Goal: Task Accomplishment & Management: Manage account settings

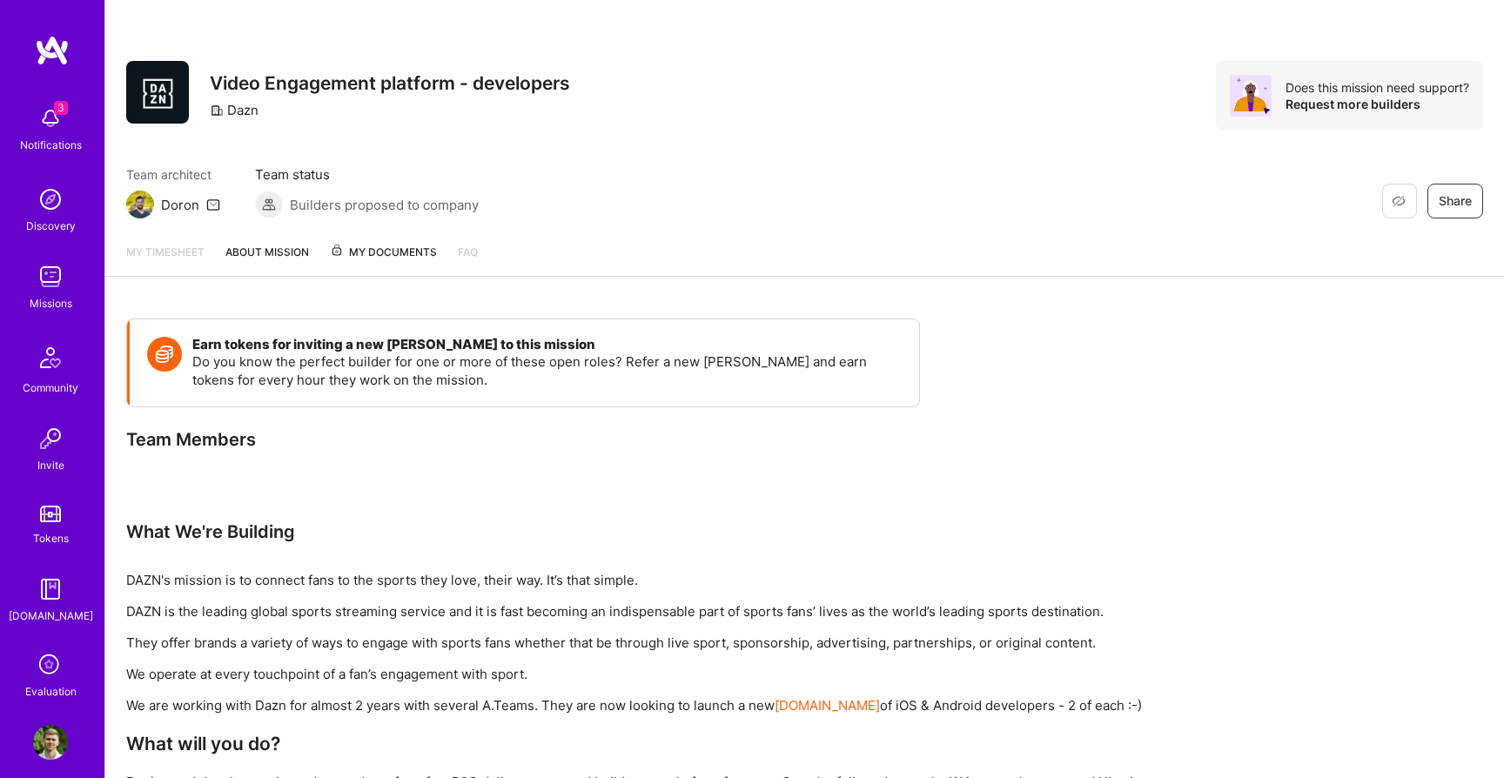
click at [36, 280] on img at bounding box center [50, 276] width 35 height 35
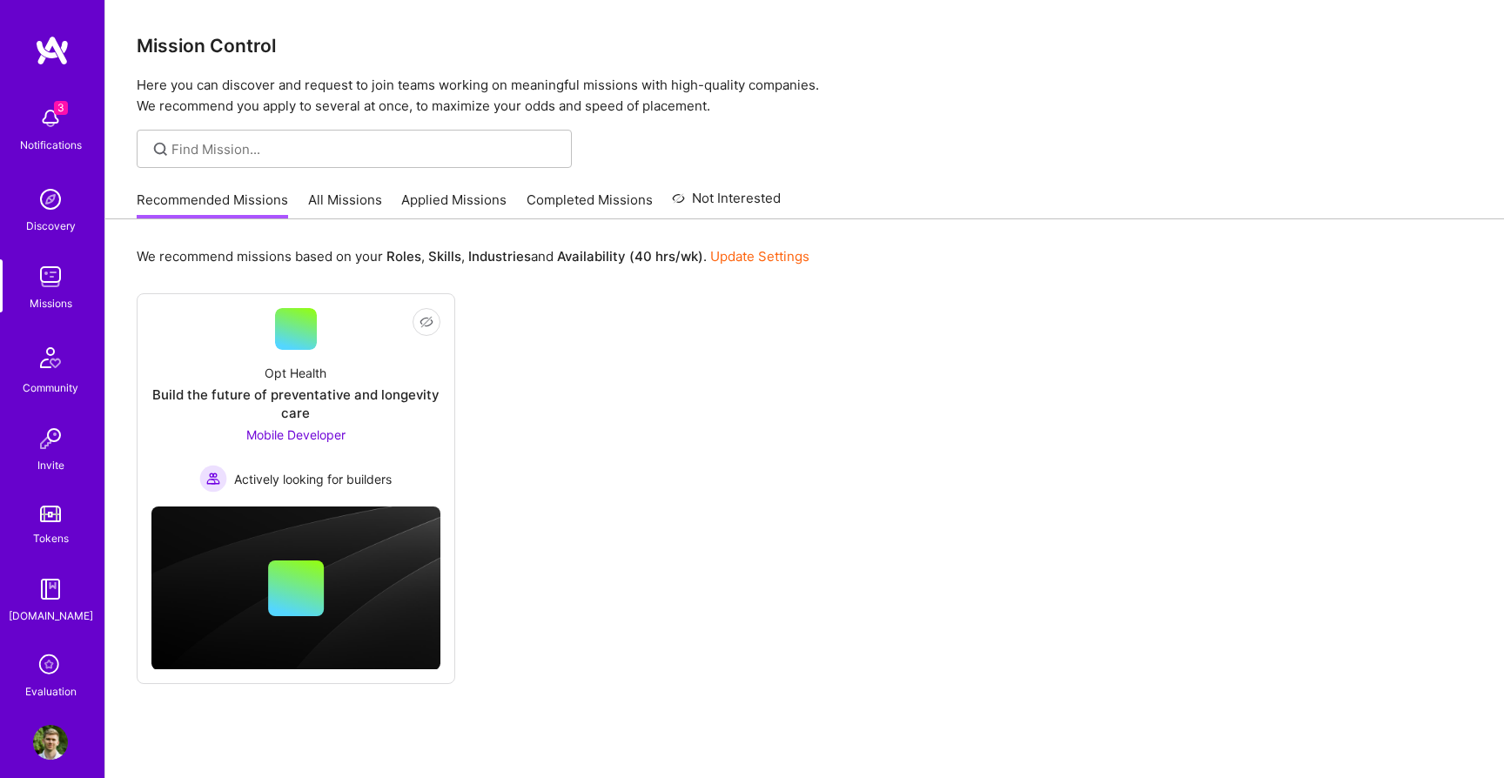
click at [316, 205] on link "All Missions" at bounding box center [345, 205] width 74 height 29
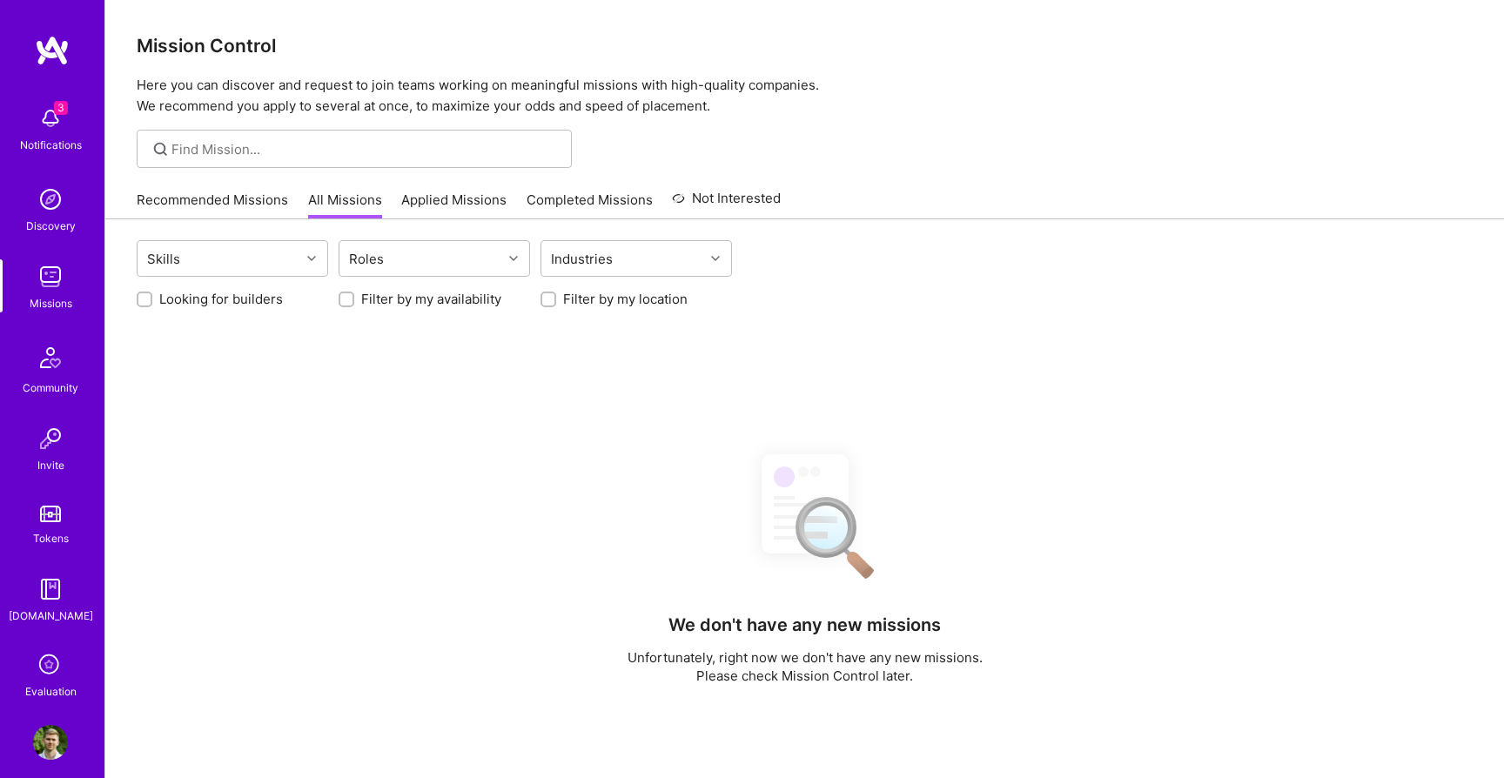
click at [225, 209] on link "Recommended Missions" at bounding box center [212, 205] width 151 height 29
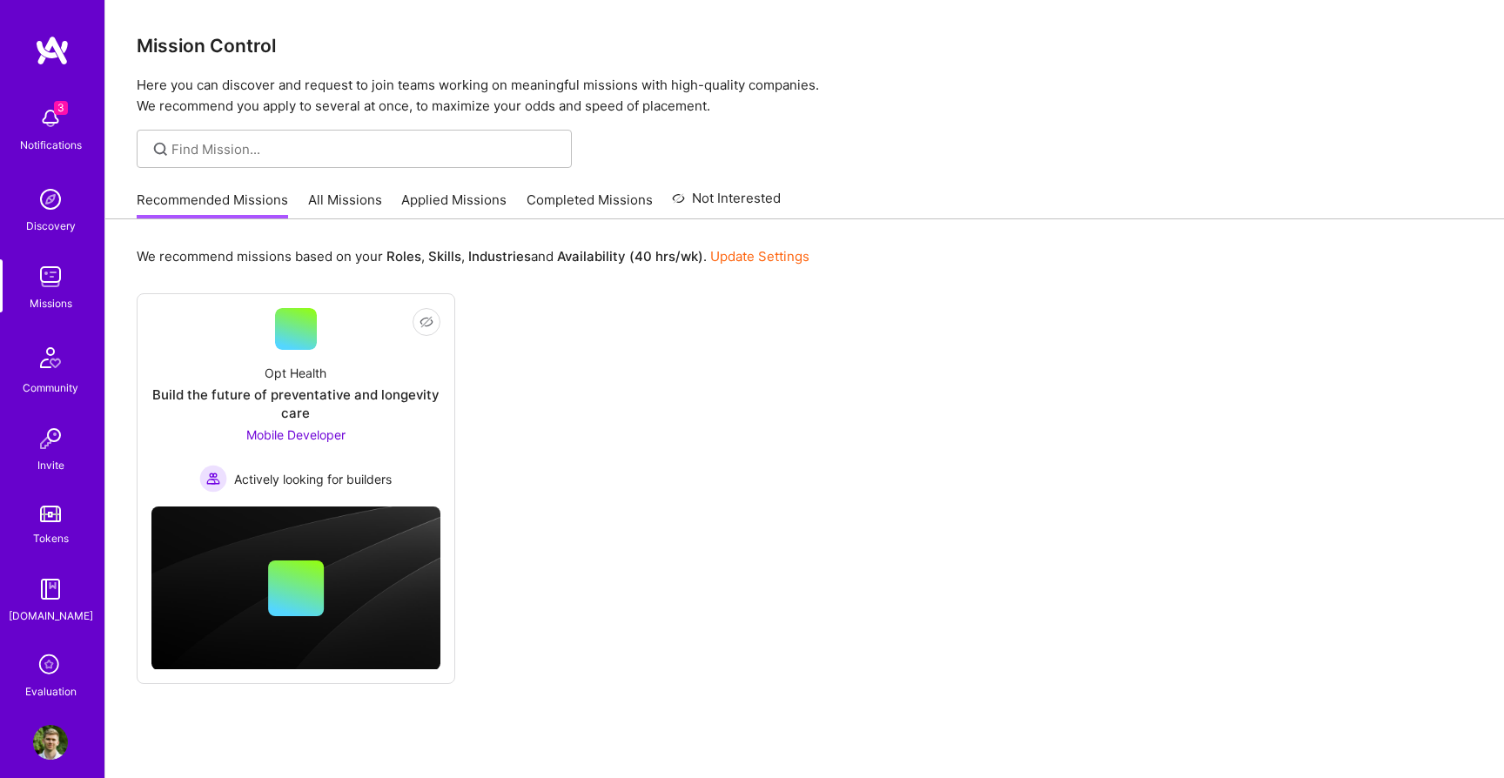
click at [44, 737] on img at bounding box center [50, 742] width 35 height 35
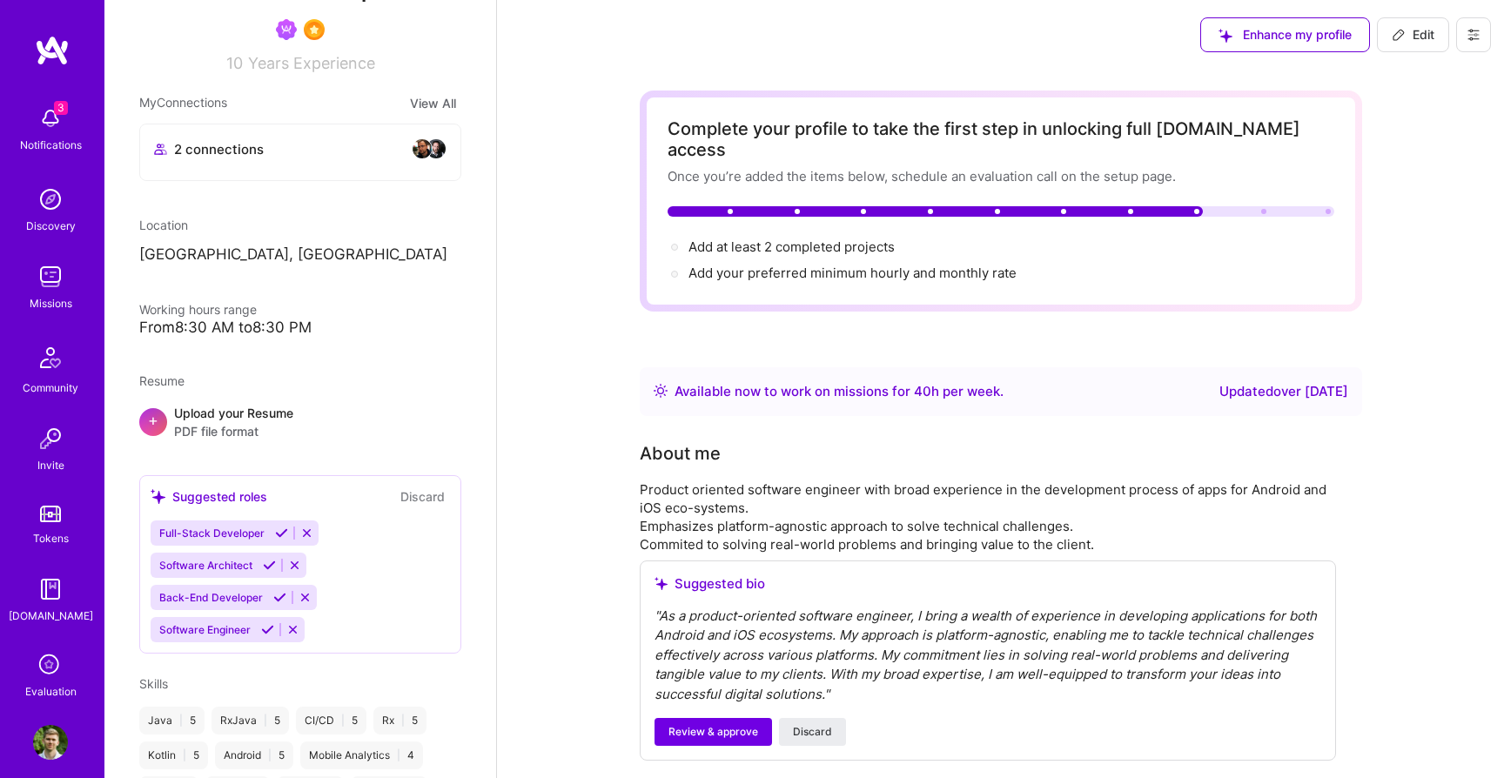
scroll to position [271, 0]
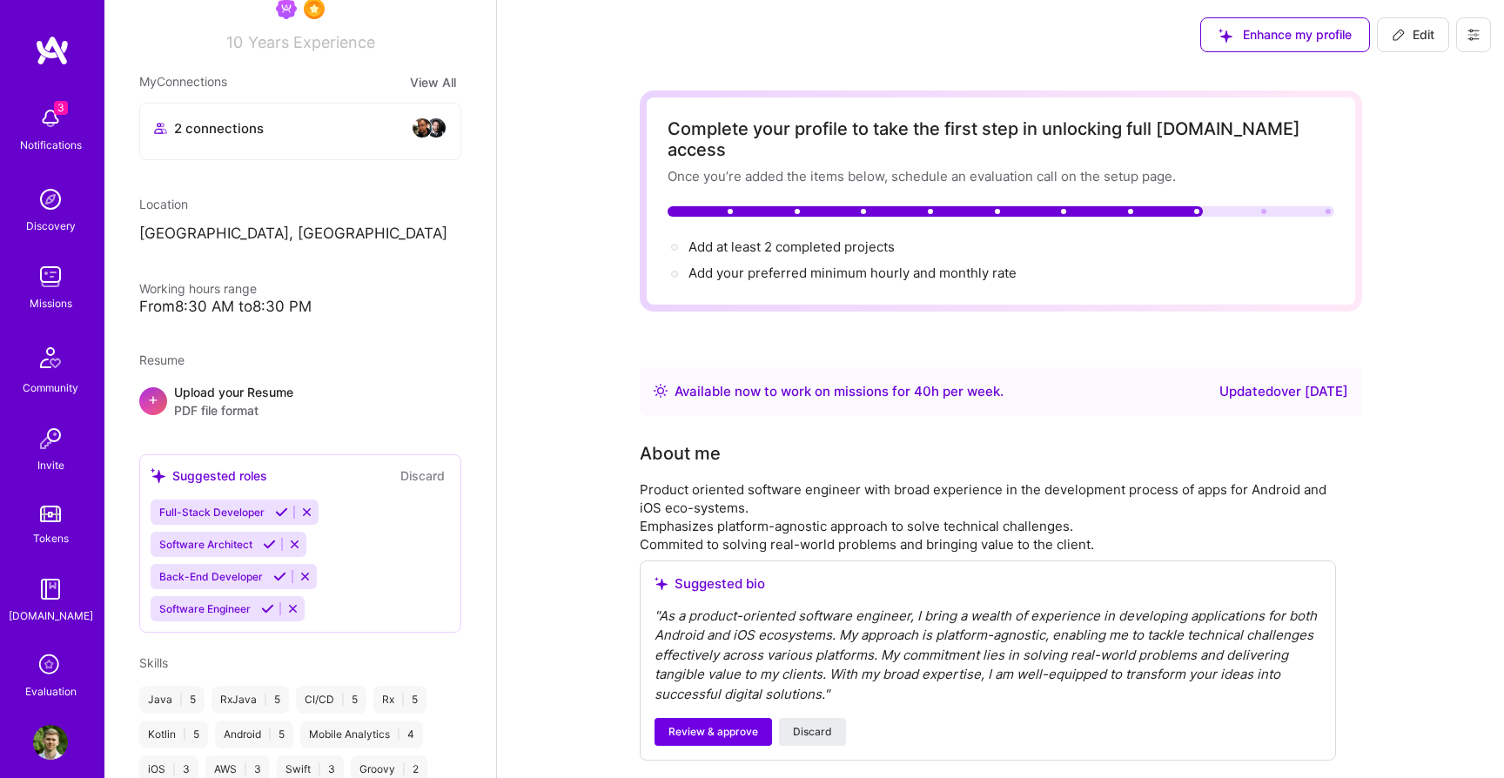
click at [212, 405] on span "PDF file format" at bounding box center [233, 410] width 119 height 18
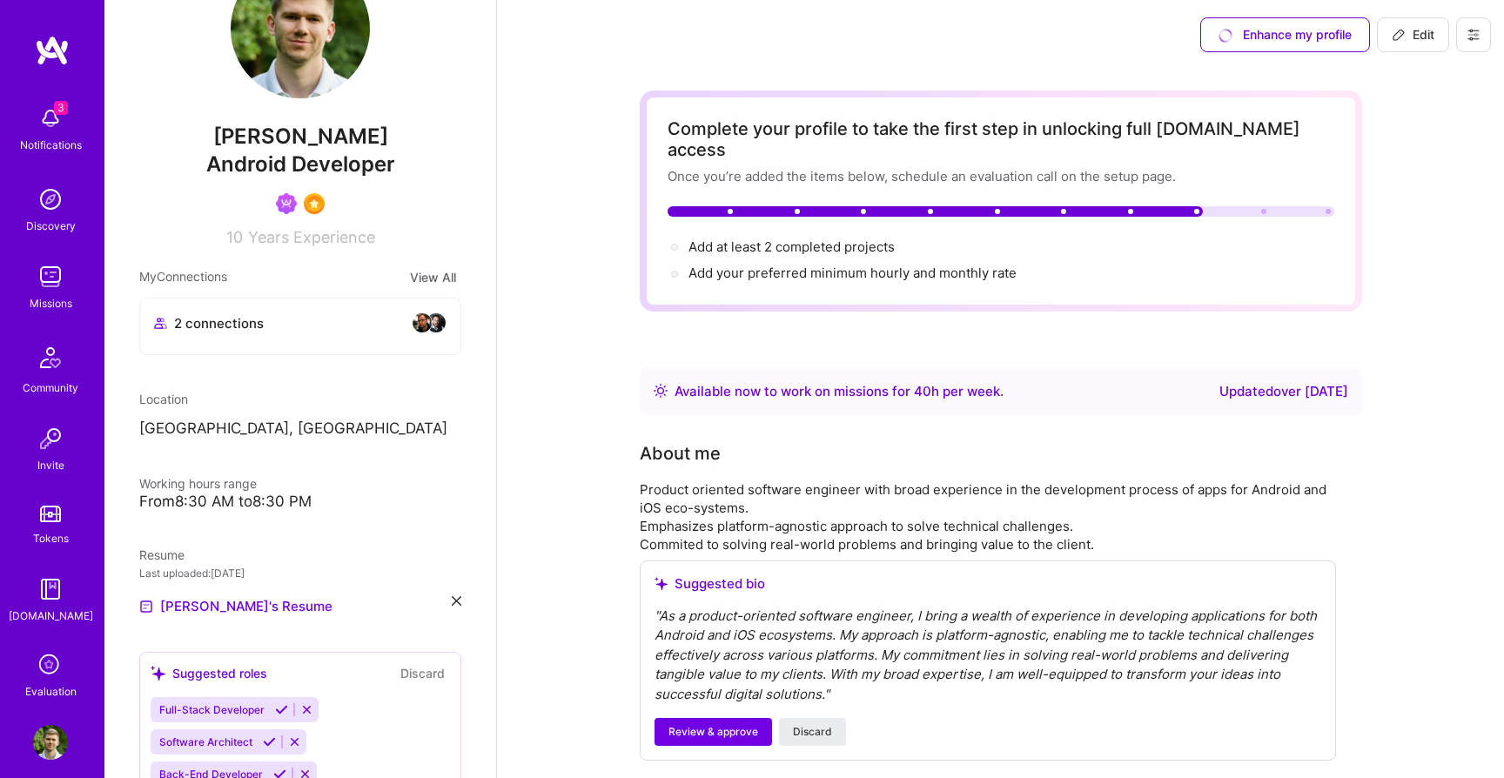
scroll to position [77, 0]
click at [1258, 37] on div "Enhance my profile" at bounding box center [1285, 34] width 170 height 35
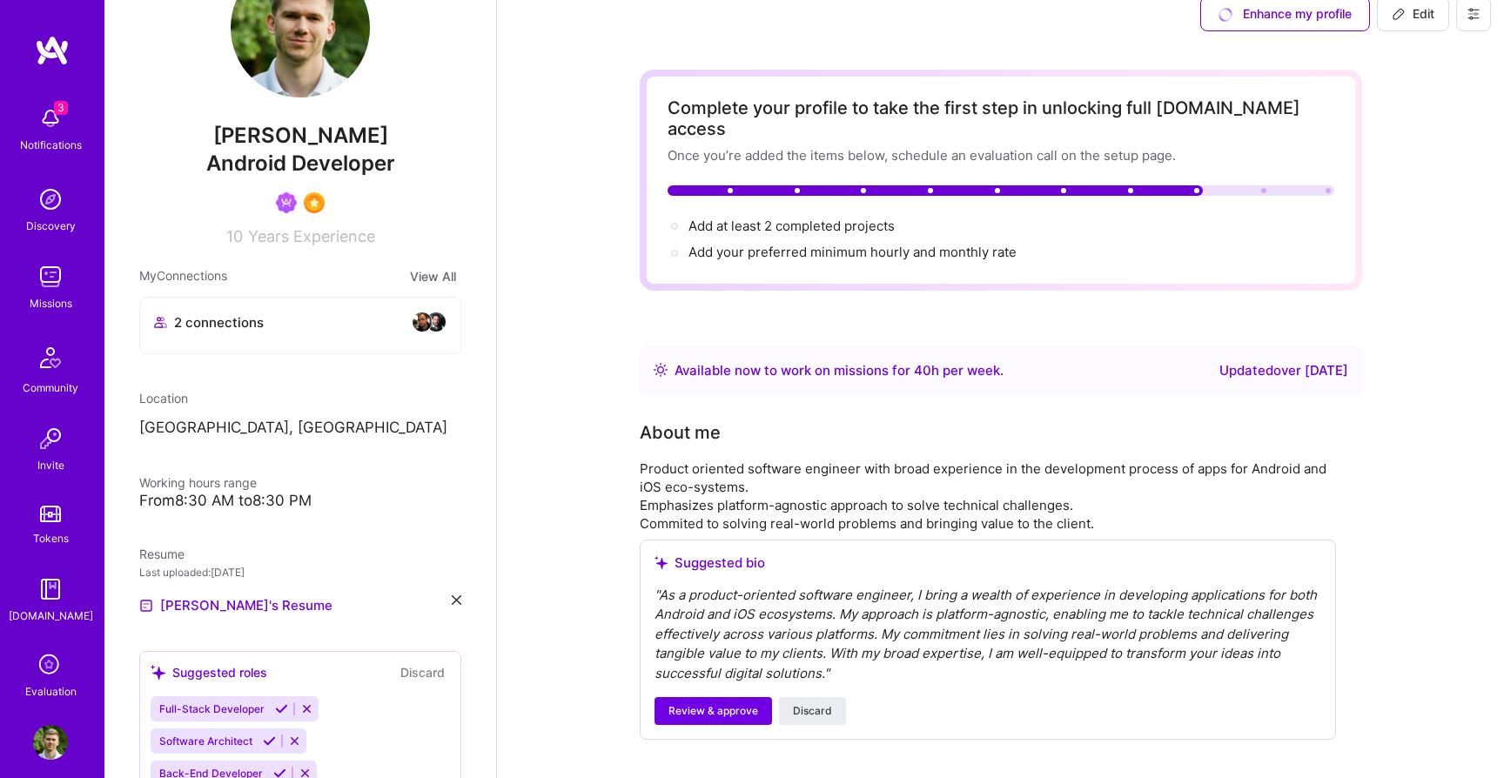
scroll to position [0, 0]
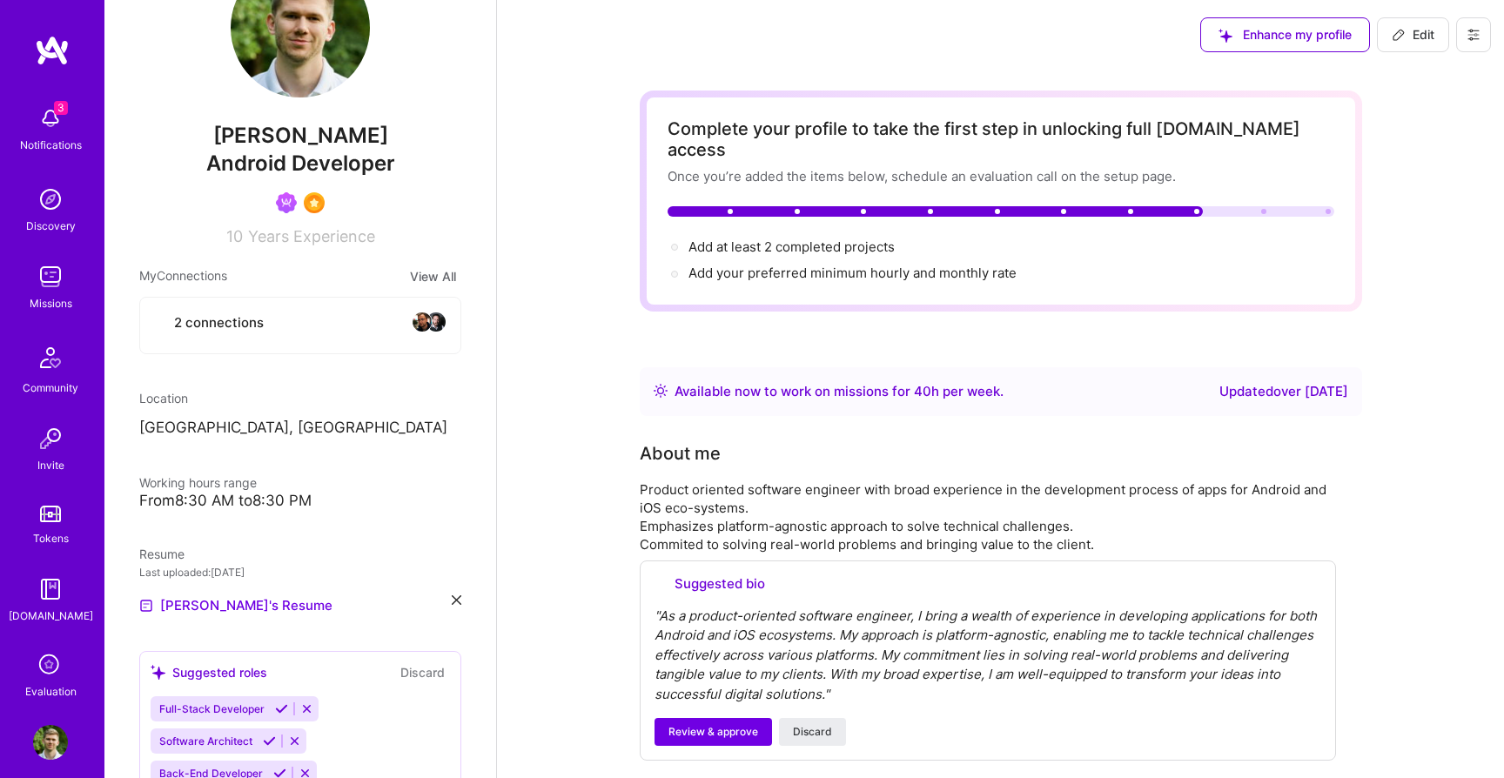
select select "US"
select select "Right Now"
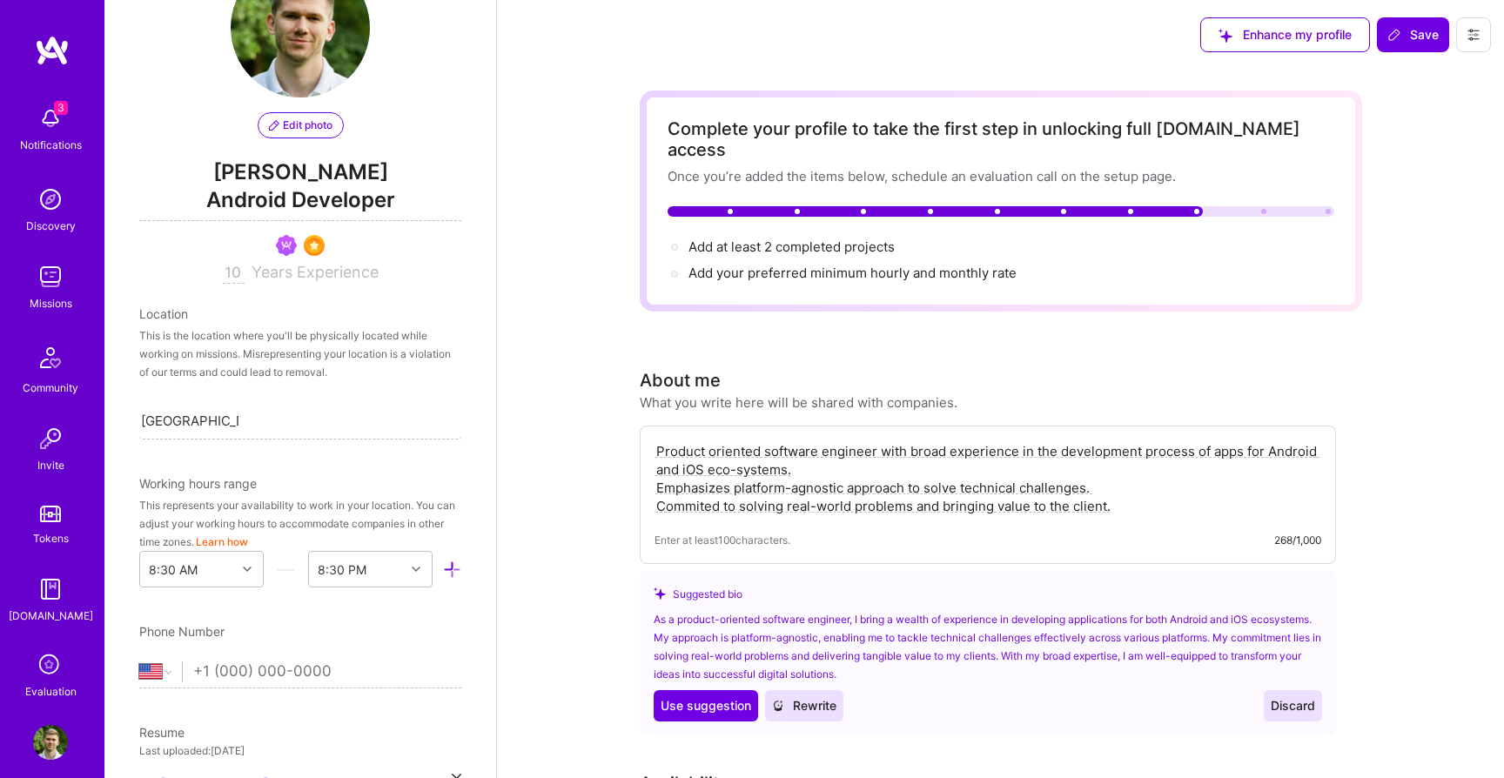
scroll to position [650, 0]
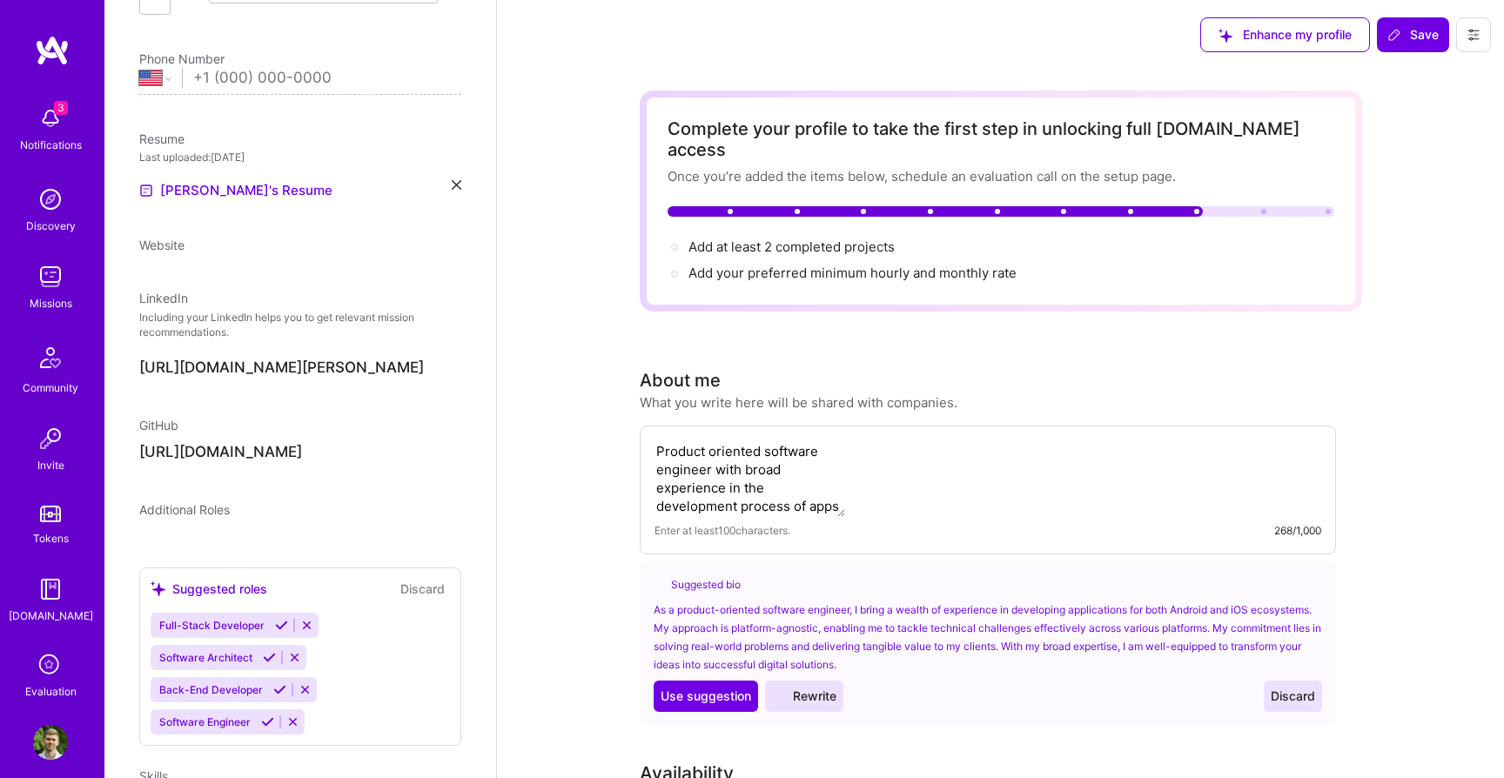
select select "US"
select select "Right Now"
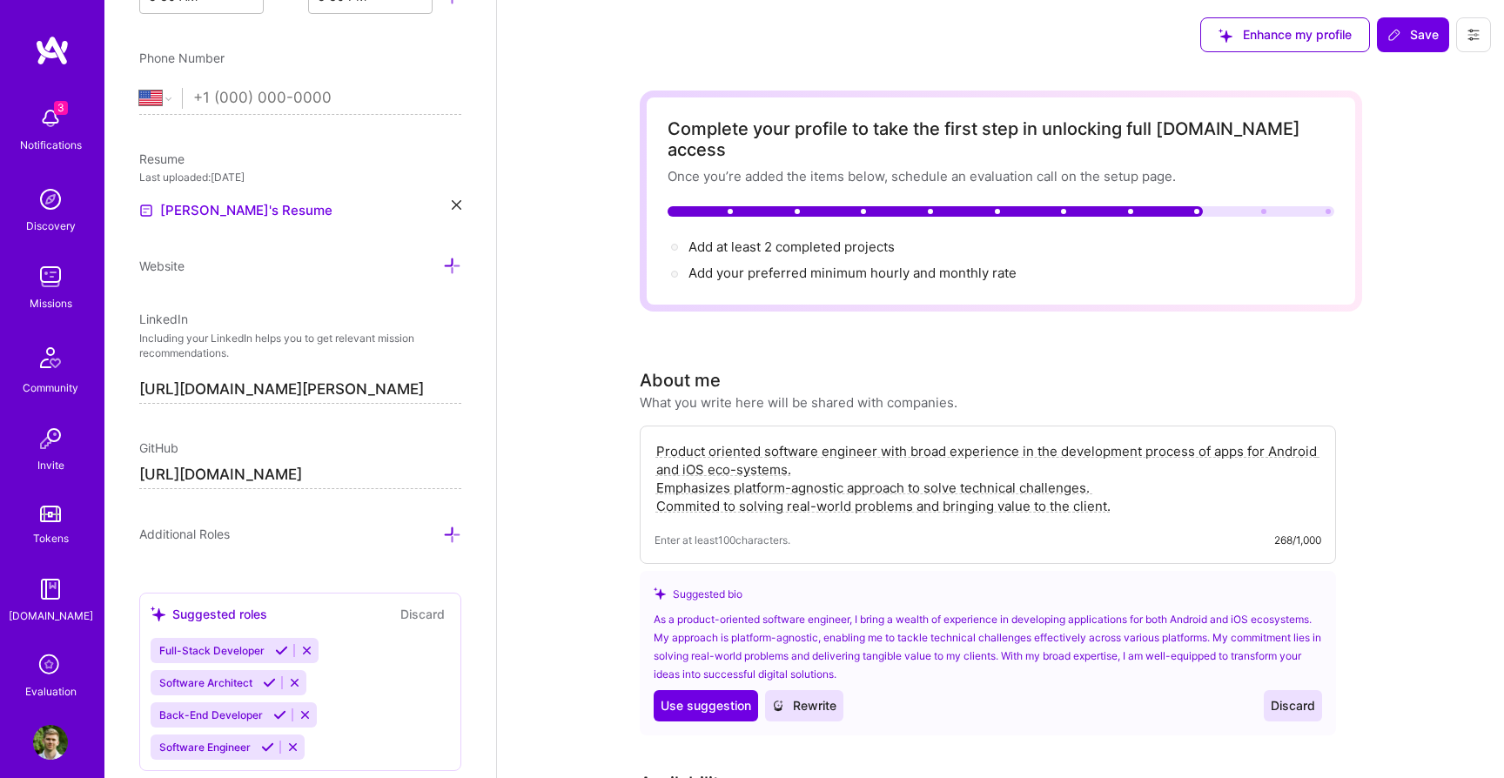
click at [1262, 31] on span "Enhance my profile" at bounding box center [1284, 34] width 133 height 17
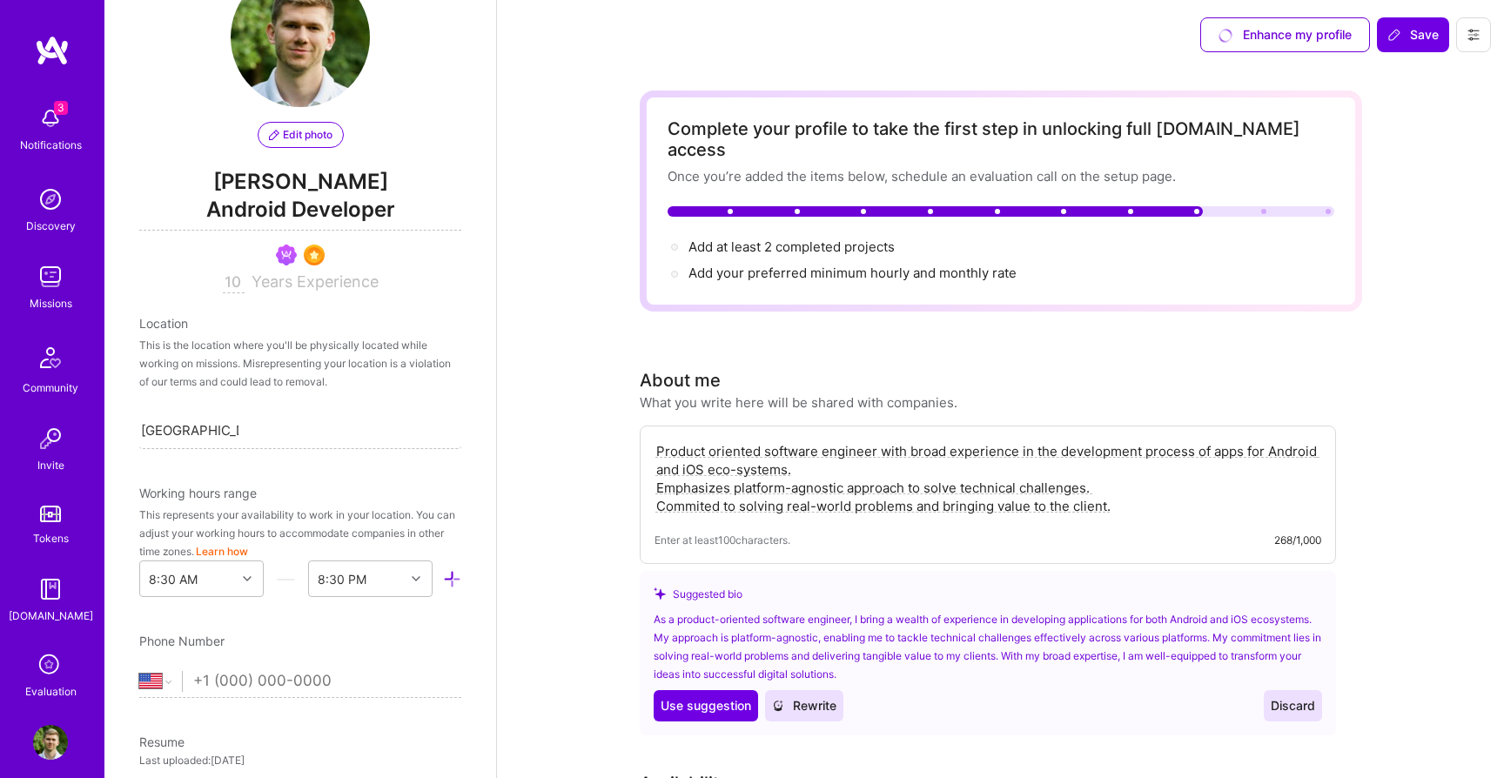
scroll to position [40, 0]
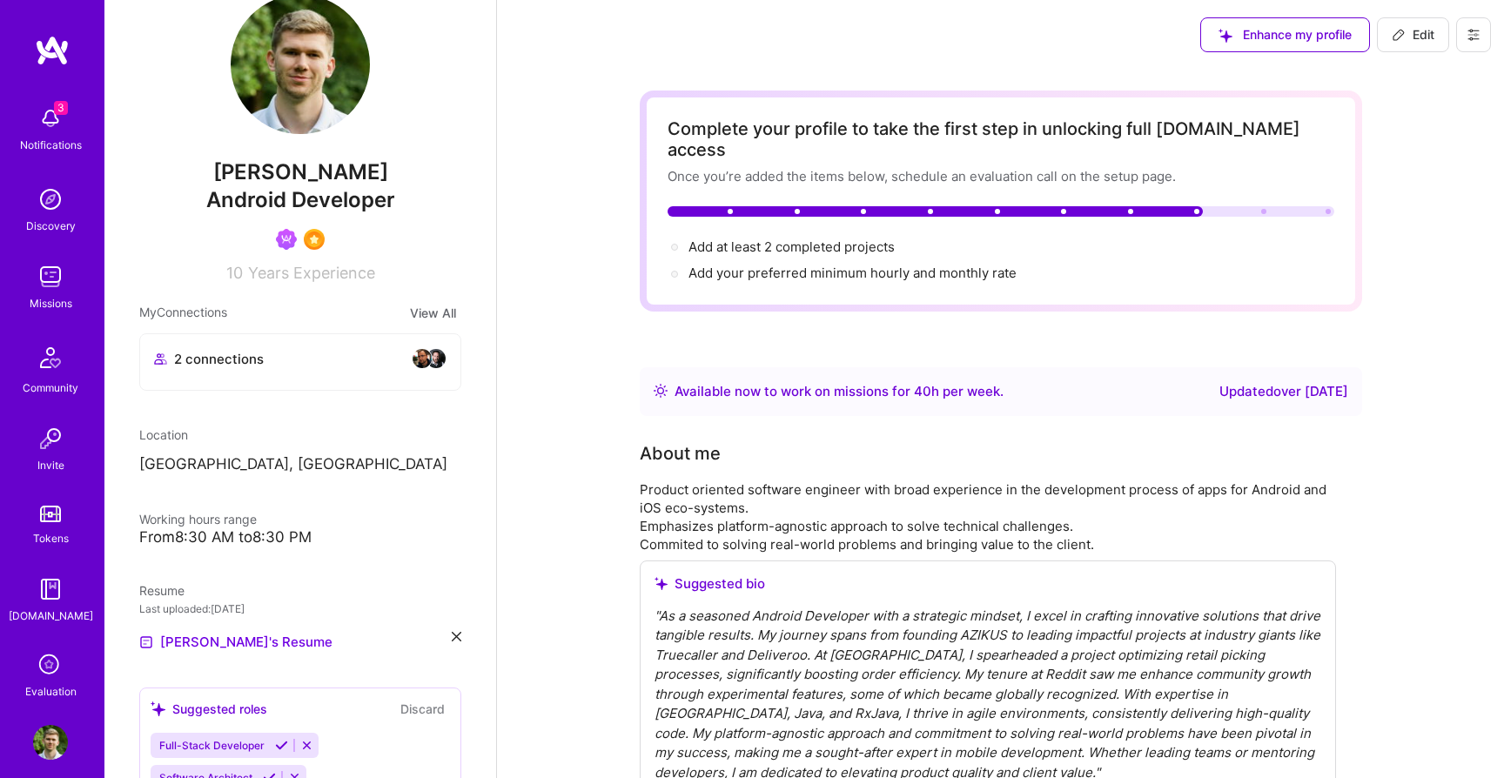
click at [249, 286] on div "Ivan Markusi Android Developer 10 Years Experience My Connections View All 2 co…" at bounding box center [300, 389] width 392 height 778
click at [244, 280] on div "10 Years Experience" at bounding box center [300, 269] width 322 height 25
click at [244, 276] on div "10 Years Experience" at bounding box center [300, 269] width 322 height 25
click at [241, 268] on span "10" at bounding box center [234, 273] width 17 height 18
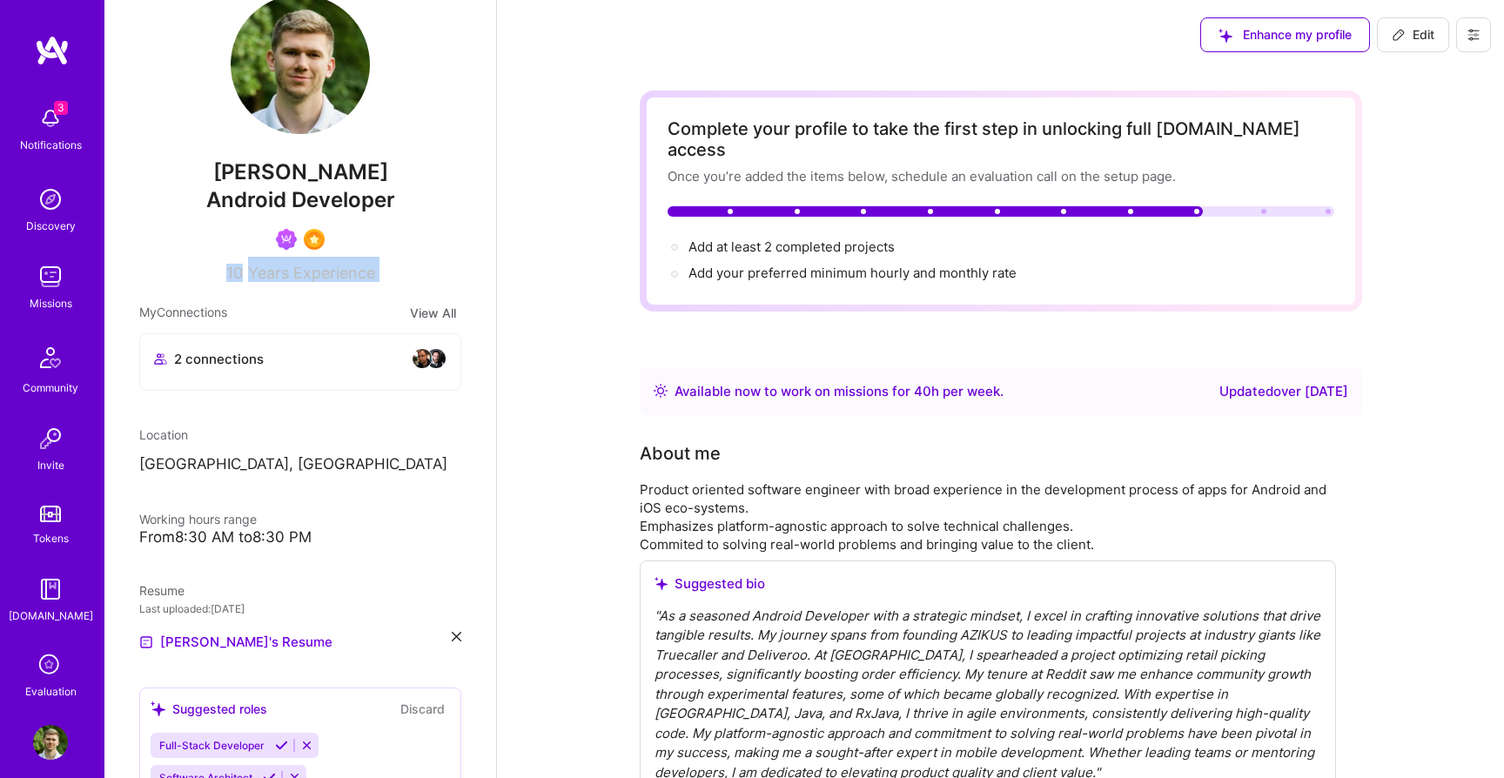
click at [241, 268] on span "10" at bounding box center [234, 273] width 17 height 18
click at [232, 269] on span "10" at bounding box center [234, 273] width 17 height 18
drag, startPoint x: 232, startPoint y: 279, endPoint x: 334, endPoint y: 279, distance: 101.8
click at [334, 279] on div "10 Years Experience" at bounding box center [300, 269] width 322 height 25
click at [1383, 43] on button "Edit" at bounding box center [1412, 34] width 72 height 35
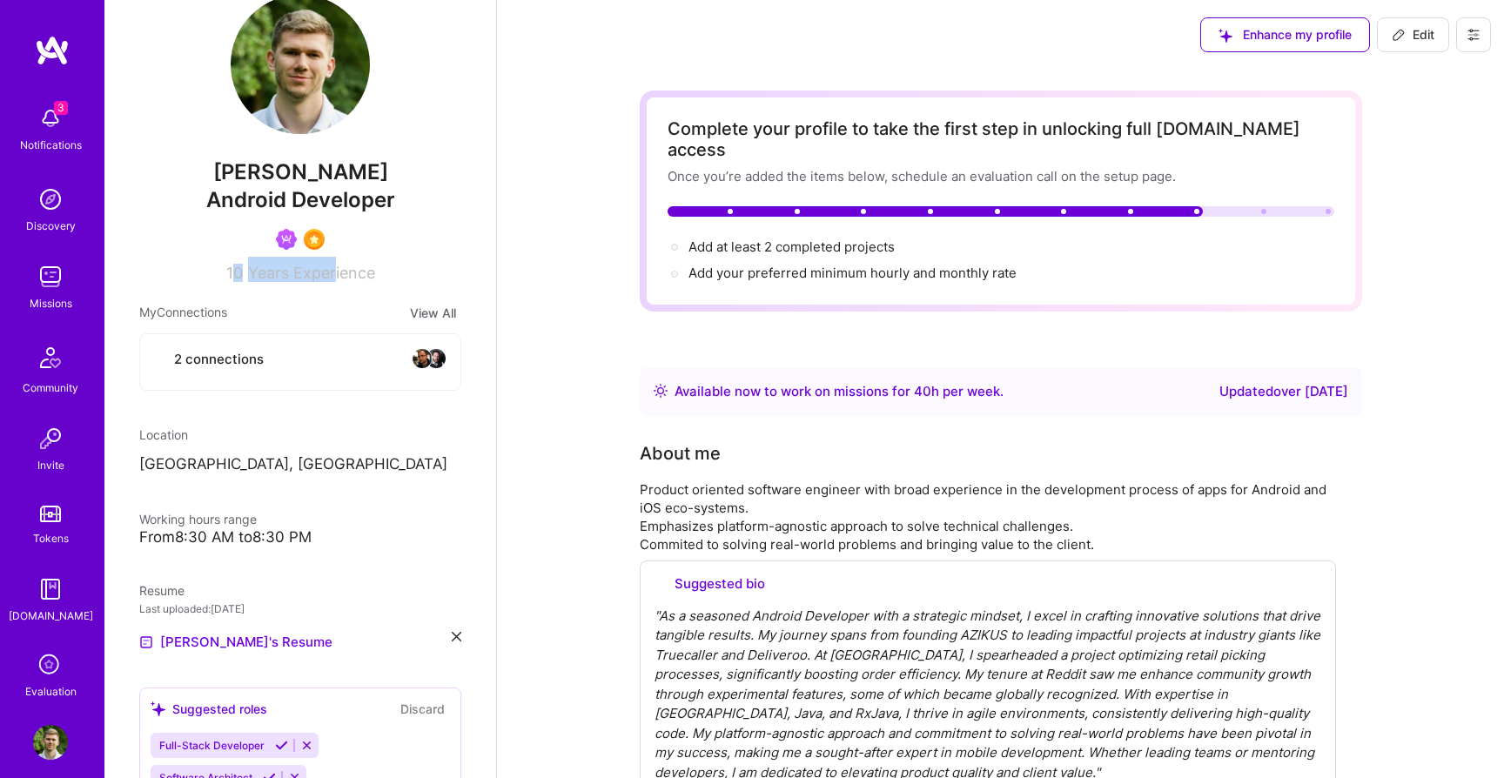
select select "US"
select select "Right Now"
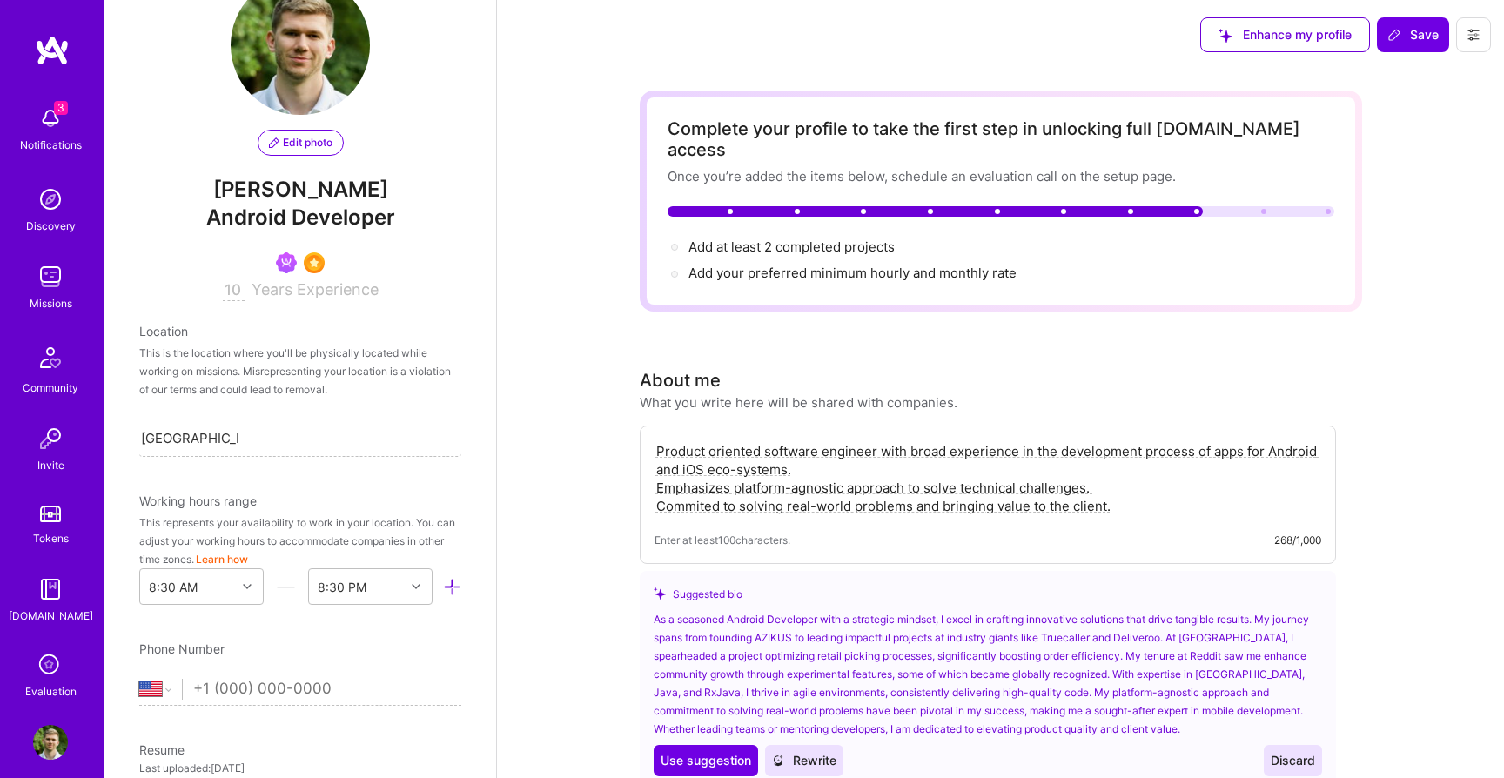
scroll to position [0, 0]
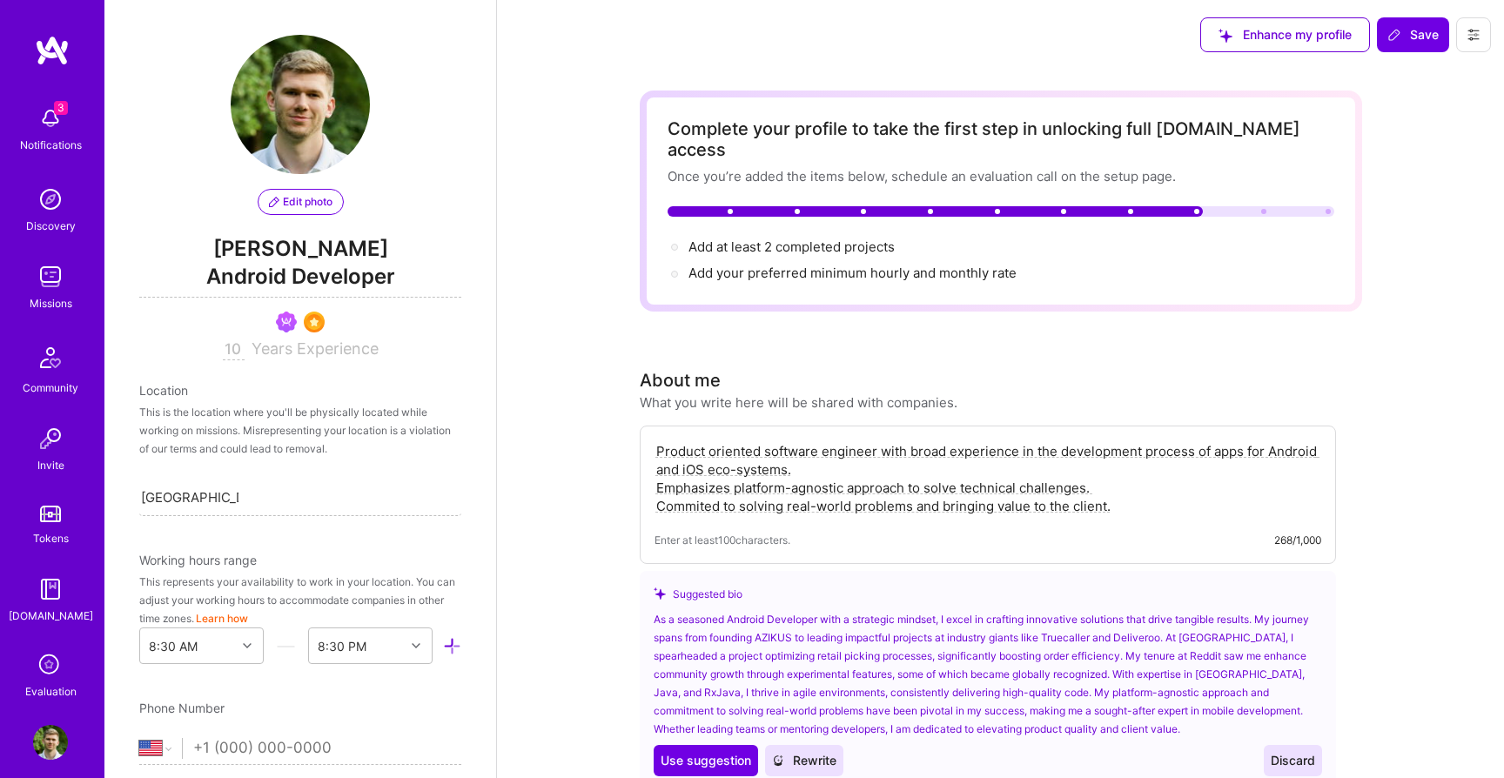
click at [234, 349] on input "10" at bounding box center [234, 349] width 22 height 21
type input "11"
click at [191, 263] on span "Android Developer" at bounding box center [300, 280] width 322 height 36
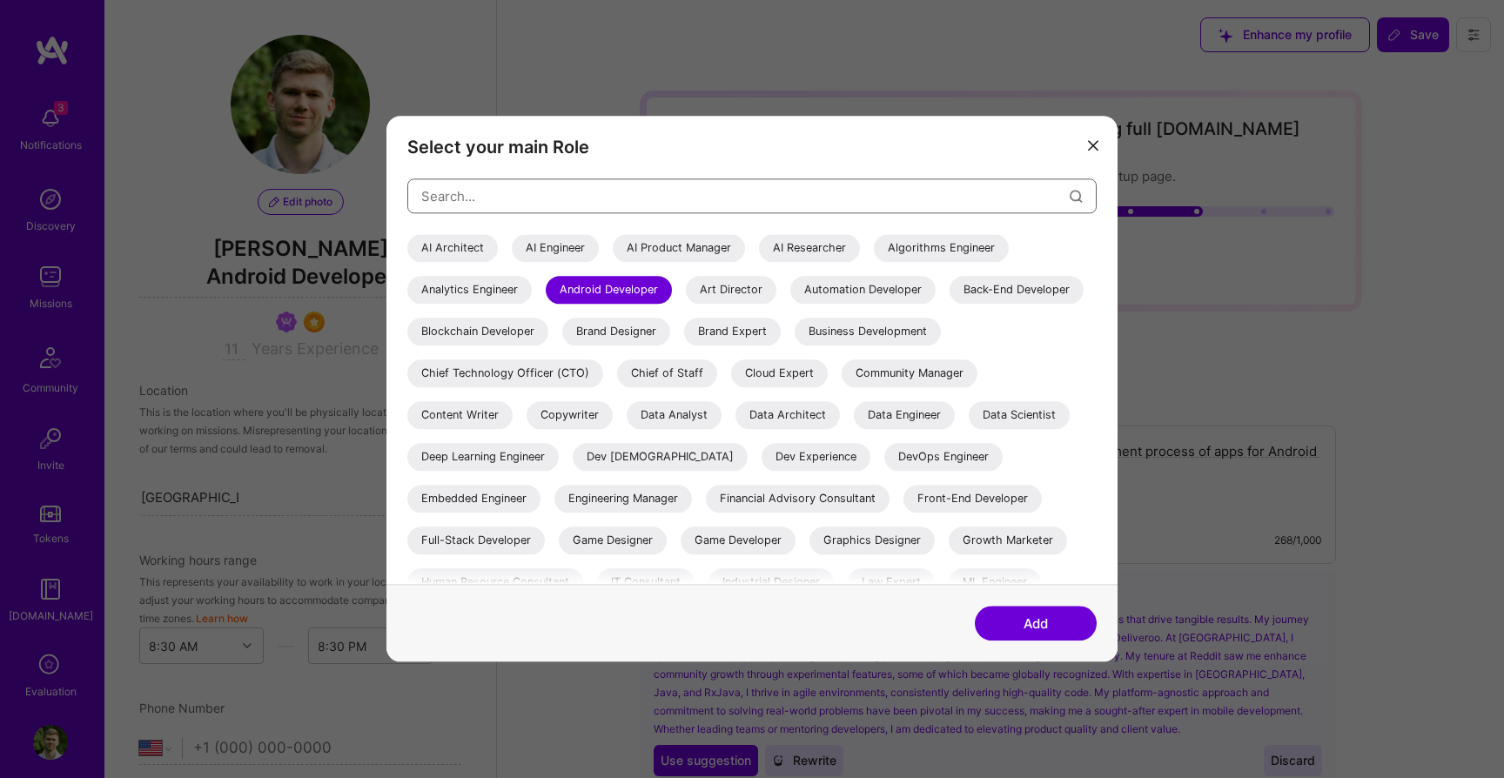
click at [540, 193] on input "modal" at bounding box center [745, 196] width 648 height 44
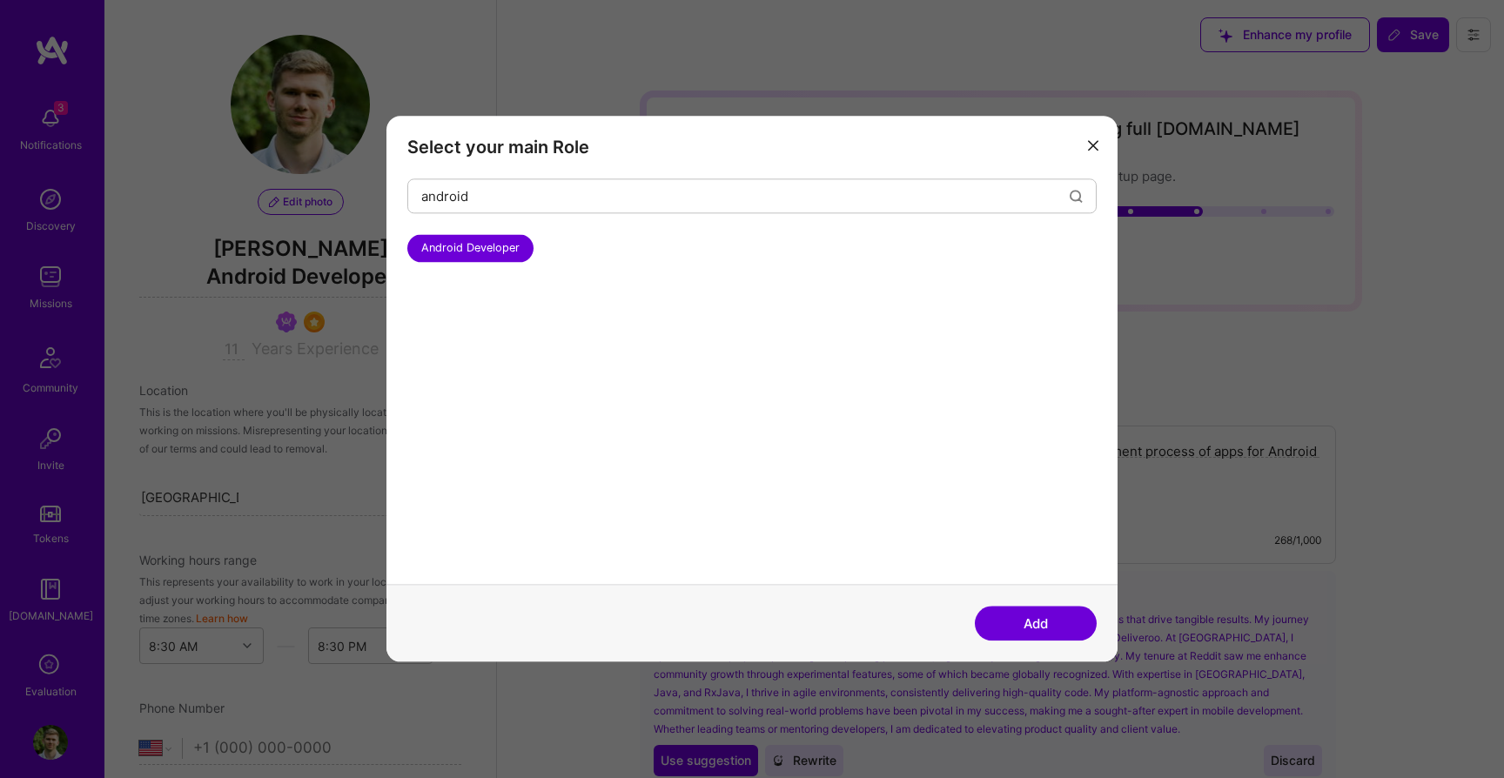
click at [679, 148] on h3 "Select your main Role" at bounding box center [751, 147] width 689 height 21
click at [532, 189] on input "android" at bounding box center [745, 196] width 648 height 44
type input "ios"
click at [476, 255] on div "iOS Developer" at bounding box center [458, 248] width 103 height 28
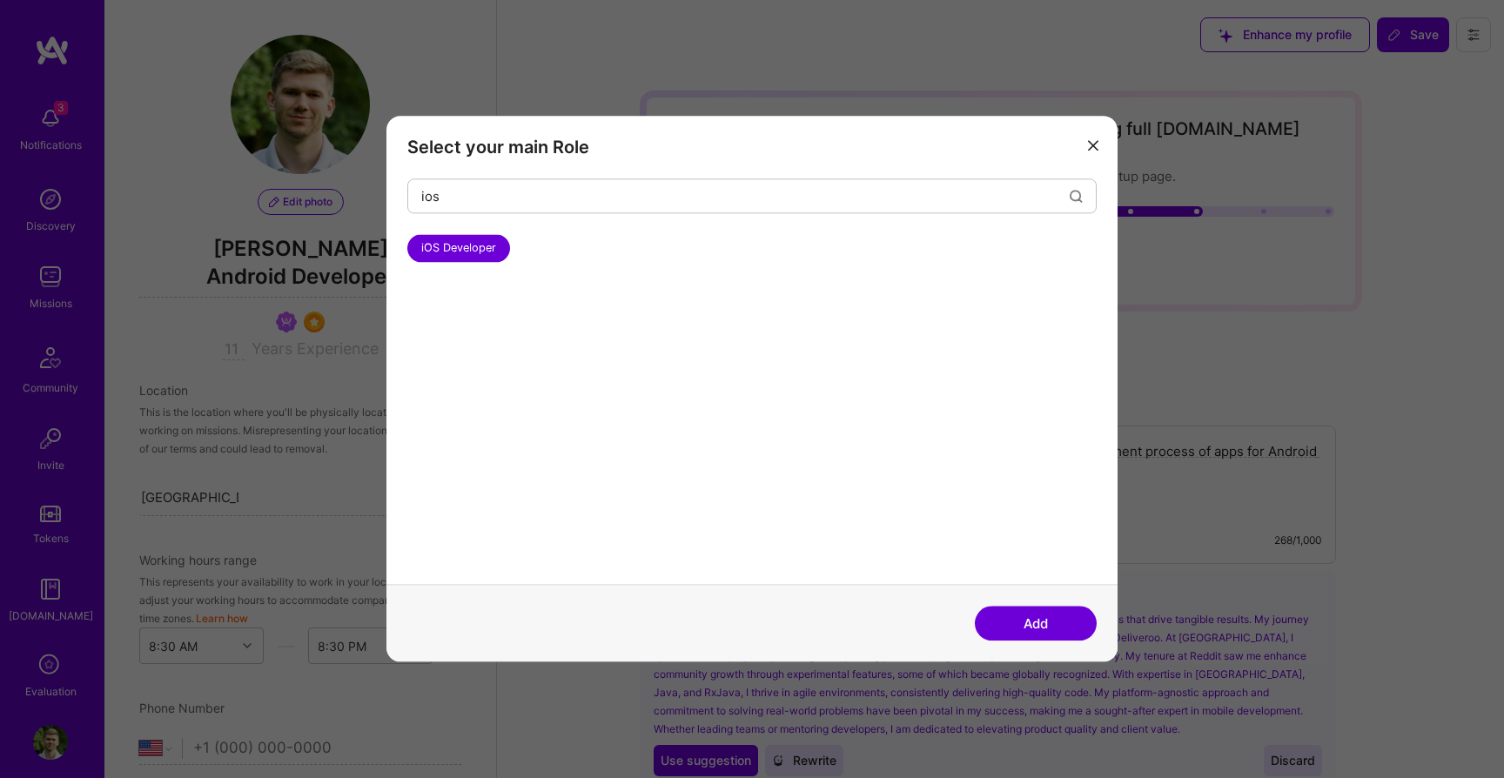
click at [1028, 630] on button "Add" at bounding box center [1035, 623] width 122 height 35
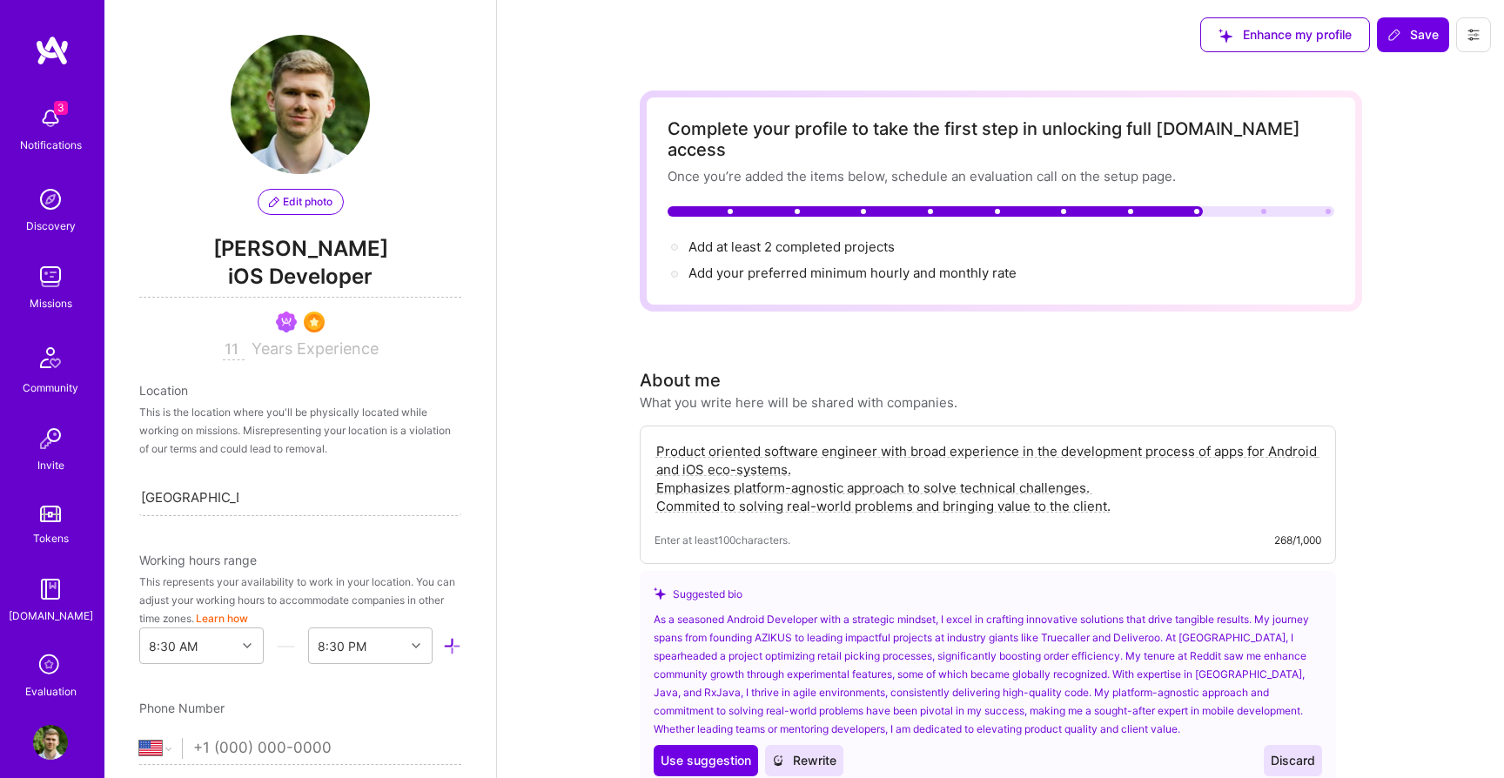
click at [338, 265] on span "iOS Developer" at bounding box center [300, 280] width 322 height 36
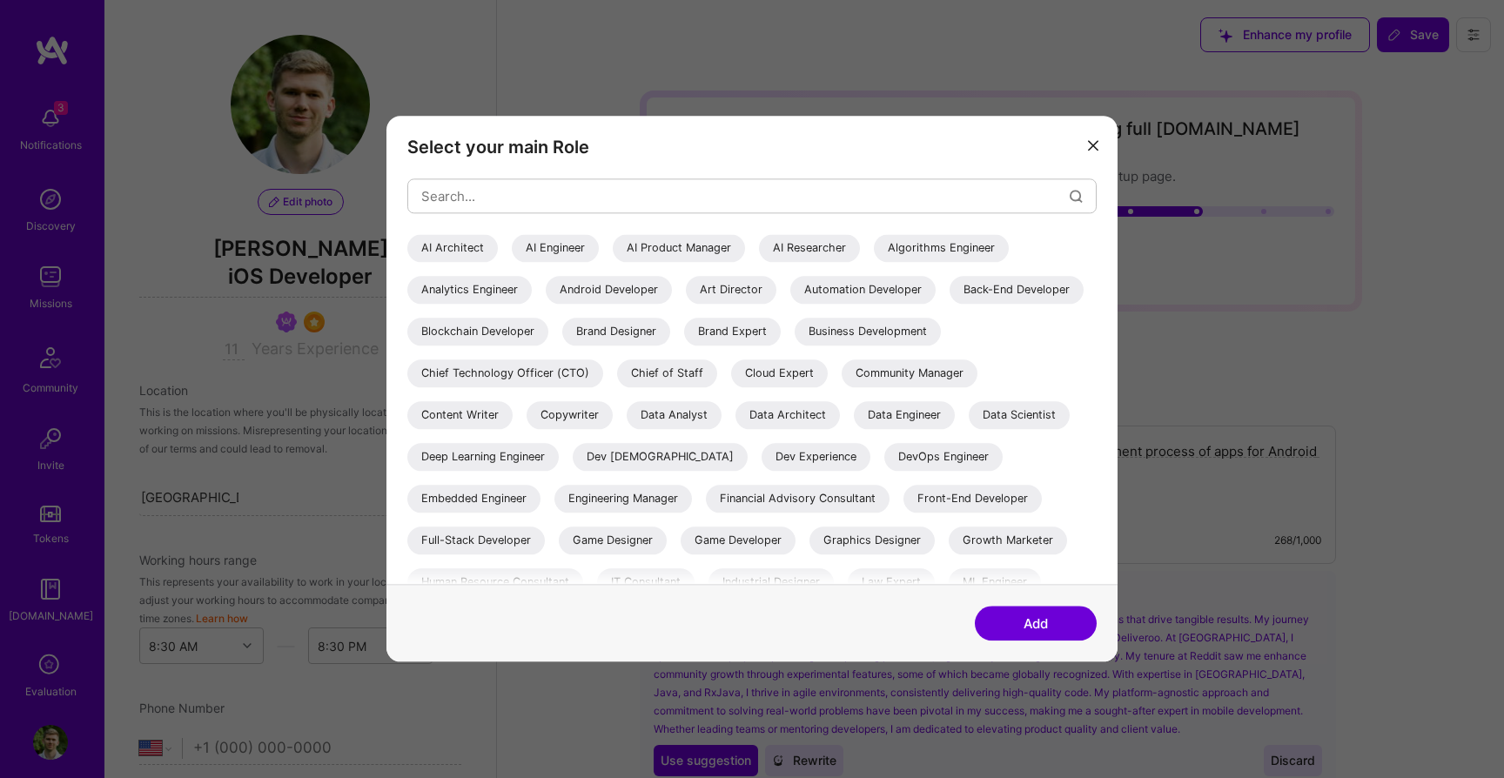
click at [592, 170] on div "Select your main Role AI Architect AI Engineer AI Product Manager AI Researcher…" at bounding box center [751, 350] width 731 height 468
click at [592, 189] on input "modal" at bounding box center [745, 196] width 648 height 44
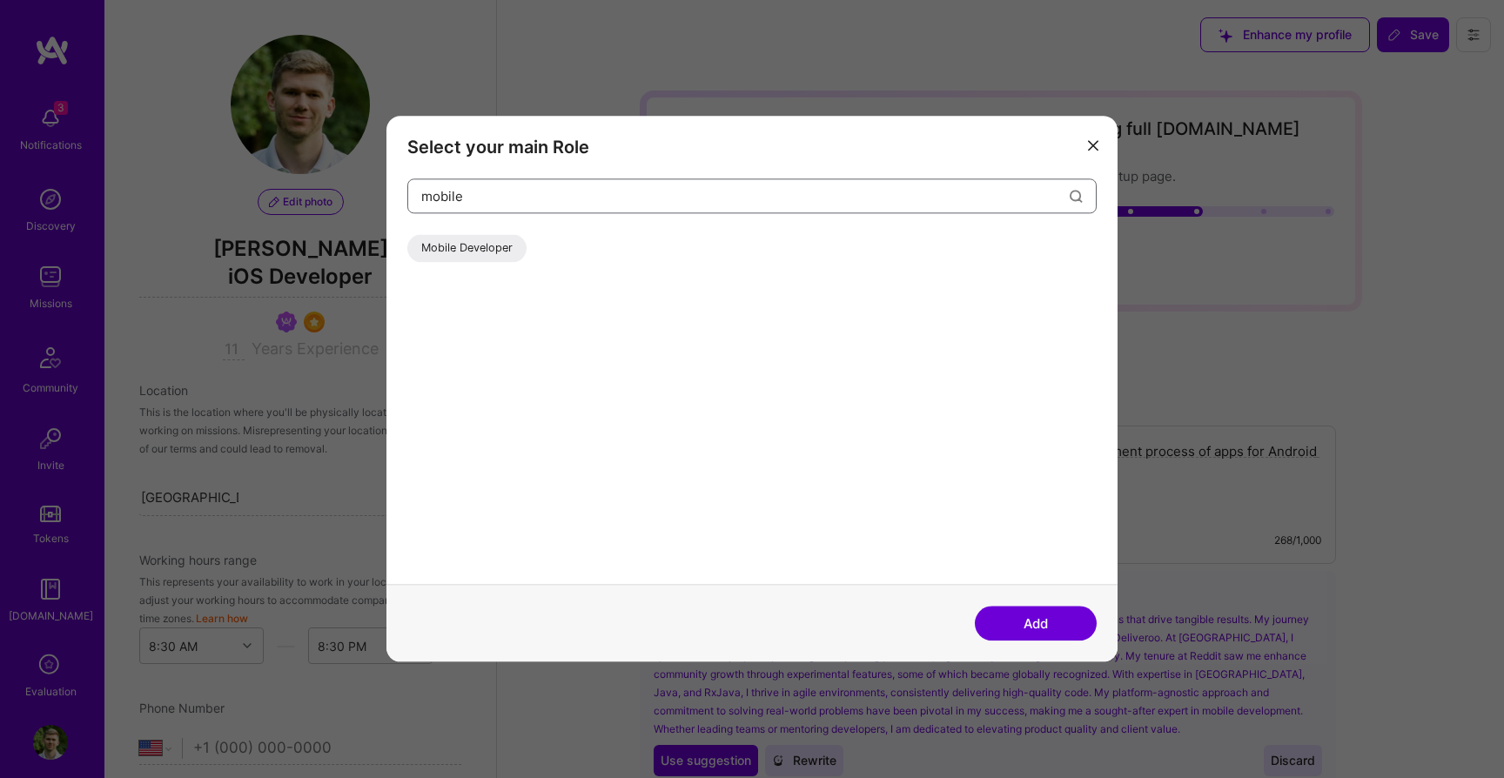
type input "mobile"
click at [444, 256] on div "Mobile Developer" at bounding box center [466, 248] width 119 height 28
click at [1089, 635] on button "Add" at bounding box center [1035, 623] width 122 height 35
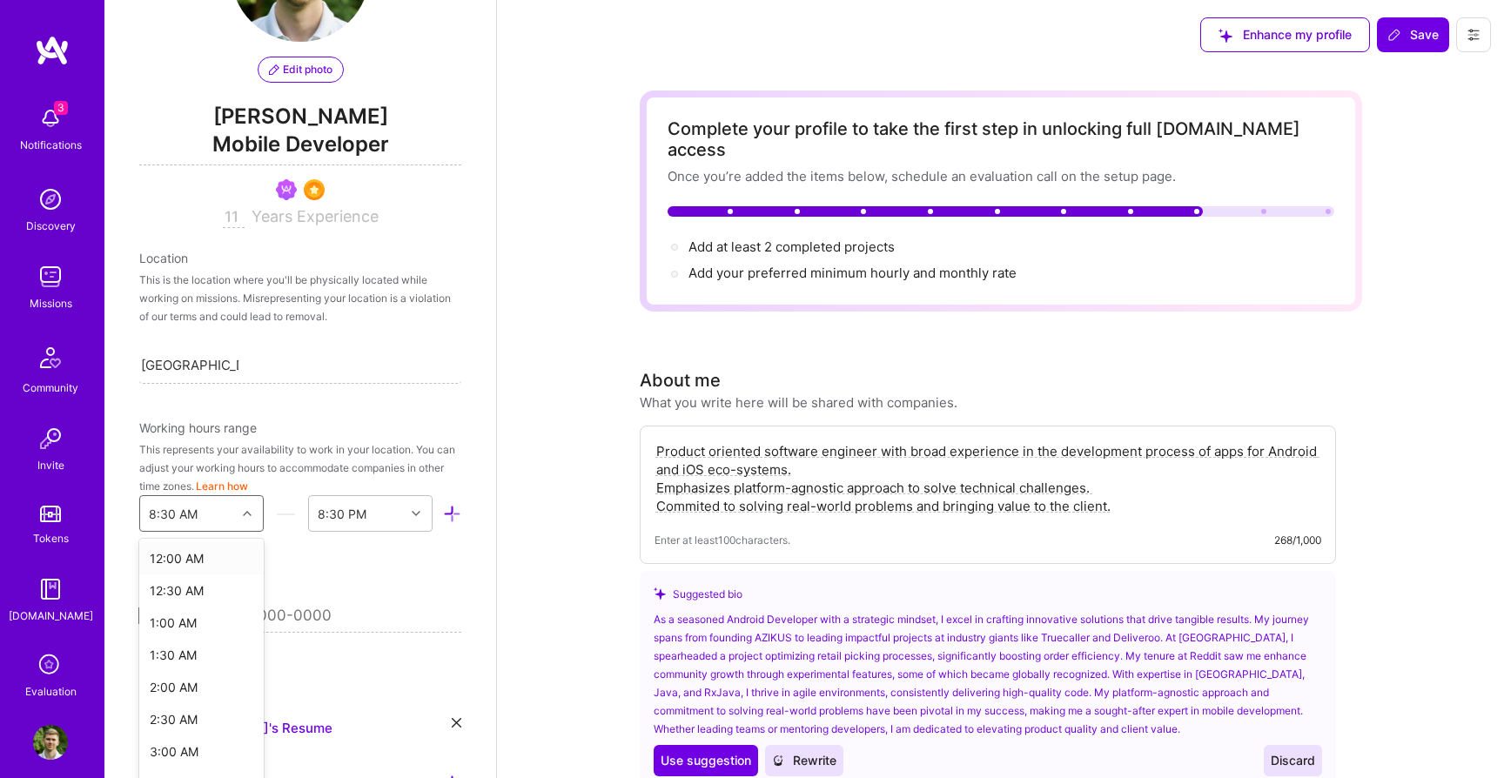
scroll to position [161, 0]
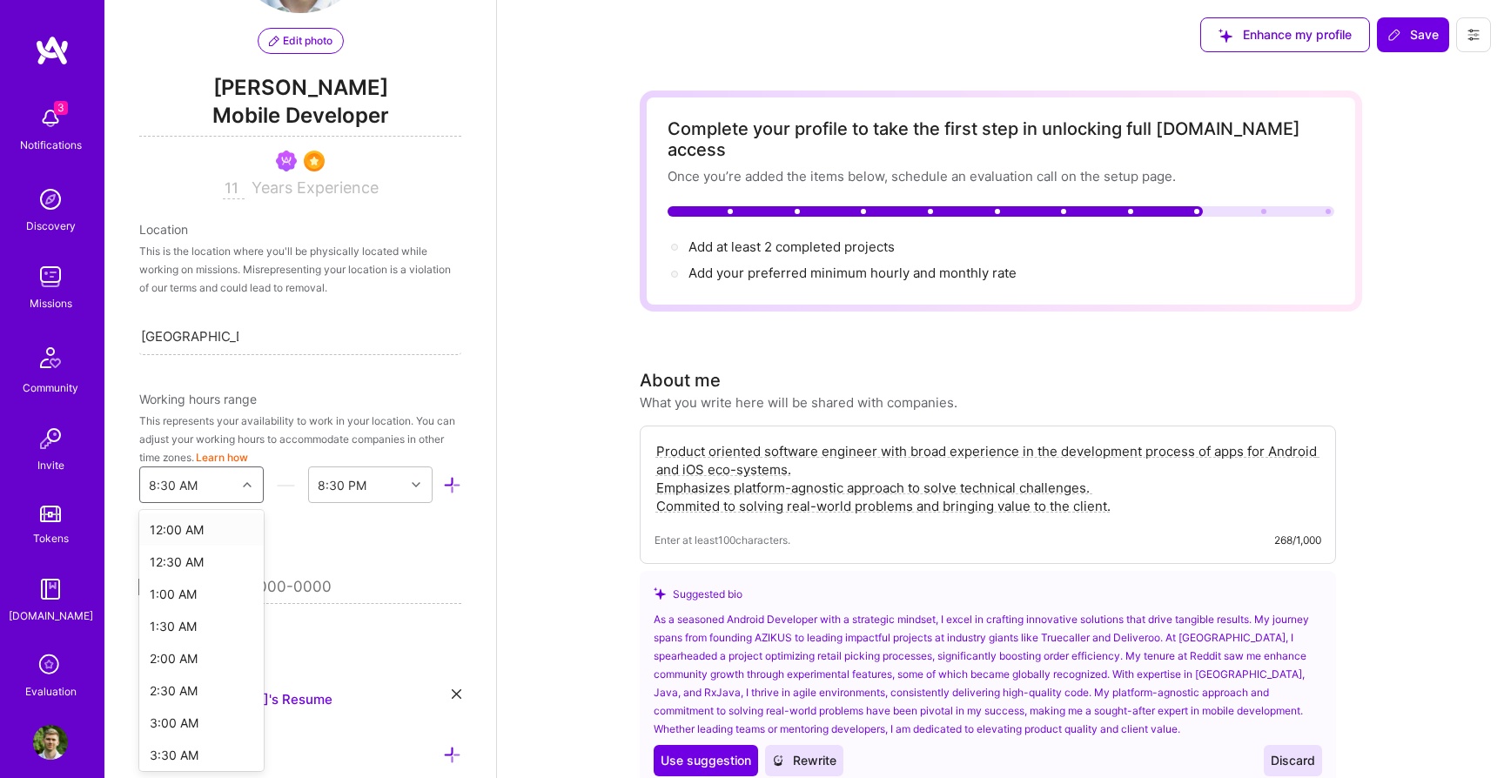
click at [246, 503] on div "option 12:00 AM focused, 1 of 48. 48 results available. Use Up and Down to choo…" at bounding box center [201, 484] width 124 height 37
click at [182, 644] on div "8:00 AM" at bounding box center [201, 643] width 124 height 32
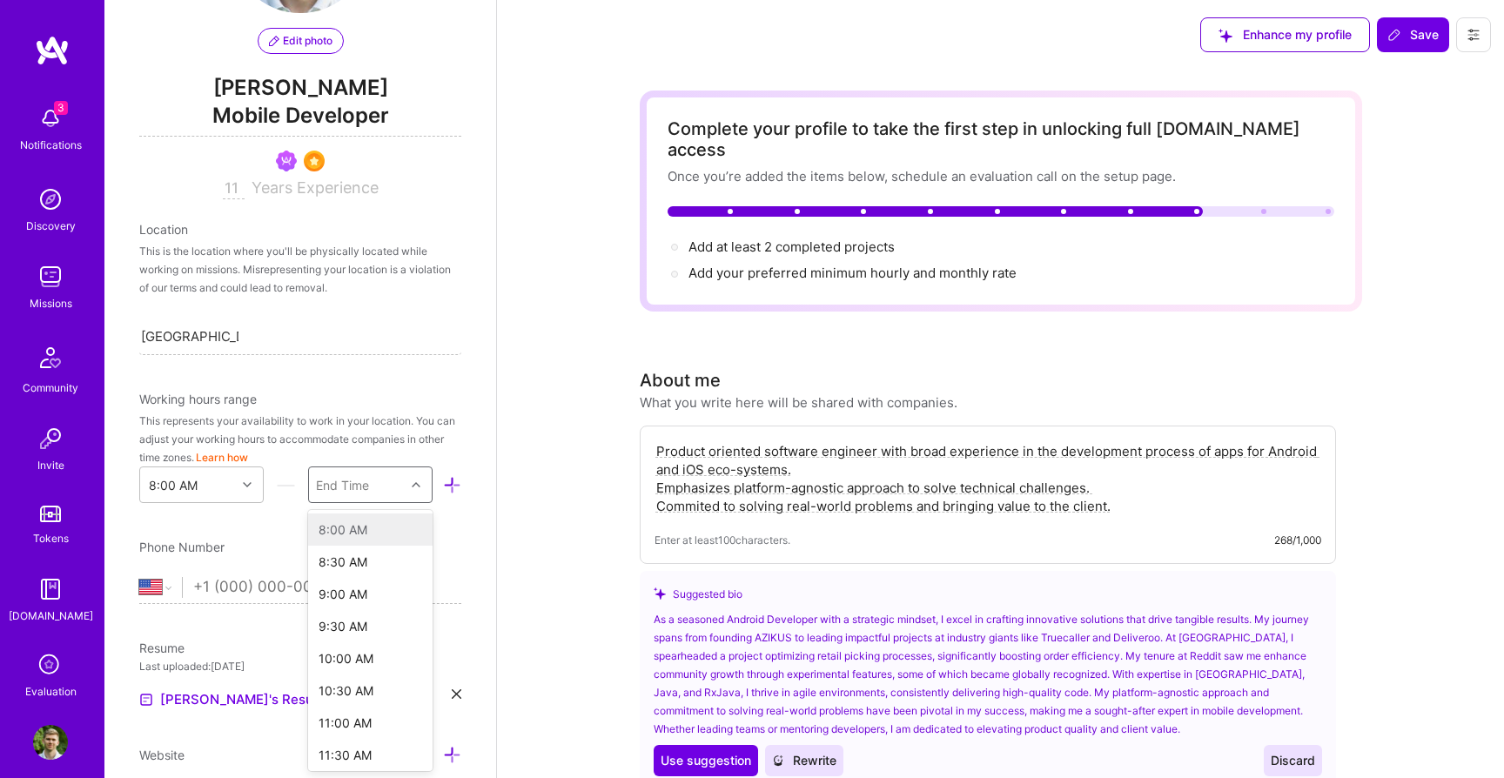
click at [345, 492] on div "End Time" at bounding box center [342, 485] width 53 height 18
type input "10"
click at [356, 645] on div "10:00 PM" at bounding box center [370, 655] width 124 height 32
click at [320, 537] on div "Edit photo Ivan Markusi Mobile Developer 11 Years Experience Location This is t…" at bounding box center [300, 389] width 392 height 778
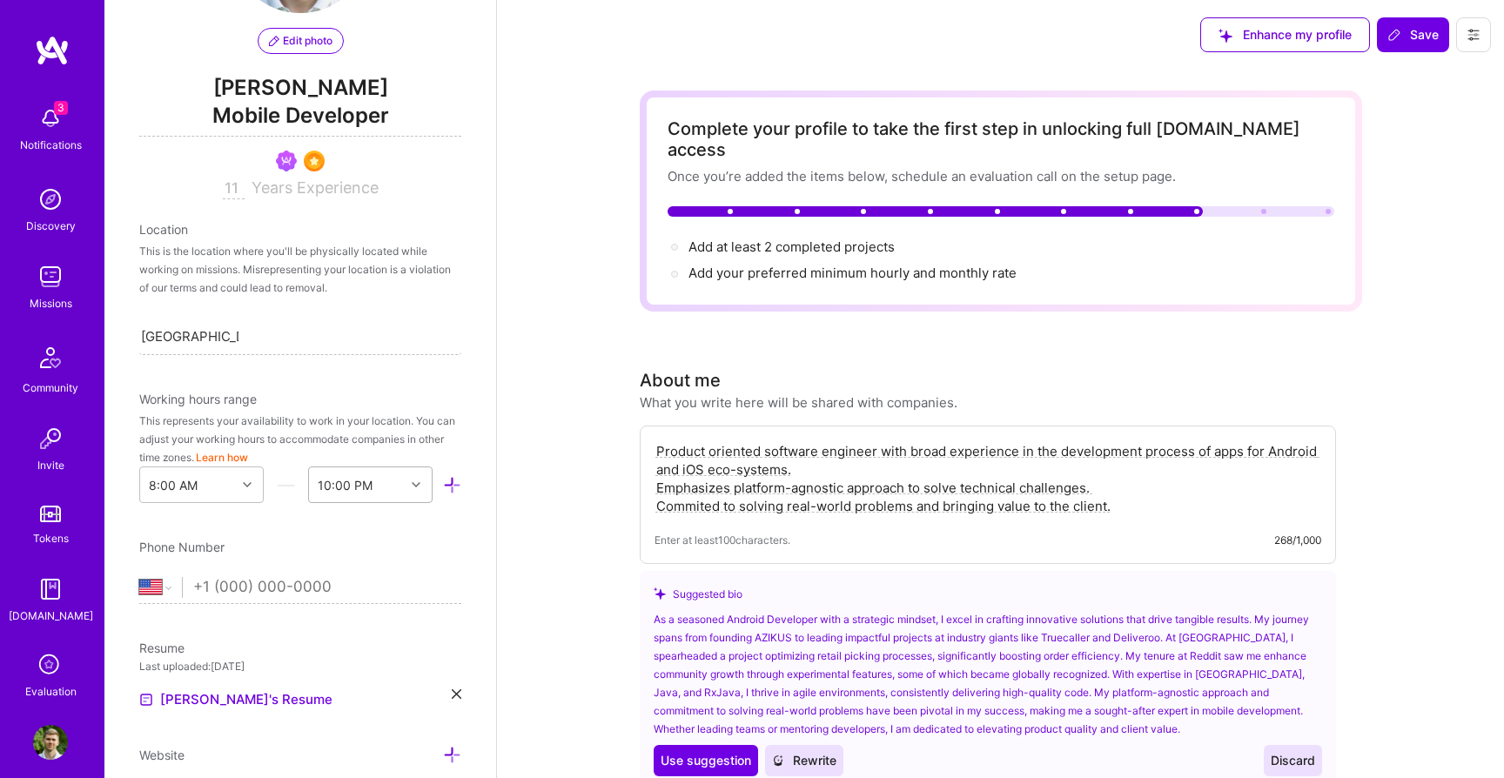
click at [196, 592] on input "tel" at bounding box center [327, 587] width 268 height 50
click at [167, 586] on select "Afghanistan Åland Islands Albania Algeria American Samoa Andorra Angola Anguill…" at bounding box center [160, 587] width 43 height 21
select select "HR"
click at [139, 577] on select "Afghanistan Åland Islands Albania Algeria American Samoa Andorra Angola Anguill…" at bounding box center [160, 587] width 43 height 21
click at [268, 586] on input "tel" at bounding box center [327, 587] width 268 height 50
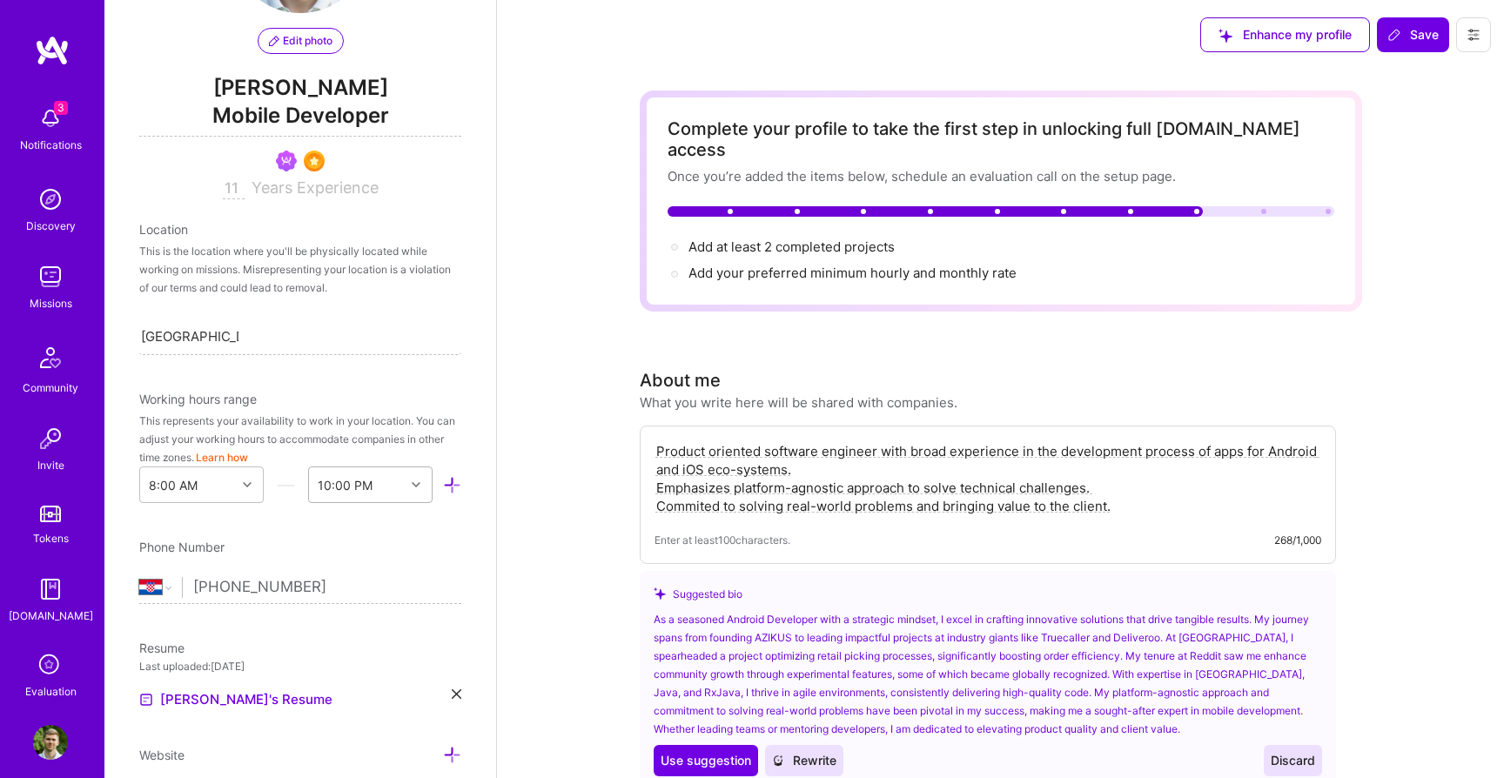
type input "[PHONE_NUMBER]"
click at [264, 626] on div "Edit photo Ivan Markusi Mobile Developer 11 Years Experience Location This is t…" at bounding box center [300, 389] width 392 height 778
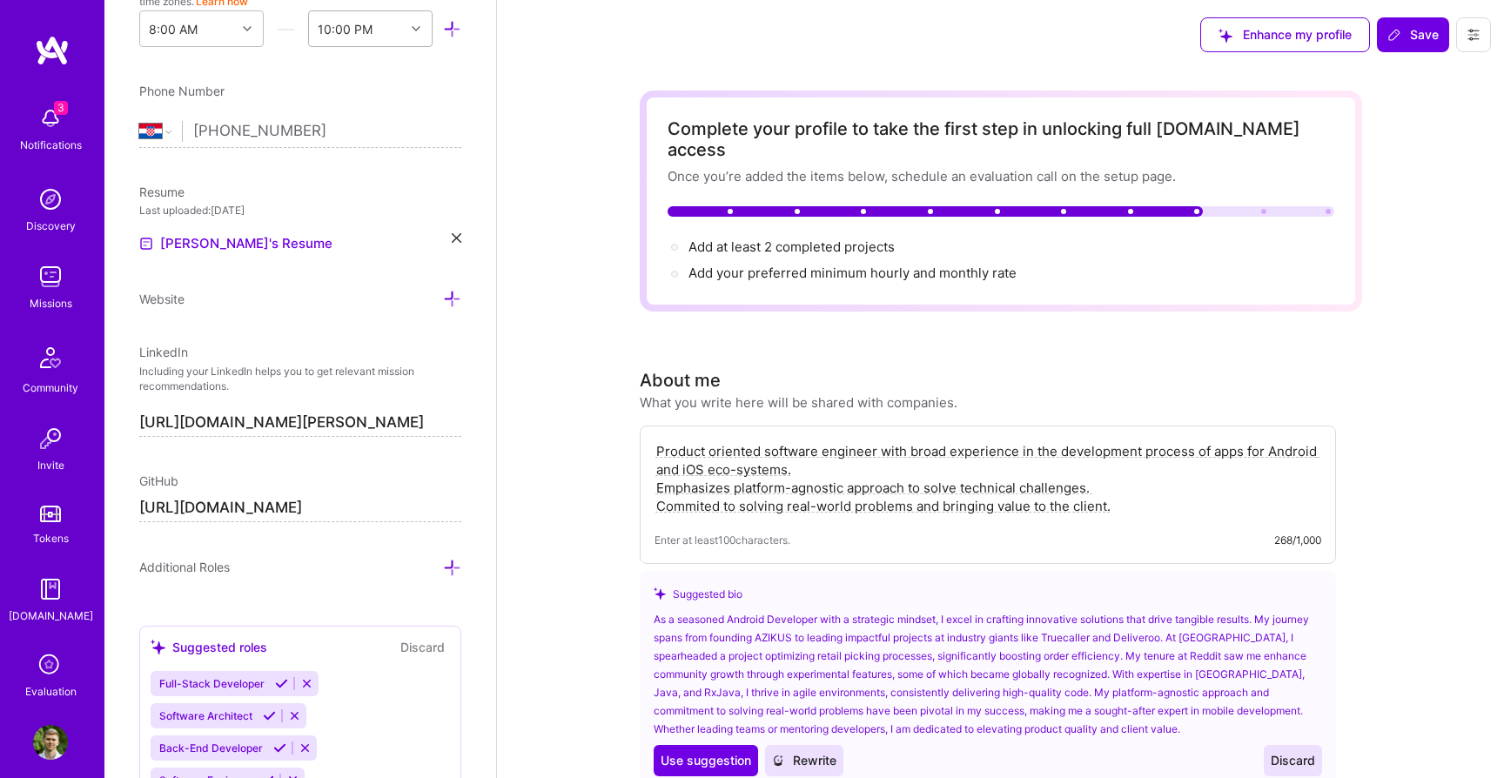
scroll to position [626, 0]
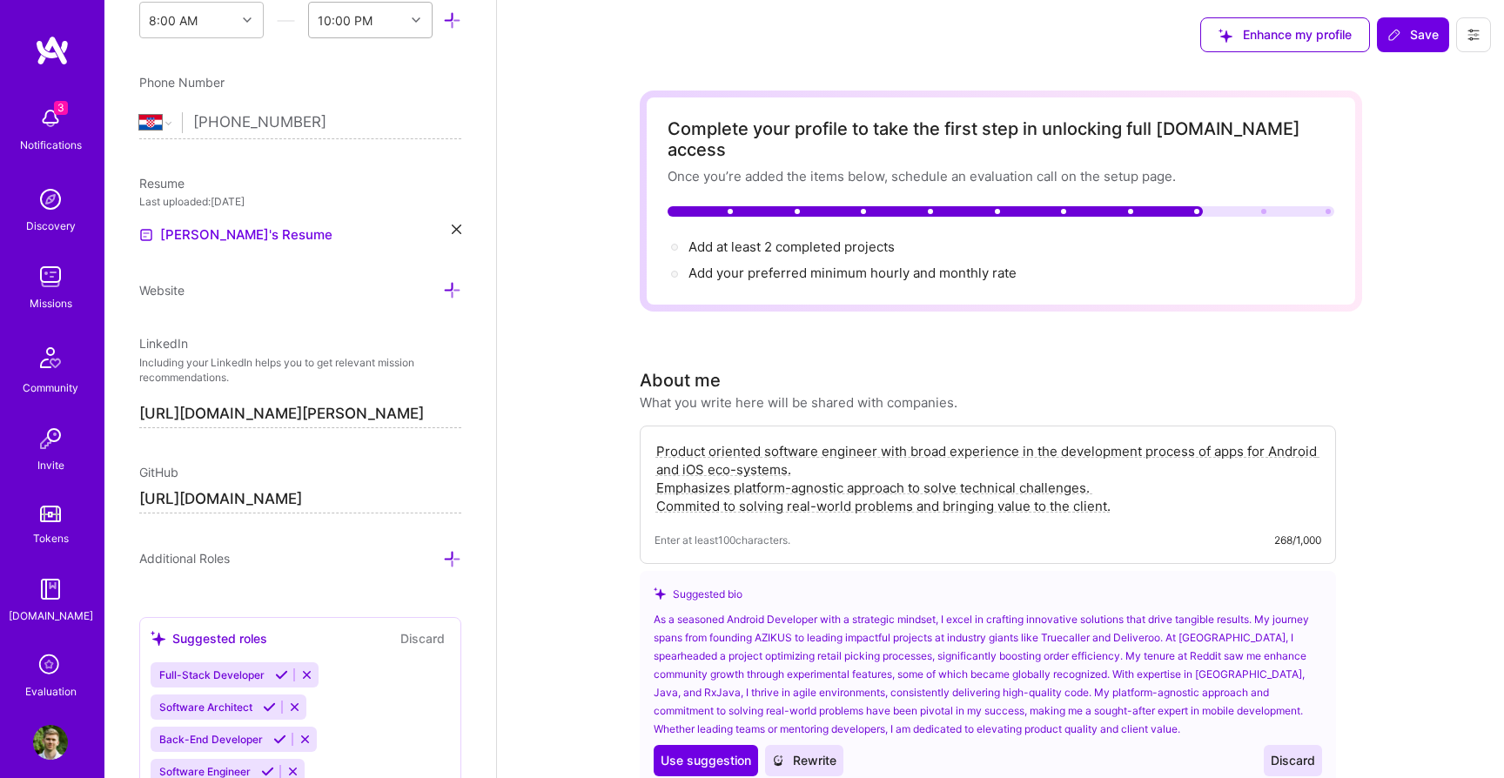
click at [464, 564] on div "Edit photo Ivan Markusi Mobile Developer 11 Years Experience Location This is t…" at bounding box center [300, 389] width 392 height 778
click at [448, 564] on icon at bounding box center [452, 559] width 18 height 18
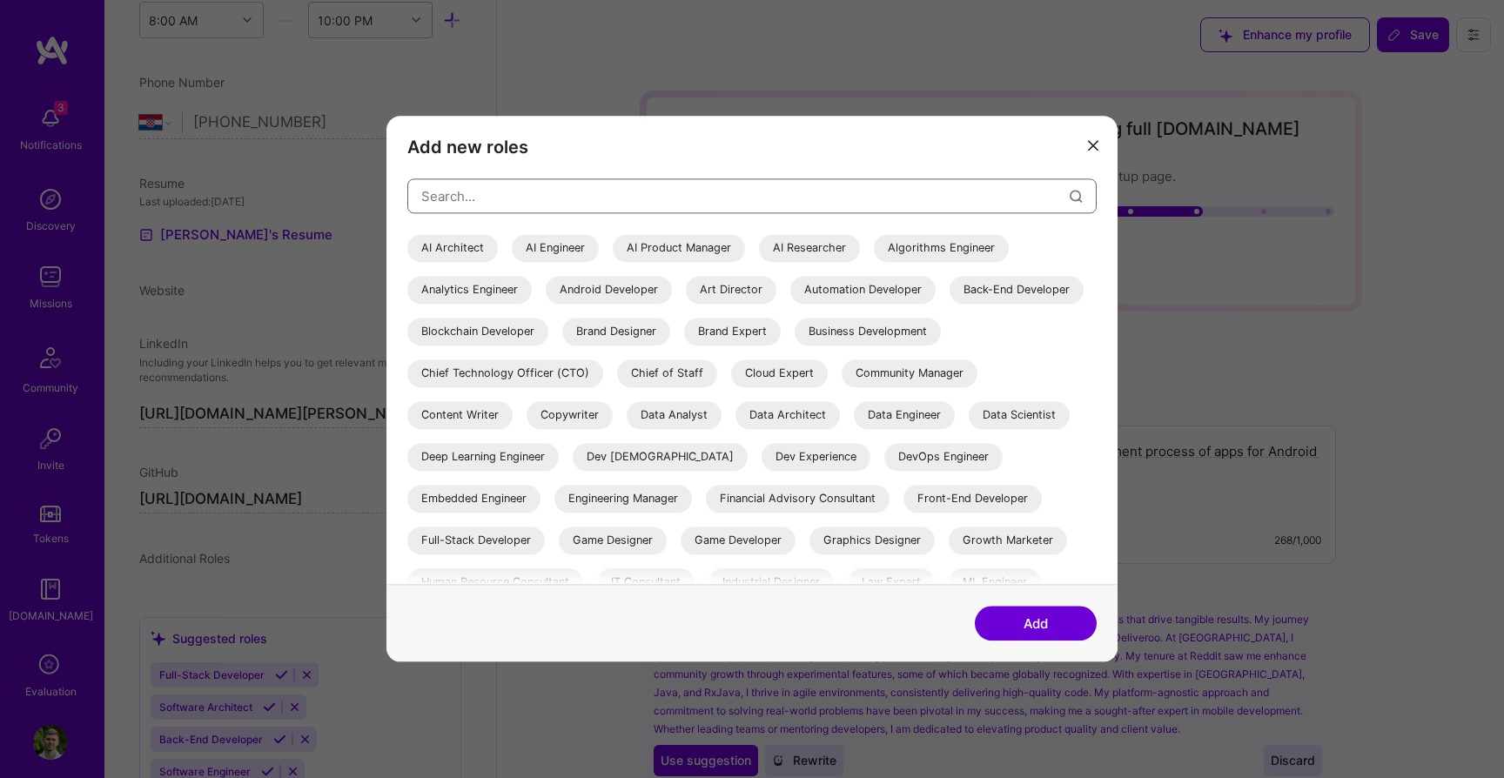
click at [587, 188] on input "modal" at bounding box center [745, 196] width 648 height 44
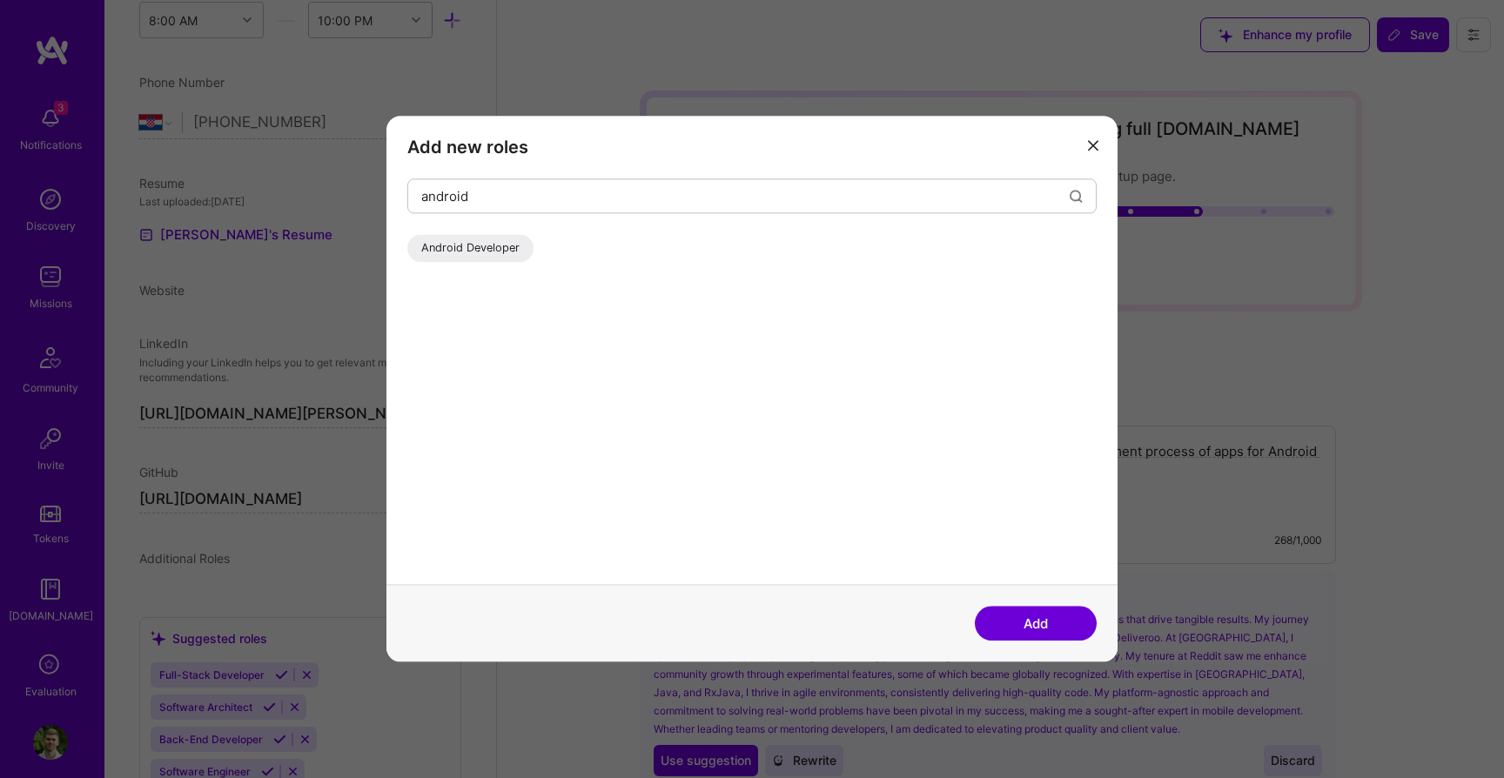
click at [505, 251] on div "Android Developer" at bounding box center [470, 248] width 126 height 28
click at [512, 198] on input "android" at bounding box center [745, 196] width 648 height 44
click at [449, 247] on div "iOS Developer" at bounding box center [458, 248] width 103 height 28
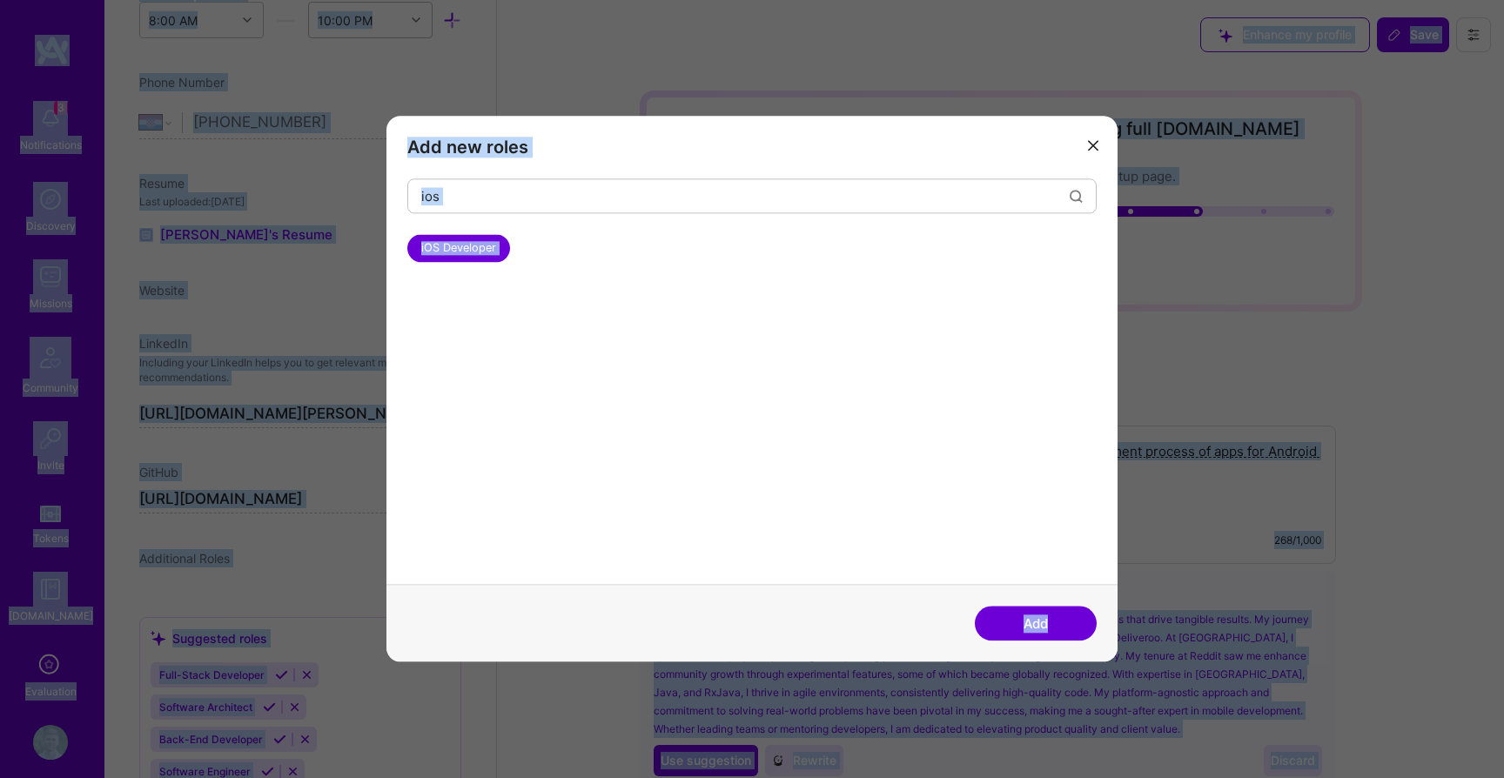
click at [454, 193] on input "ios" at bounding box center [745, 196] width 648 height 44
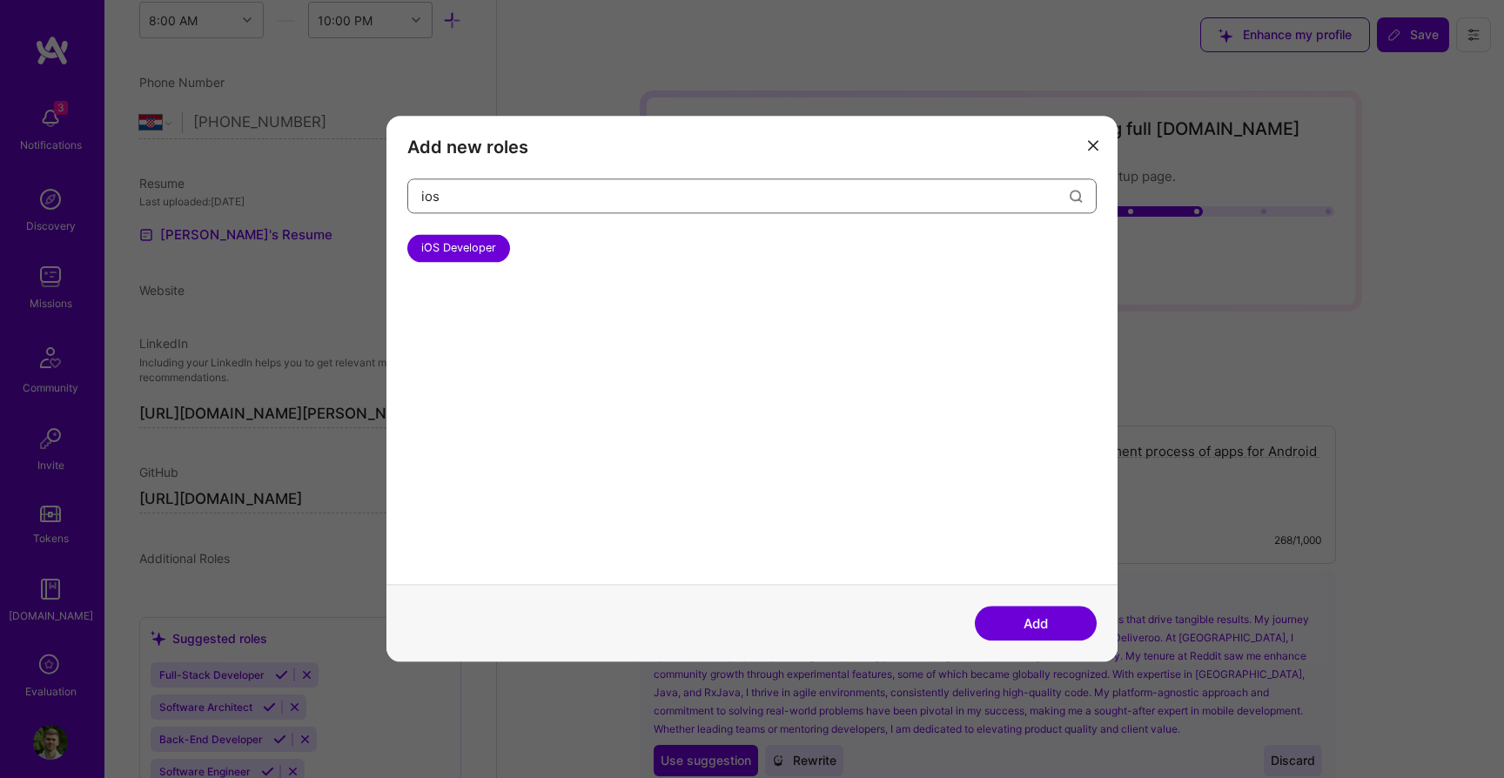
click at [454, 193] on input "ios" at bounding box center [745, 196] width 648 height 44
type input "mobile"
click at [1049, 615] on button "Add" at bounding box center [1035, 623] width 122 height 35
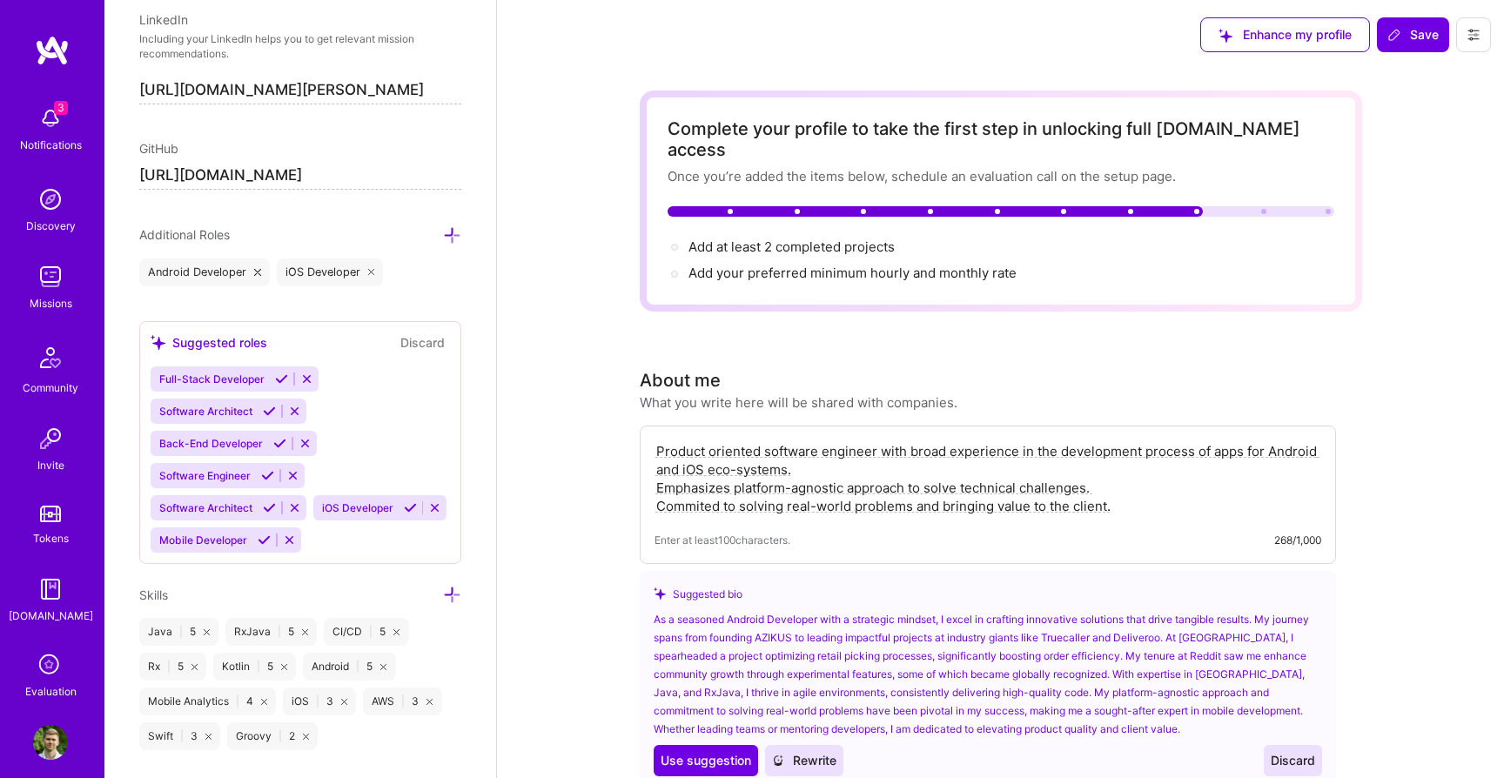
scroll to position [965, 0]
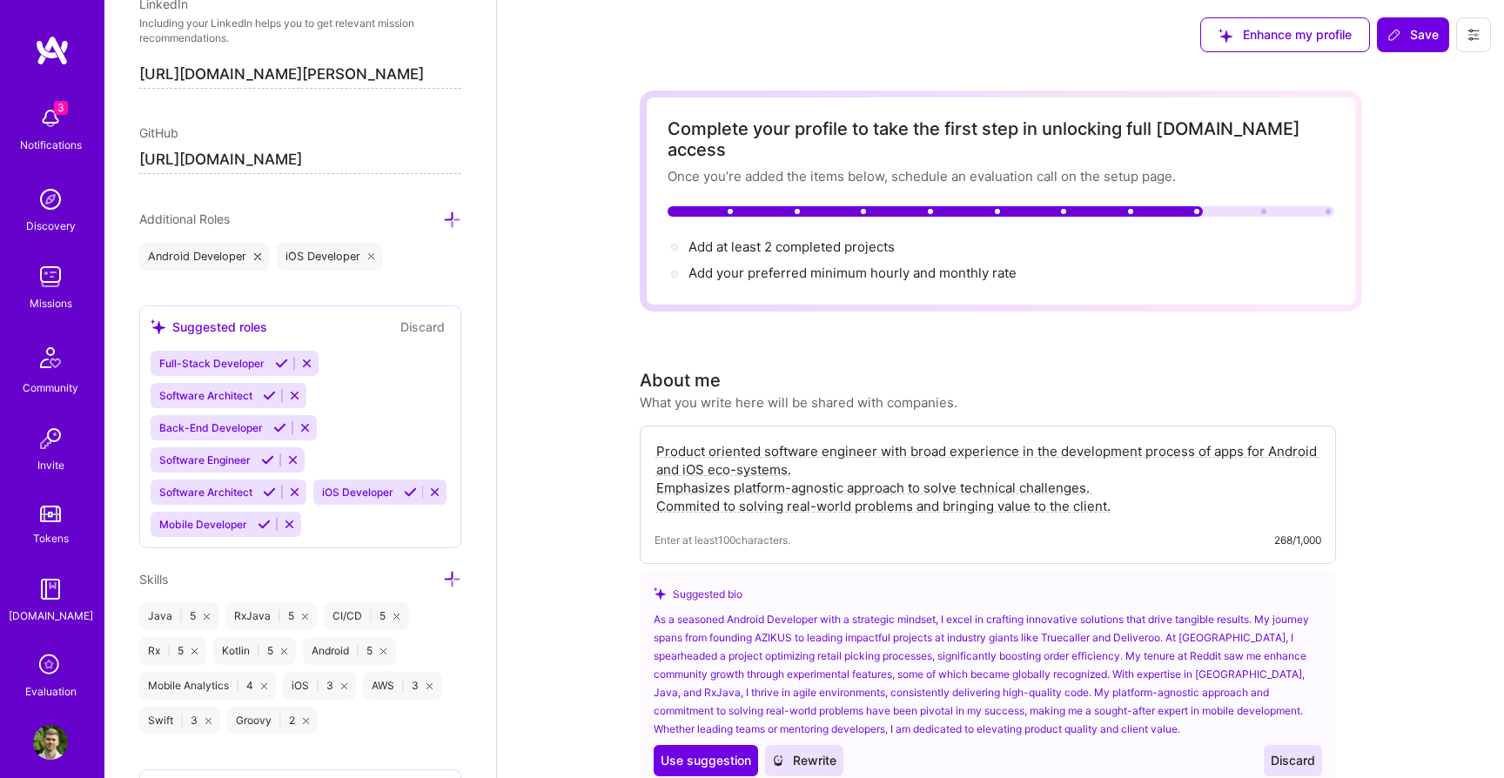
click at [265, 526] on icon at bounding box center [264, 524] width 13 height 13
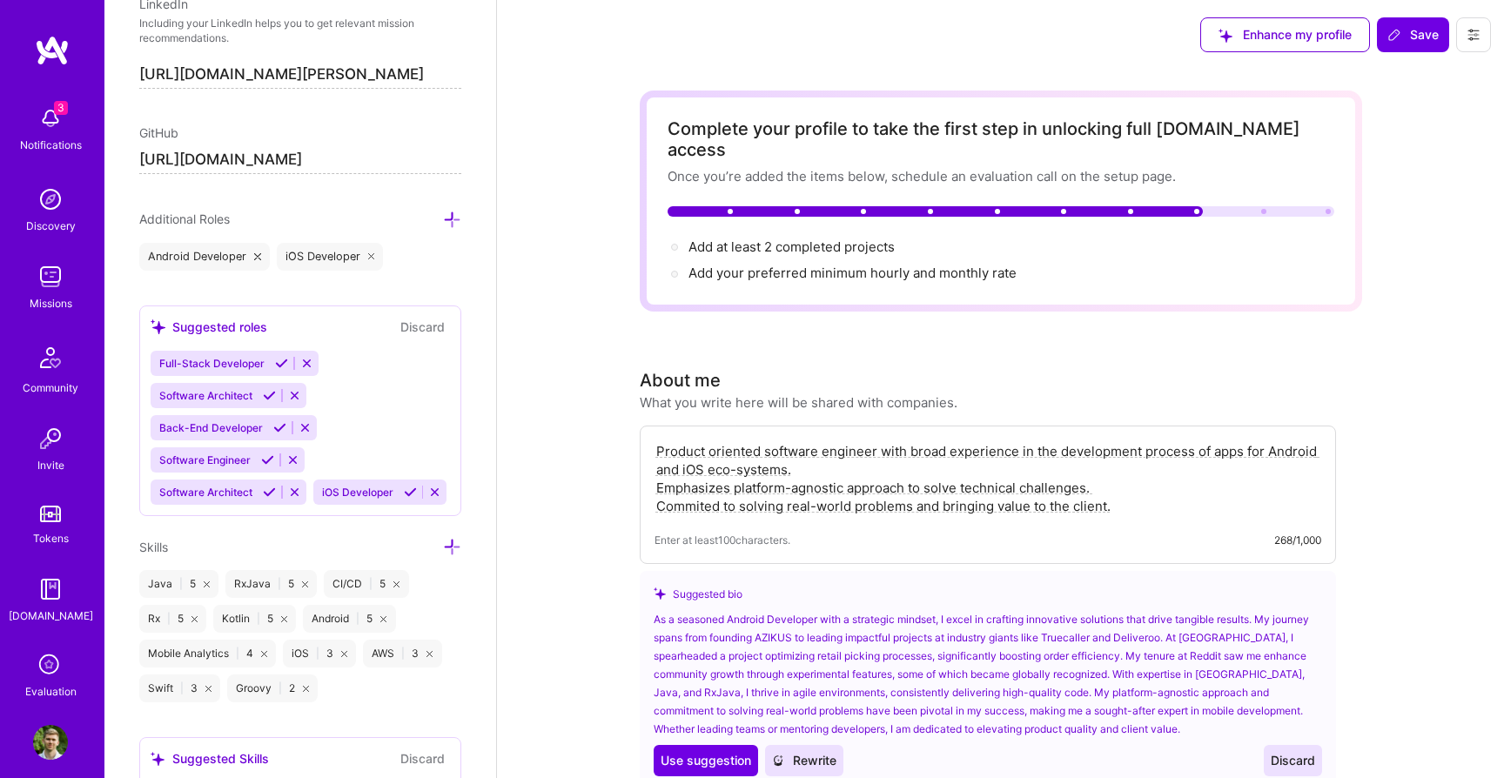
click at [409, 494] on icon at bounding box center [410, 492] width 13 height 13
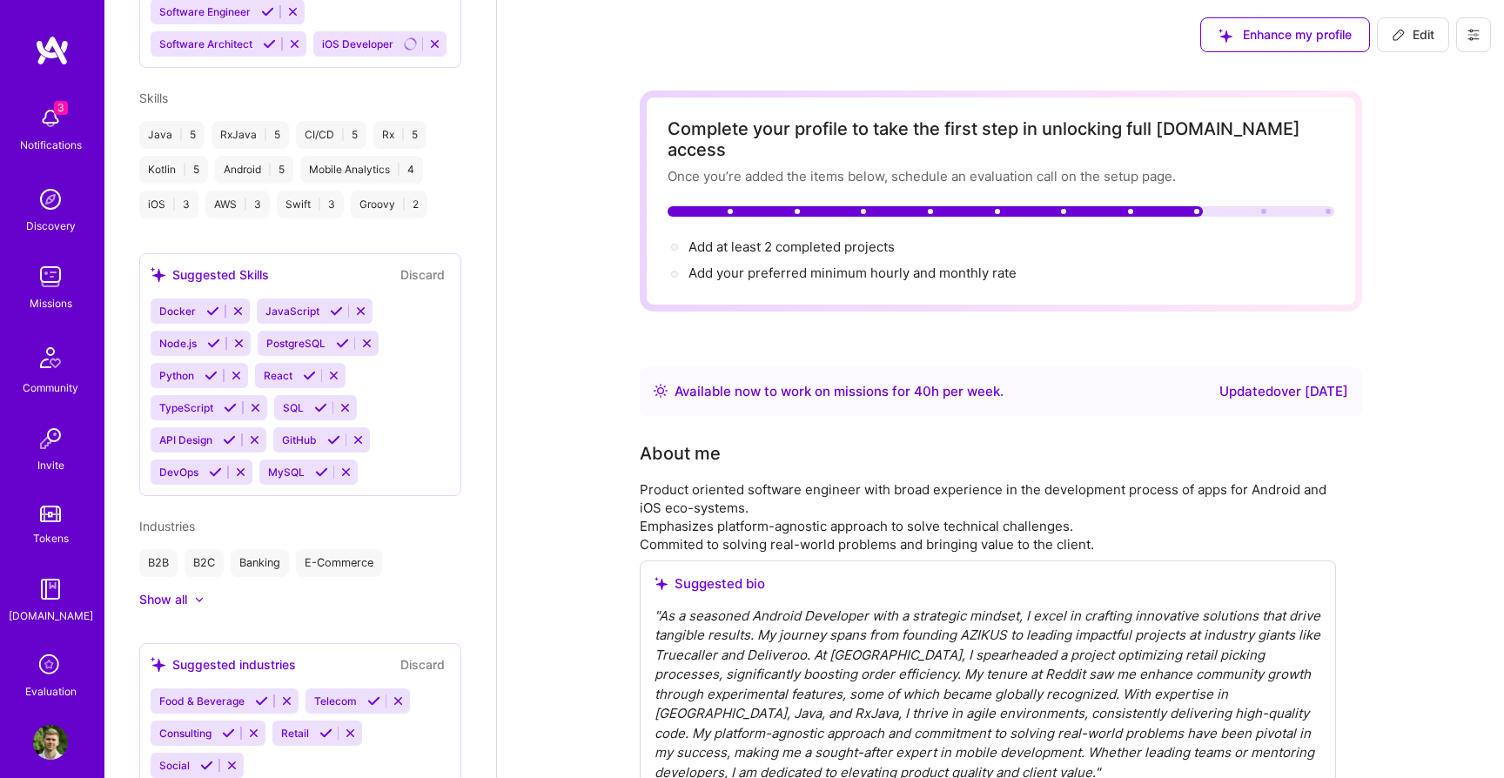
scroll to position [519, 0]
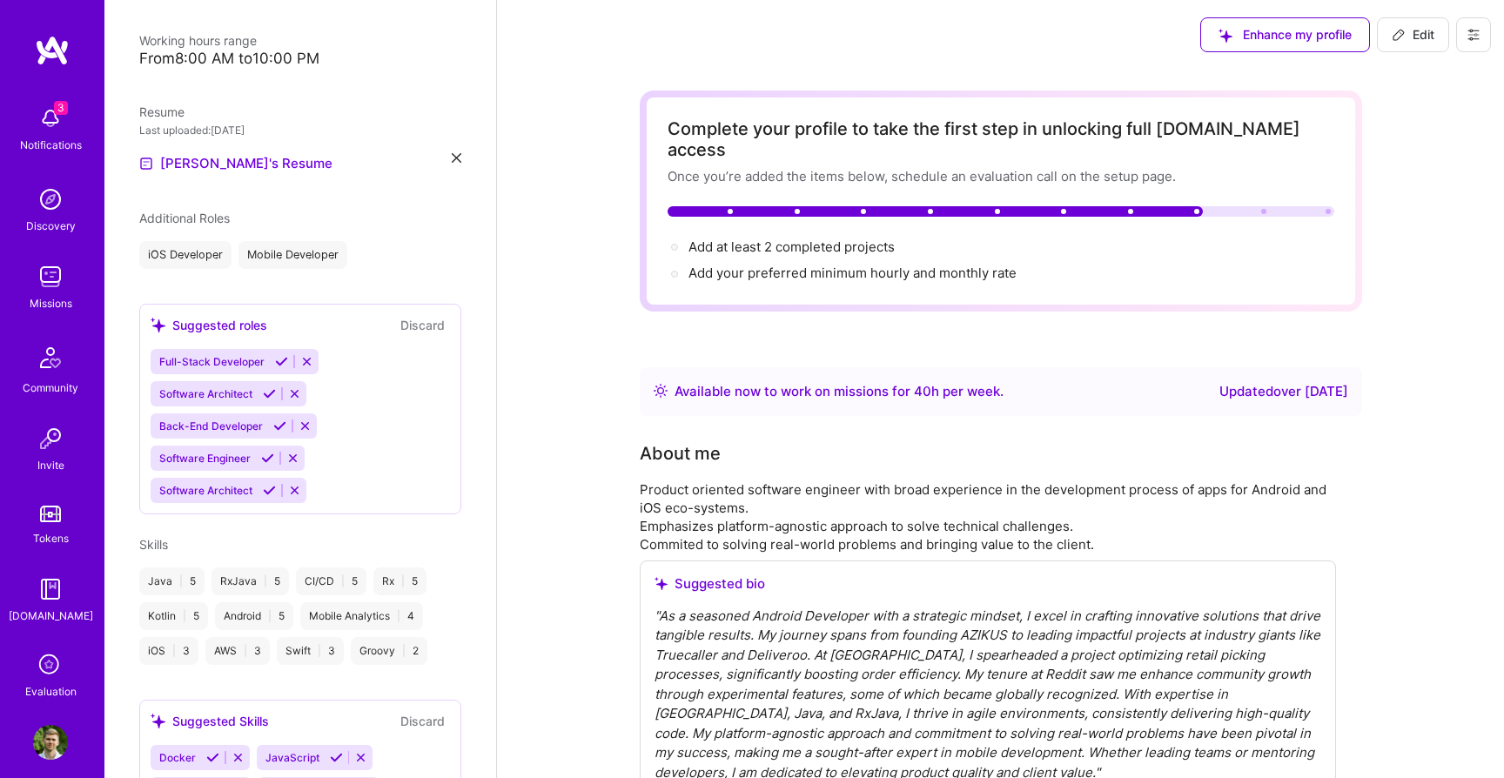
click at [265, 453] on icon at bounding box center [267, 458] width 13 height 13
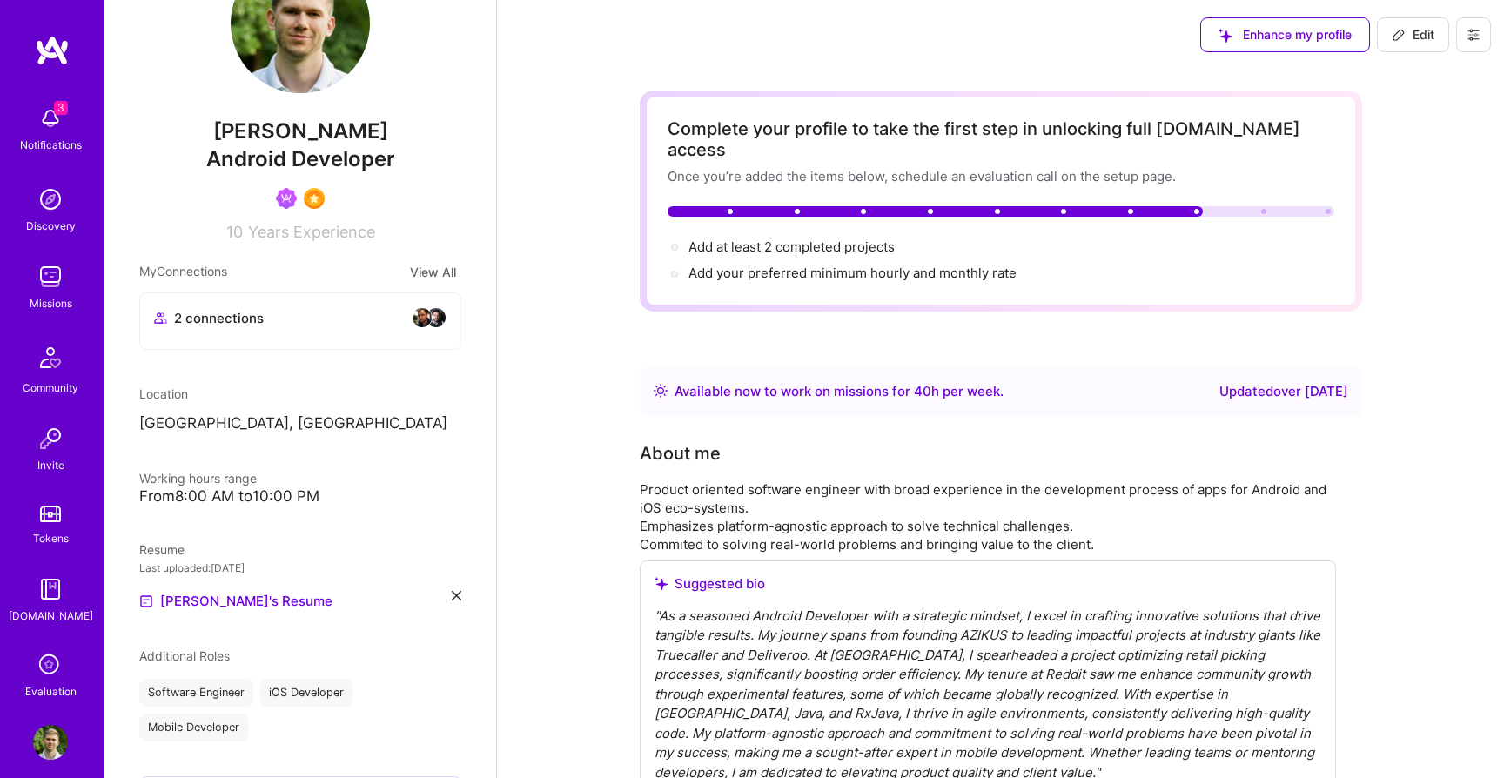
scroll to position [55, 0]
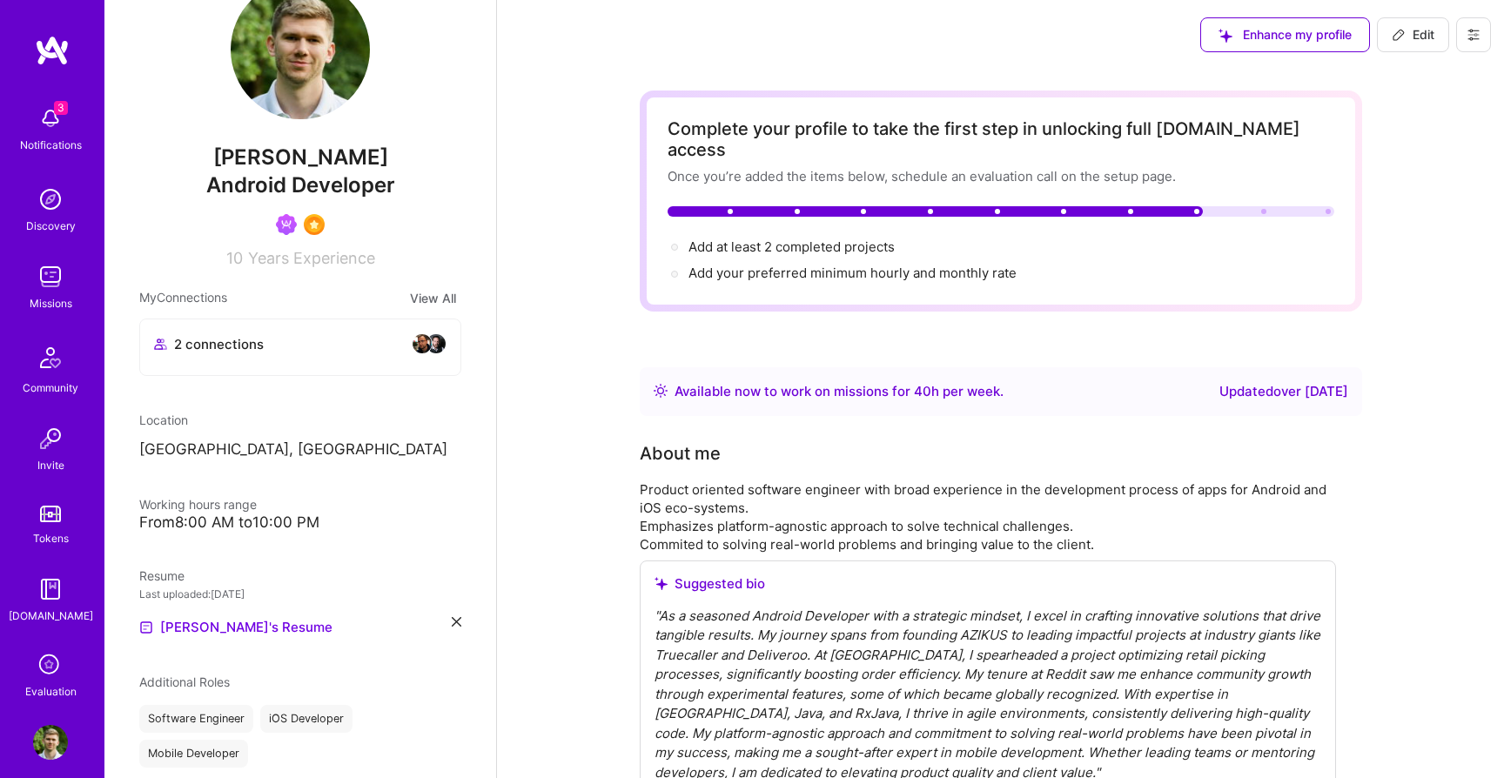
click at [298, 182] on span "Android Developer" at bounding box center [300, 184] width 189 height 25
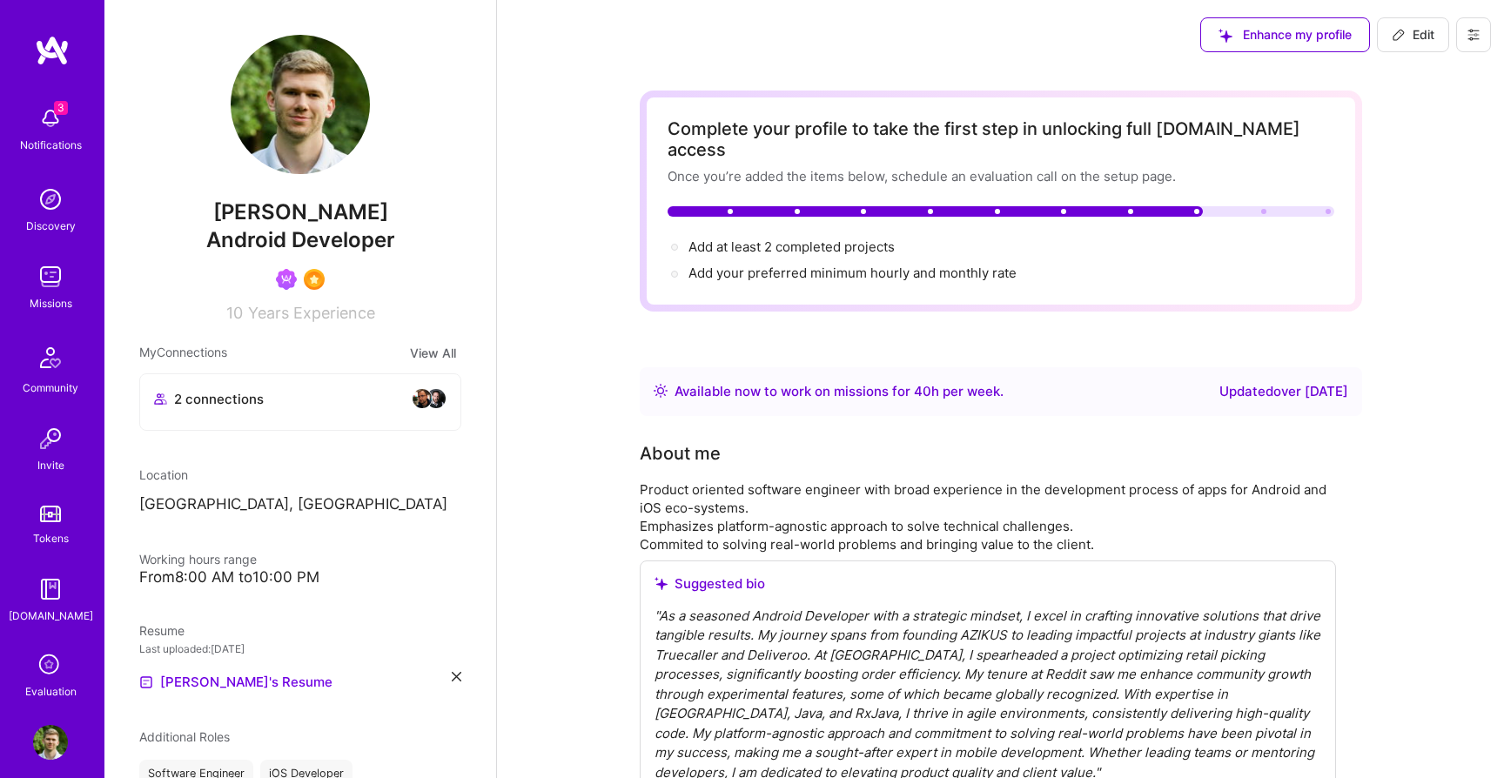
click at [1428, 30] on span "Edit" at bounding box center [1412, 34] width 43 height 17
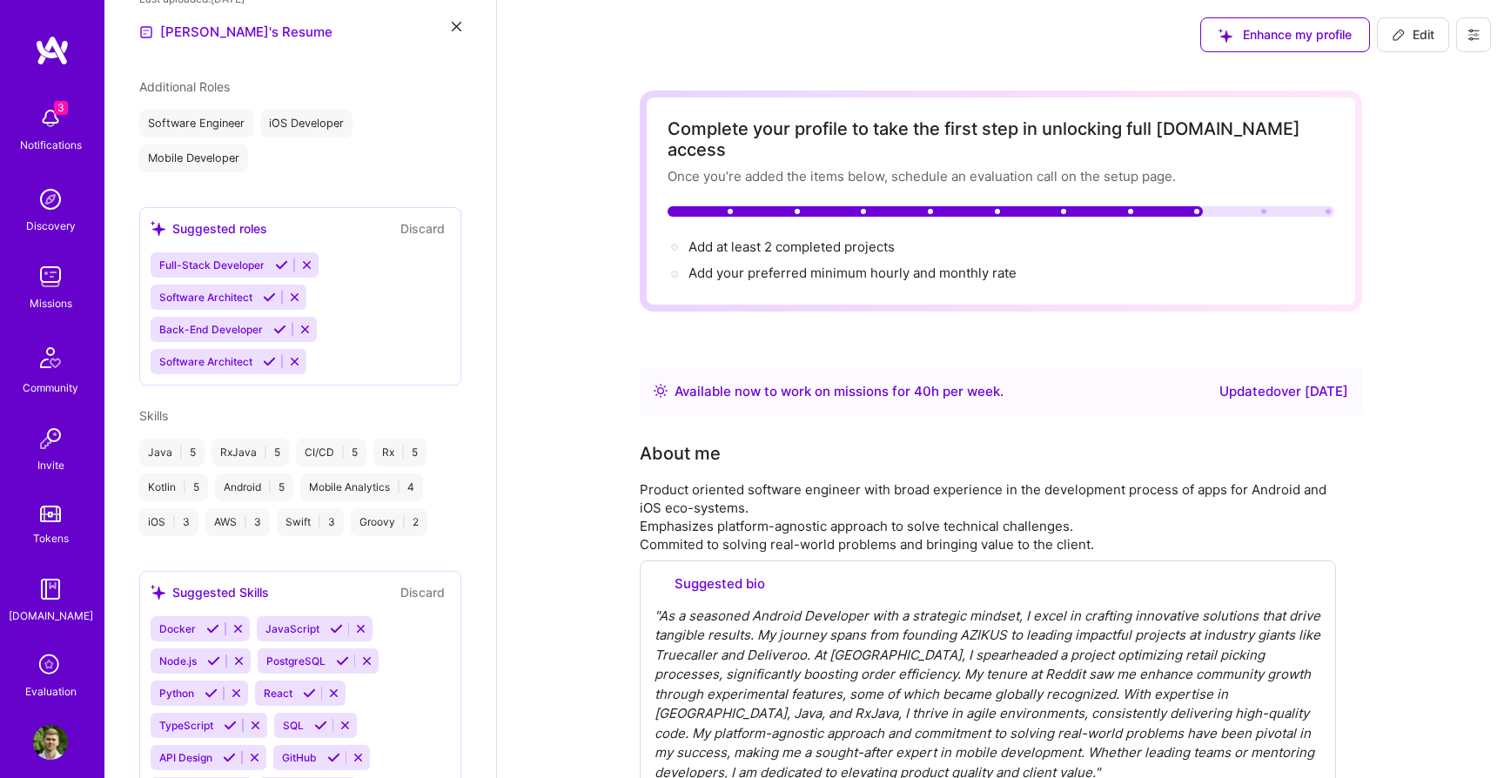
select select "US"
select select "Right Now"
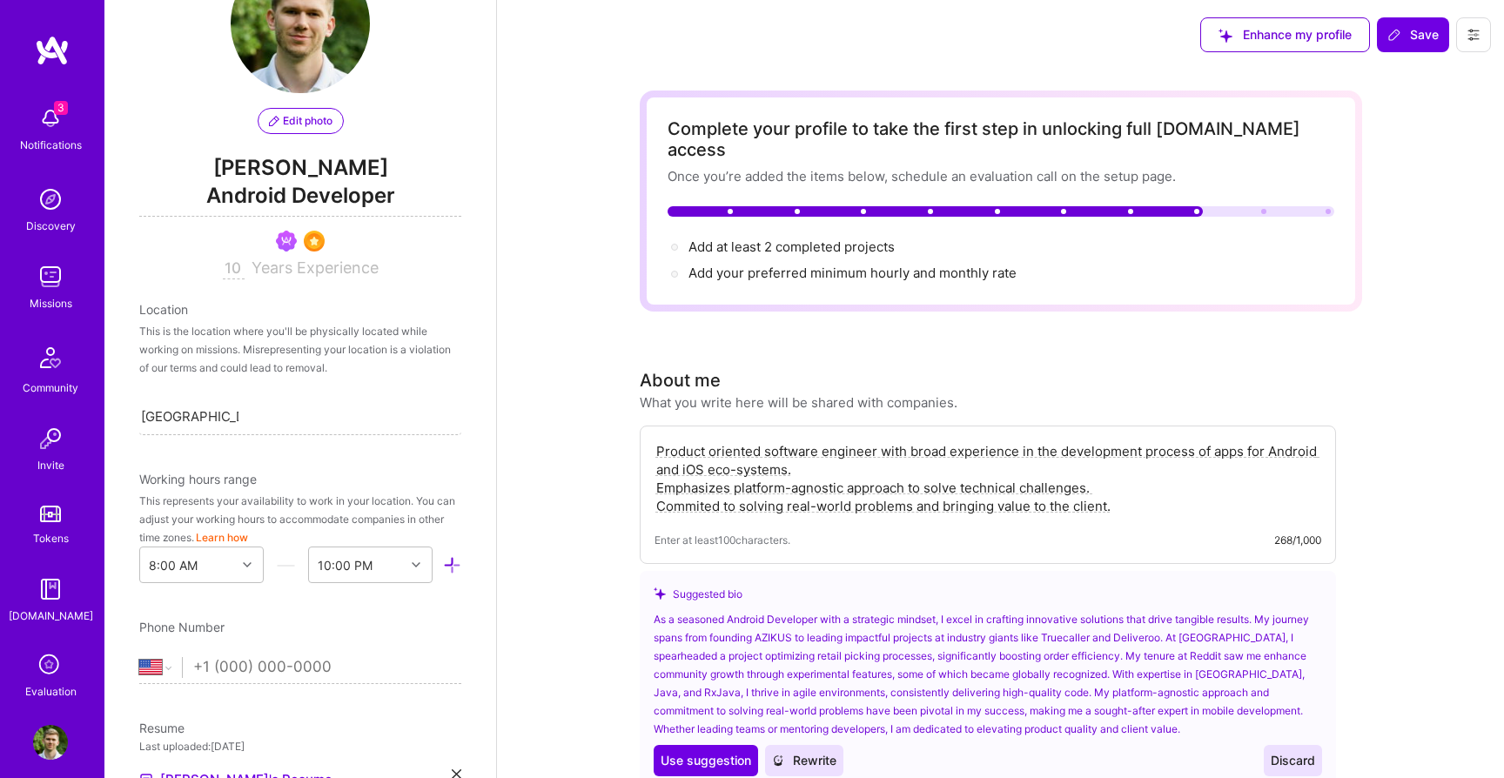
scroll to position [0, 0]
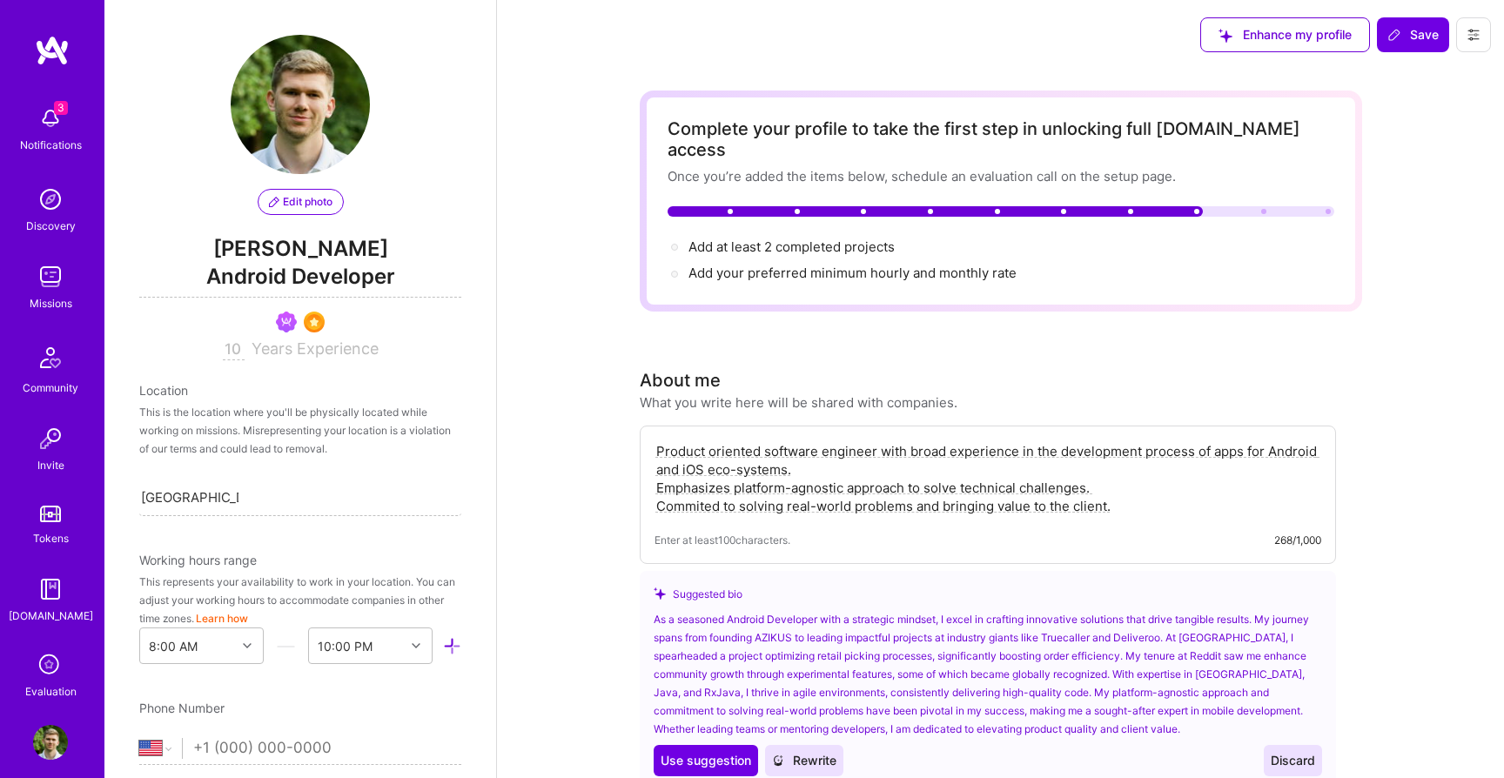
click at [291, 270] on span "Android Developer" at bounding box center [300, 280] width 322 height 36
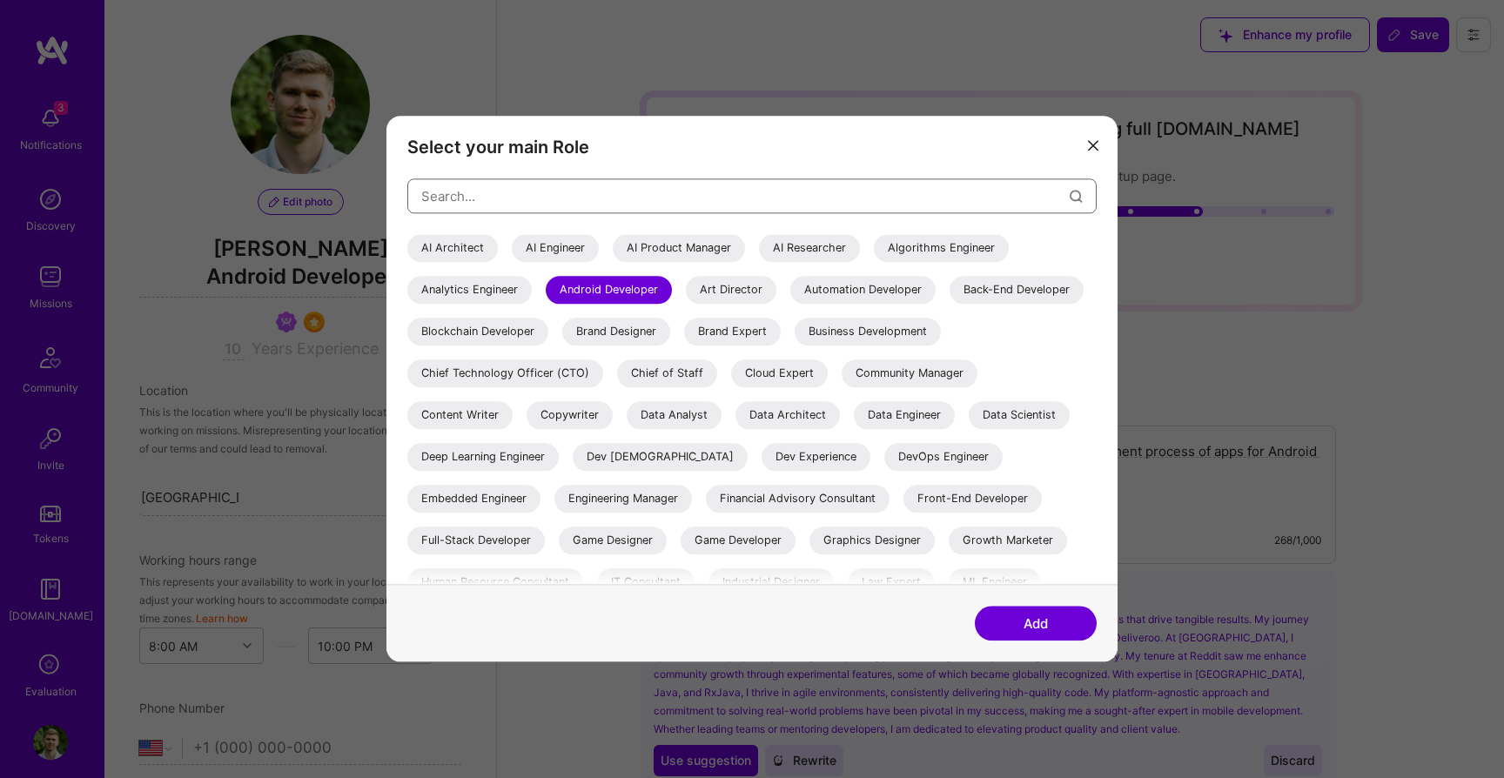
click at [557, 206] on input "modal" at bounding box center [745, 196] width 648 height 44
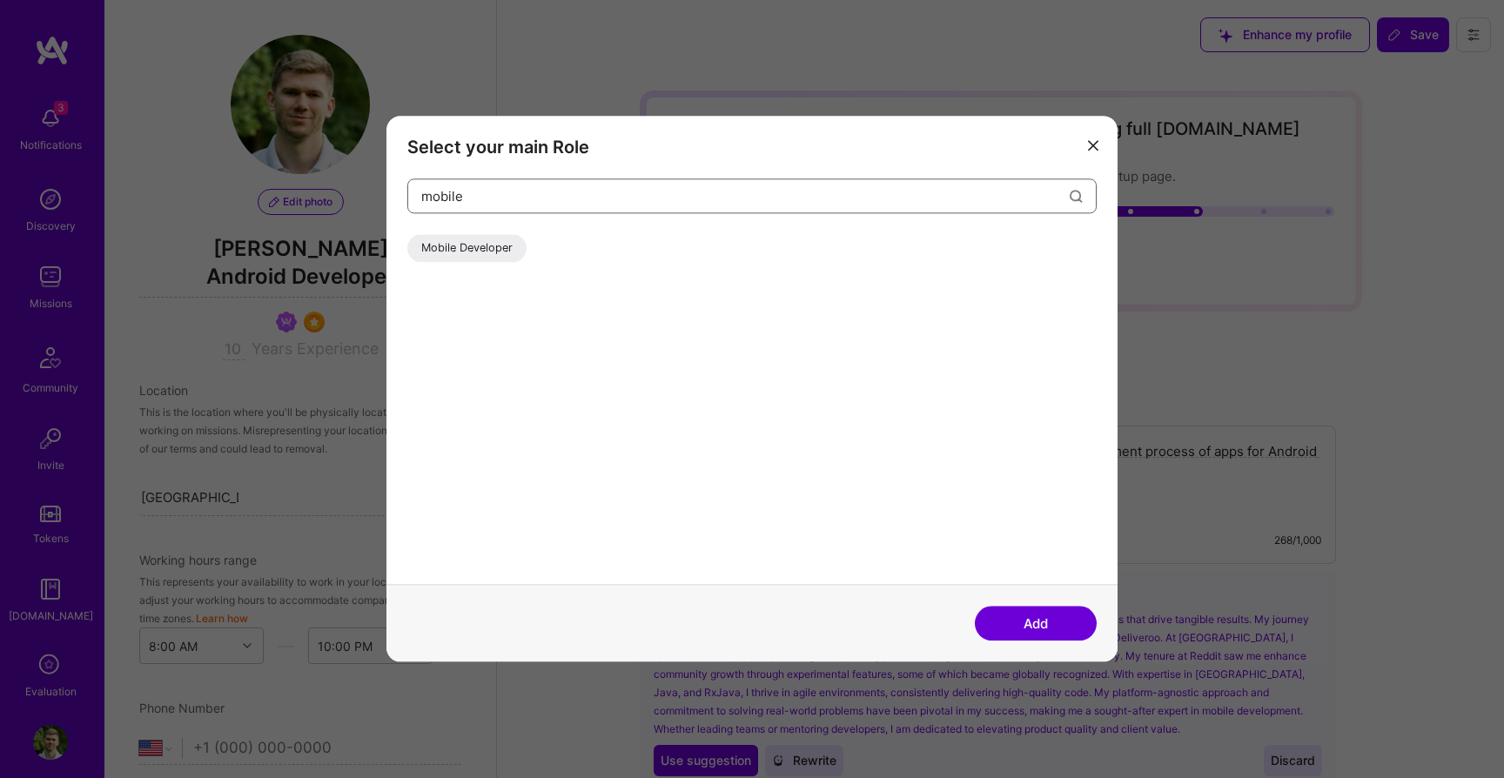
type input "mobile"
click at [479, 250] on div "Mobile Developer" at bounding box center [466, 248] width 119 height 28
click at [1044, 616] on button "Add" at bounding box center [1035, 623] width 122 height 35
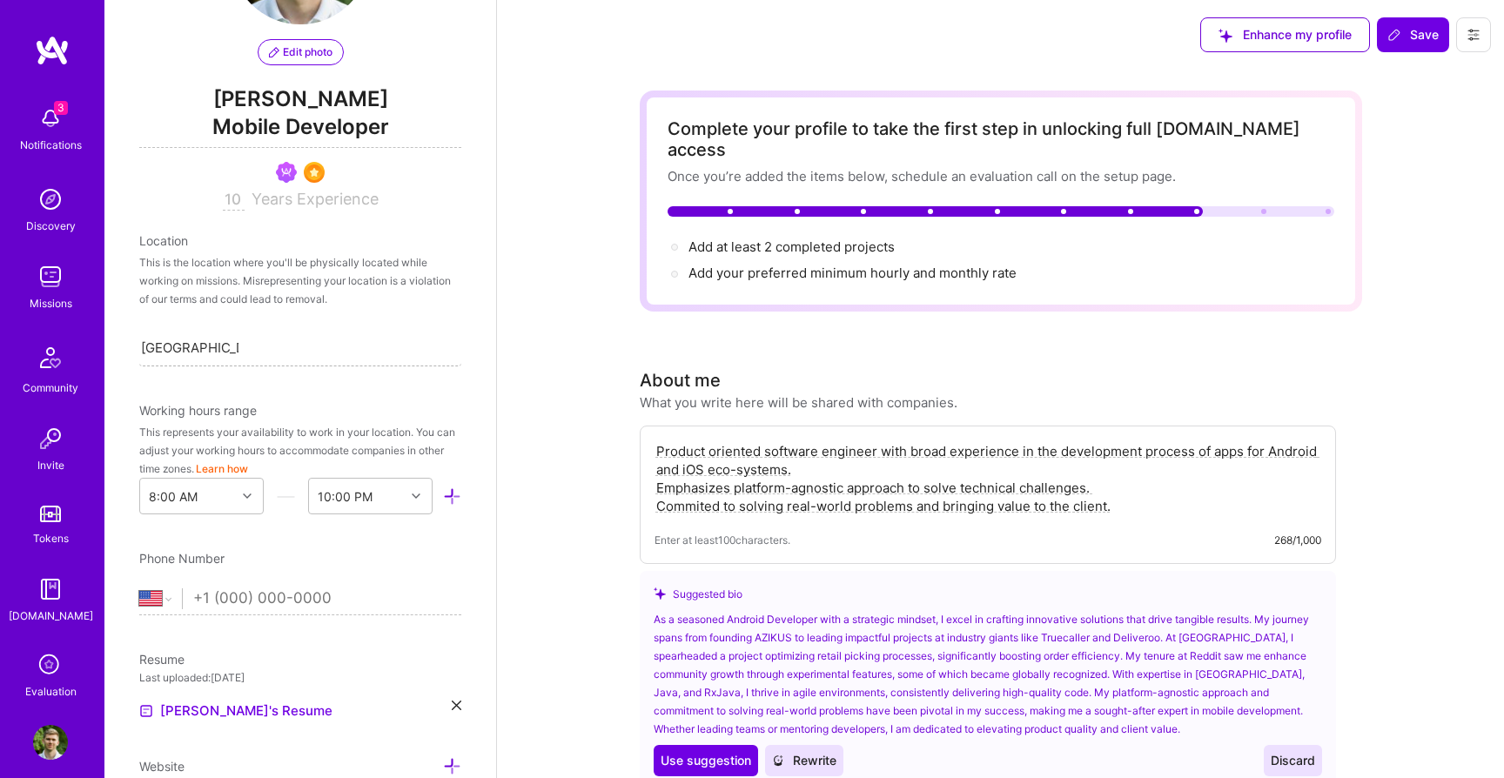
scroll to position [160, 0]
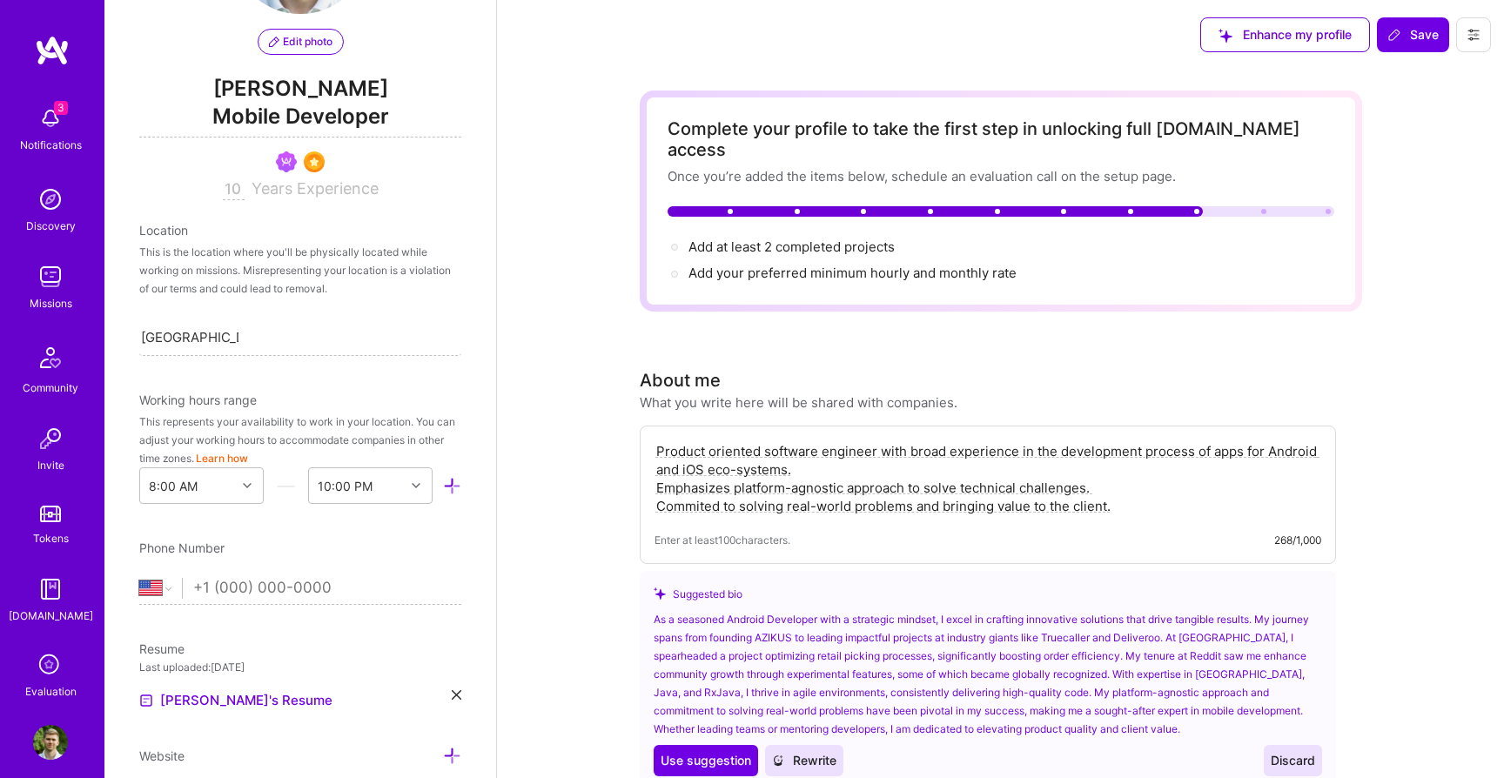
click at [234, 183] on input "10" at bounding box center [234, 189] width 22 height 21
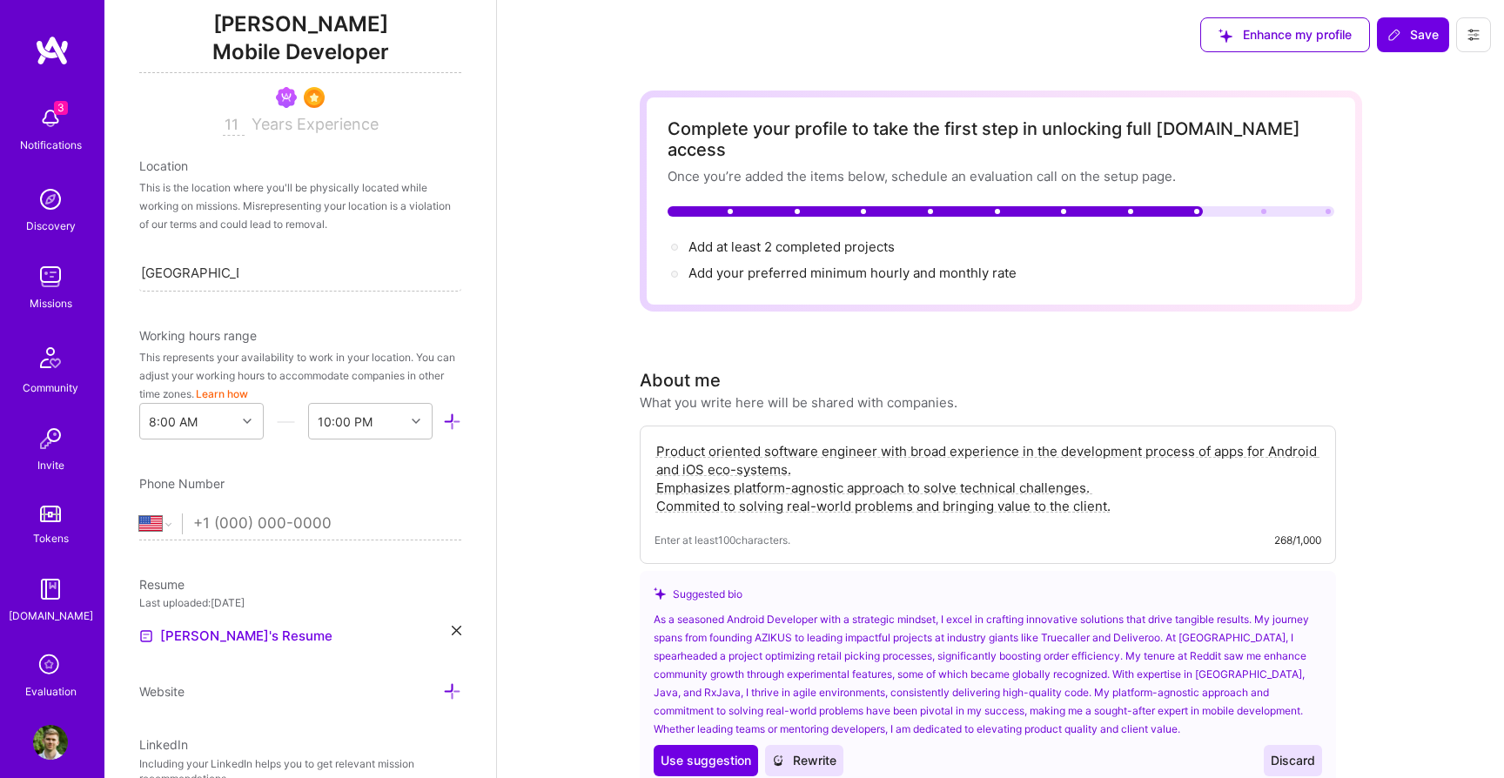
scroll to position [310, 0]
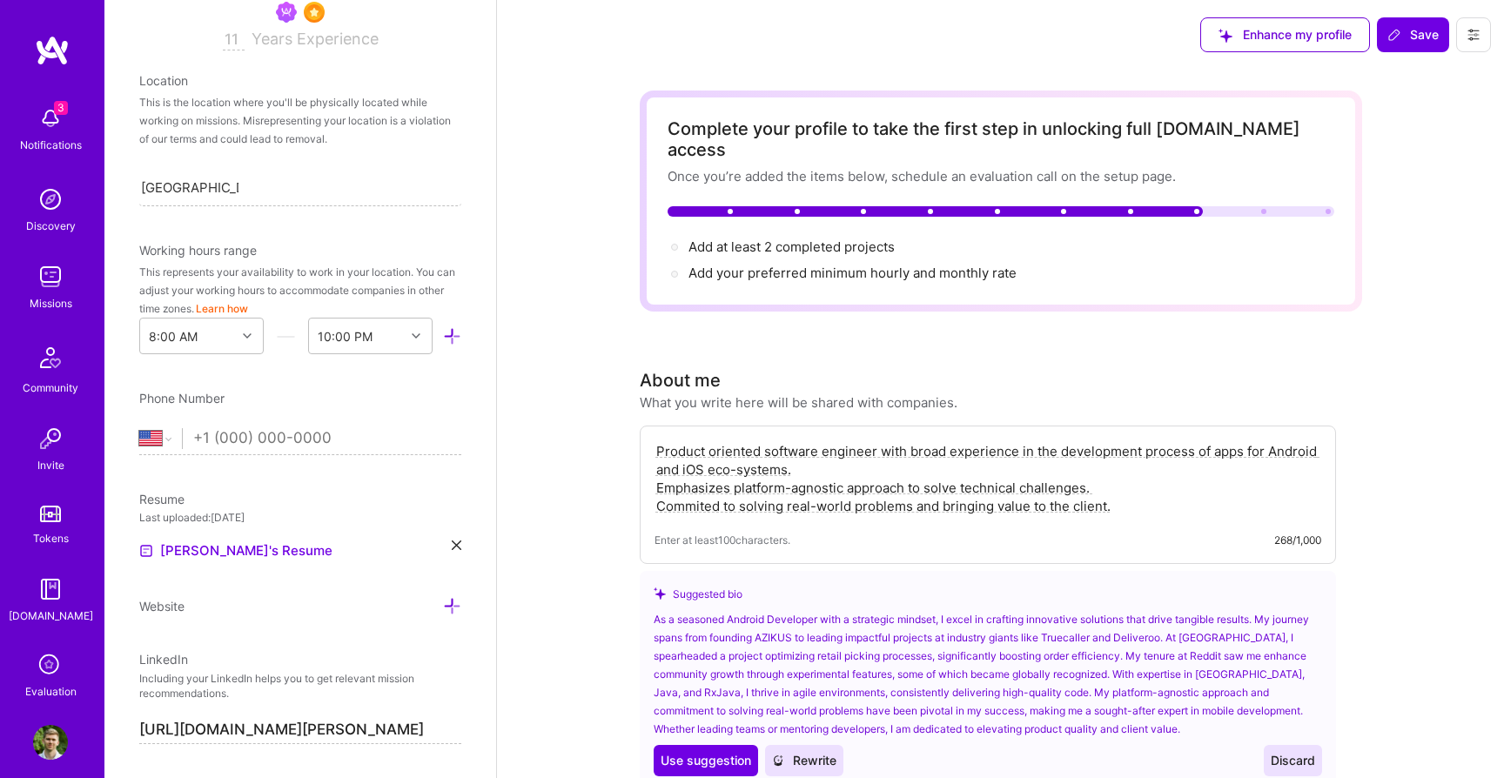
type input "11"
click at [253, 430] on input "tel" at bounding box center [327, 438] width 268 height 50
click at [179, 435] on select "Afghanistan Åland Islands Albania Algeria American Samoa Andorra Angola Anguill…" at bounding box center [160, 438] width 43 height 21
select select "HR"
click at [139, 428] on select "Afghanistan Åland Islands Albania Algeria American Samoa Andorra Angola Anguill…" at bounding box center [160, 438] width 43 height 21
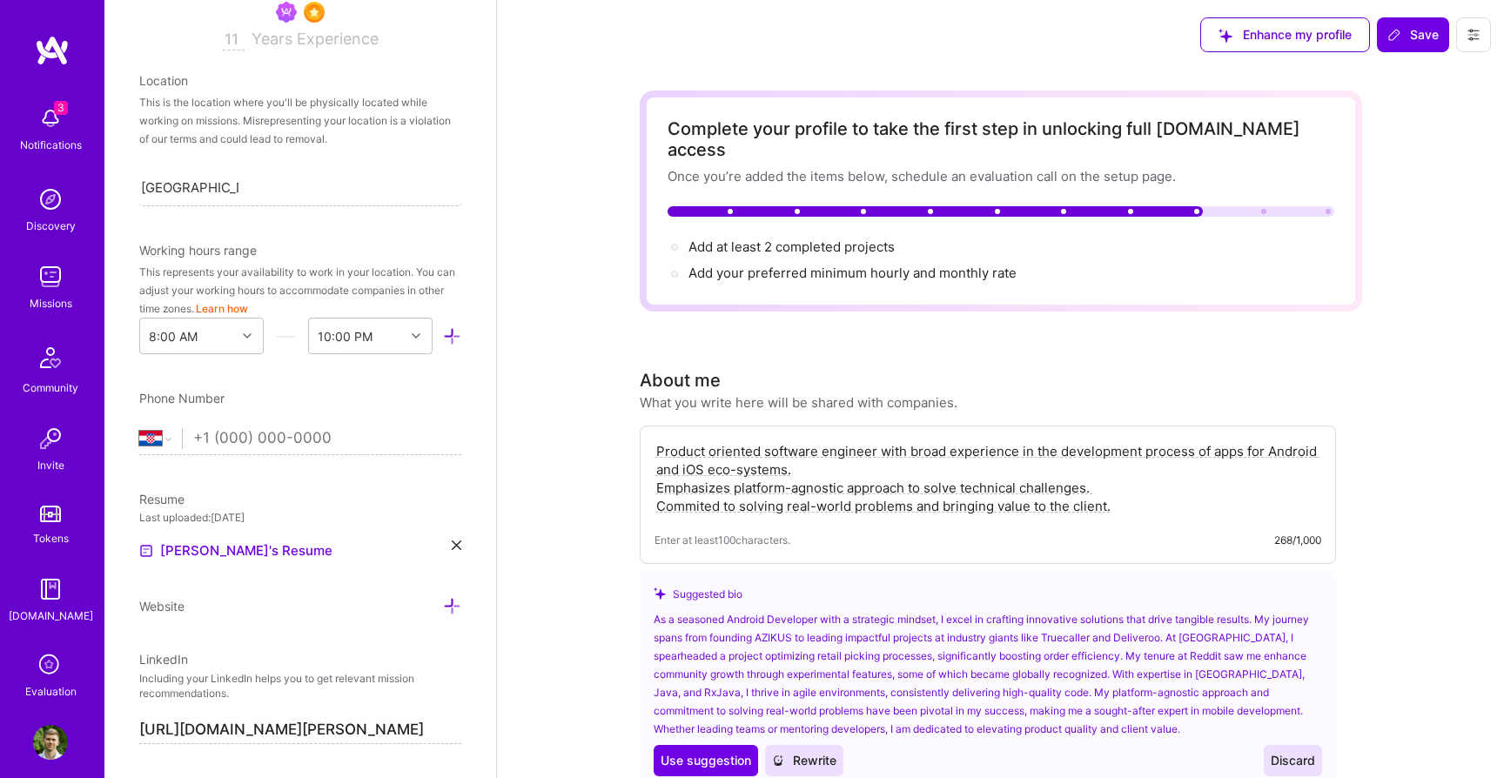
click at [233, 442] on input "tel" at bounding box center [327, 438] width 268 height 50
type input "+3"
select select "US"
type input "+38"
select select "HR"
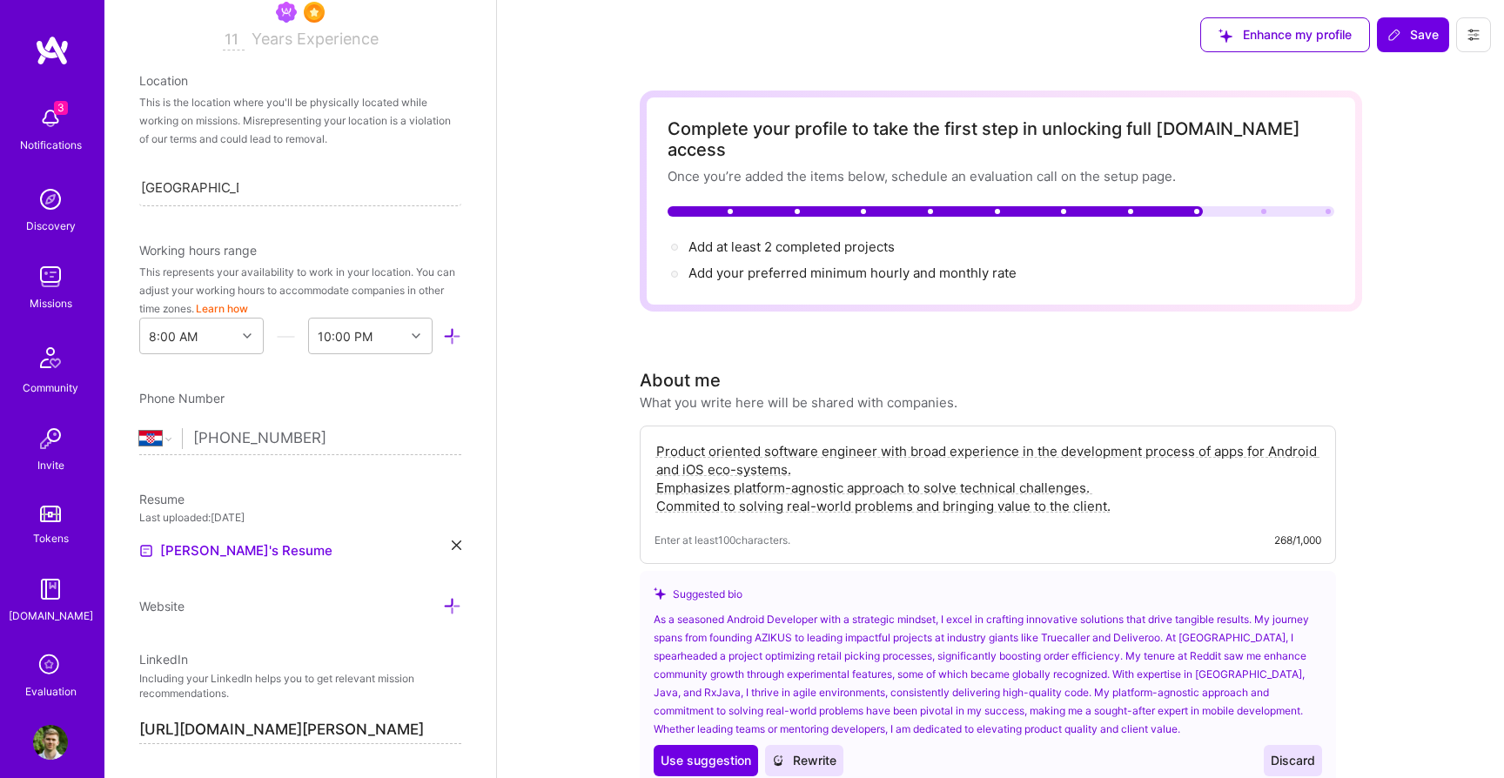
type input "[PHONE_NUMBER]"
click at [219, 382] on div "Edit photo Ivan Markusi Mobile Developer 11 Years Experience Location This is t…" at bounding box center [300, 389] width 392 height 778
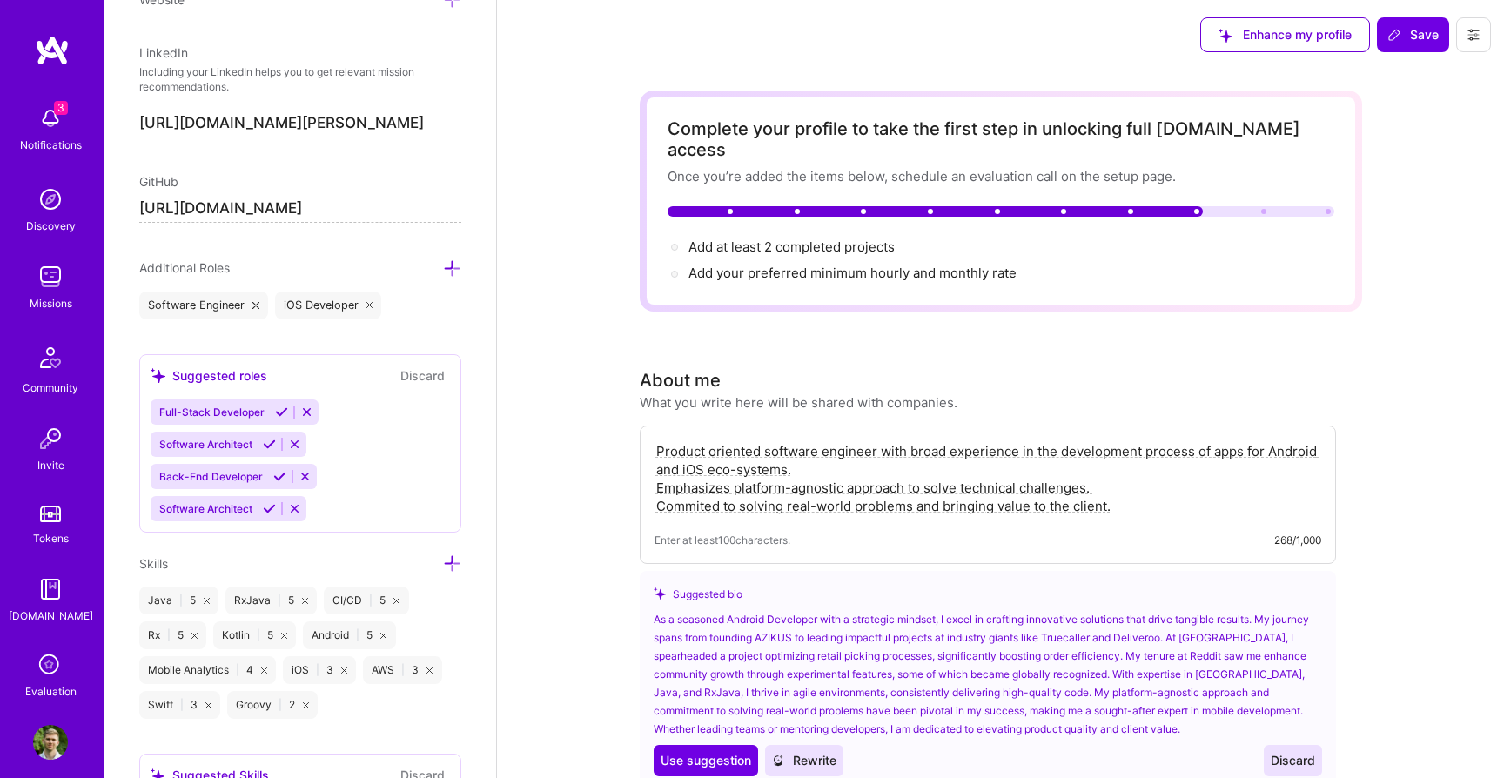
scroll to position [921, 0]
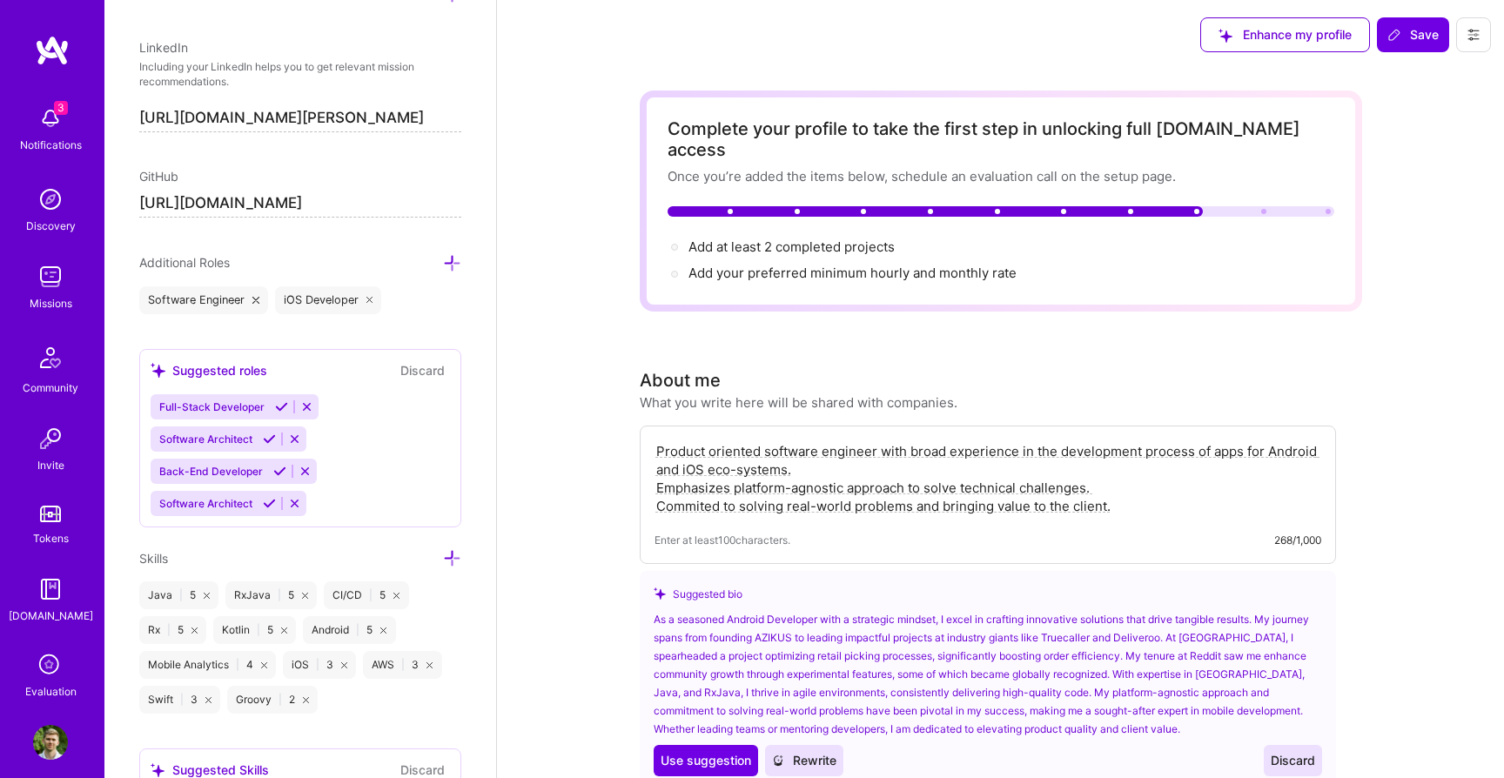
click at [453, 266] on icon at bounding box center [452, 263] width 18 height 18
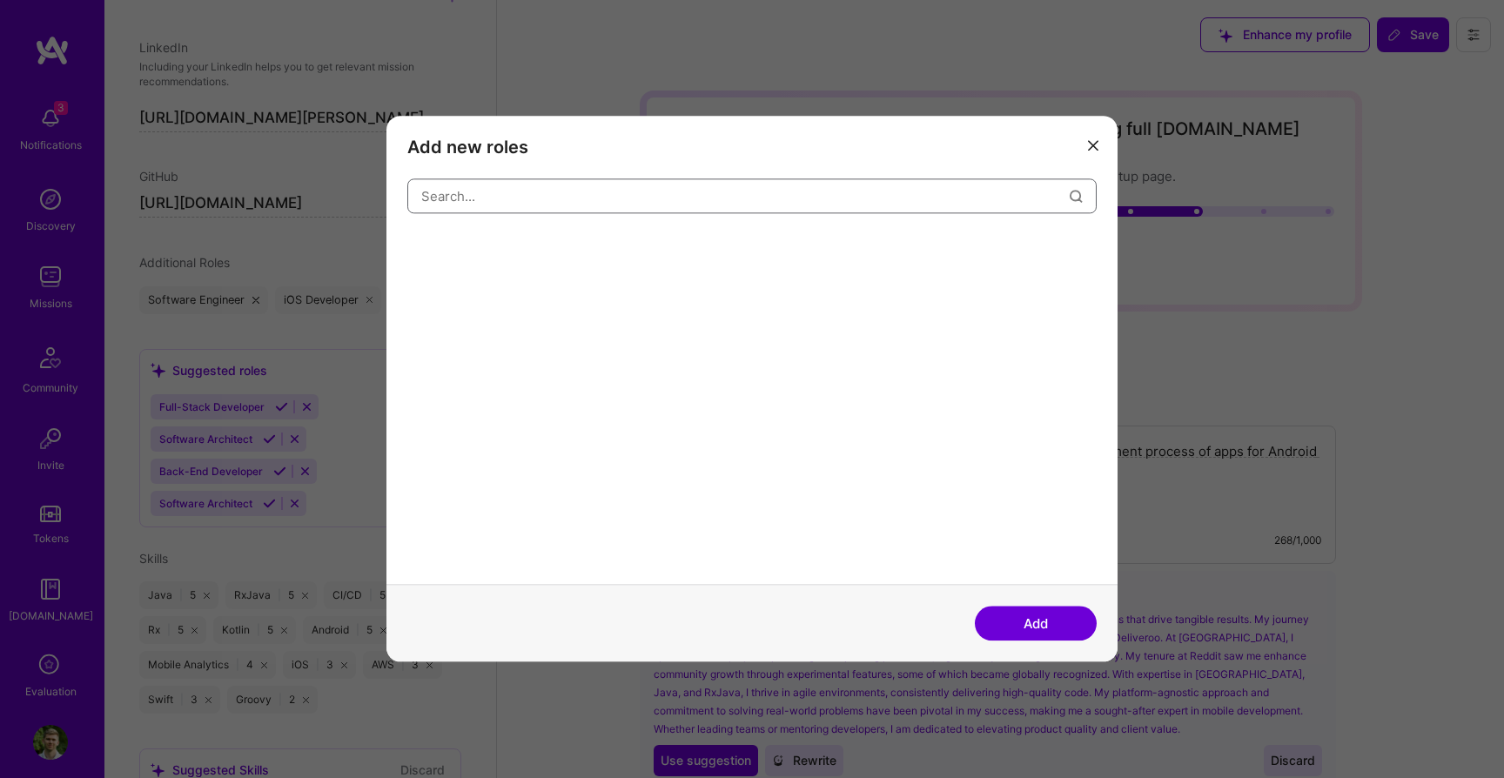
click at [521, 206] on input "modal" at bounding box center [745, 196] width 648 height 44
type input "android"
click at [447, 244] on div "Android Developer" at bounding box center [470, 248] width 126 height 28
click at [1006, 613] on button "Add" at bounding box center [1035, 623] width 122 height 35
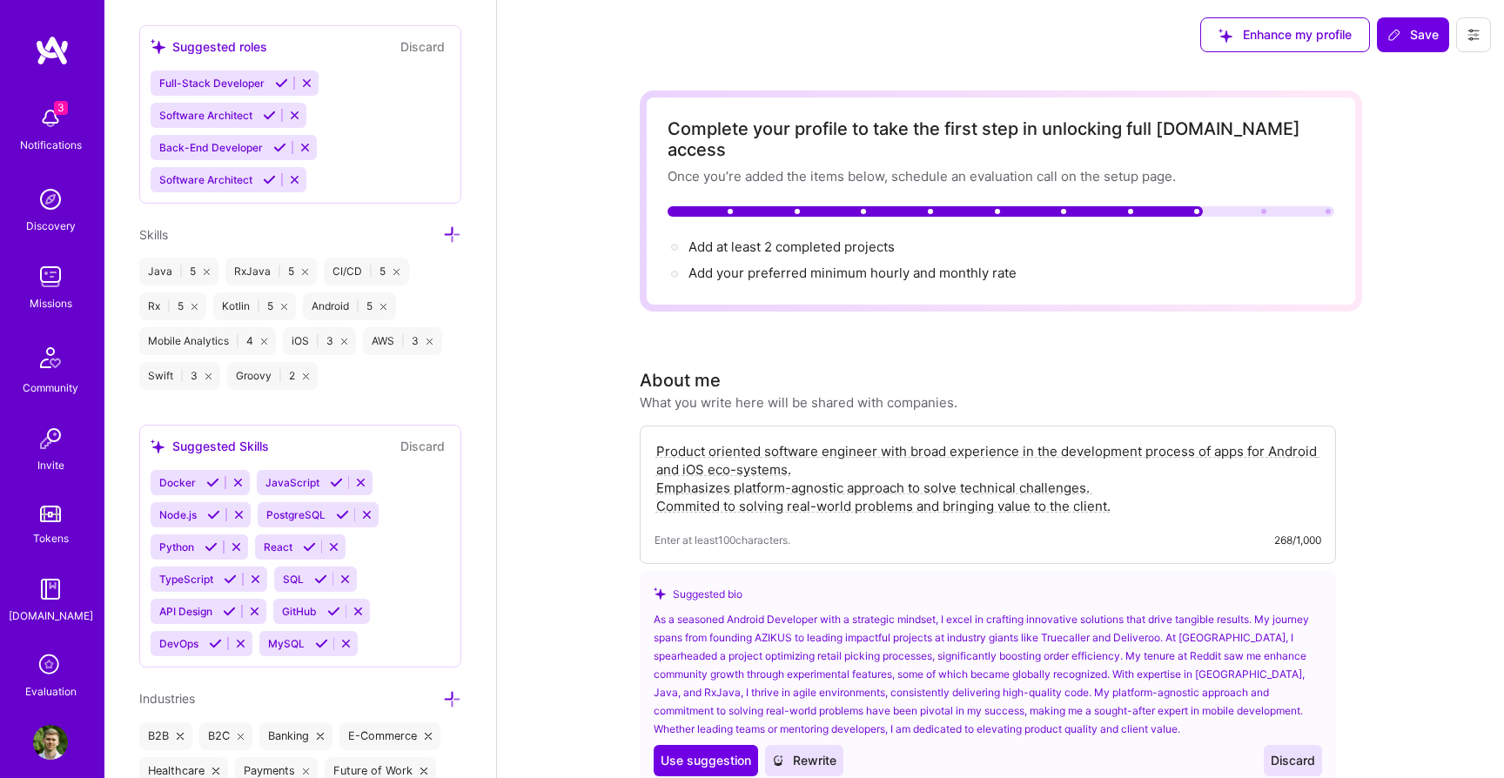
scroll to position [1276, 0]
click at [452, 234] on icon at bounding box center [452, 238] width 18 height 18
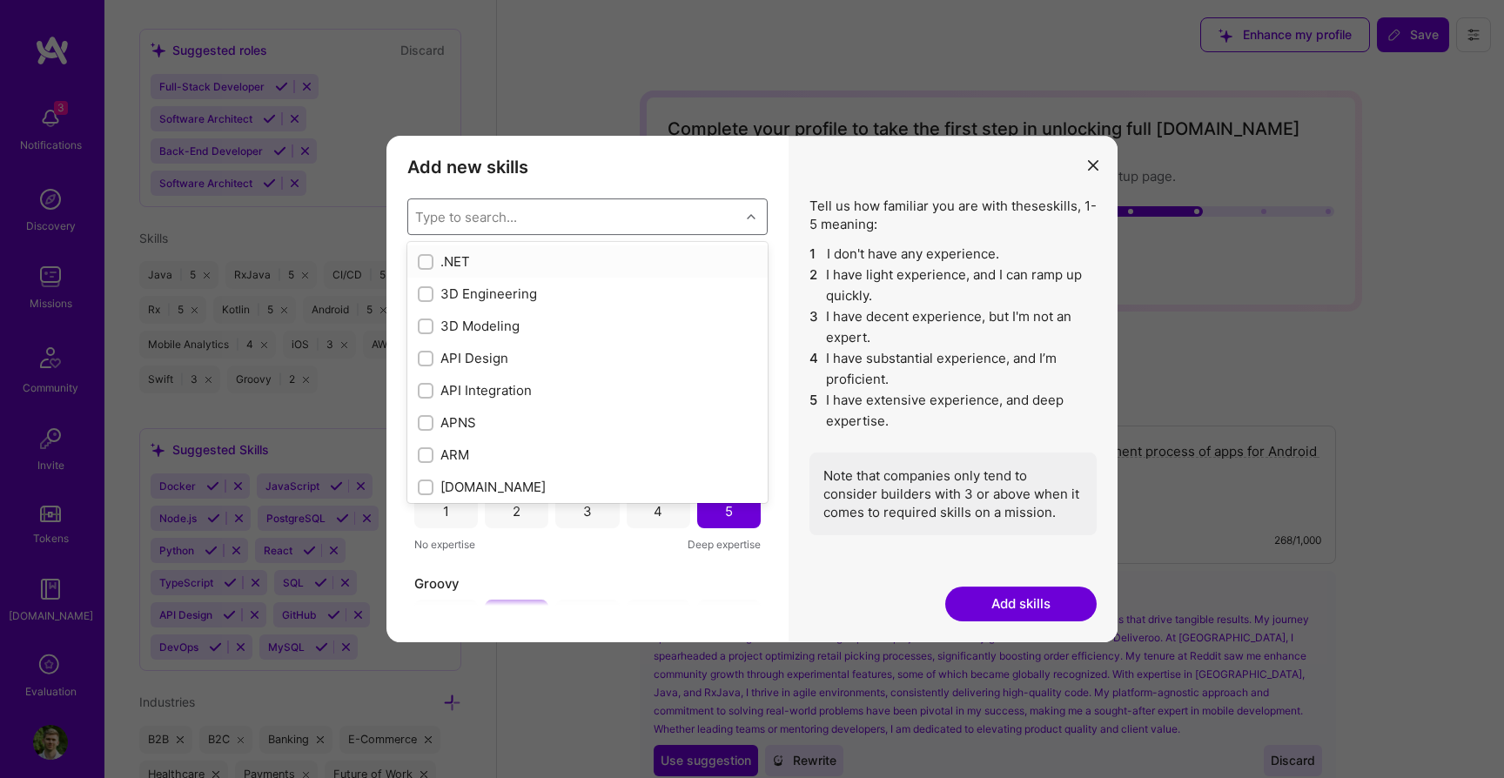
click at [466, 233] on div "Type to search..." at bounding box center [574, 216] width 332 height 35
click at [488, 179] on div "Add new skills Tell us how familiar you are with given skills, using between 1 …" at bounding box center [587, 389] width 402 height 506
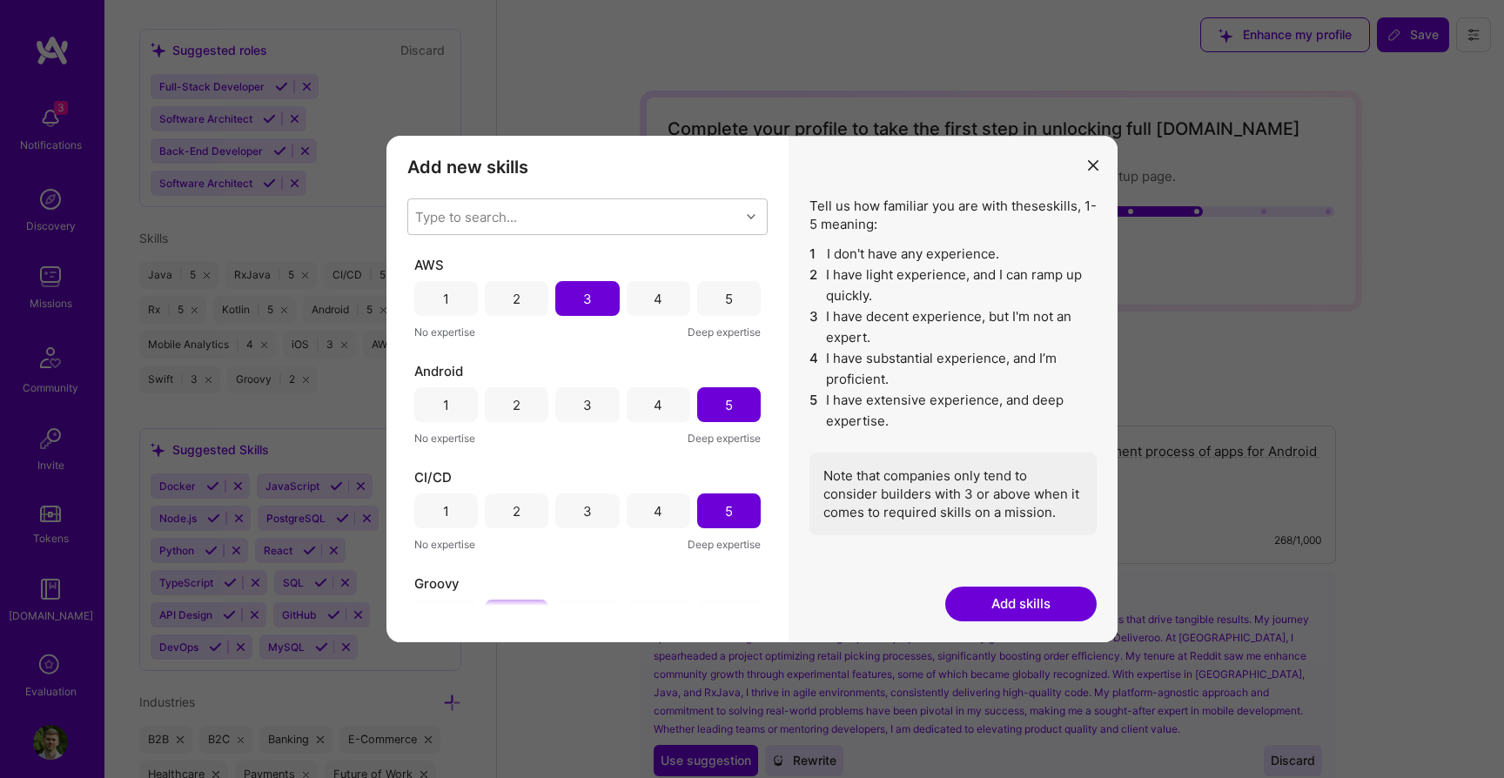
click at [591, 300] on div "3" at bounding box center [587, 298] width 64 height 35
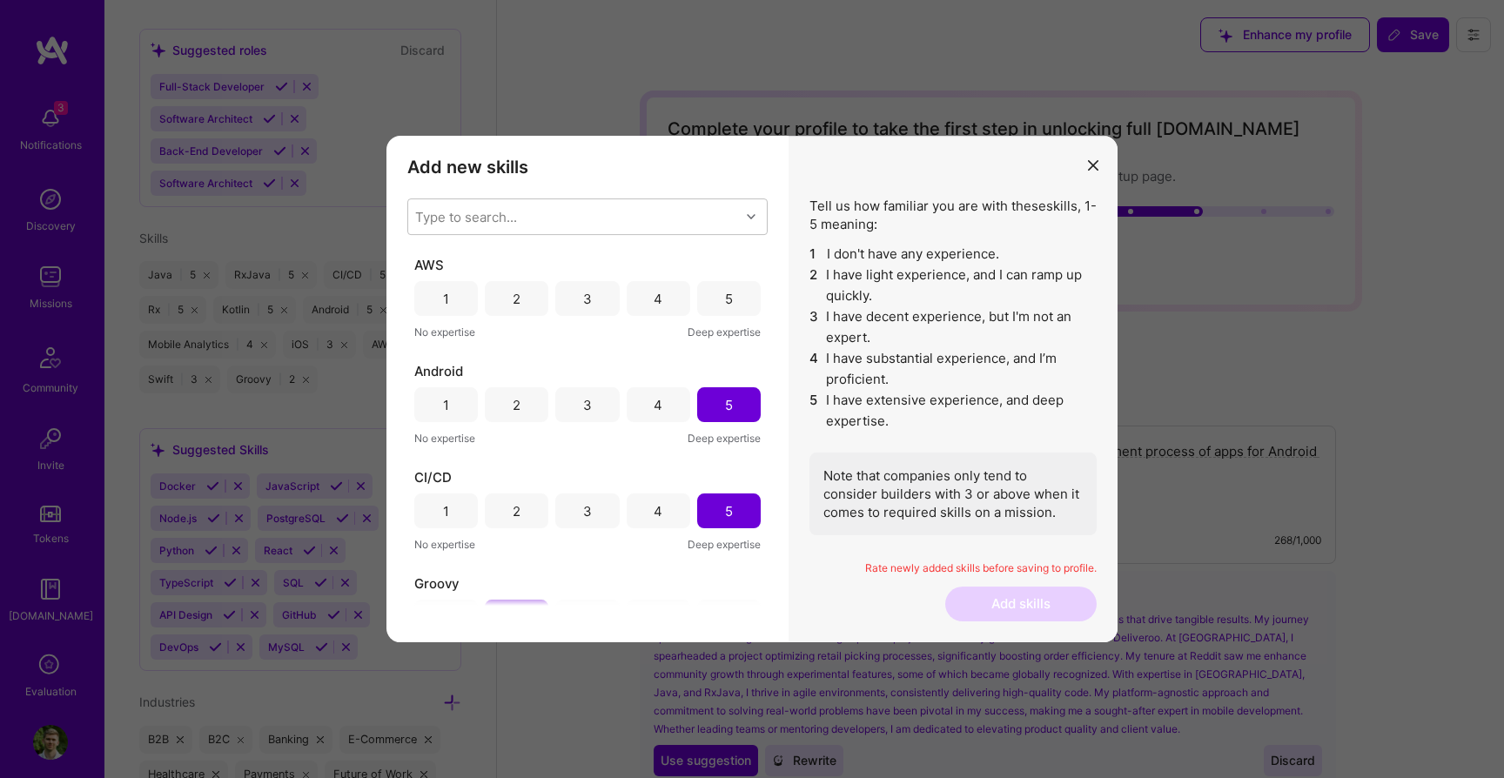
click at [428, 263] on span "AWS" at bounding box center [429, 265] width 30 height 18
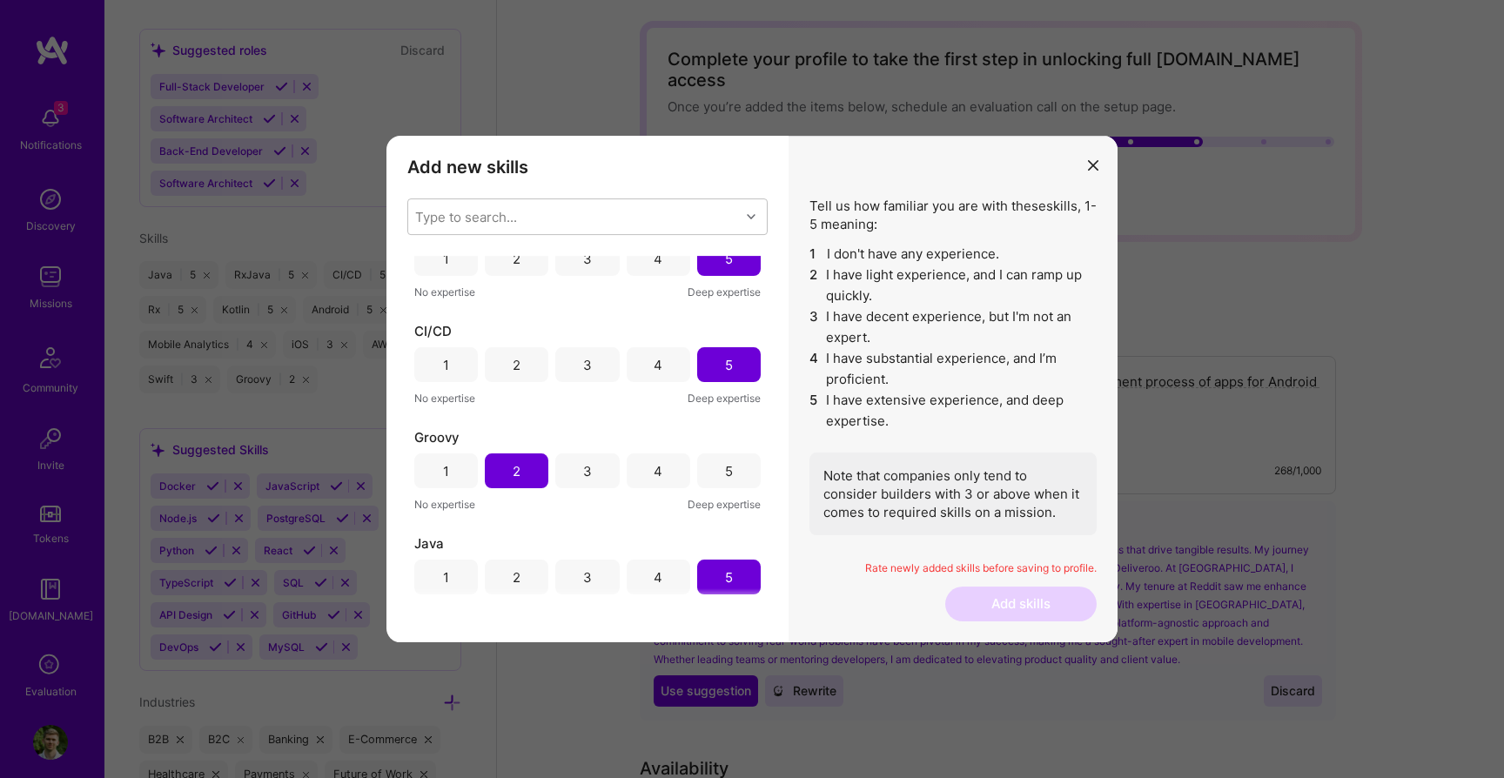
scroll to position [220, 0]
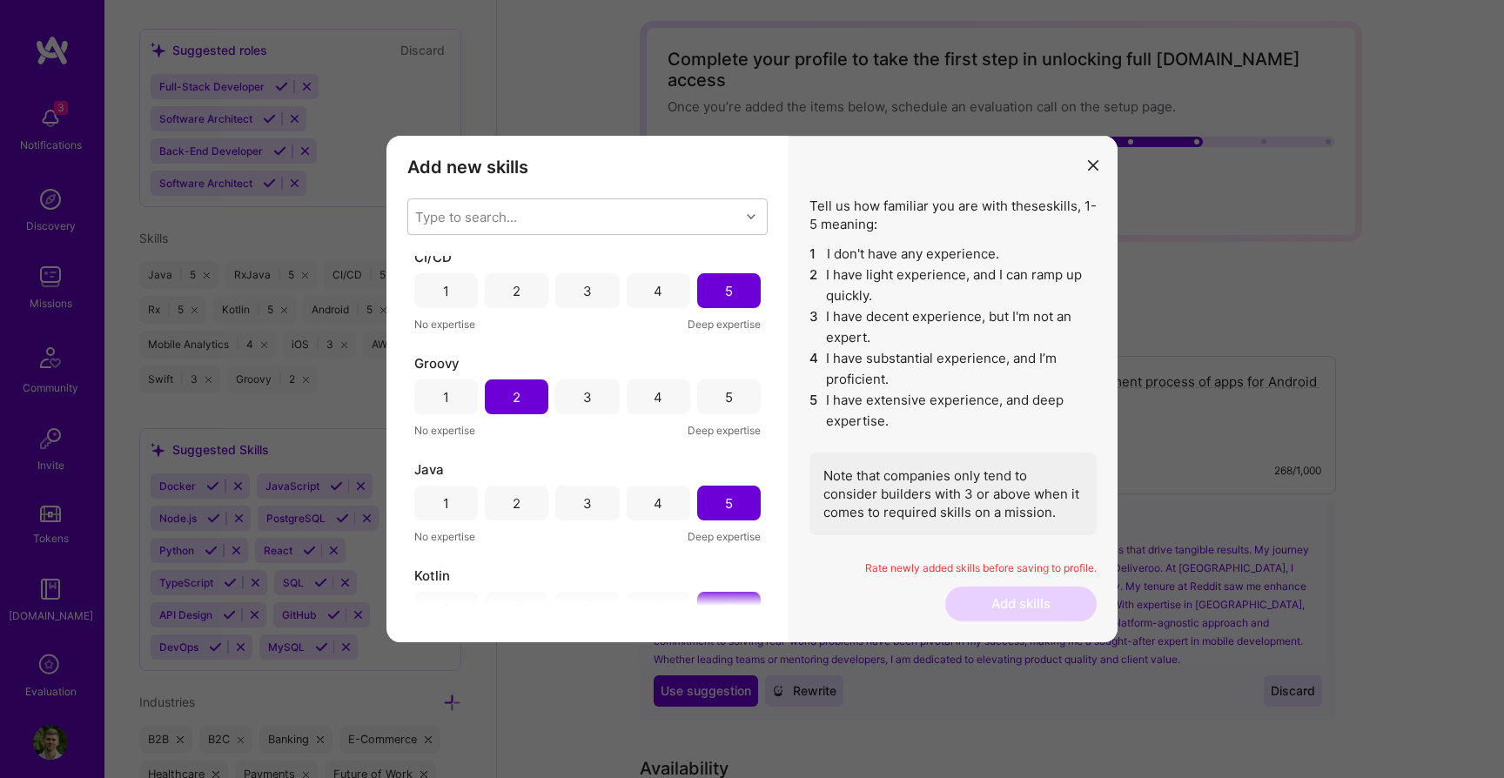
click at [705, 404] on div "5" at bounding box center [729, 396] width 64 height 35
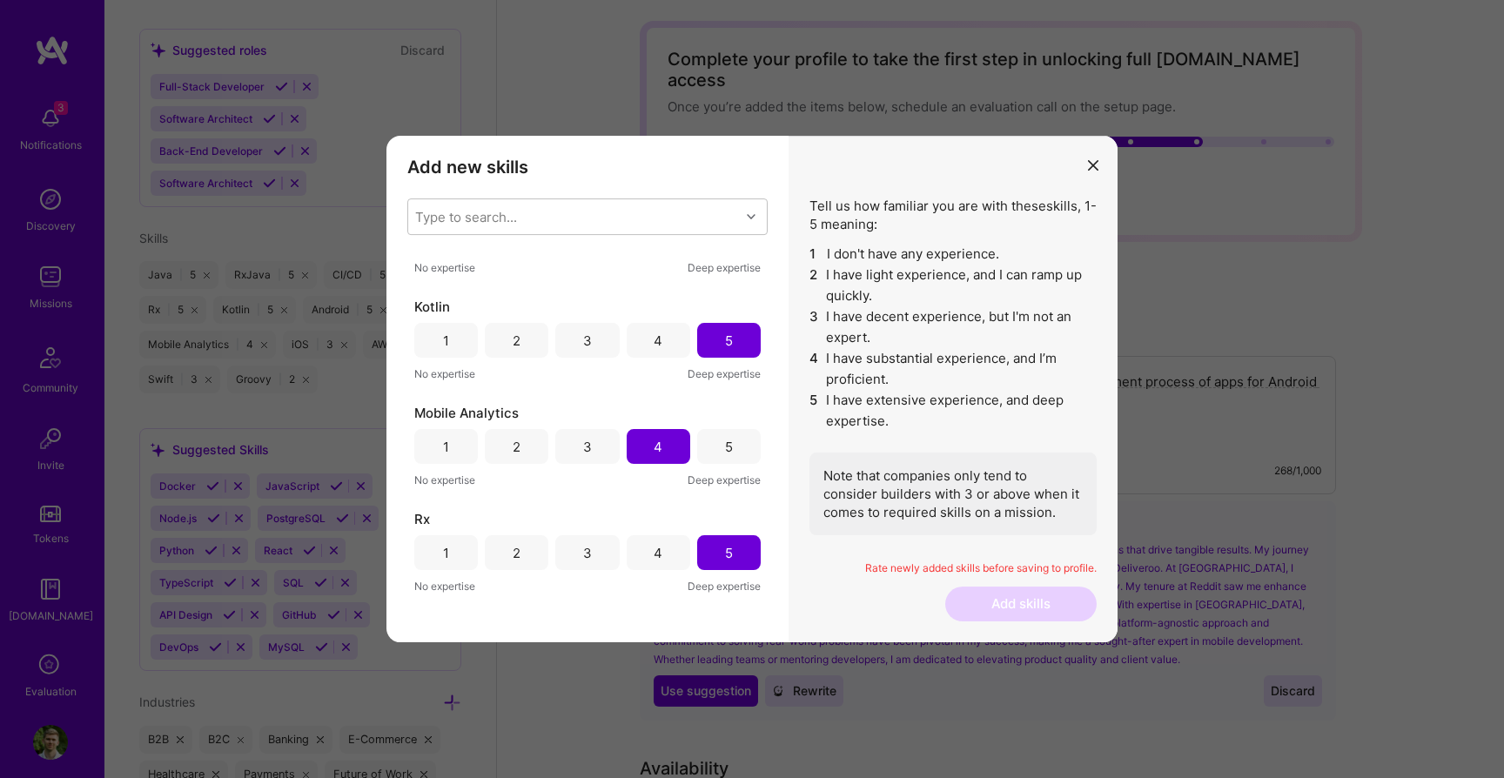
scroll to position [494, 0]
click at [705, 436] on div "5" at bounding box center [729, 441] width 64 height 35
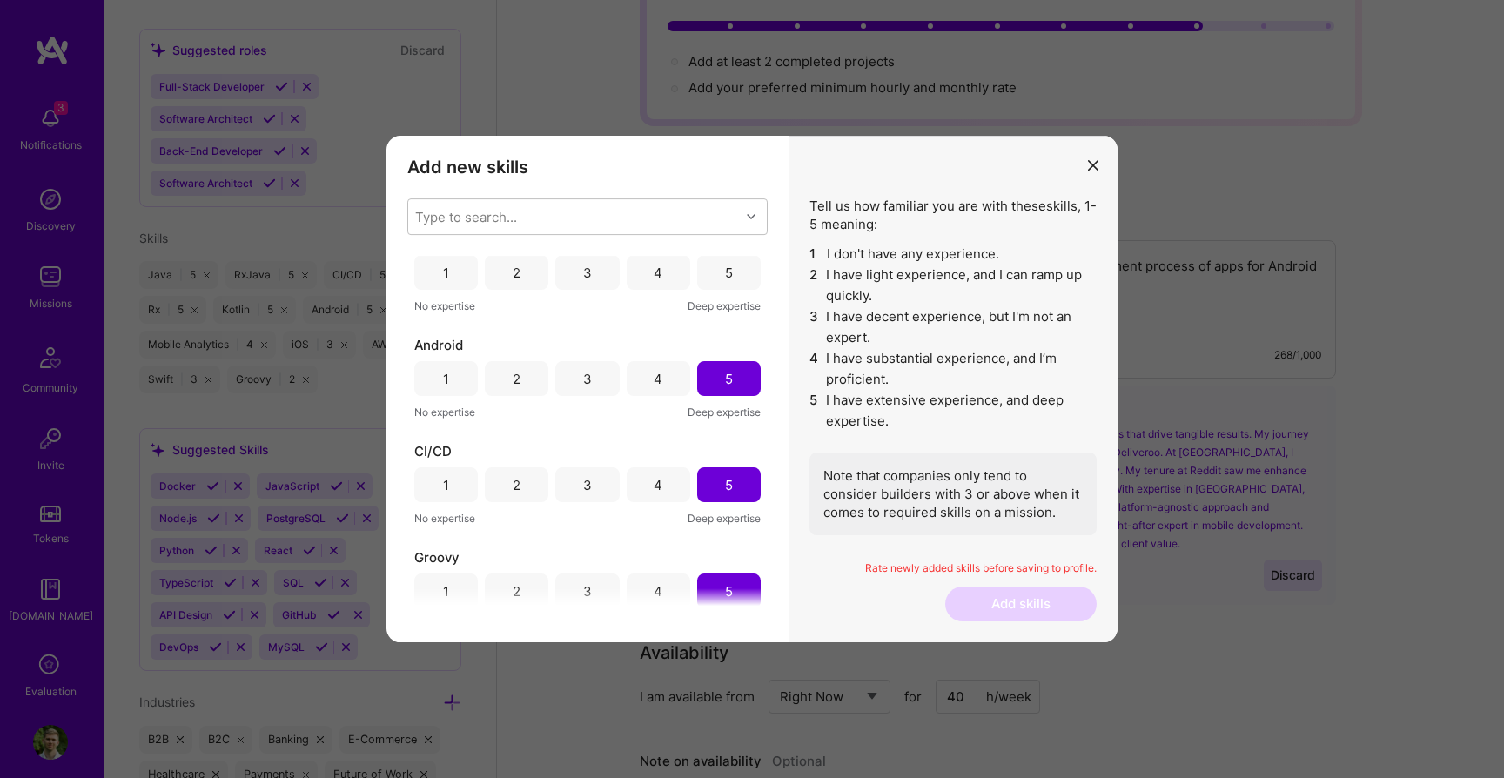
scroll to position [0, 0]
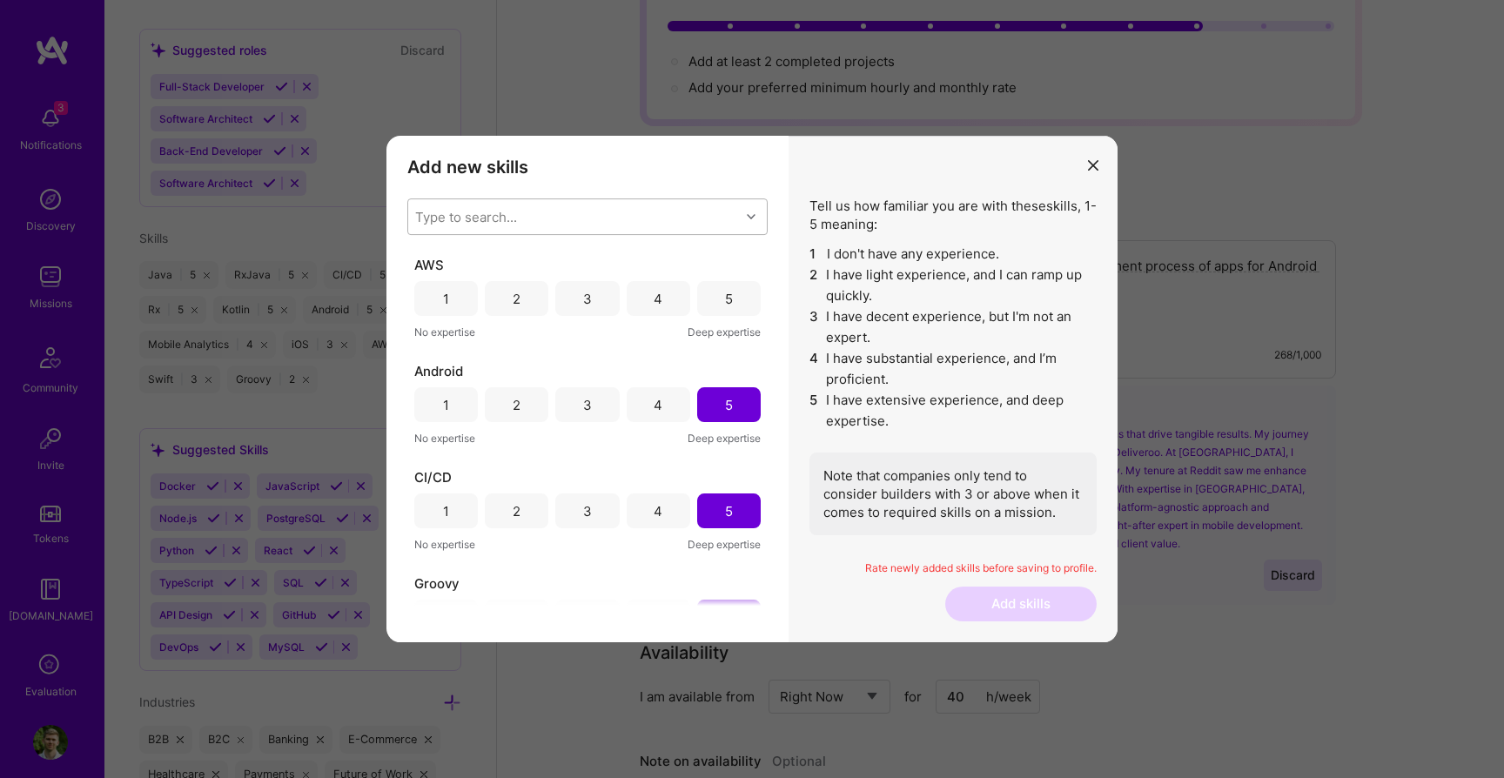
click at [604, 223] on div "Type to search..." at bounding box center [574, 216] width 332 height 35
type input "aw"
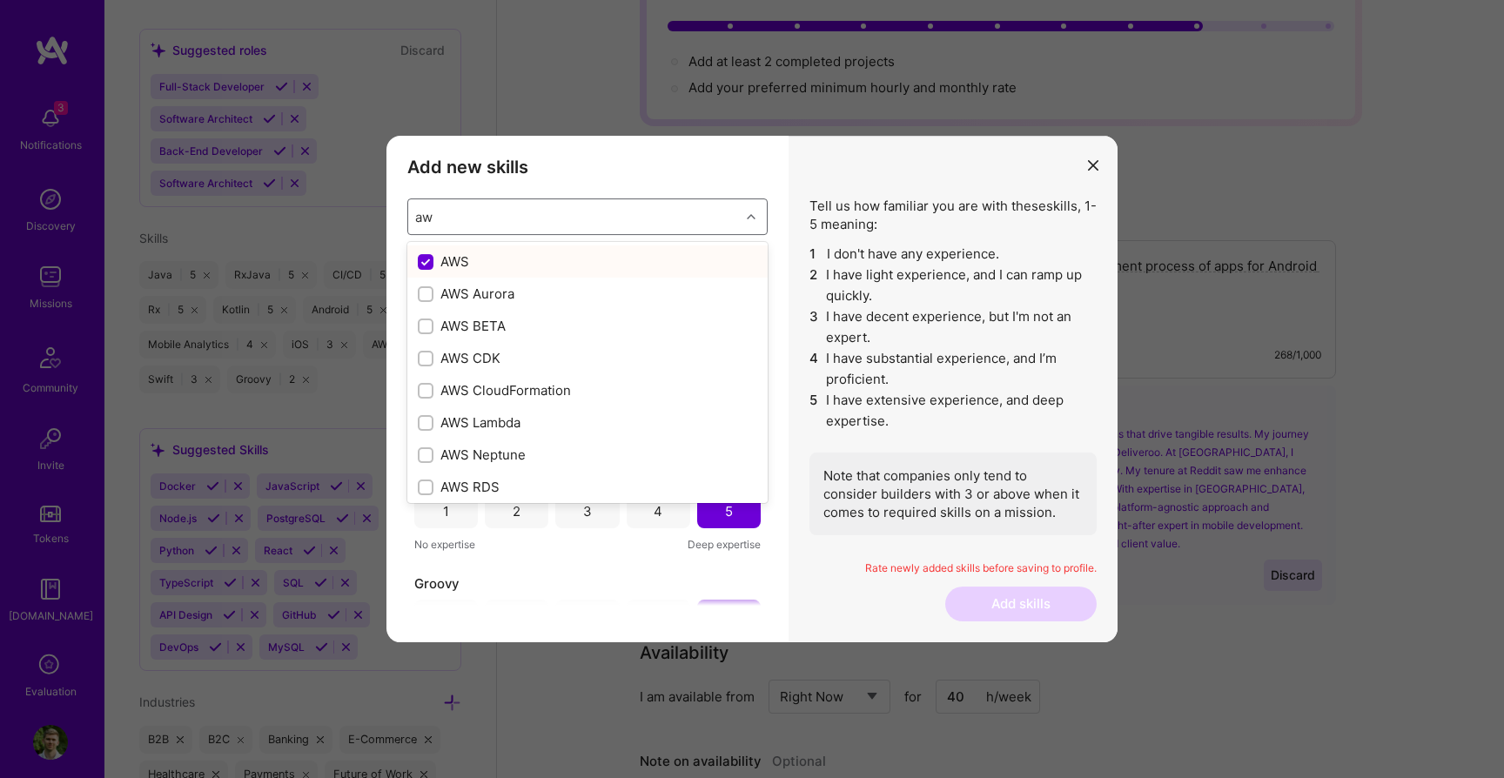
click at [443, 263] on div "AWS" at bounding box center [587, 261] width 339 height 18
checkbox input "false"
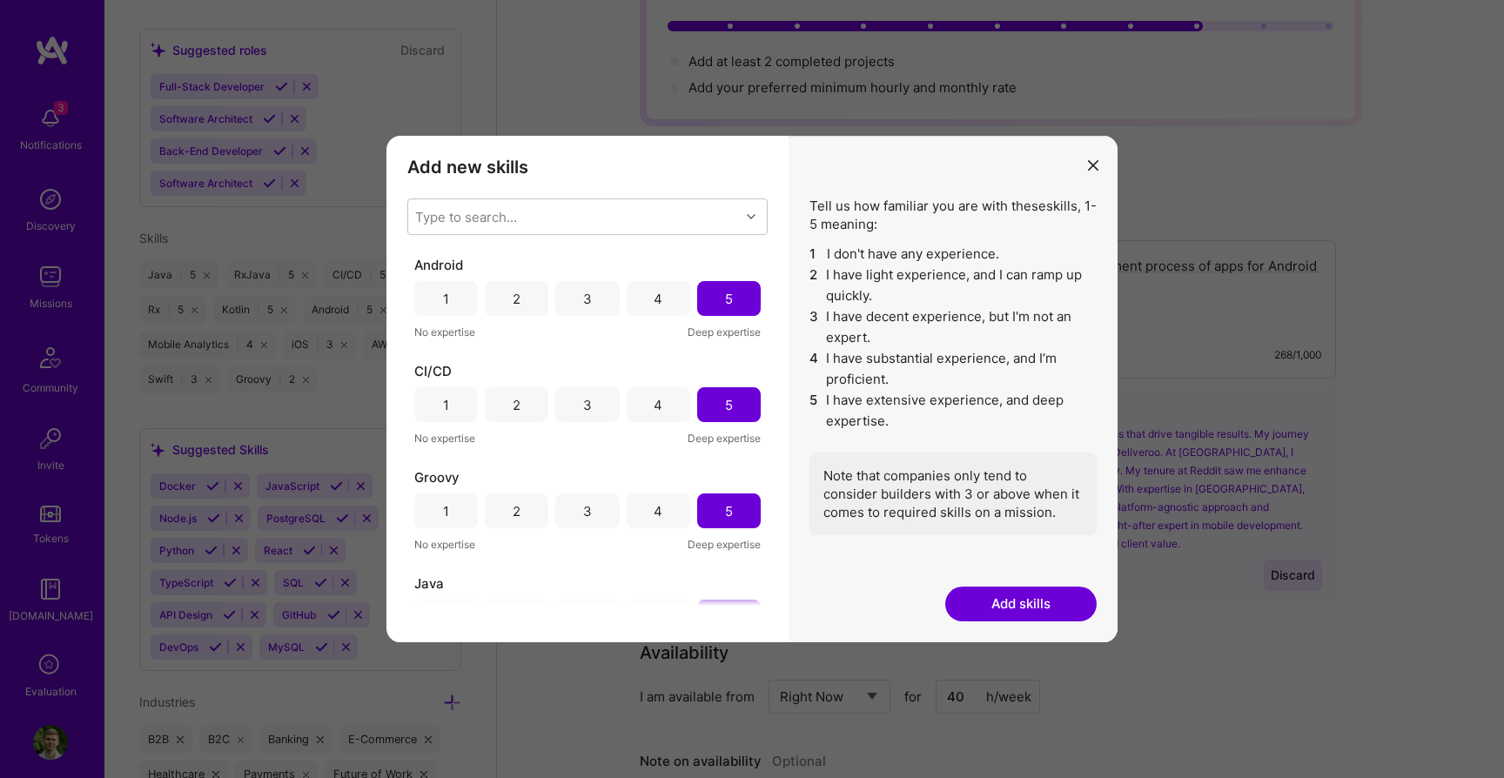
click at [581, 591] on div "Java" at bounding box center [587, 583] width 346 height 18
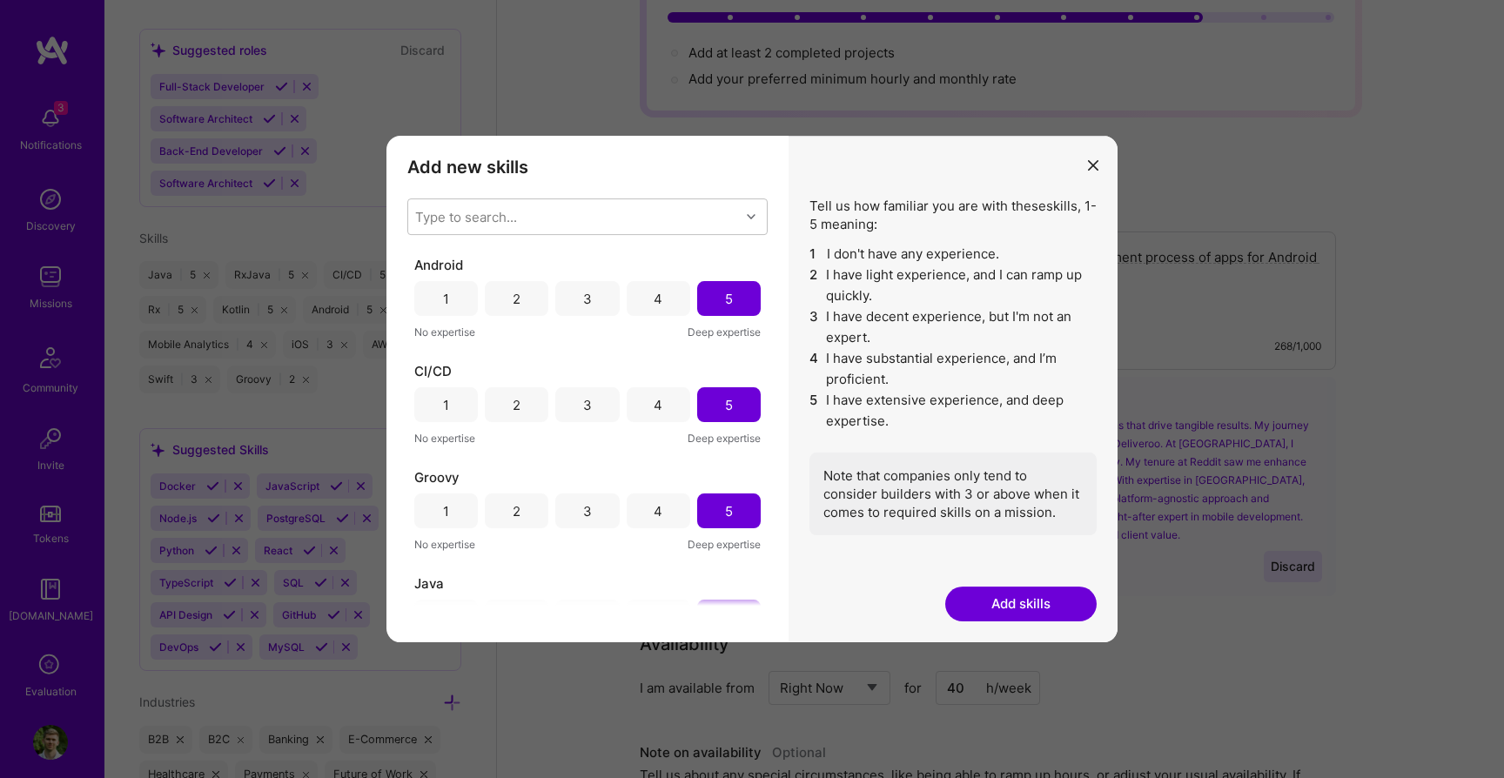
scroll to position [191, 0]
click at [513, 214] on div "Type to search..." at bounding box center [466, 217] width 102 height 18
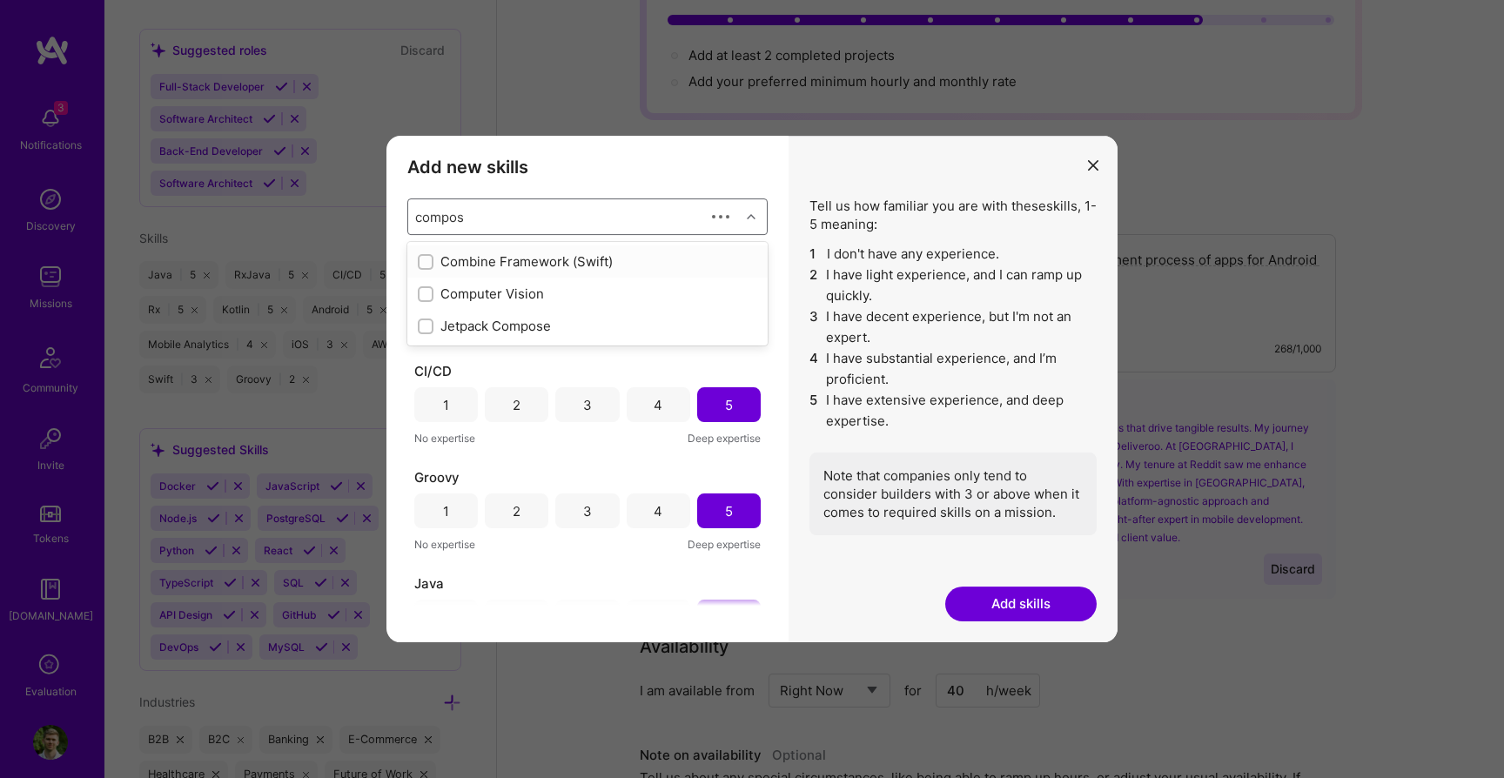
type input "compose"
click at [428, 258] on input "modal" at bounding box center [427, 263] width 12 height 12
checkbox input "false"
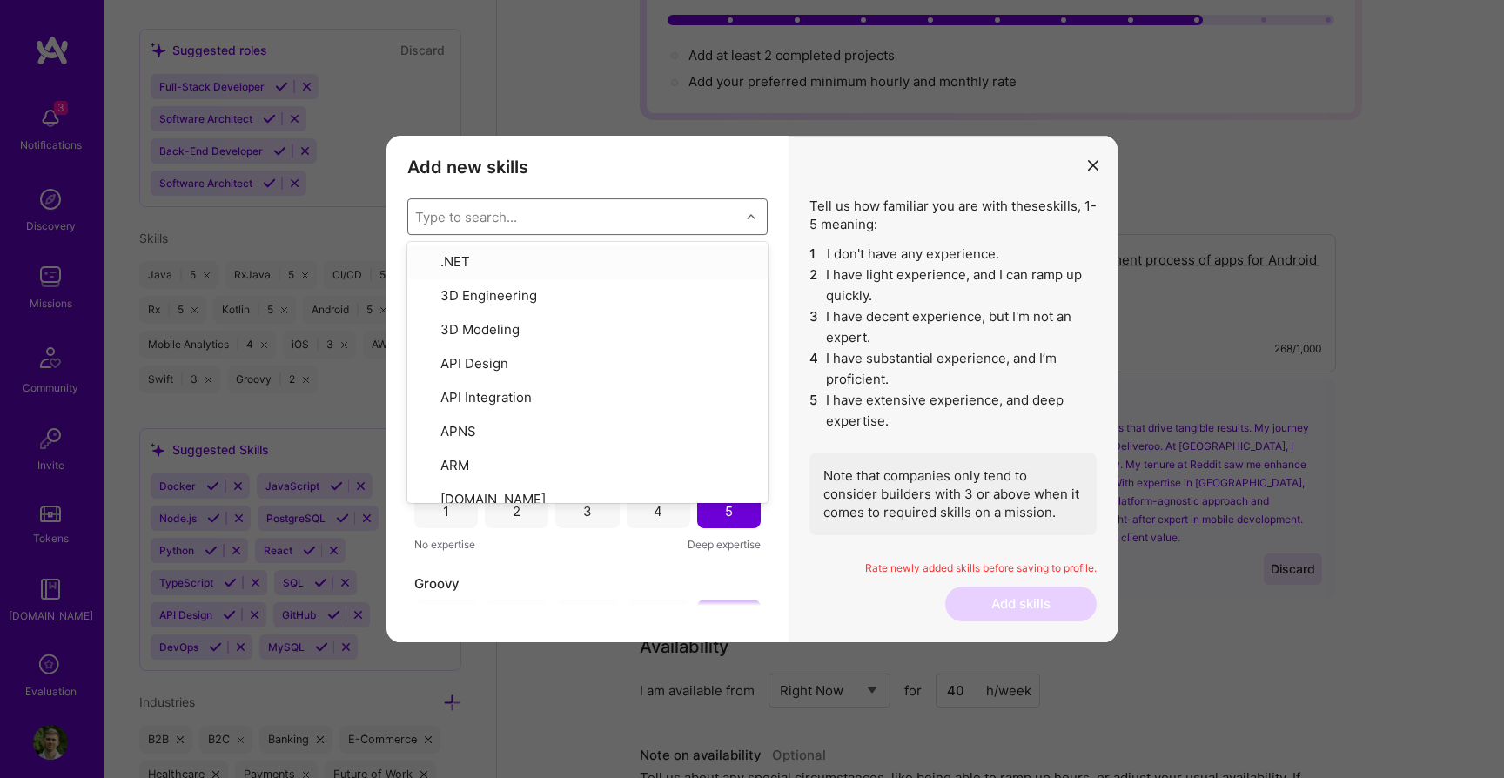
click at [517, 204] on div "Type to search..." at bounding box center [574, 216] width 332 height 35
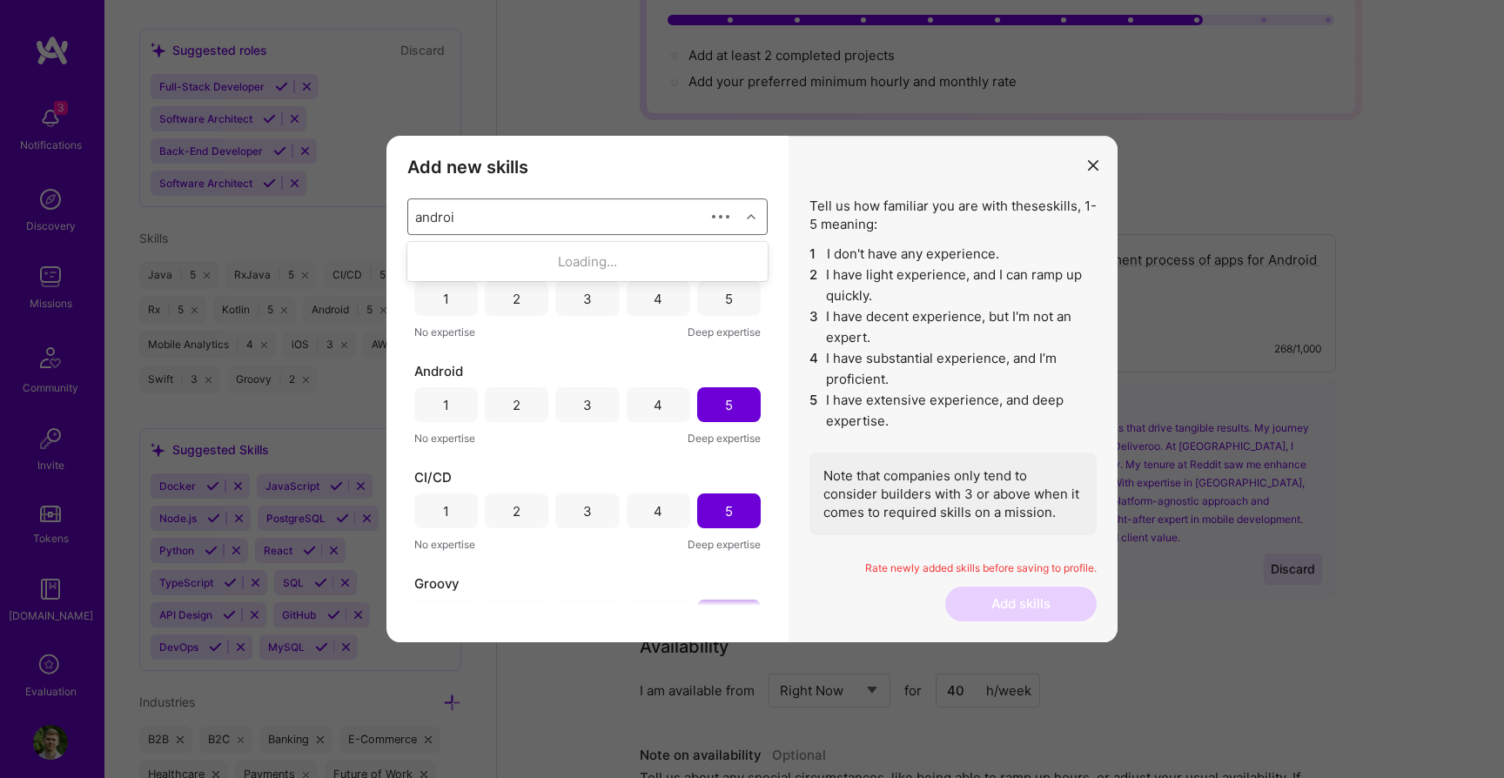
type input "android"
click at [441, 296] on div "Instant app (Android)" at bounding box center [587, 294] width 339 height 18
checkbox input "false"
click at [441, 216] on div "Type to search..." at bounding box center [466, 217] width 102 height 18
type input "e"
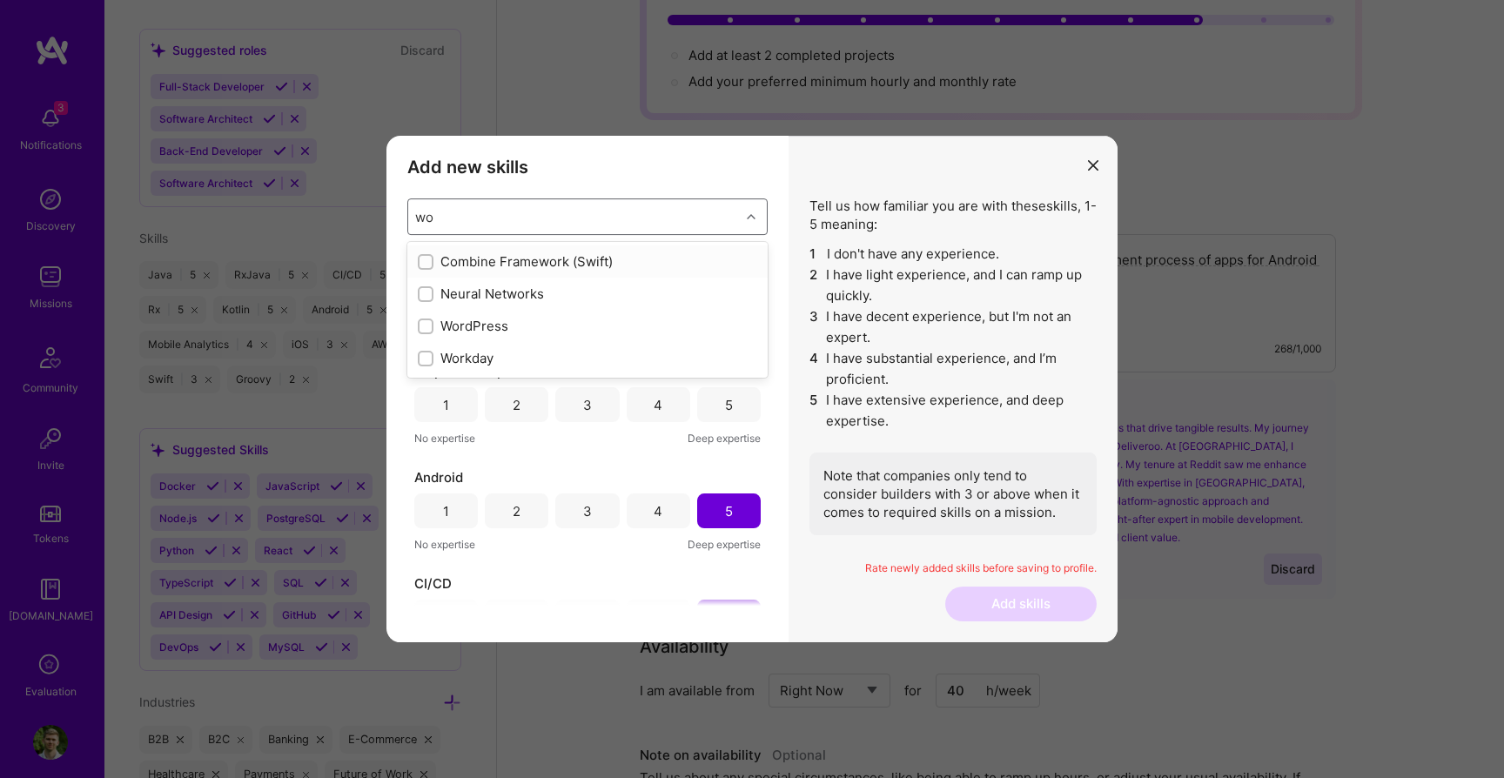
type input "w"
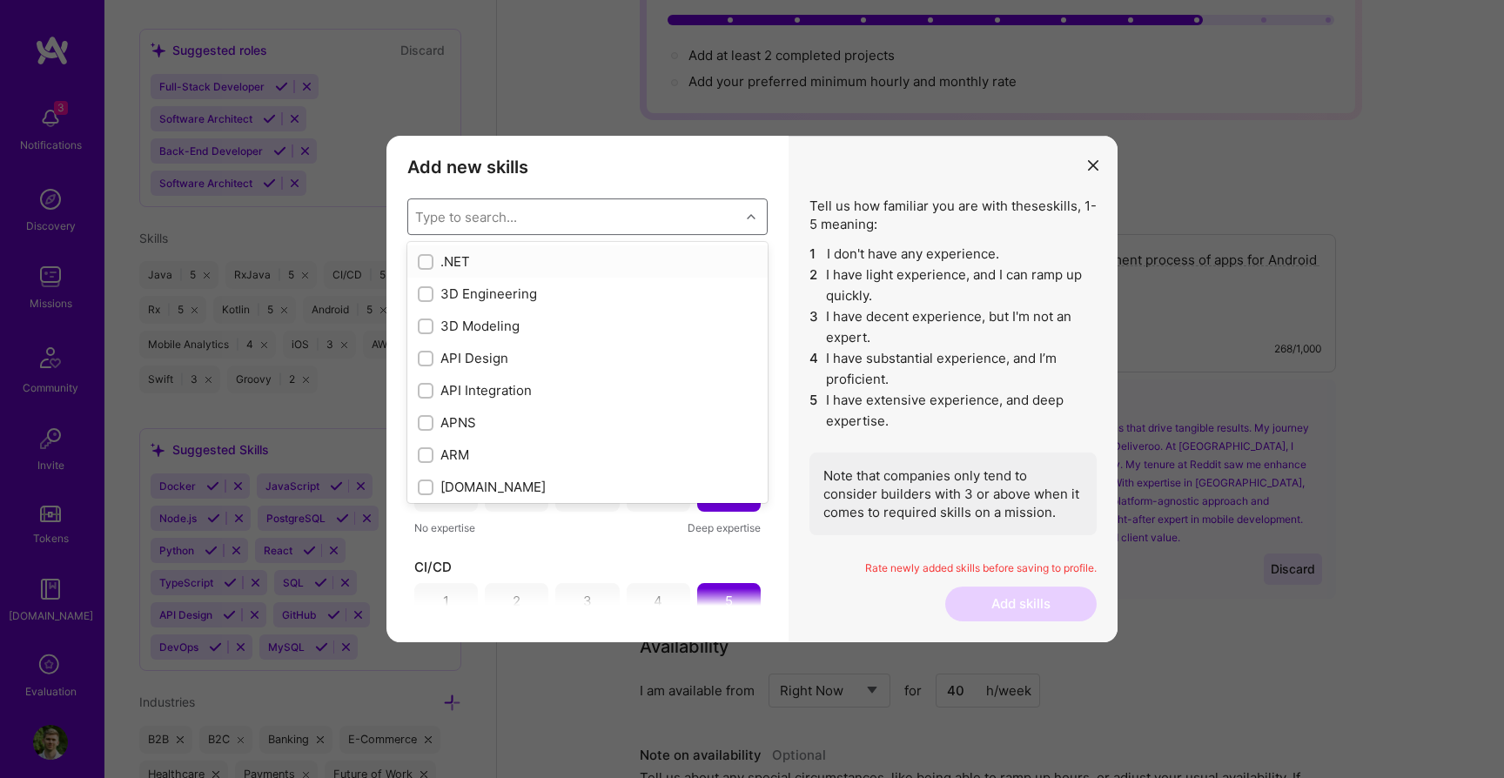
checkbox input "false"
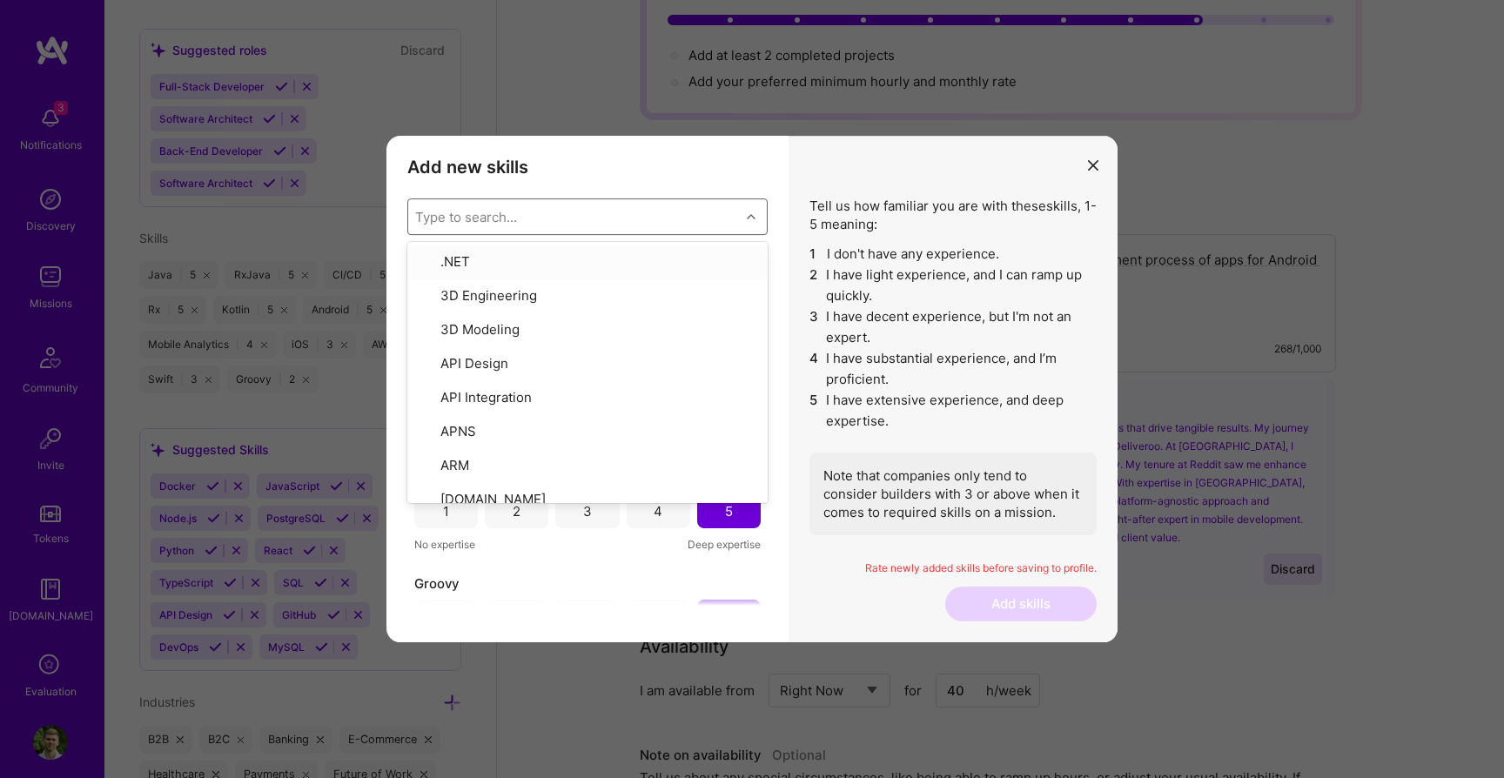
type input "i"
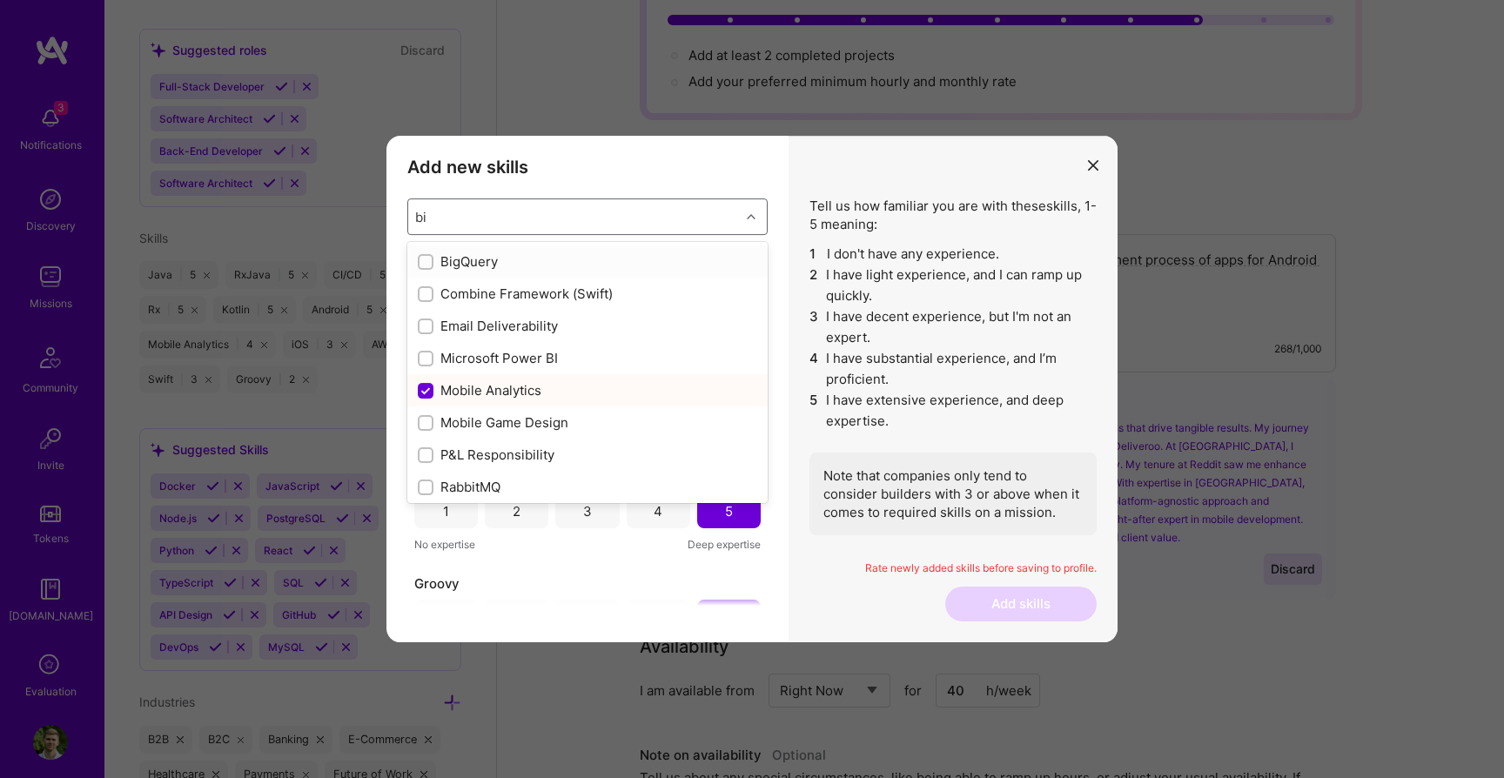
type input "b"
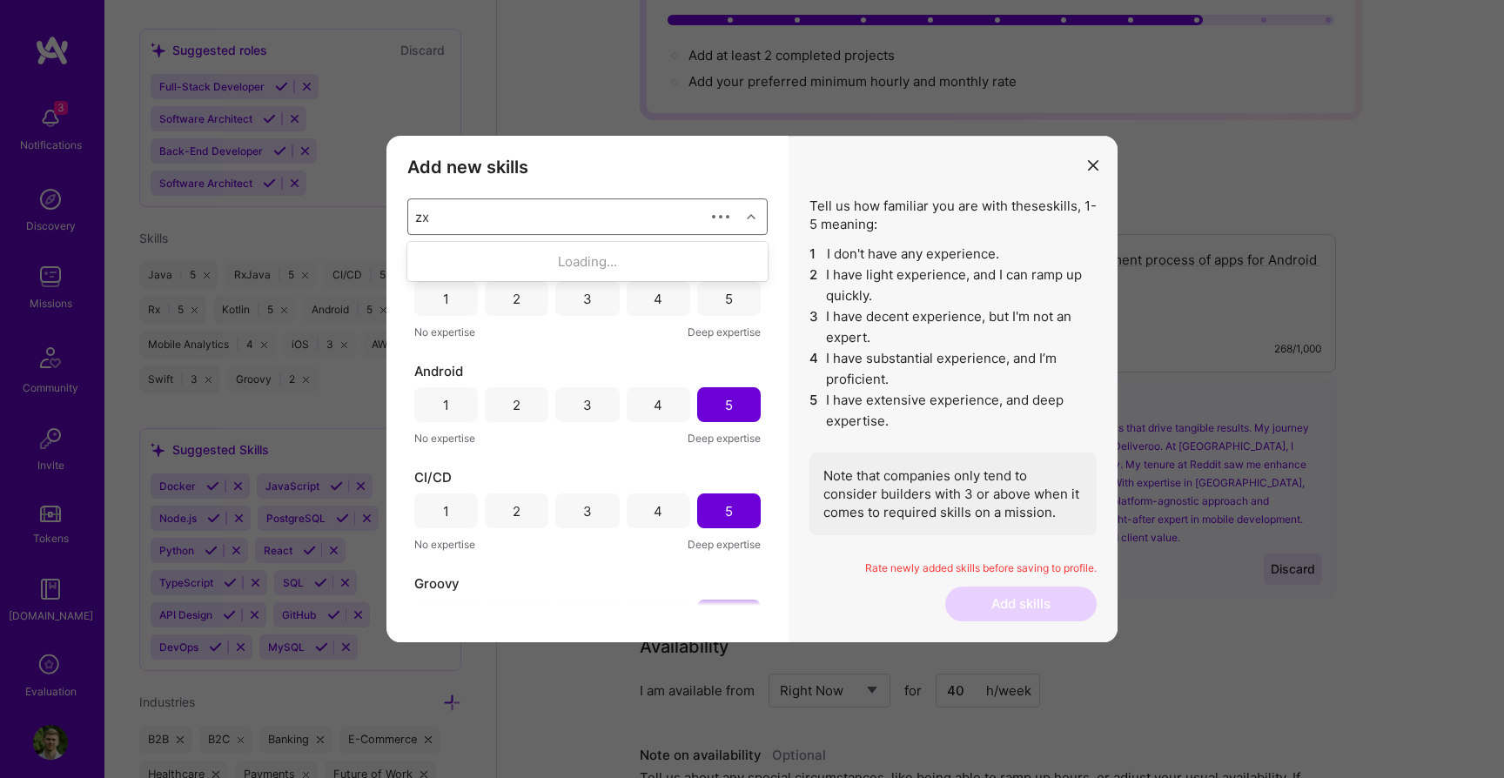
type input "z"
type input "swift"
click at [427, 327] on input "modal" at bounding box center [427, 327] width 12 height 12
checkbox input "false"
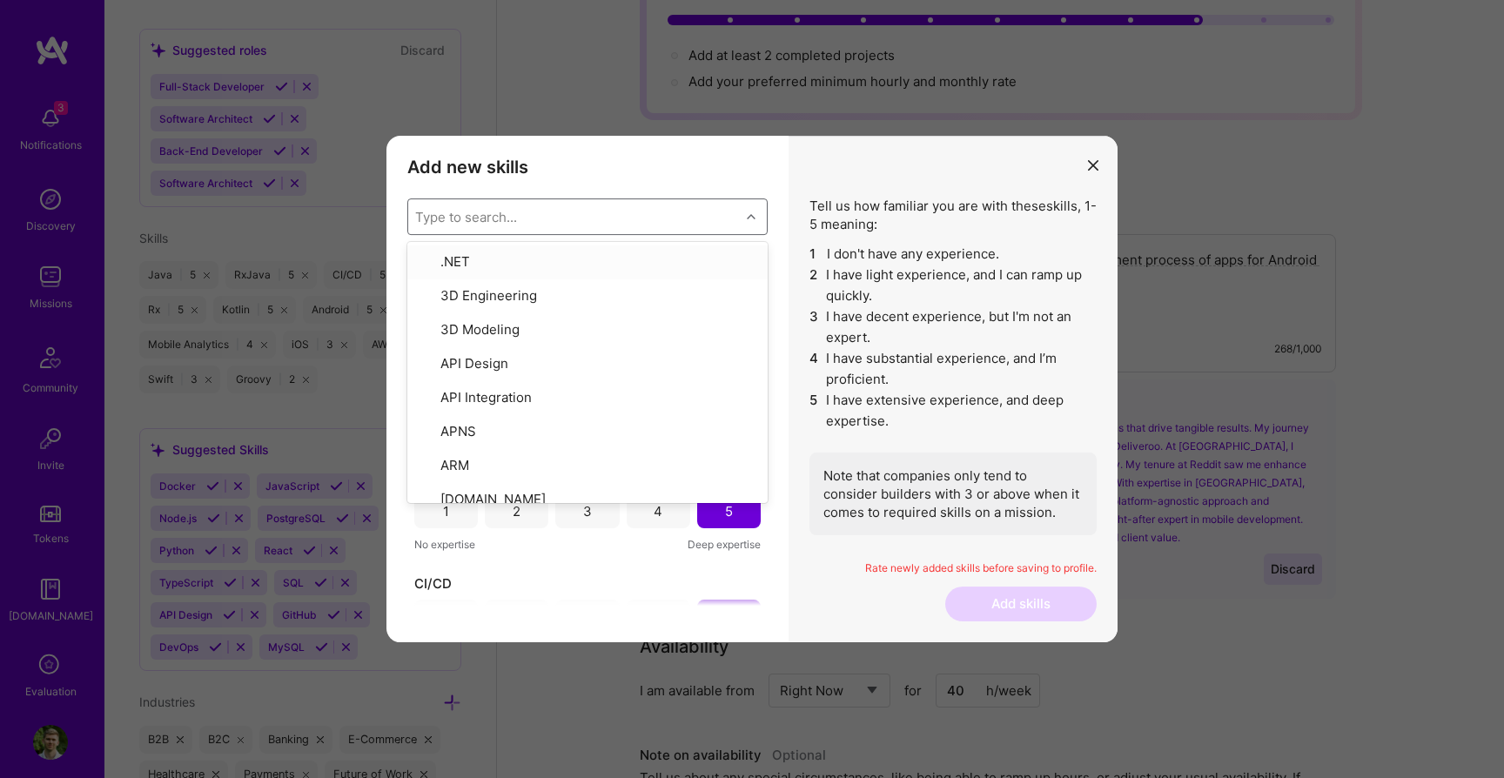
click at [444, 215] on div "Type to search..." at bounding box center [466, 217] width 102 height 18
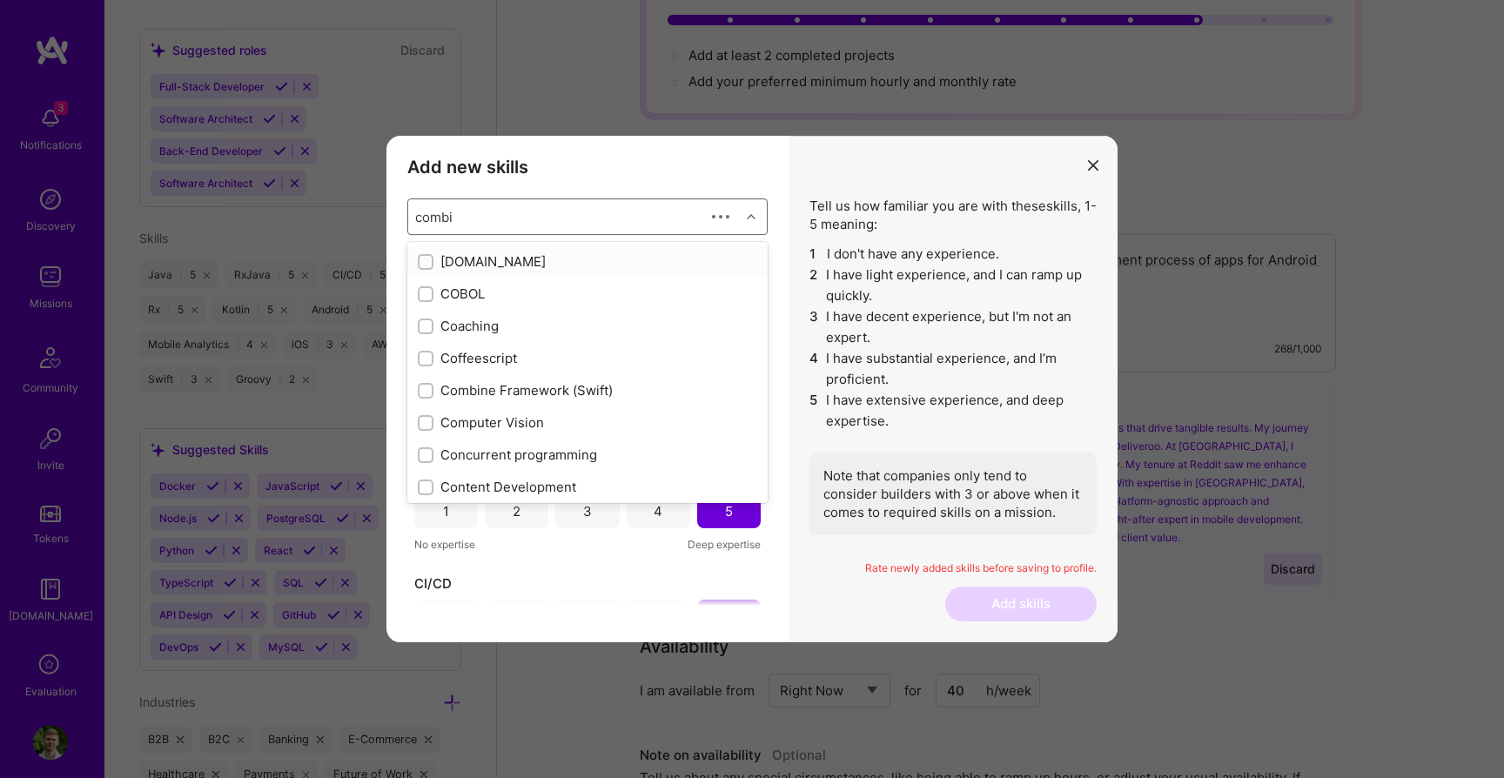
type input "combine"
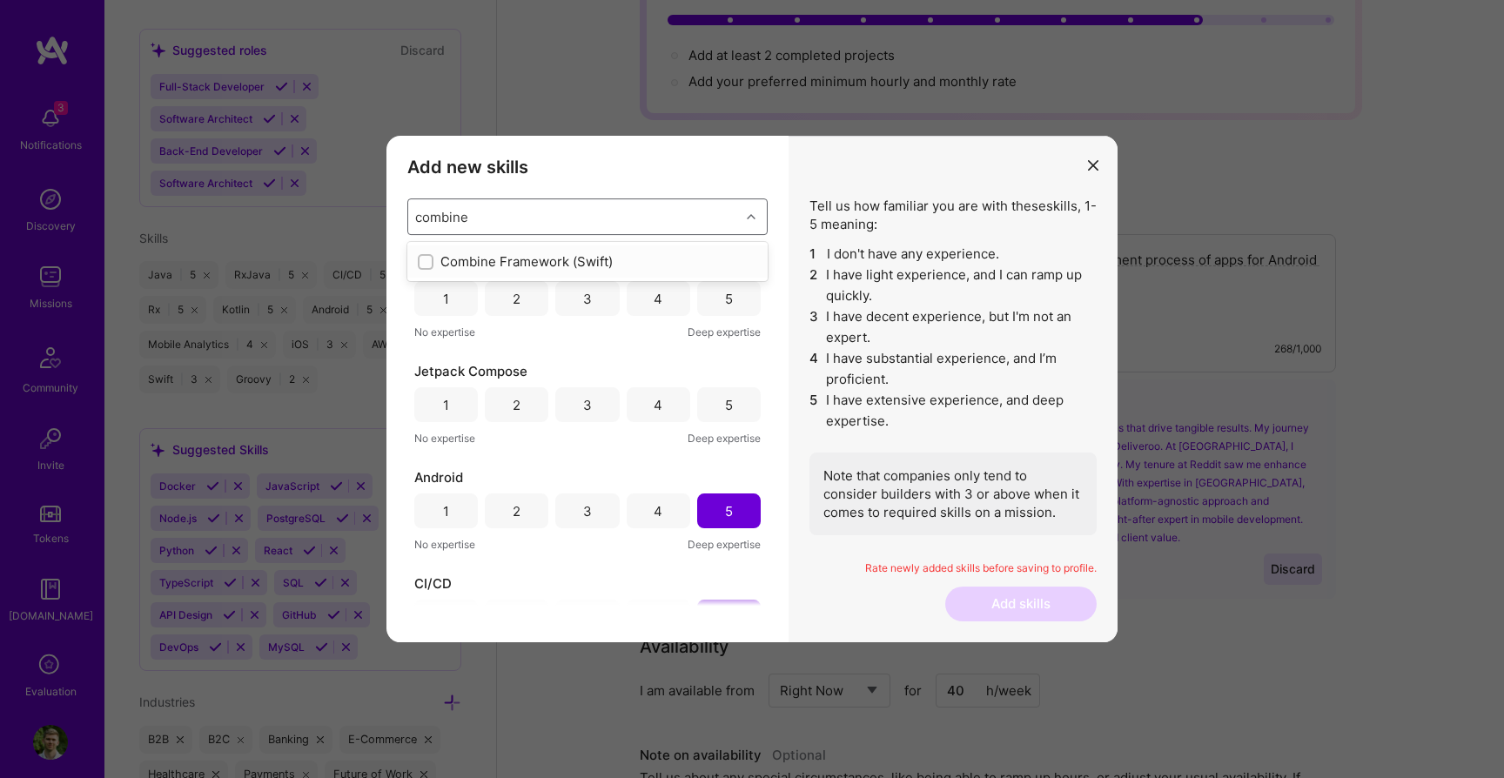
click at [432, 266] on div "modal" at bounding box center [426, 262] width 16 height 16
click at [433, 213] on div "Type to search..." at bounding box center [466, 217] width 102 height 18
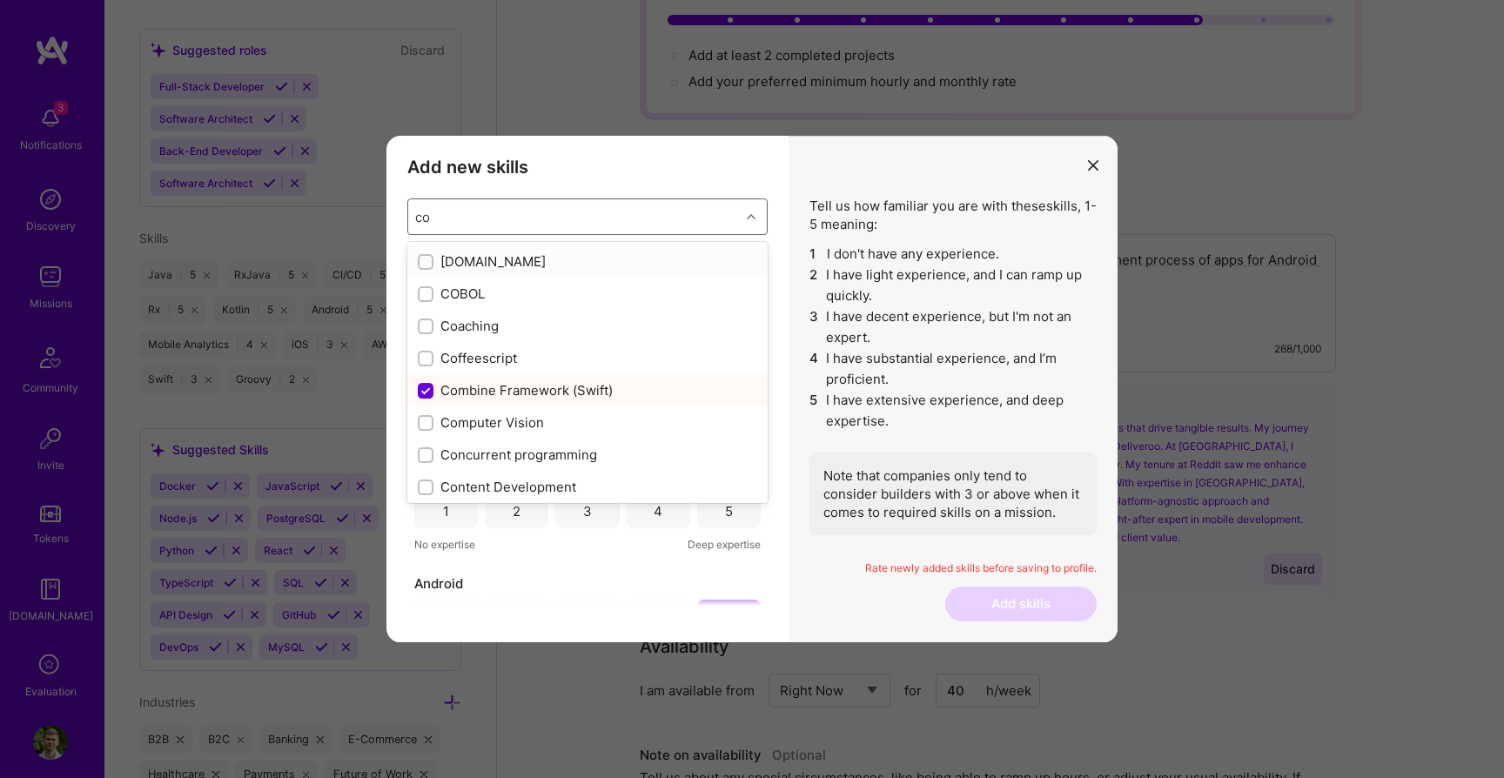
type input "c"
checkbox input "false"
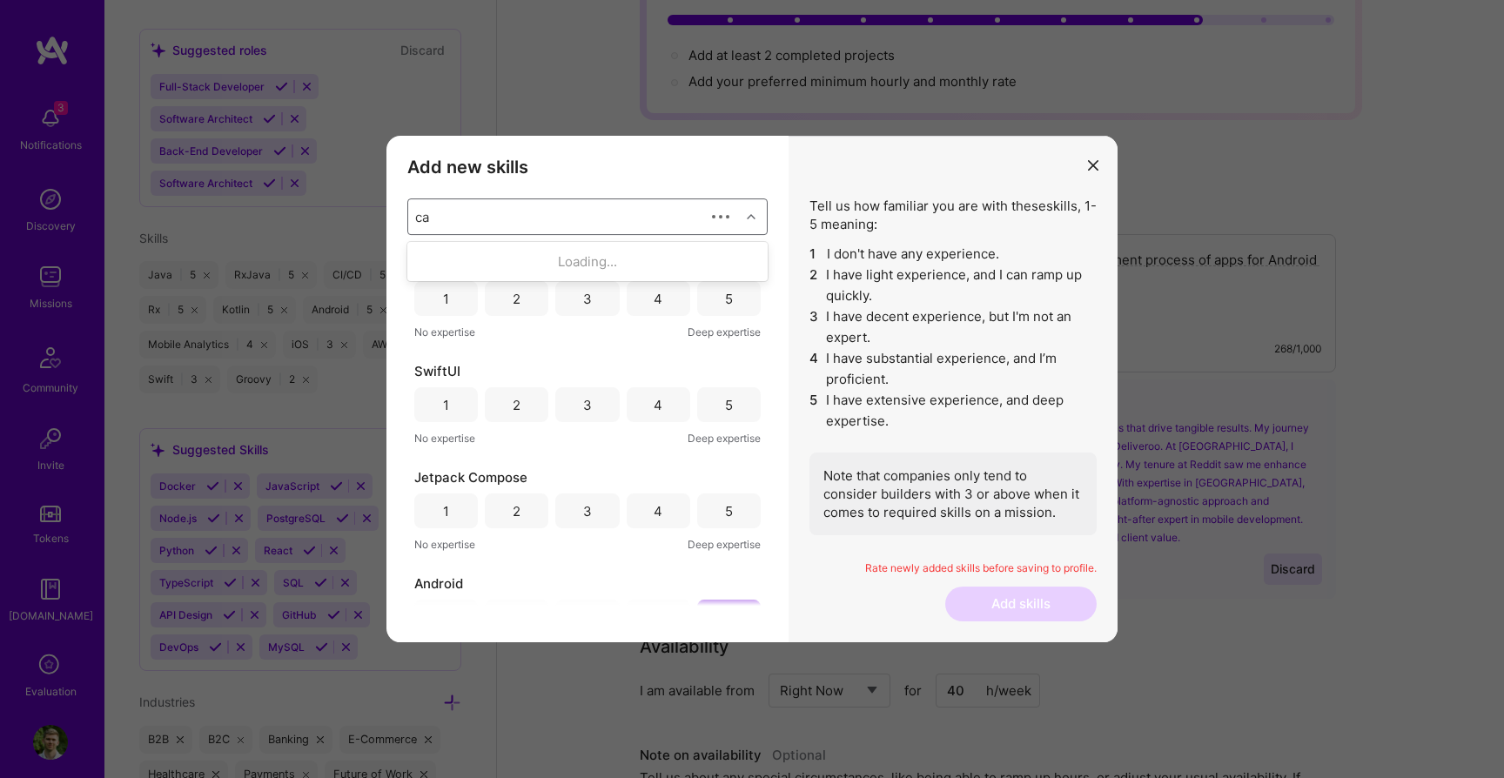
type input "c"
type input "a"
checkbox input "false"
type input "m"
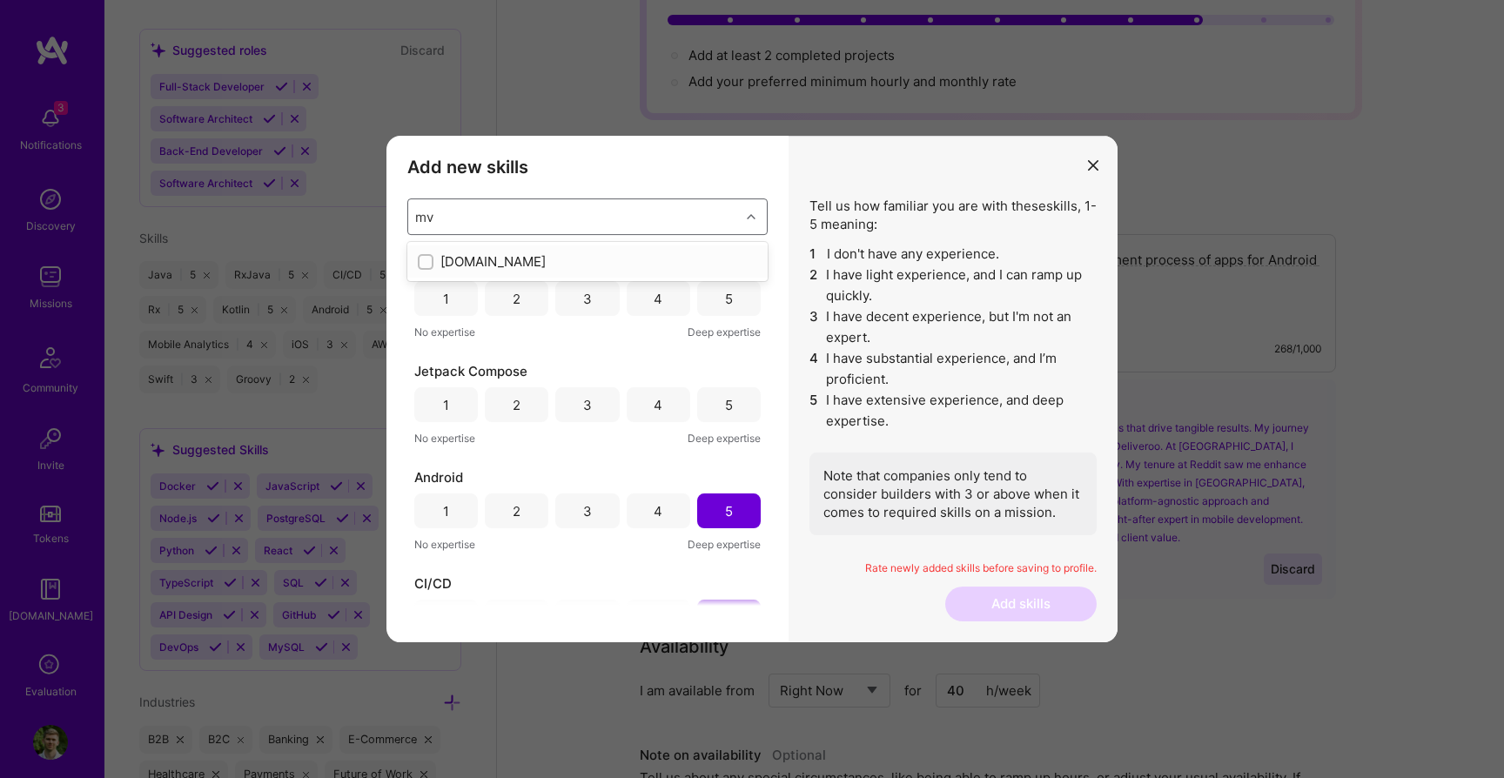
type input "m"
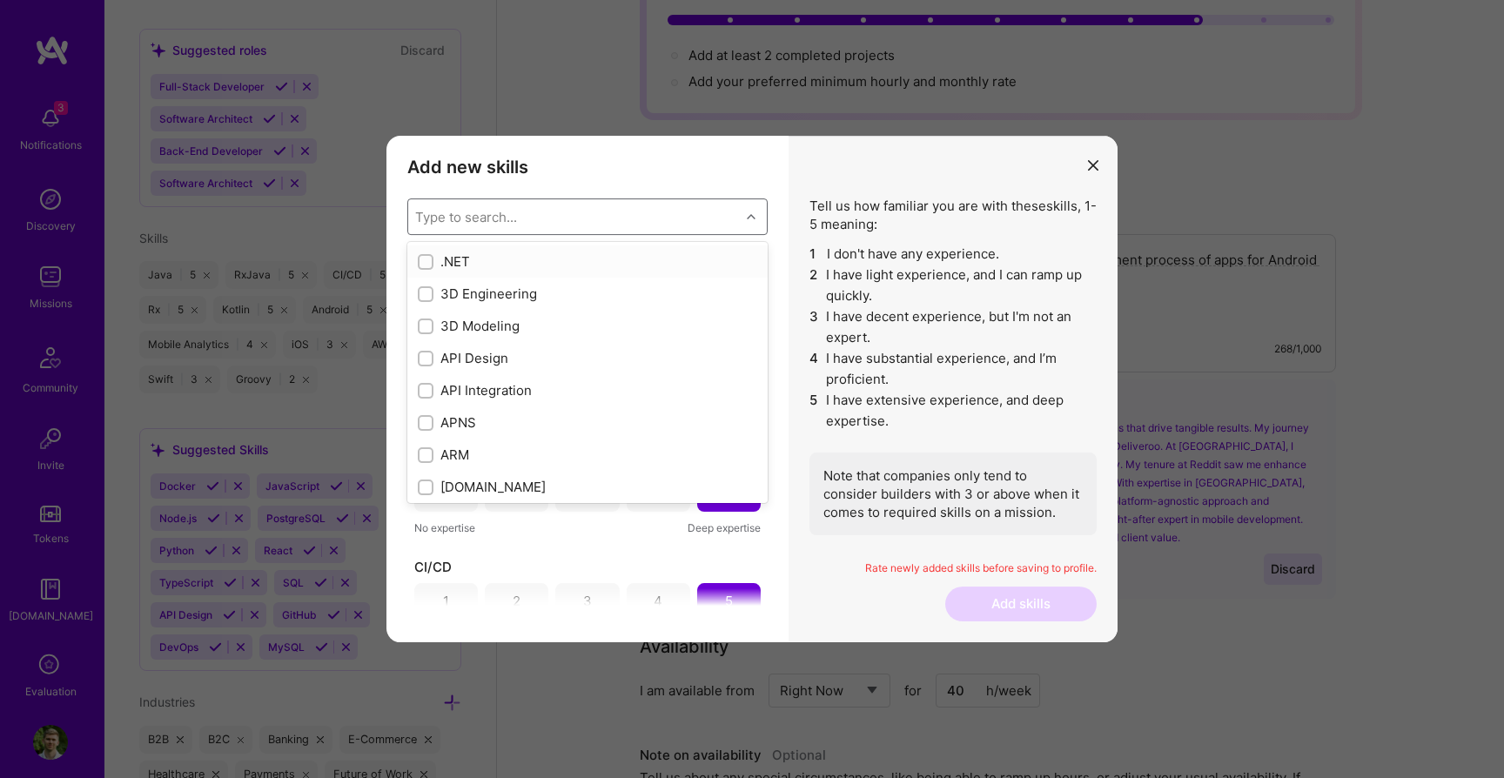
checkbox input "false"
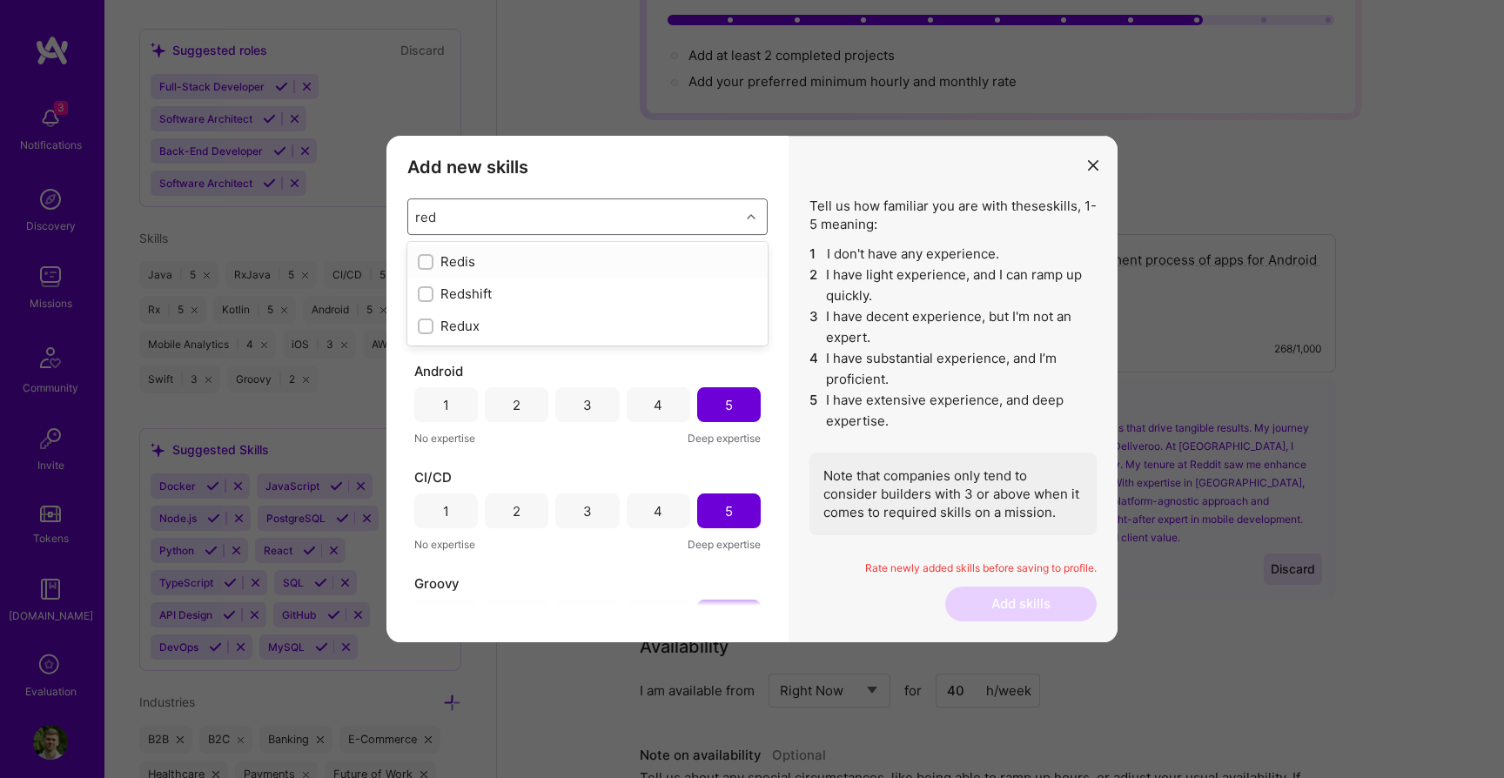
type input "redux"
click at [434, 264] on div "Redux" at bounding box center [587, 261] width 339 height 18
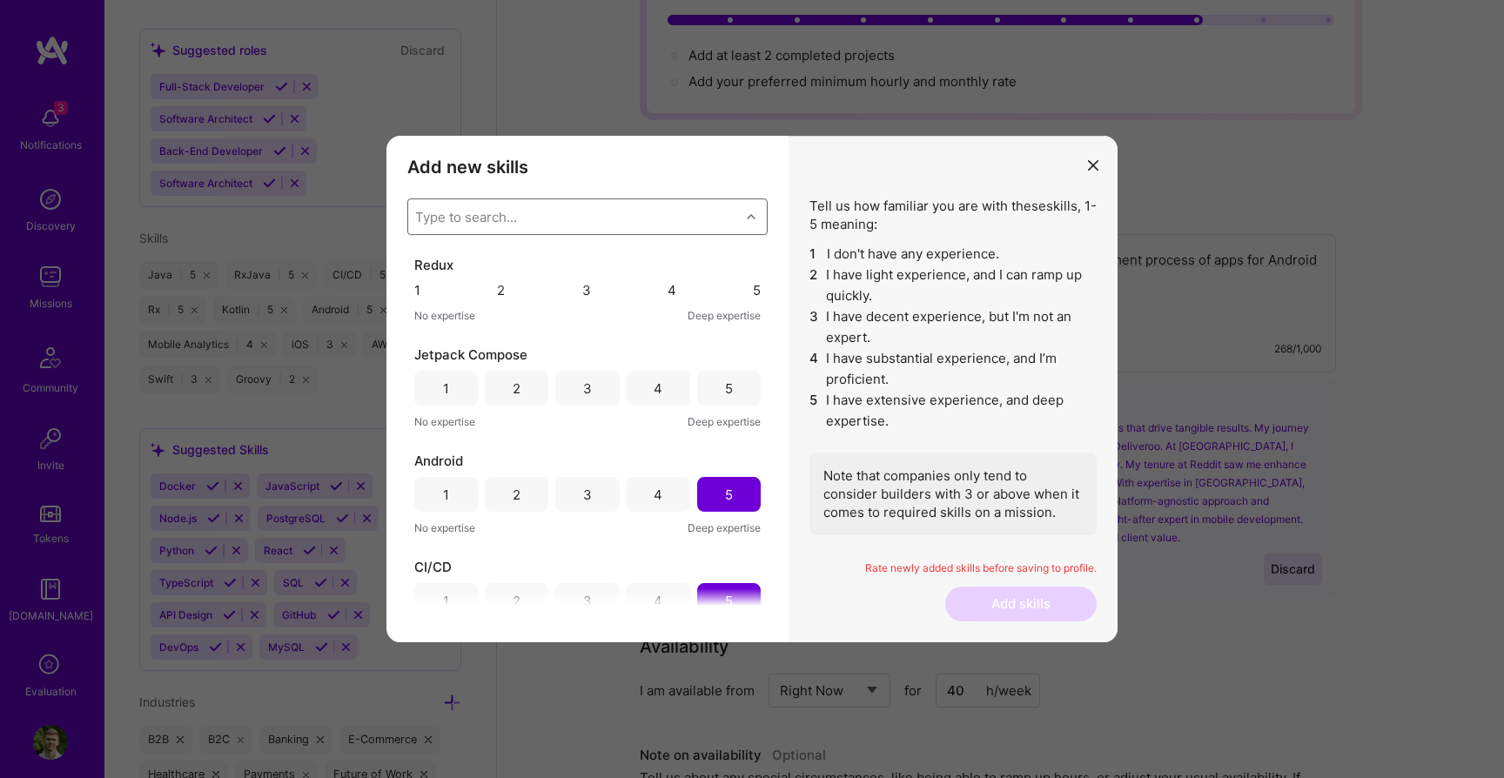
click at [433, 215] on div "Type to search..." at bounding box center [466, 217] width 102 height 18
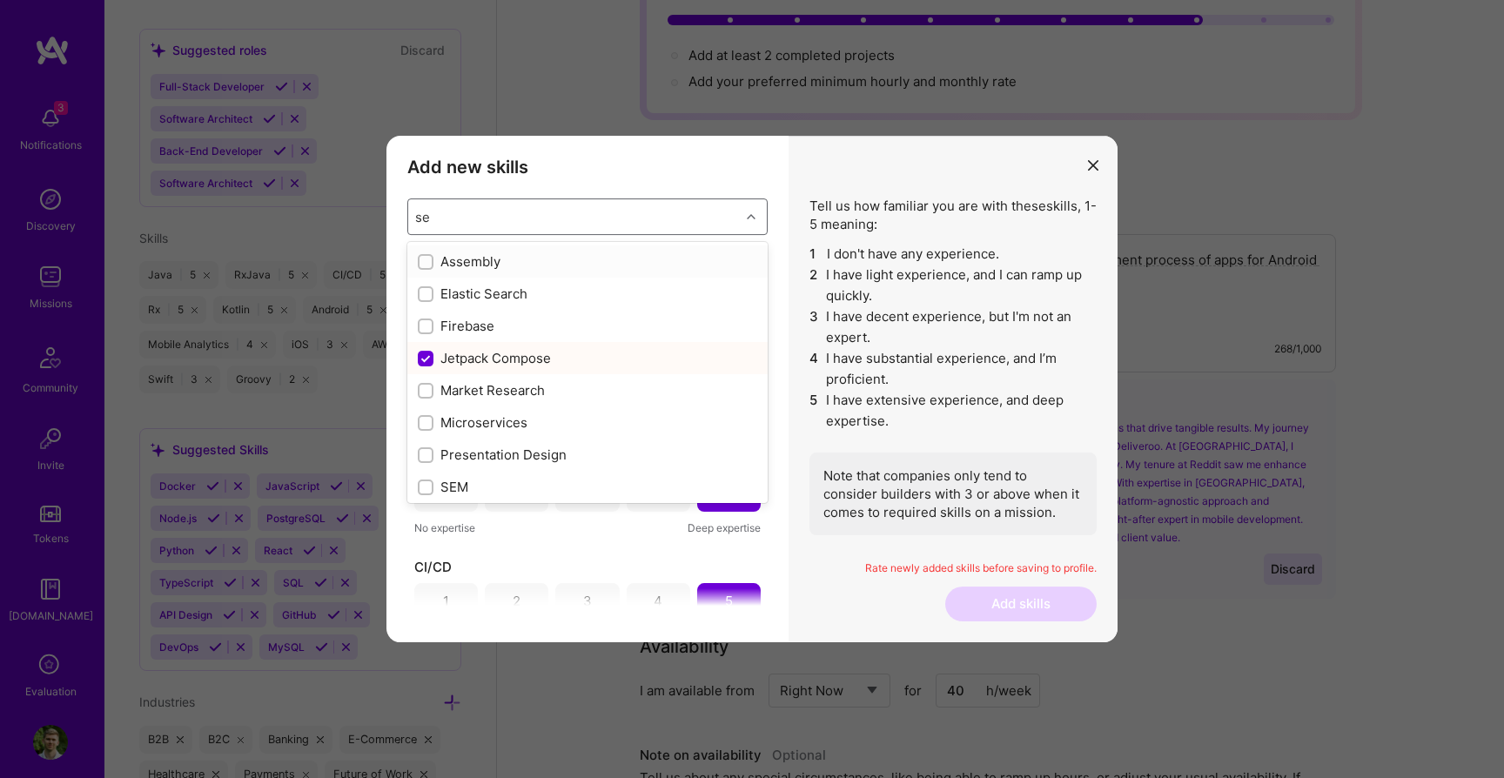
type input "ser"
checkbox input "false"
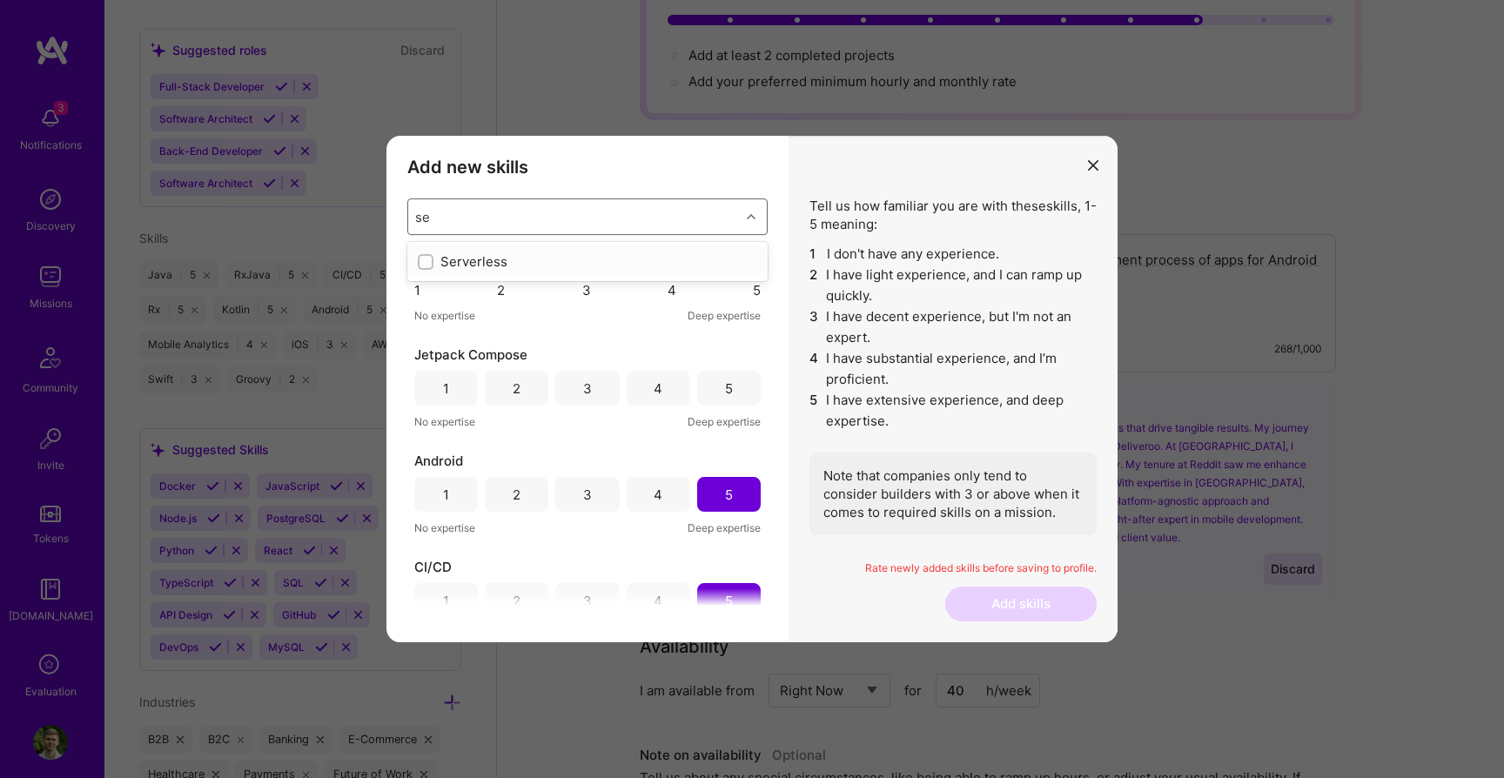
type input "s"
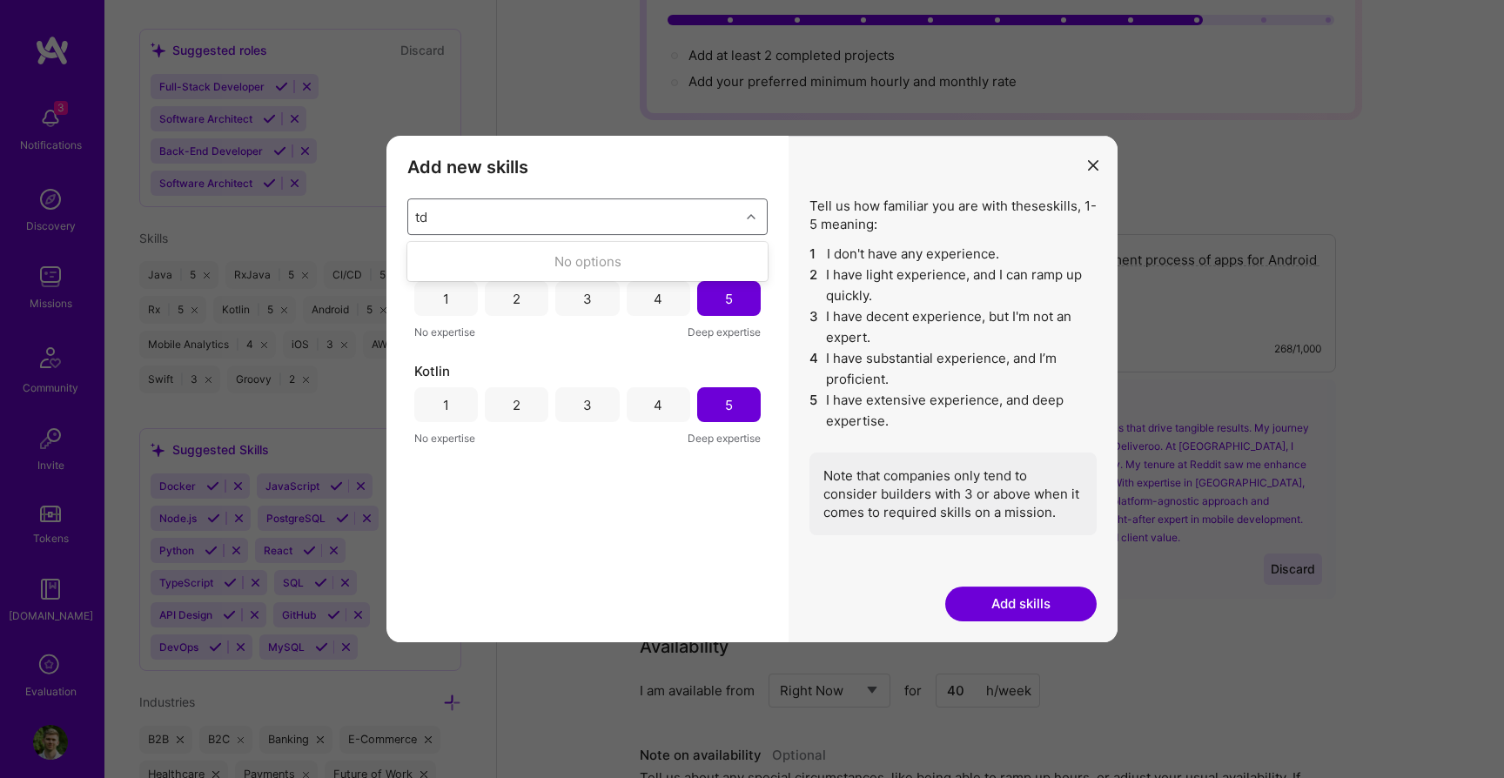
type input "t"
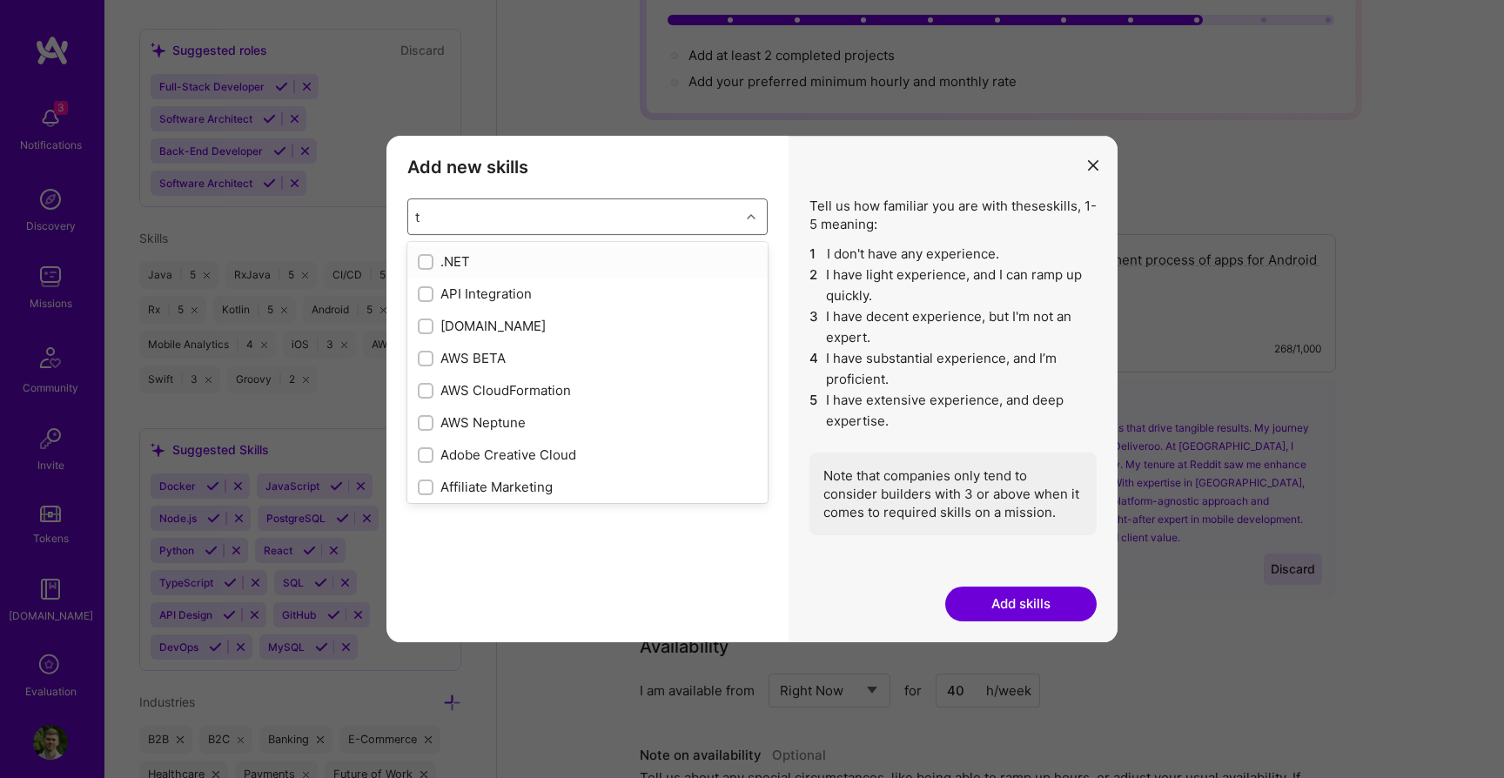
checkbox input "true"
checkbox input "false"
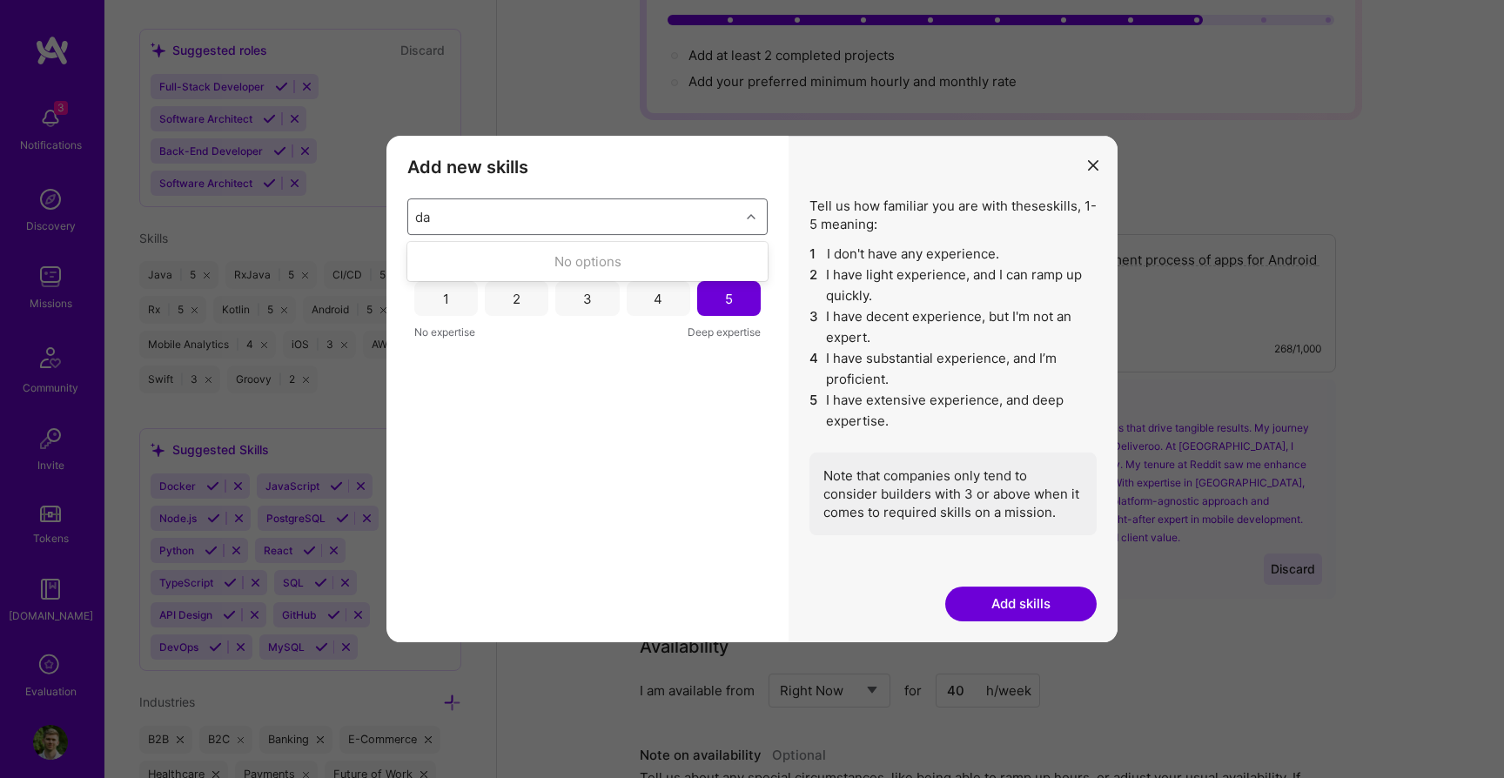
type input "d"
type input "h"
type input "k"
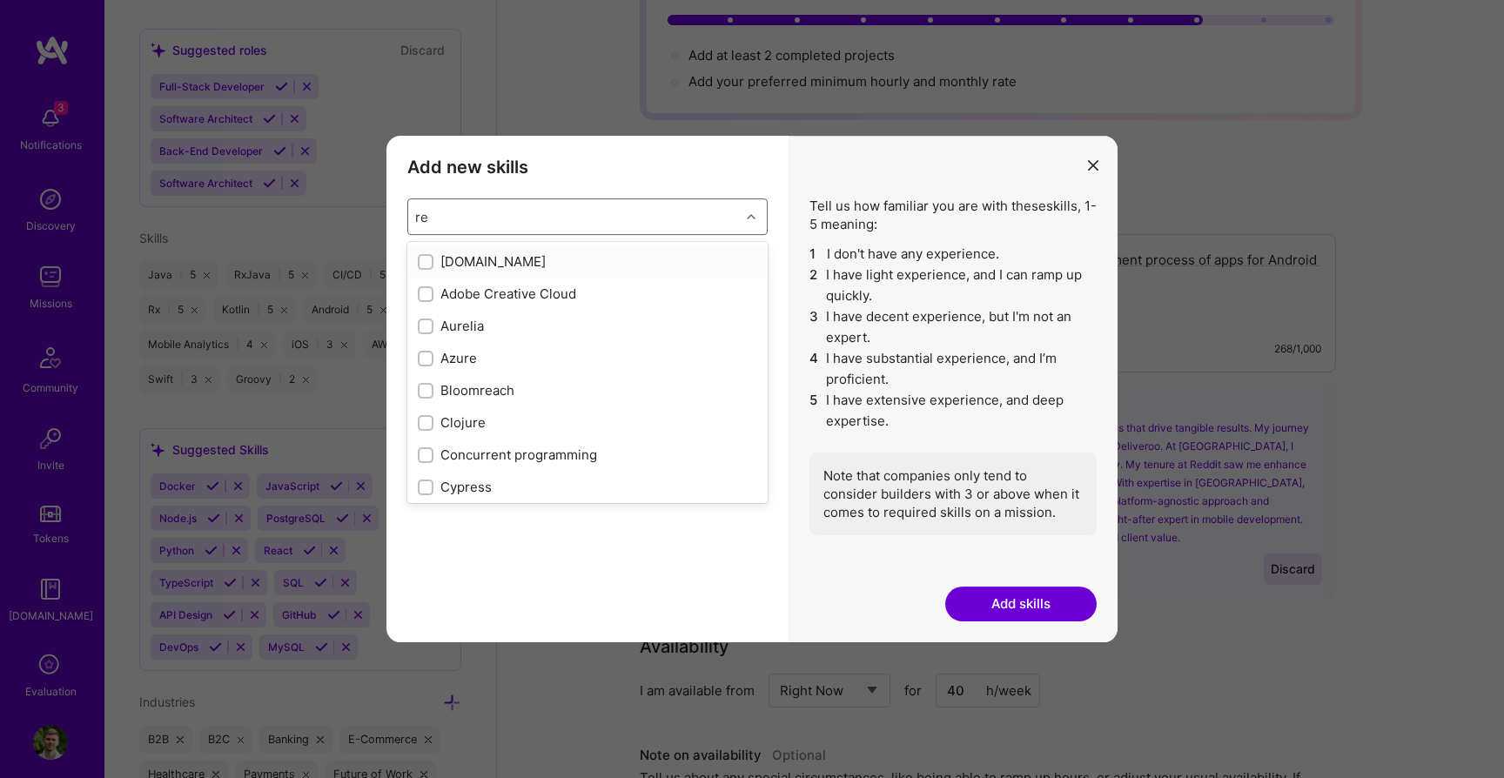
type input "r"
type input "o"
type input "h"
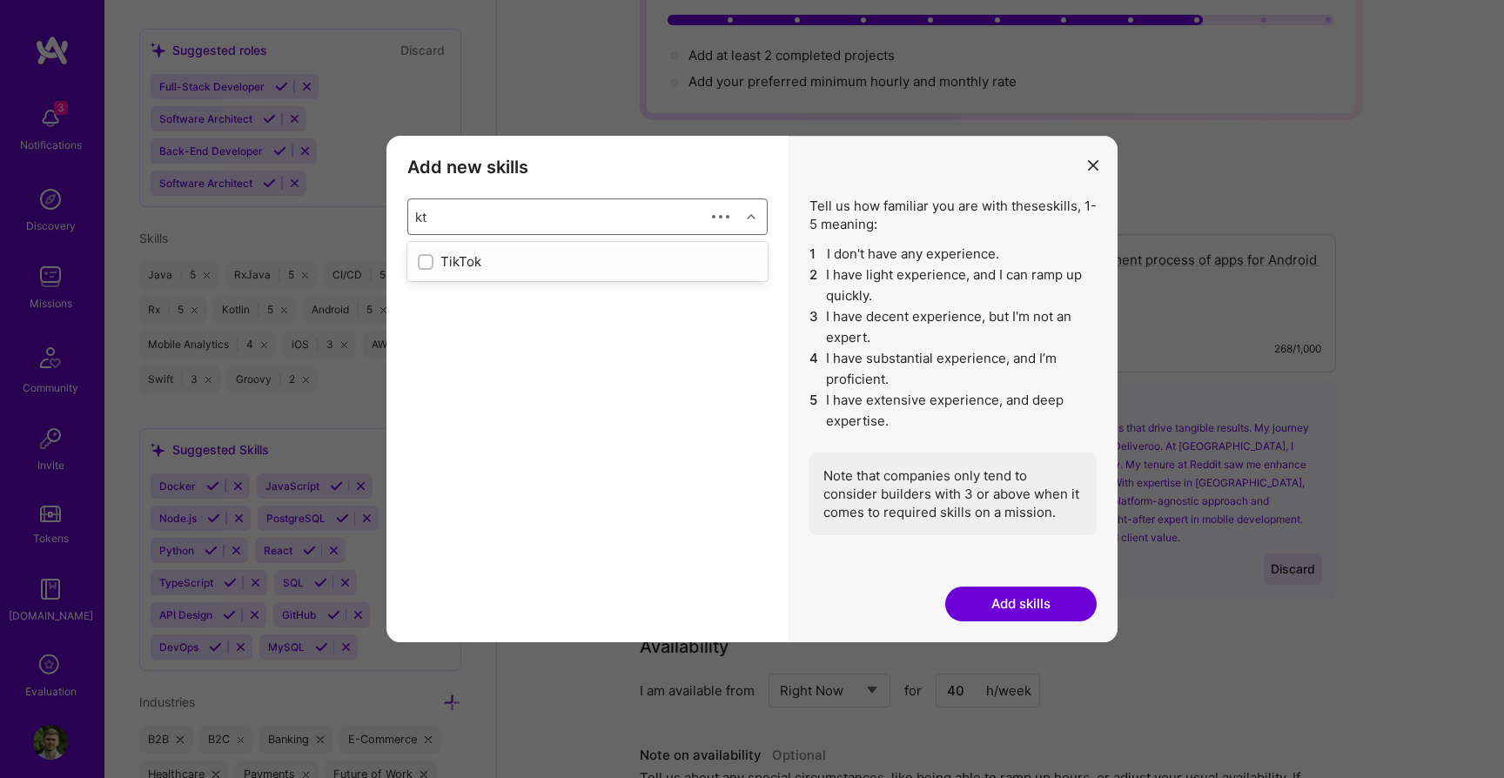
type input "k"
type input "r"
type input "d"
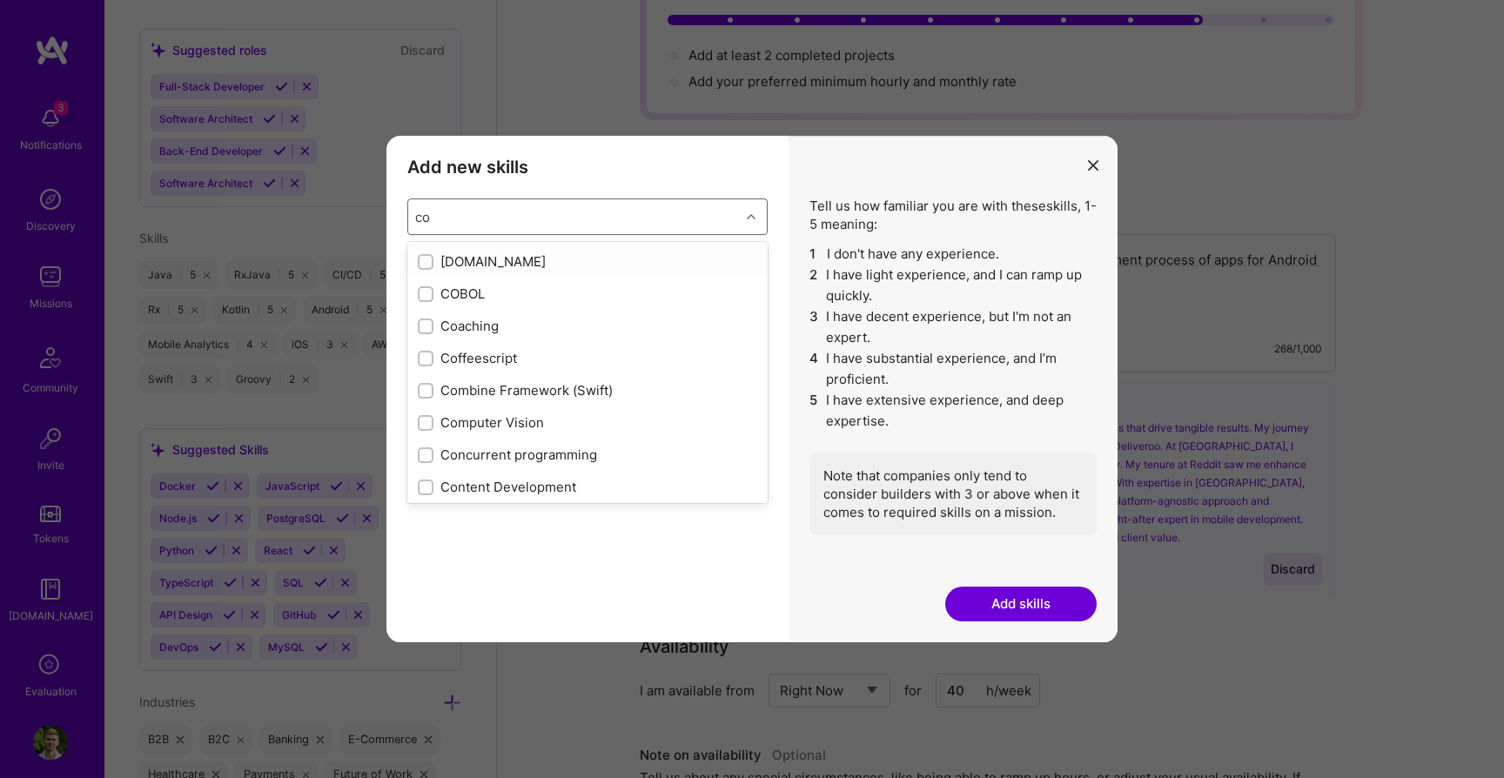
type input "c"
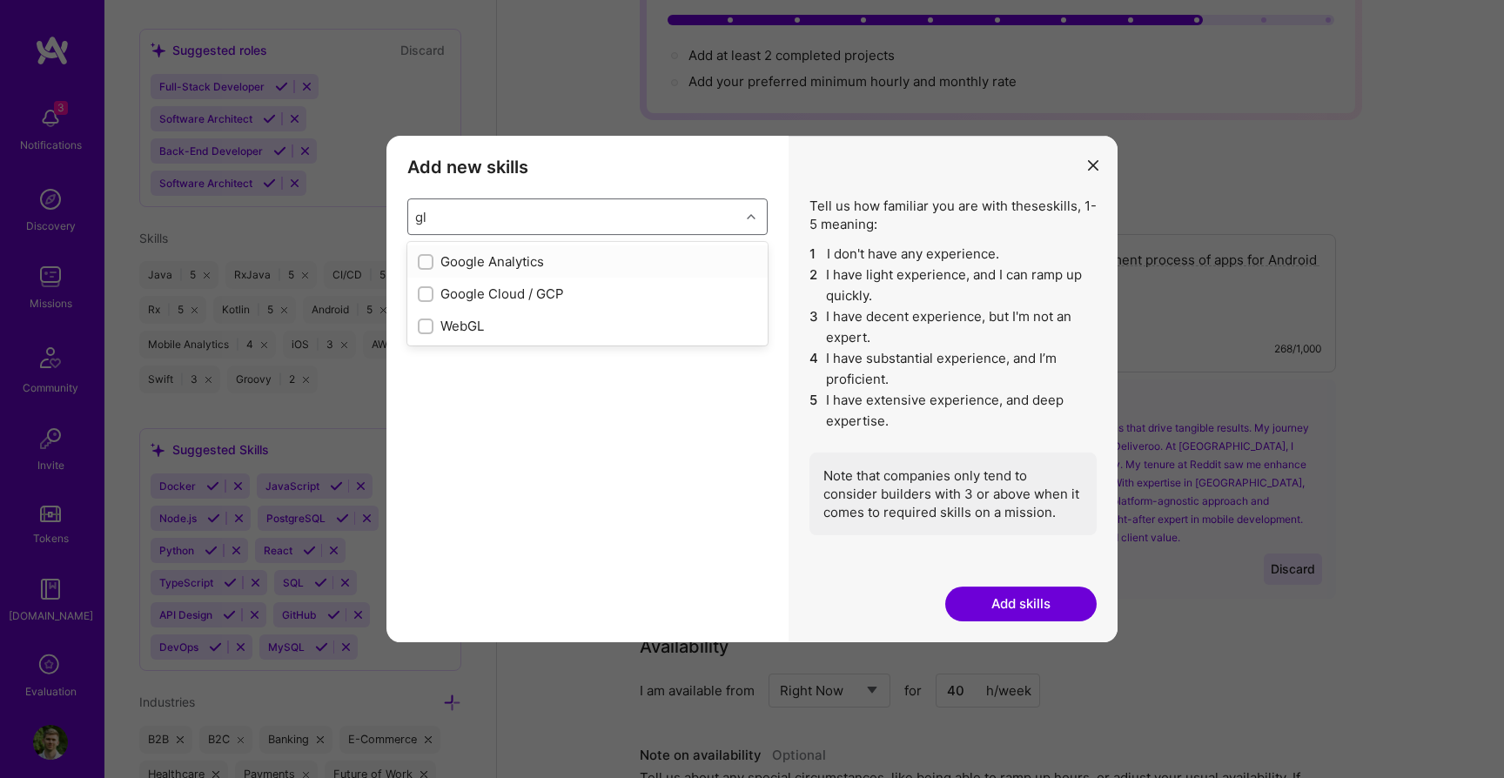
type input "g"
type input "m"
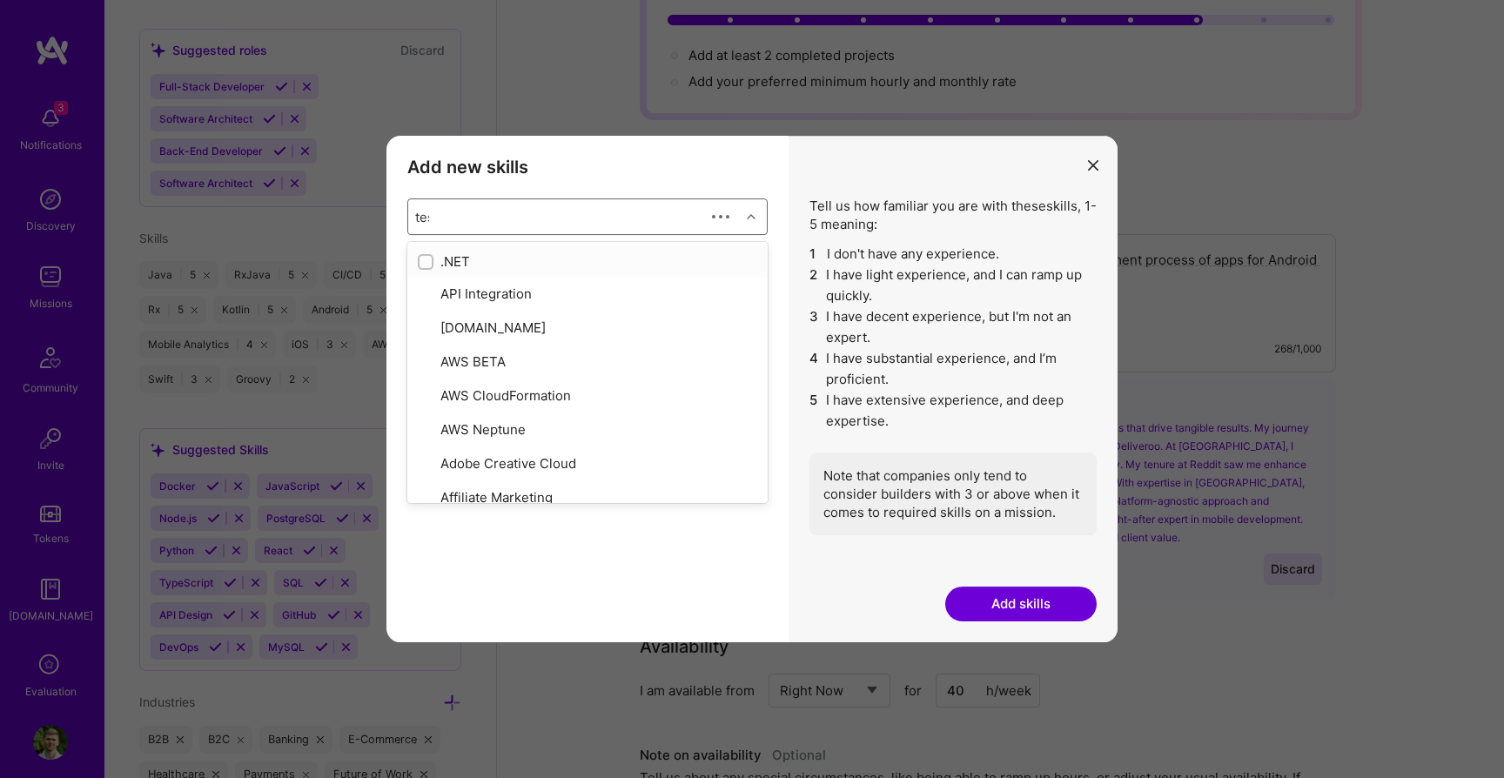
type input "test"
click at [421, 265] on input "modal" at bounding box center [427, 263] width 12 height 12
checkbox input "false"
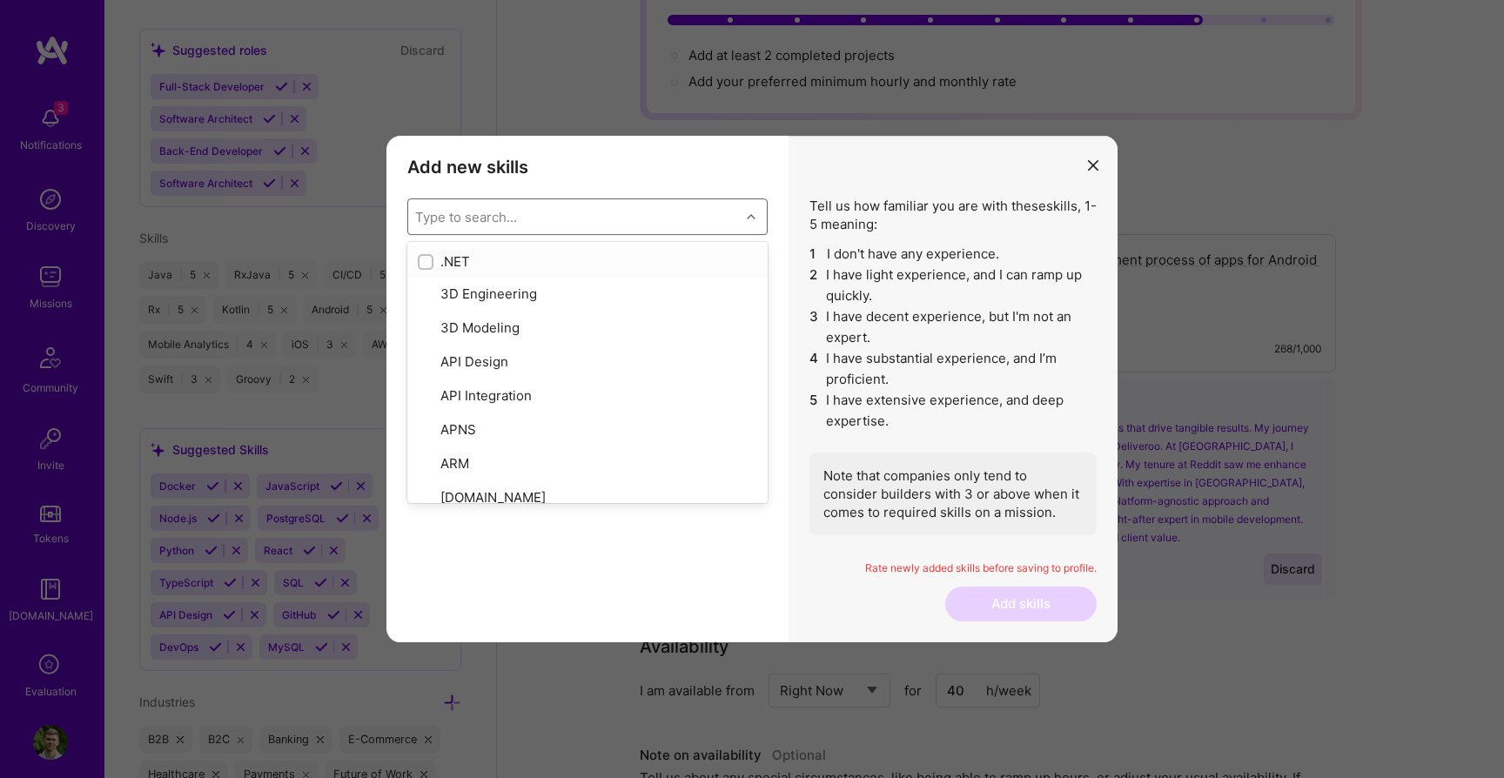
click at [439, 217] on div "Type to search..." at bounding box center [466, 217] width 102 height 18
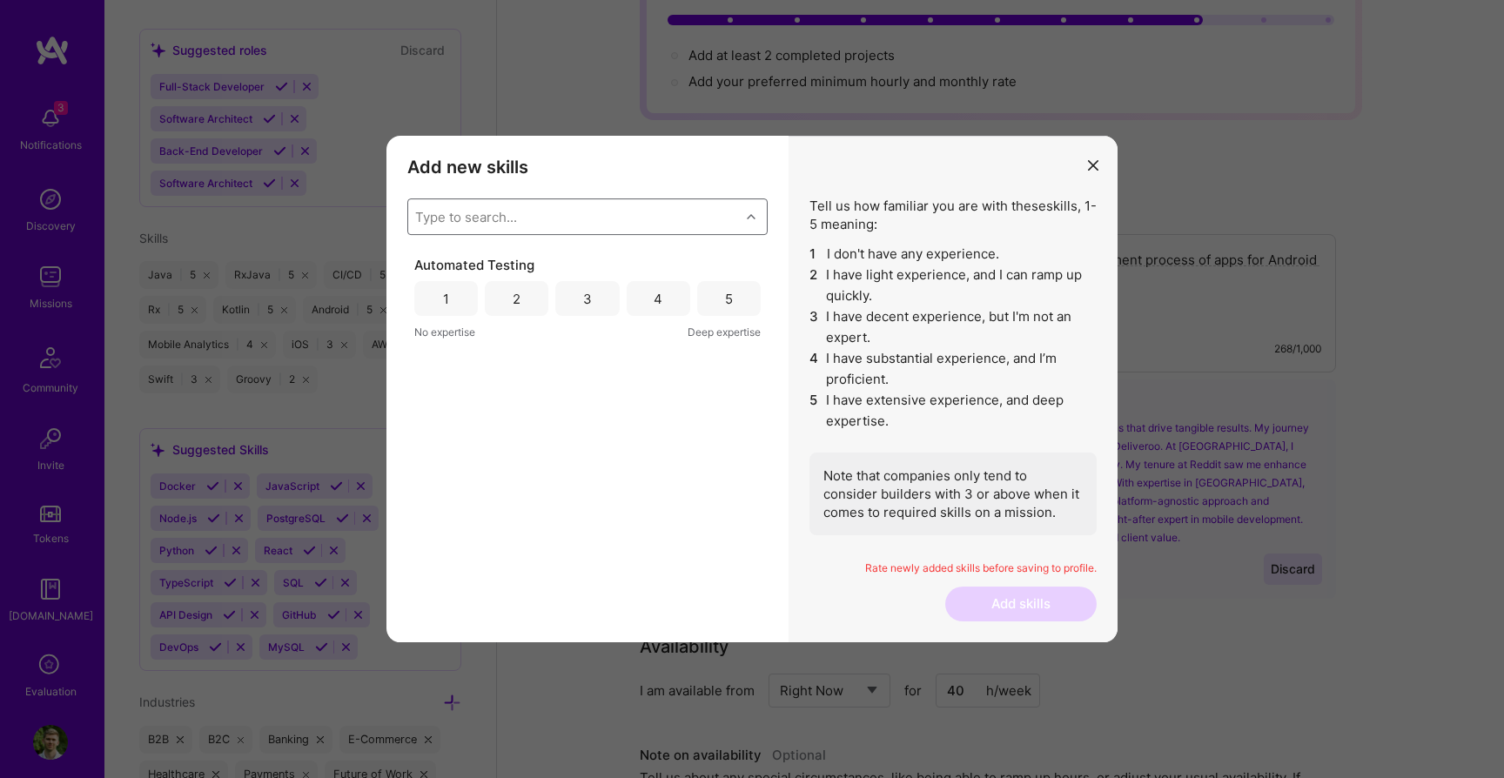
type input "v"
type input "n"
type input "firebase"
click at [432, 261] on div "modal" at bounding box center [426, 262] width 16 height 16
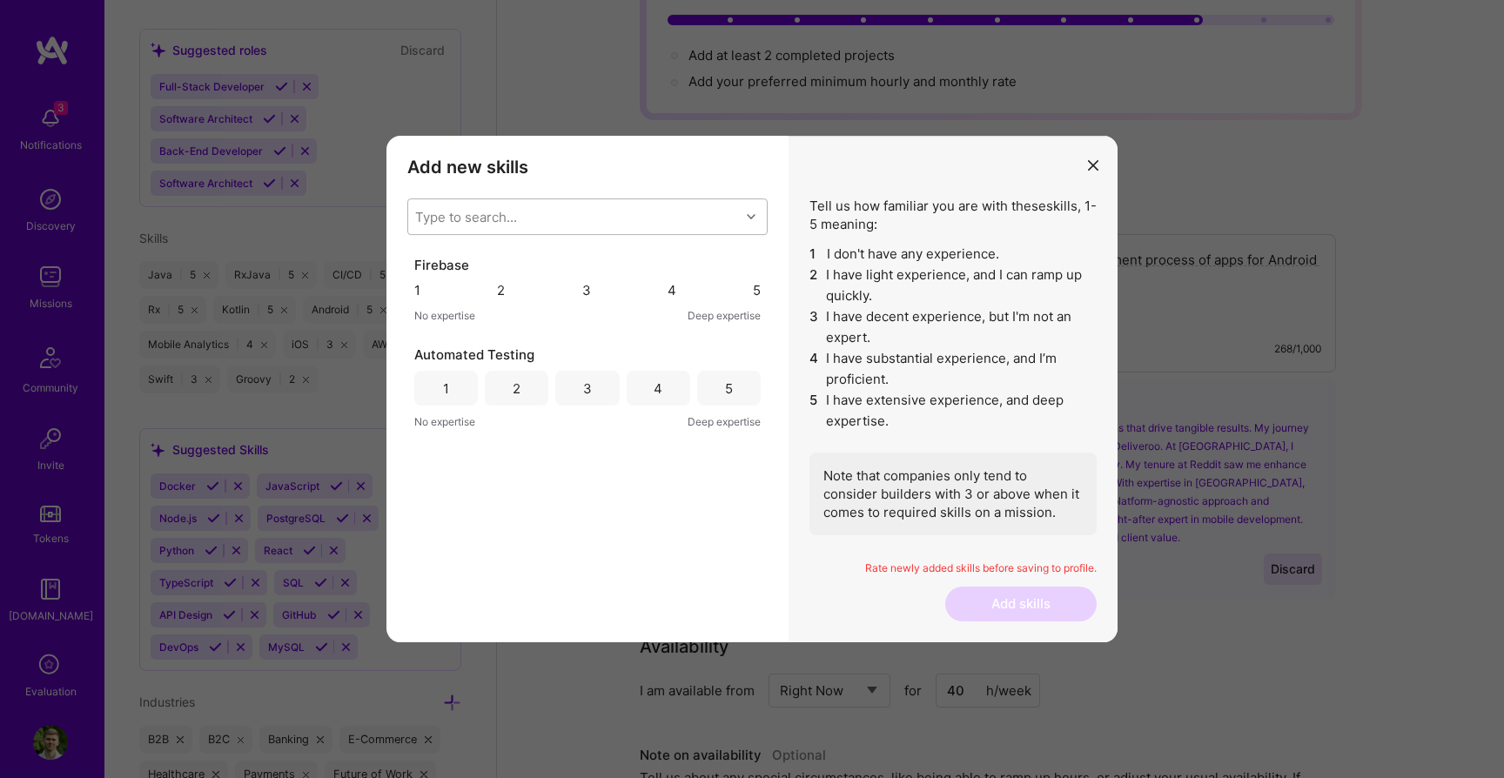
click at [437, 214] on div "Type to search..." at bounding box center [466, 217] width 102 height 18
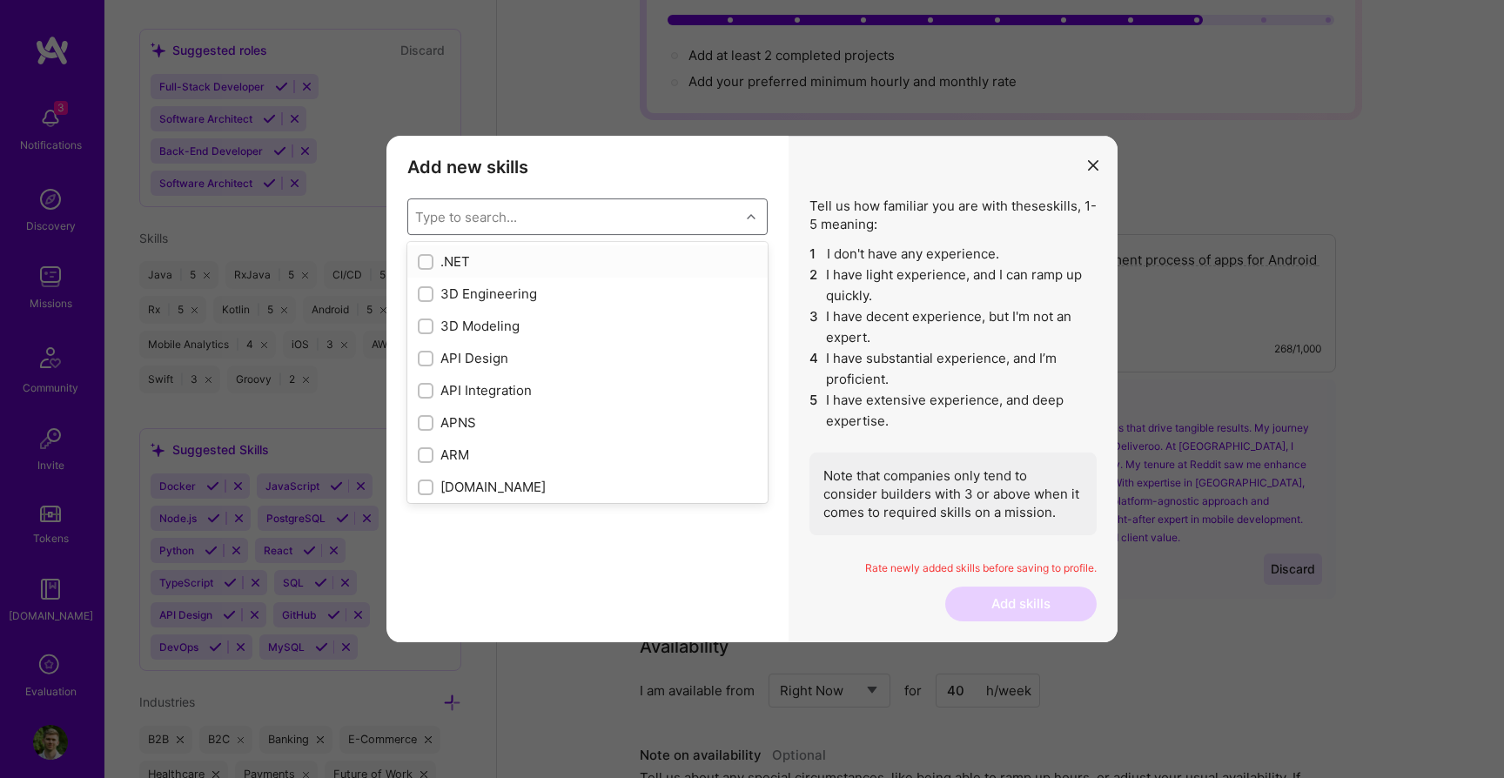
type input "m"
checkbox input "true"
checkbox input "false"
type input "m"
checkbox input "false"
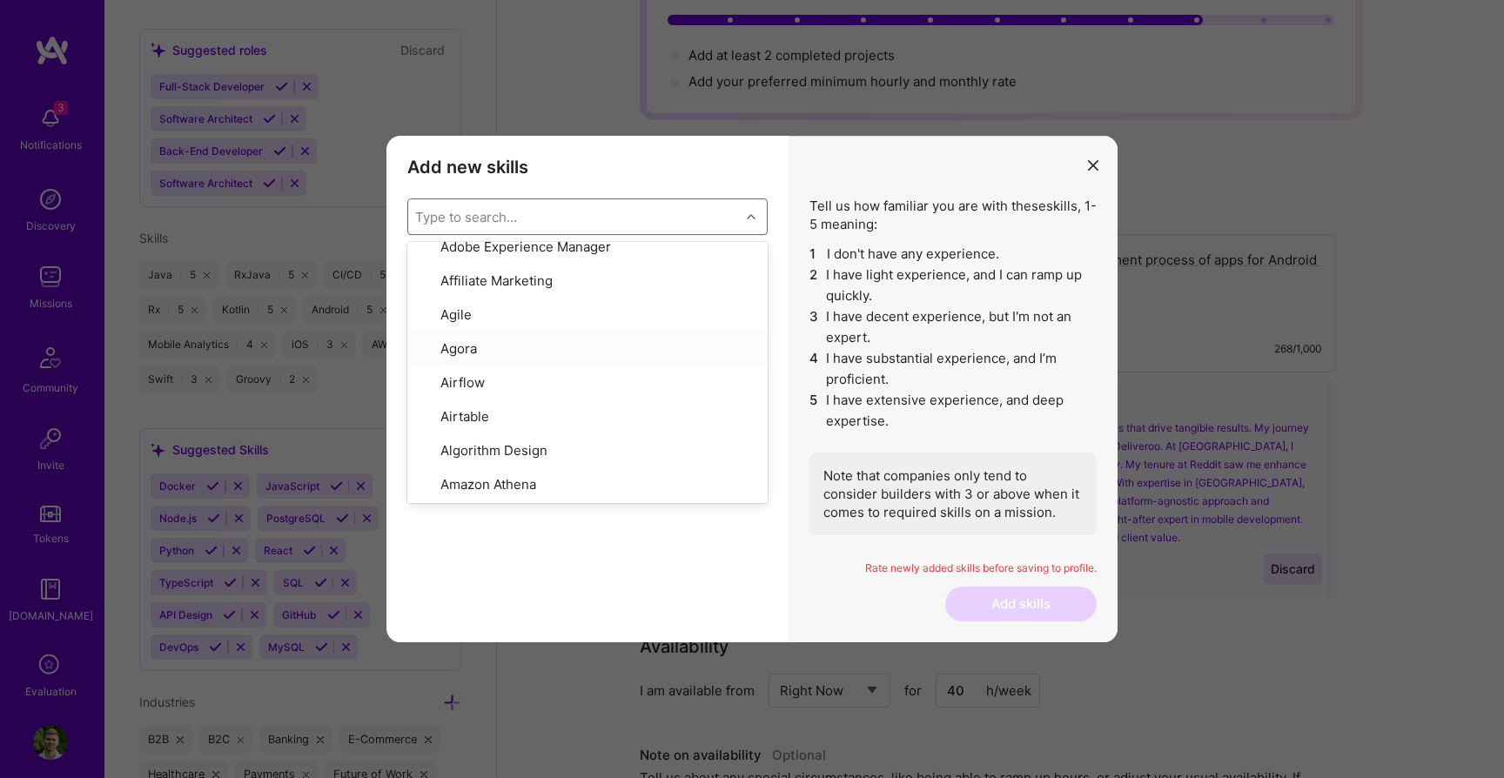
scroll to position [610, 0]
click at [425, 315] on input "modal" at bounding box center [427, 323] width 16 height 16
checkbox input "true"
click at [422, 372] on input "modal" at bounding box center [427, 380] width 16 height 16
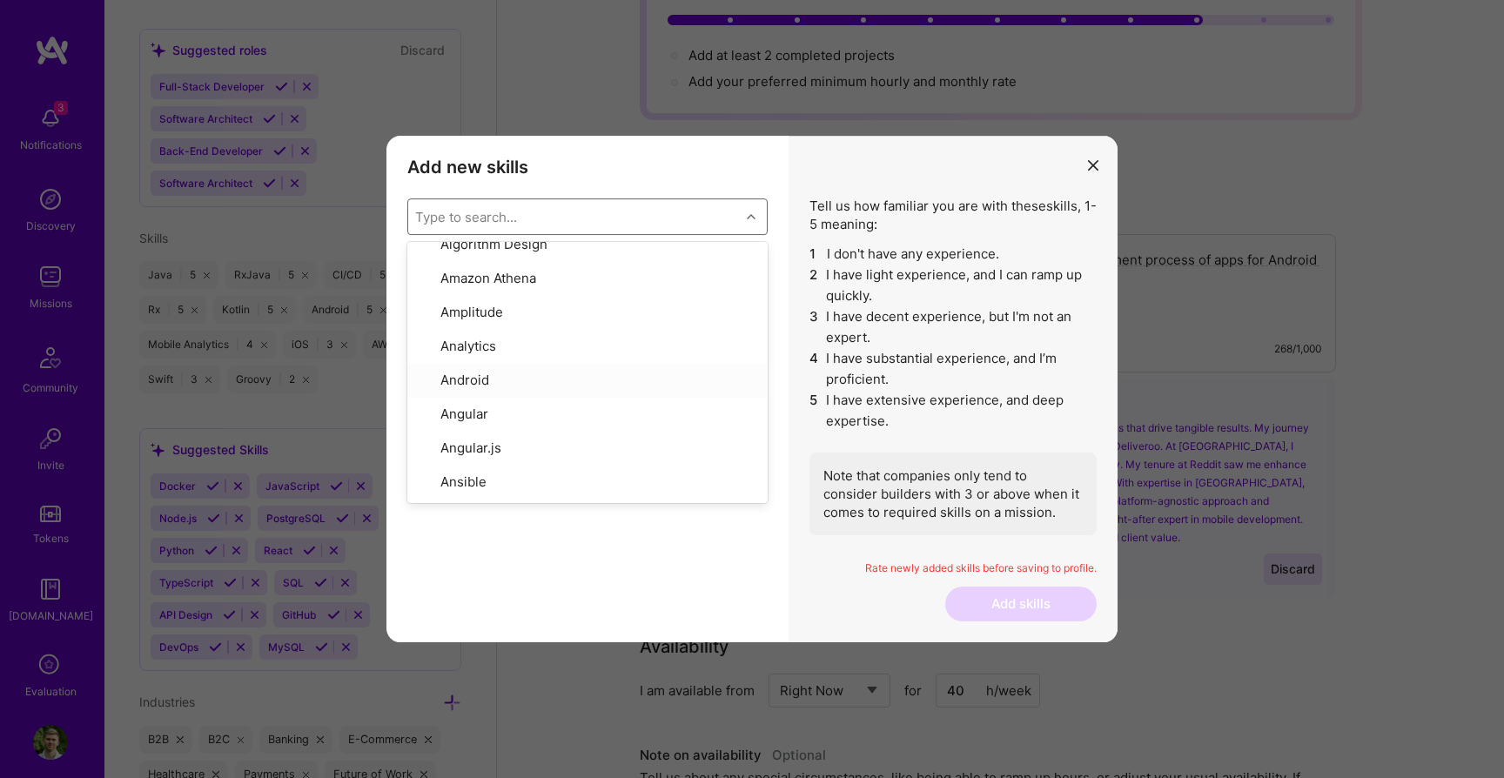
checkbox input "true"
click at [420, 402] on input "modal" at bounding box center [427, 410] width 16 height 16
checkbox input "true"
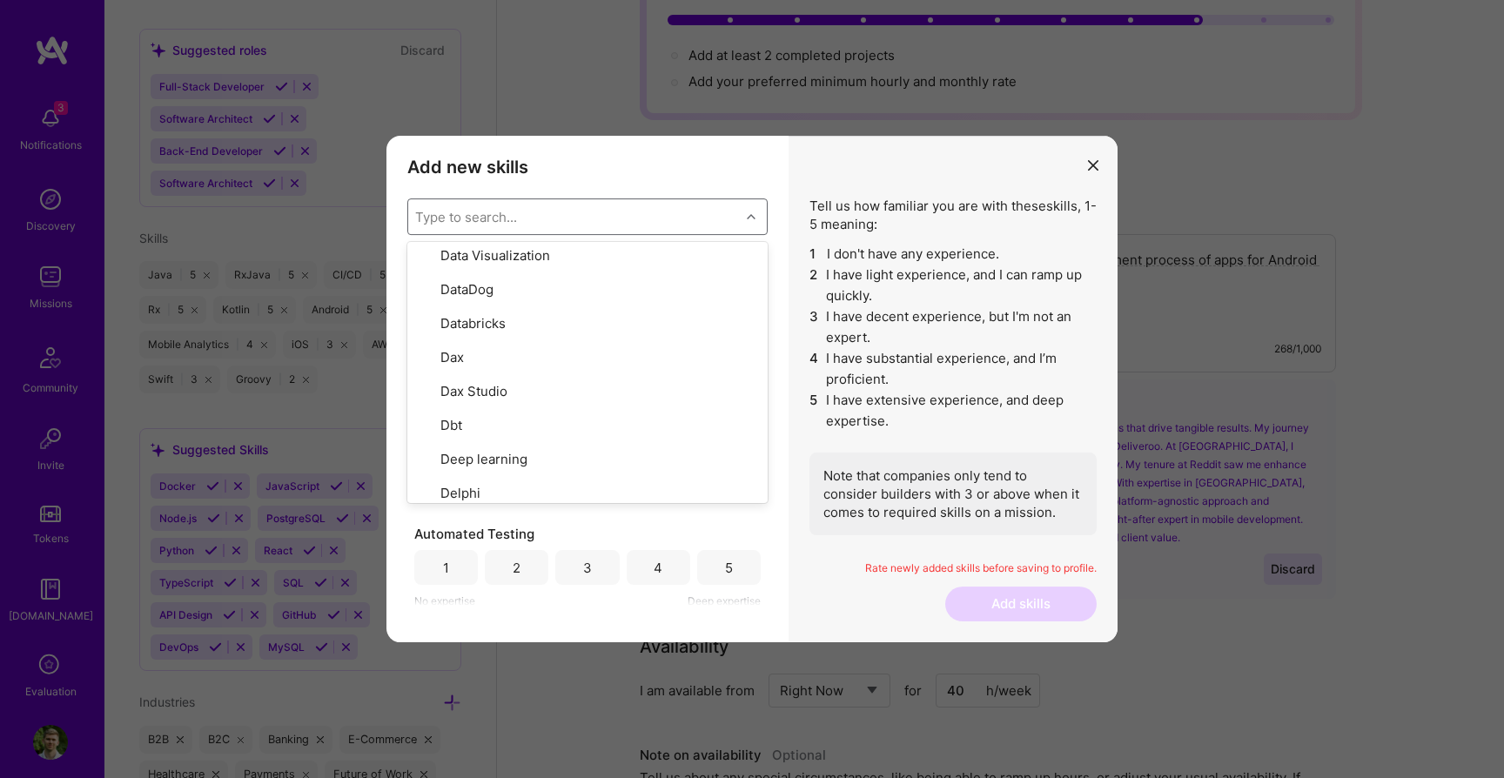
scroll to position [3124, 0]
click at [495, 514] on div "Design Systems" at bounding box center [587, 524] width 339 height 20
checkbox input "true"
click at [432, 514] on div "modal" at bounding box center [426, 522] width 16 height 16
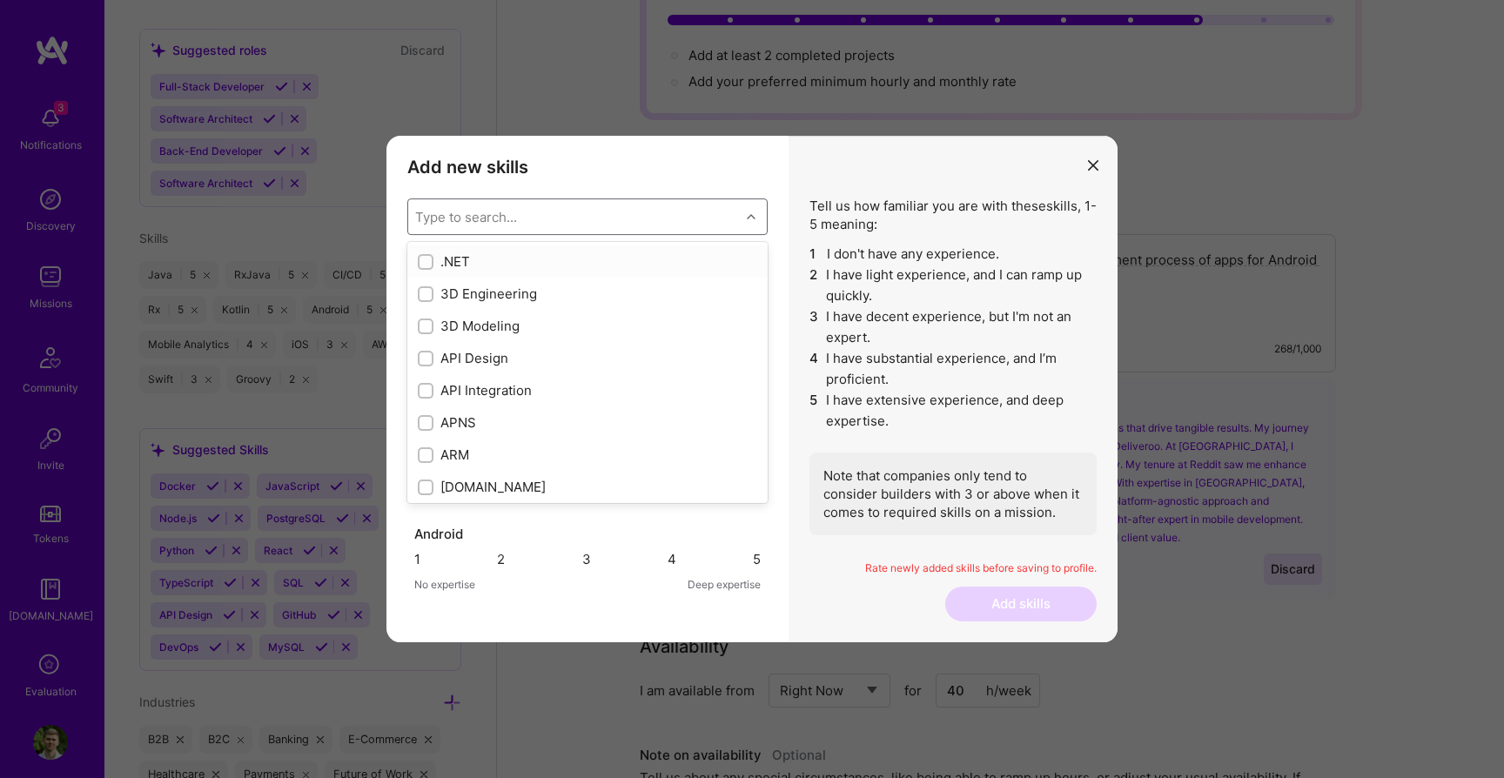
click at [535, 206] on div "Type to search..." at bounding box center [574, 216] width 332 height 35
click at [422, 312] on label "modal" at bounding box center [426, 304] width 16 height 18
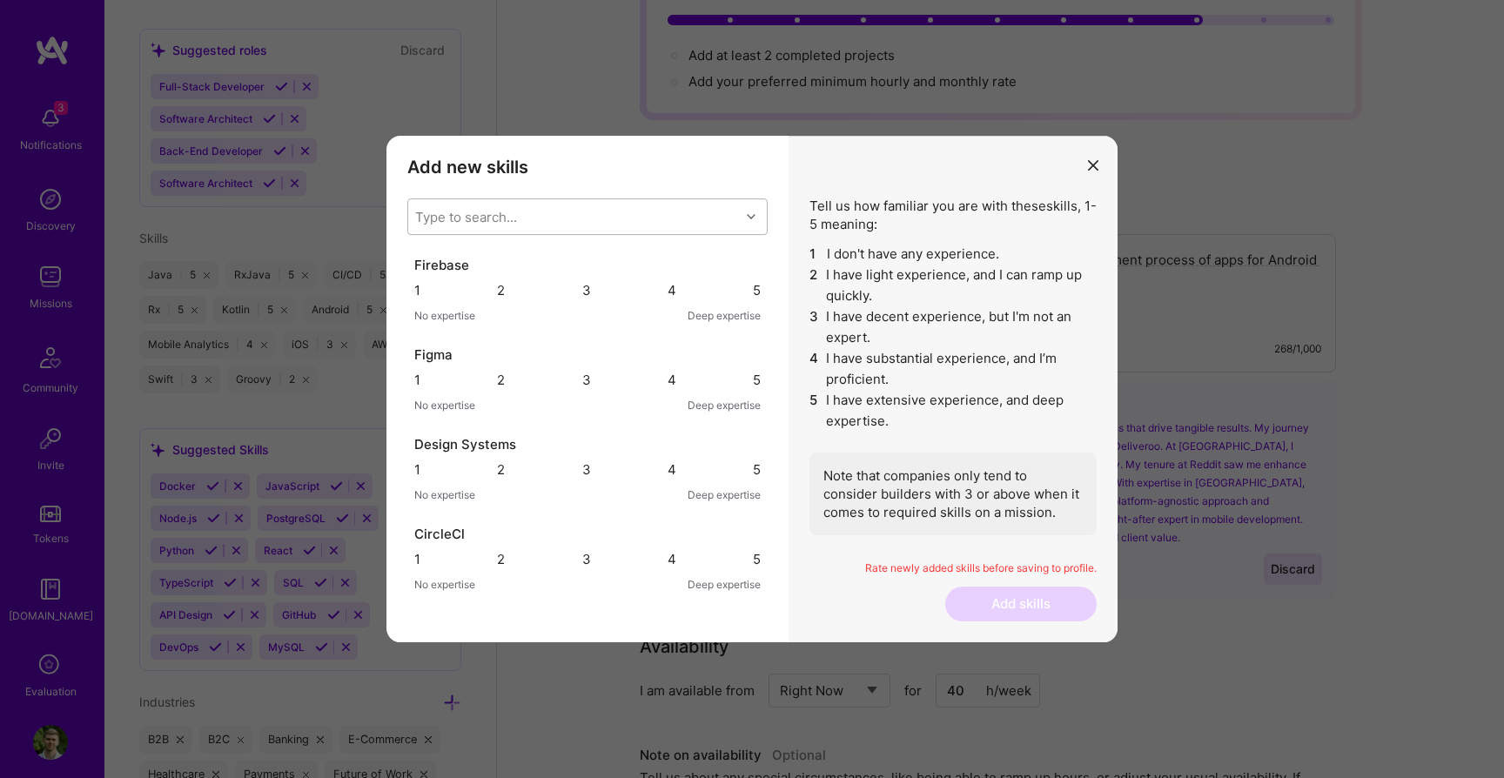
click at [491, 210] on div "Type to search..." at bounding box center [466, 217] width 102 height 18
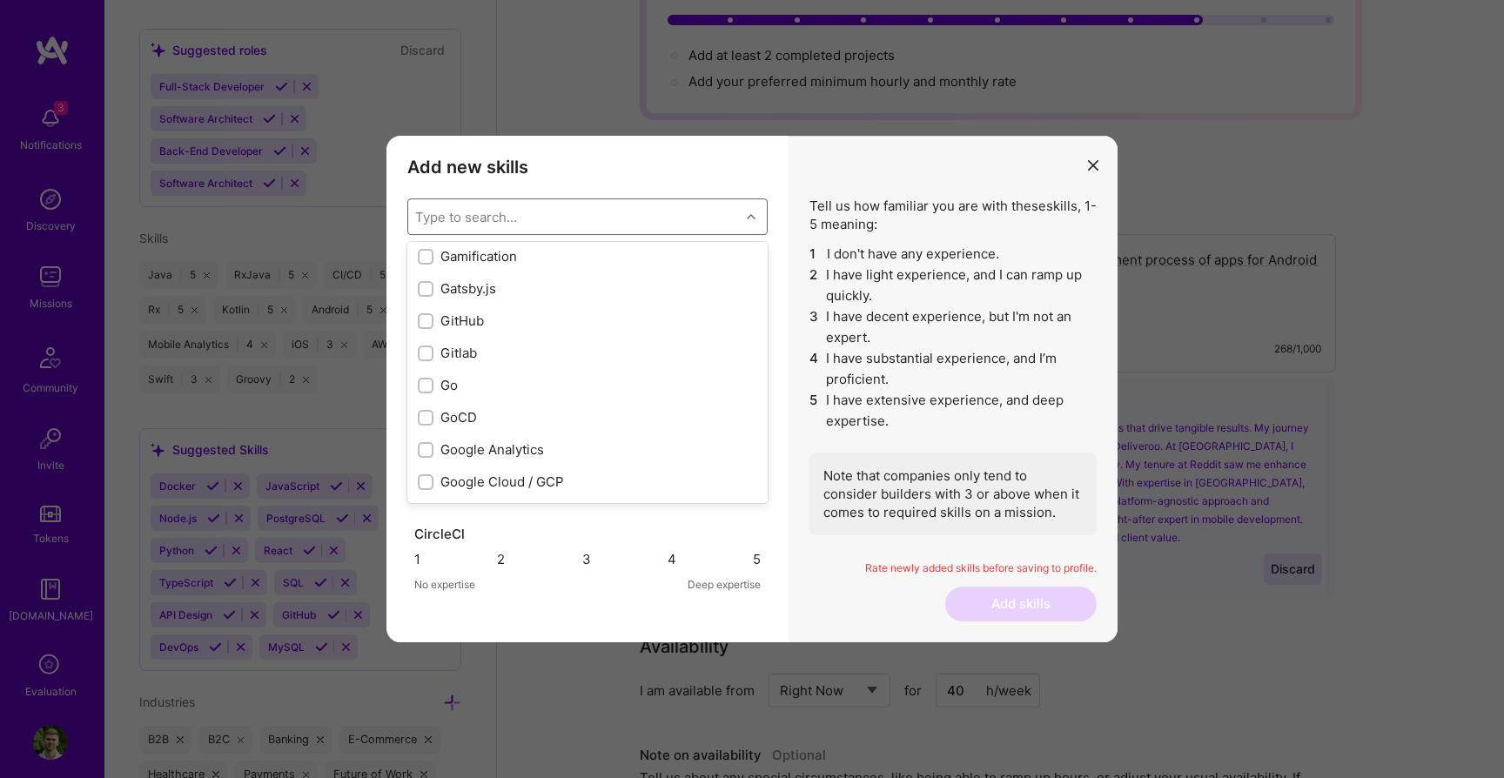
scroll to position [4618, 0]
click at [421, 348] on input "modal" at bounding box center [427, 345] width 12 height 12
checkbox input "true"
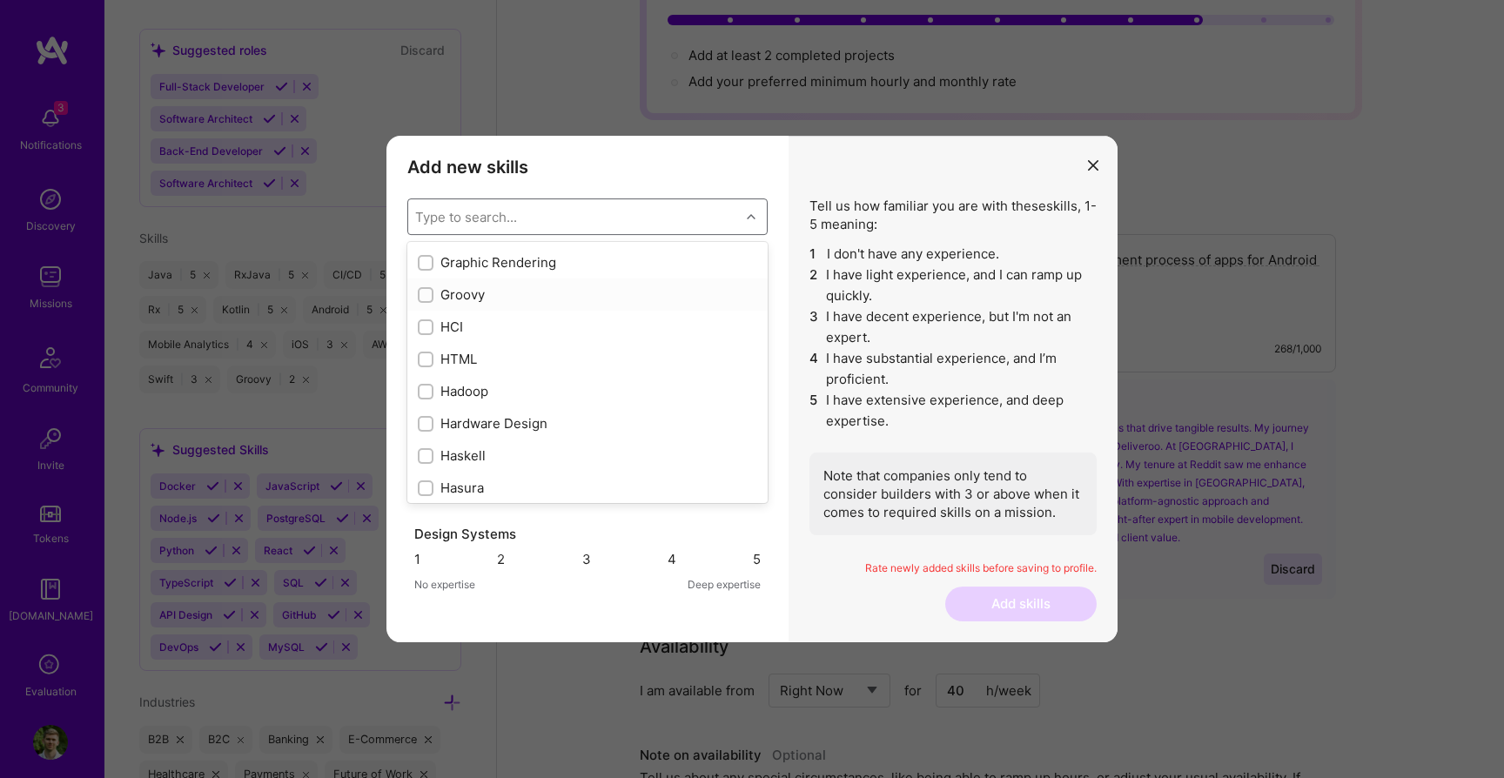
click at [432, 292] on div "modal" at bounding box center [426, 295] width 16 height 16
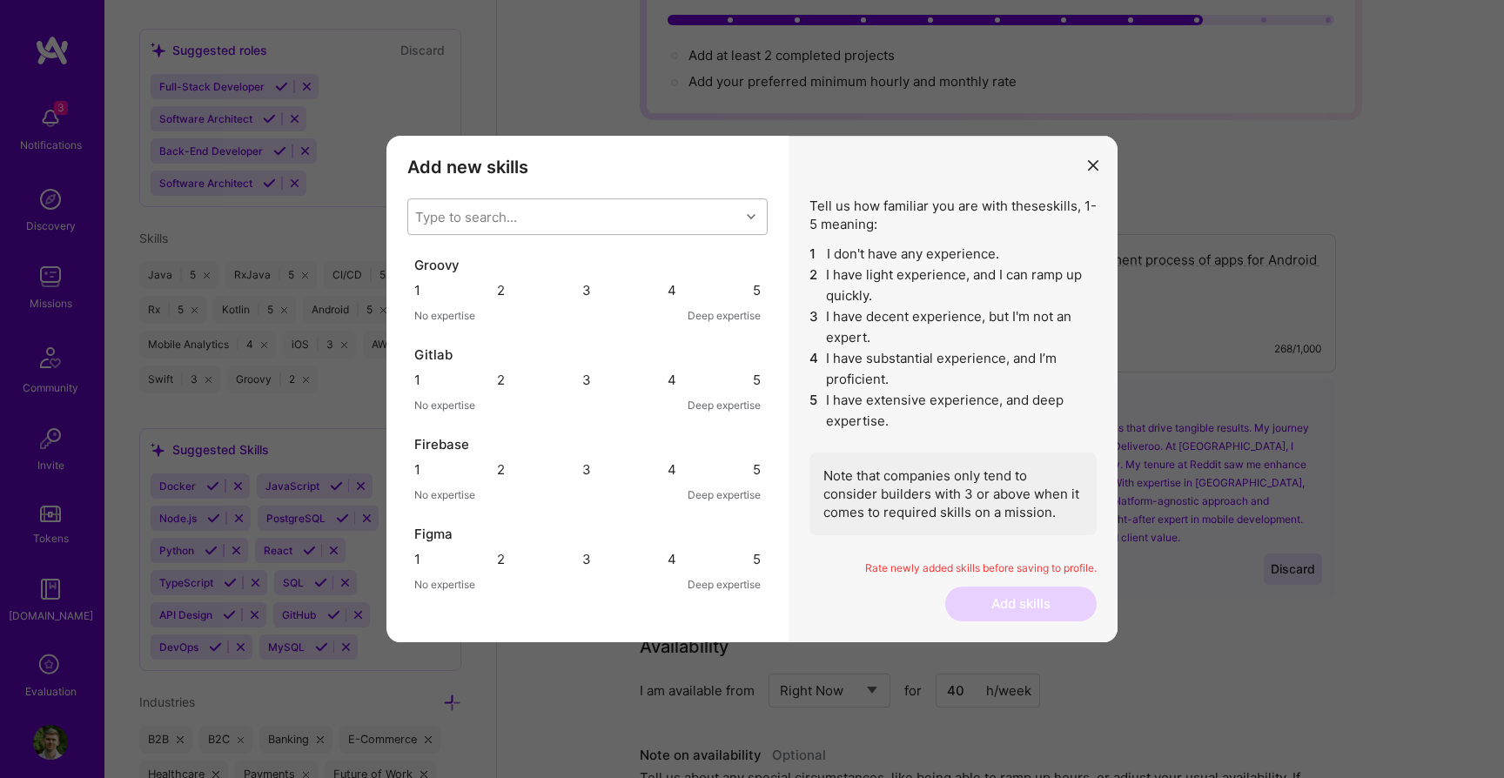
click at [506, 227] on div "Type to search..." at bounding box center [574, 216] width 332 height 35
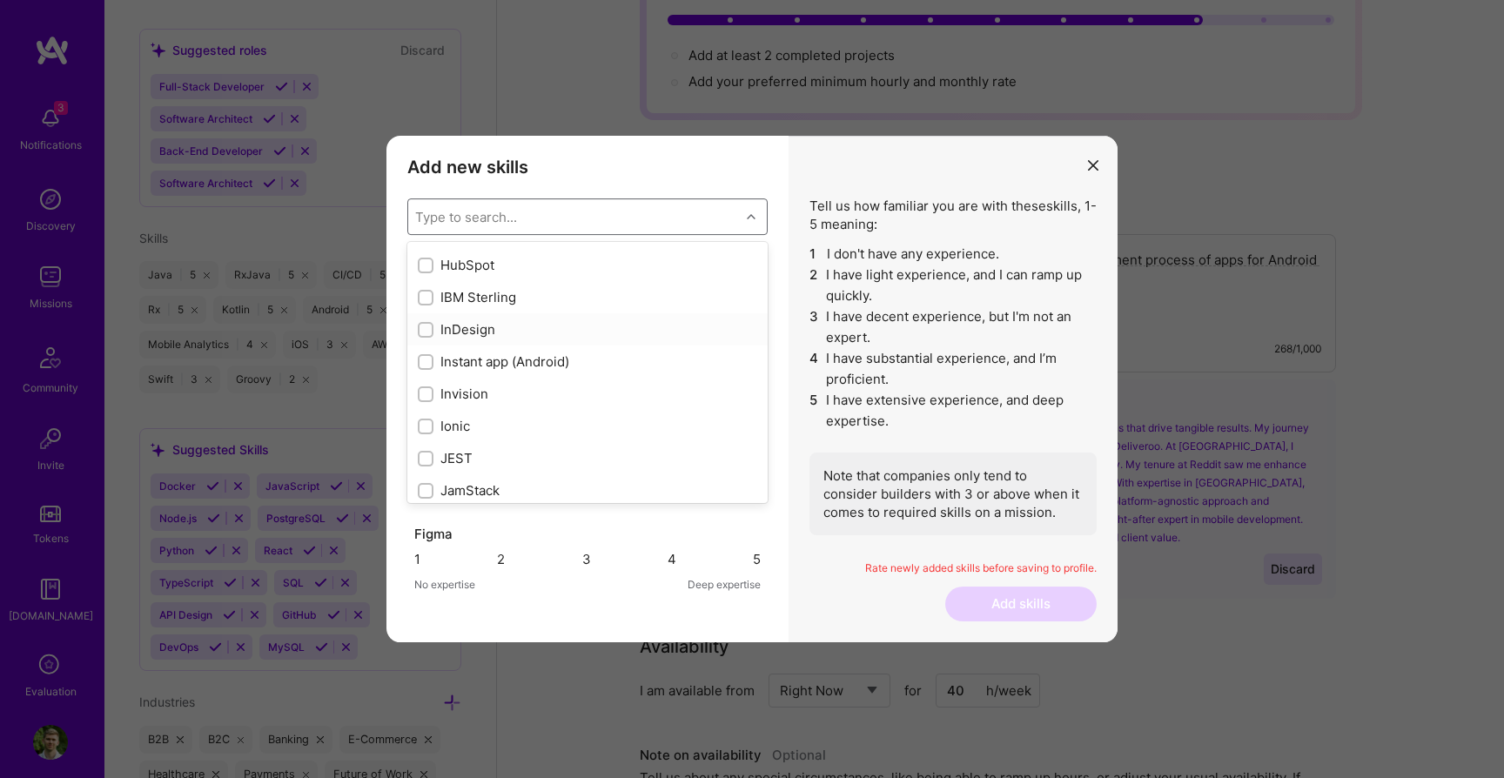
scroll to position [5310, 0]
click at [432, 363] on div "modal" at bounding box center [426, 360] width 16 height 16
click at [434, 231] on div "Type to search..." at bounding box center [574, 216] width 332 height 35
click at [423, 325] on input "modal" at bounding box center [427, 325] width 12 height 12
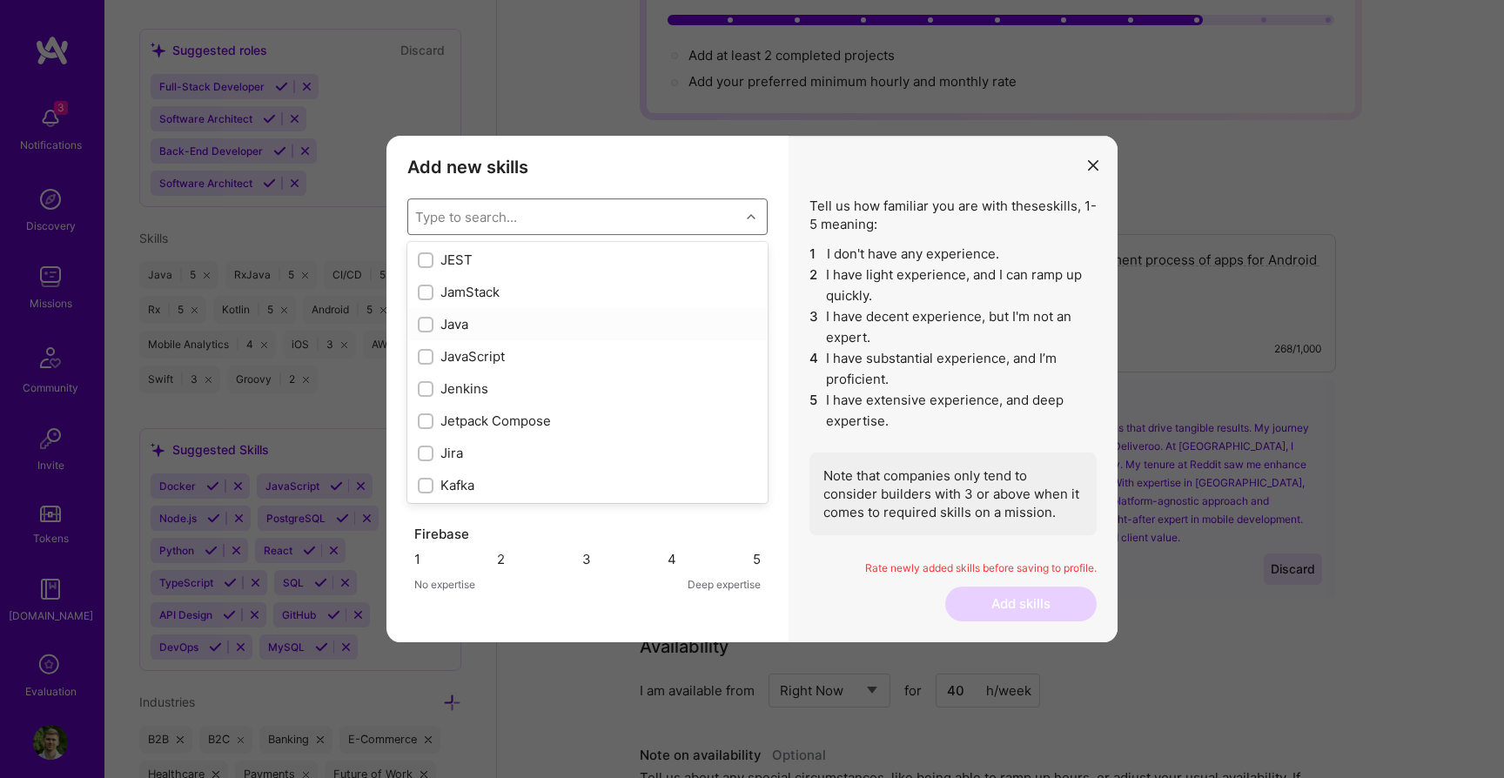
checkbox input "true"
click at [423, 400] on input "modal" at bounding box center [427, 399] width 12 height 12
checkbox input "true"
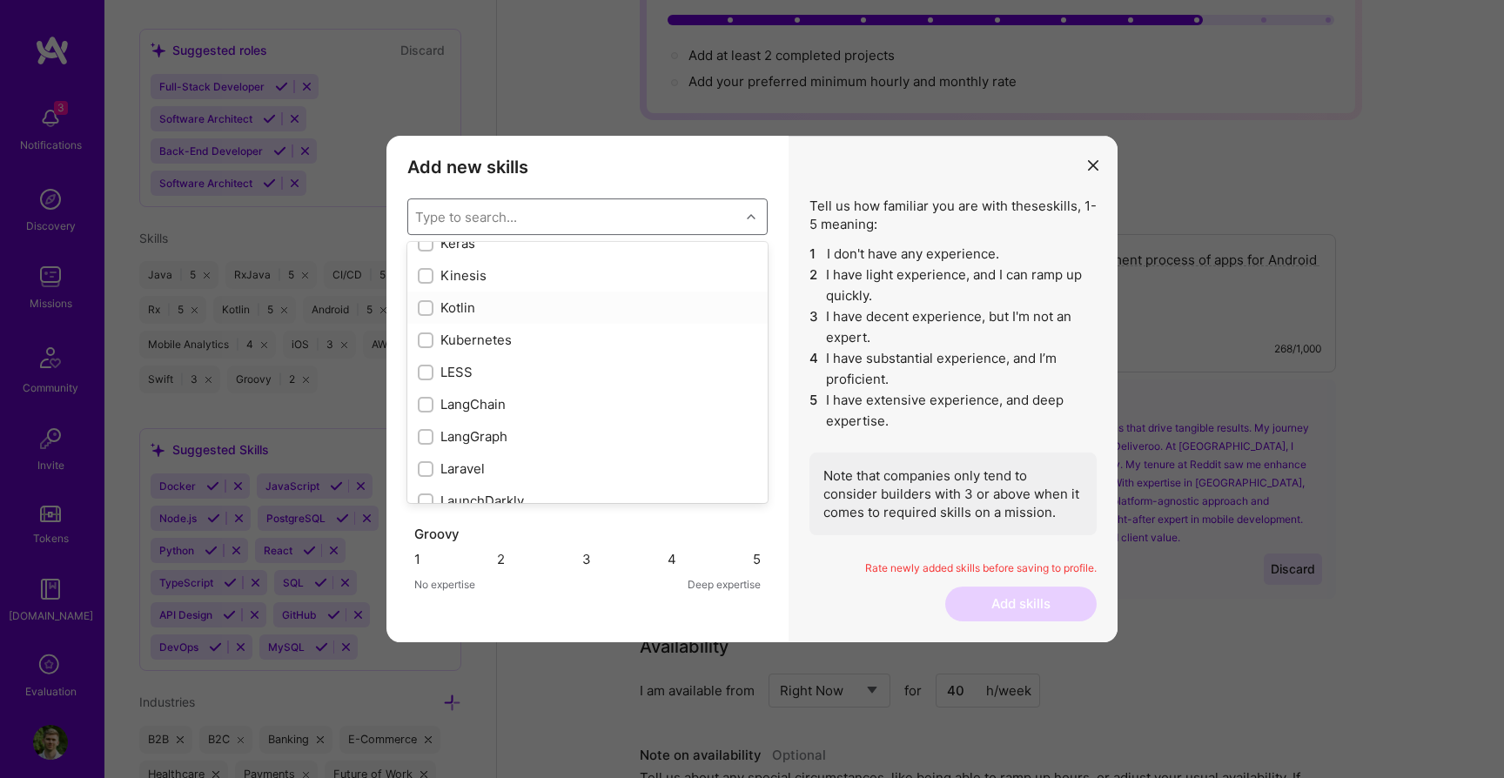
click at [425, 305] on input "modal" at bounding box center [427, 309] width 12 height 12
checkbox input "true"
click at [423, 332] on input "modal" at bounding box center [427, 334] width 12 height 12
checkbox input "true"
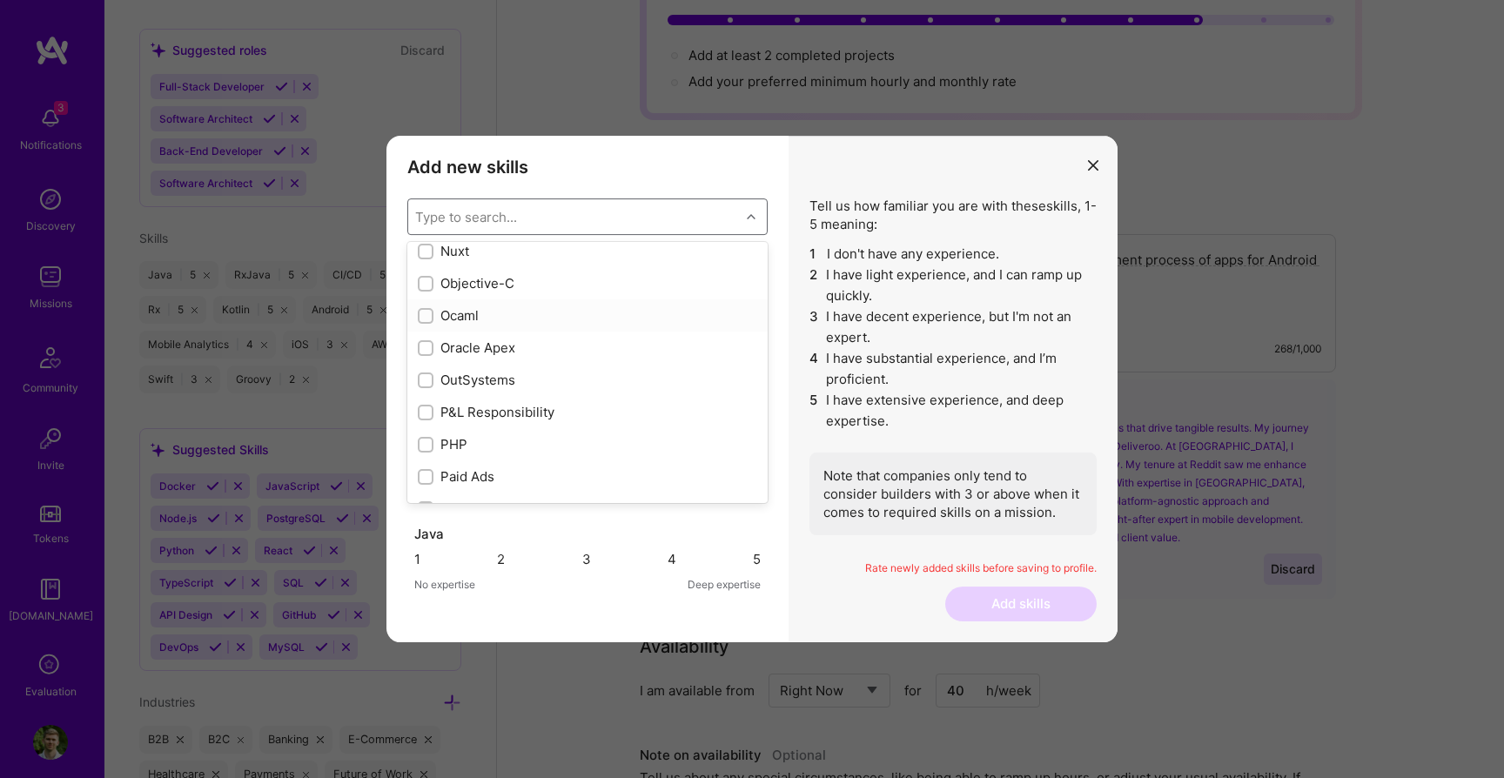
scroll to position [7223, 0]
click at [421, 285] on input "modal" at bounding box center [427, 284] width 12 height 12
checkbox input "true"
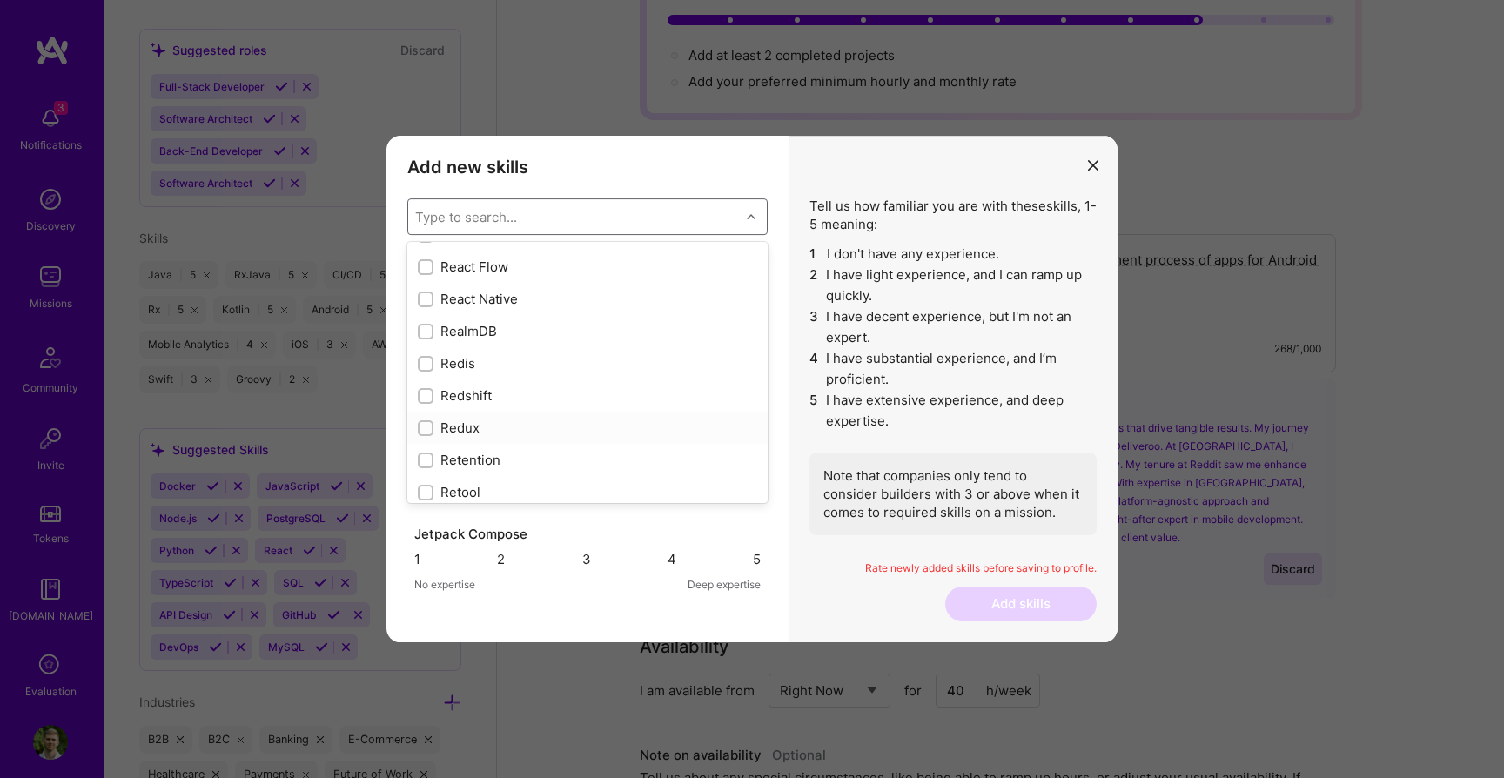
click at [425, 424] on input "modal" at bounding box center [427, 429] width 12 height 12
checkbox input "true"
click at [423, 306] on div "modal" at bounding box center [426, 300] width 16 height 16
click at [441, 223] on div "Type to search..." at bounding box center [466, 217] width 102 height 18
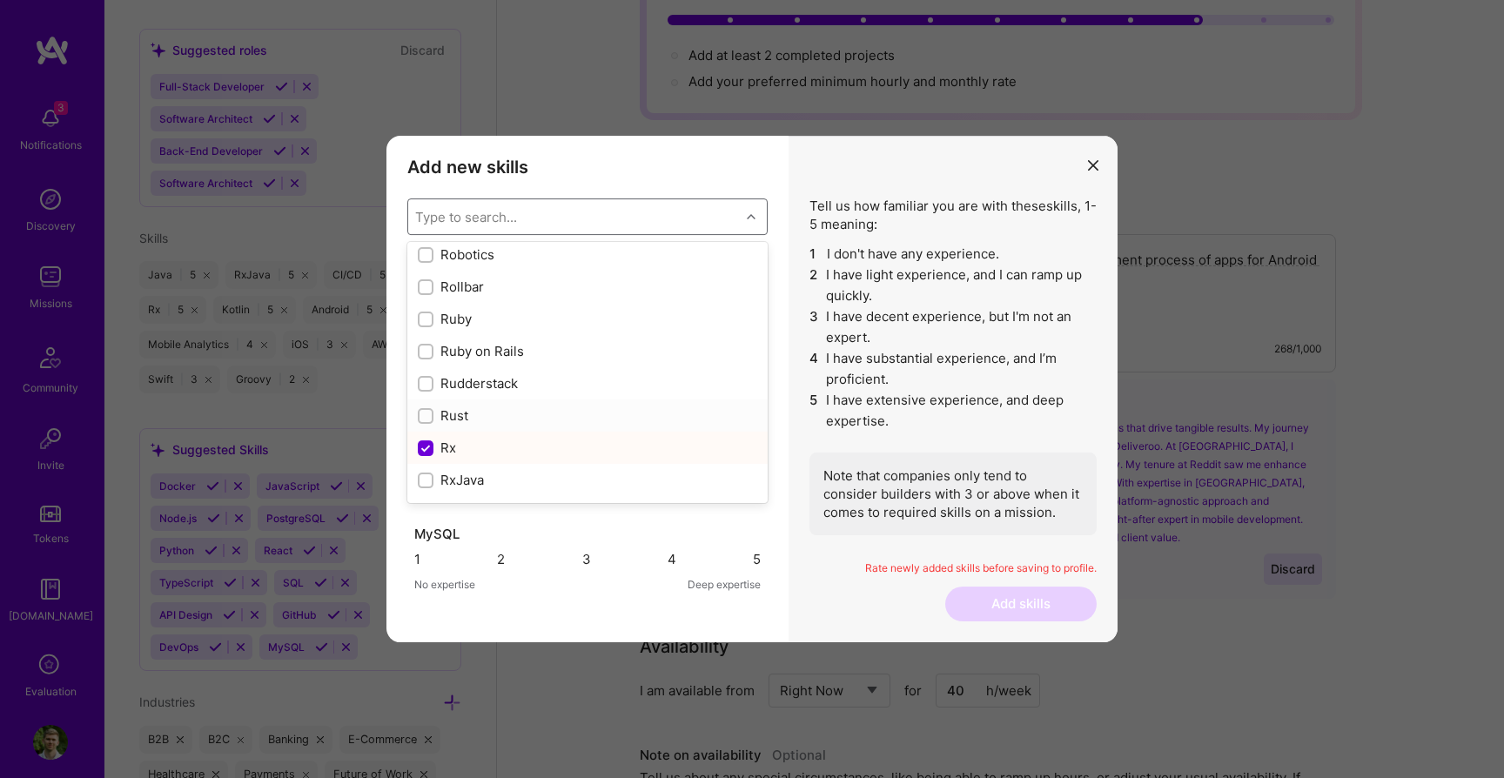
scroll to position [8933, 0]
click at [427, 439] on input "modal" at bounding box center [427, 440] width 12 height 12
checkbox input "true"
click at [423, 260] on input "modal" at bounding box center [427, 259] width 12 height 12
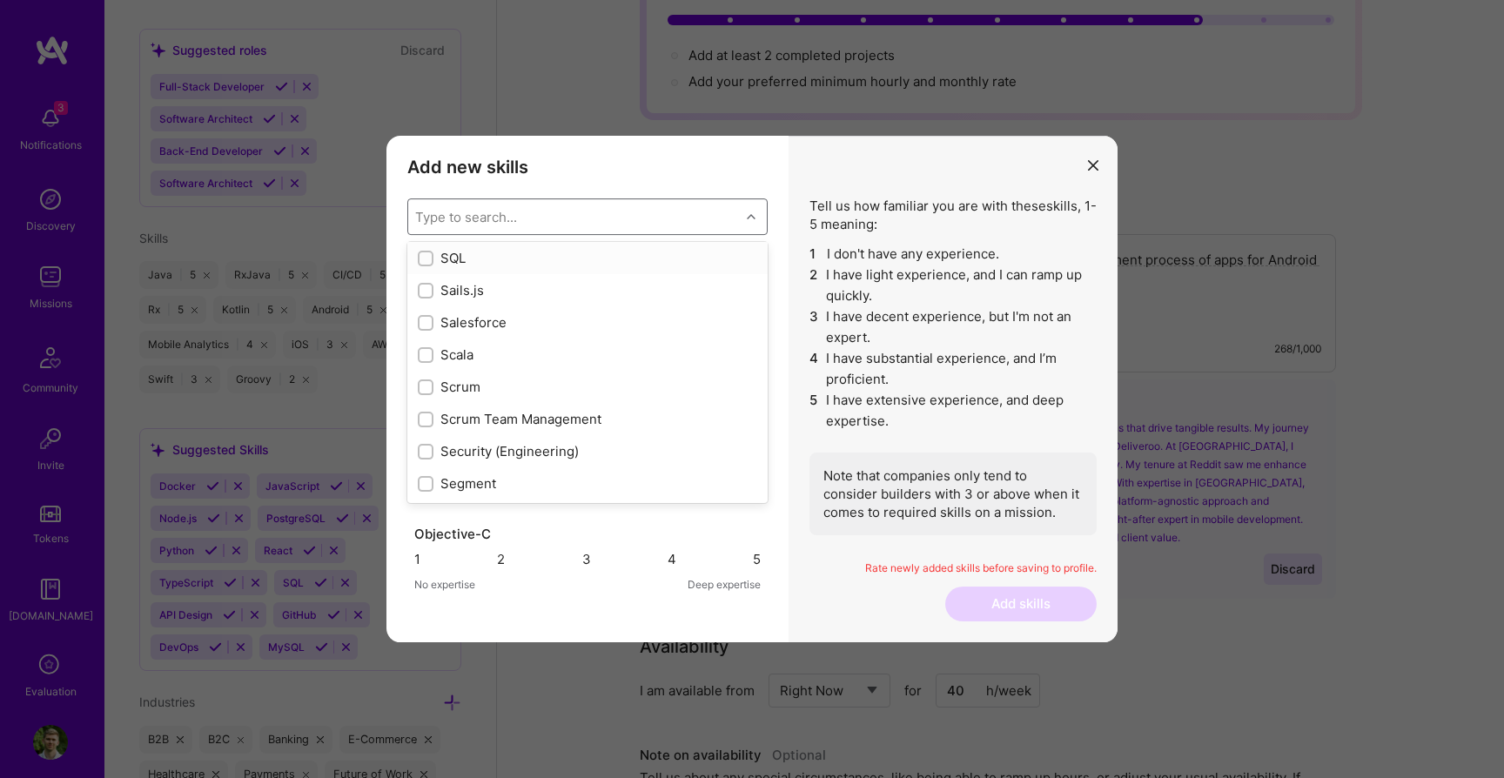
checkbox input "true"
click at [425, 346] on input "modal" at bounding box center [427, 348] width 12 height 12
checkbox input "true"
click at [425, 378] on input "modal" at bounding box center [427, 380] width 12 height 12
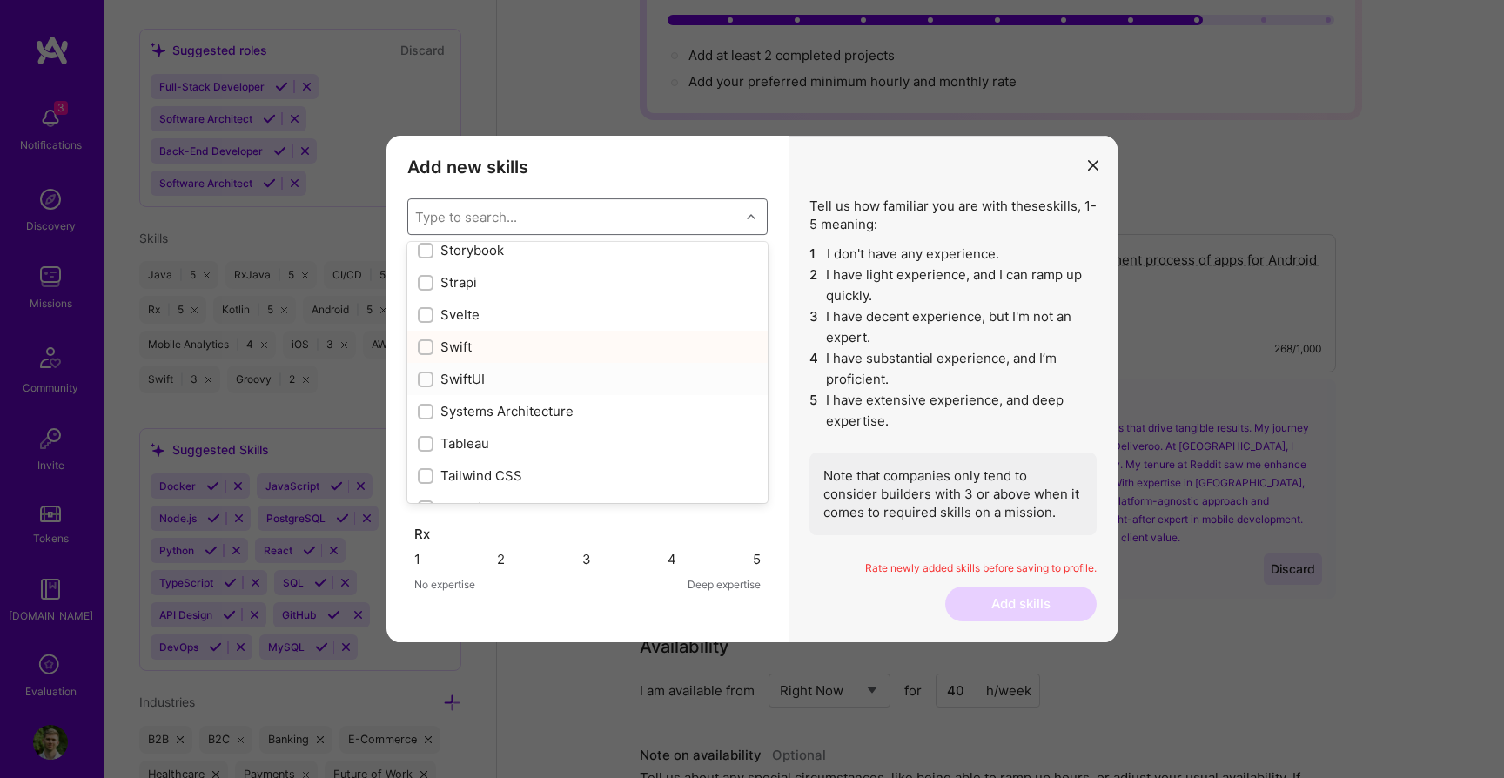
checkbox input "true"
click at [428, 359] on input "modal" at bounding box center [427, 365] width 12 height 12
checkbox input "true"
click at [425, 398] on input "modal" at bounding box center [427, 398] width 12 height 12
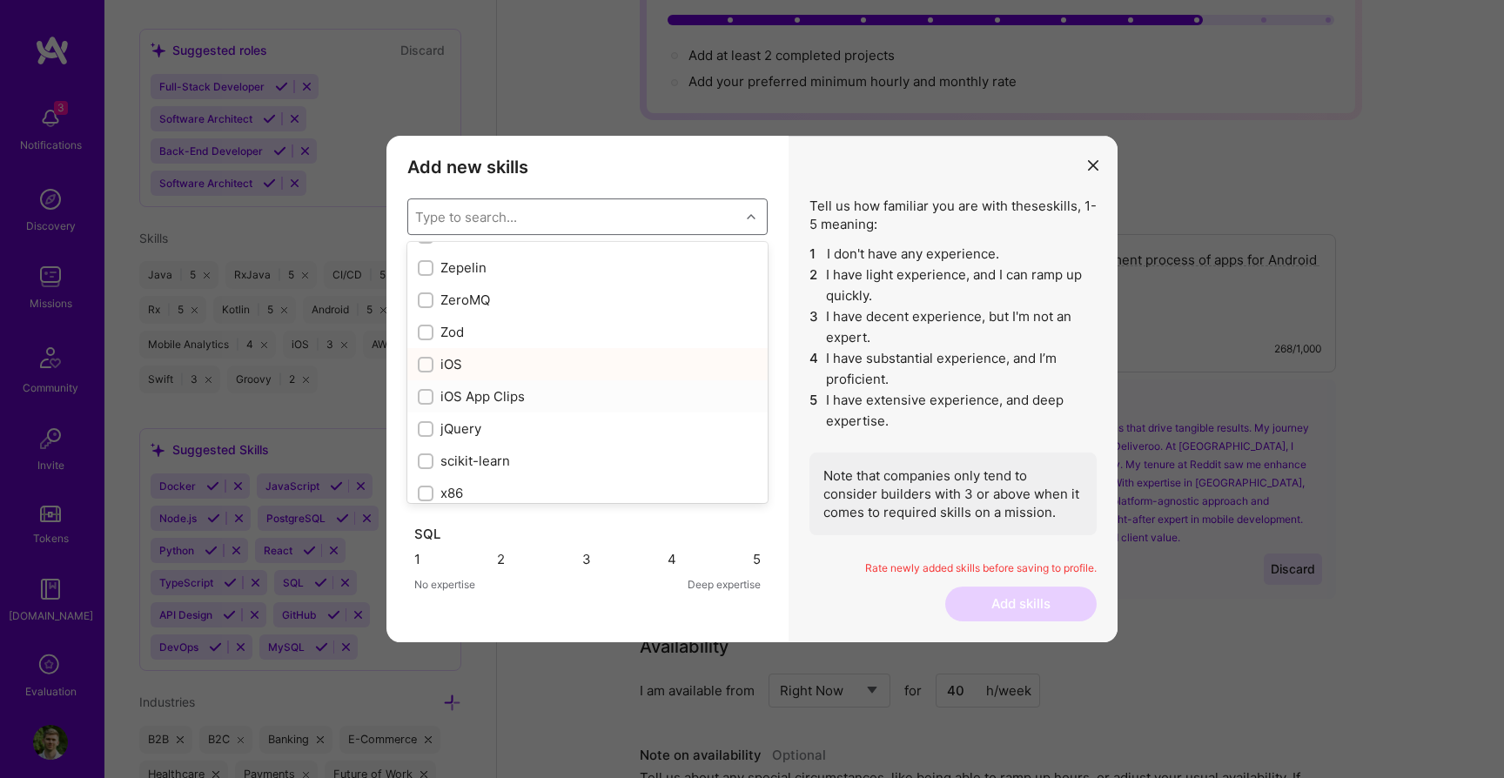
checkbox input "true"
click at [716, 543] on div "Swift" at bounding box center [587, 534] width 346 height 18
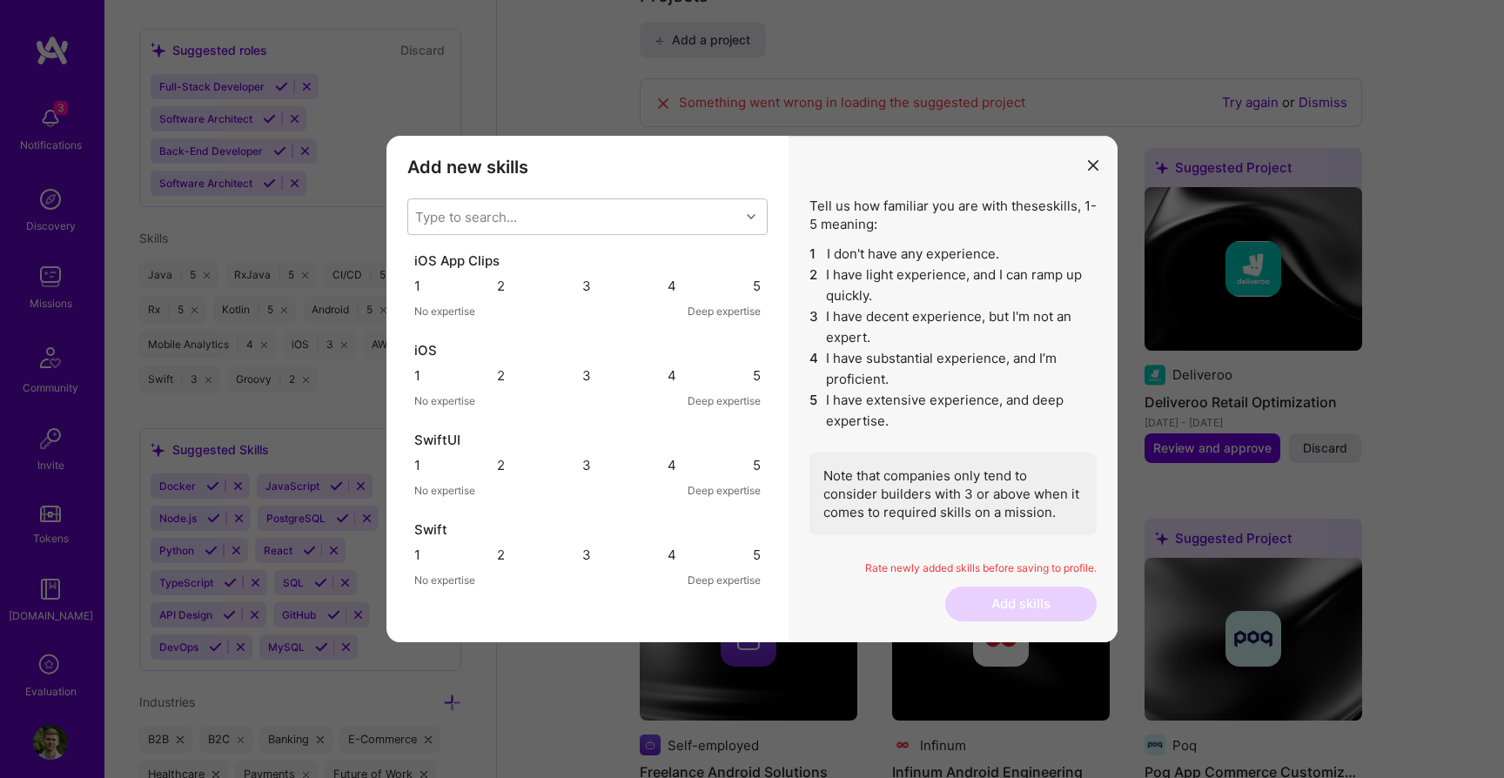
scroll to position [0, 0]
click at [591, 299] on div "3" at bounding box center [586, 290] width 9 height 18
click at [667, 389] on div "4" at bounding box center [671, 380] width 9 height 18
click at [667, 479] on div "4" at bounding box center [671, 469] width 9 height 18
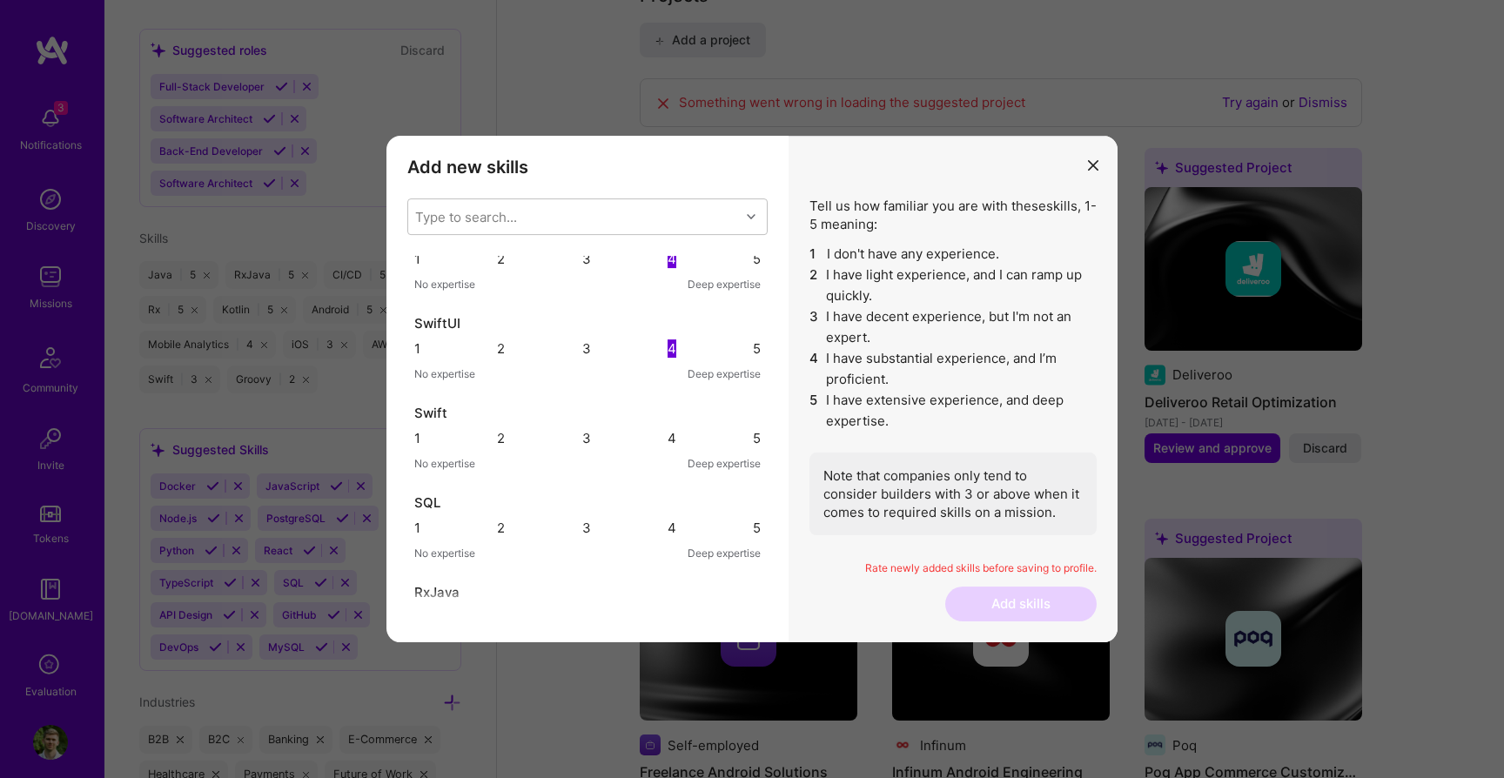
click at [667, 447] on div "4" at bounding box center [671, 438] width 9 height 18
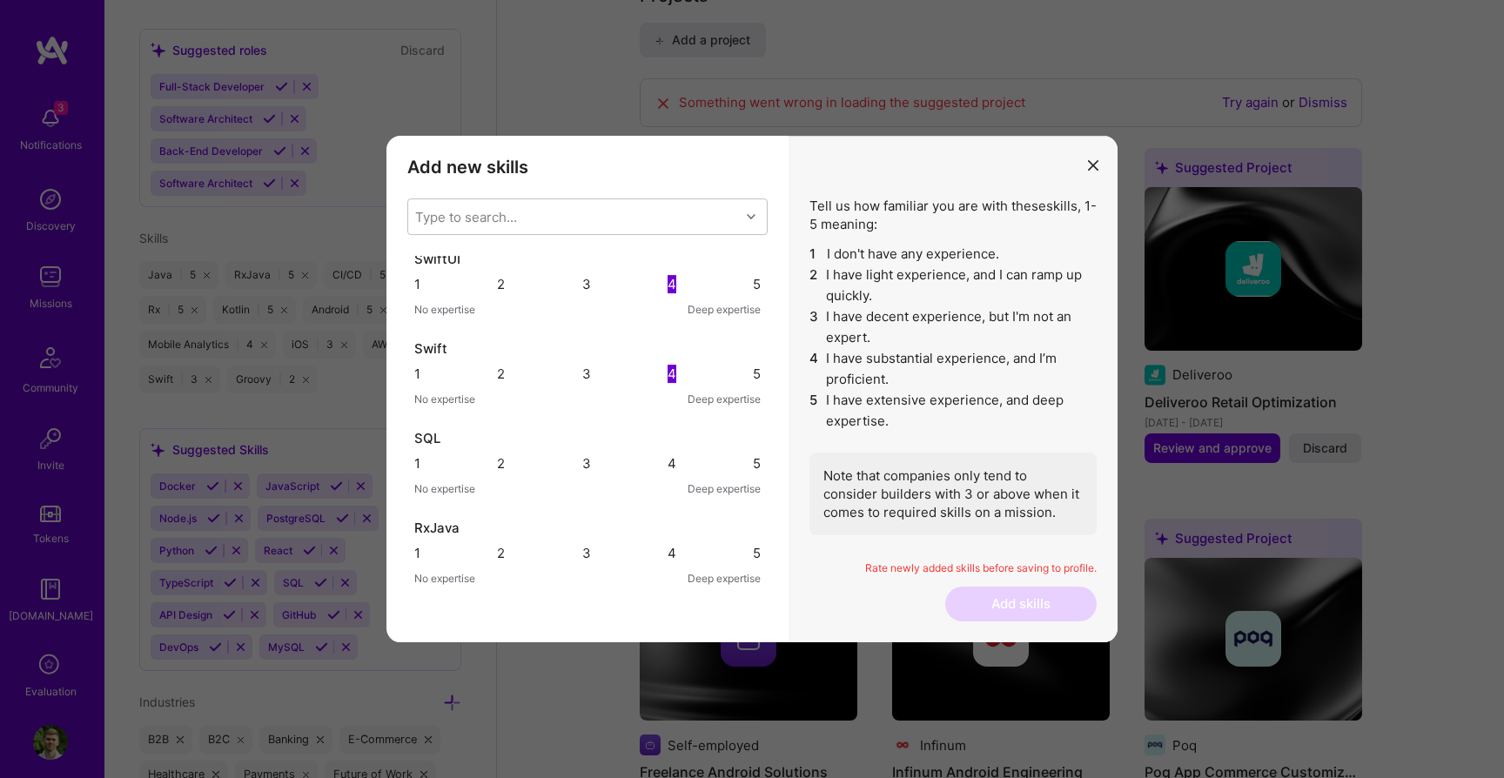
click at [586, 472] on div "3" at bounding box center [586, 463] width 9 height 17
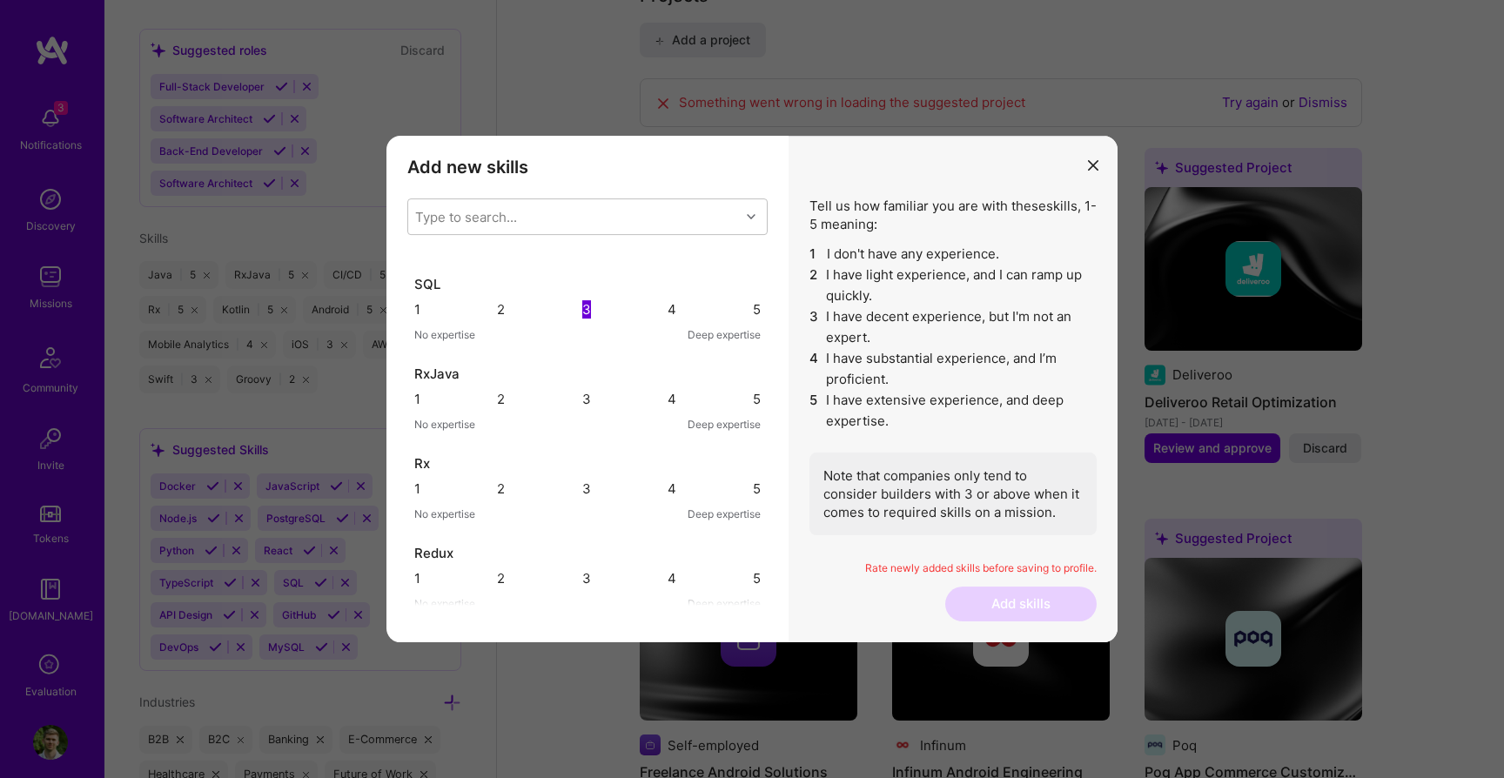
scroll to position [347, 0]
click at [753, 400] on div "5" at bounding box center [757, 391] width 8 height 18
click at [753, 490] on div "5" at bounding box center [757, 481] width 8 height 18
click at [753, 322] on div "5" at bounding box center [757, 313] width 8 height 18
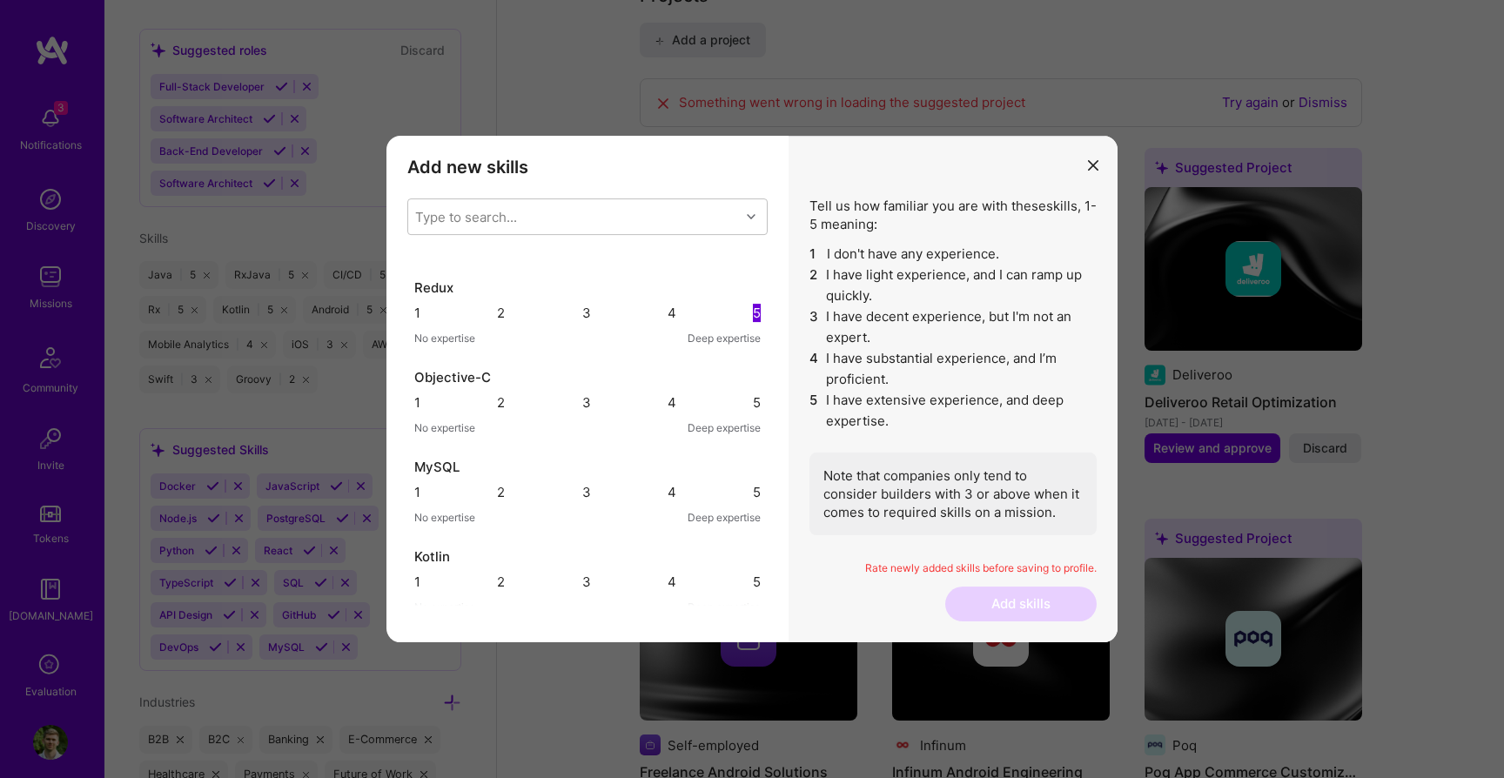
click at [753, 412] on div "5" at bounding box center [757, 402] width 8 height 18
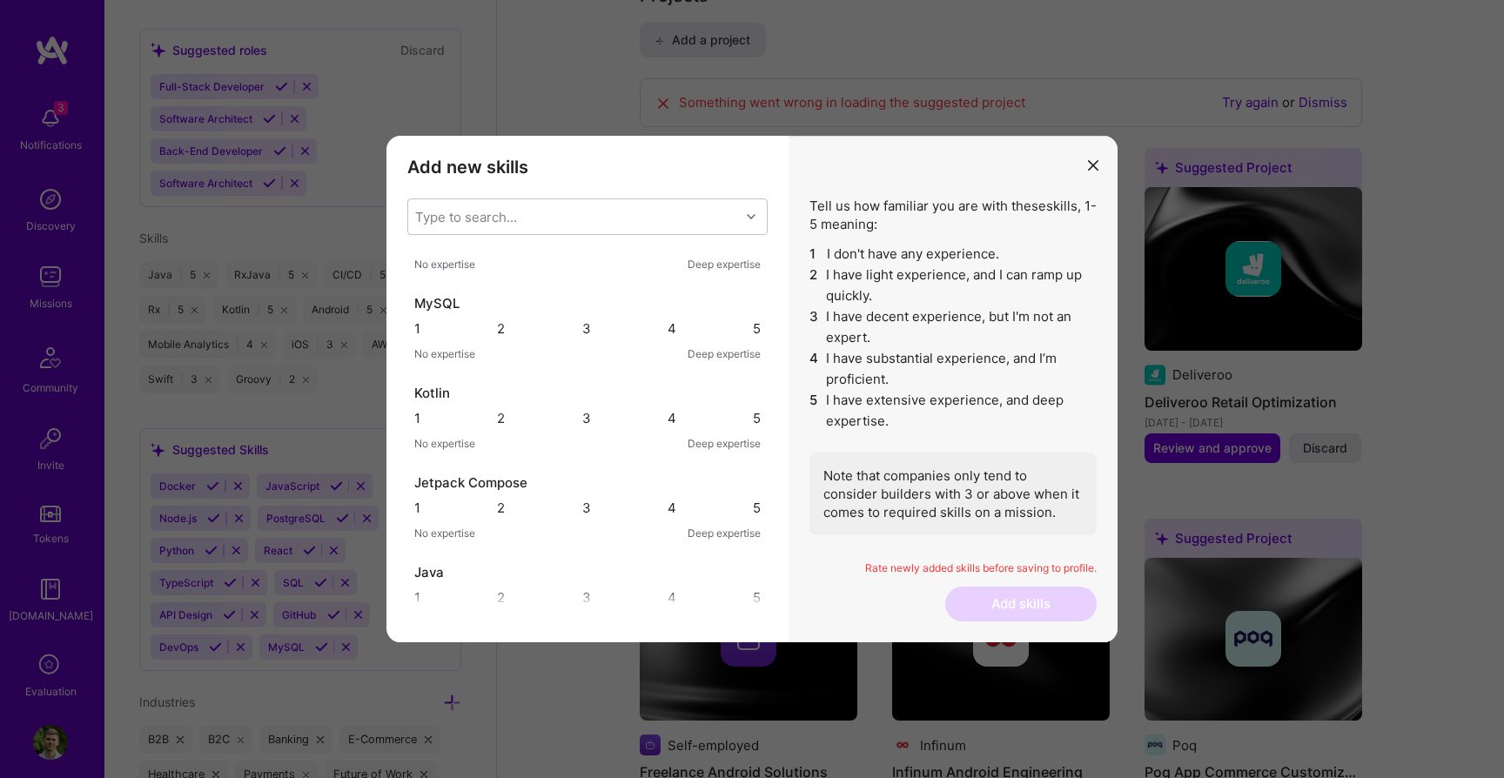
scroll to position [776, 0]
click at [667, 239] on div "4" at bounding box center [671, 231] width 9 height 17
click at [616, 240] on div "1 2 3 4 5" at bounding box center [587, 231] width 346 height 18
click at [591, 240] on div "3" at bounding box center [586, 231] width 9 height 18
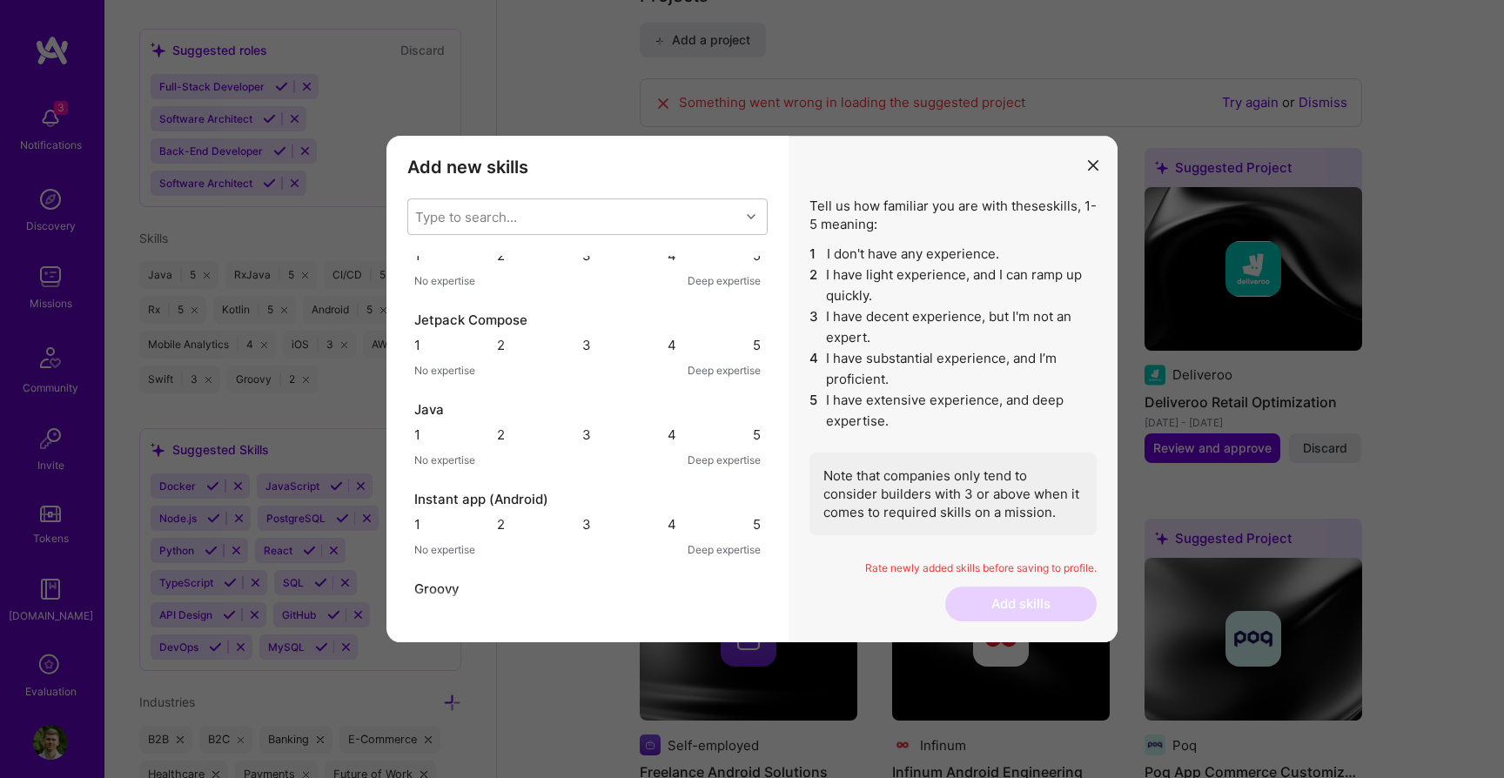
scroll to position [934, 0]
click at [591, 171] on div "3" at bounding box center [586, 162] width 9 height 18
click at [753, 261] on div "5" at bounding box center [757, 252] width 8 height 18
click at [753, 350] on div "5" at bounding box center [757, 341] width 8 height 17
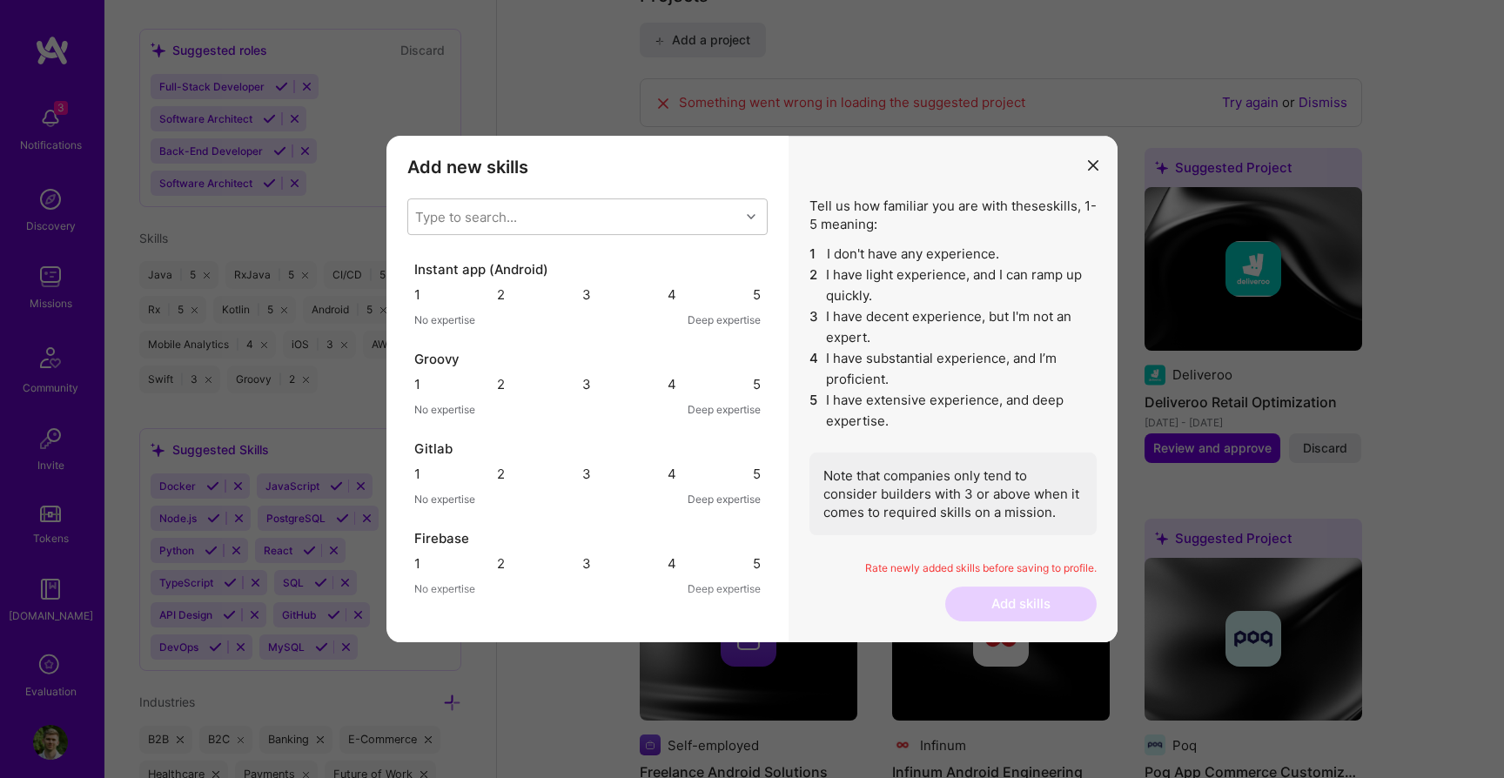
scroll to position [1172, 0]
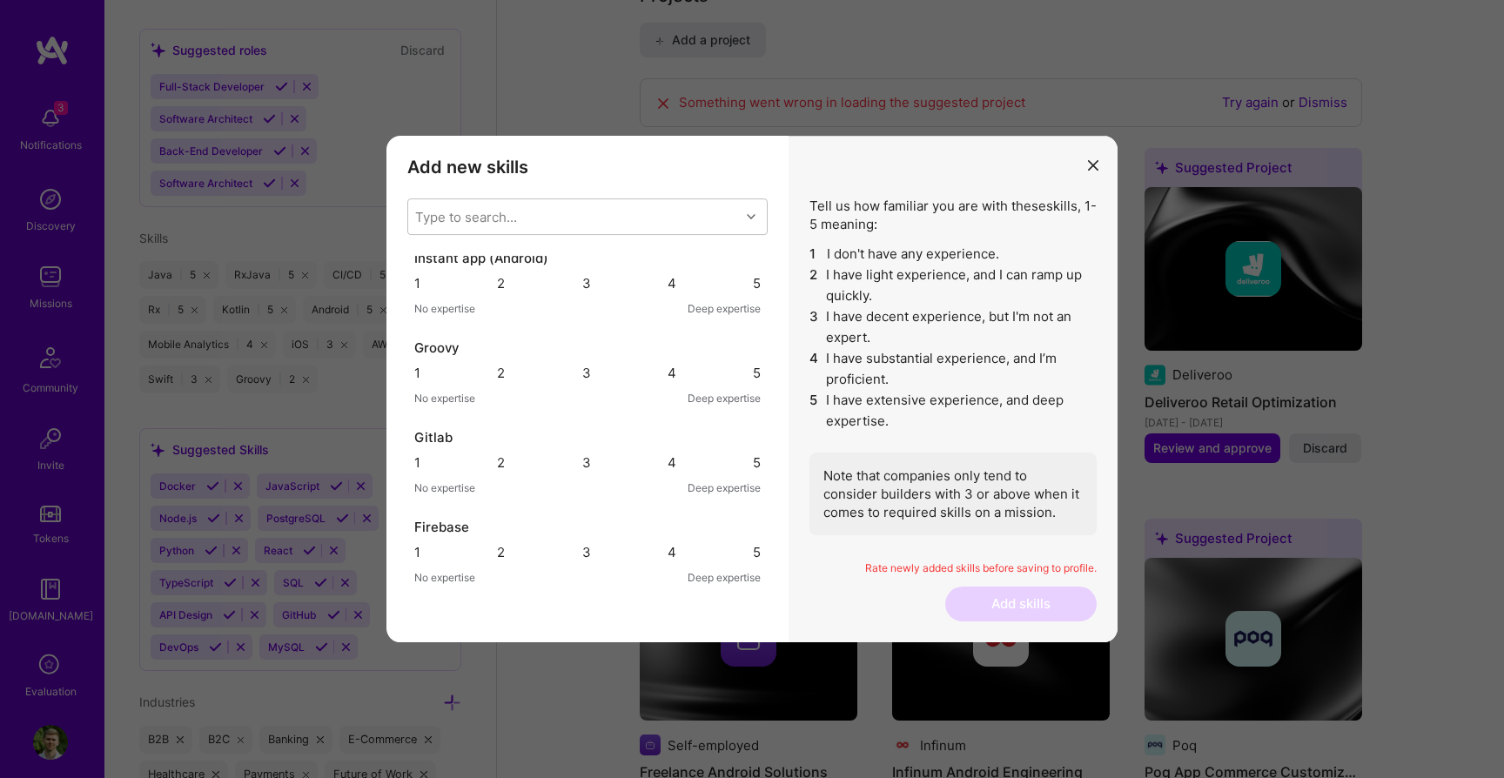
click at [753, 203] on div "5" at bounding box center [757, 193] width 8 height 18
click at [667, 291] on div "4" at bounding box center [671, 283] width 9 height 17
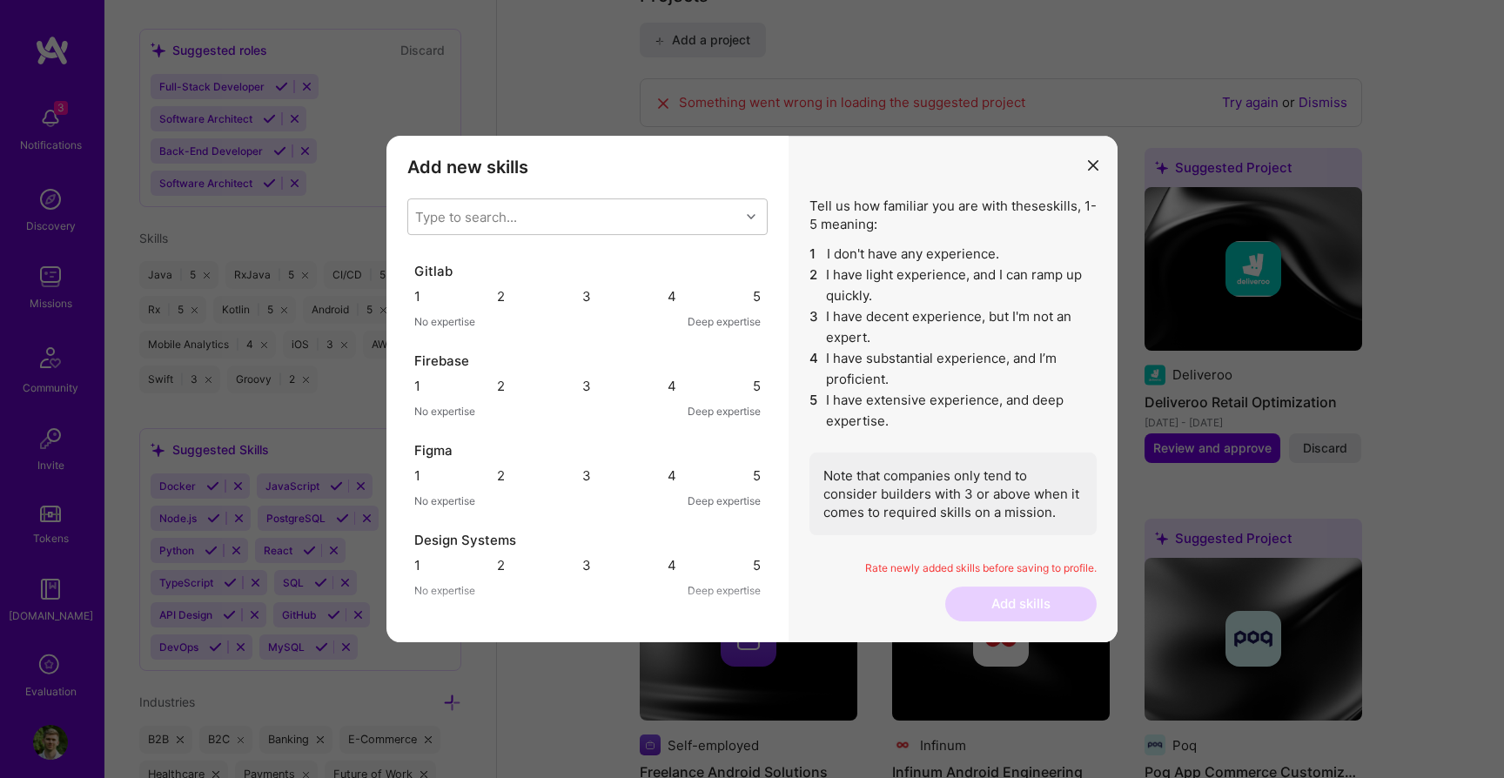
scroll to position [1342, 0]
click at [667, 212] on div "4" at bounding box center [671, 203] width 9 height 18
click at [667, 302] on div "4" at bounding box center [671, 293] width 9 height 18
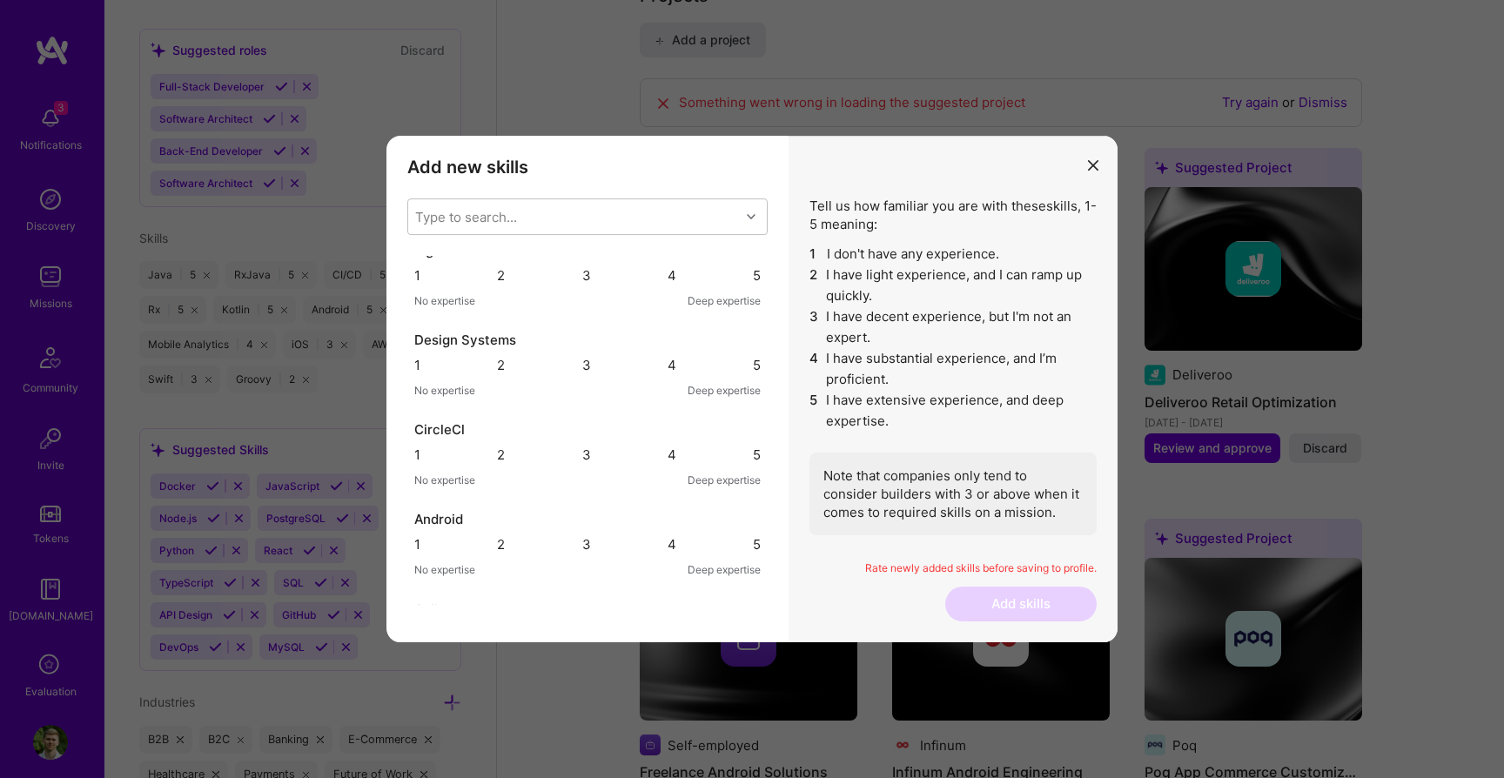
scroll to position [1542, 0]
click at [667, 191] on div "4" at bounding box center [671, 182] width 9 height 17
click at [667, 281] on div "4" at bounding box center [671, 272] width 9 height 18
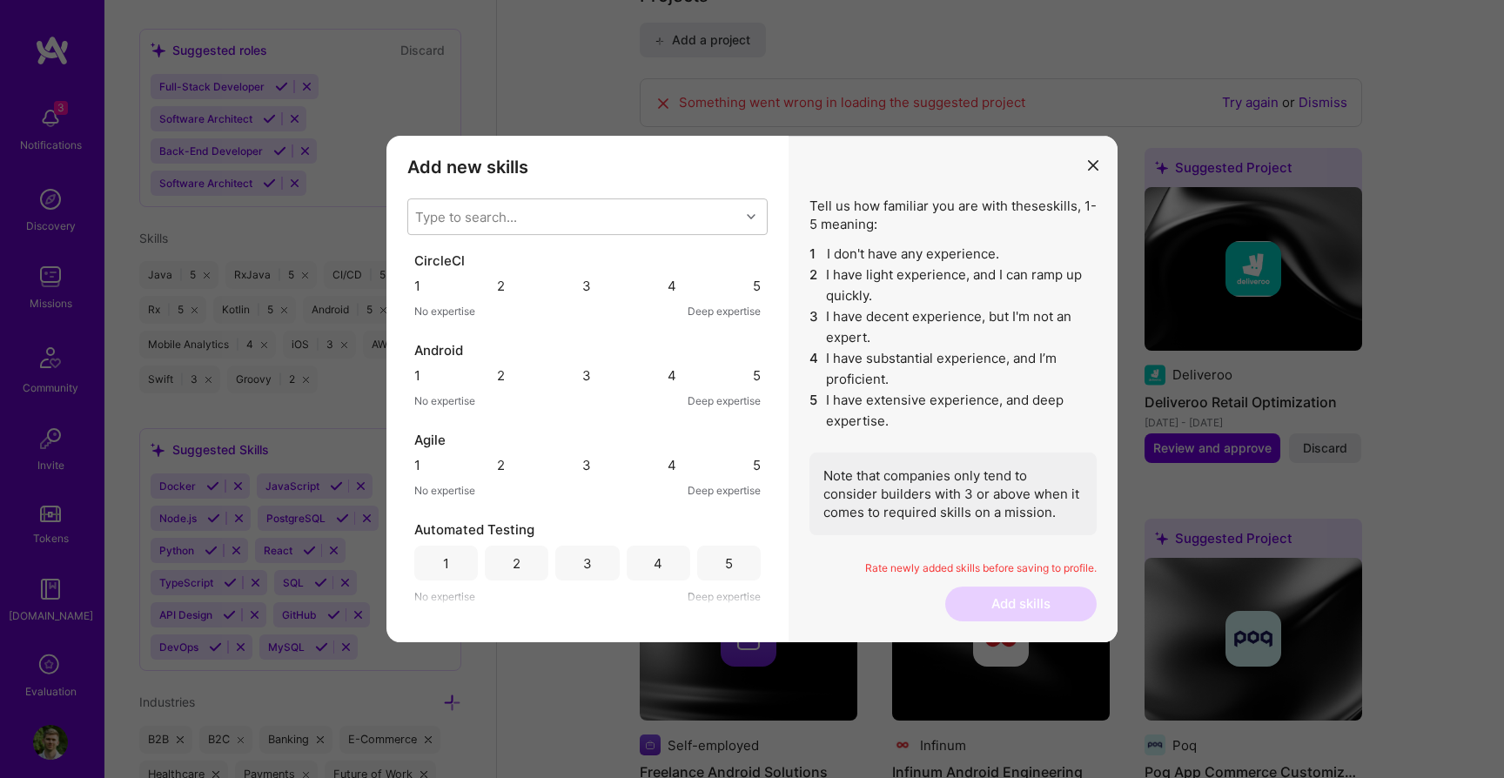
scroll to position [1765, 0]
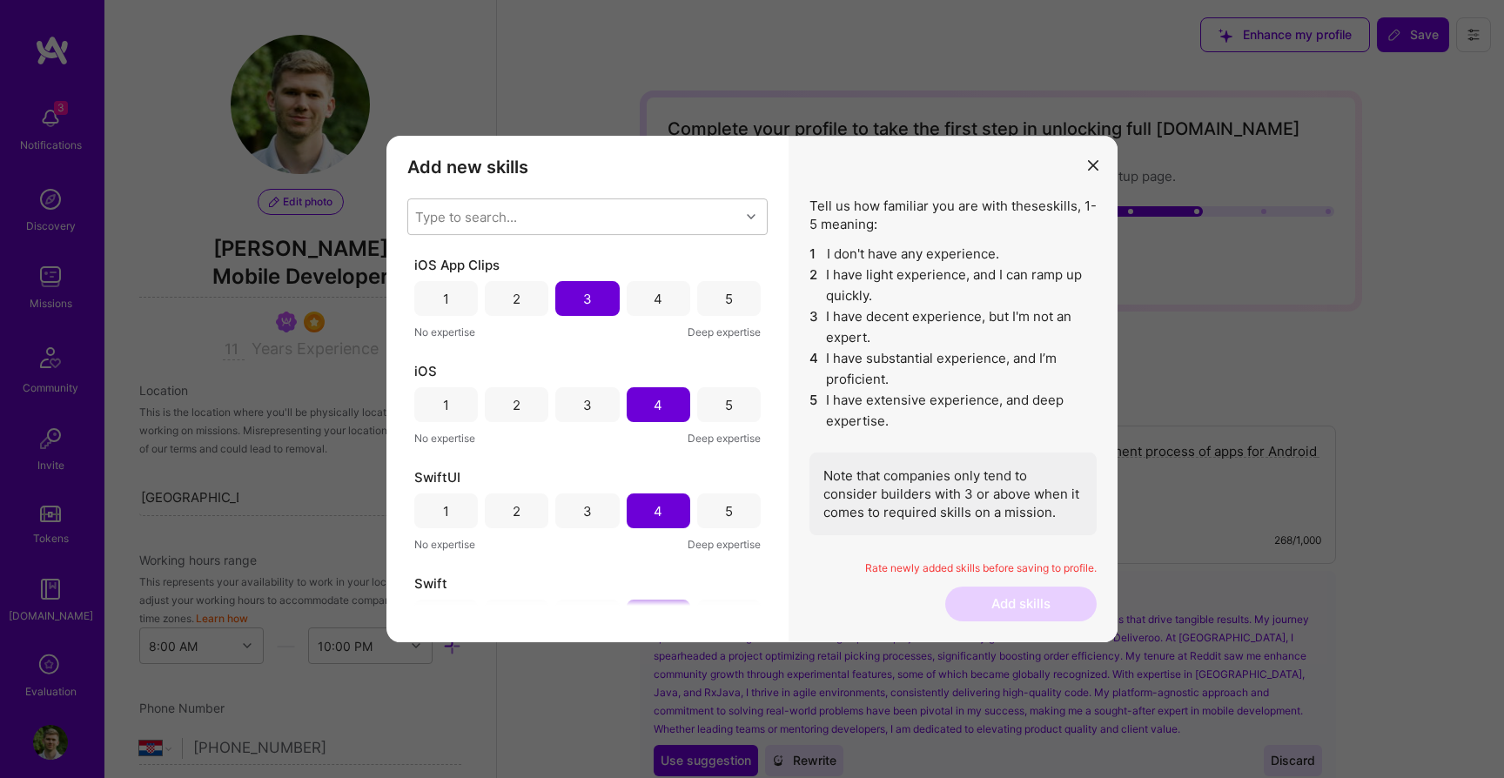
select select "HR"
select select "Right Now"
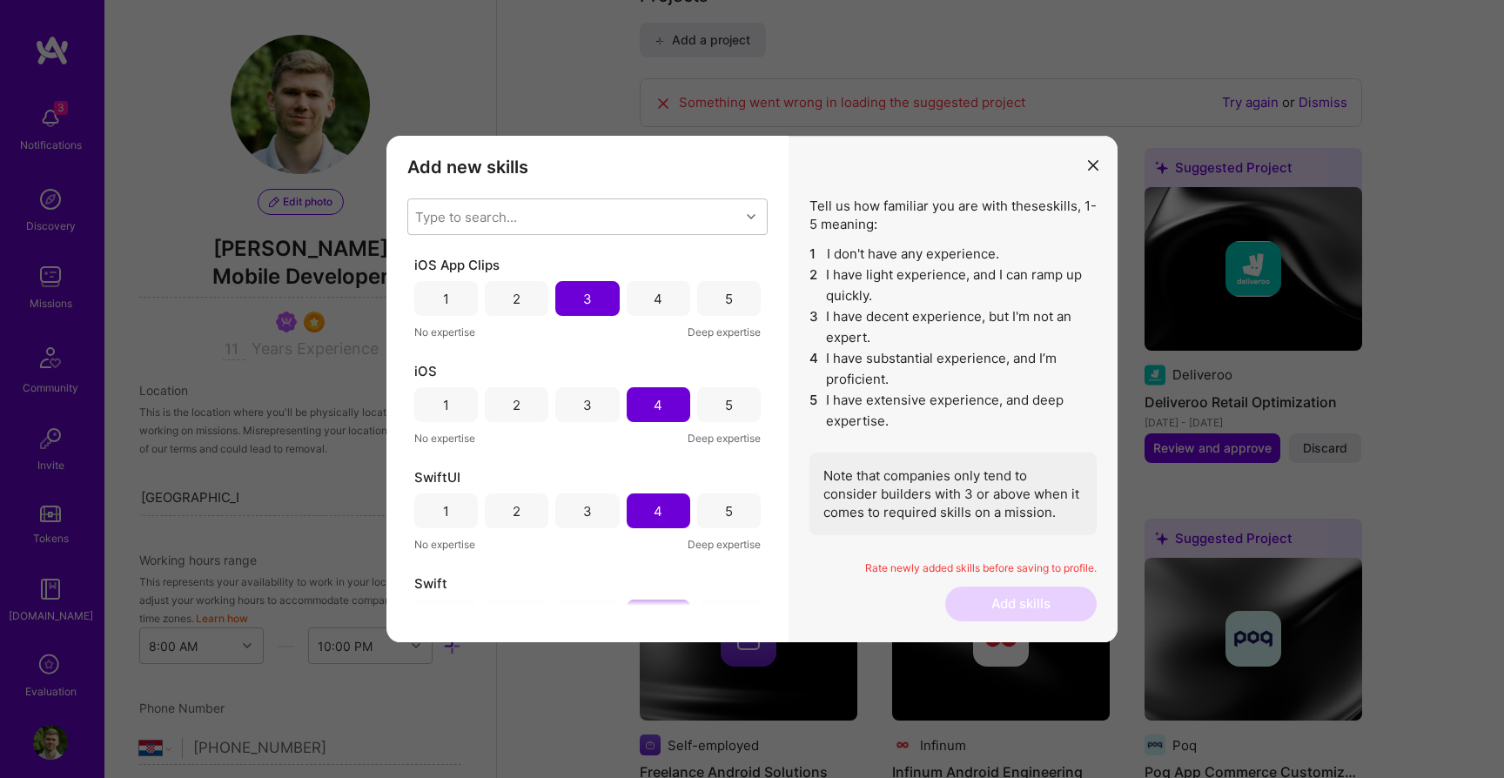
scroll to position [1765, 0]
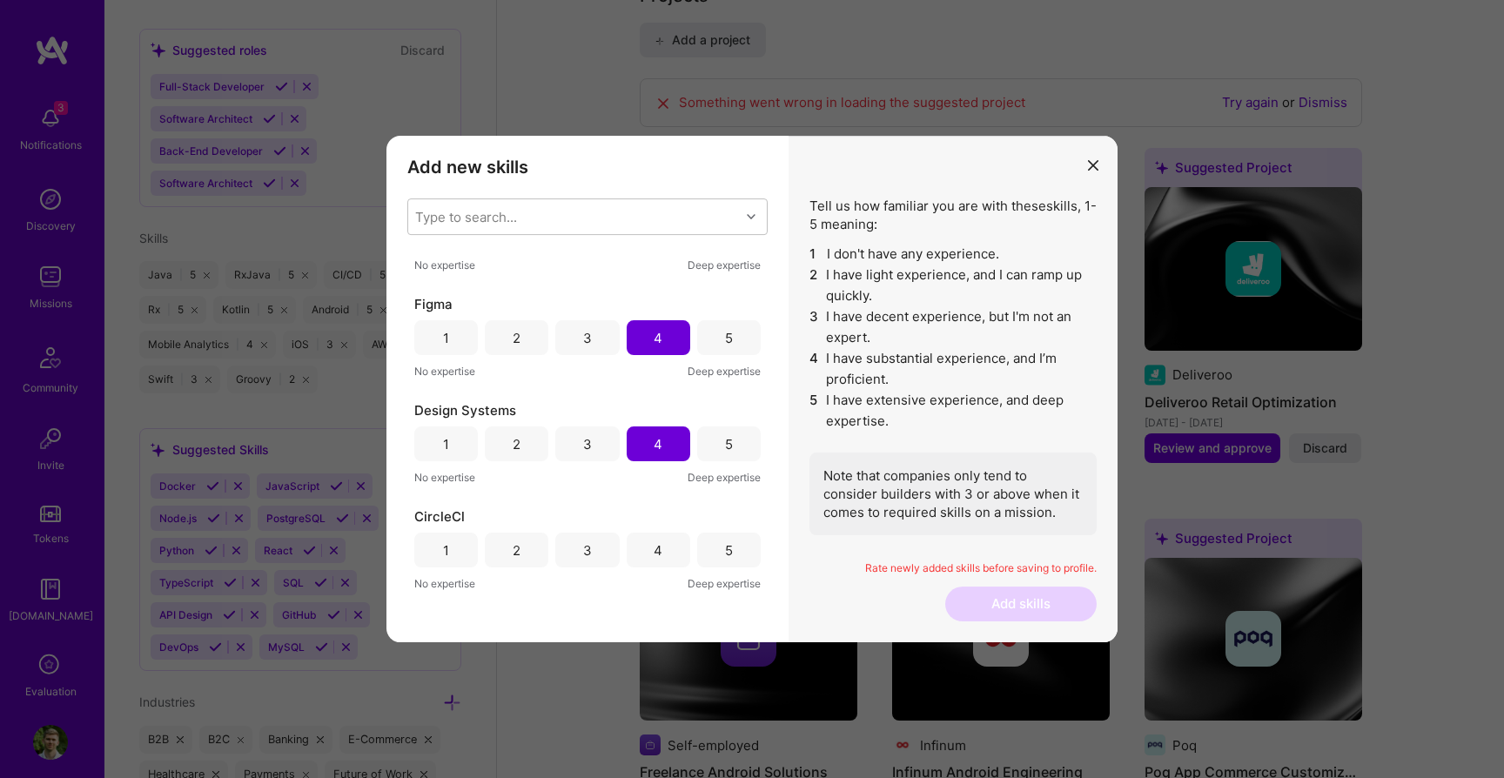
click at [667, 561] on div "4" at bounding box center [658, 549] width 64 height 35
click at [704, 457] on div "5" at bounding box center [729, 449] width 64 height 35
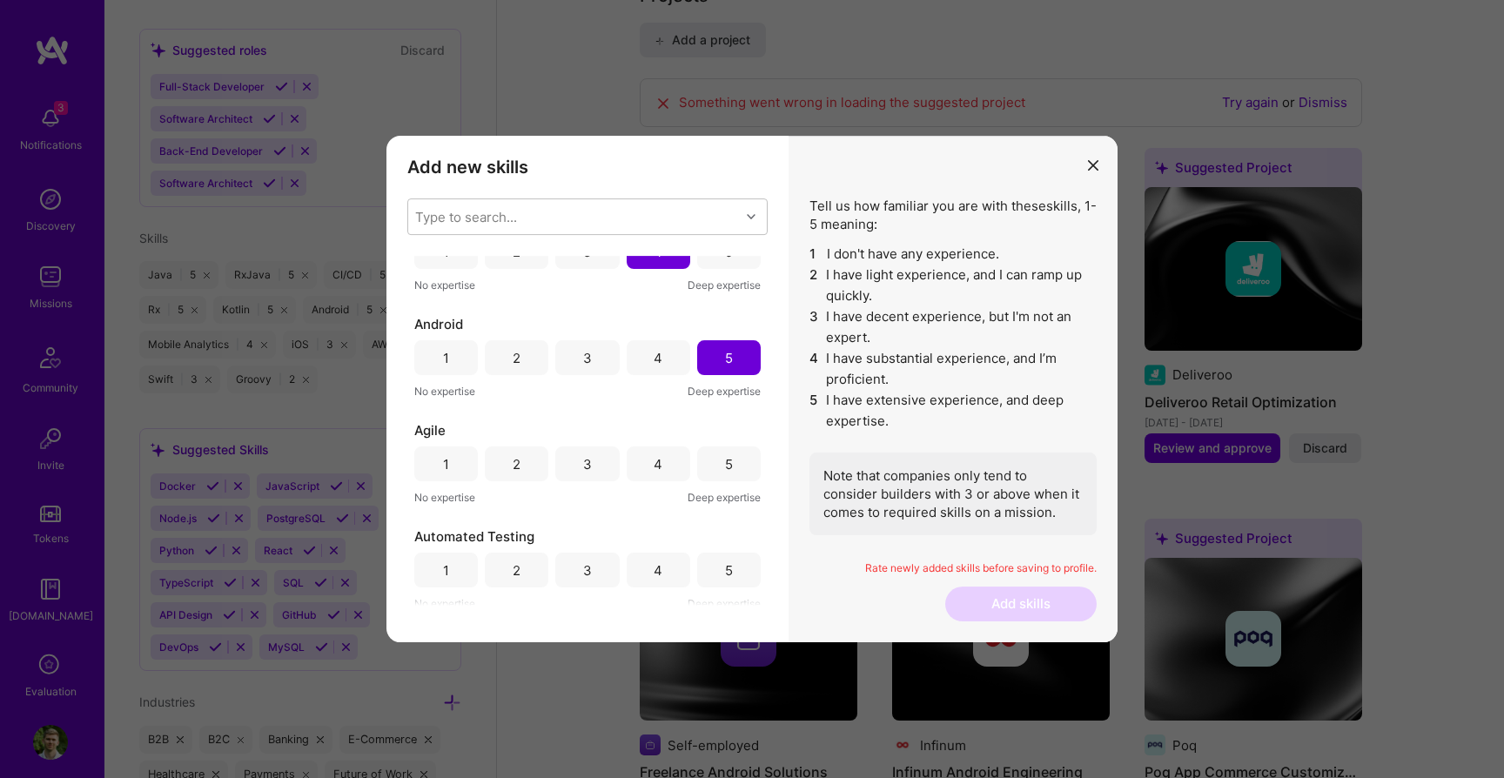
scroll to position [2070, 0]
click at [706, 456] on div "5" at bounding box center [729, 457] width 64 height 35
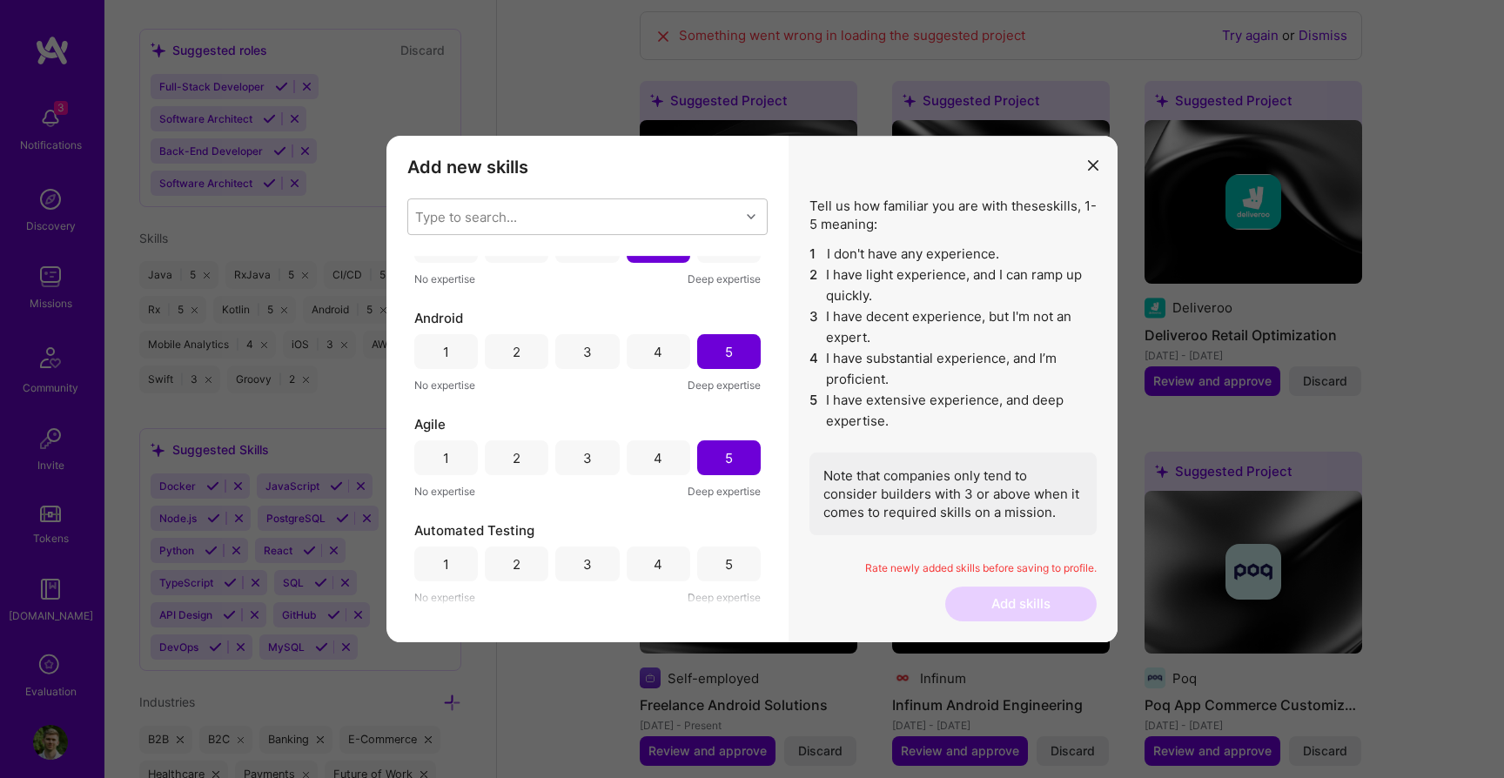
click at [713, 554] on div "5" at bounding box center [729, 563] width 64 height 35
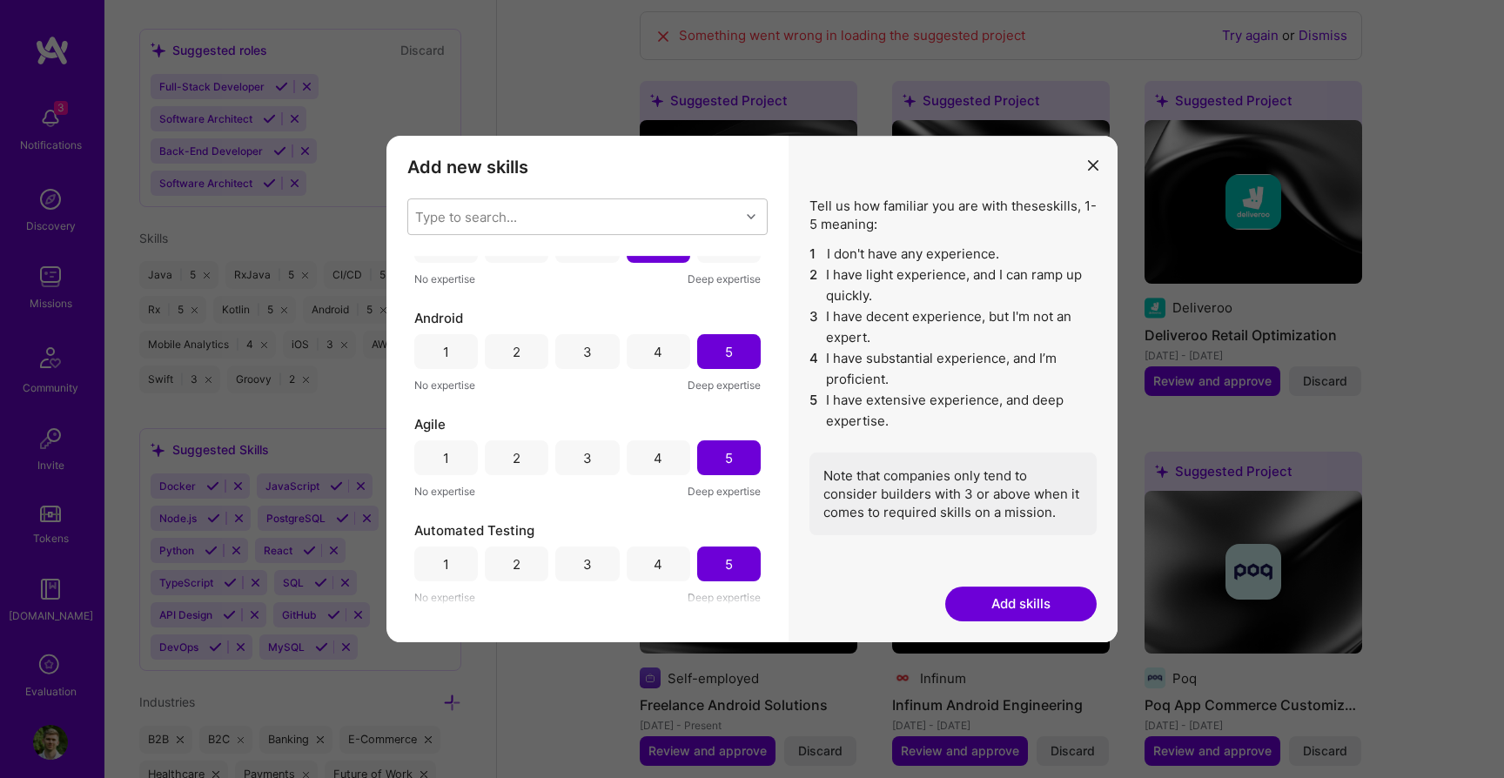
click at [957, 593] on button "Add skills" at bounding box center [1020, 603] width 151 height 35
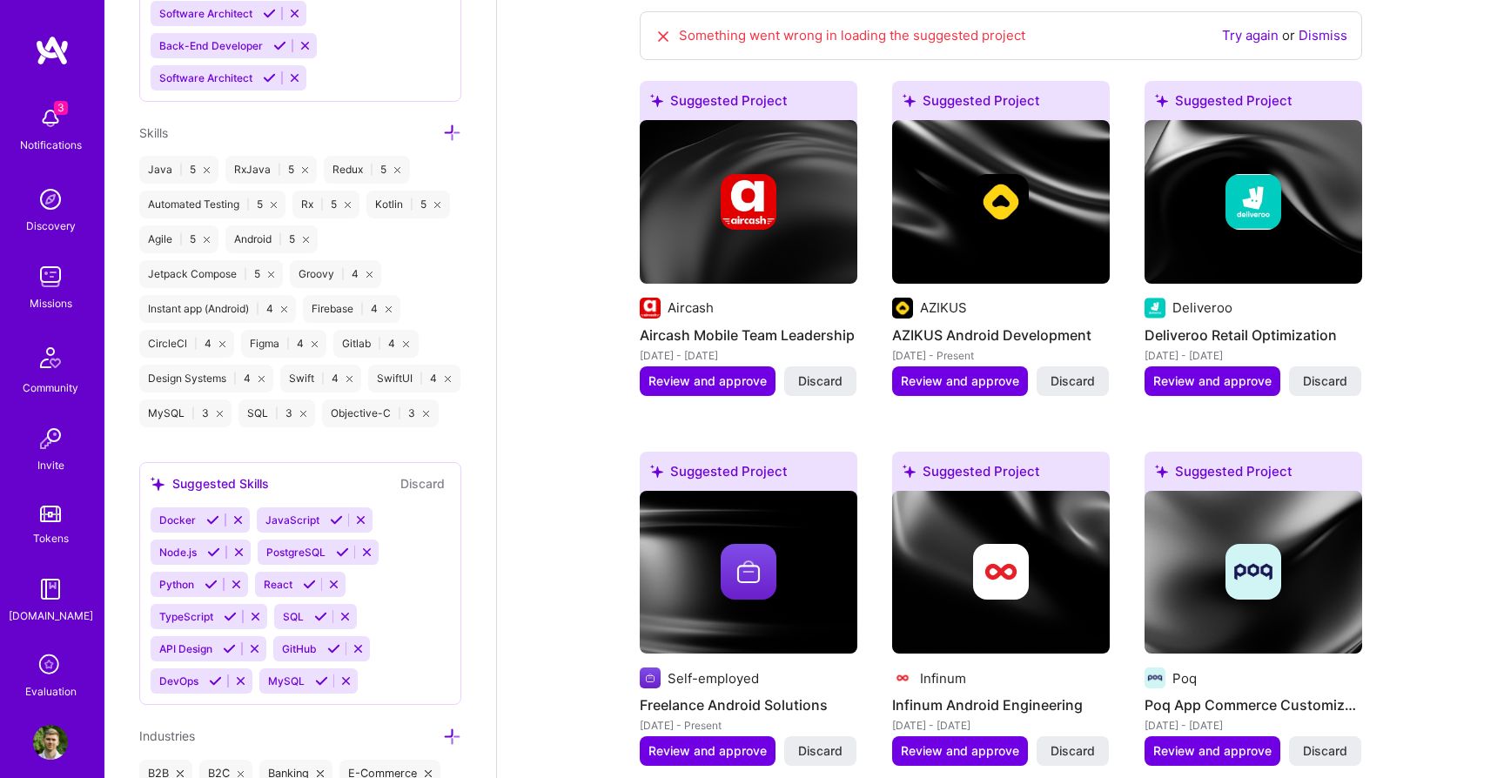
scroll to position [1376, 0]
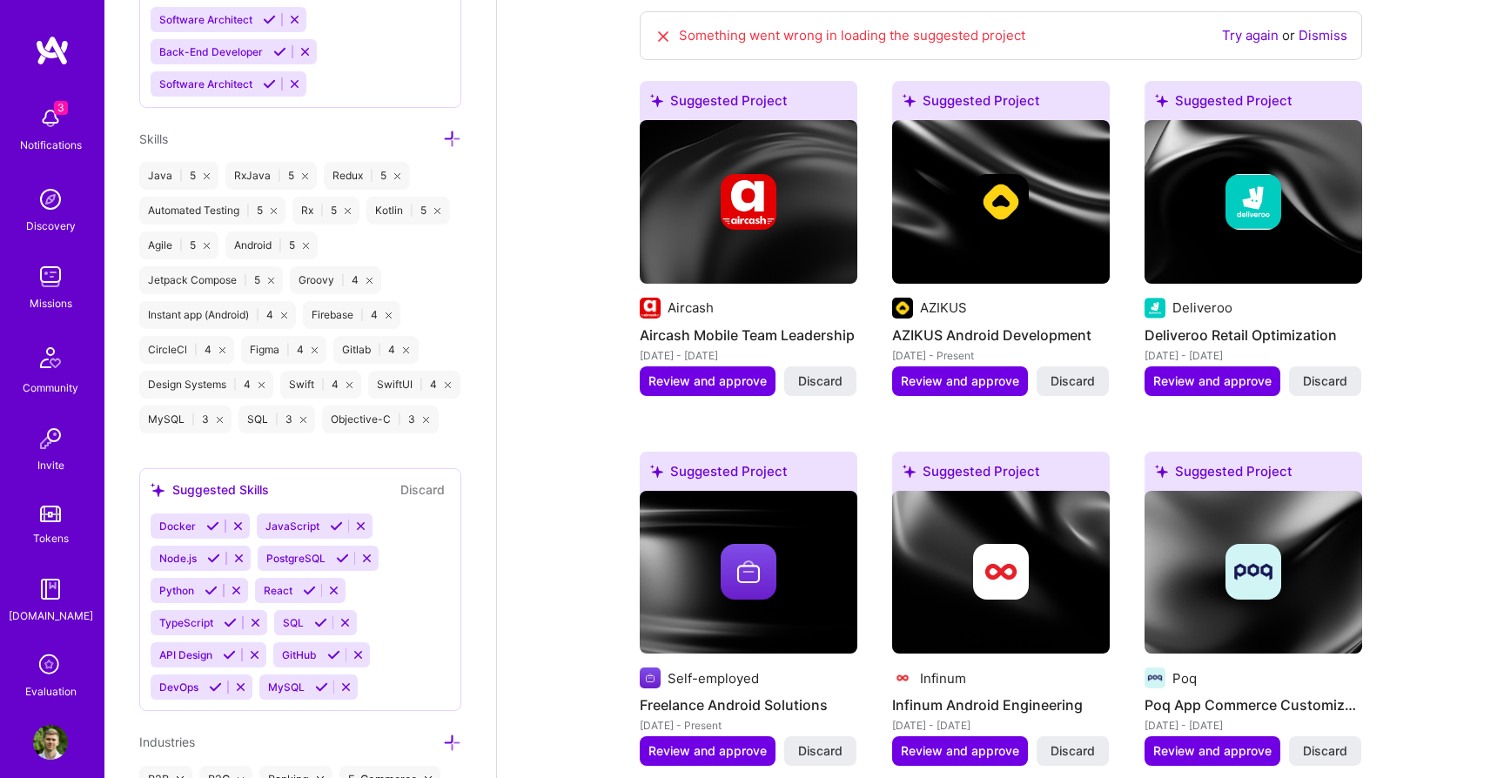
click at [449, 127] on div "Edit photo Ivan Markusi Mobile Developer 11 Years Experience Location This is t…" at bounding box center [300, 389] width 392 height 778
click at [449, 130] on icon at bounding box center [452, 139] width 18 height 18
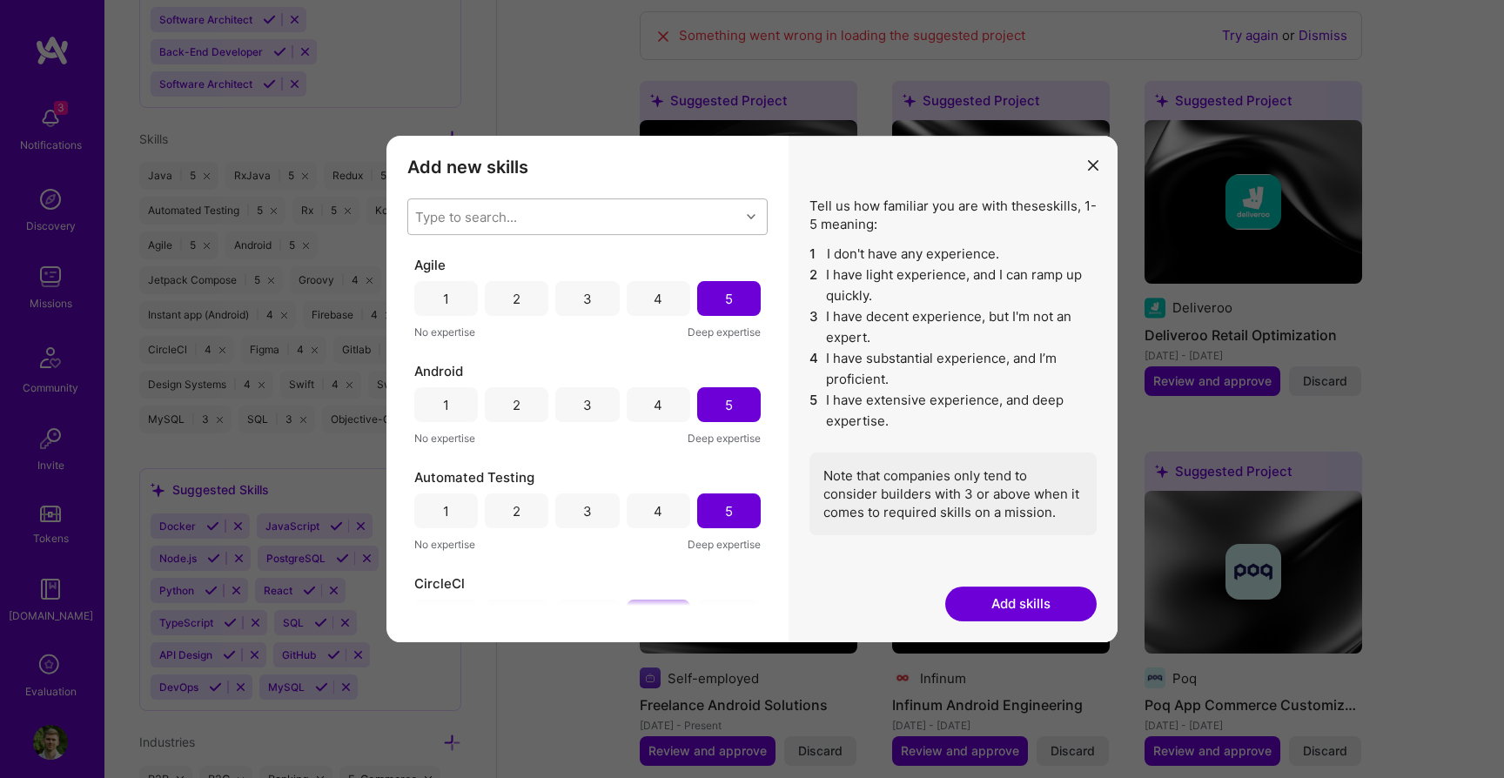
click at [462, 208] on div "Type to search..." at bounding box center [466, 217] width 102 height 18
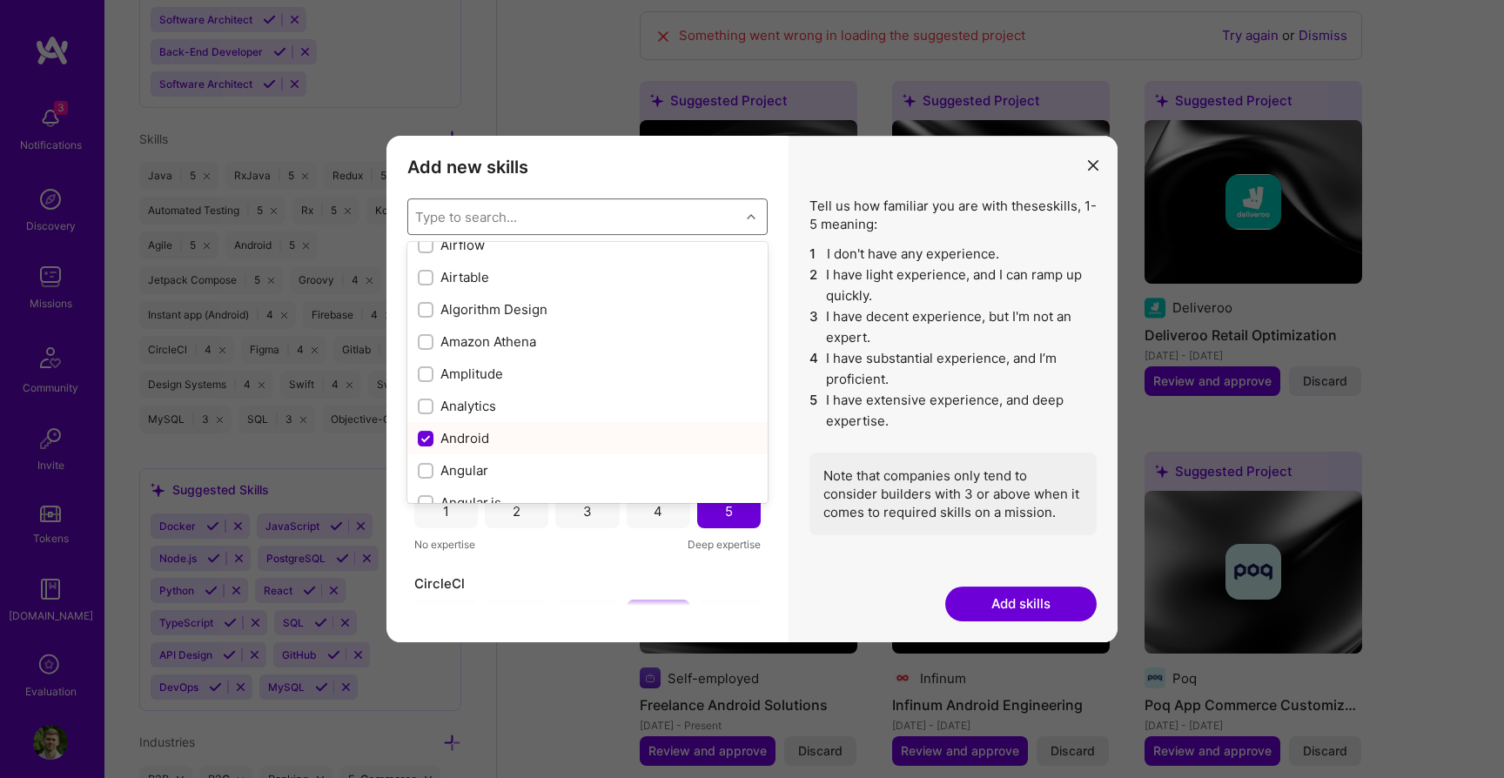
scroll to position [724, 0]
click at [308, 457] on div "Add new skills Tell us how familiar you are with given skills, using between 1 …" at bounding box center [752, 389] width 1504 height 778
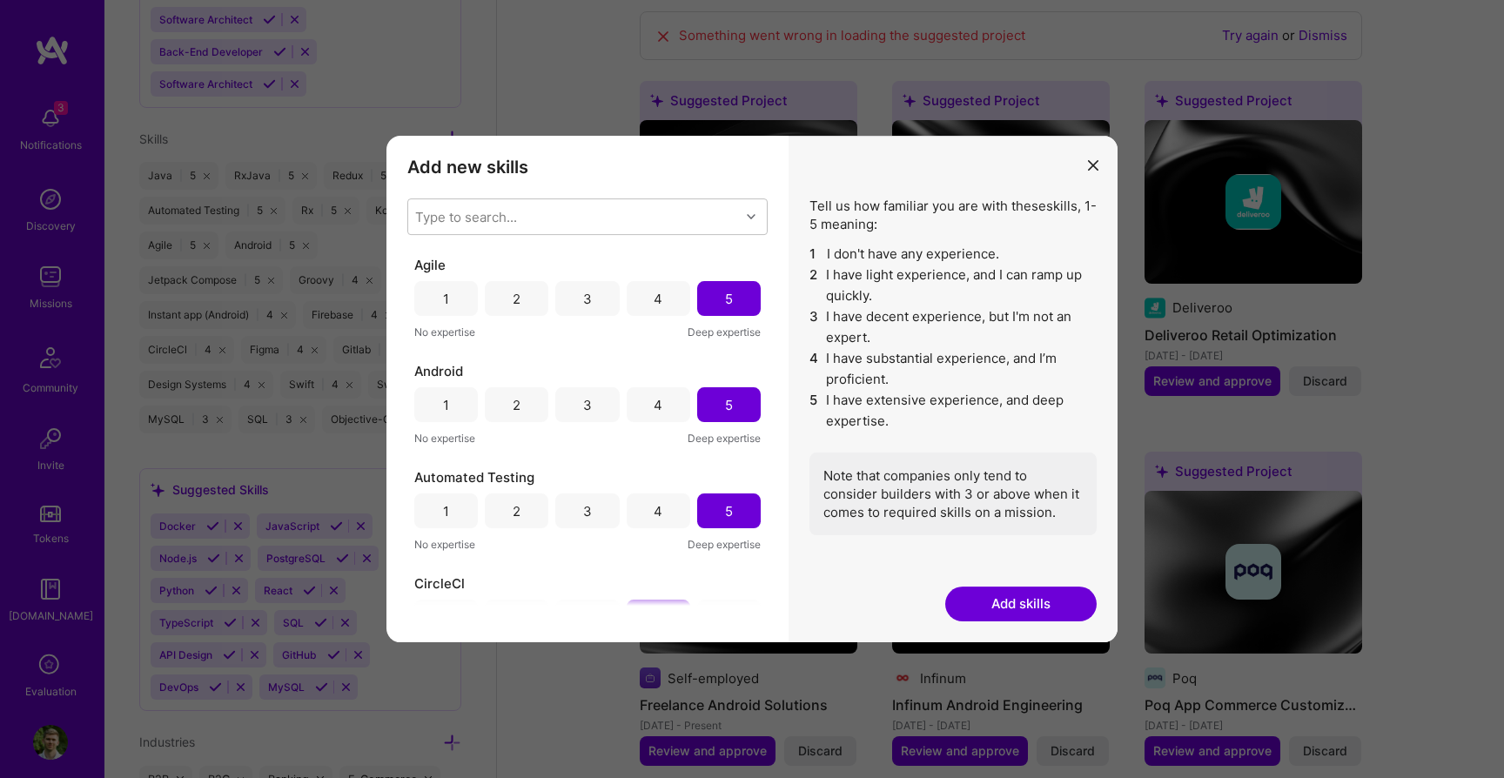
click at [1079, 164] on div "Tell us how familiar you are with these skills , 1-5 meaning: 1 I don't have an…" at bounding box center [952, 389] width 329 height 506
click at [1092, 161] on icon "modal" at bounding box center [1093, 165] width 10 height 10
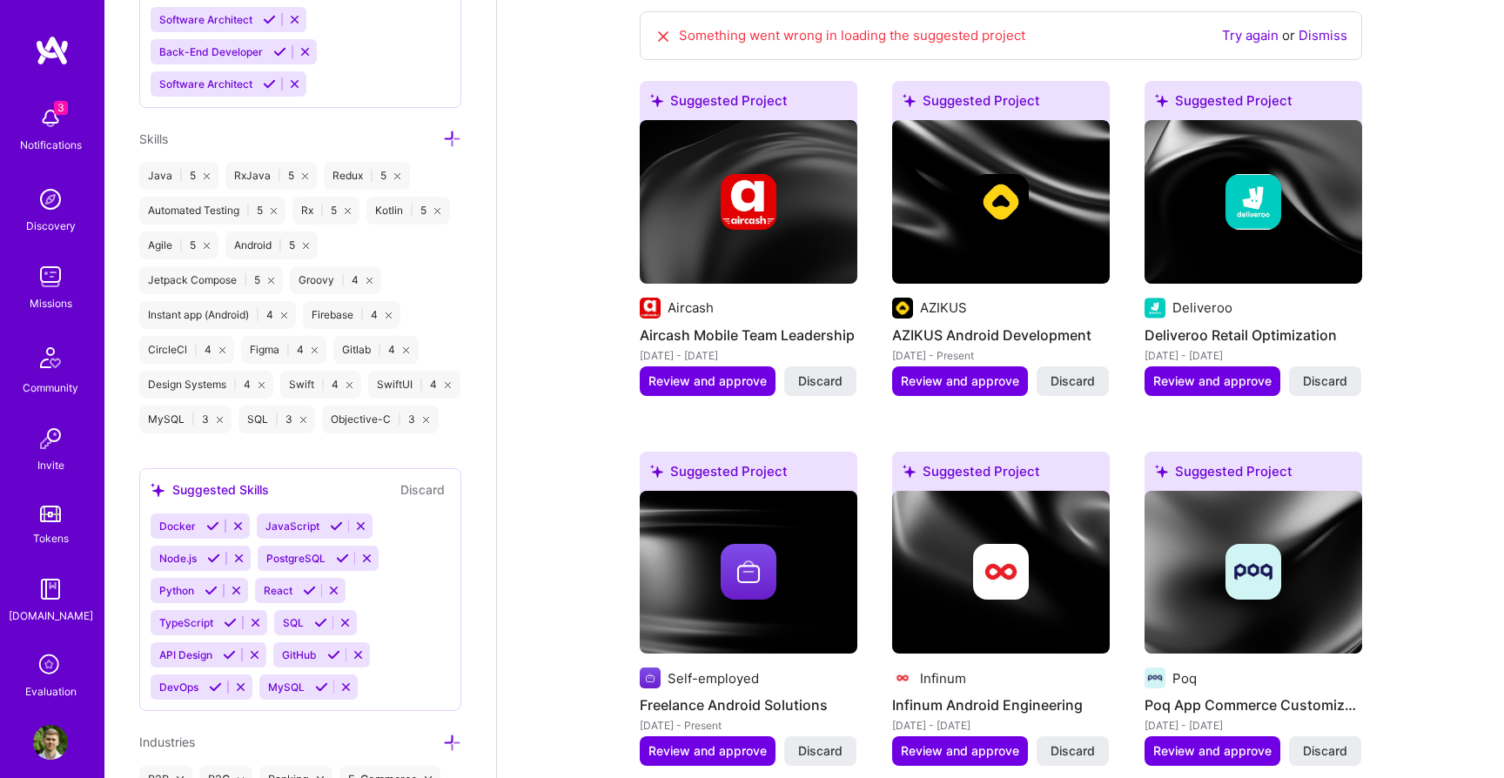
click at [459, 133] on icon at bounding box center [452, 139] width 18 height 18
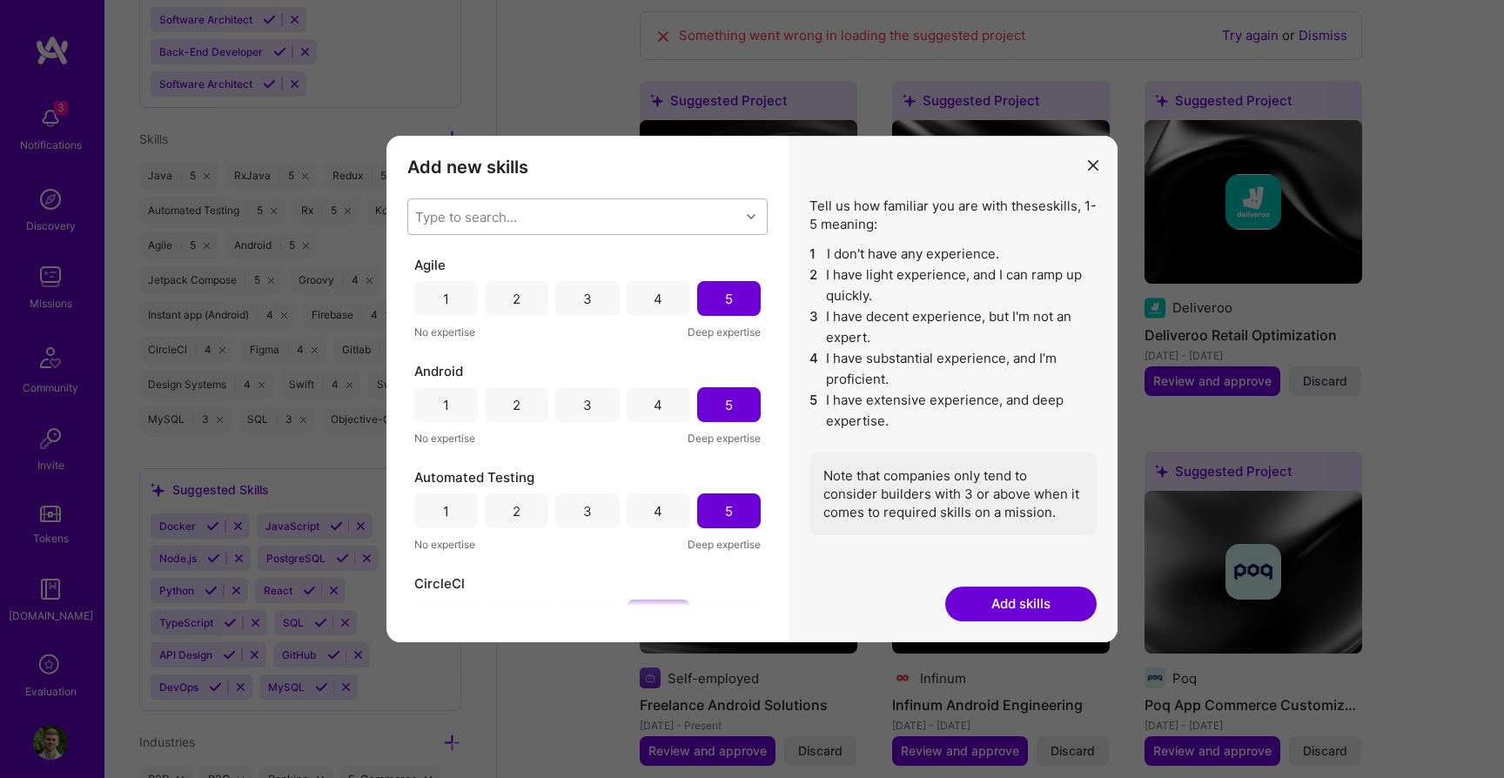
click at [453, 213] on div "Type to search..." at bounding box center [466, 217] width 102 height 18
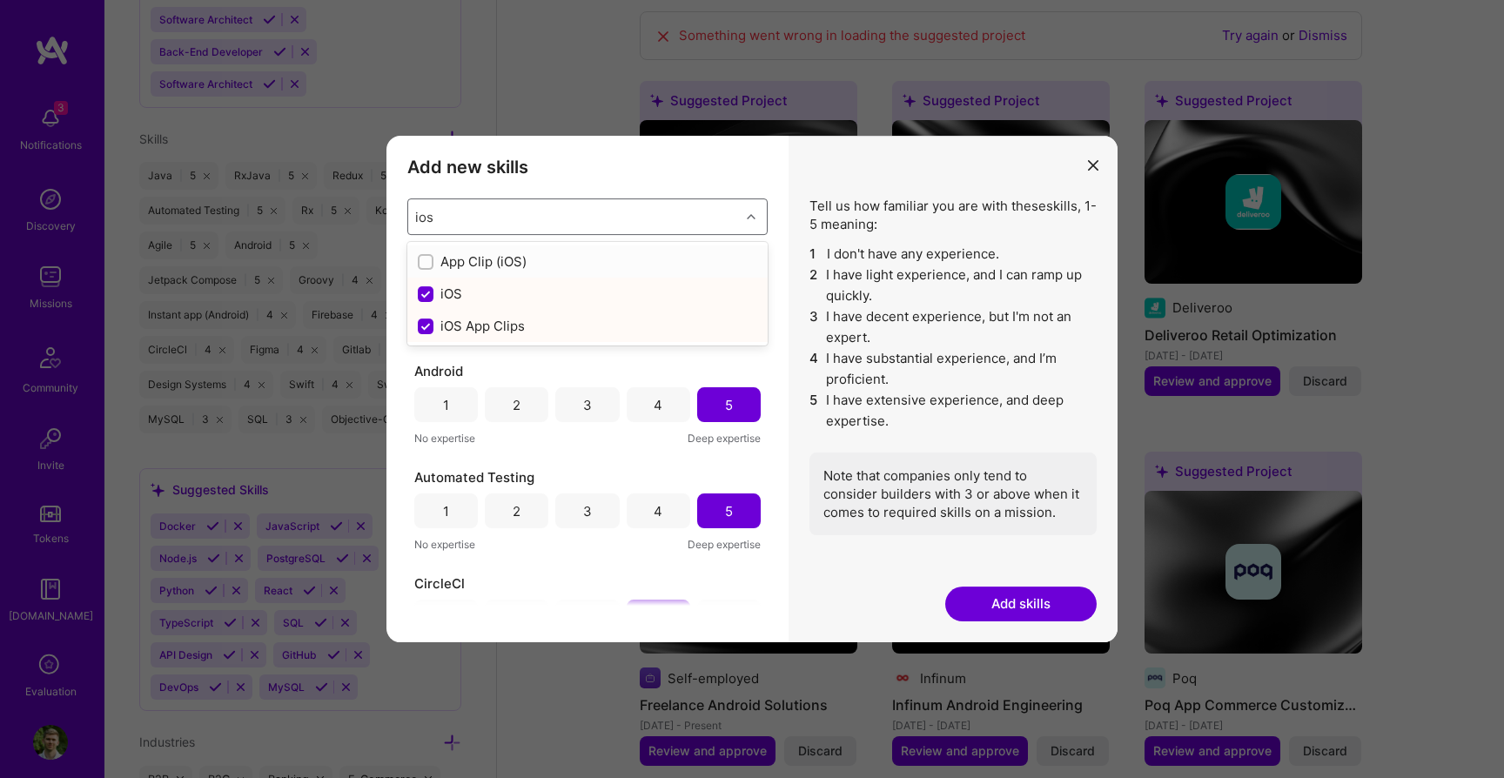
click at [302, 464] on div "Add new skills Tell us how familiar you are with given skills, using between 1 …" at bounding box center [752, 389] width 1504 height 778
type input "ios"
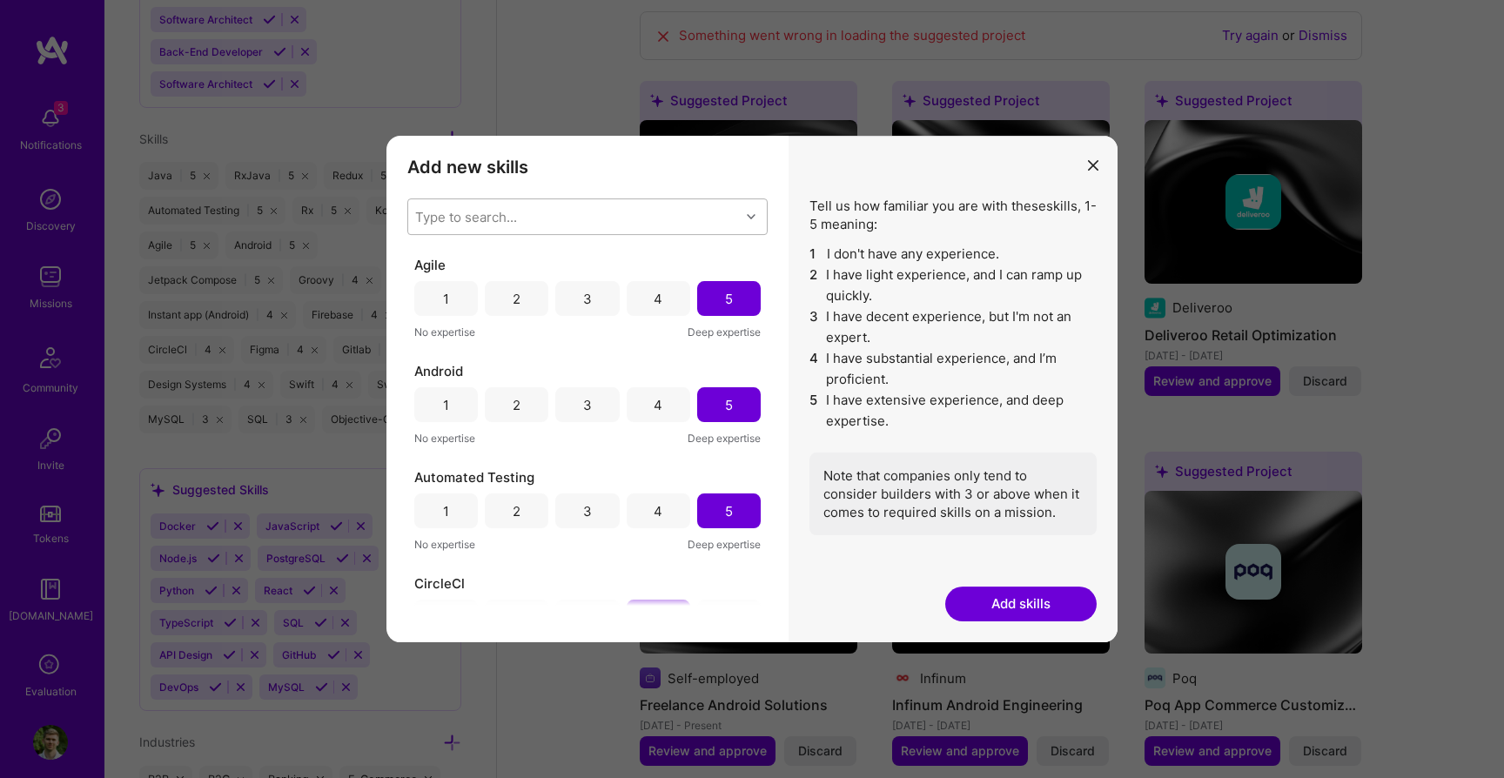
click at [1093, 171] on button "modal" at bounding box center [1092, 164] width 21 height 29
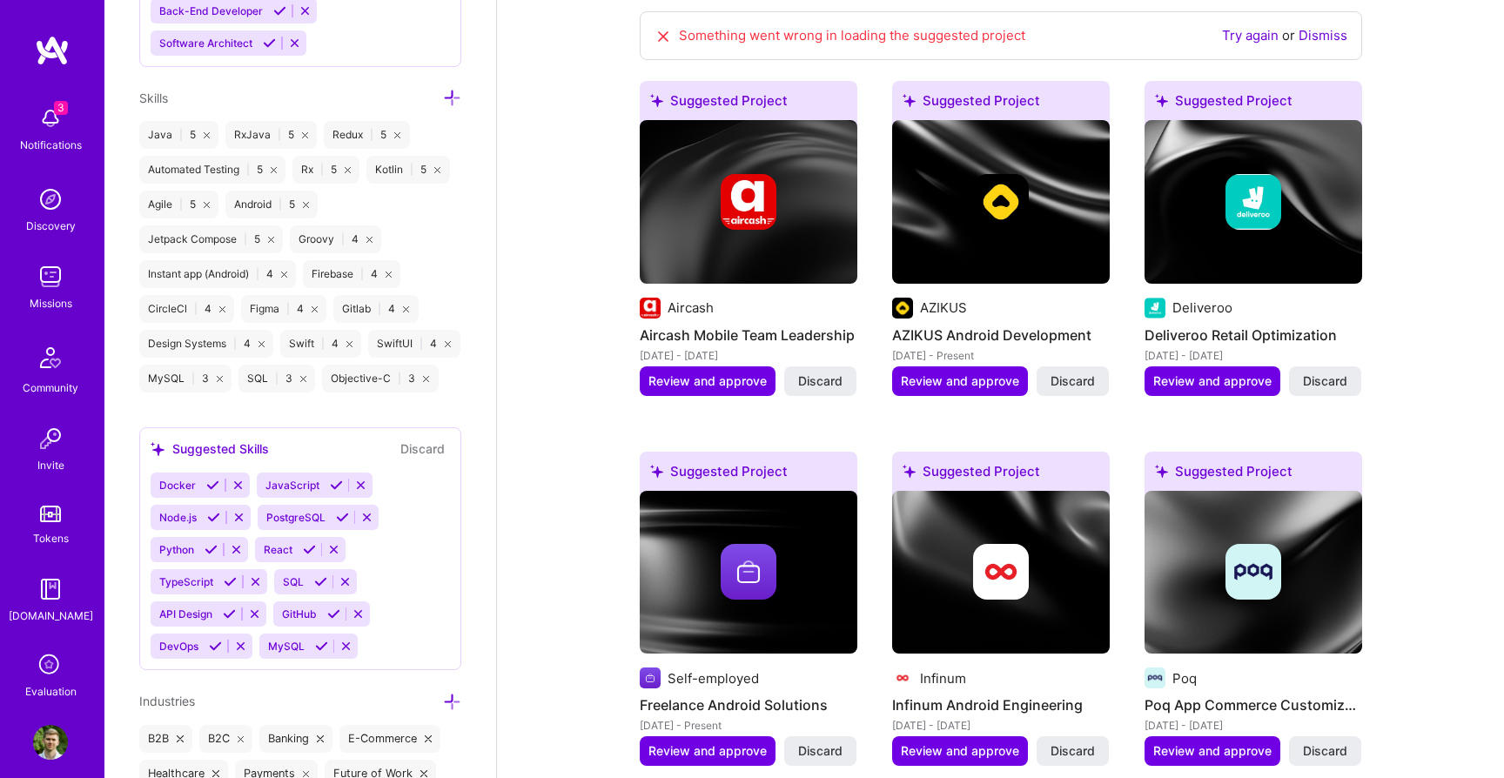
scroll to position [1401, 0]
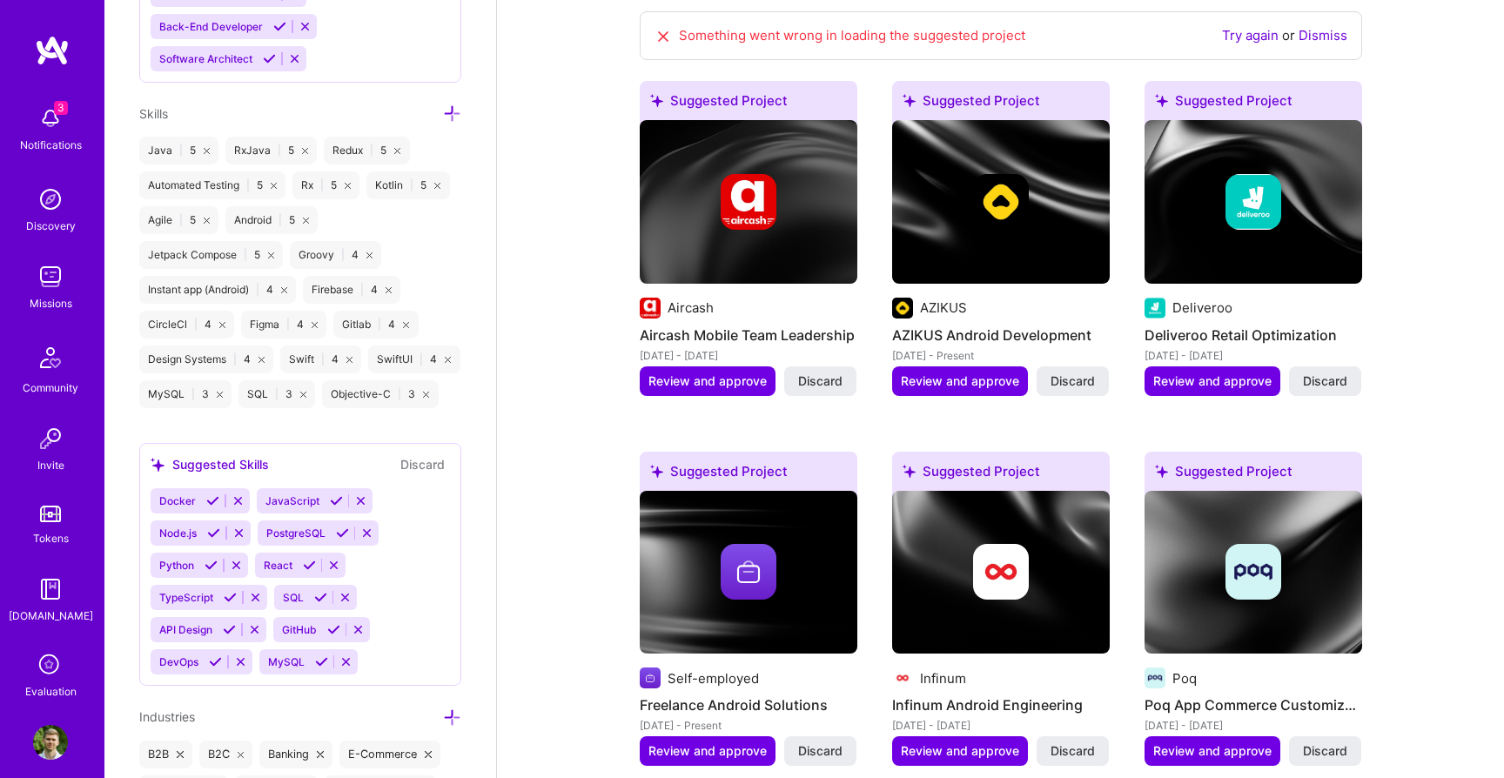
click at [452, 111] on icon at bounding box center [452, 113] width 18 height 18
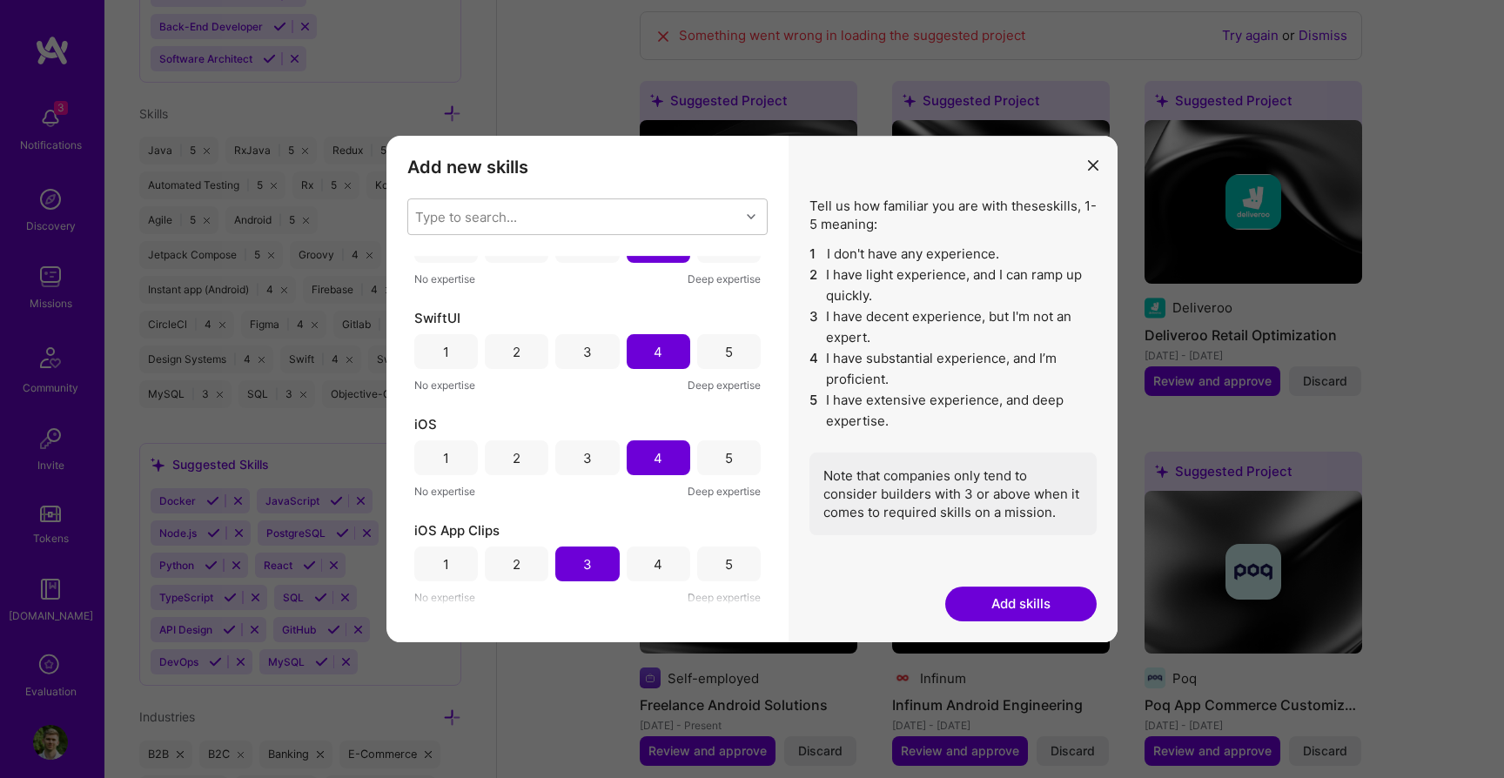
scroll to position [1615, 0]
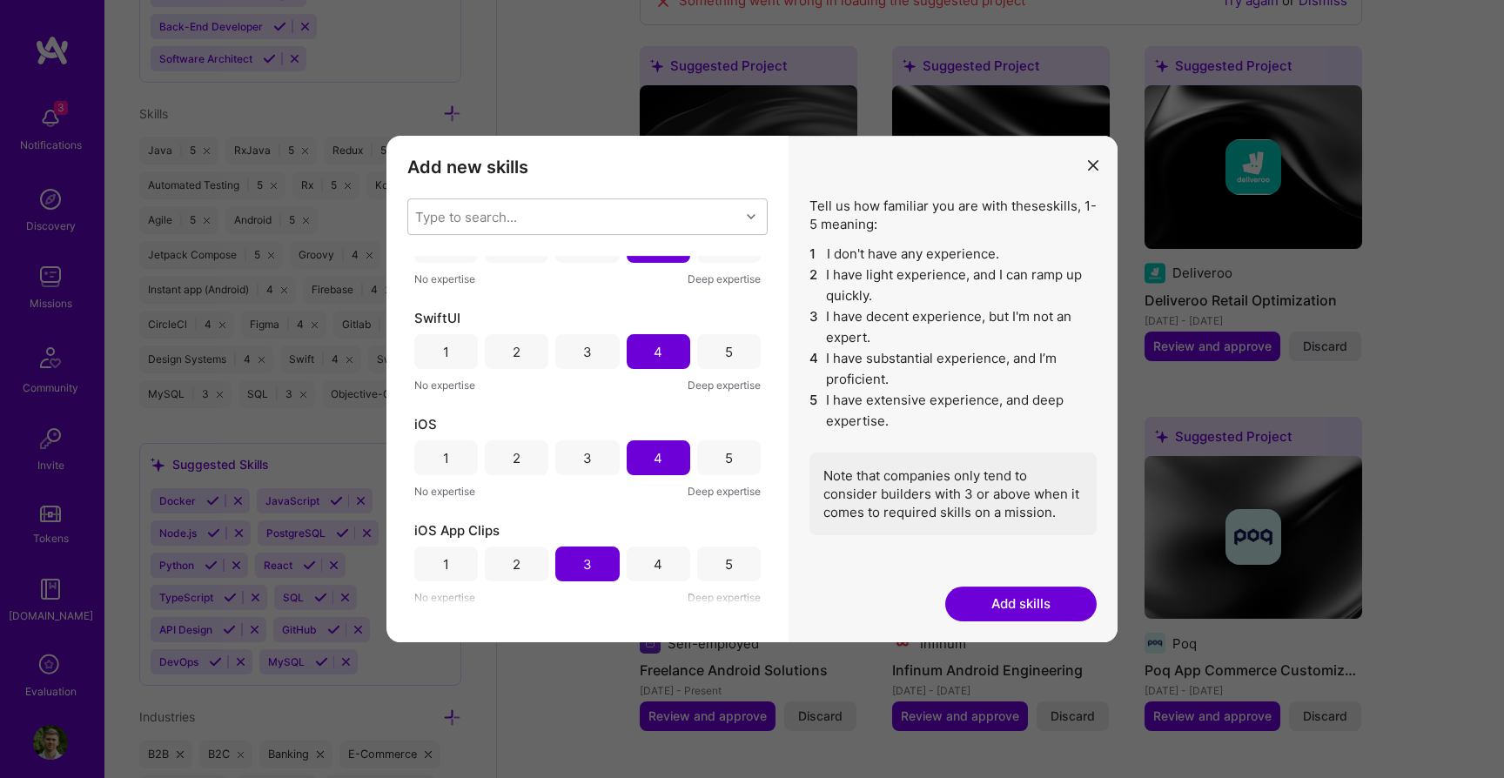
click at [1096, 170] on button "modal" at bounding box center [1092, 164] width 21 height 29
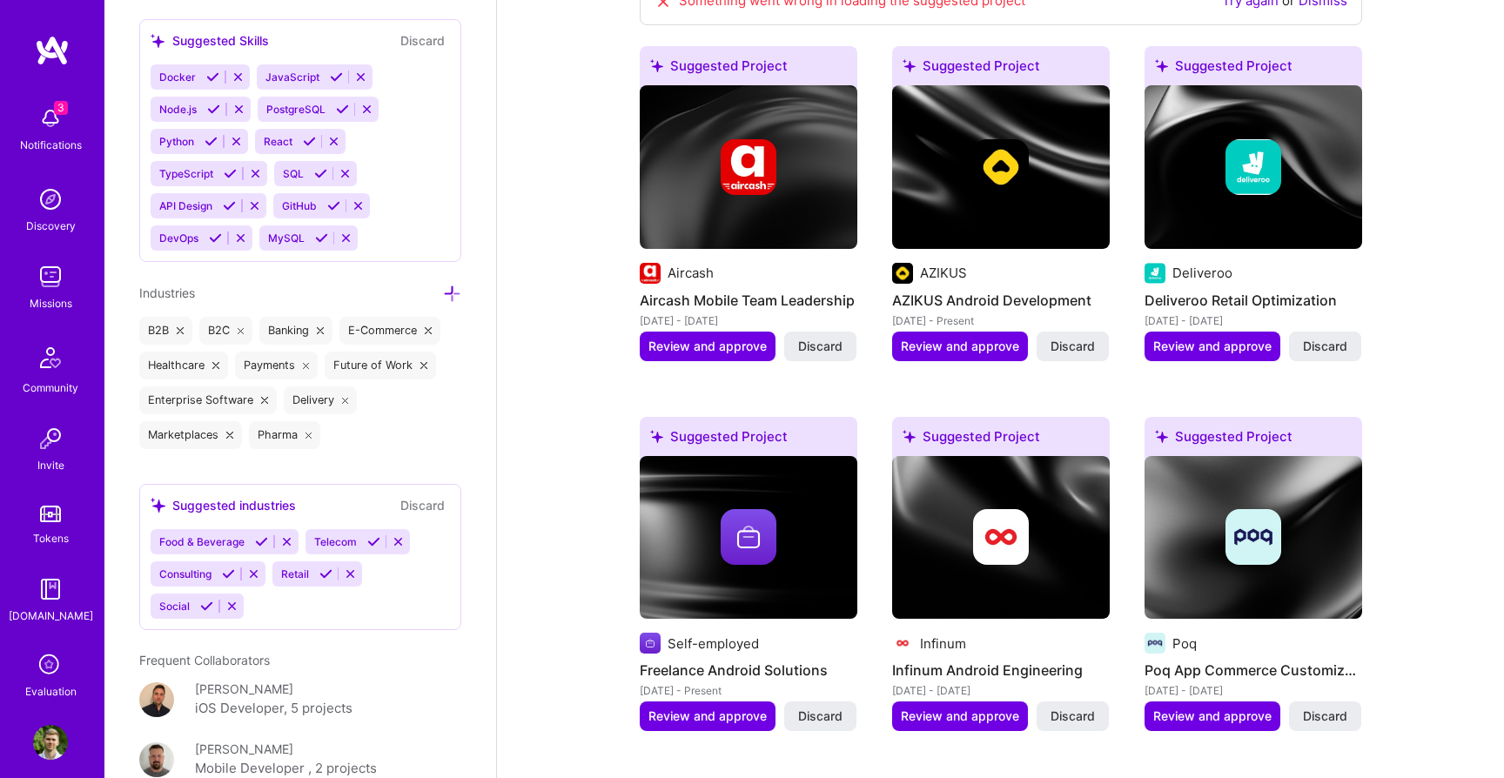
scroll to position [1837, 0]
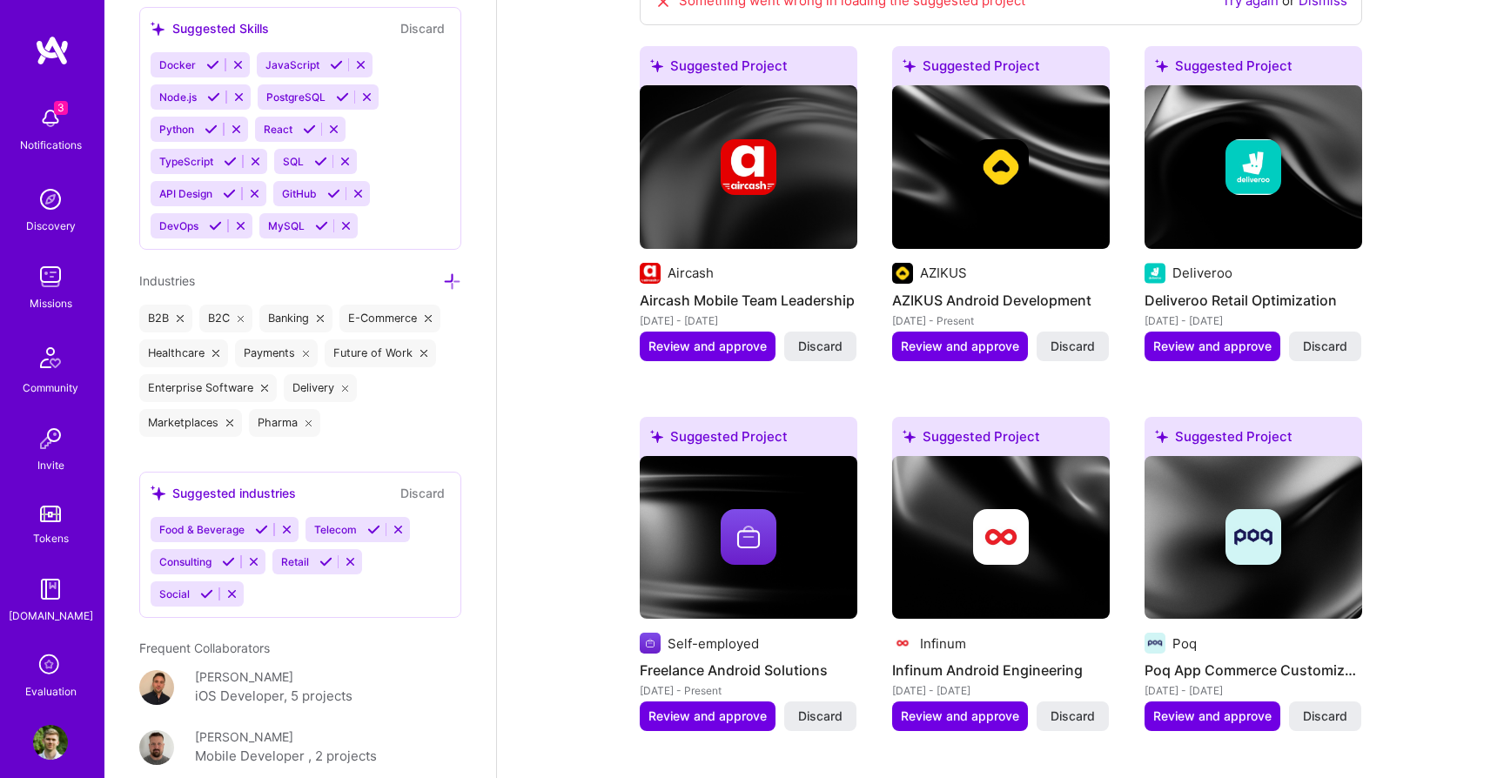
click at [261, 529] on icon at bounding box center [261, 529] width 13 height 13
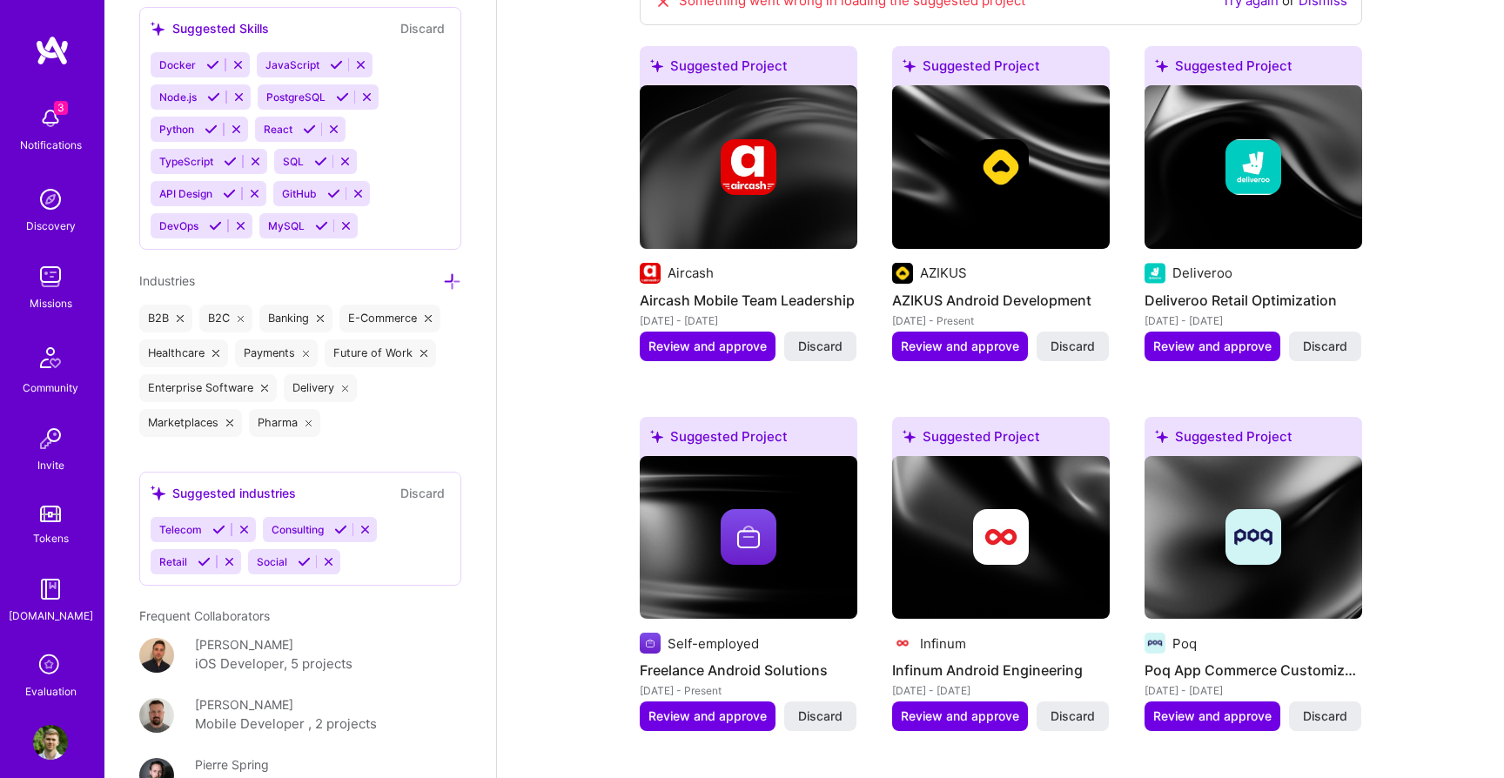
click at [369, 526] on icon at bounding box center [364, 529] width 13 height 13
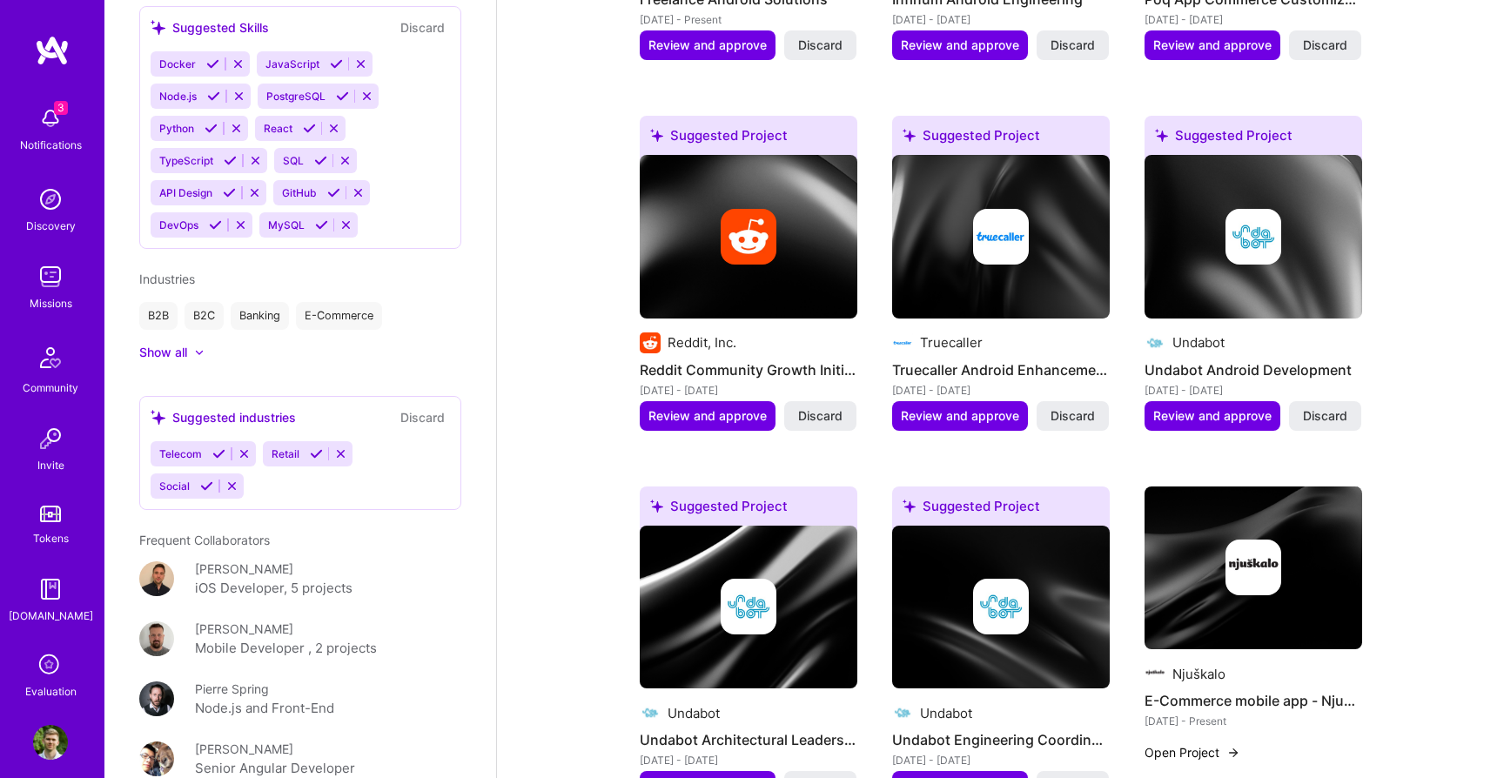
click at [221, 526] on div "Ivan Markusi Android Developer 10 Years Experience My Connections View All Loca…" at bounding box center [300, 389] width 392 height 778
click at [220, 452] on icon at bounding box center [218, 453] width 13 height 13
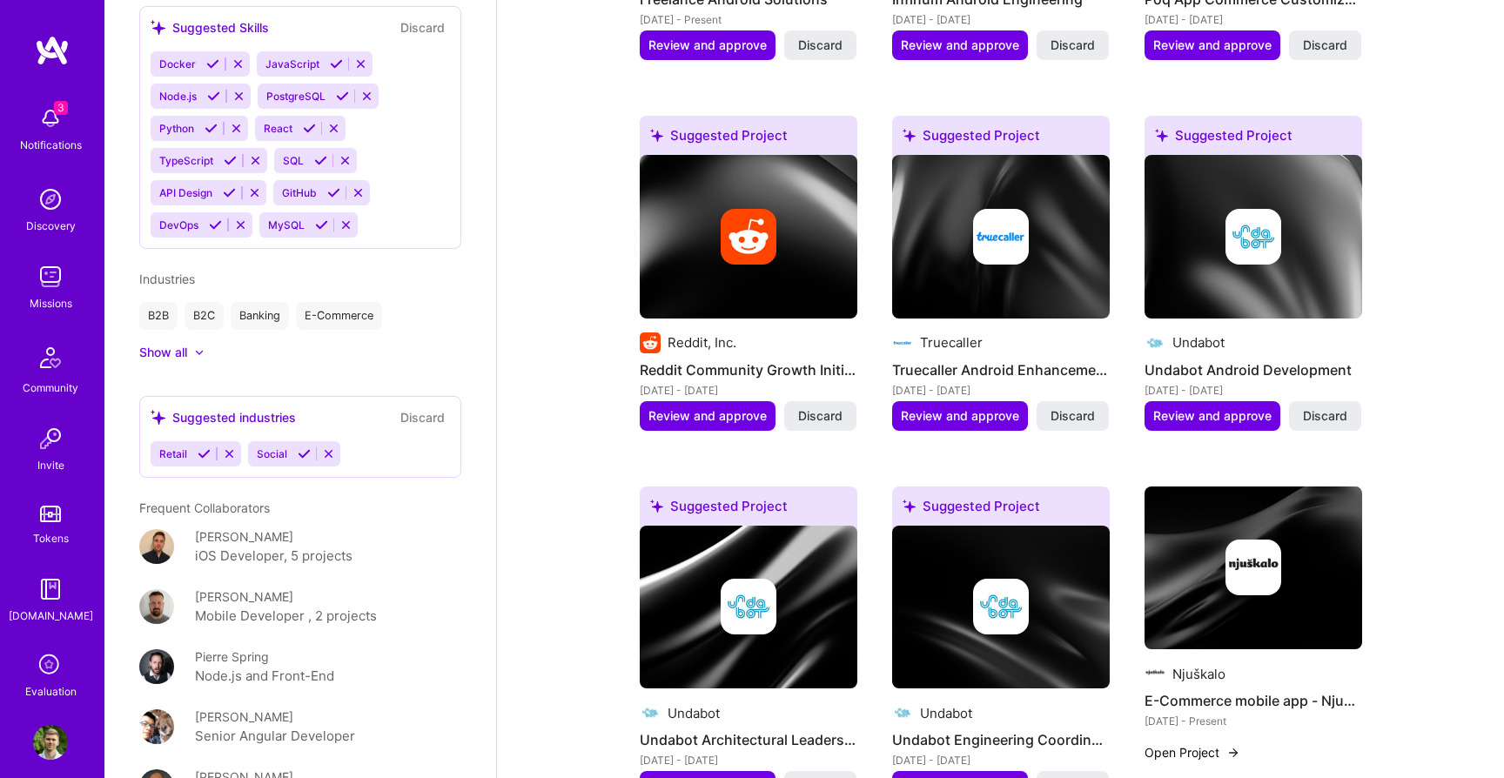
click at [209, 453] on icon at bounding box center [204, 453] width 13 height 13
click at [208, 453] on icon at bounding box center [206, 453] width 13 height 13
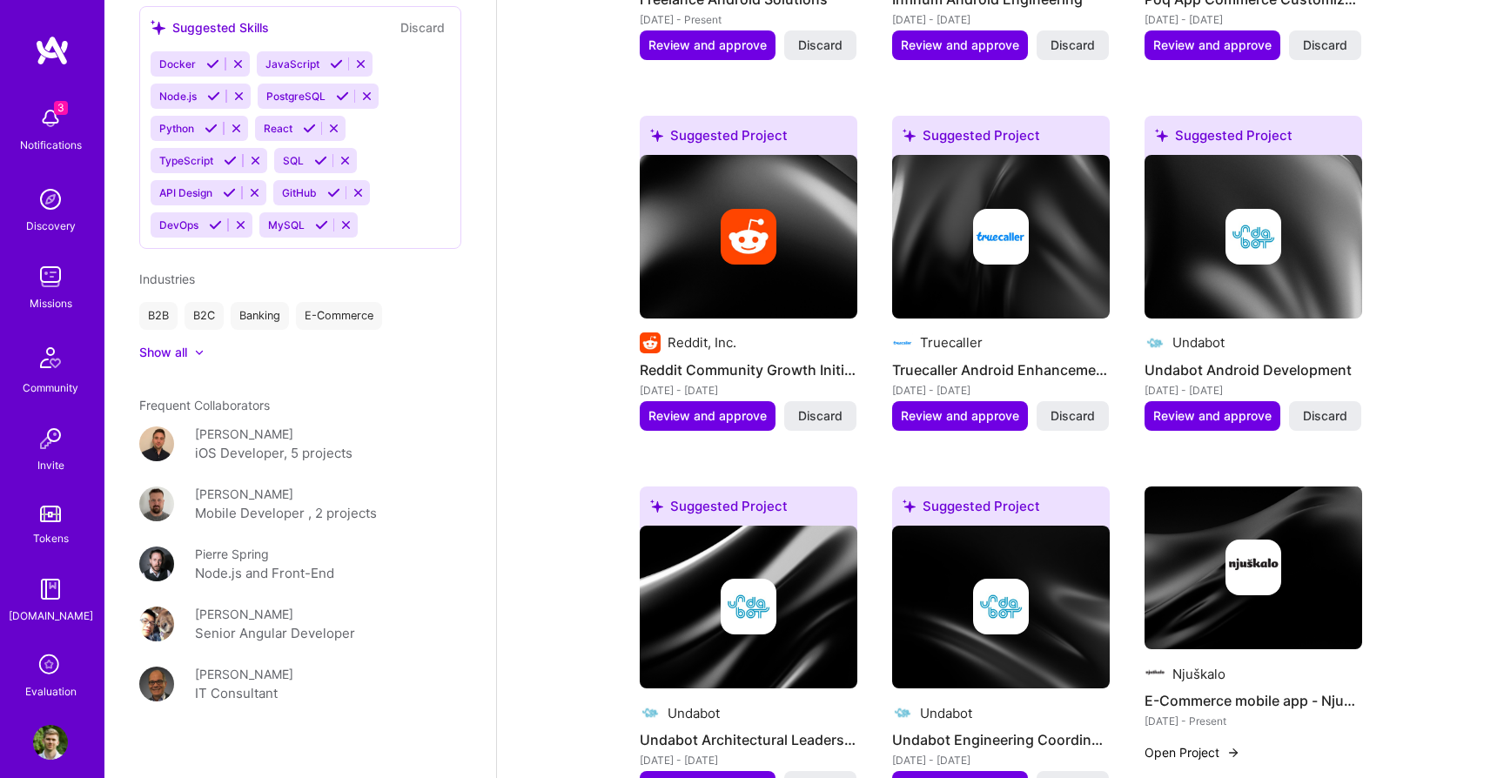
scroll to position [1231, 0]
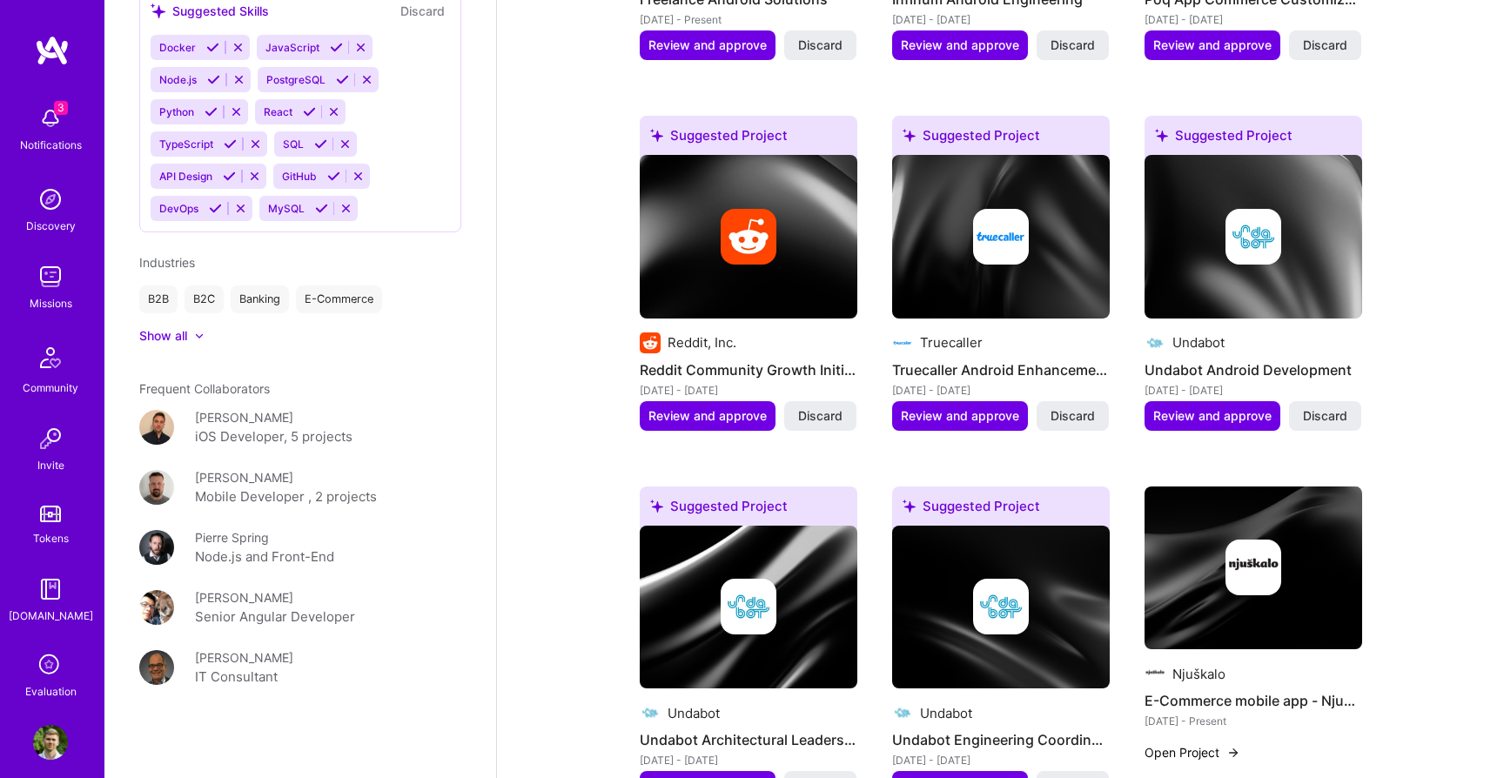
click at [177, 414] on div "Azzaro Mujic iOS Developer, 5 projects" at bounding box center [300, 427] width 322 height 39
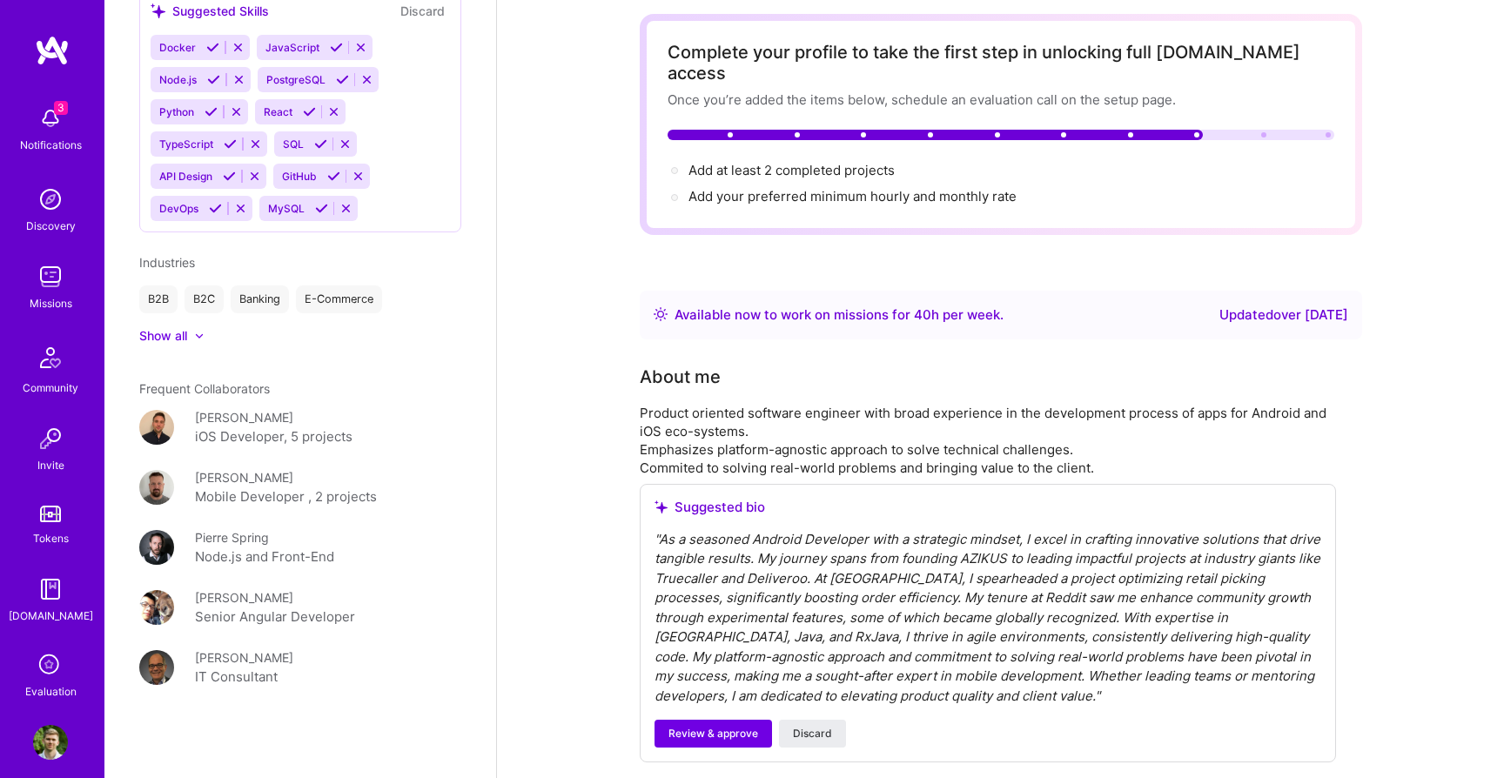
scroll to position [80, 0]
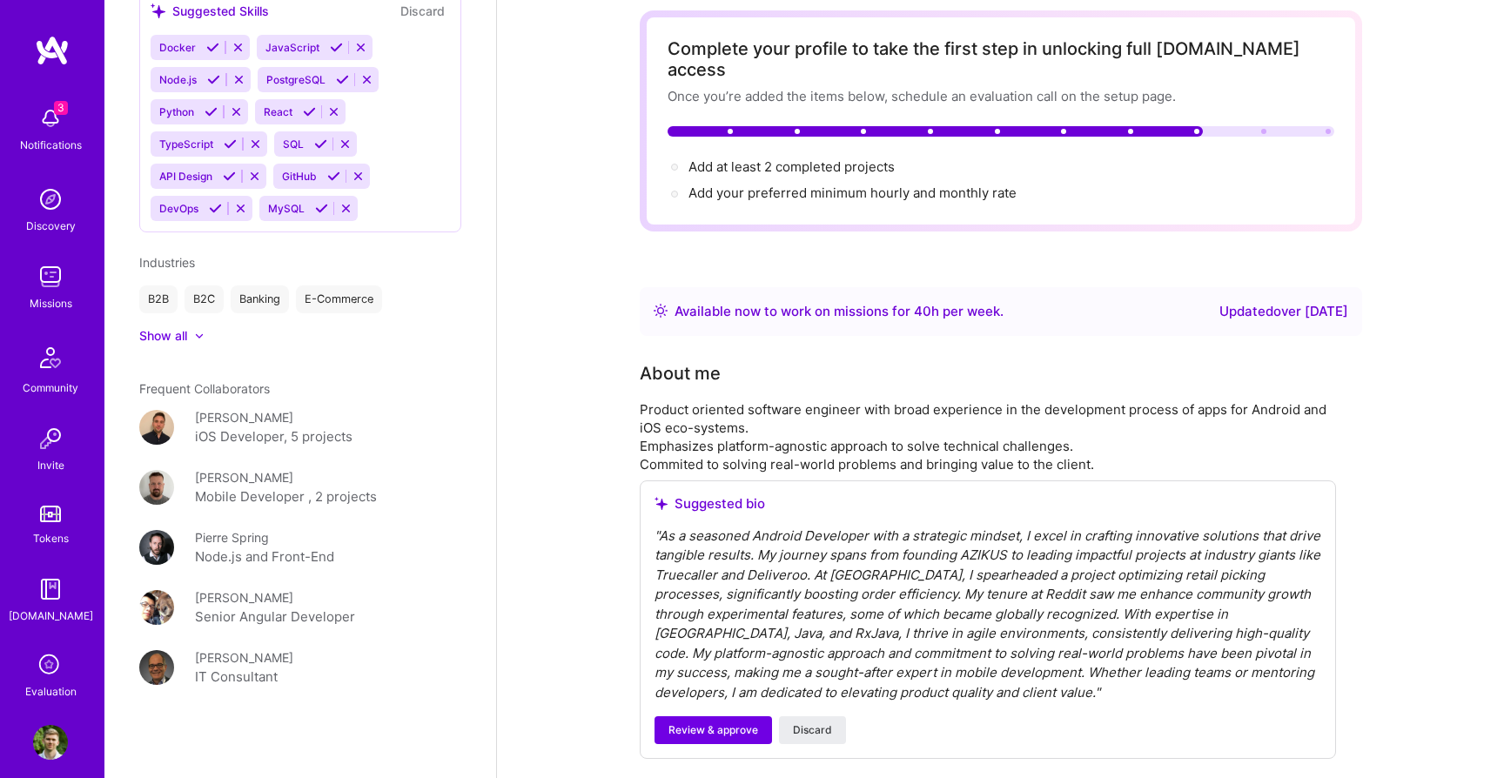
click at [176, 332] on div "Show all" at bounding box center [163, 335] width 48 height 17
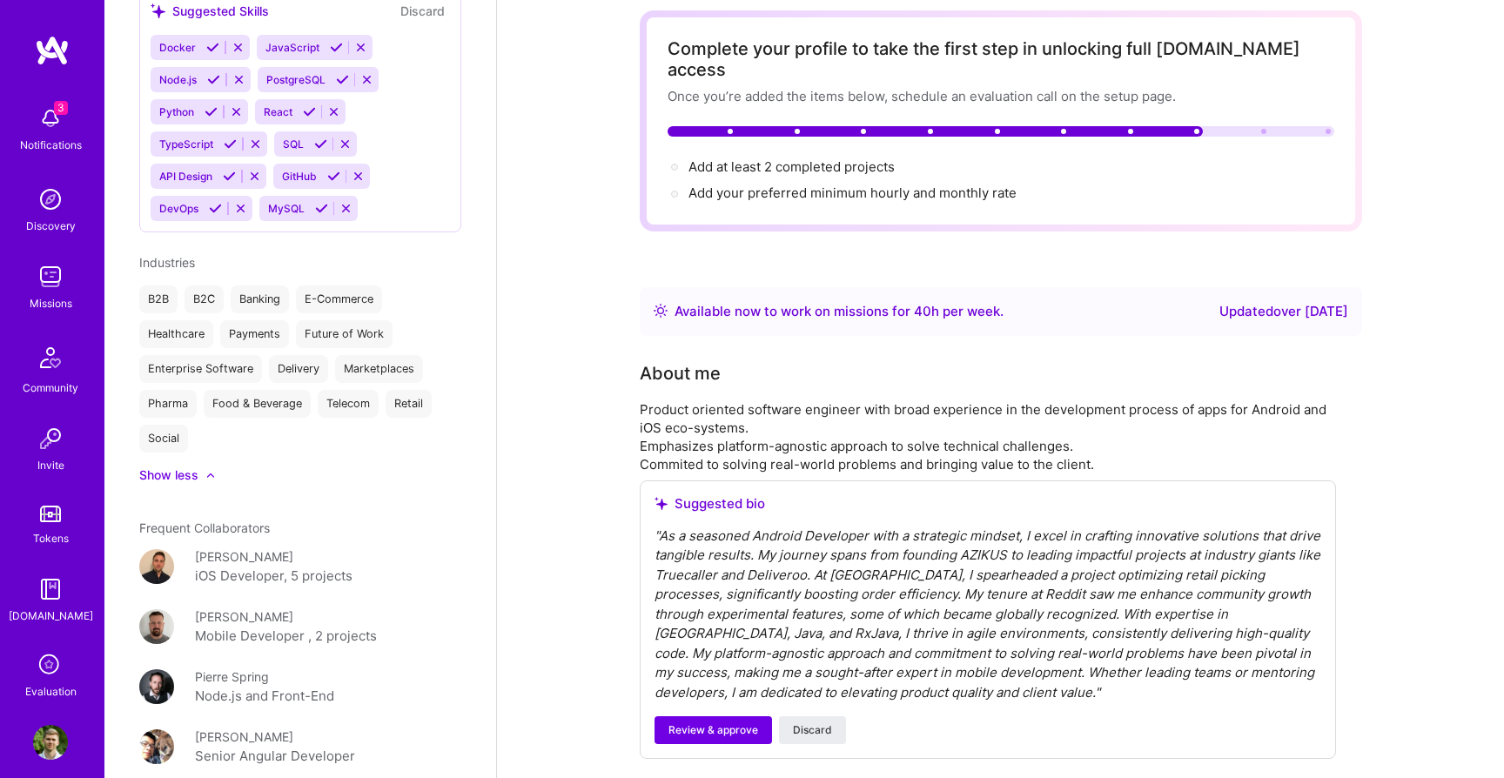
click at [195, 258] on span "Industries" at bounding box center [167, 262] width 56 height 15
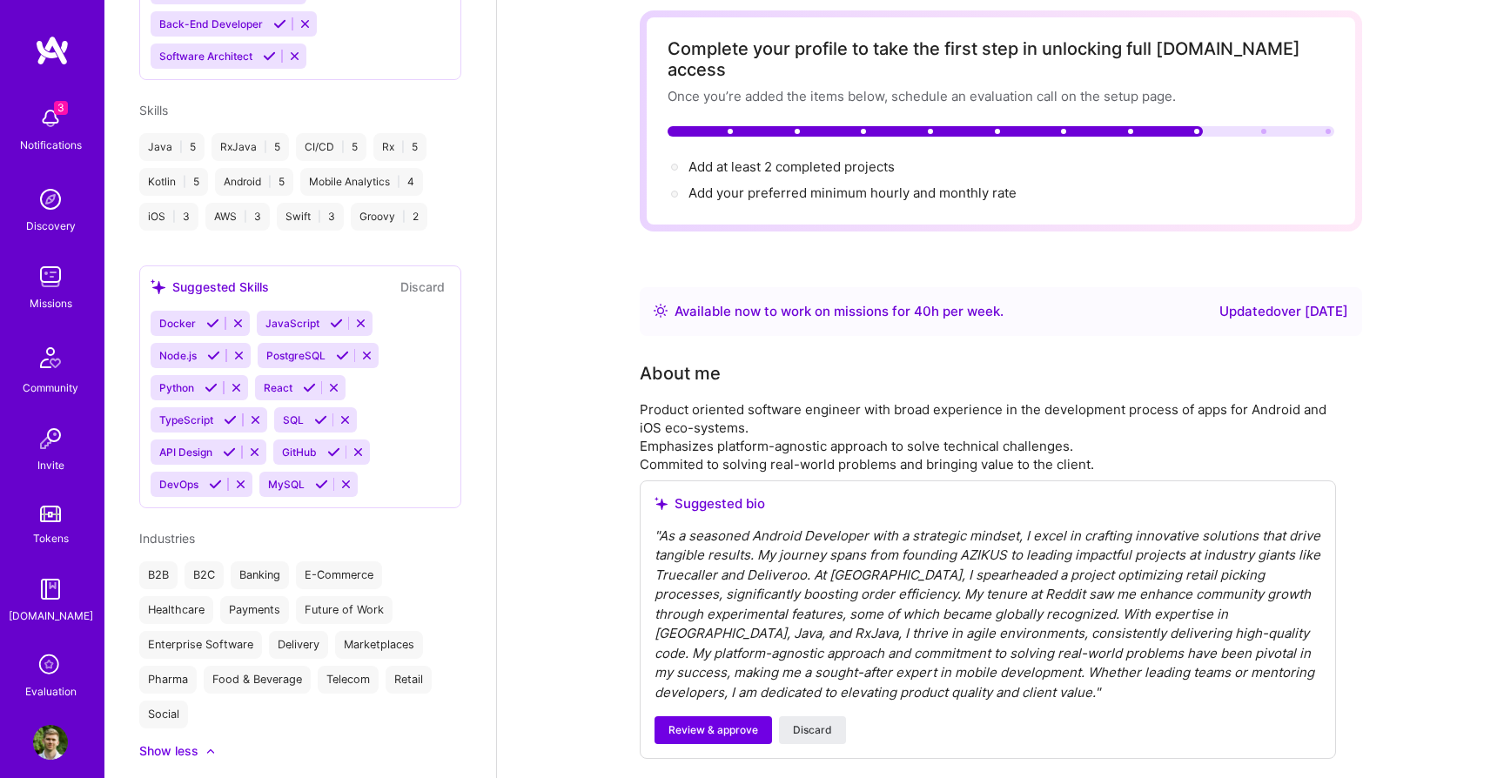
scroll to position [0, 0]
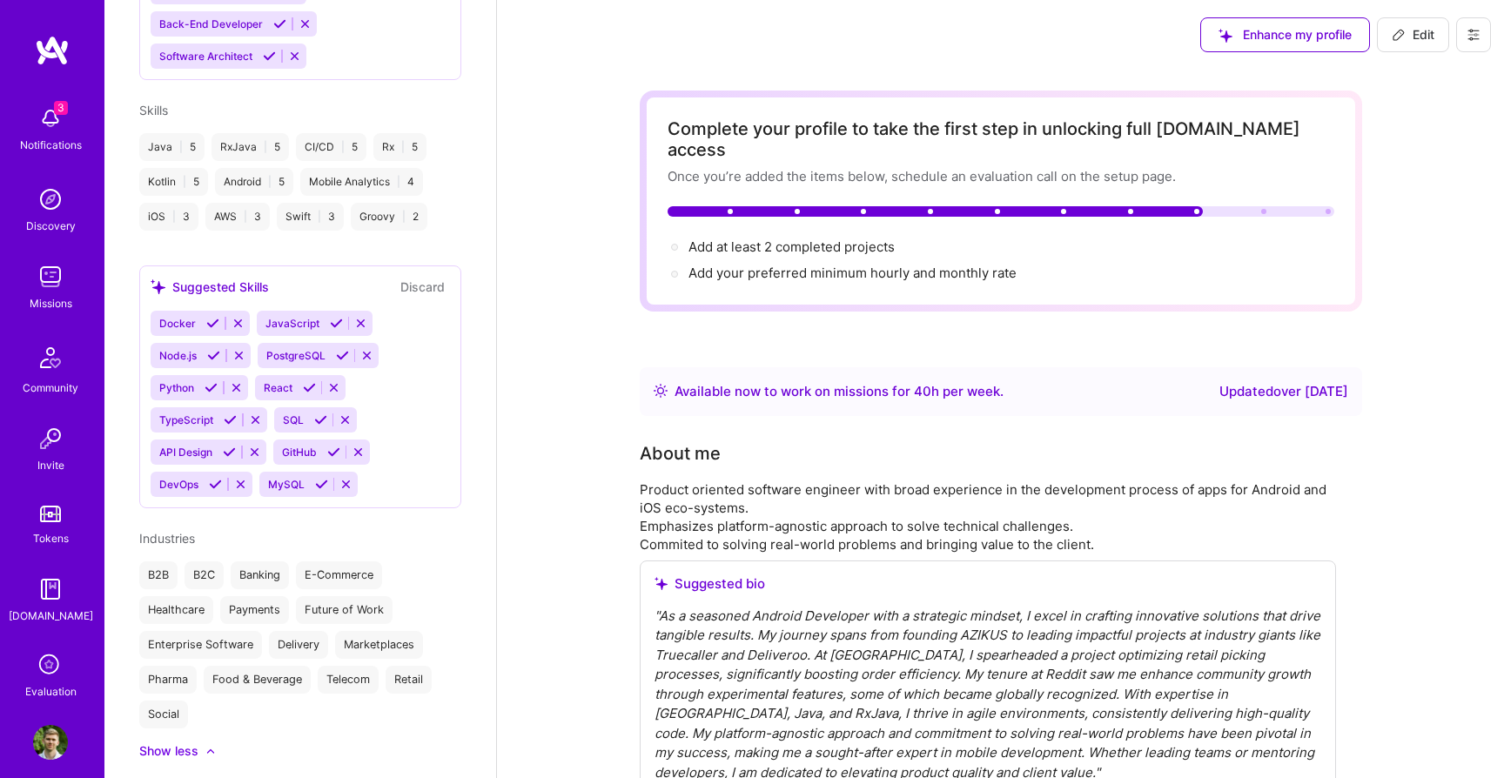
click at [1396, 40] on icon at bounding box center [1398, 35] width 14 height 14
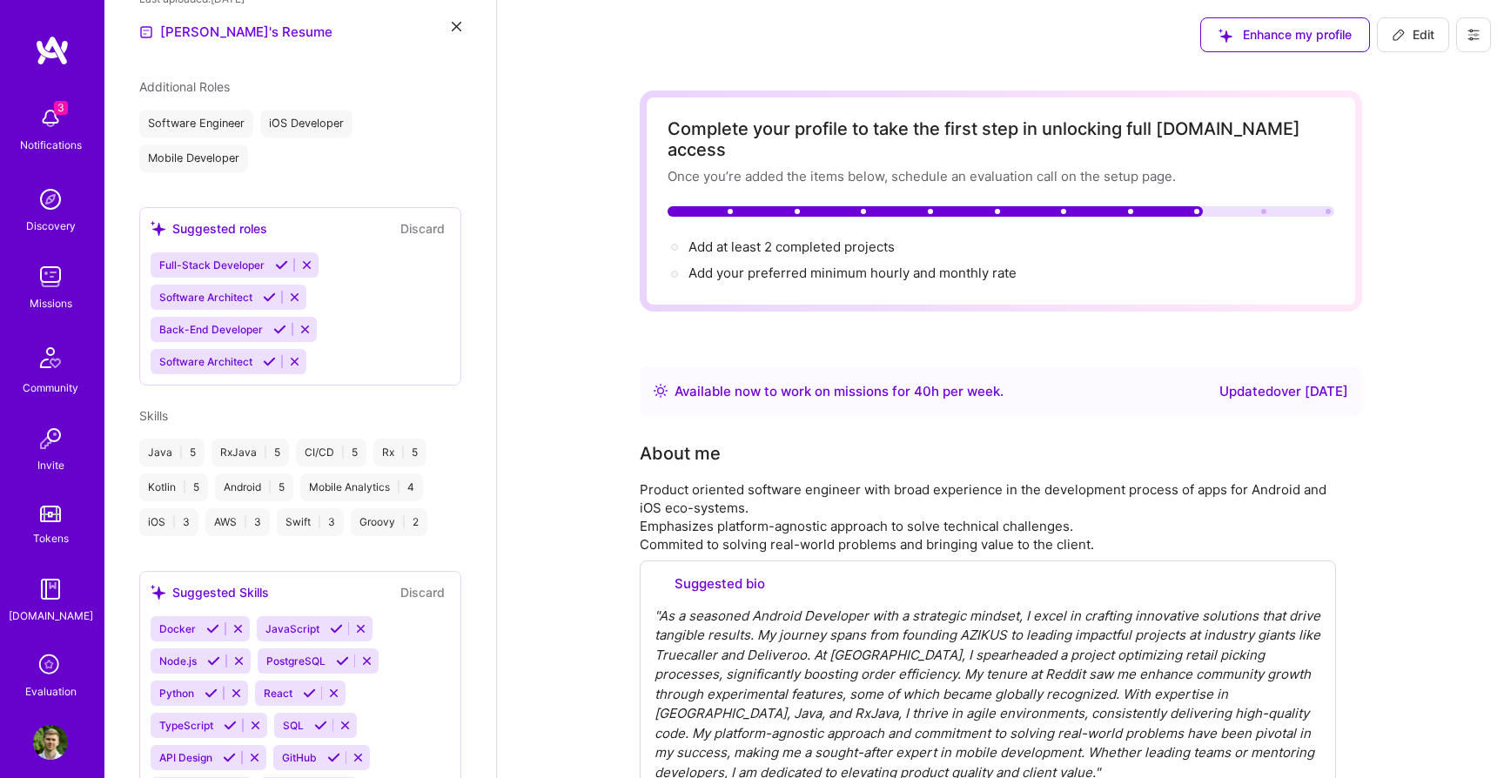
select select "US"
select select "Right Now"
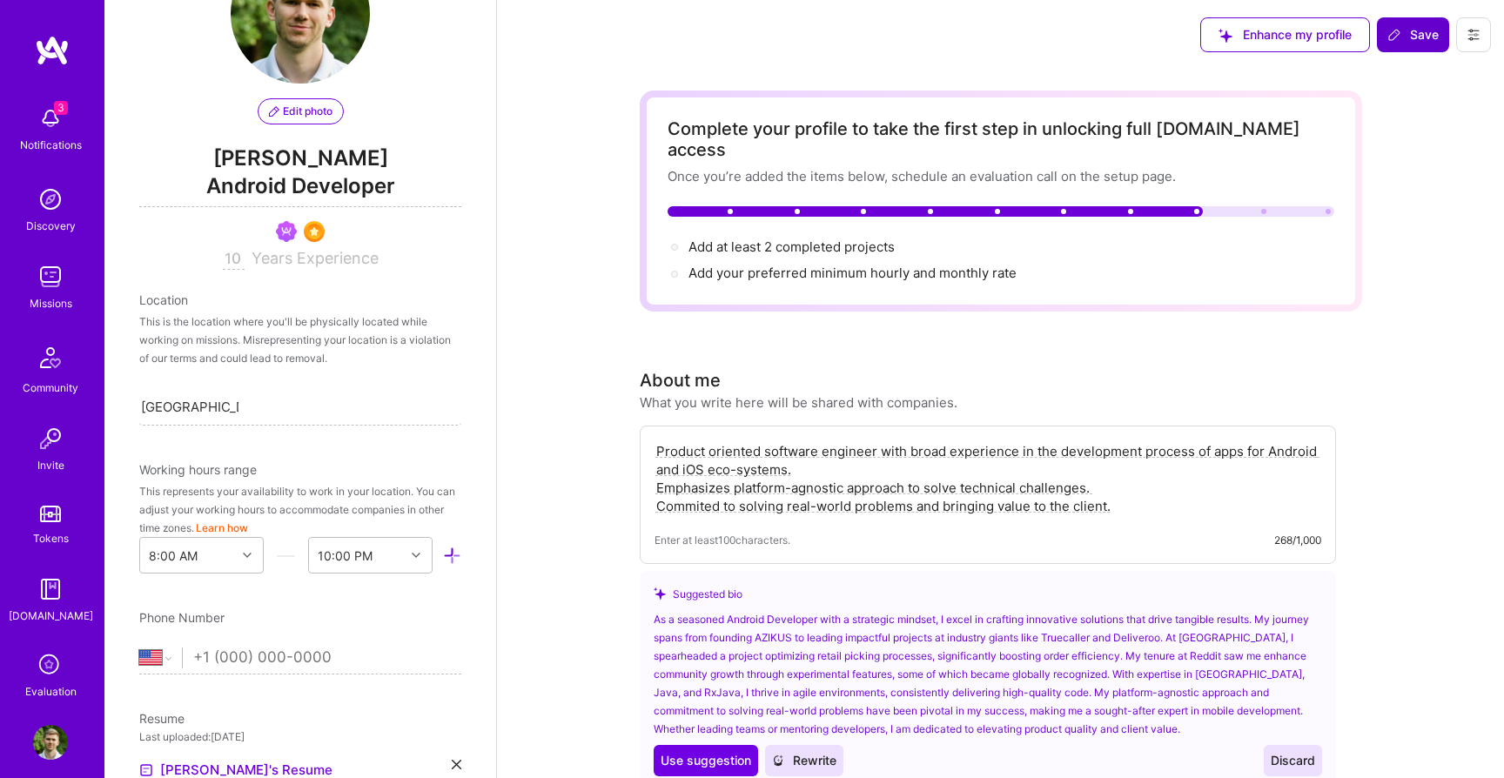
scroll to position [47, 0]
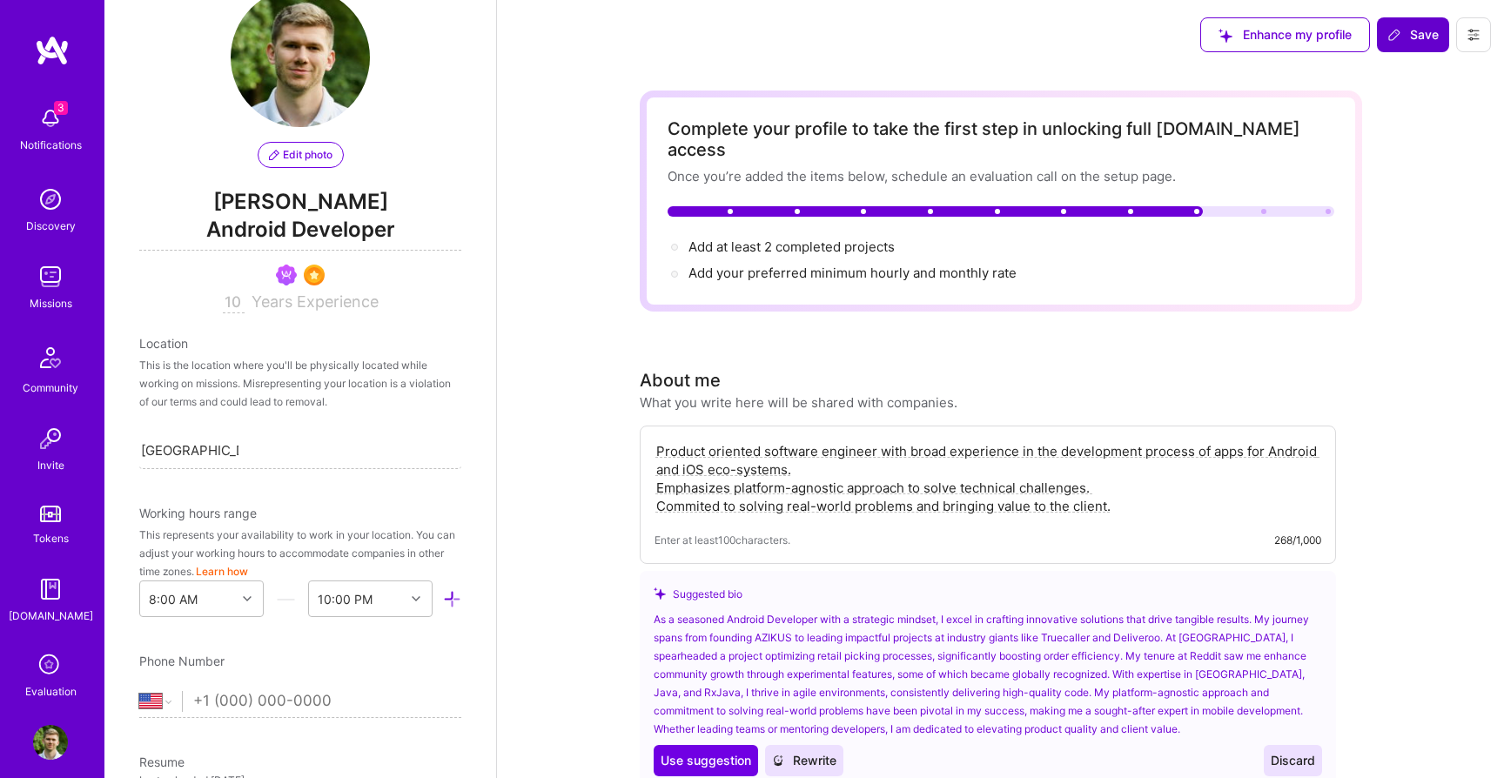
click at [239, 293] on input "10" at bounding box center [234, 302] width 22 height 21
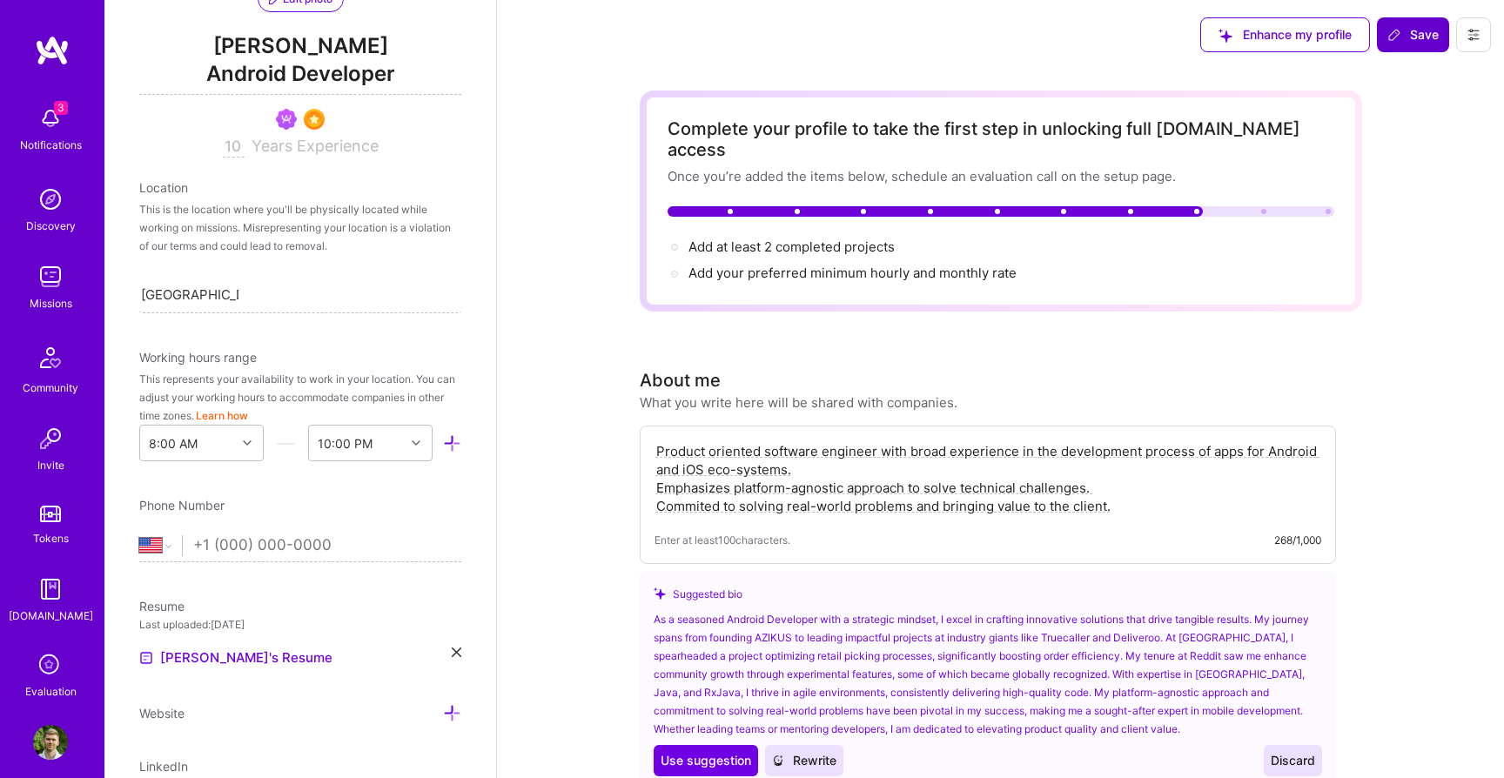
scroll to position [222, 0]
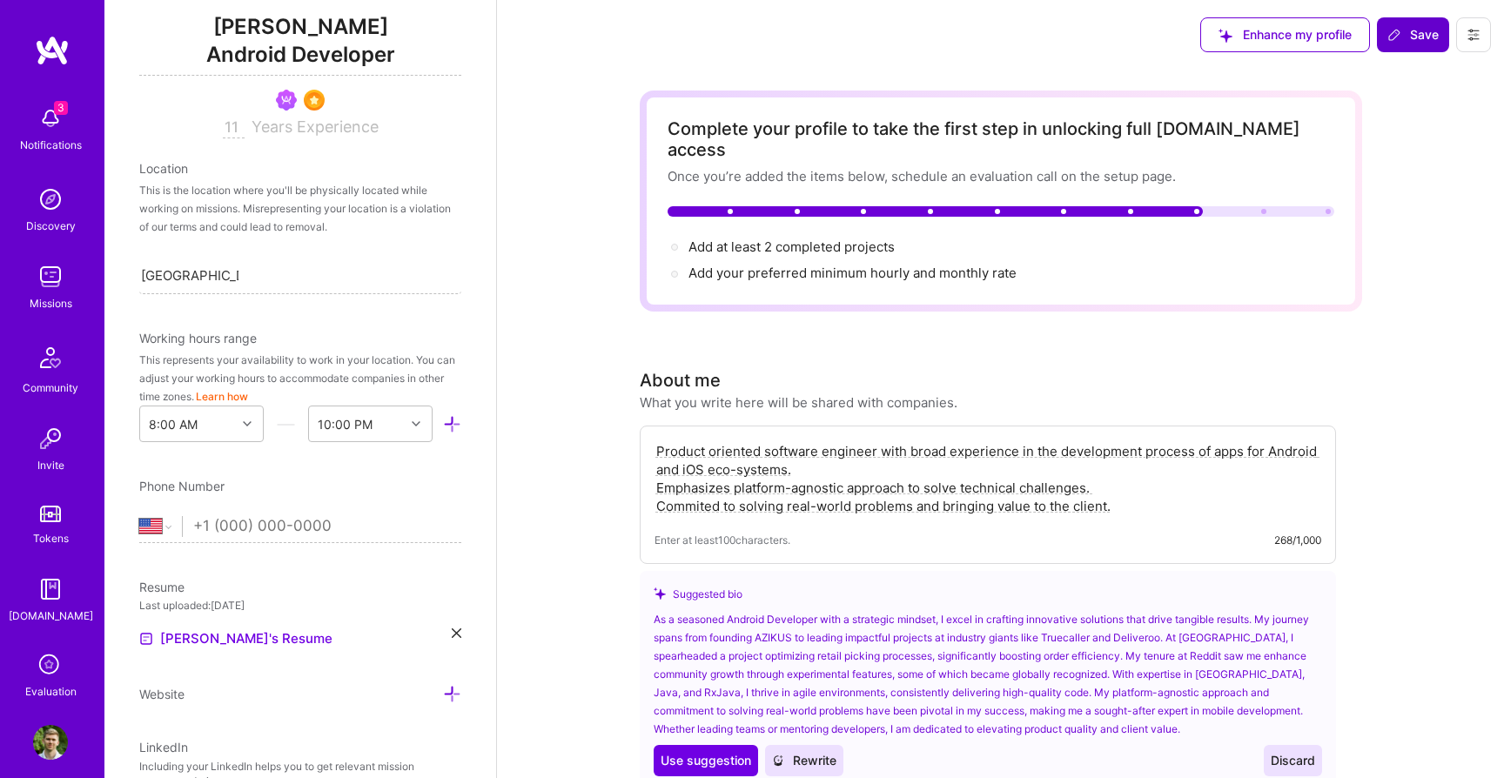
type input "11"
click at [1395, 38] on icon at bounding box center [1394, 35] width 14 height 14
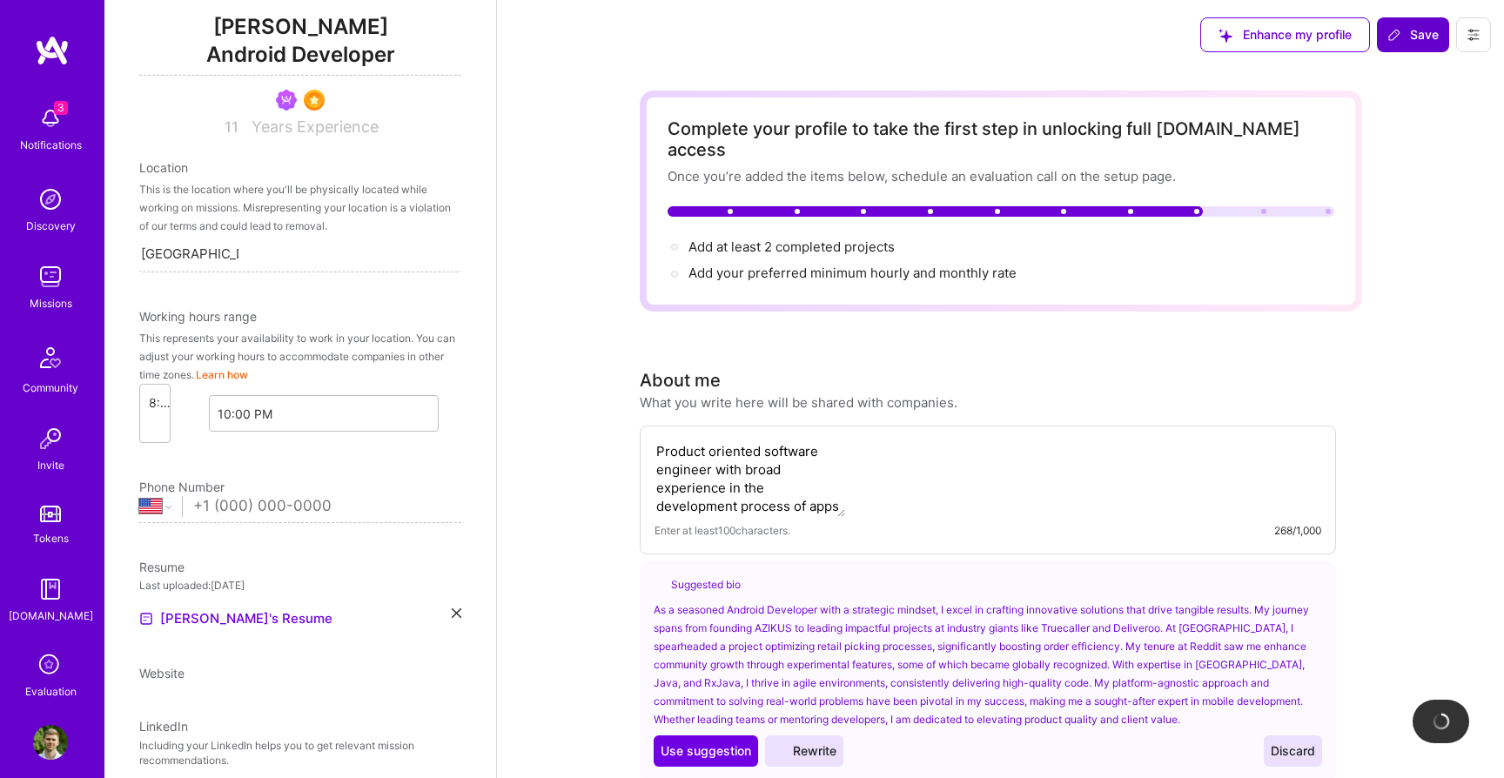
scroll to position [185, 0]
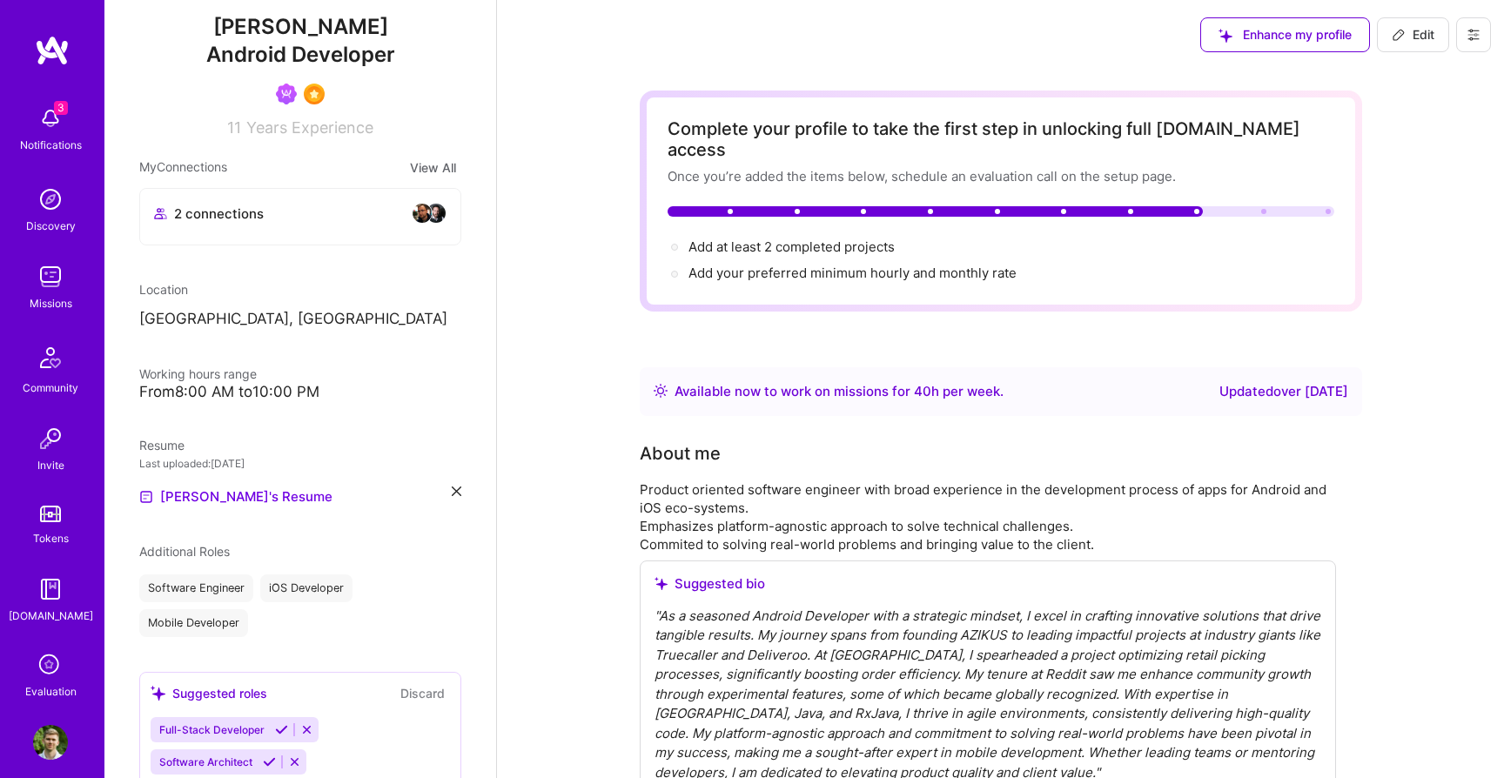
click at [1398, 35] on icon at bounding box center [1398, 35] width 14 height 14
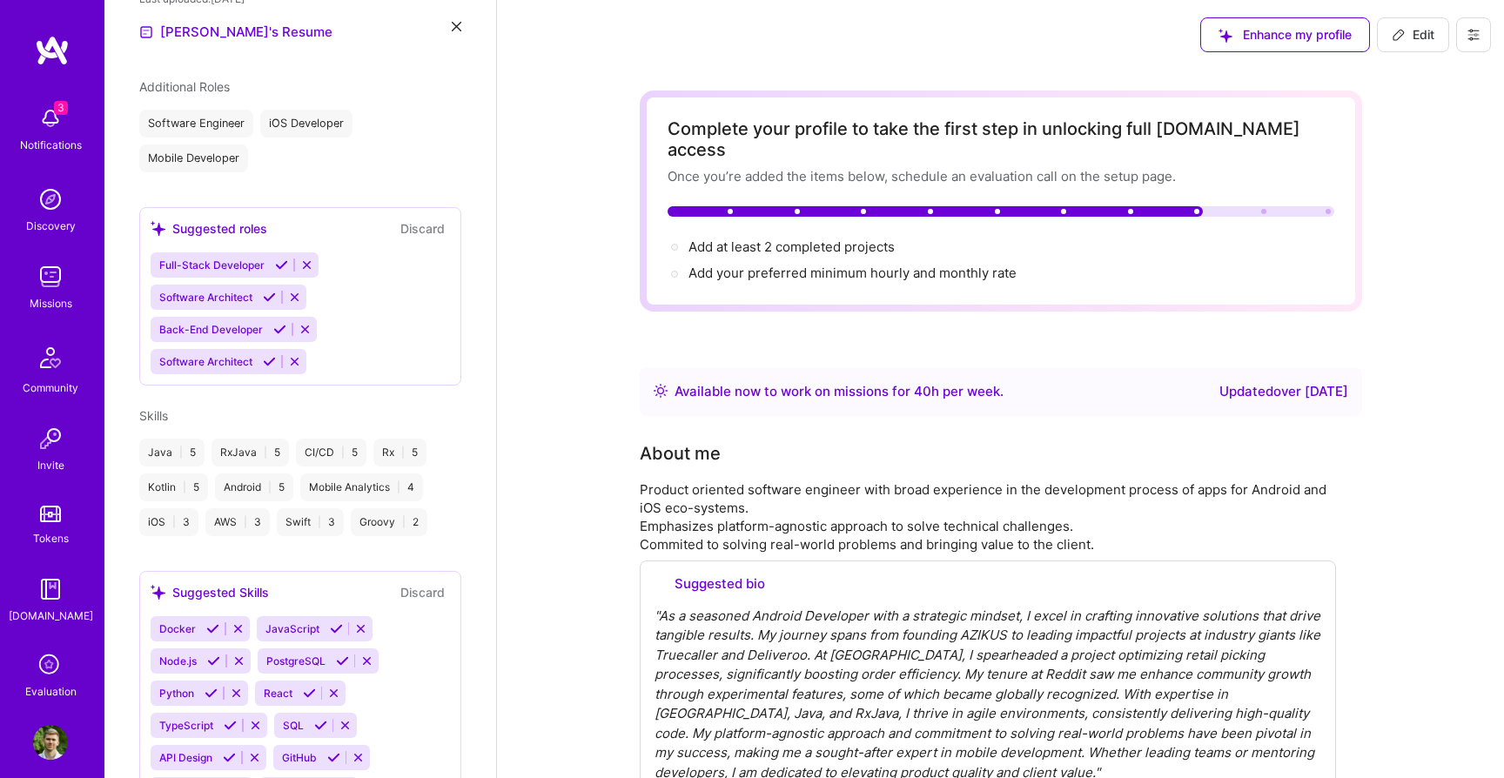
select select "US"
select select "Right Now"
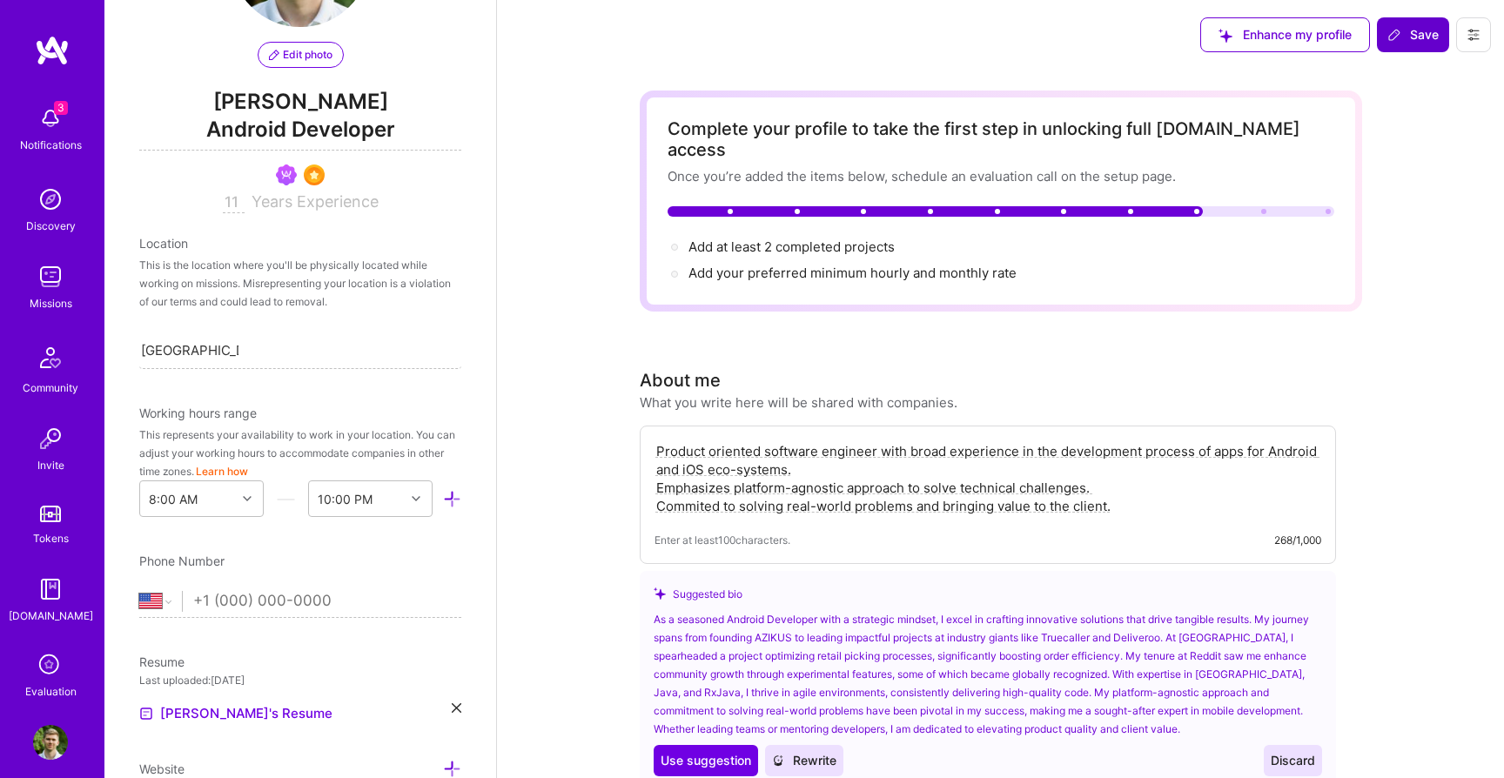
scroll to position [0, 0]
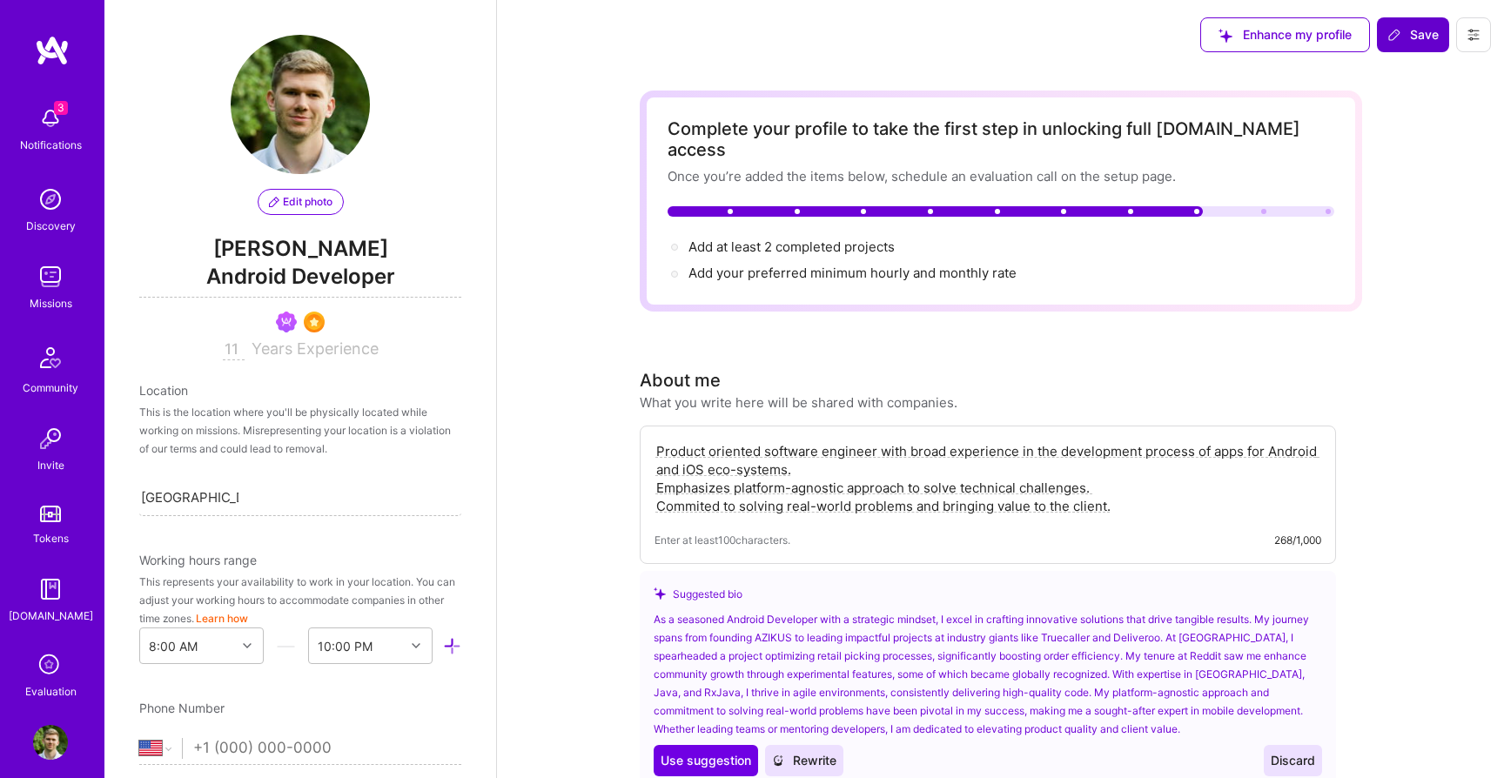
click at [290, 287] on span "Android Developer" at bounding box center [300, 280] width 322 height 36
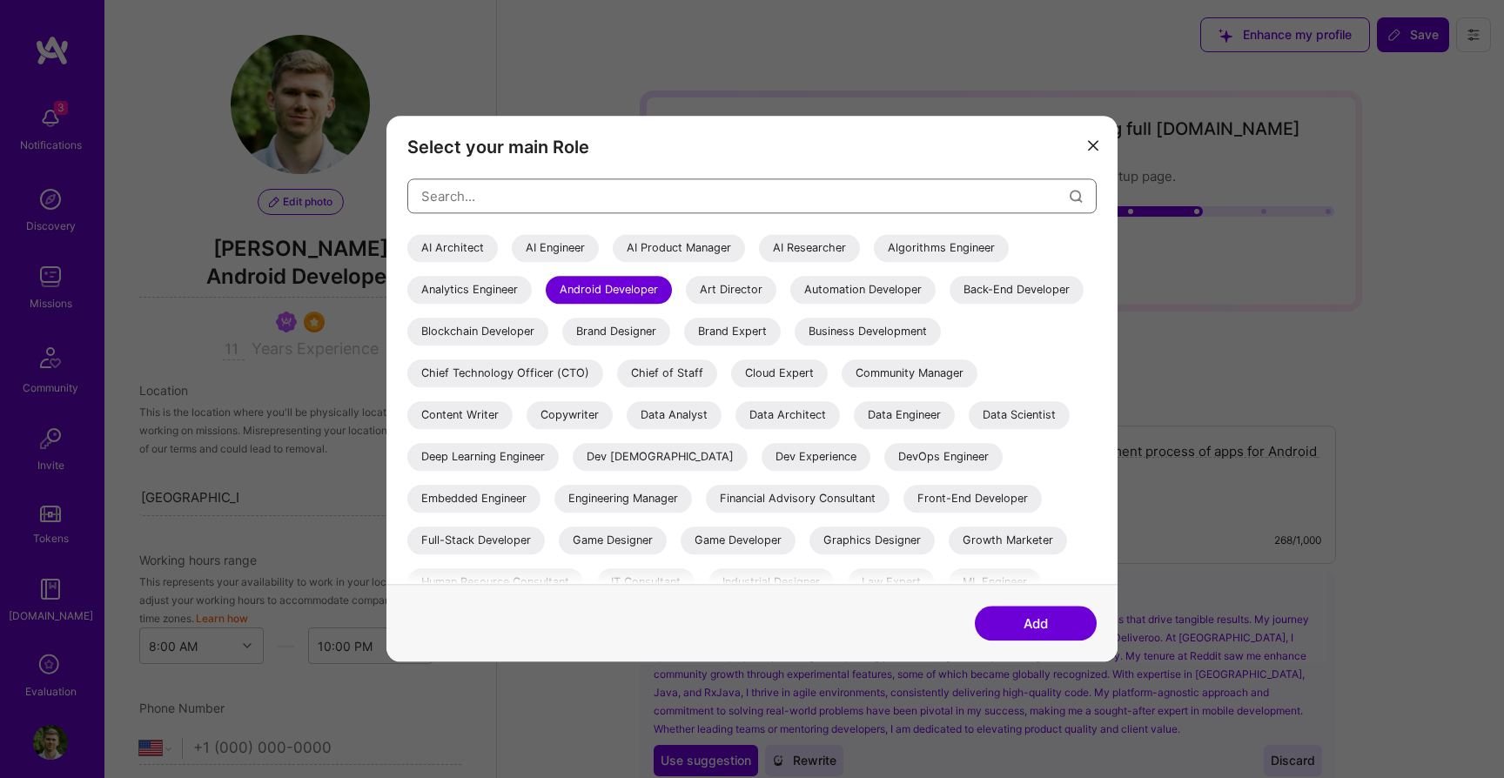
click at [574, 191] on input "modal" at bounding box center [745, 196] width 648 height 44
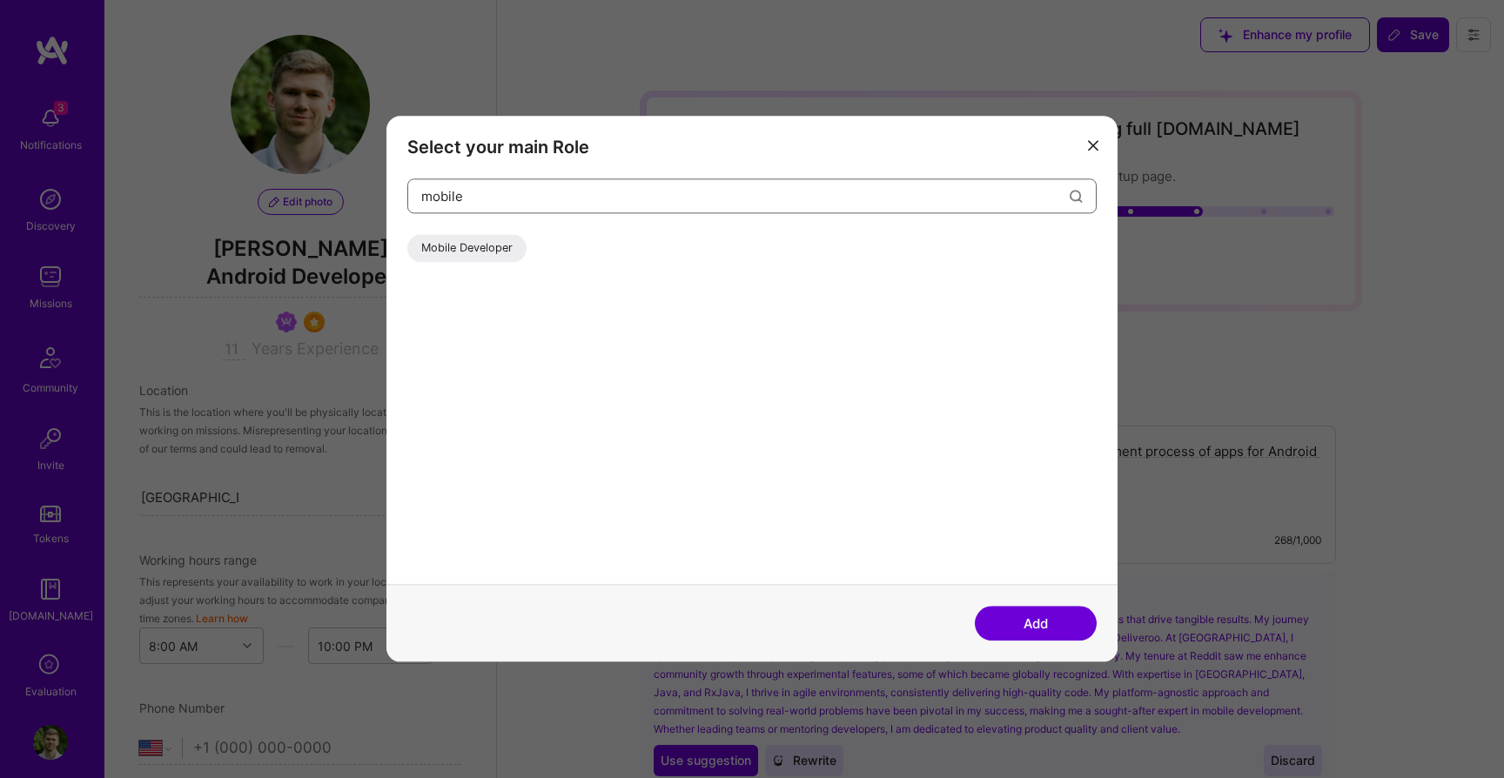
type input "mobile"
click at [478, 240] on div "Mobile Developer" at bounding box center [466, 248] width 119 height 28
click at [1041, 625] on button "Add" at bounding box center [1035, 623] width 122 height 35
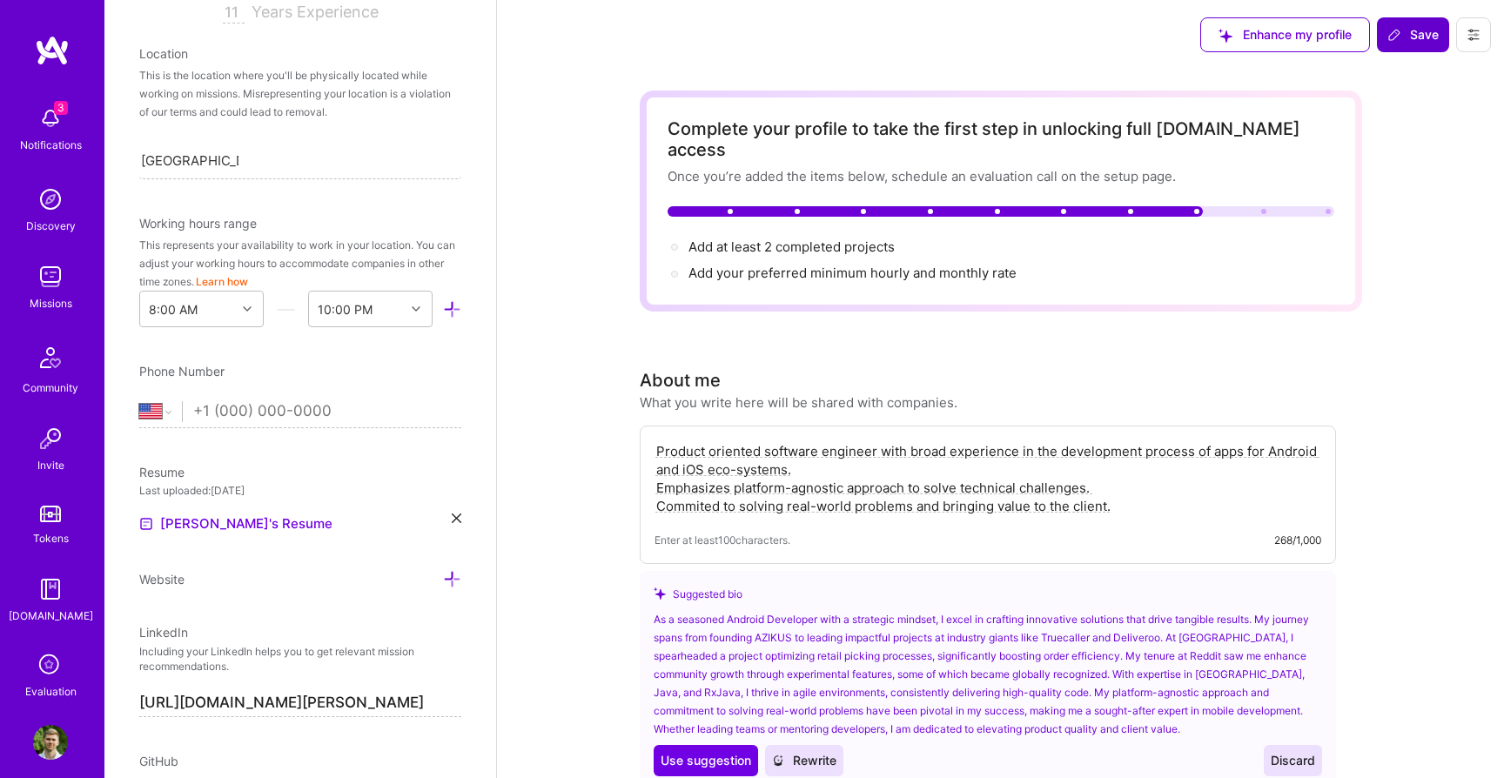
scroll to position [339, 0]
click at [198, 412] on input "tel" at bounding box center [327, 409] width 268 height 50
click at [151, 408] on select "Afghanistan Åland Islands Albania Algeria American Samoa Andorra Angola Anguill…" at bounding box center [160, 408] width 43 height 21
select select "HR"
click at [139, 398] on select "Afghanistan Åland Islands Albania Algeria American Samoa Andorra Angola Anguill…" at bounding box center [160, 408] width 43 height 21
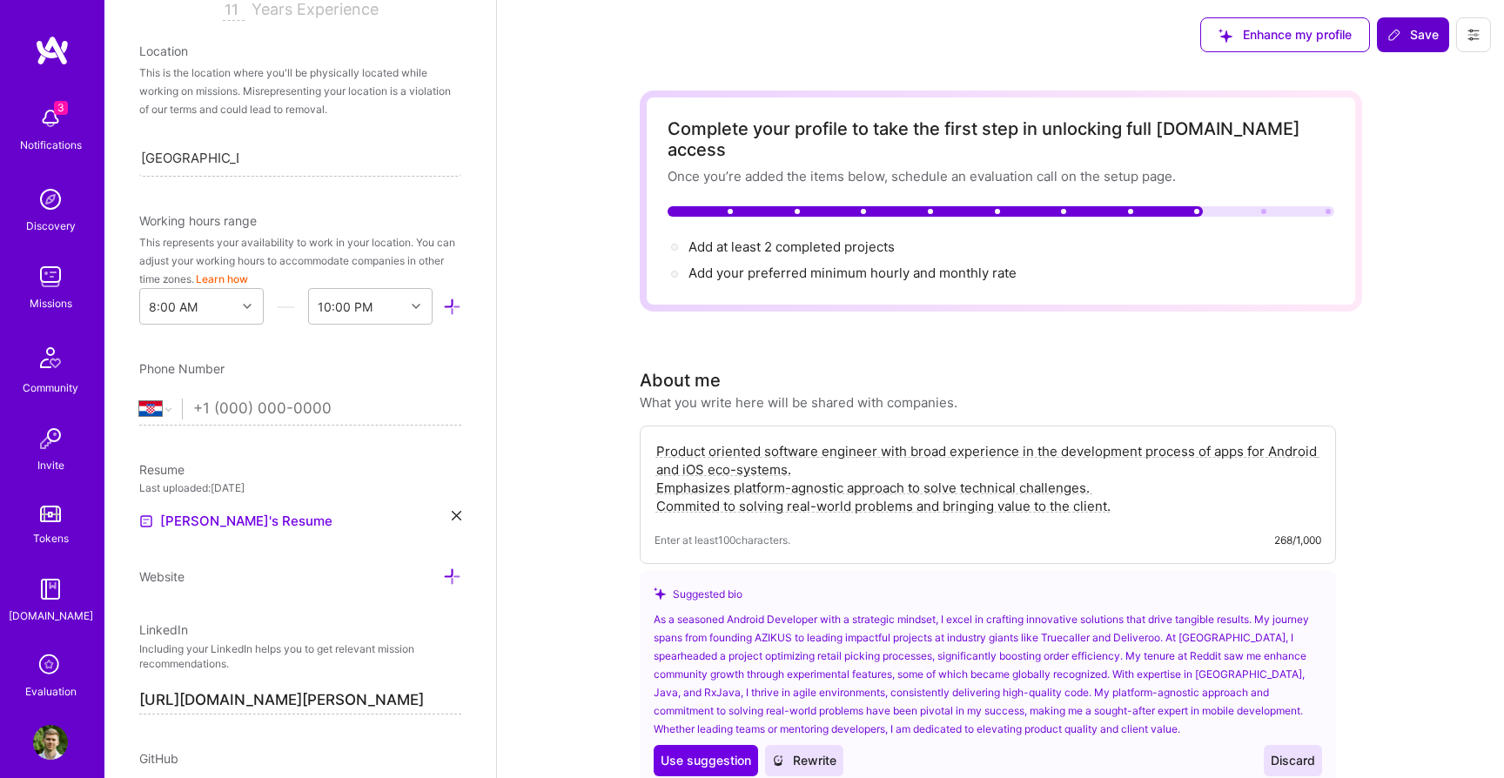
click at [276, 408] on input "tel" at bounding box center [327, 409] width 268 height 50
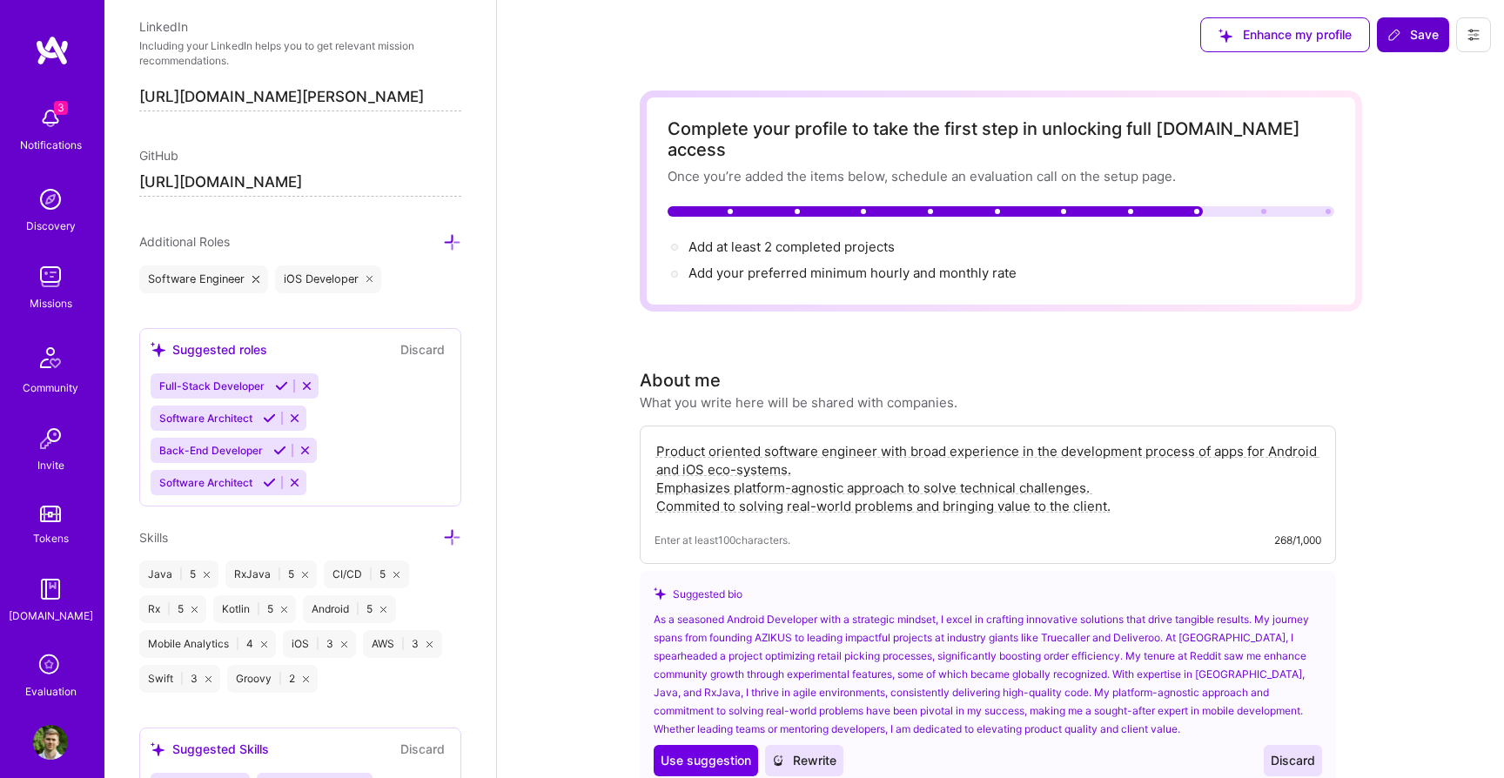
scroll to position [950, 0]
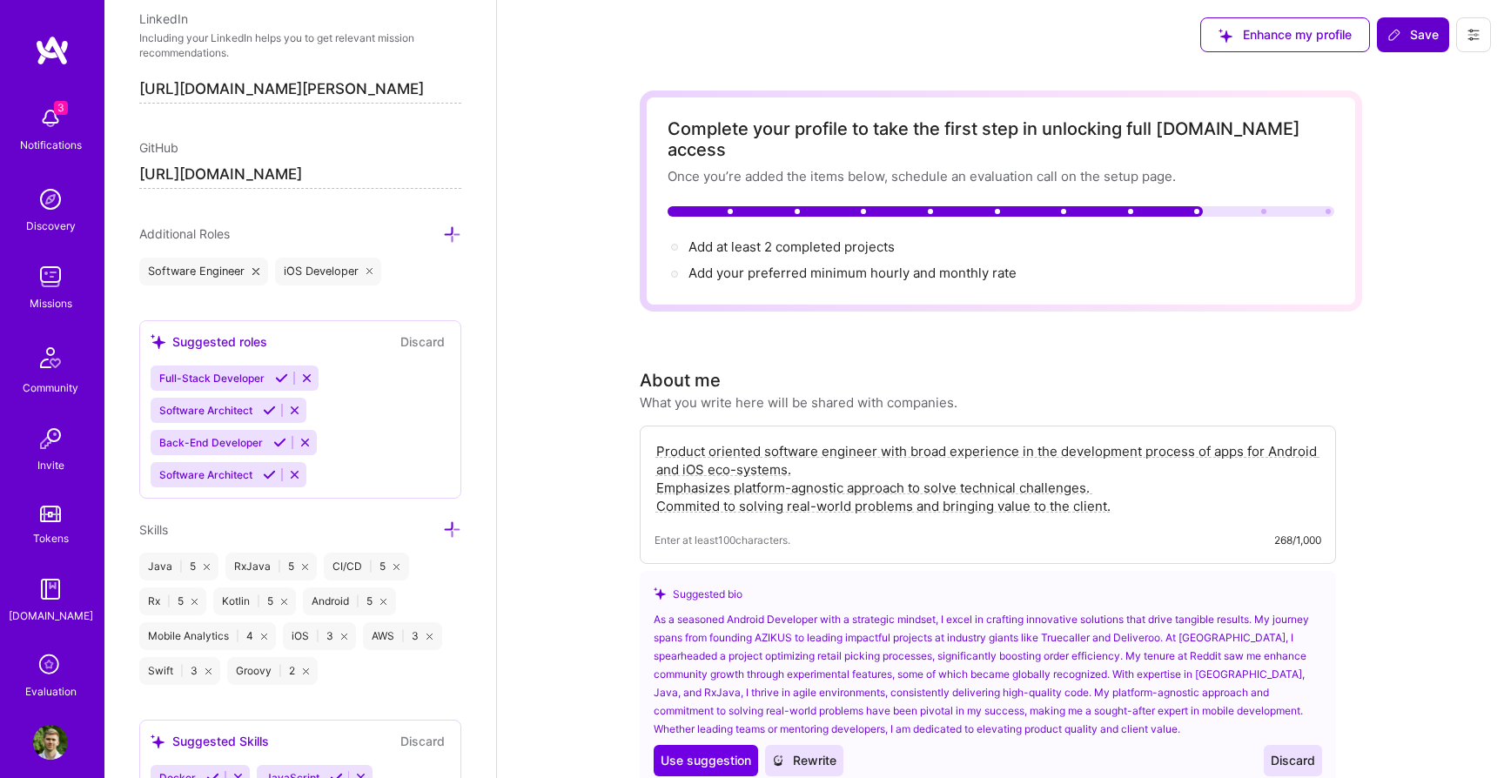
type input "[PHONE_NUMBER]"
click at [452, 228] on icon at bounding box center [452, 234] width 18 height 18
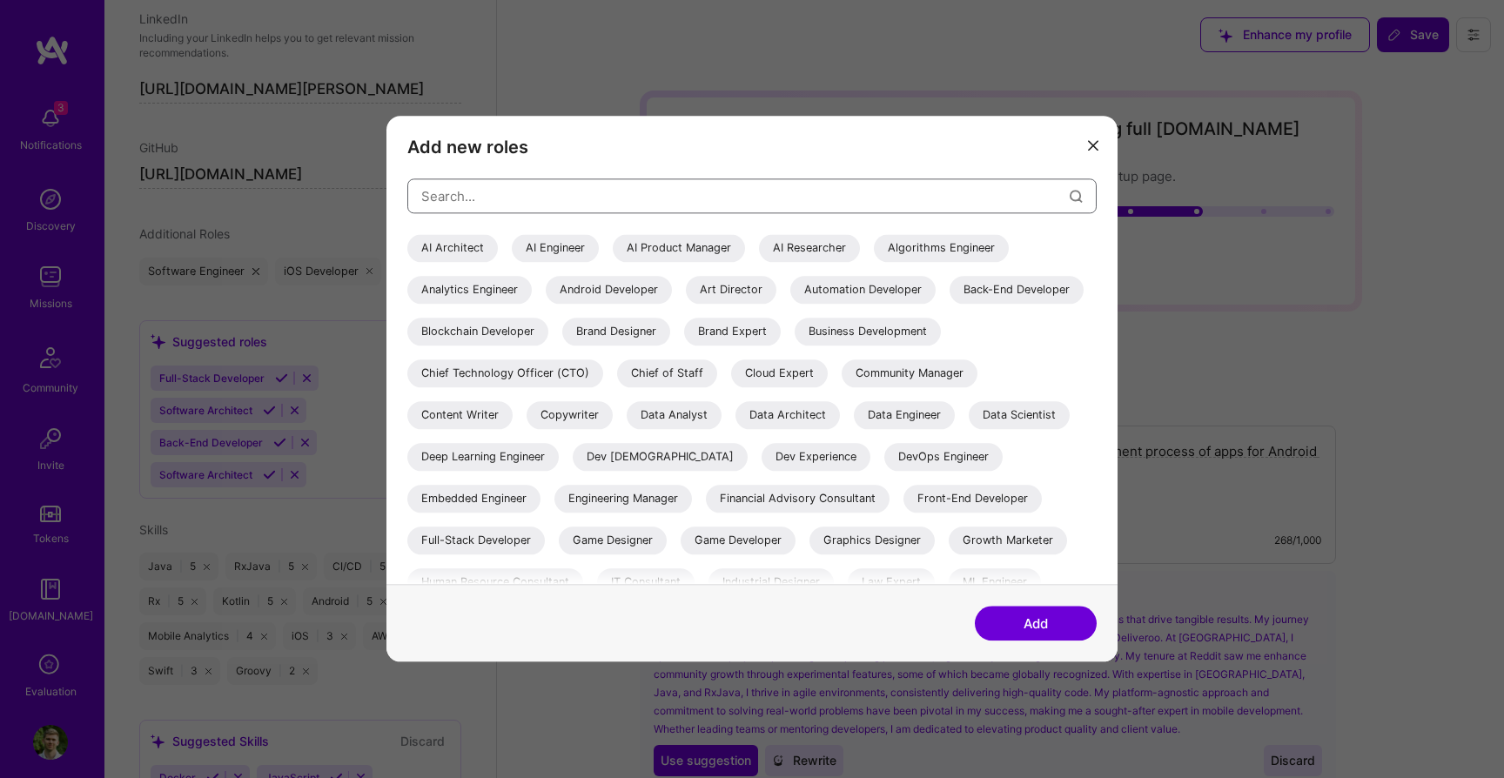
click at [560, 181] on input "modal" at bounding box center [745, 196] width 648 height 44
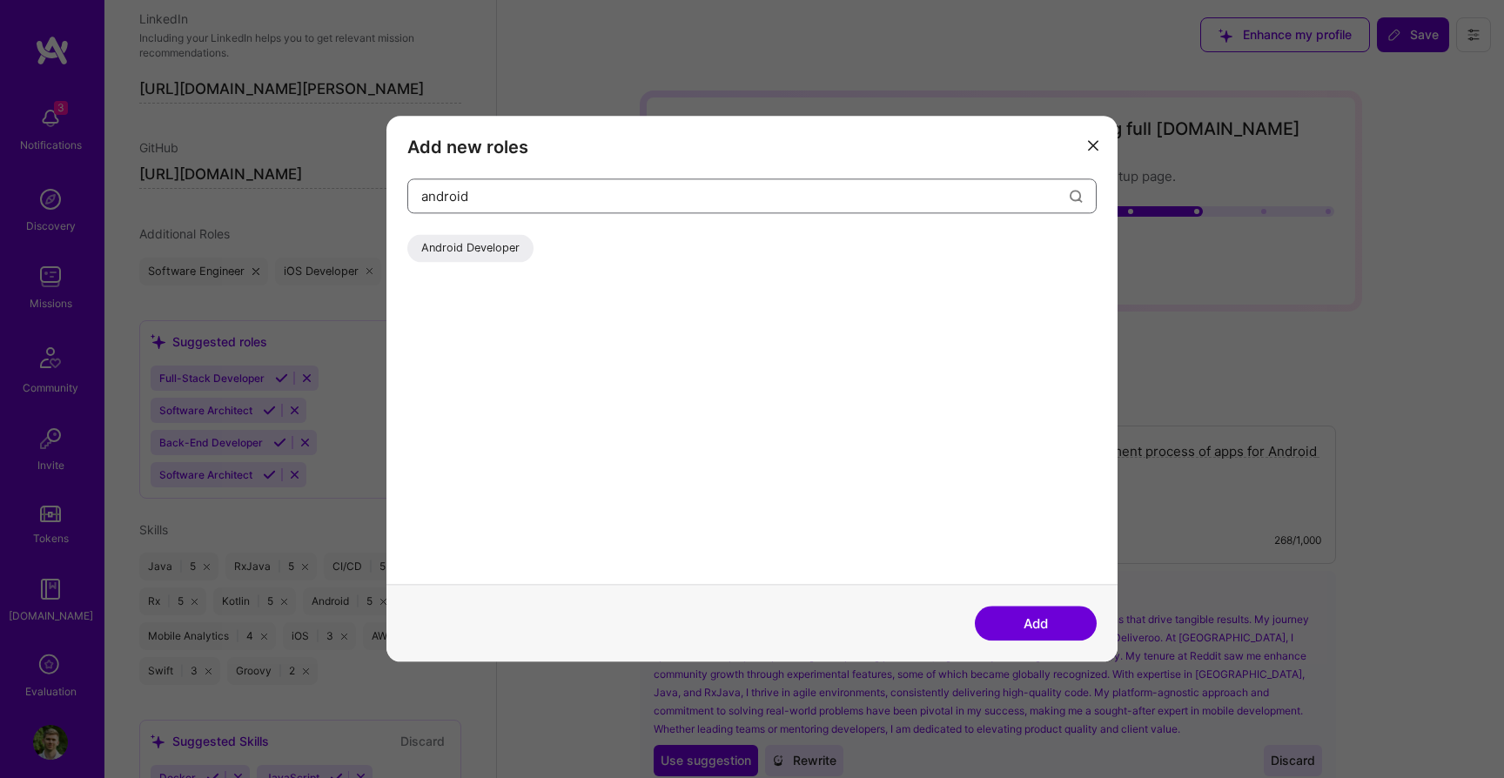
type input "android"
click at [449, 244] on div "Android Developer" at bounding box center [470, 248] width 126 height 28
click at [1048, 629] on button "Add" at bounding box center [1035, 623] width 122 height 35
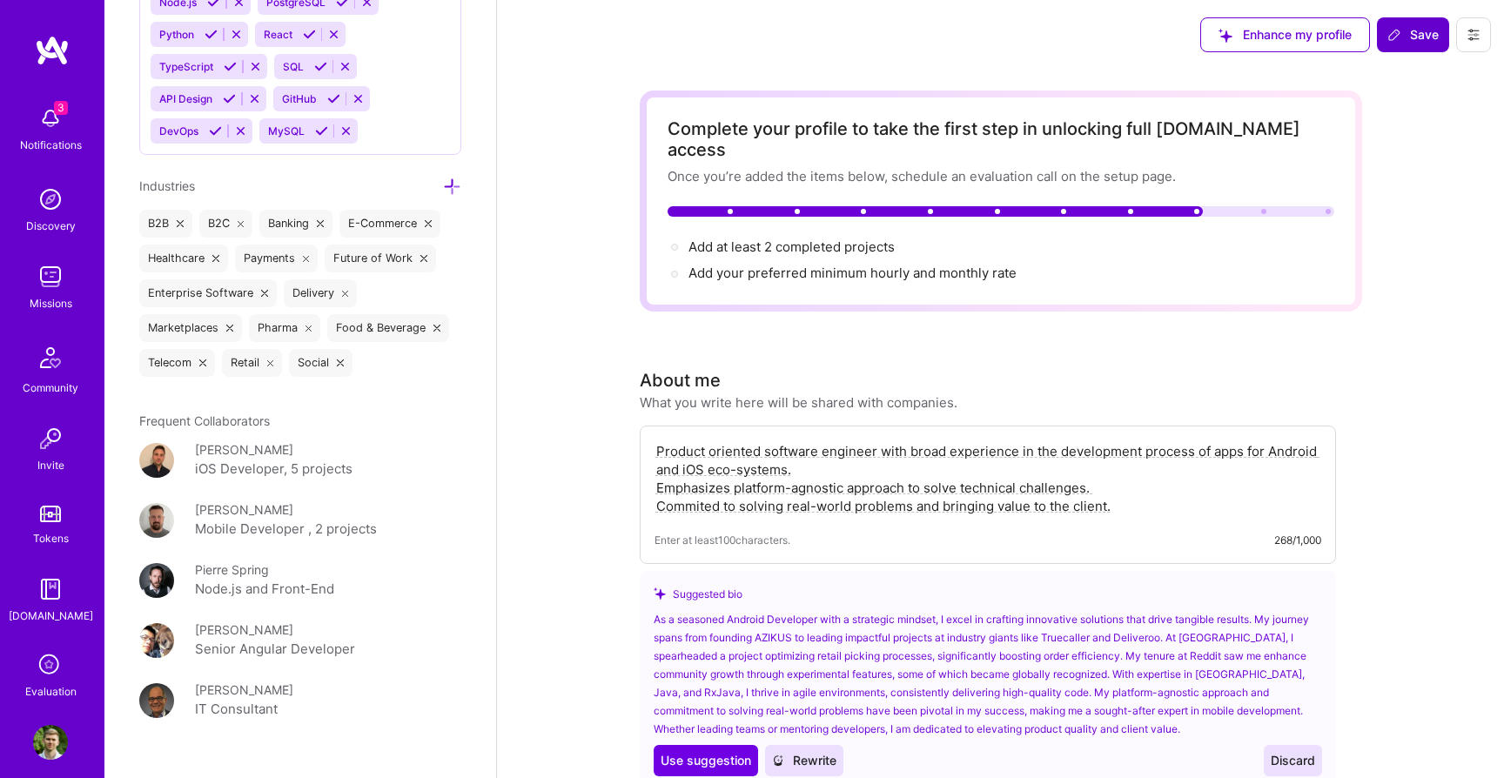
scroll to position [1823, 0]
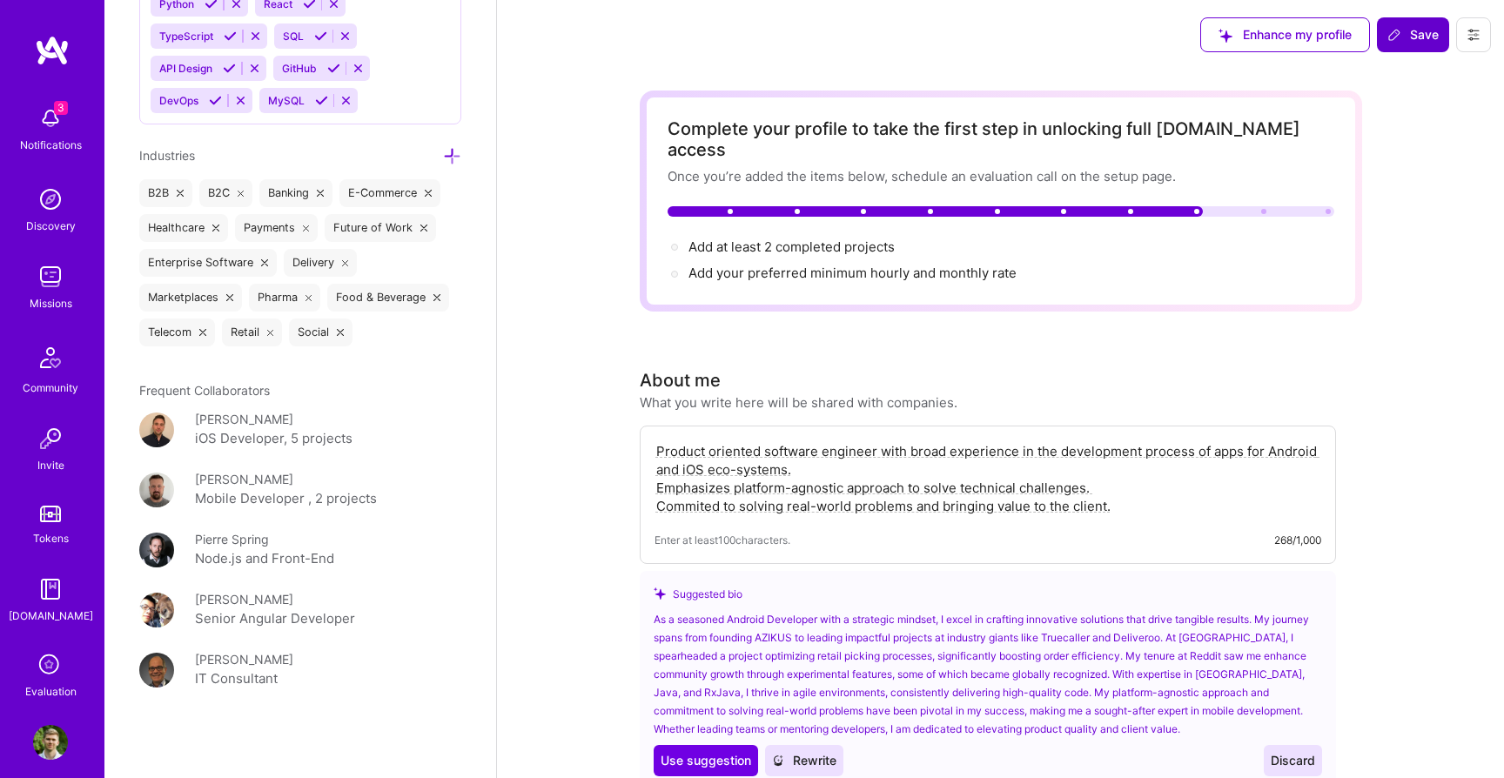
click at [1413, 44] on button "Save" at bounding box center [1412, 34] width 72 height 35
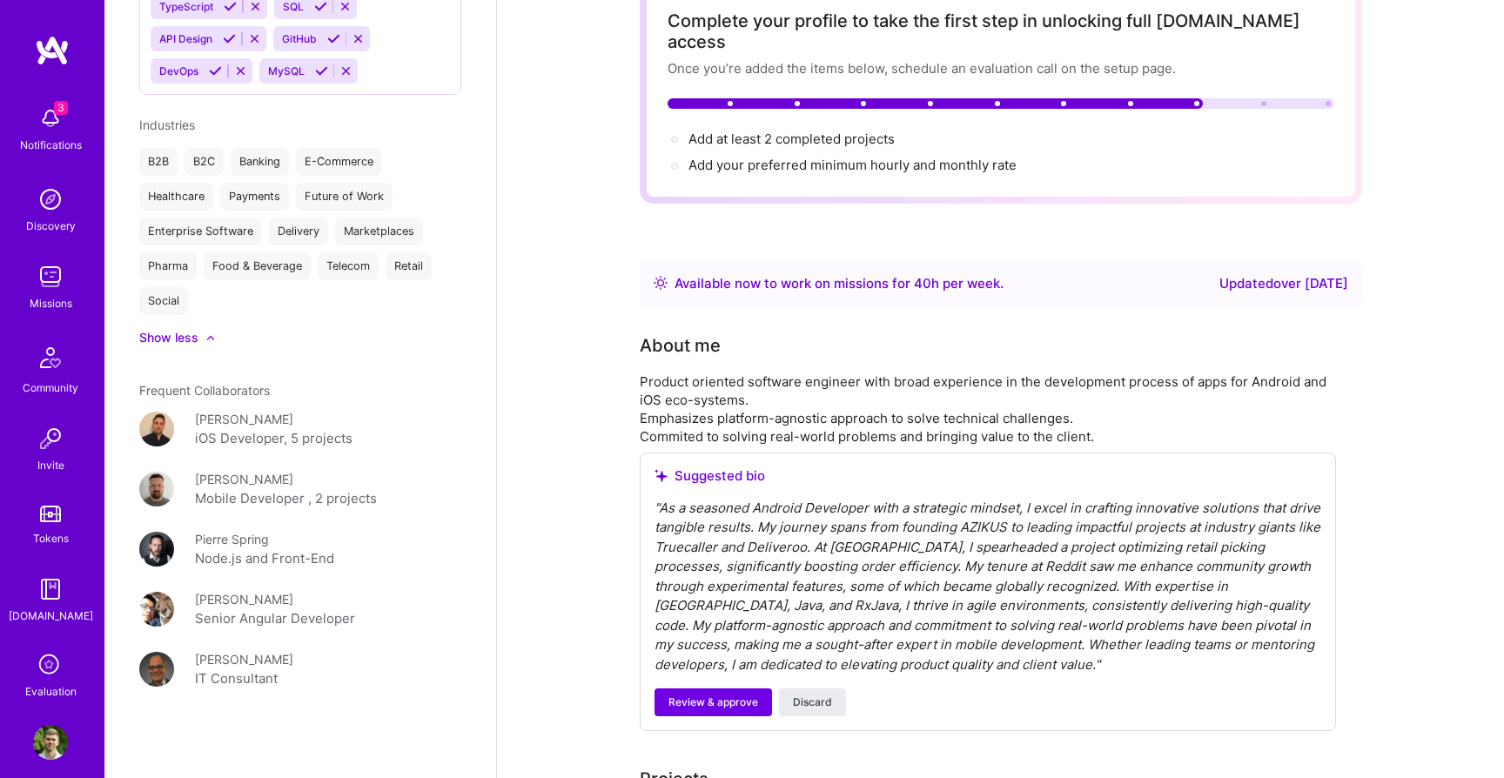
scroll to position [0, 0]
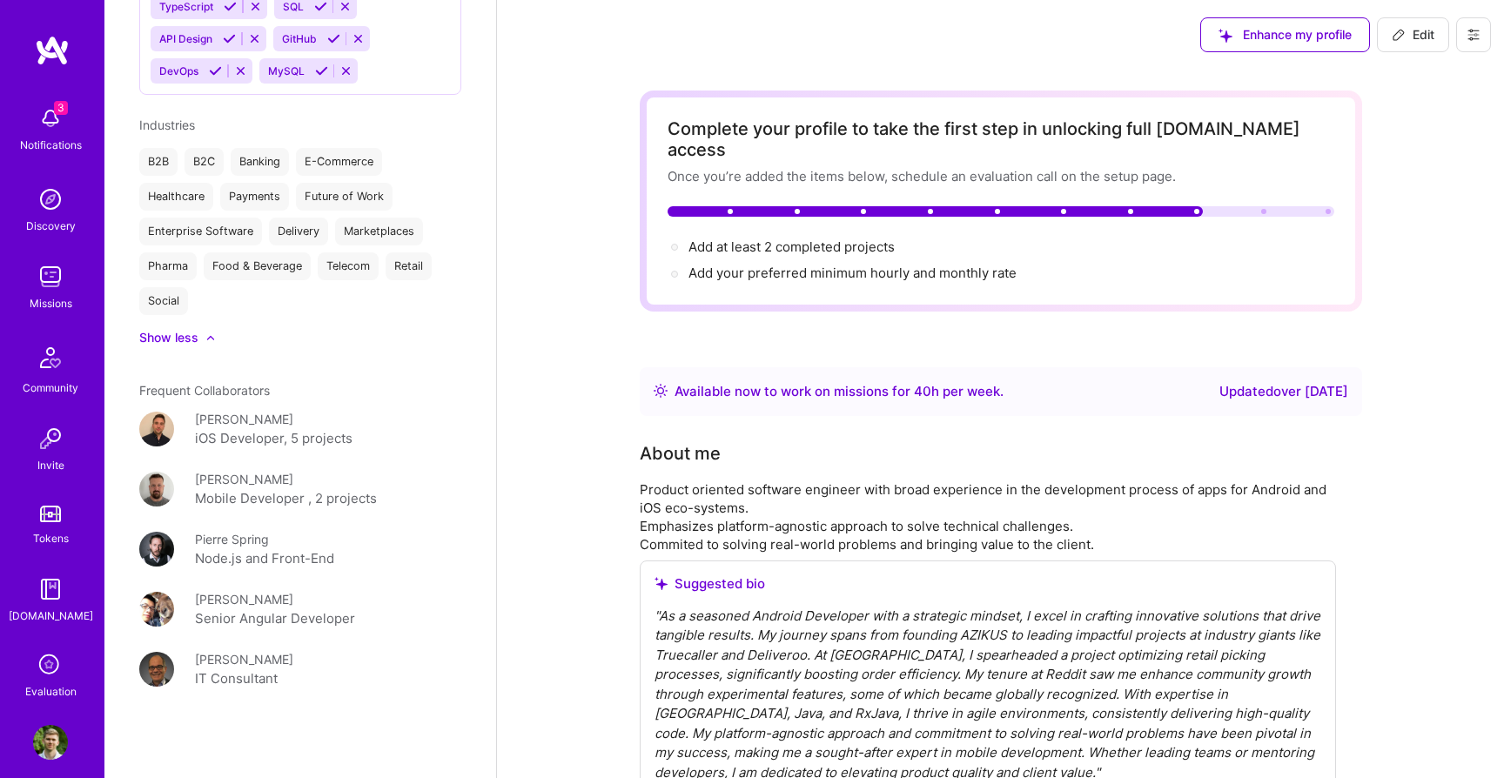
click at [1382, 28] on button "Edit" at bounding box center [1412, 34] width 72 height 35
select select "US"
select select "Right Now"
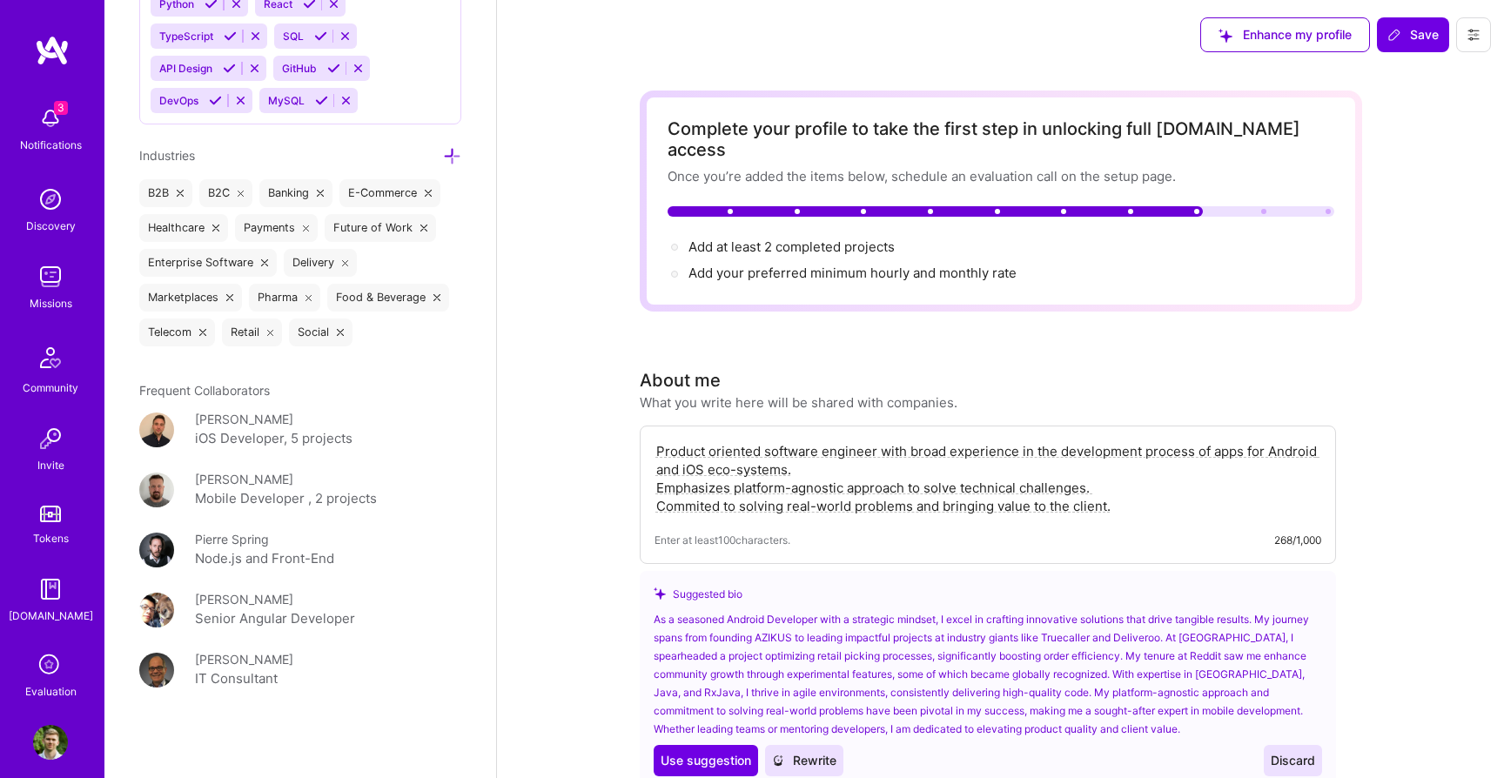
click at [829, 458] on textarea "Product oriented software engineer with broad experience in the development pro…" at bounding box center [987, 478] width 666 height 77
paste textarea "-oriented mobile engineer wit h 11+ years of experience building Android and i …"
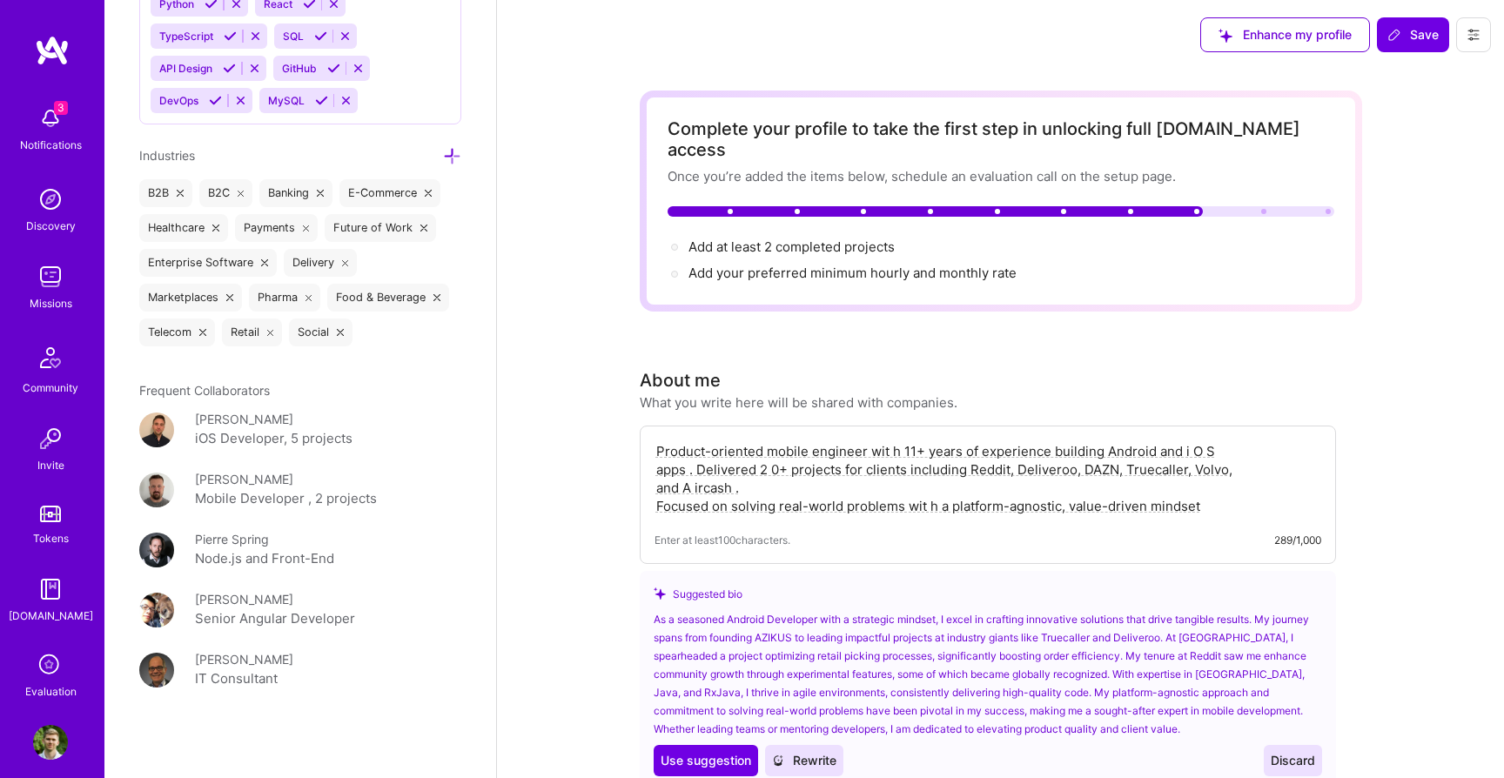
click at [886, 440] on textarea "Product-oriented mobile engineer wit h 11+ years of experience building Android…" at bounding box center [987, 478] width 666 height 77
click at [1189, 440] on textarea "Product-oriented mobile engineer with 11+ years of experience building Android …" at bounding box center [987, 478] width 666 height 77
click at [691, 444] on textarea "Product-oriented mobile engineer with 11+ years of experience building Android …" at bounding box center [987, 478] width 666 height 77
click at [757, 447] on textarea "Product-oriented mobile engineer with 11+ years of experience building Android …" at bounding box center [987, 478] width 666 height 77
click at [924, 484] on textarea "Product-oriented mobile engineer with 11+ years of experience building Android …" at bounding box center [987, 478] width 666 height 77
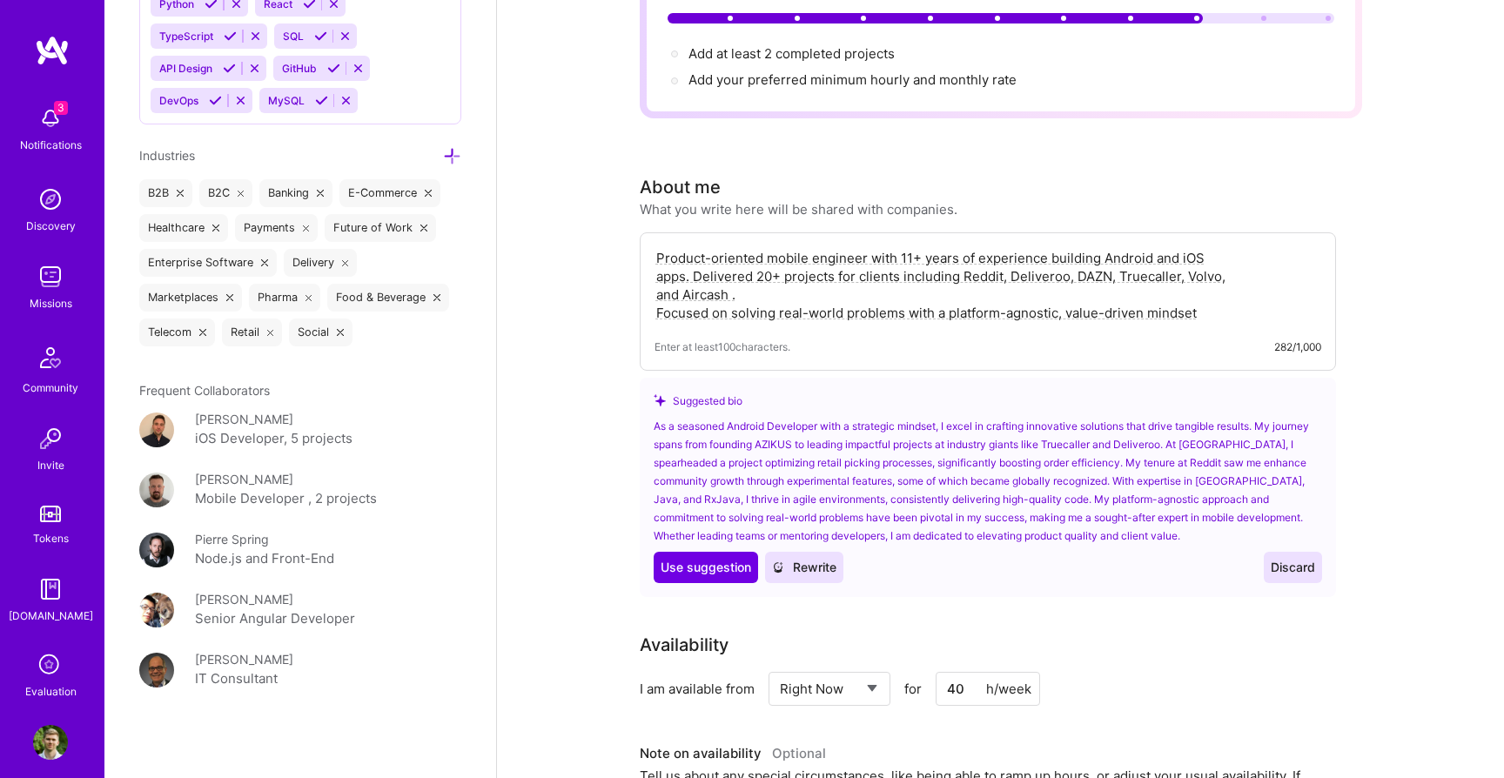
scroll to position [198, 0]
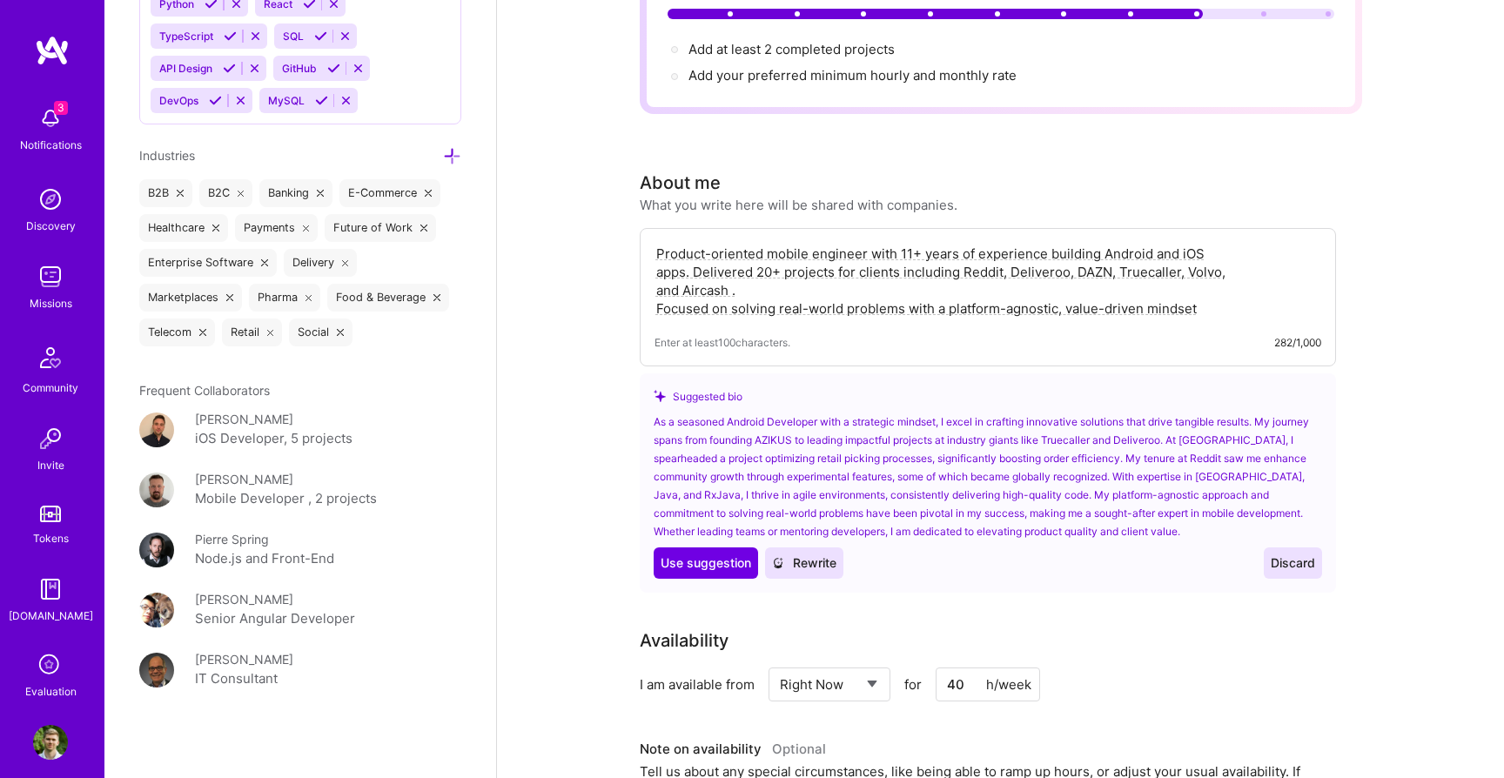
type textarea "Product-oriented mobile engineer with 11+ years of experience building Android …"
click at [697, 243] on textarea "Product-oriented mobile engineer with 11+ years of experience building Android …" at bounding box center [987, 281] width 666 height 77
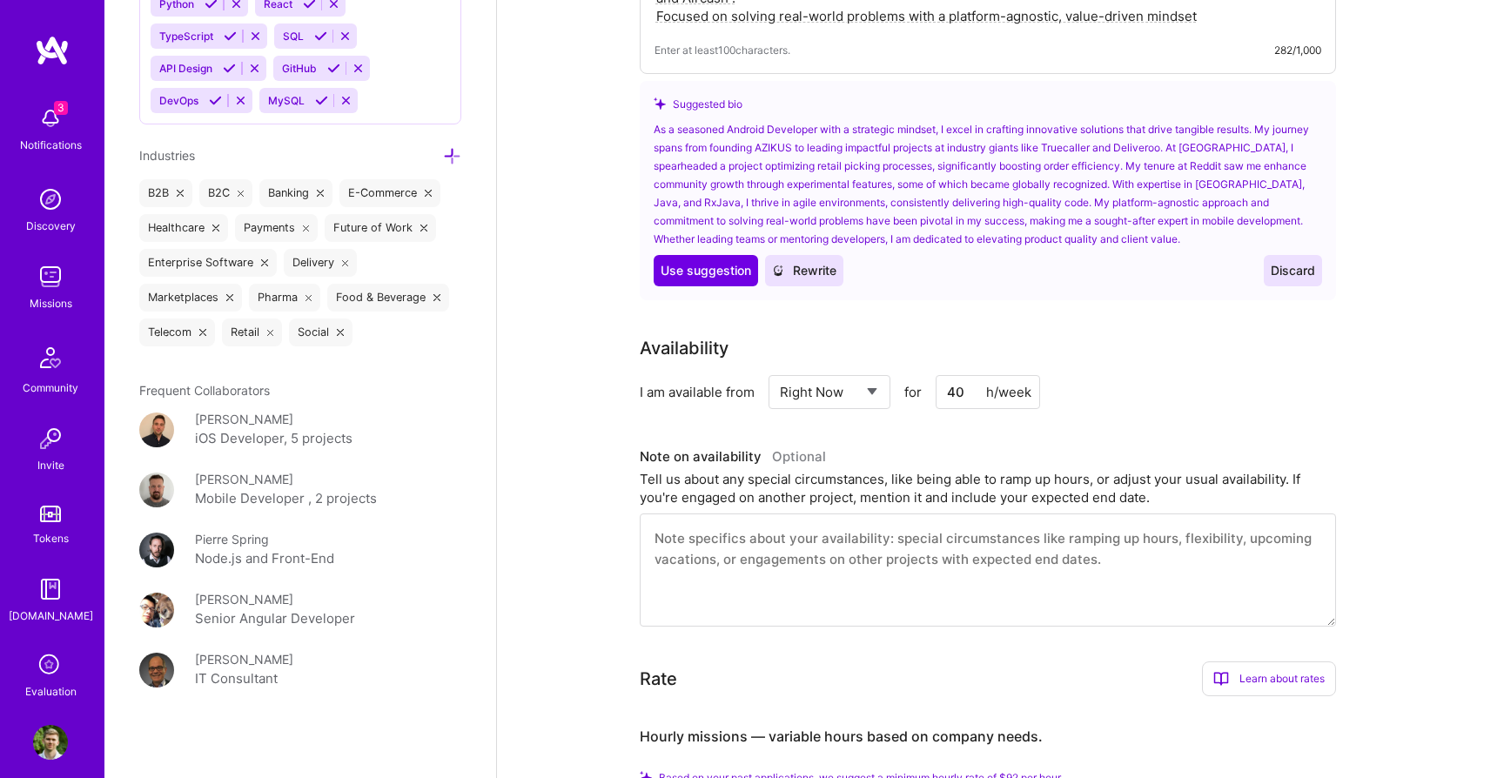
scroll to position [0, 0]
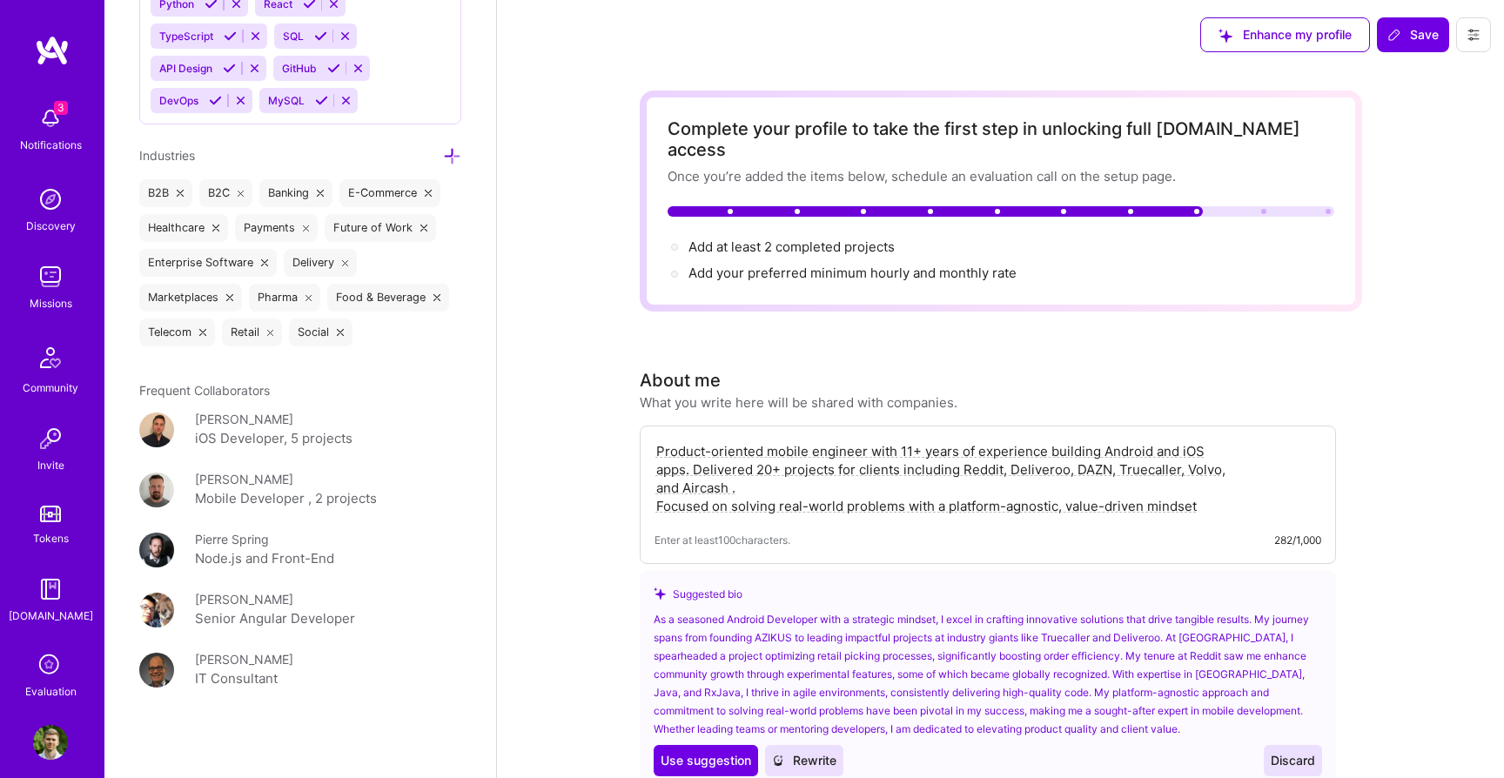
click at [1390, 41] on icon at bounding box center [1394, 35] width 14 height 14
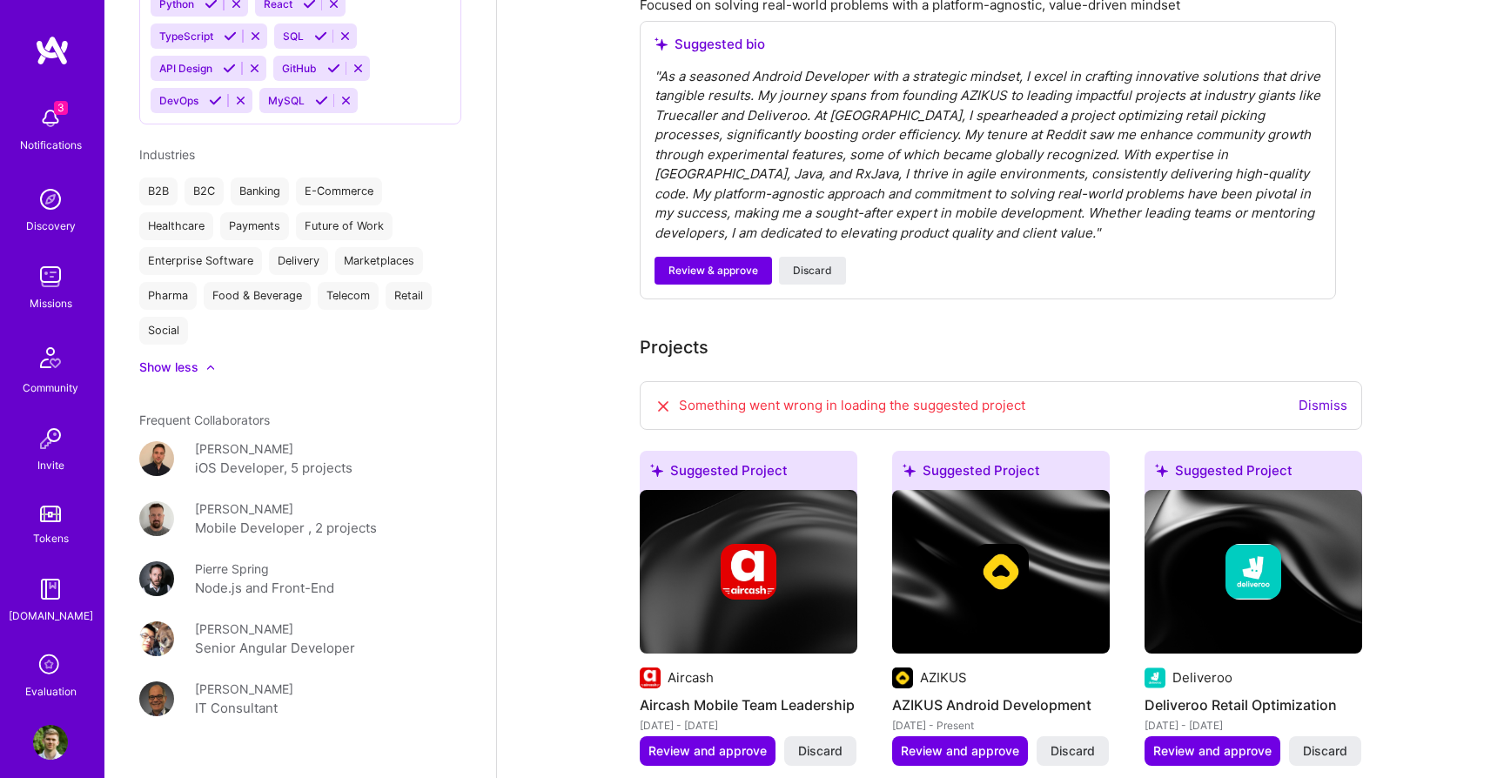
scroll to position [570, 0]
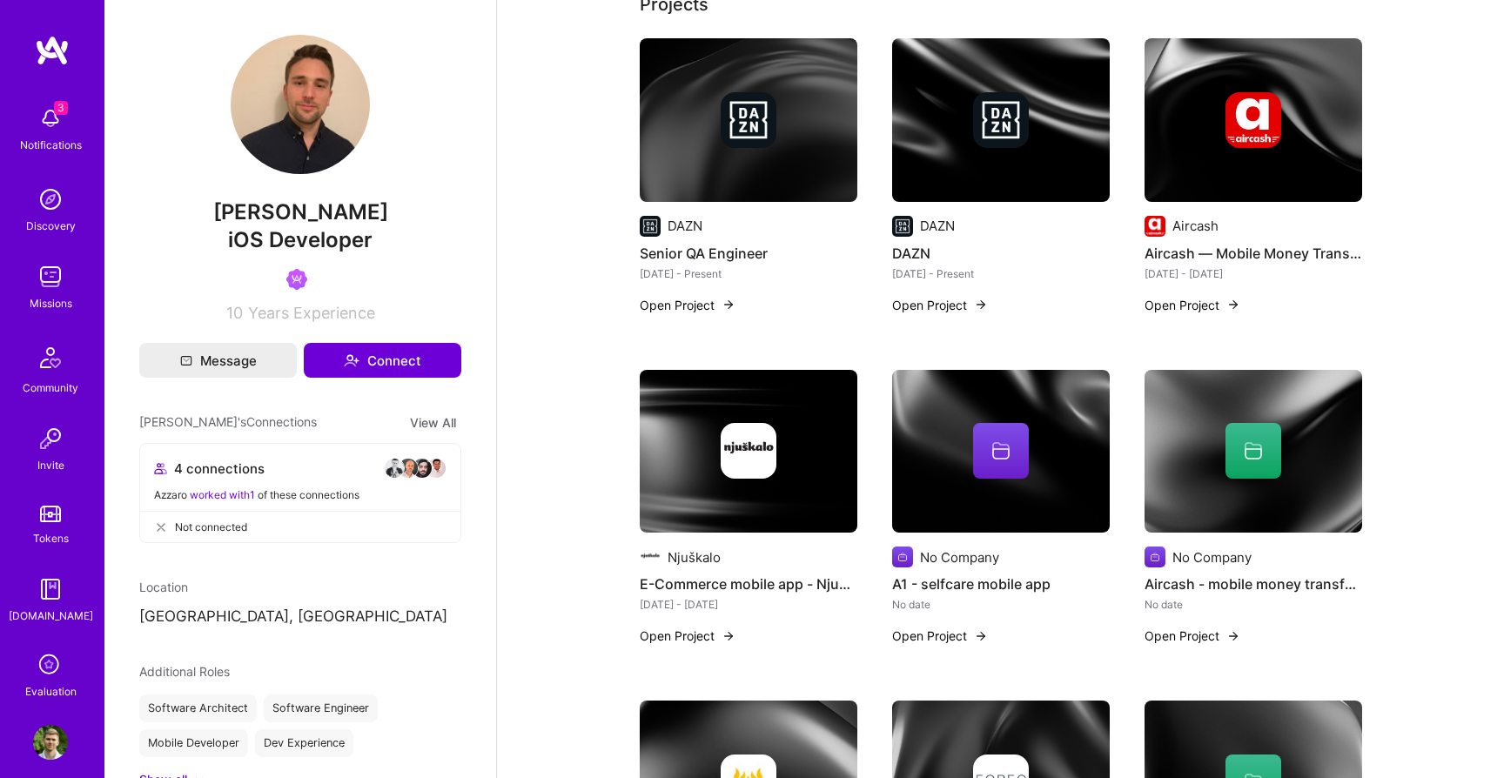
scroll to position [297, 0]
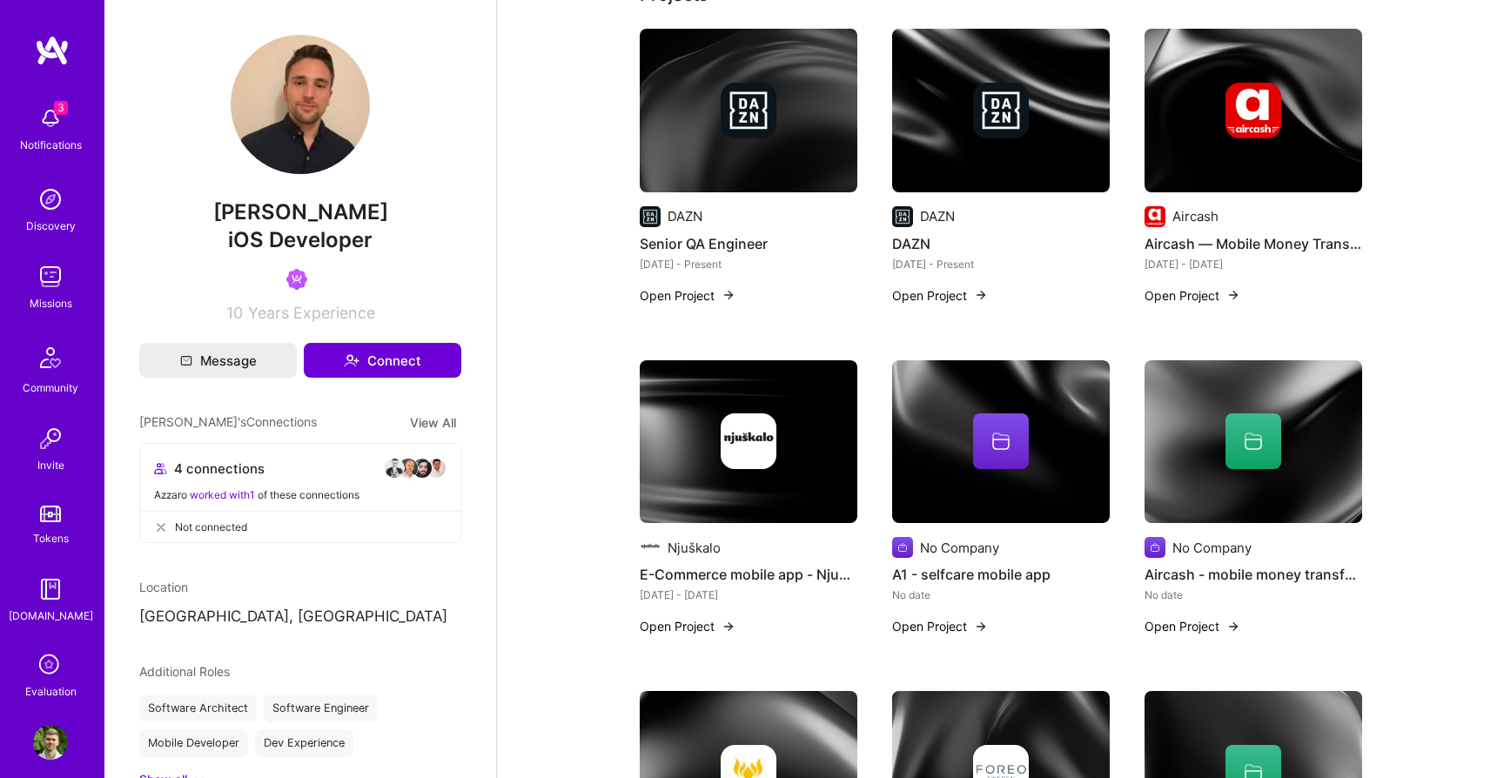
click at [681, 289] on button "Open Project" at bounding box center [688, 295] width 96 height 18
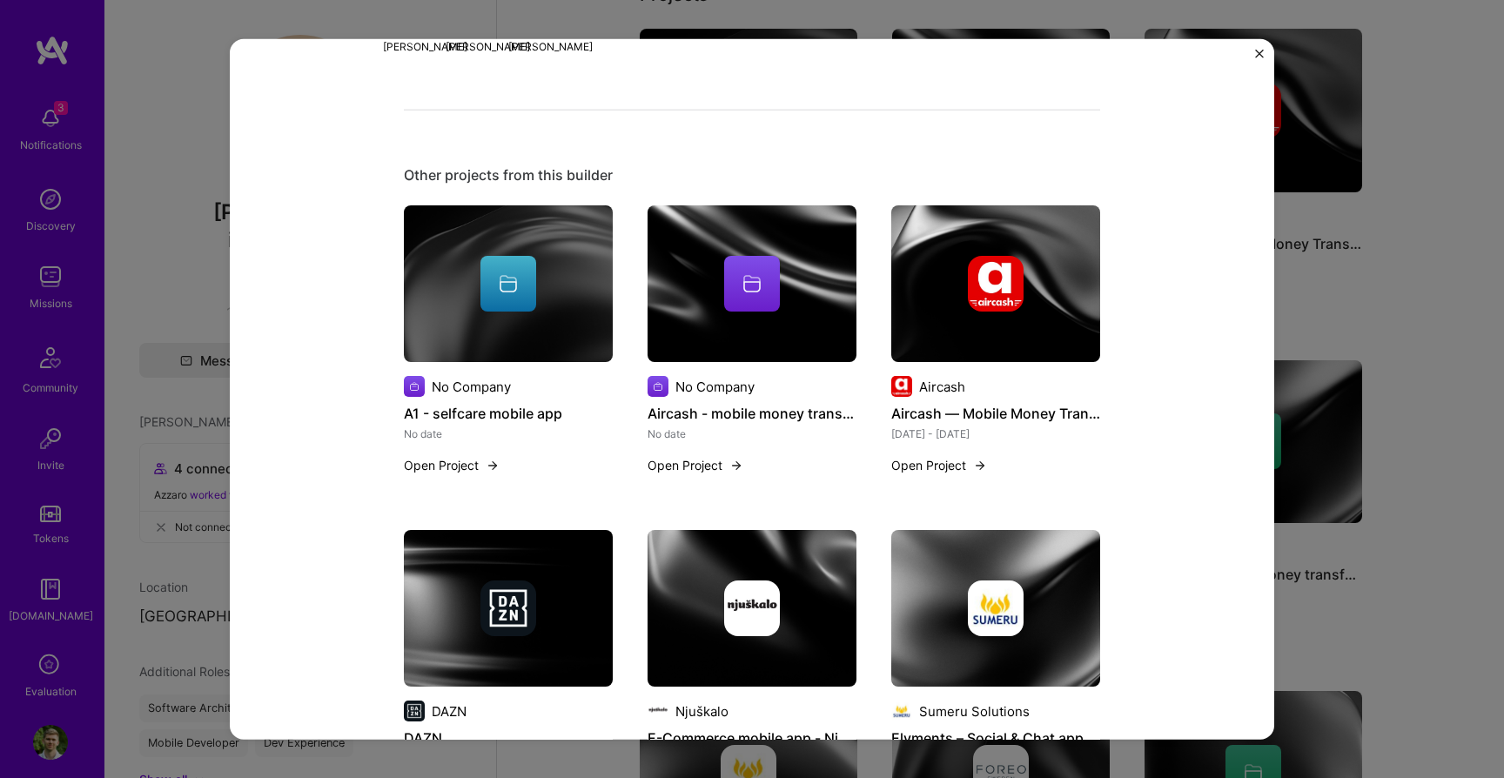
scroll to position [728, 0]
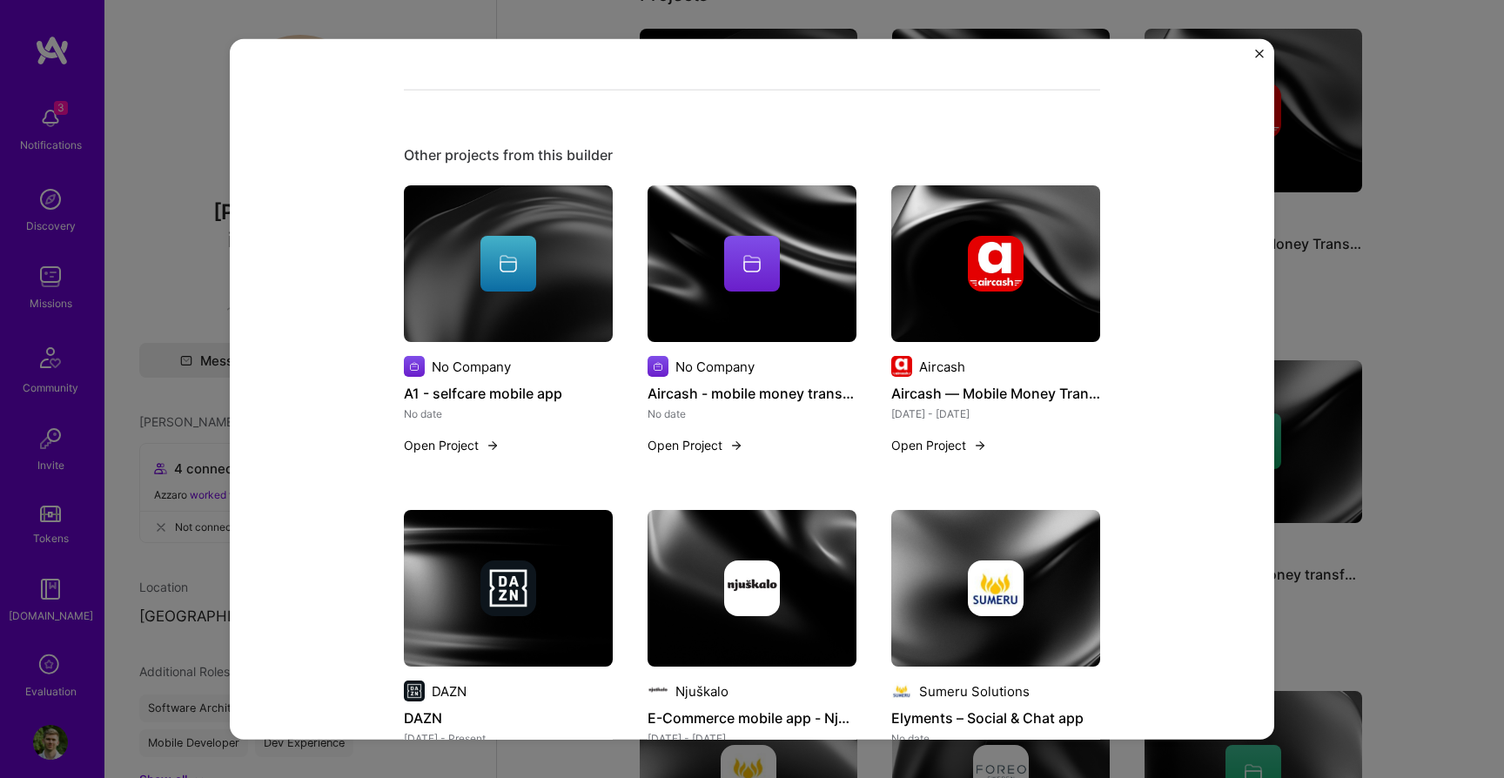
click at [177, 303] on div "Senior QA Engineer DAZN Sports Role iOS Senior Developer Feb, 2023 - Present Sk…" at bounding box center [752, 389] width 1504 height 778
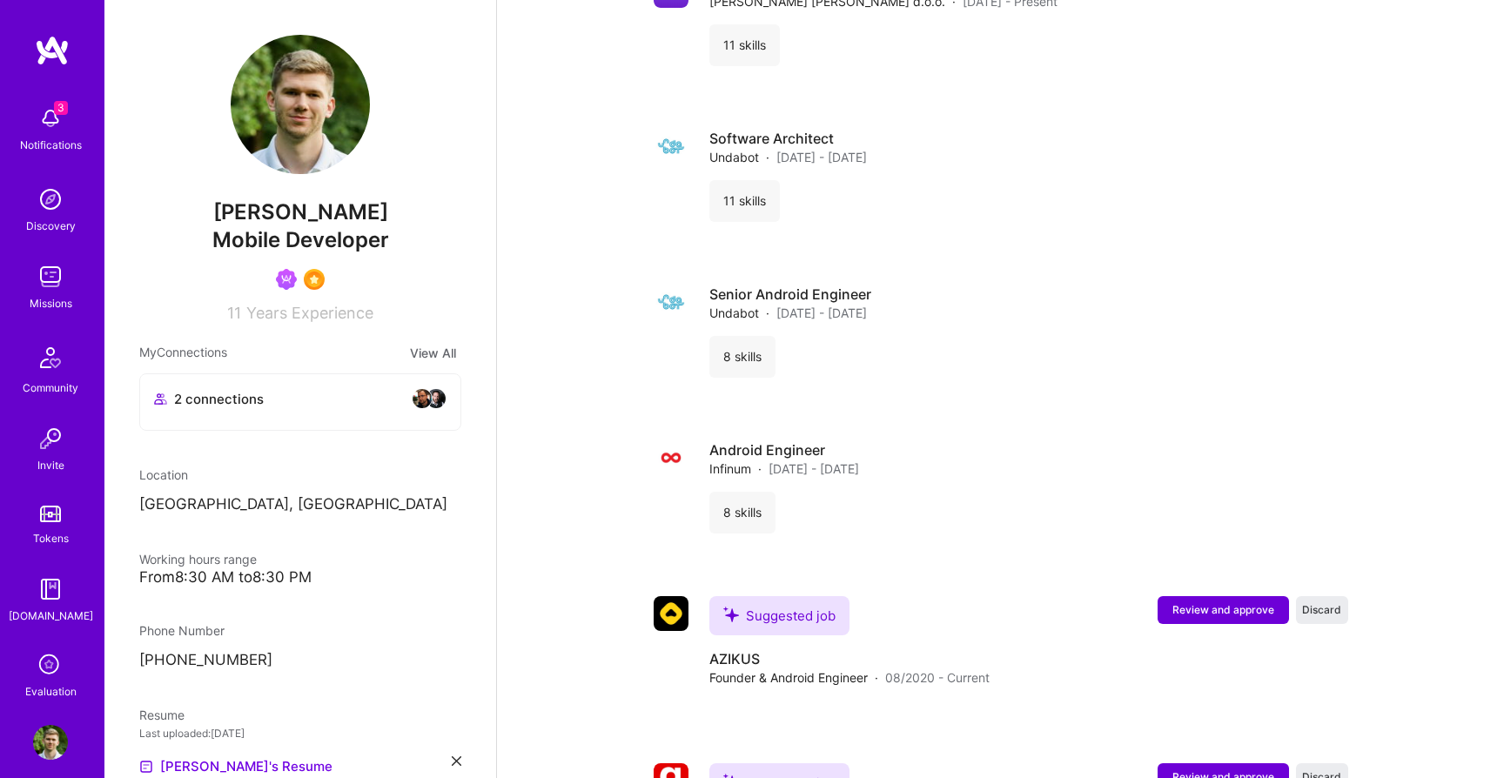
scroll to position [4252, 0]
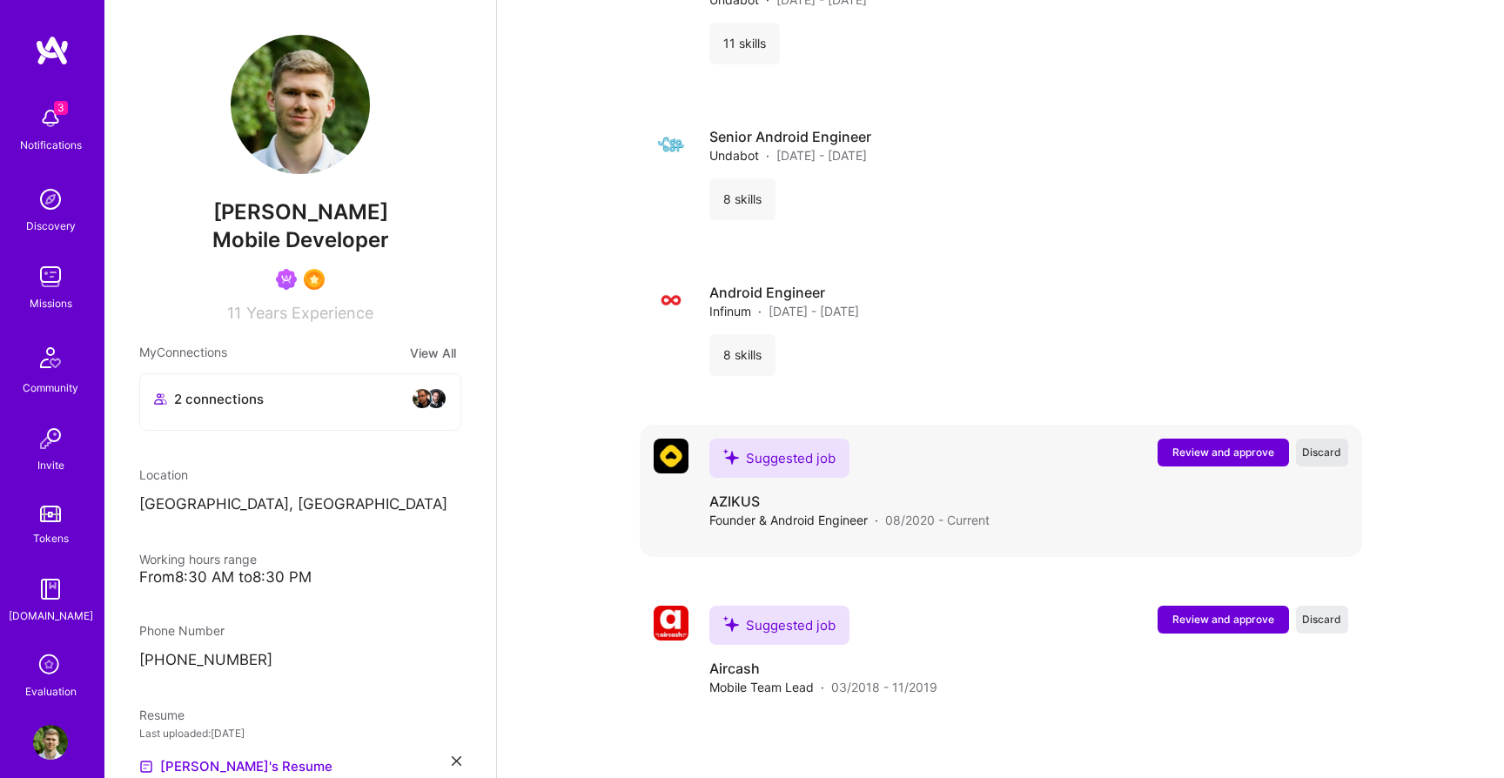
click at [1323, 445] on span "Discard" at bounding box center [1321, 452] width 39 height 15
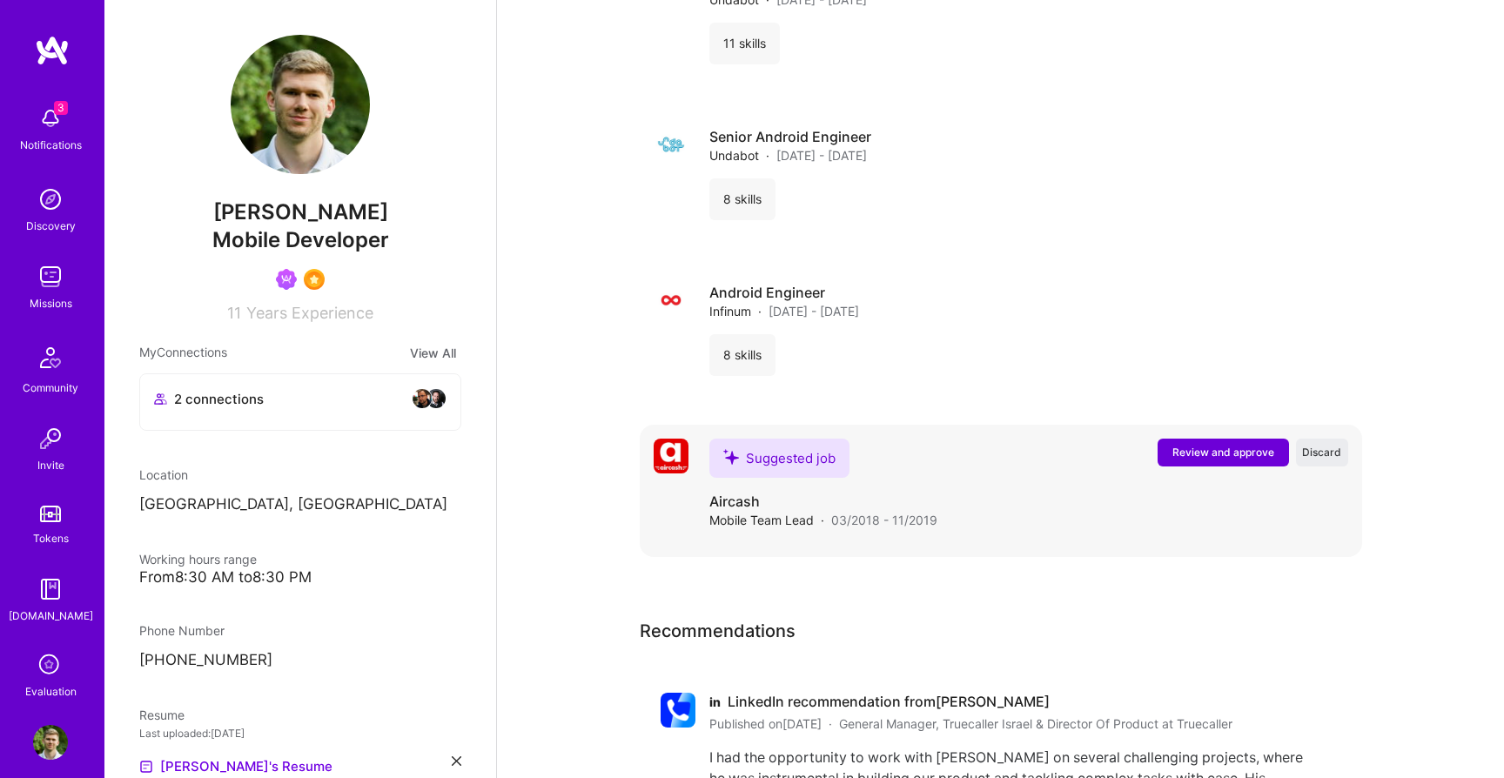
click at [1214, 445] on span "Review and approve" at bounding box center [1223, 452] width 102 height 15
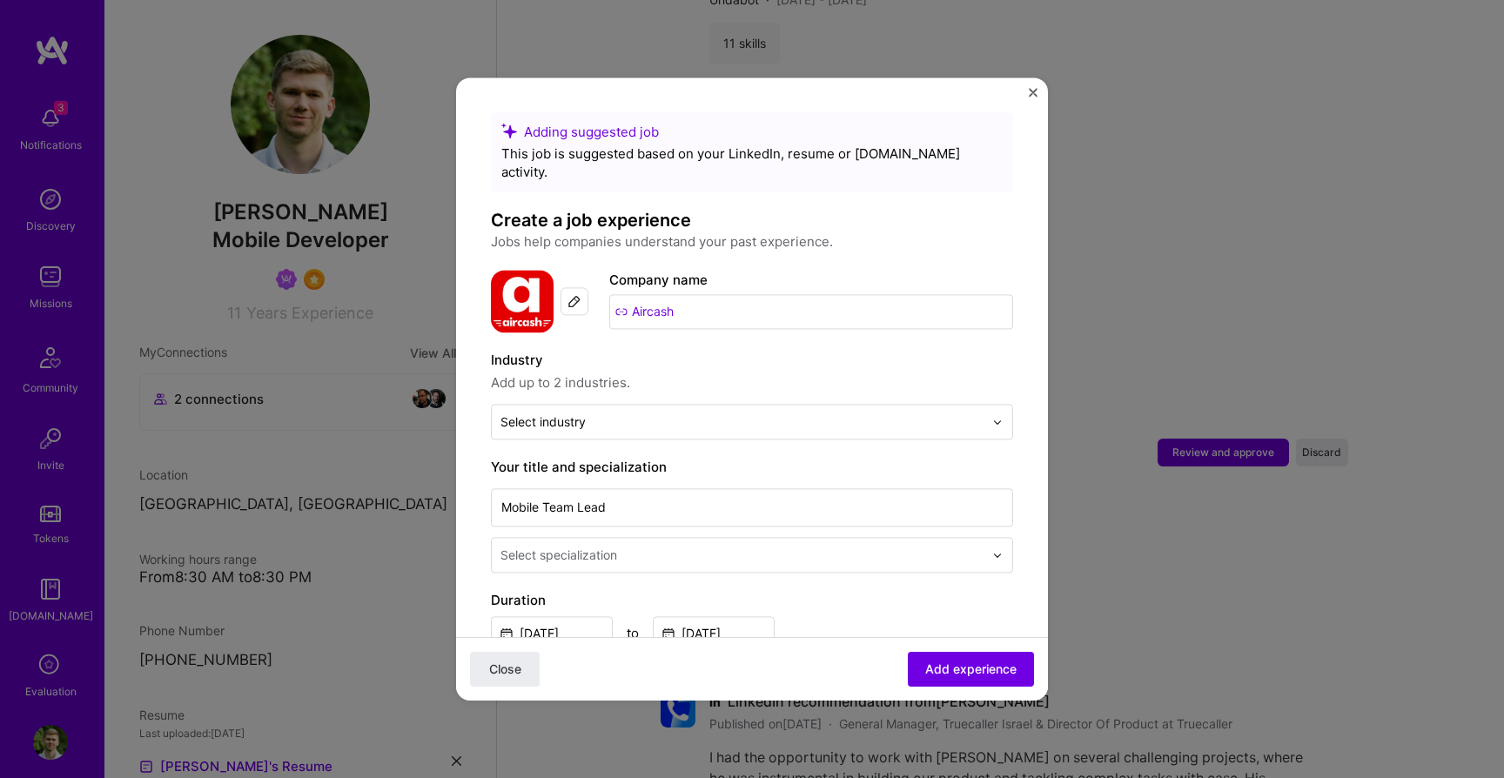
click at [632, 298] on input "Aircash" at bounding box center [811, 311] width 404 height 35
click at [624, 294] on input "Aircash" at bounding box center [811, 311] width 404 height 35
click at [615, 294] on input "Aircash" at bounding box center [811, 311] width 404 height 35
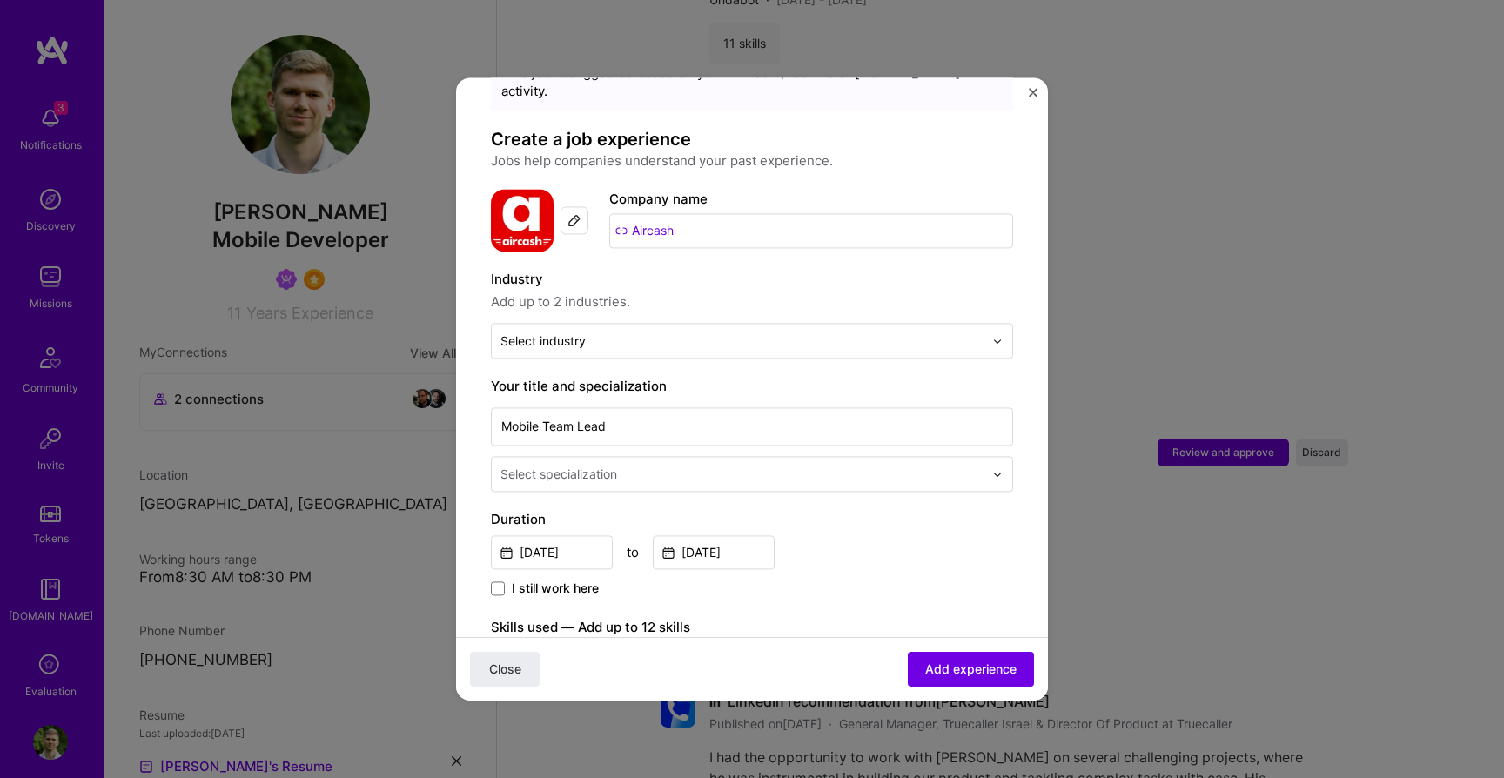
scroll to position [83, 0]
click at [613, 339] on div "Adding suggested job This job is suggested based on your LinkedIn, resume or [D…" at bounding box center [752, 654] width 522 height 1249
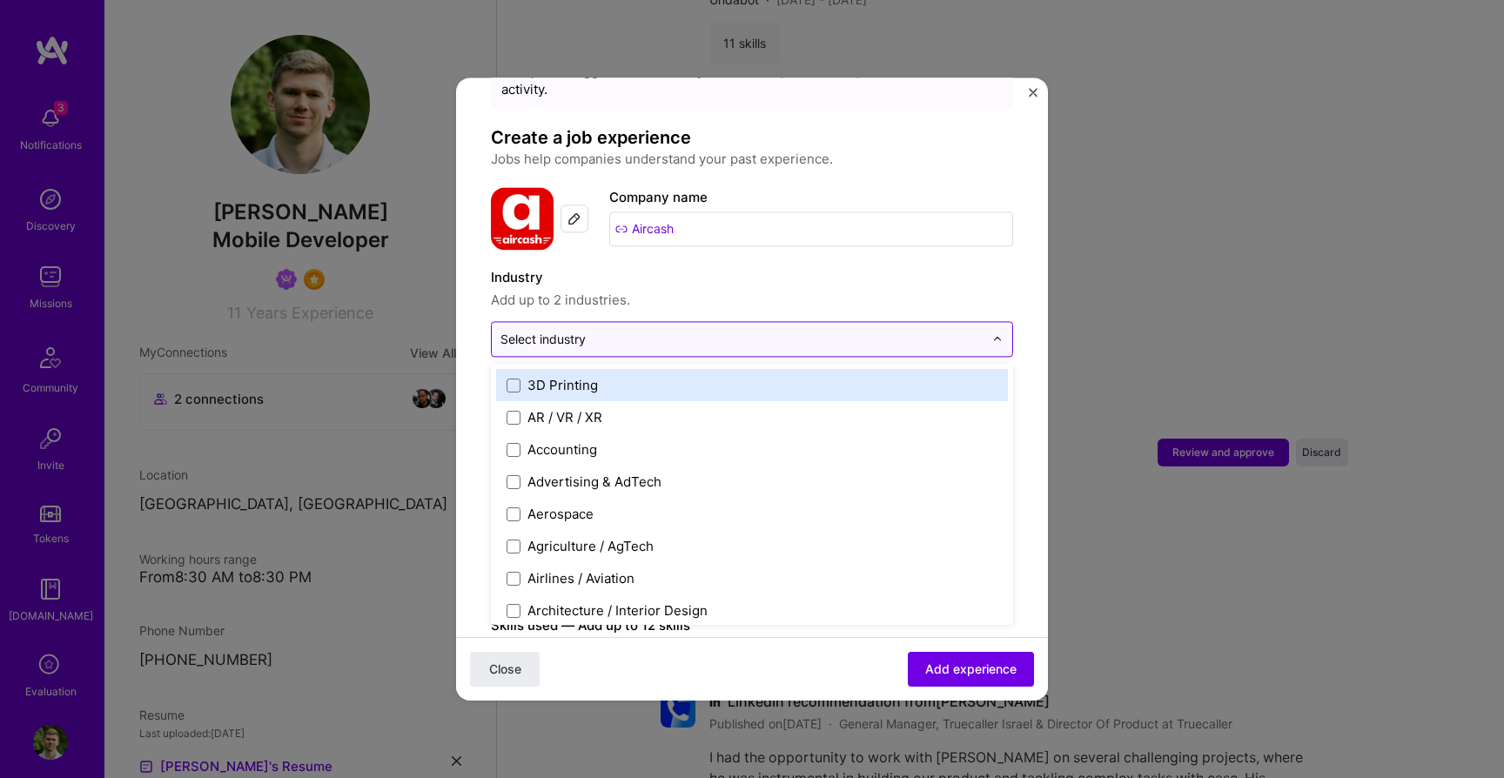
click at [606, 330] on input "text" at bounding box center [741, 339] width 483 height 18
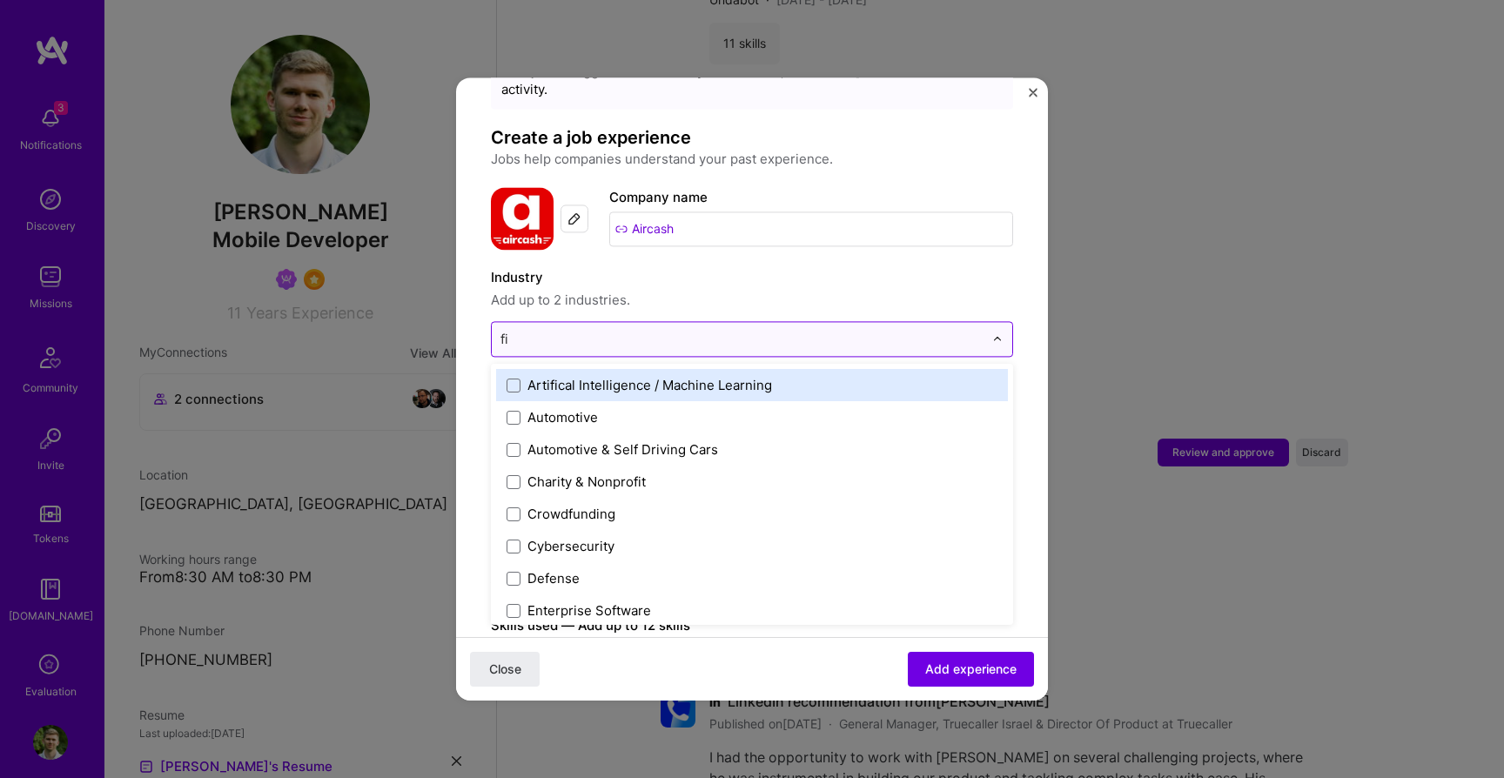
type input "fin"
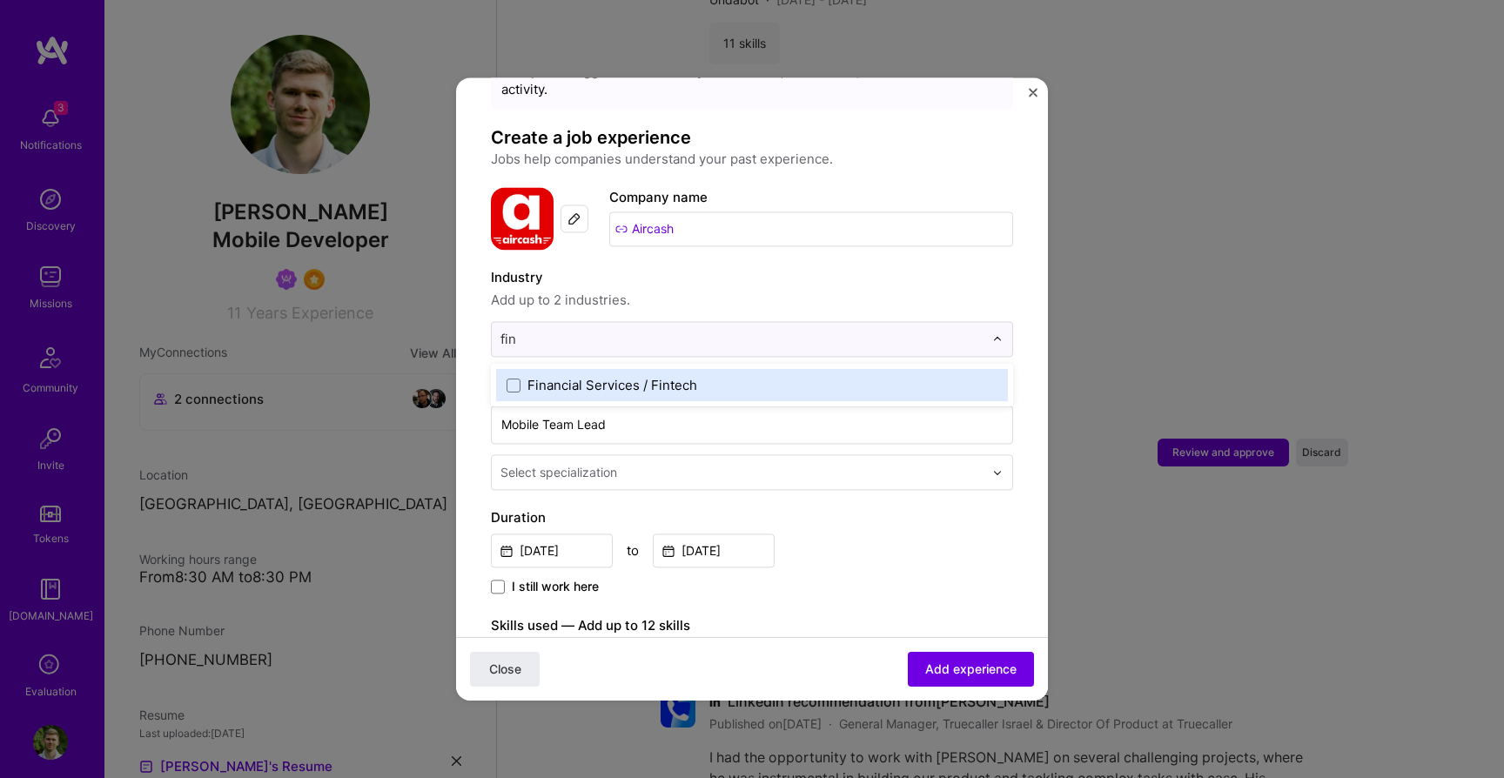
click at [587, 376] on div "Financial Services / Fintech" at bounding box center [612, 385] width 170 height 18
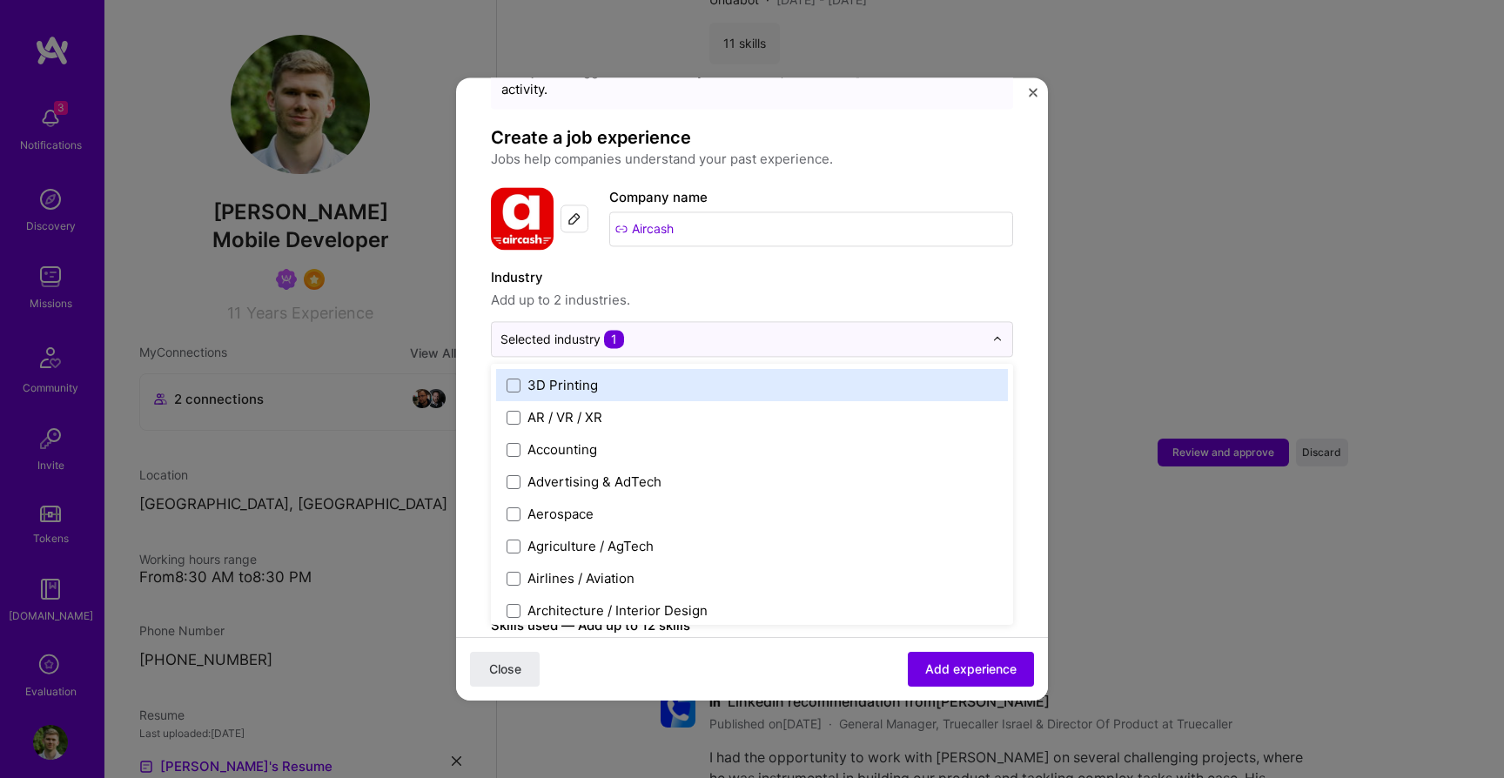
click at [472, 375] on form "Adding suggested job This job is suggested based on your LinkedIn, resume or [D…" at bounding box center [752, 703] width 592 height 1347
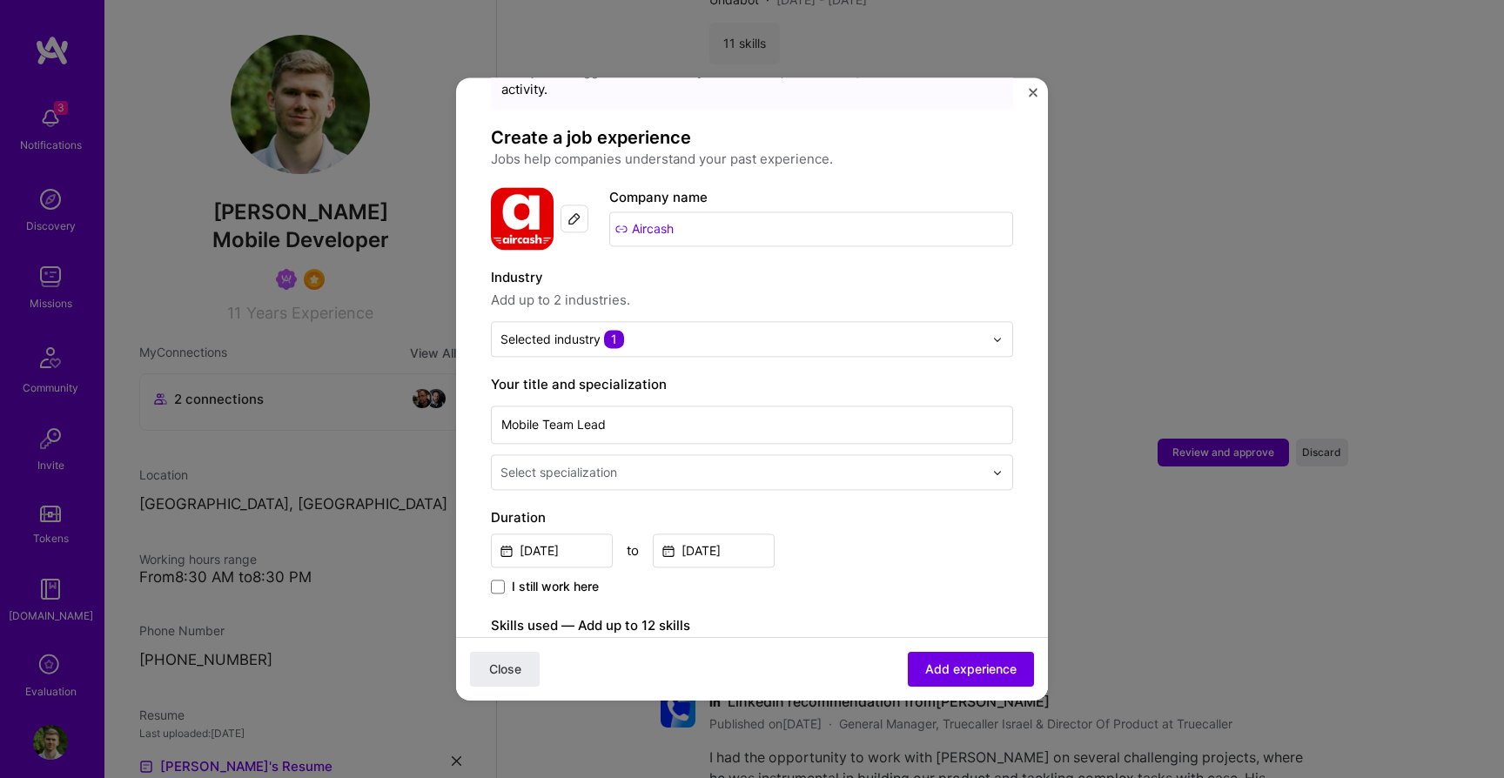
click at [579, 463] on div "Select specialization" at bounding box center [558, 472] width 117 height 18
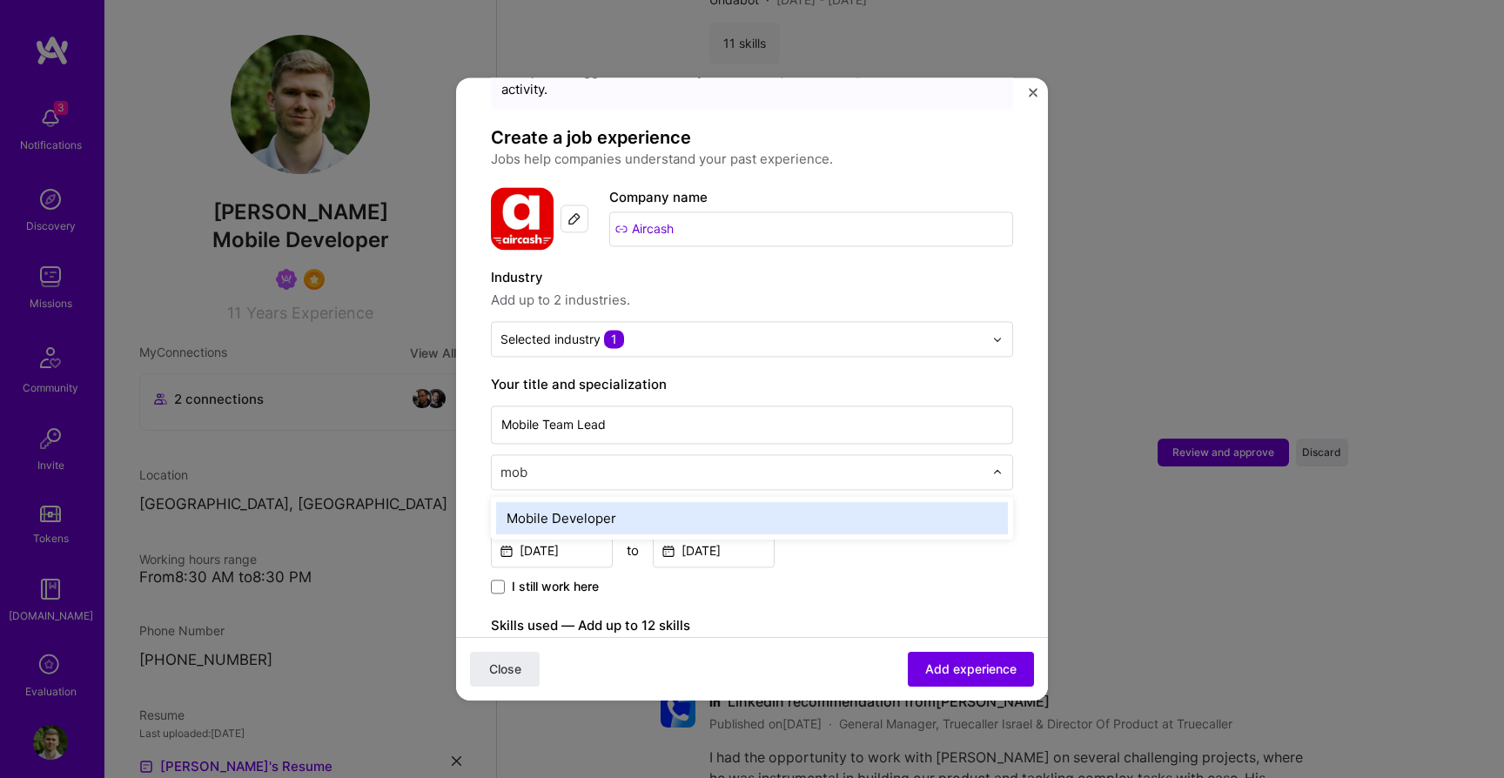
type input "mobi"
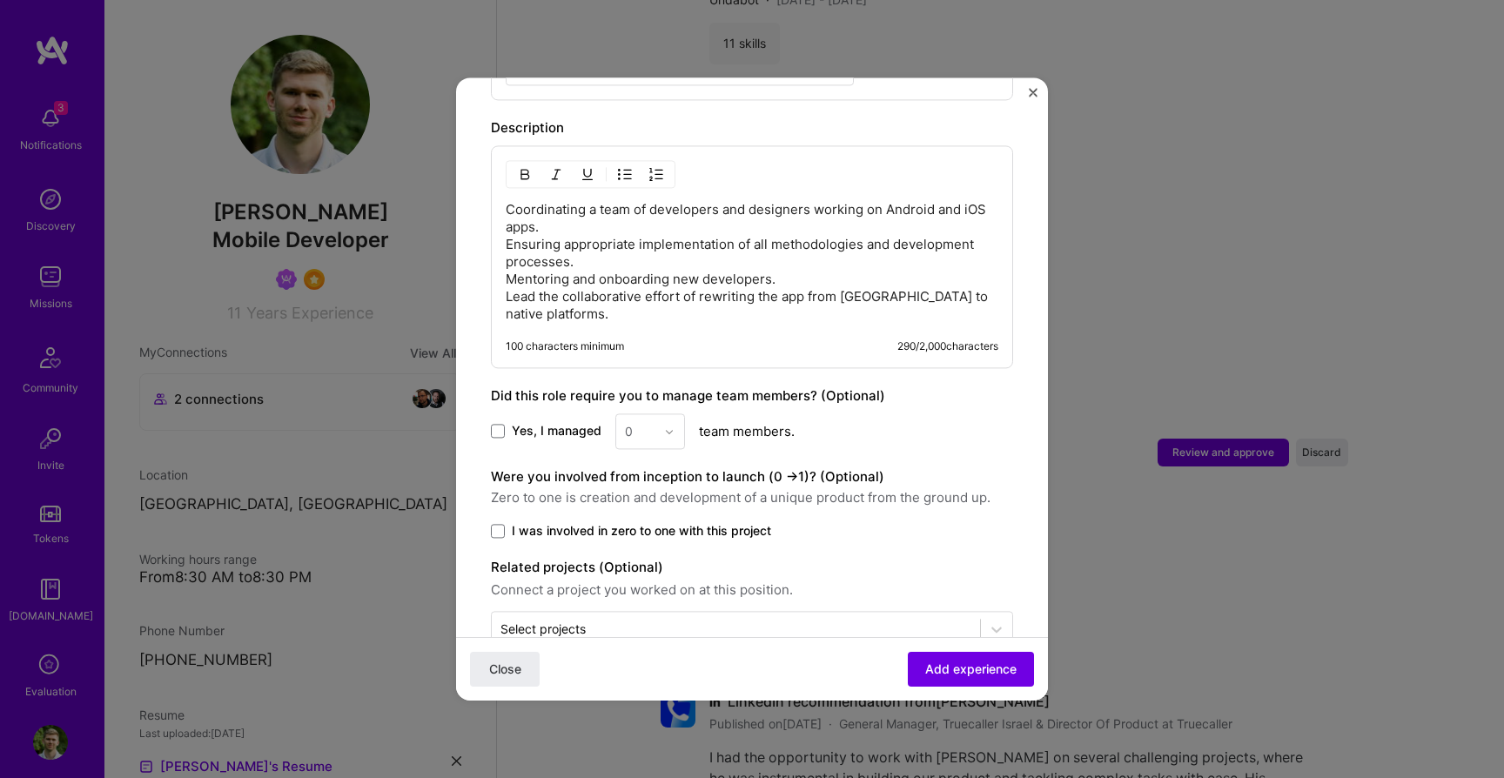
scroll to position [741, 0]
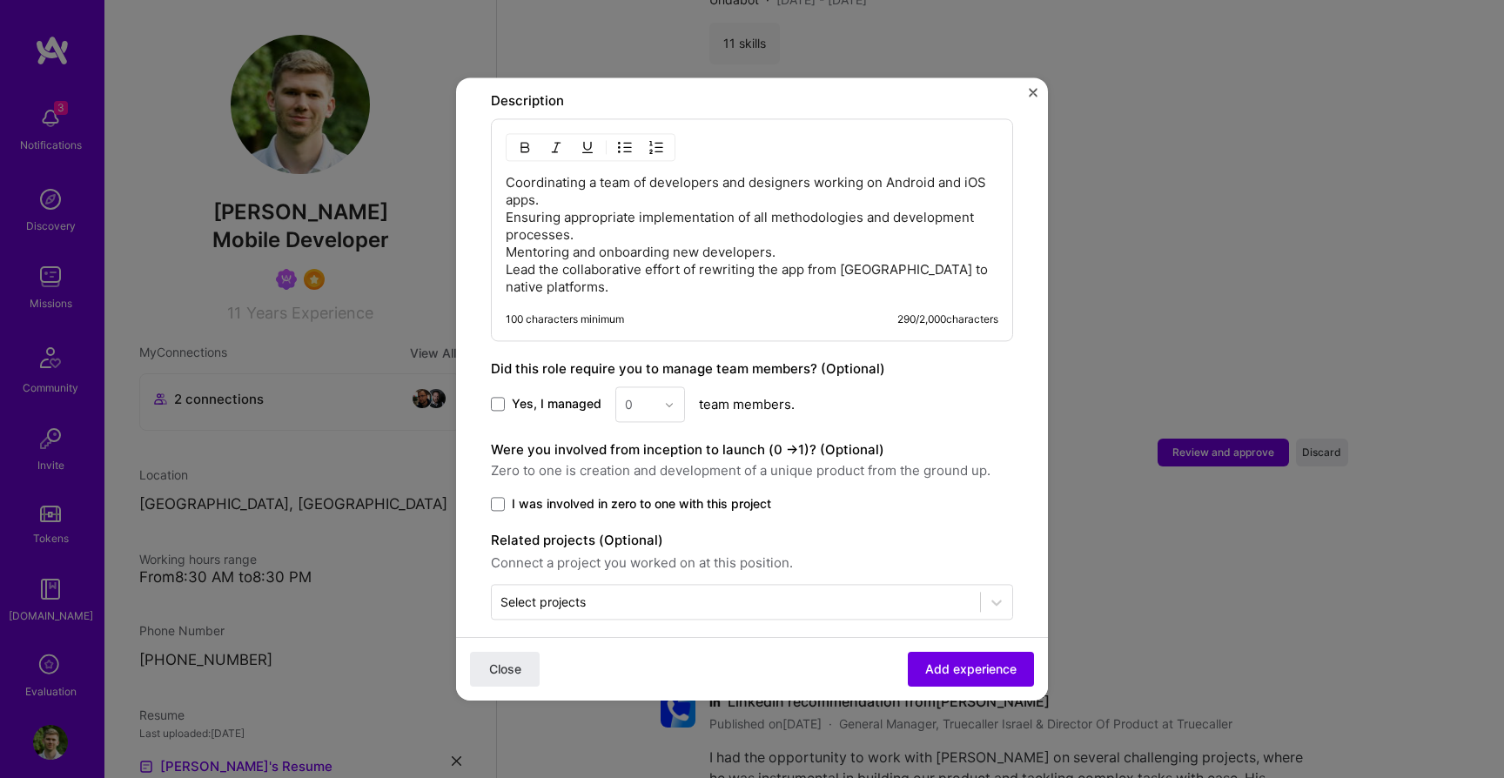
click at [653, 389] on div "0" at bounding box center [650, 404] width 70 height 36
click at [672, 388] on div "0" at bounding box center [650, 404] width 70 height 36
click at [665, 386] on div "0" at bounding box center [650, 404] width 70 height 36
click at [606, 386] on div "Yes, I managed 0 team members." at bounding box center [752, 404] width 522 height 36
click at [566, 396] on span "Yes, I managed" at bounding box center [557, 404] width 90 height 17
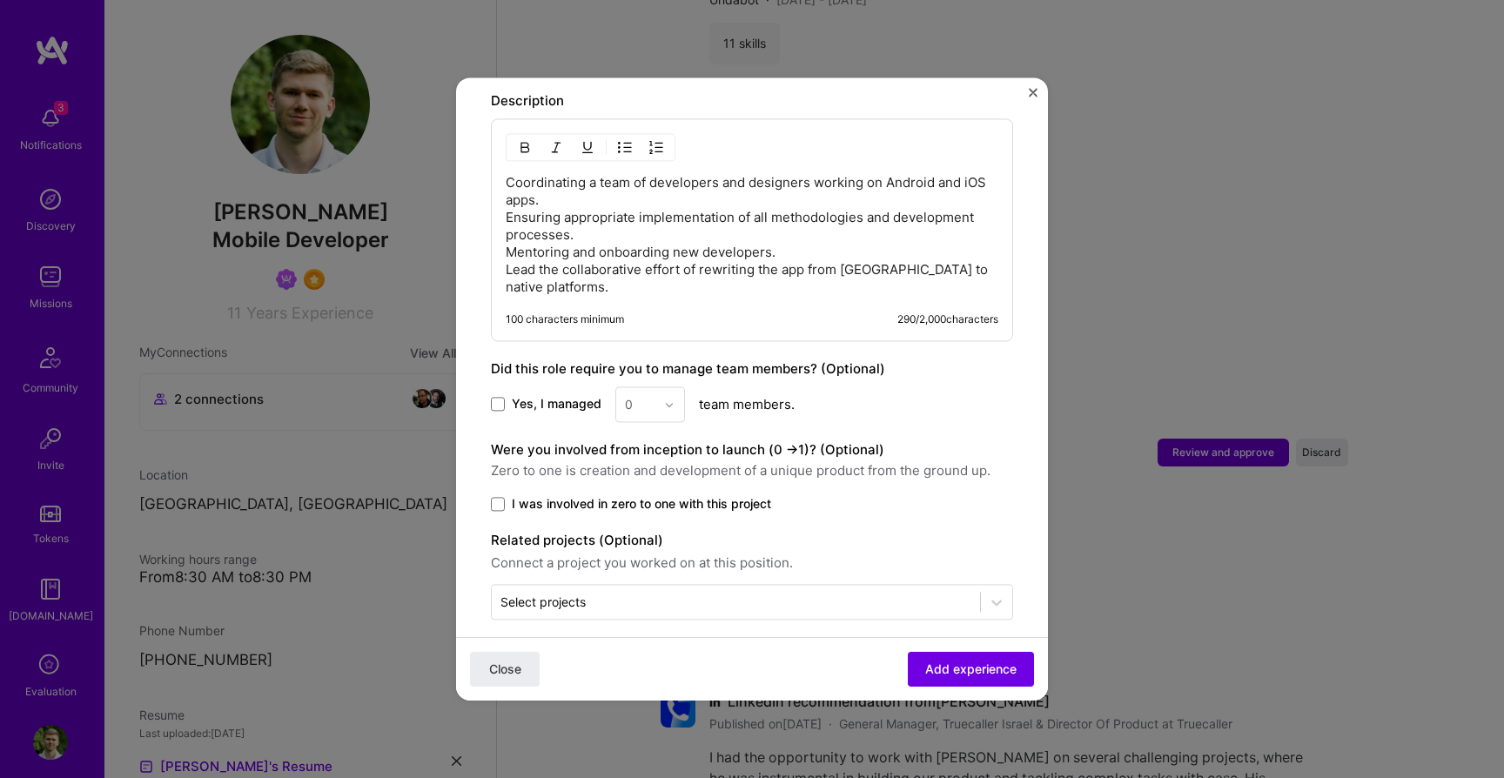
click at [0, 0] on input "Yes, I managed" at bounding box center [0, 0] width 0 height 0
click at [638, 395] on input "text" at bounding box center [640, 404] width 30 height 18
click at [645, 535] on div "4" at bounding box center [649, 547] width 59 height 32
click at [631, 495] on span "I was involved in zero to one with this project" at bounding box center [641, 503] width 259 height 17
click at [0, 0] on input "I was involved in zero to one with this project" at bounding box center [0, 0] width 0 height 0
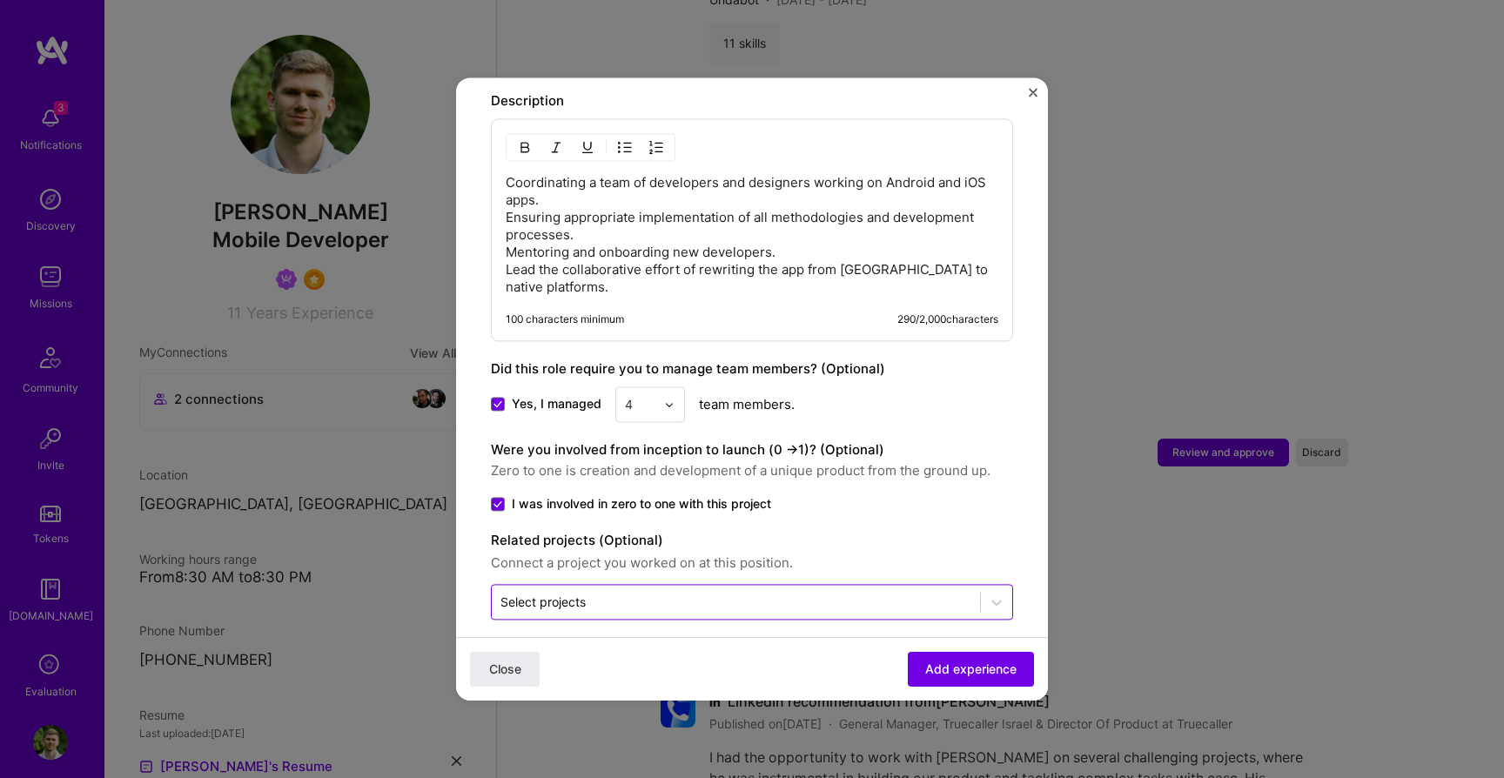
click at [681, 593] on input "text" at bounding box center [735, 602] width 471 height 18
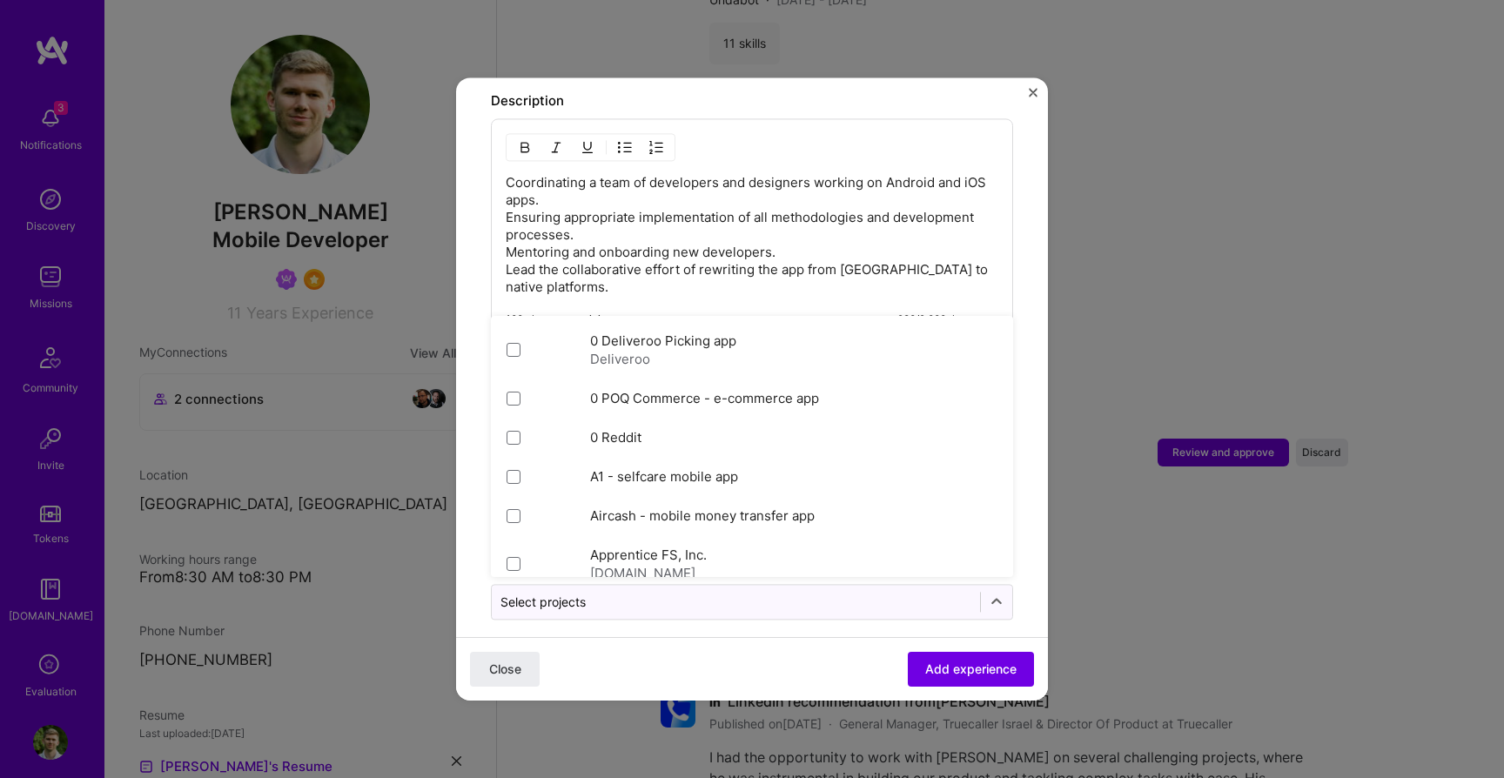
click at [679, 626] on form "Adding suggested job This job is suggested based on your LinkedIn, resume or [D…" at bounding box center [752, 44] width 592 height 1347
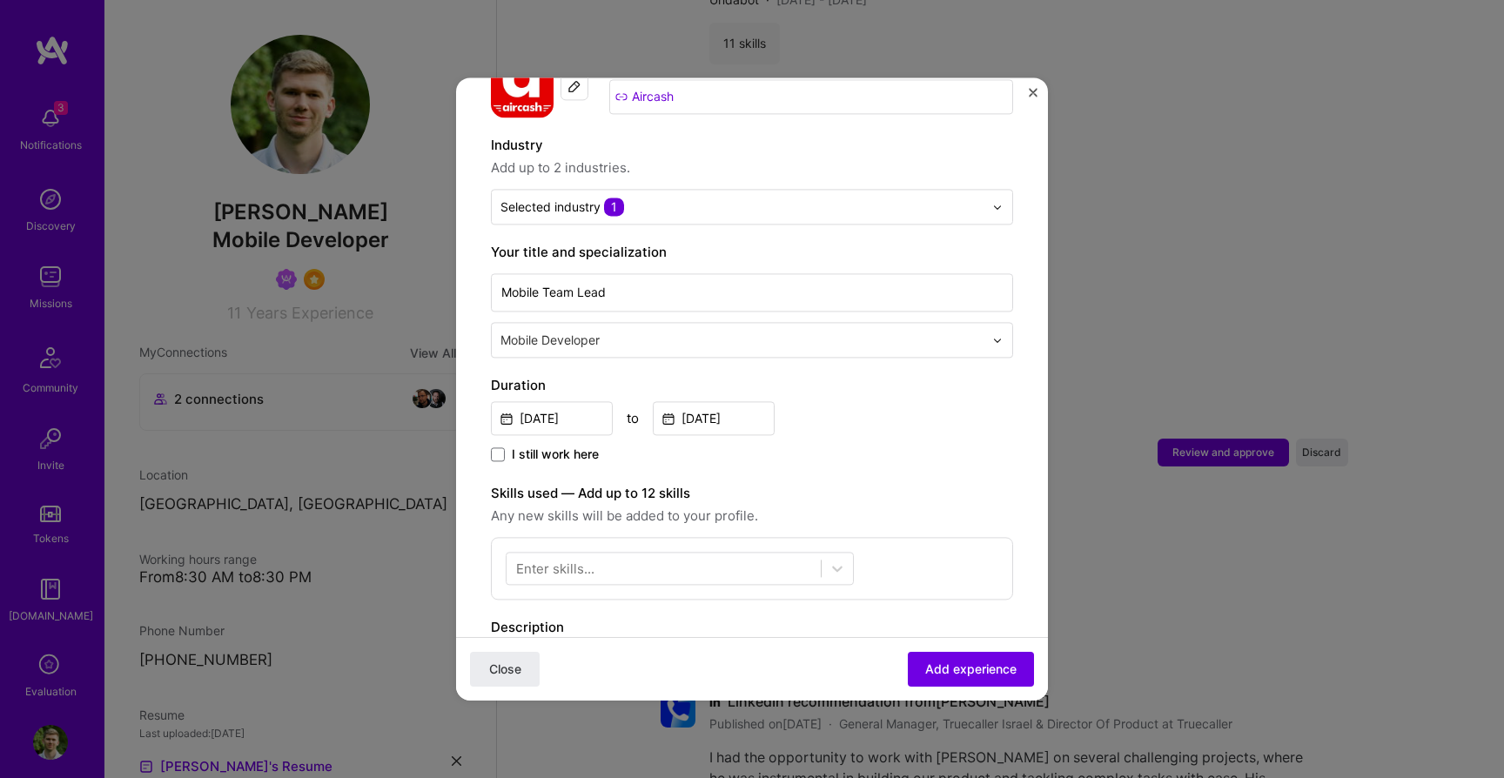
scroll to position [210, 0]
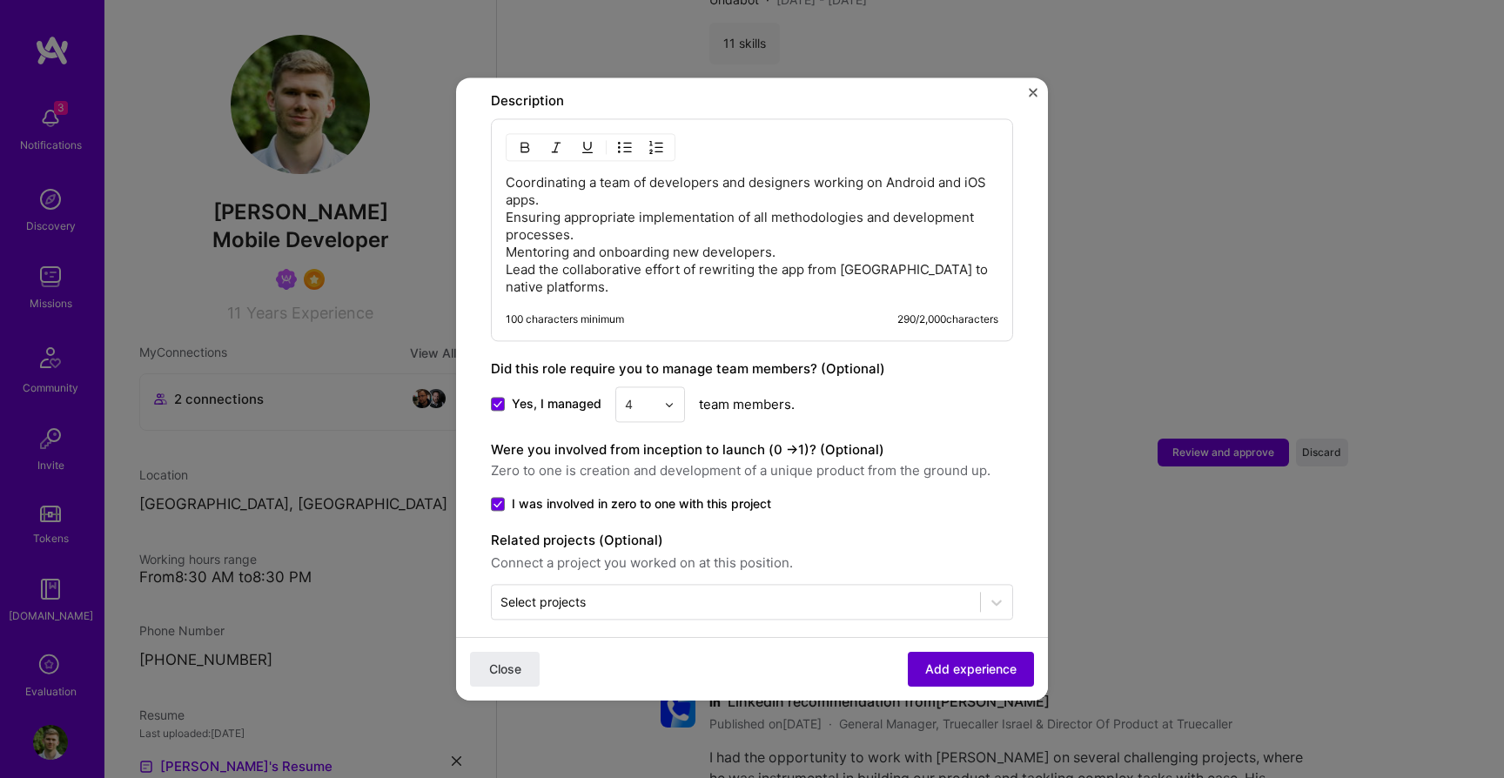
click at [923, 662] on button "Add experience" at bounding box center [970, 669] width 126 height 35
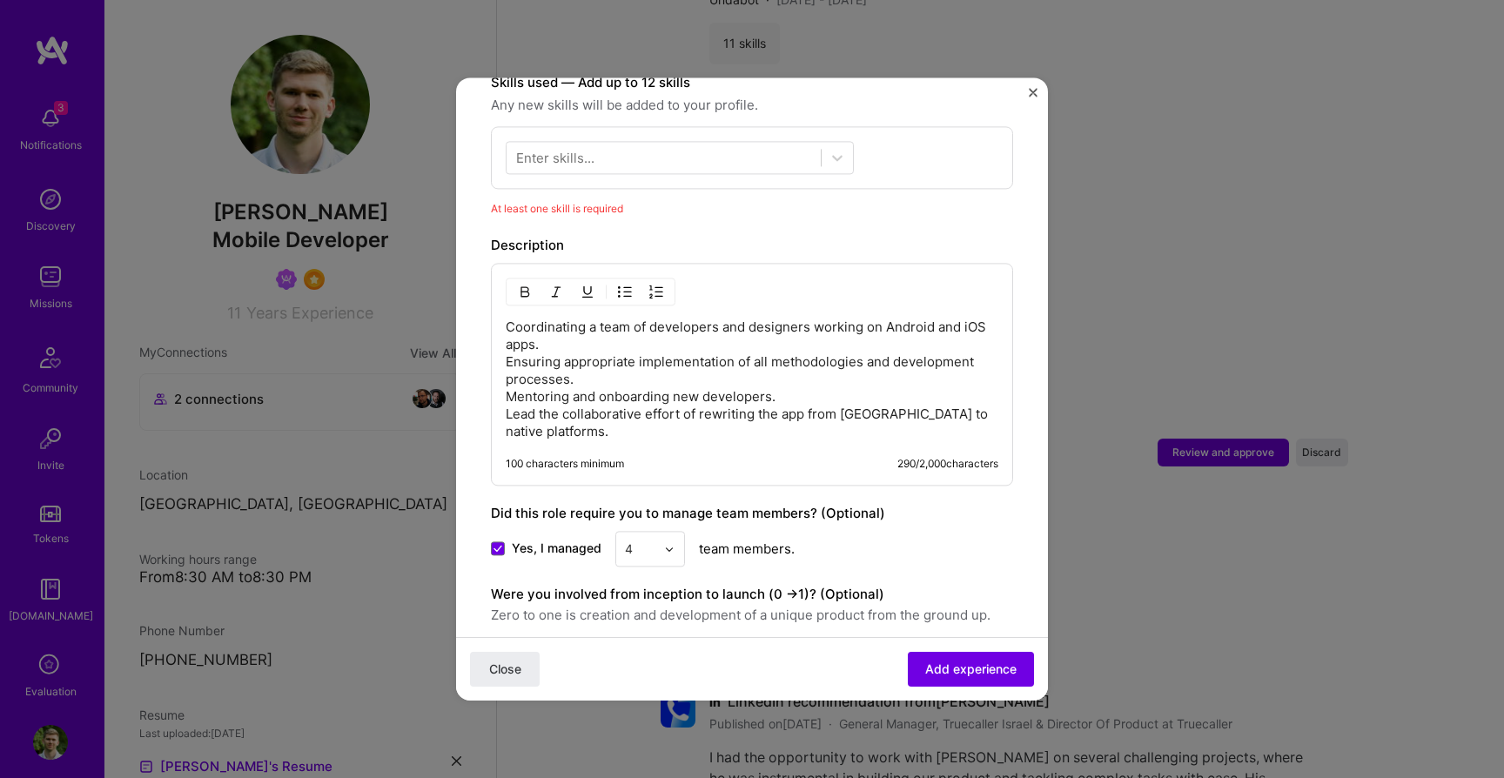
scroll to position [602, 0]
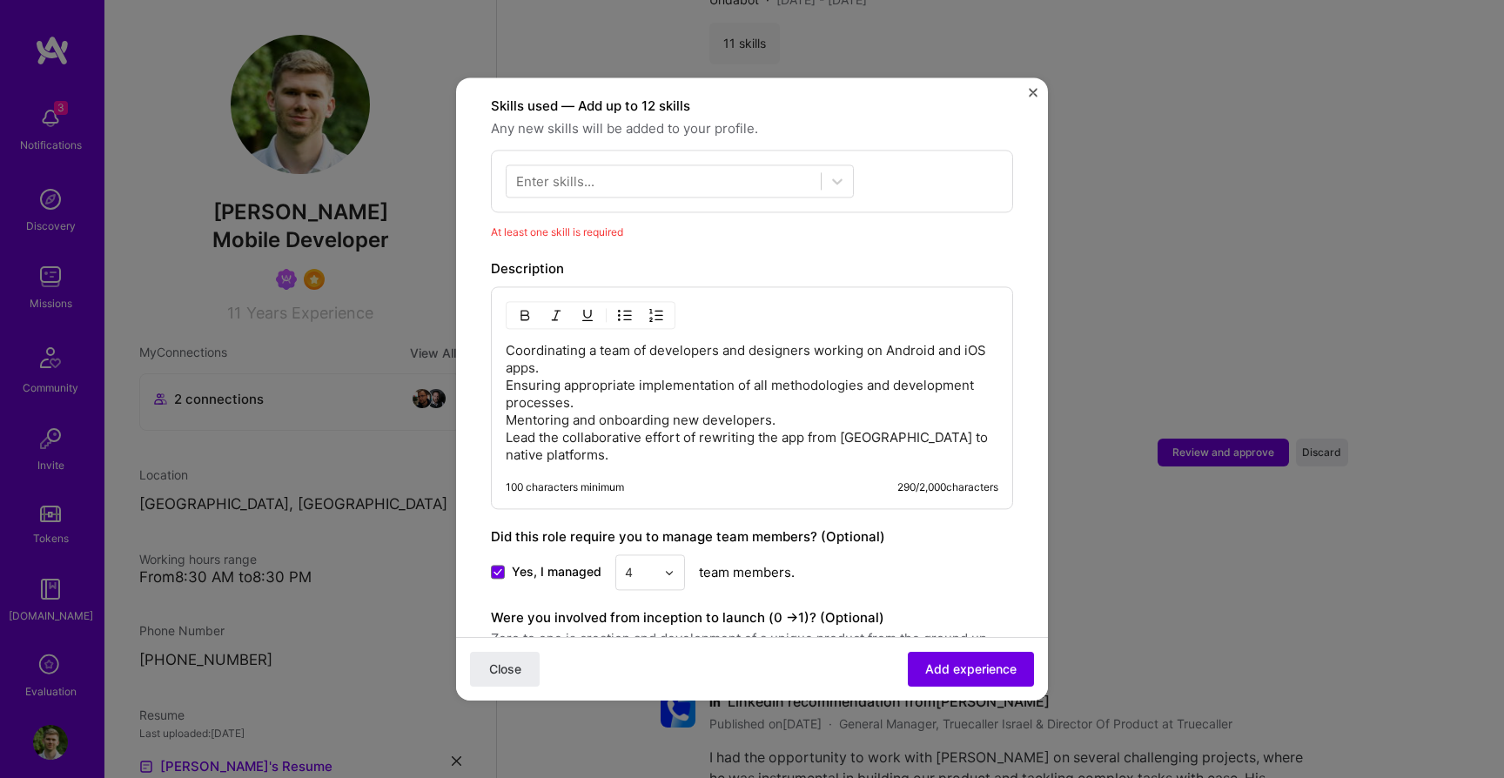
click at [591, 172] on div "Enter skills..." at bounding box center [555, 181] width 78 height 18
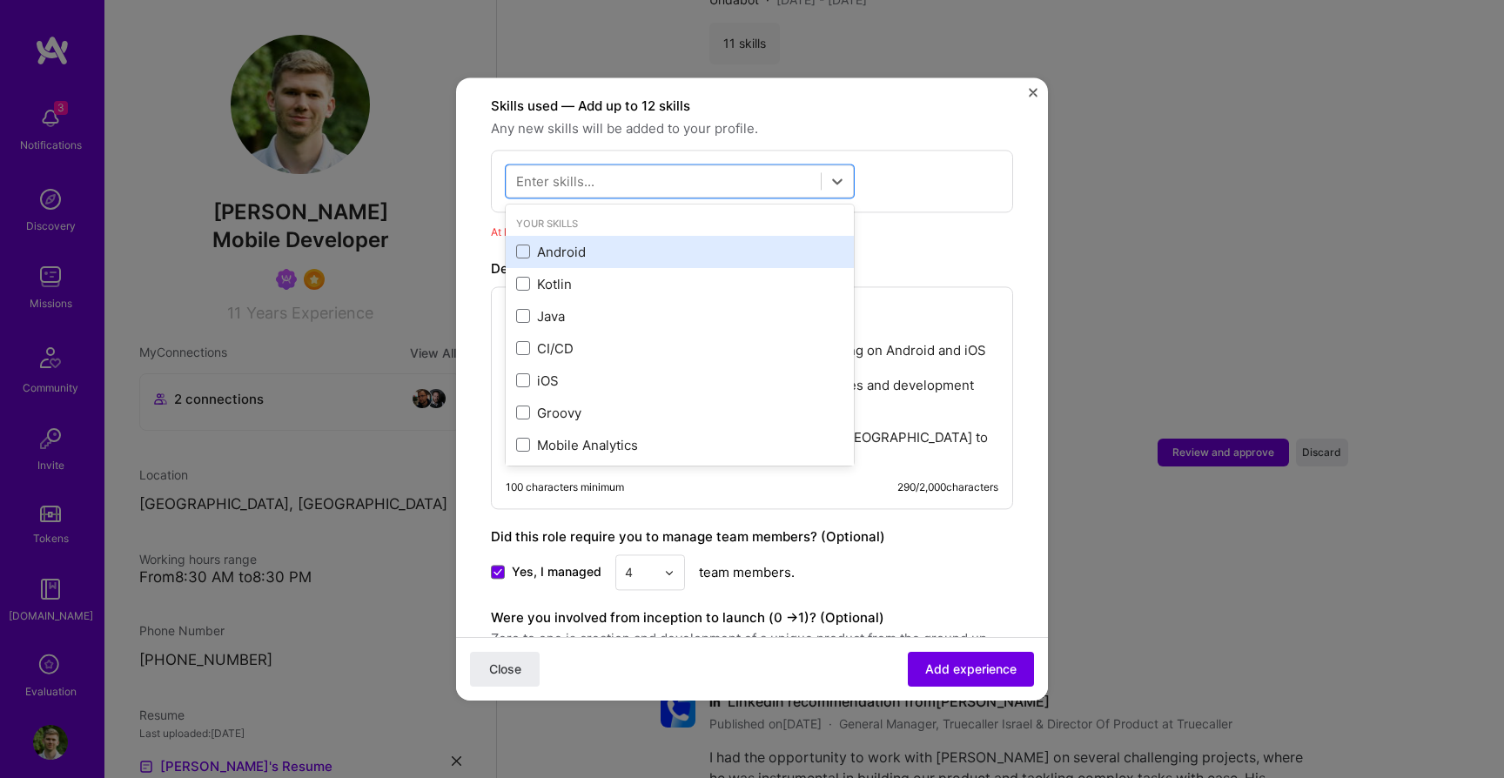
click at [580, 236] on div "Android" at bounding box center [680, 252] width 348 height 32
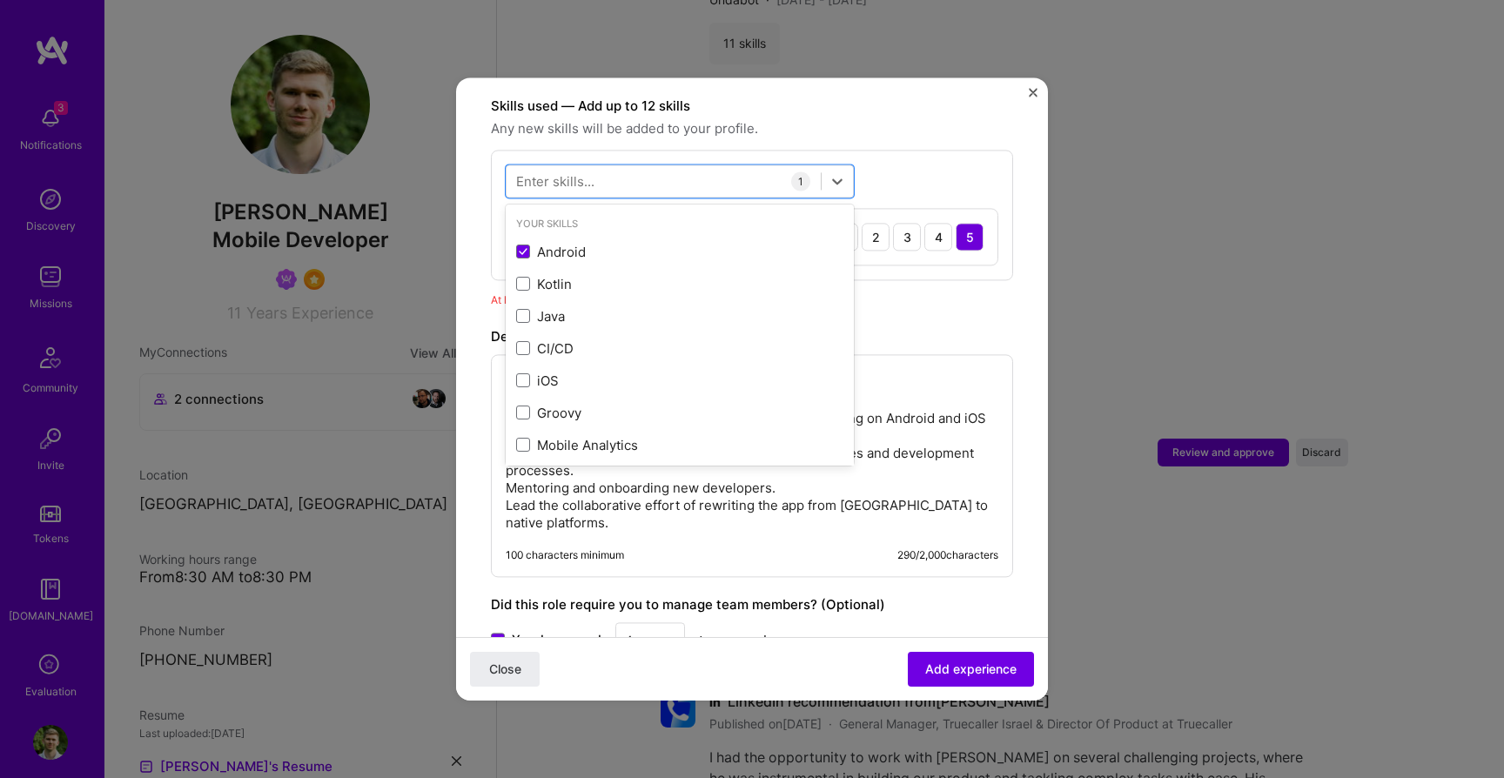
click at [597, 150] on div "option Android, selected. option Android selected, 0 of 2. 378 results availabl…" at bounding box center [752, 215] width 522 height 131
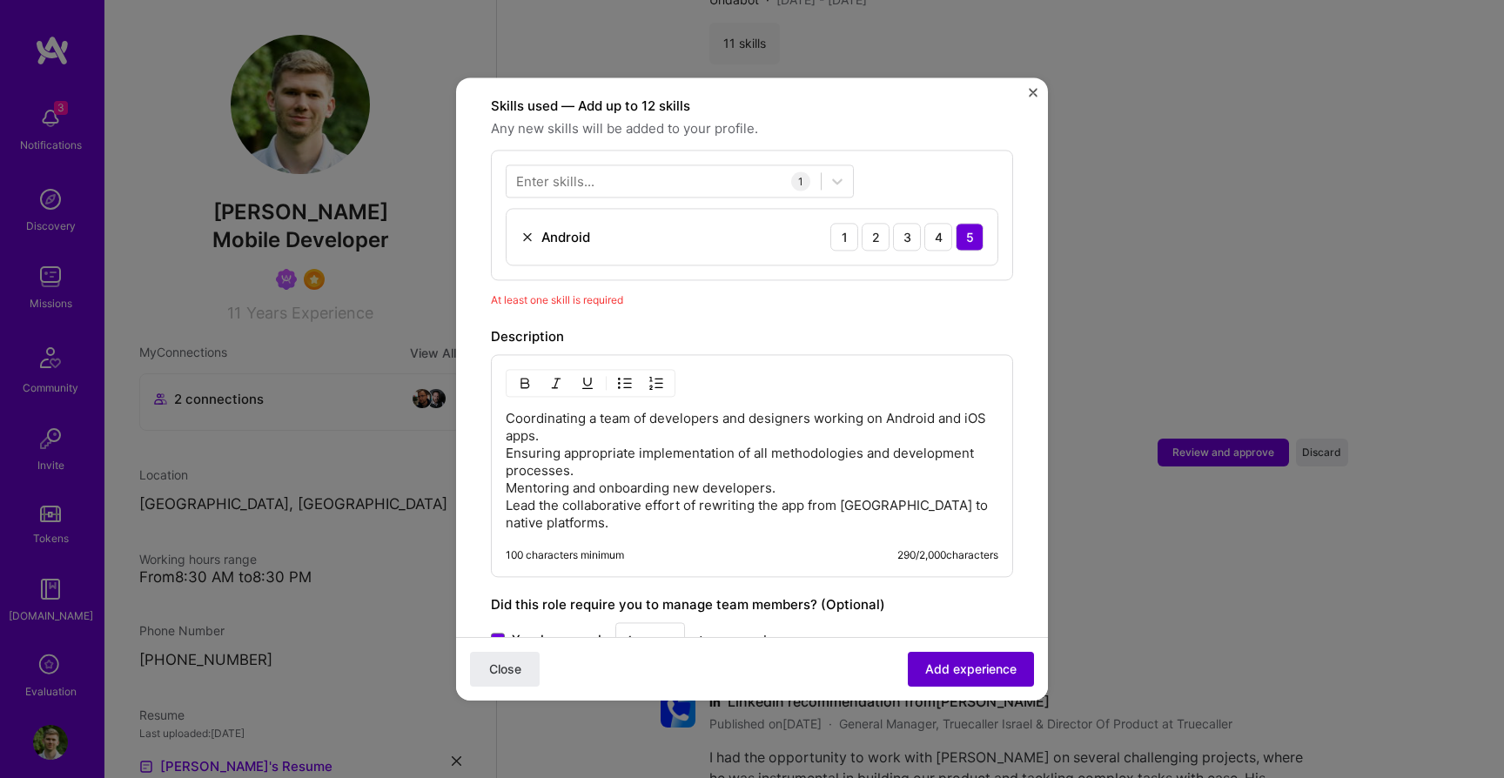
click at [950, 672] on span "Add experience" at bounding box center [970, 668] width 91 height 17
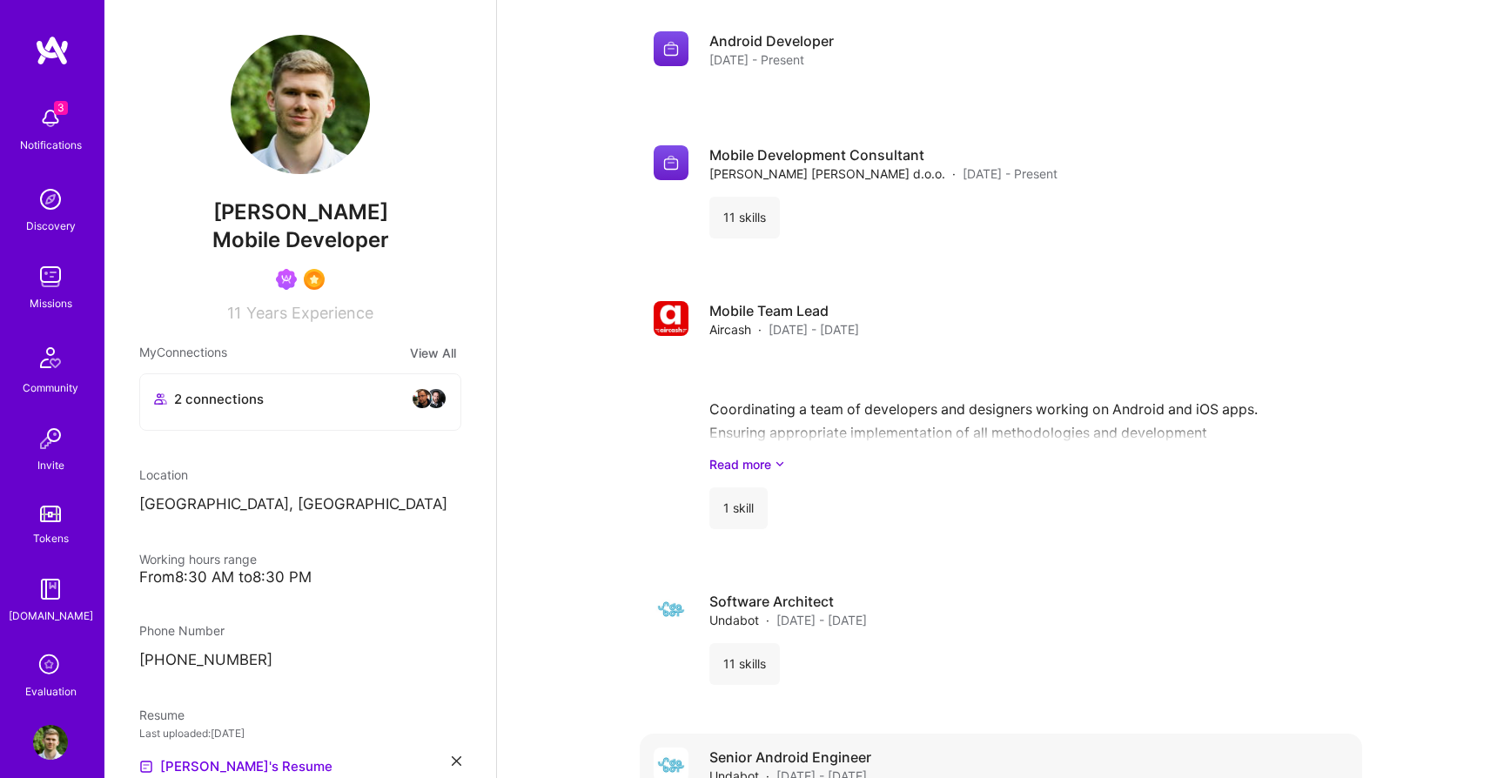
scroll to position [3900, 0]
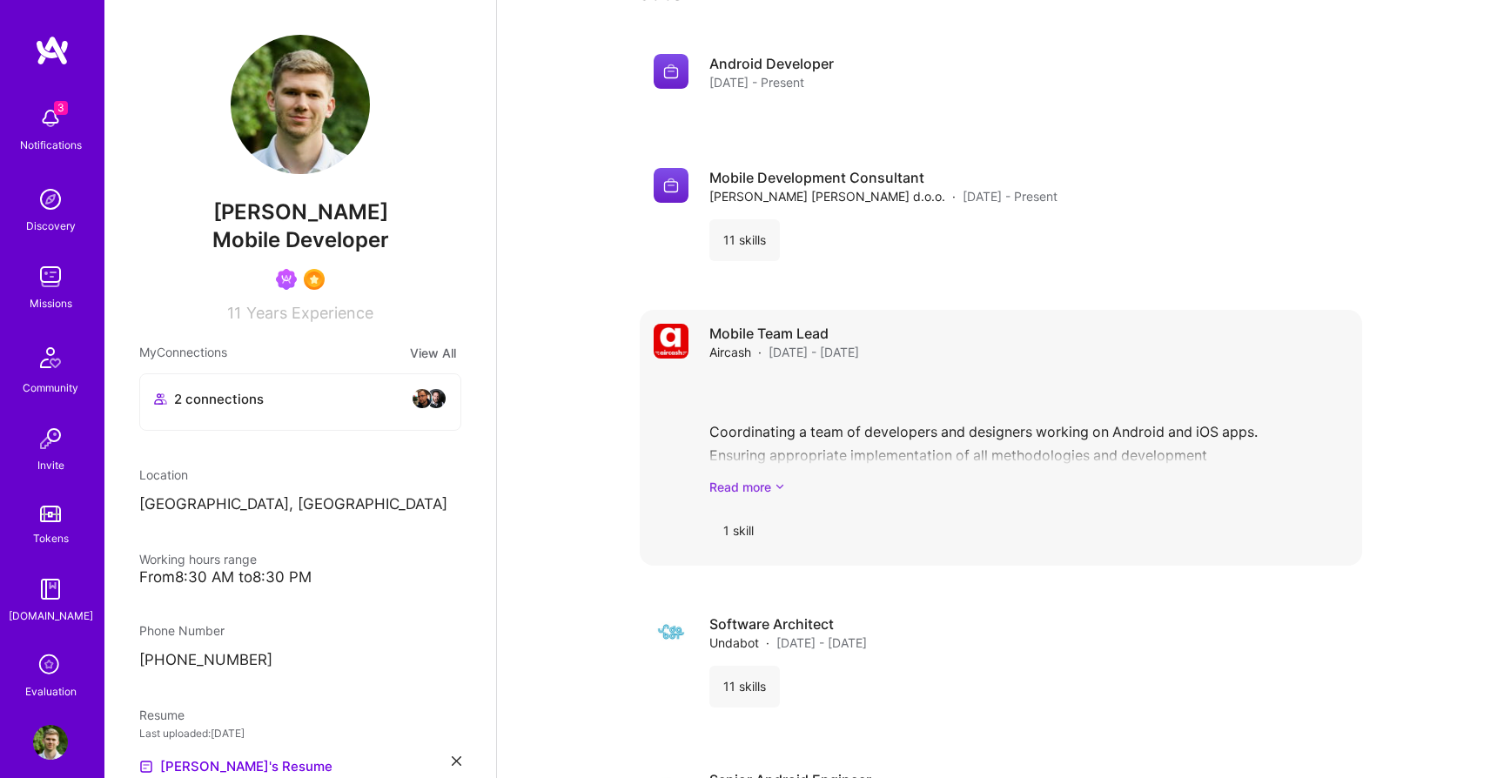
click at [740, 478] on link "Read more" at bounding box center [1028, 487] width 639 height 18
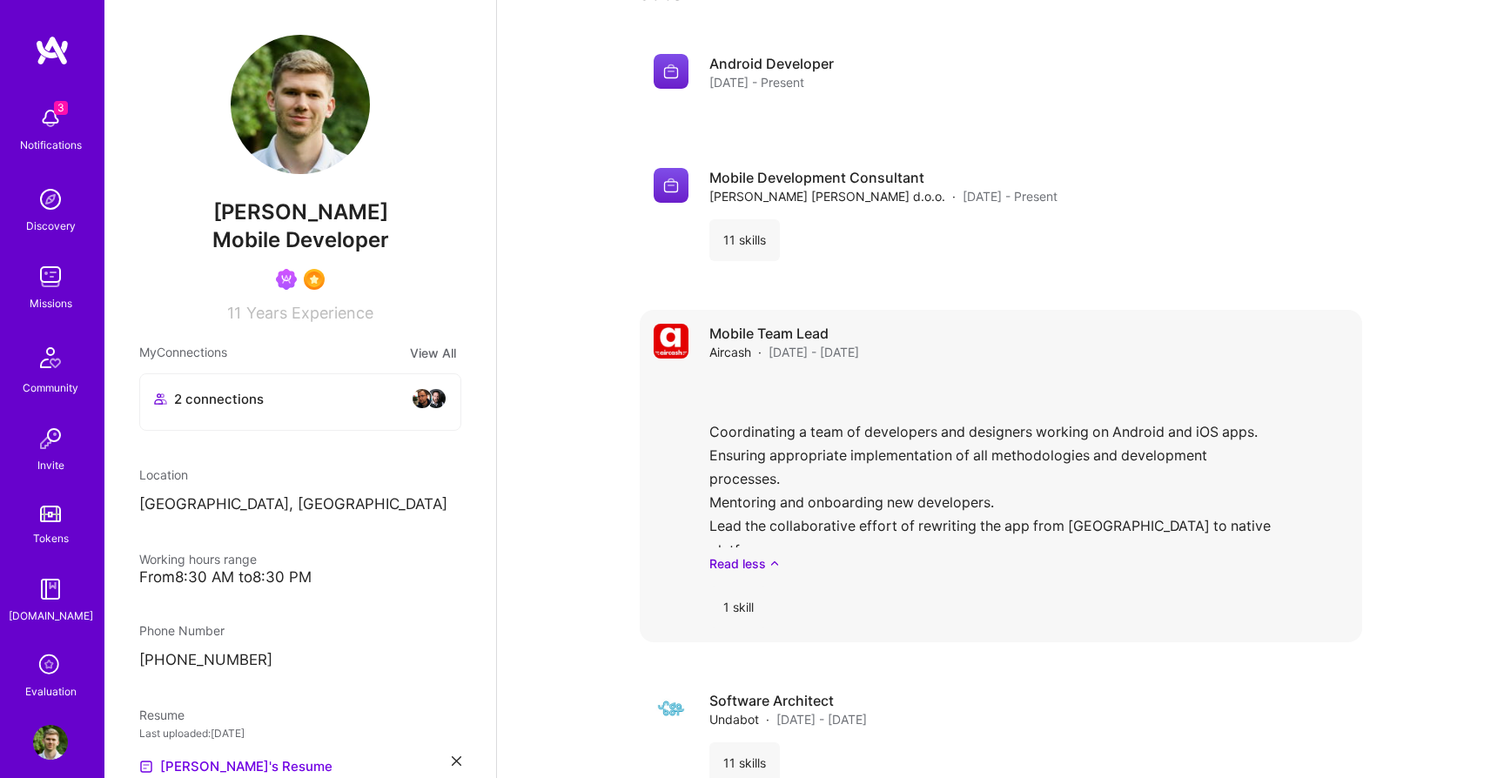
click at [733, 586] on div "1 skill" at bounding box center [738, 607] width 58 height 42
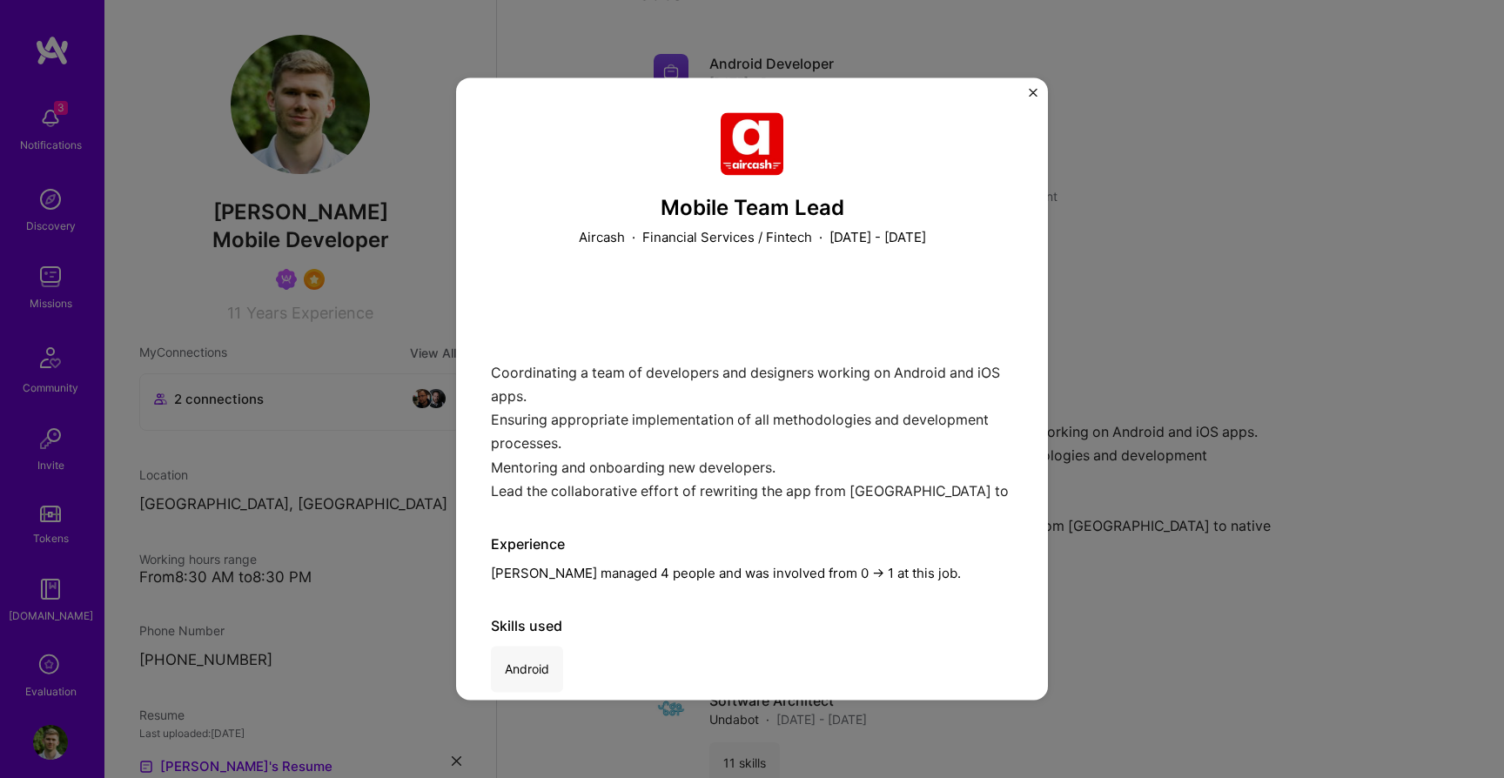
scroll to position [27, 0]
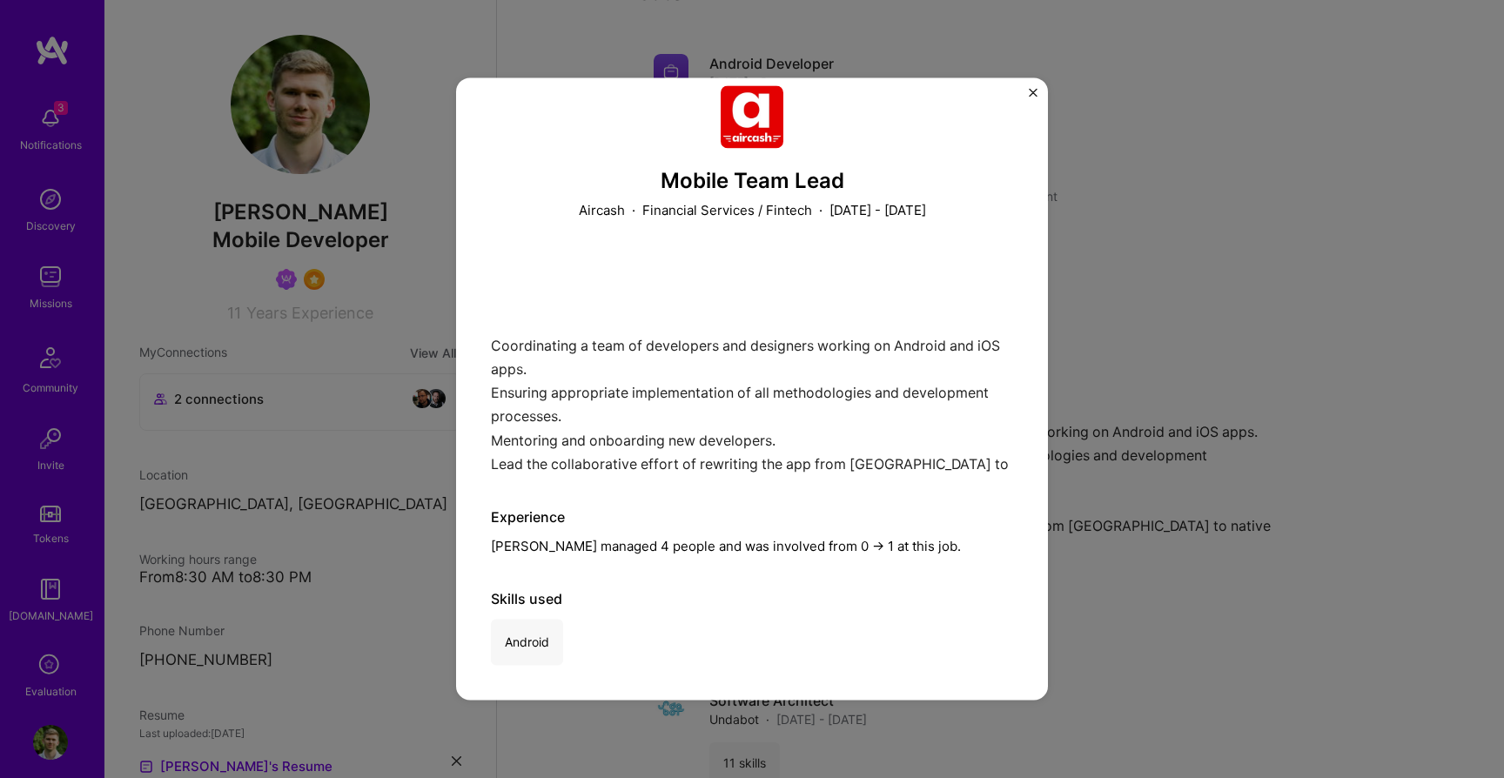
click at [528, 641] on div "Android" at bounding box center [527, 642] width 72 height 46
click at [1042, 80] on div "Mobile Team Lead Aircash · Financial Services / Fintech · [DATE] - [DATE] Coord…" at bounding box center [752, 388] width 592 height 622
click at [1022, 94] on div "Mobile Team Lead Aircash · Financial Services / Fintech · [DATE] - [DATE] Coord…" at bounding box center [752, 388] width 592 height 622
click at [1035, 84] on div "Mobile Team Lead Aircash · Financial Services / Fintech · [DATE] - [DATE] Coord…" at bounding box center [752, 388] width 592 height 622
click at [1033, 94] on img "Close" at bounding box center [1032, 92] width 9 height 9
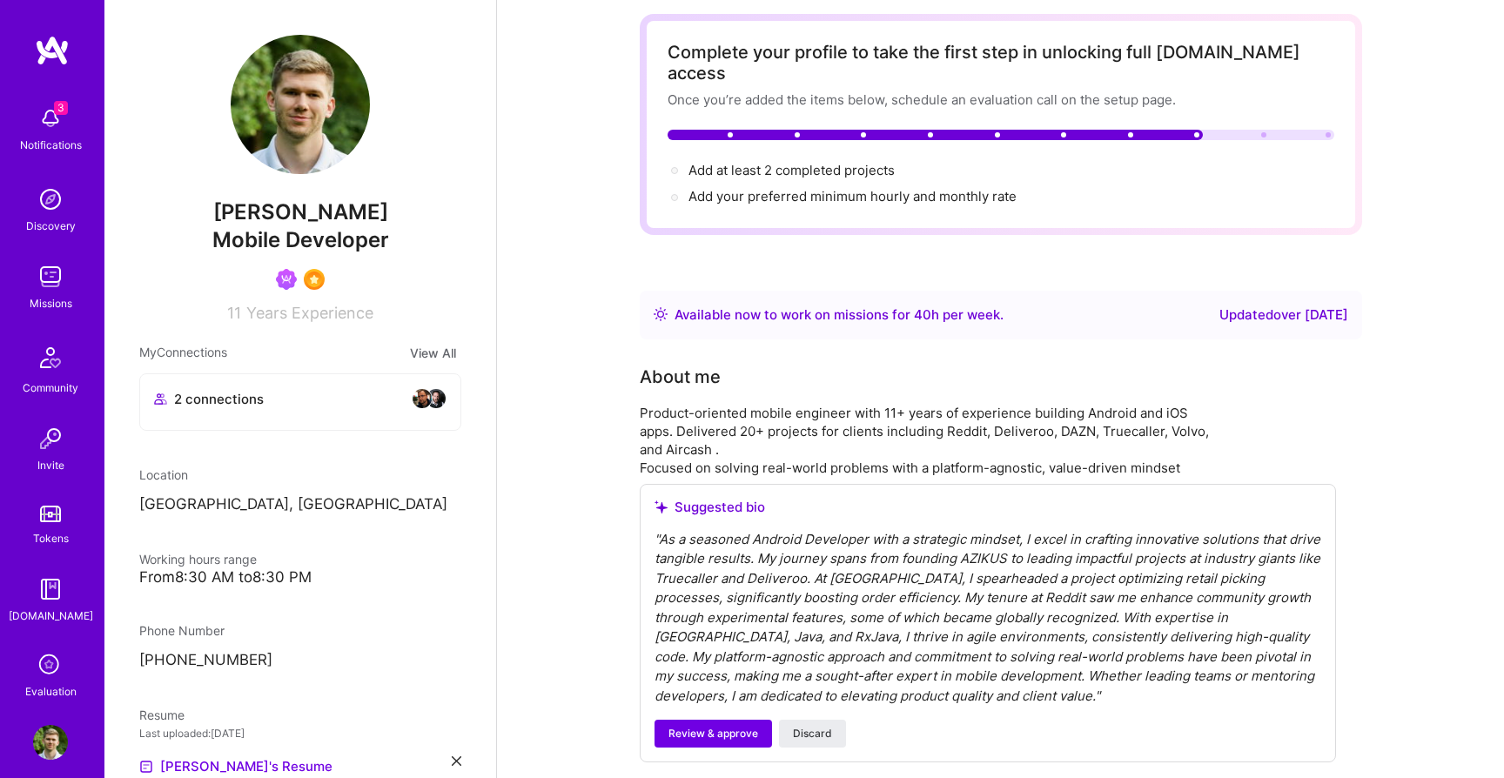
scroll to position [0, 0]
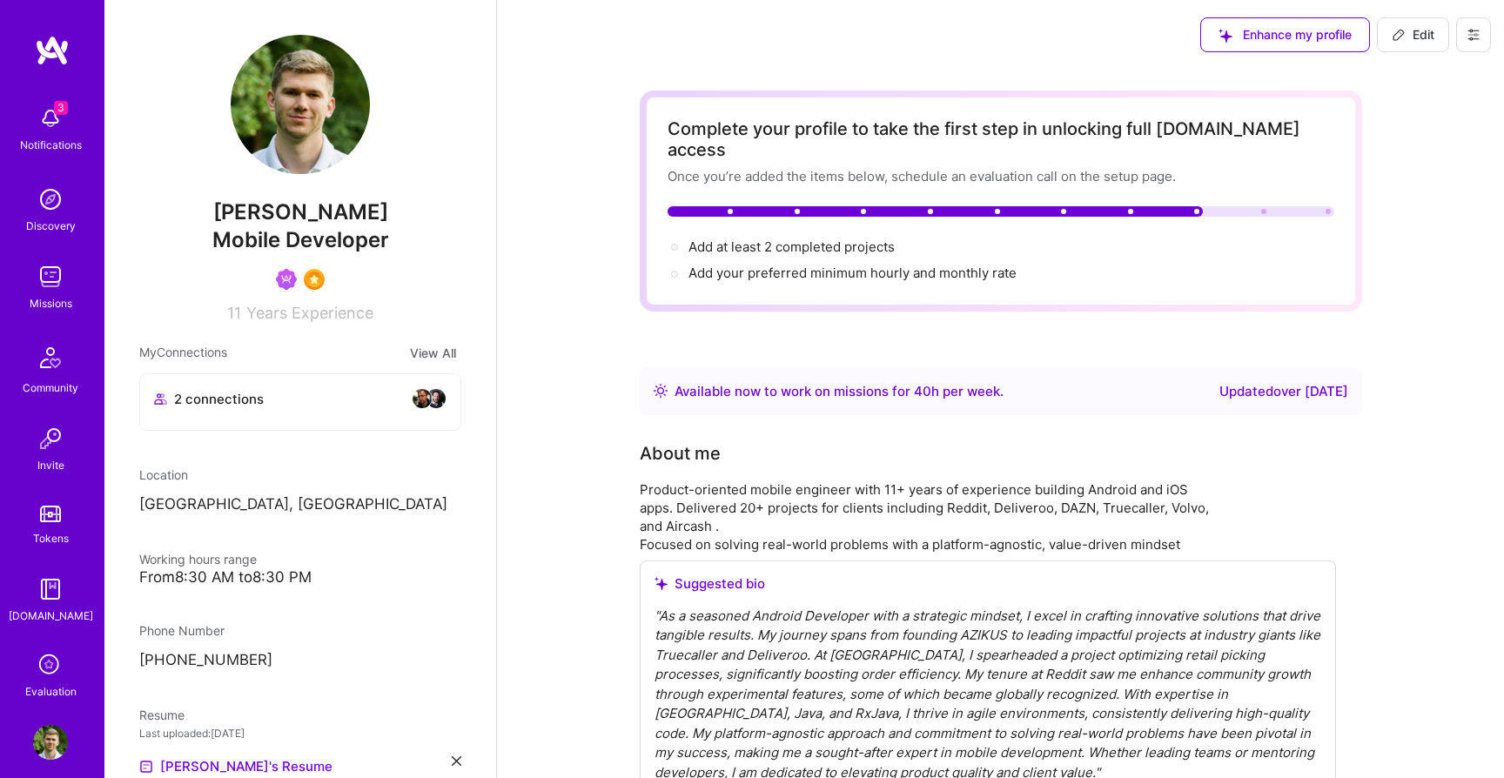
click at [1472, 43] on button at bounding box center [1473, 34] width 35 height 35
click at [1435, 30] on button "Edit" at bounding box center [1412, 34] width 72 height 35
select select "HR"
select select "Right Now"
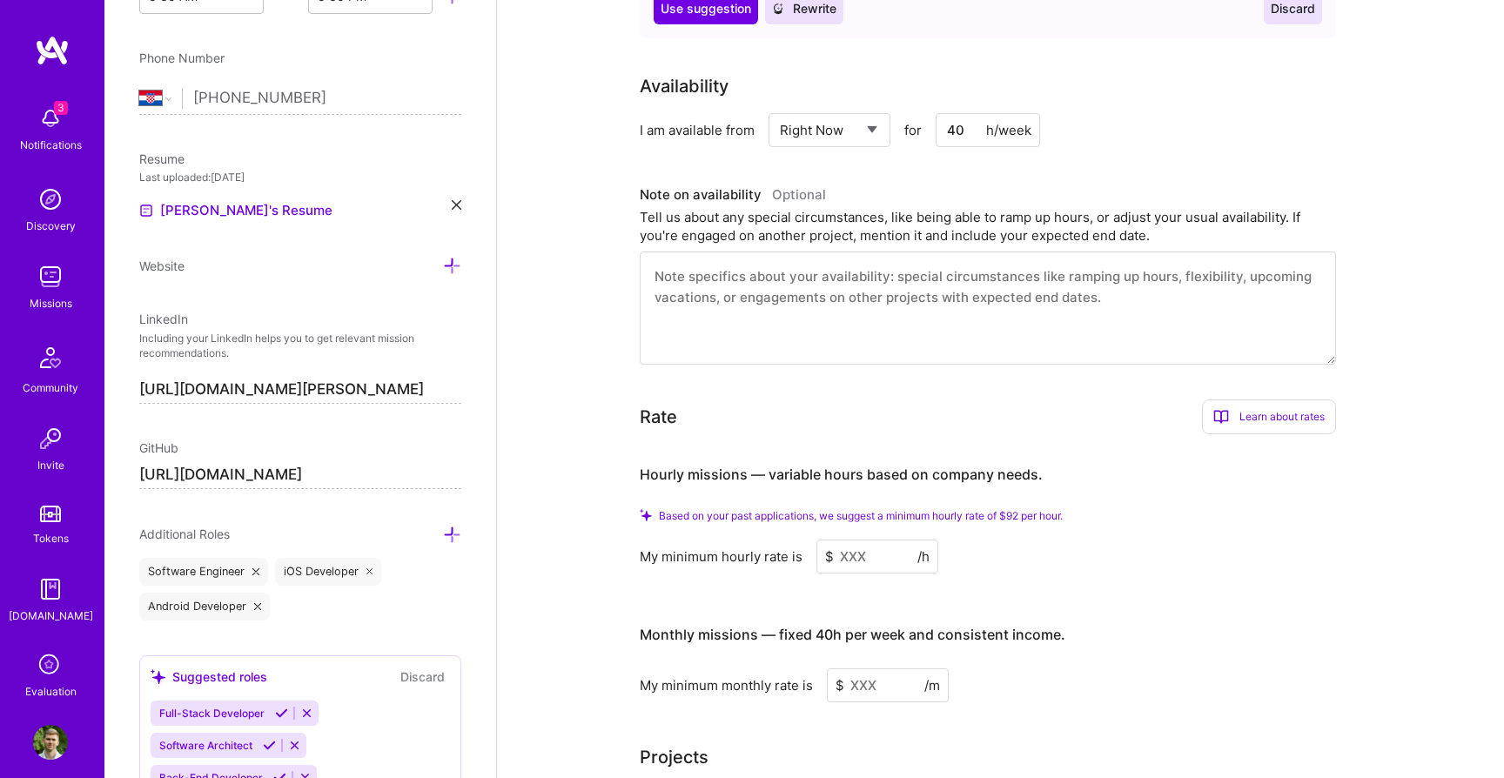
scroll to position [772, 0]
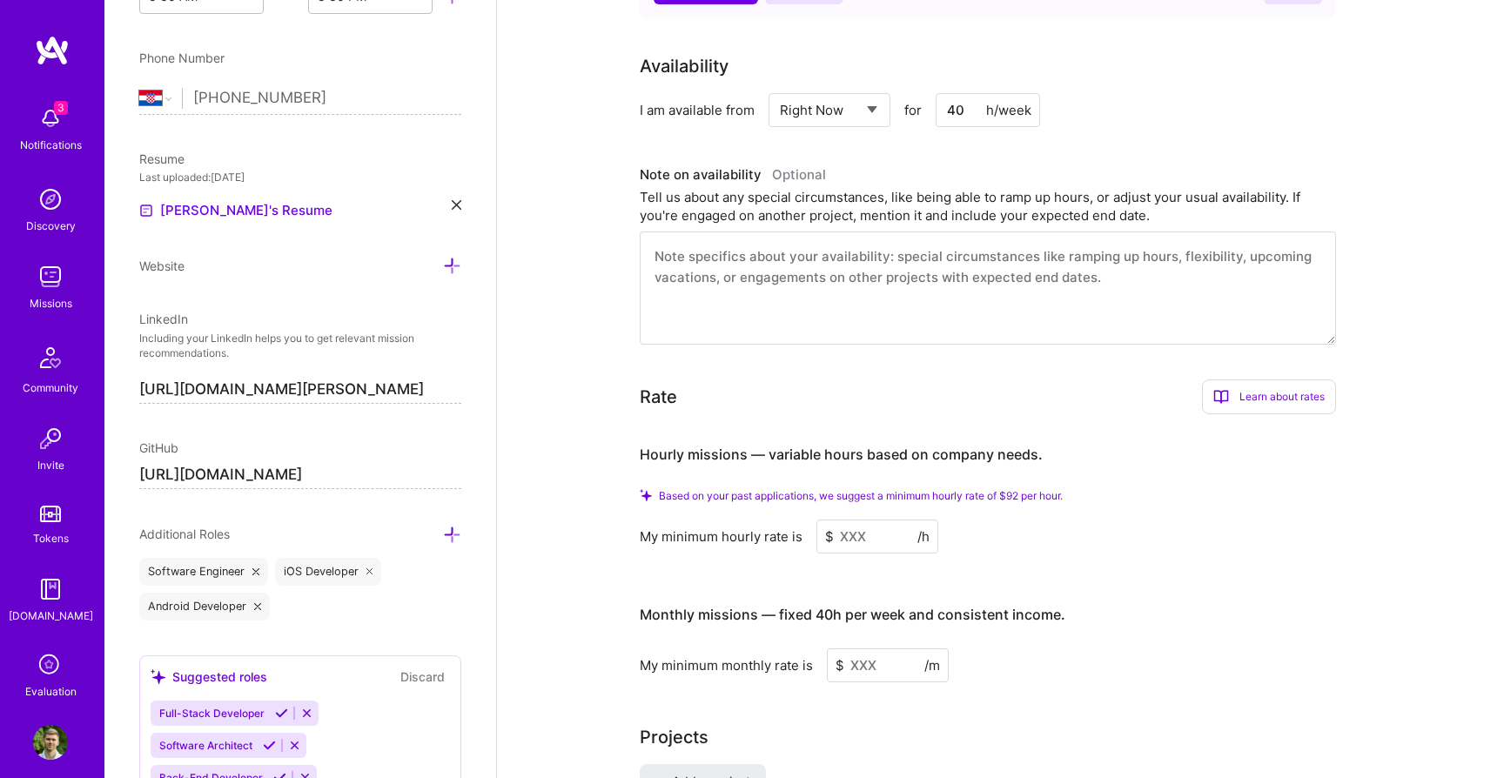
click at [894, 526] on input at bounding box center [877, 536] width 122 height 34
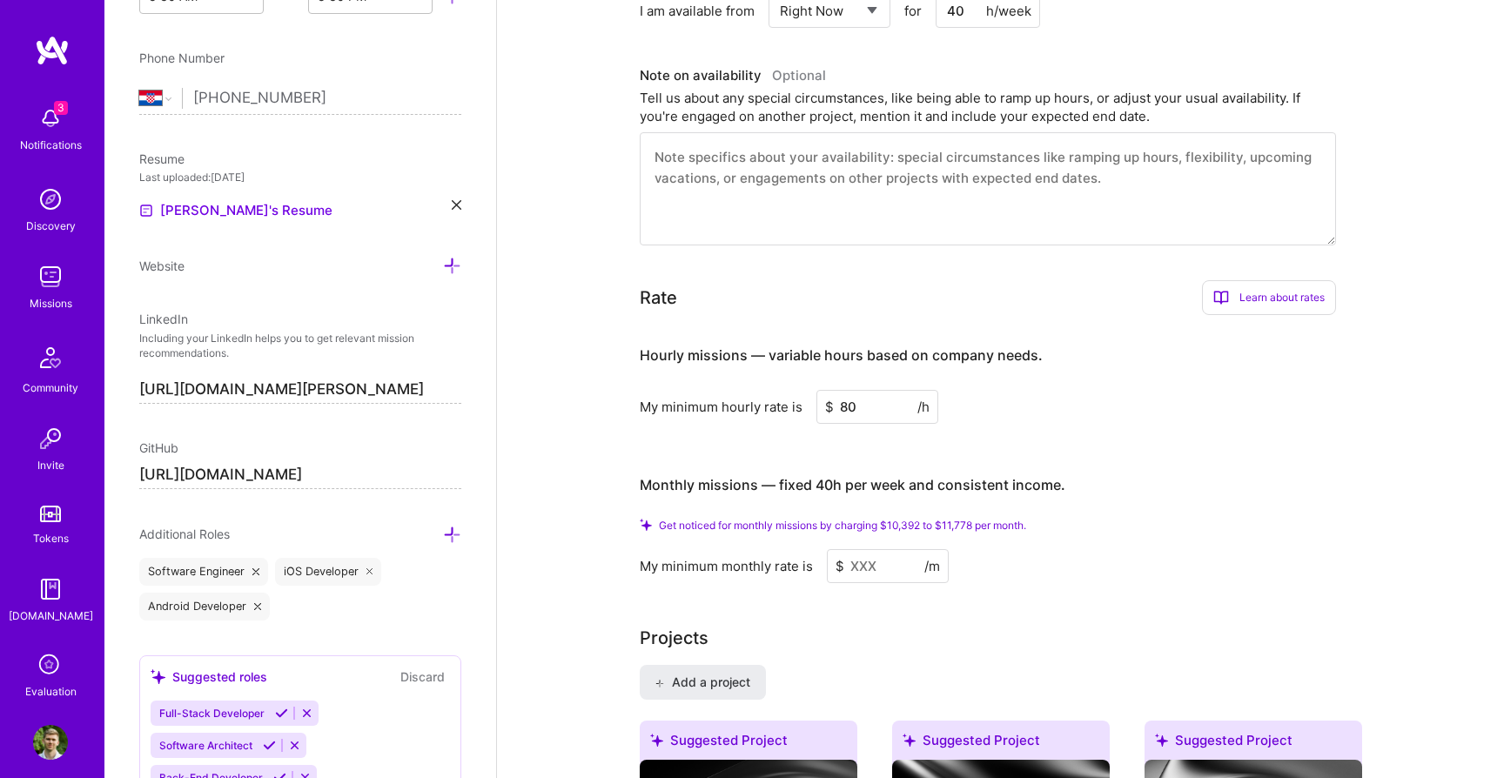
scroll to position [867, 0]
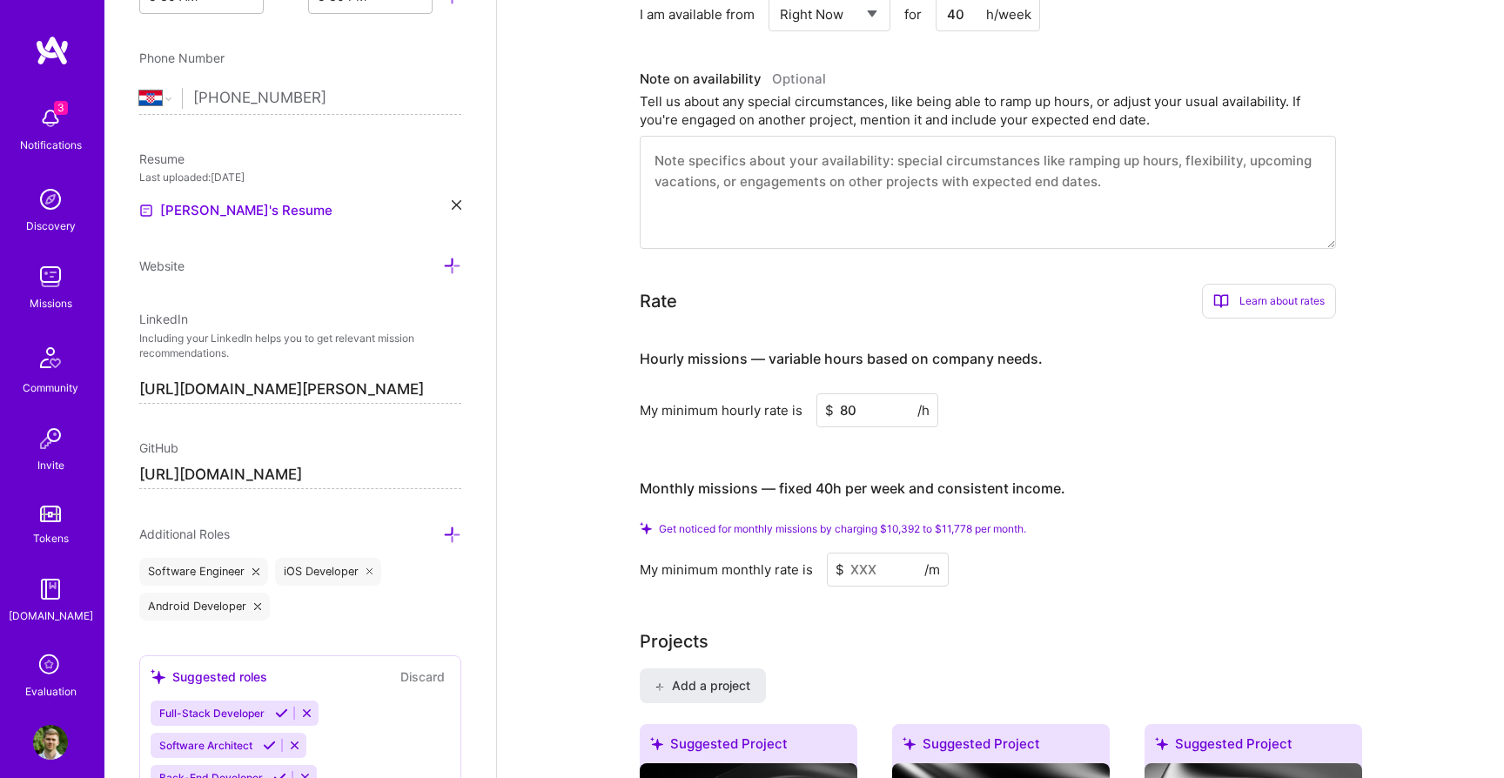
type input "80"
click at [877, 555] on input at bounding box center [888, 570] width 122 height 34
click at [867, 553] on input at bounding box center [888, 570] width 122 height 34
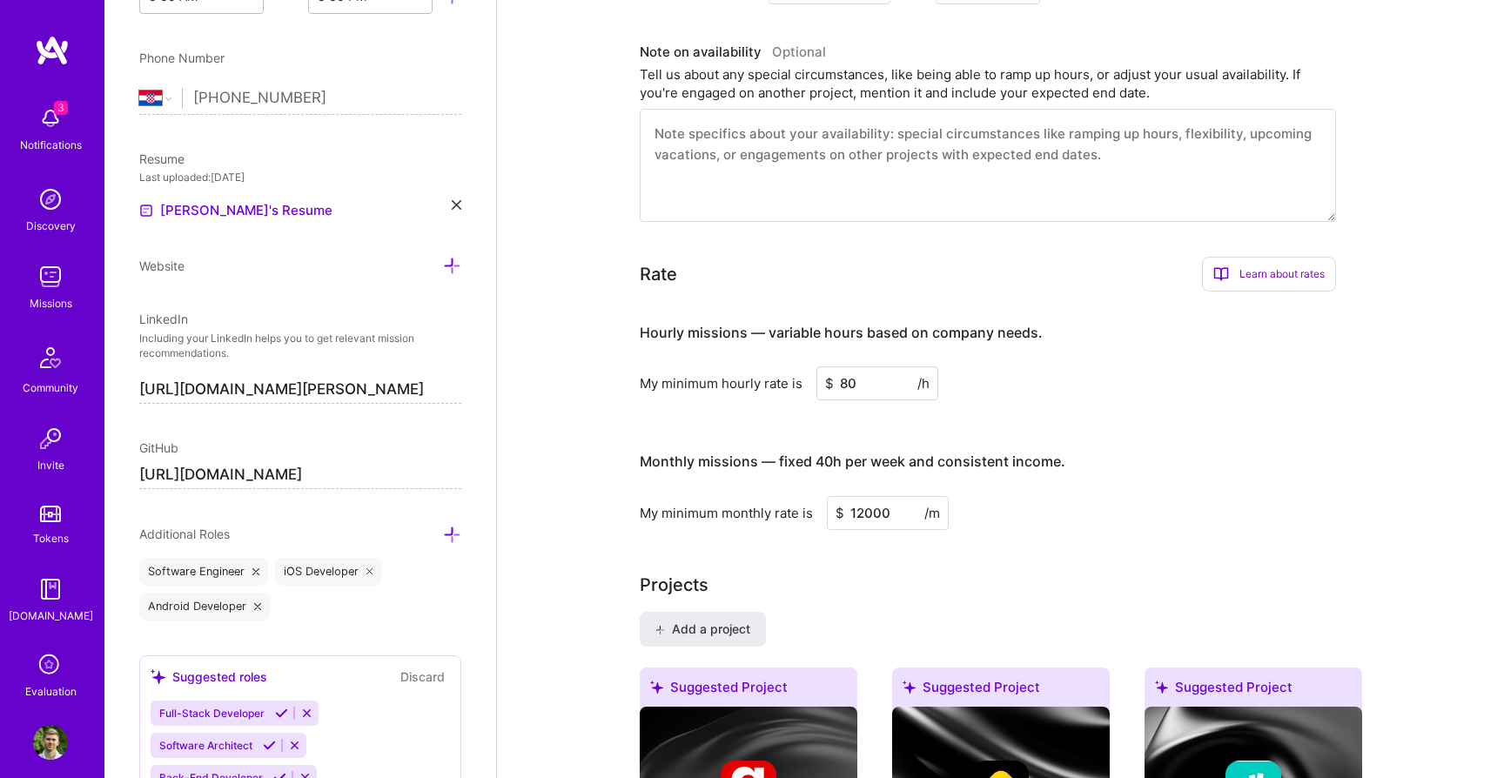
type input "12000"
click at [924, 574] on div "Projects" at bounding box center [1001, 585] width 722 height 26
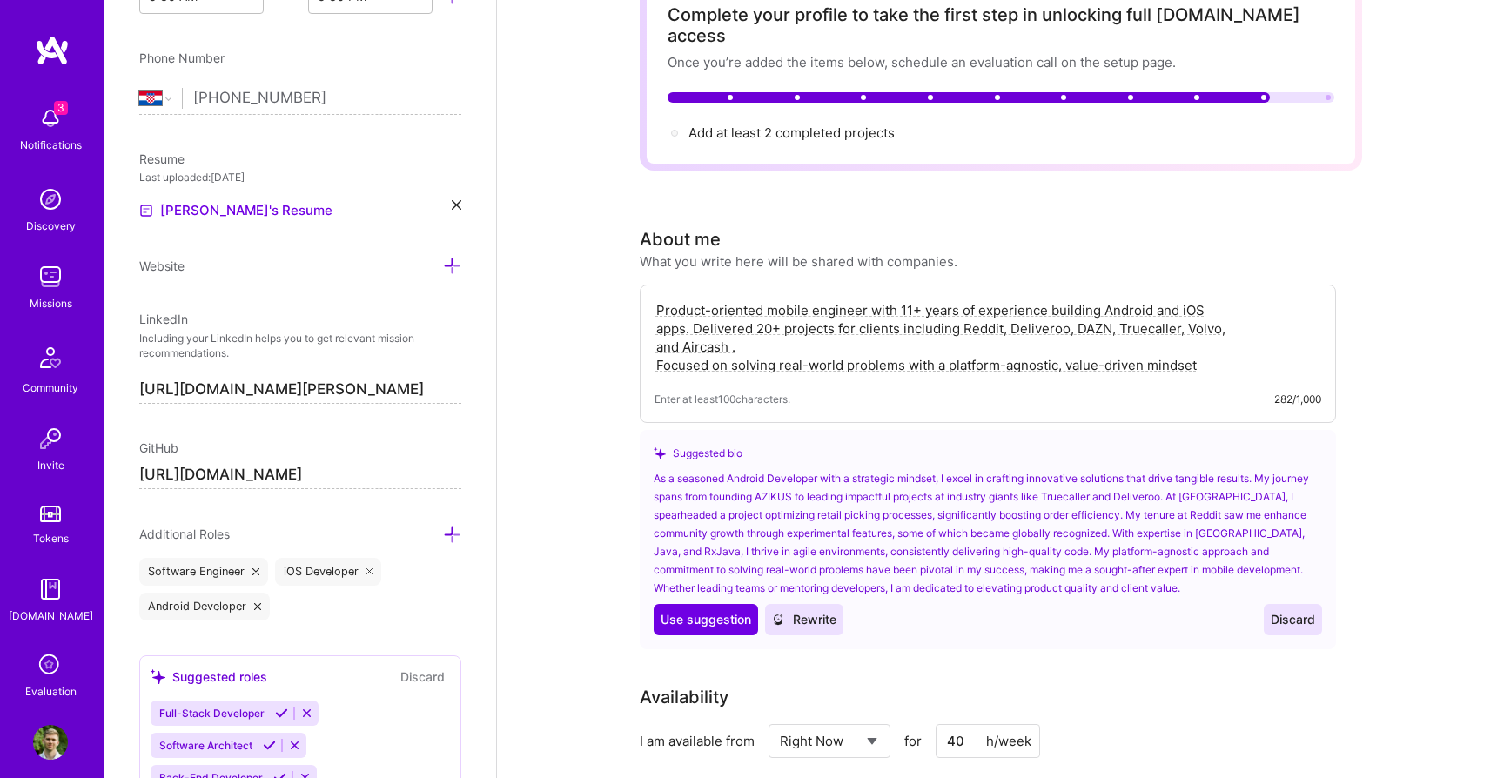
scroll to position [0, 0]
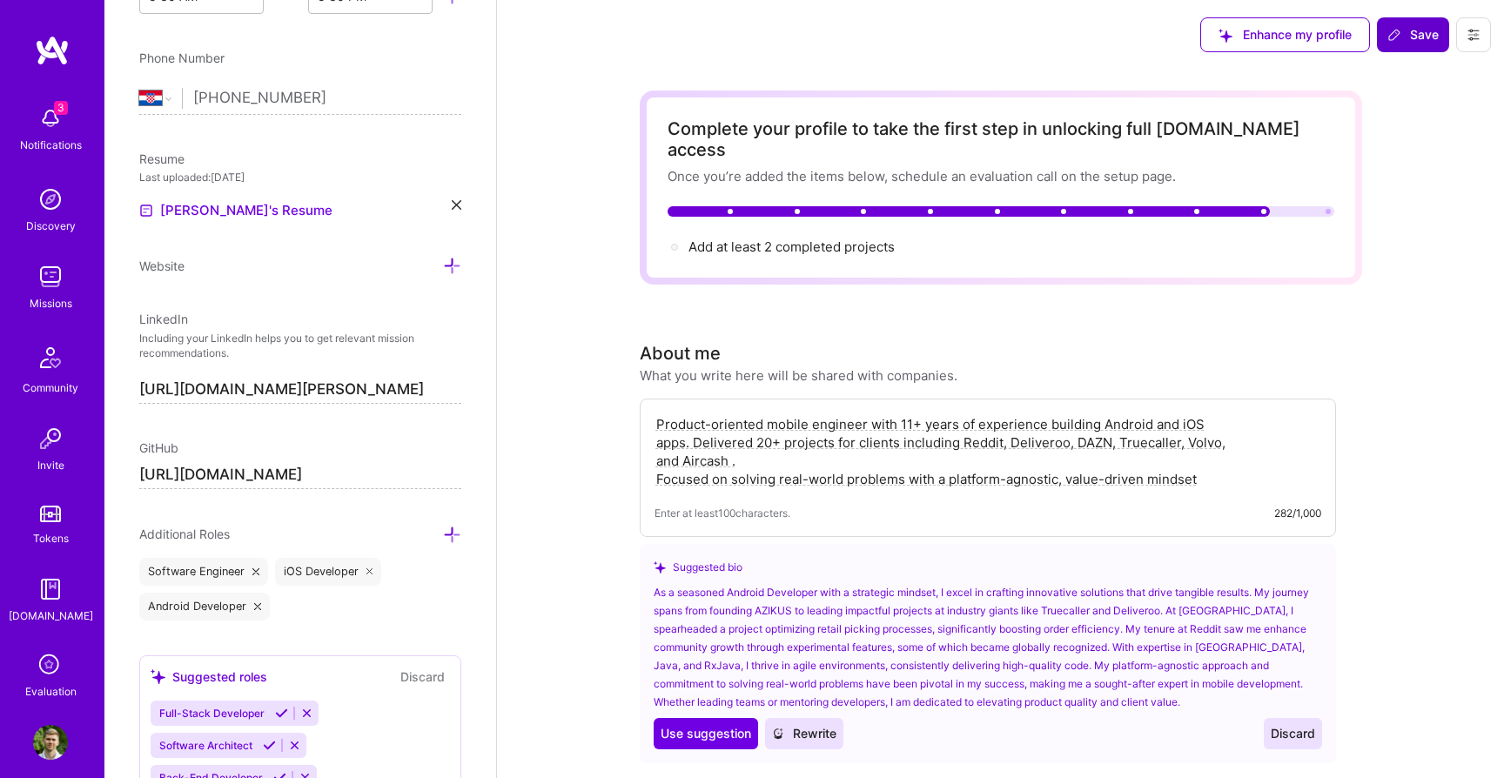
click at [1407, 26] on span "Save" at bounding box center [1412, 34] width 51 height 17
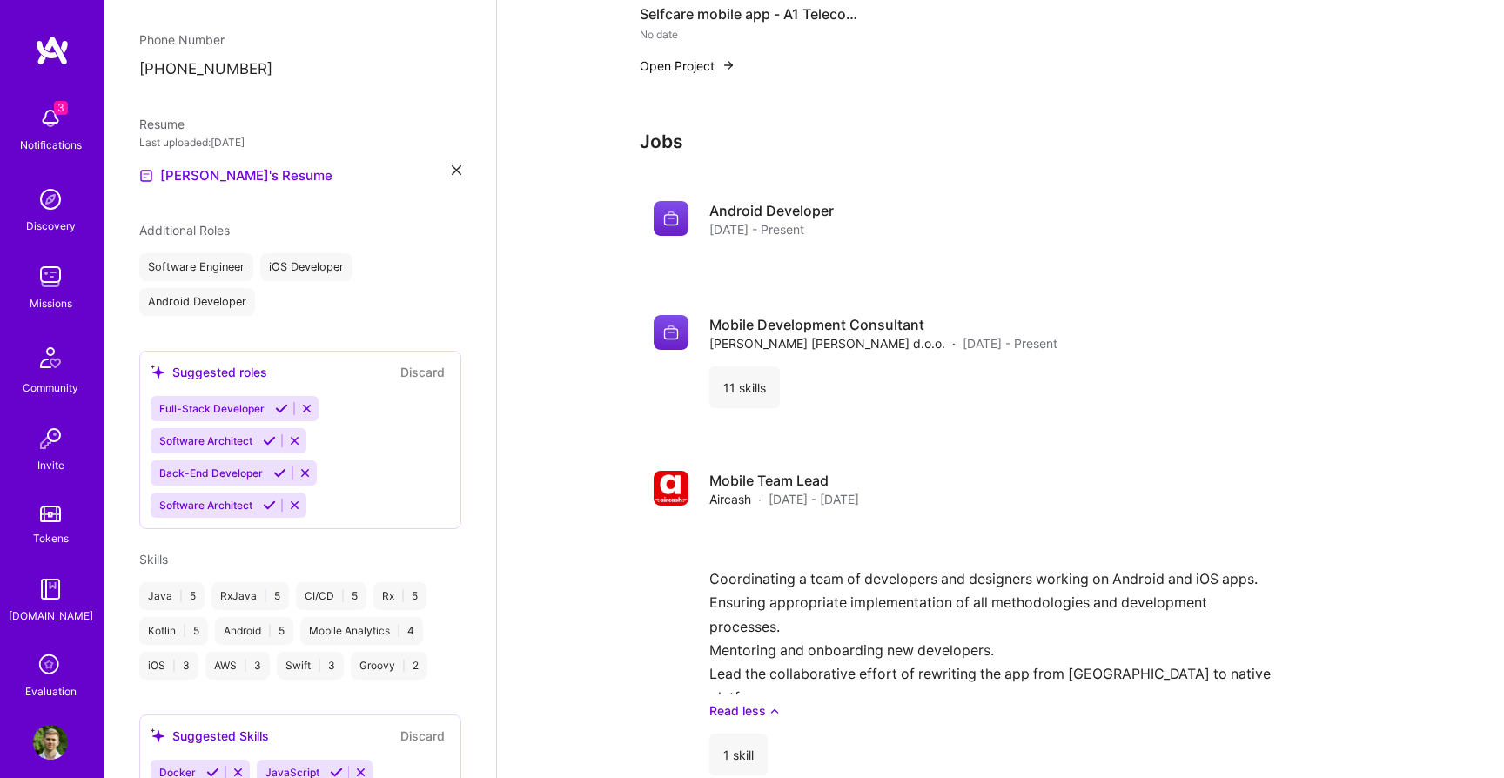
scroll to position [3763, 0]
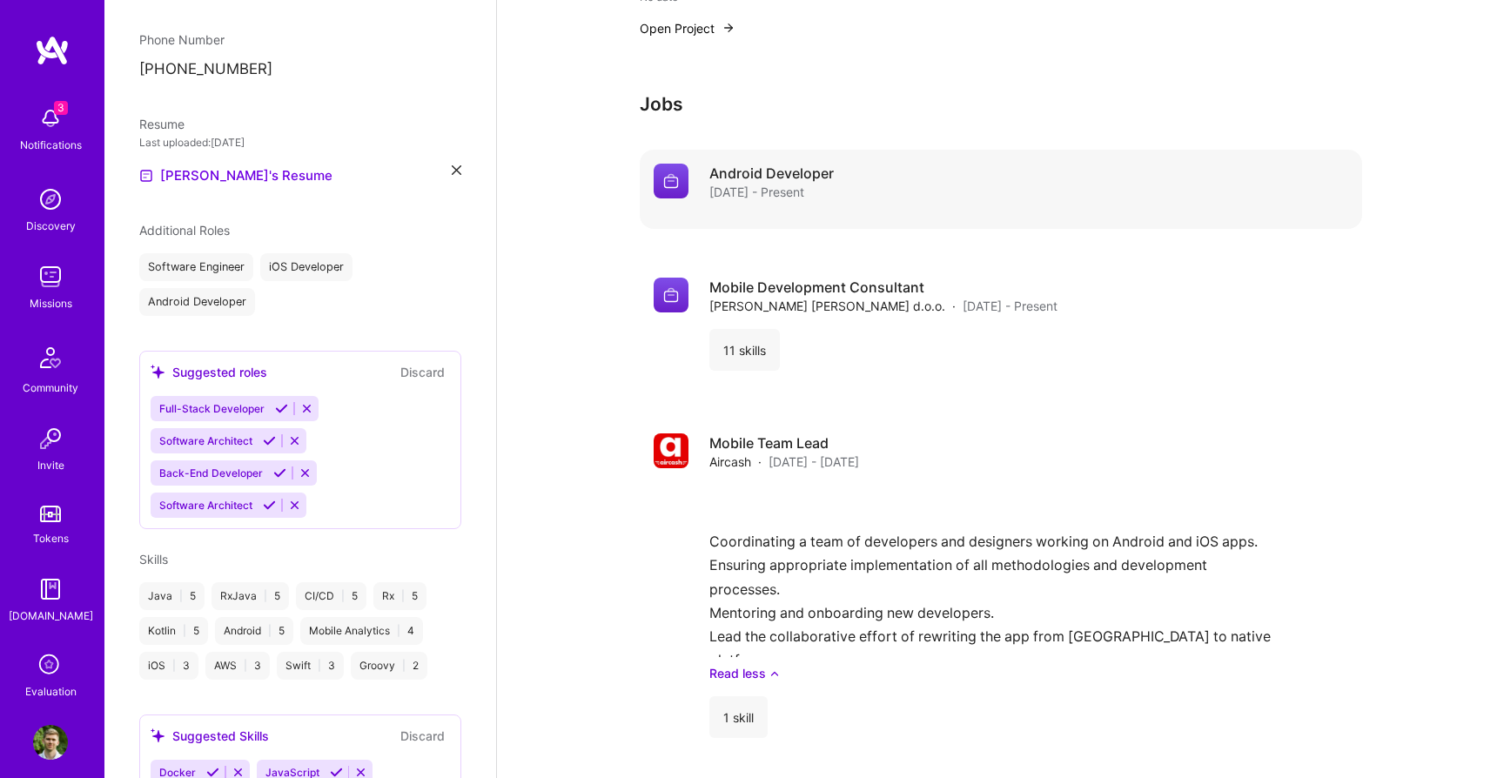
click at [1001, 164] on div "Android Developer [DATE] - Present" at bounding box center [1028, 182] width 639 height 37
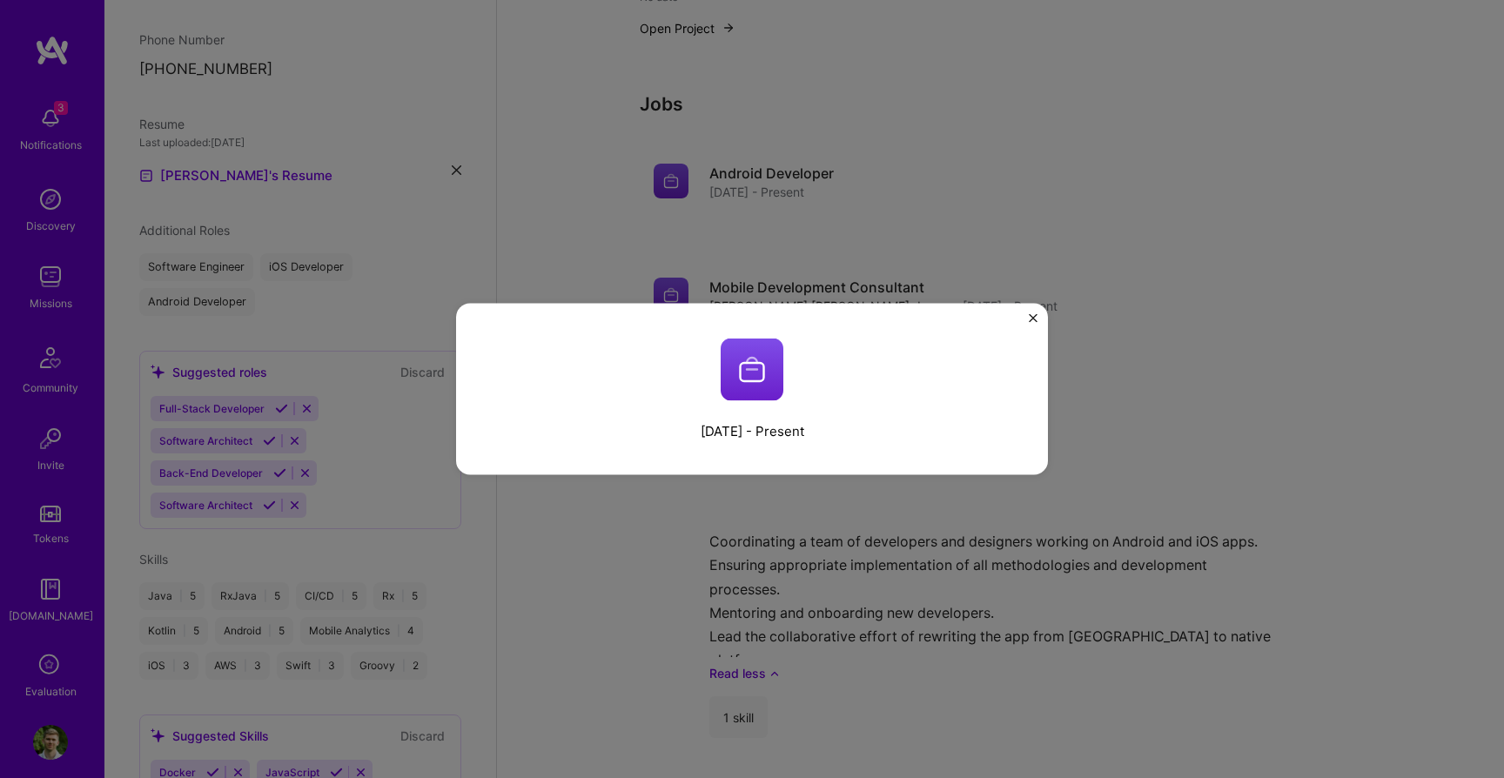
click at [1022, 309] on div "[DATE] - Present" at bounding box center [752, 389] width 592 height 171
click at [1026, 309] on div "[DATE] - Present" at bounding box center [752, 389] width 592 height 171
click at [1026, 315] on div "[DATE] - Present" at bounding box center [752, 389] width 592 height 171
click at [1030, 315] on img "Close" at bounding box center [1032, 318] width 9 height 9
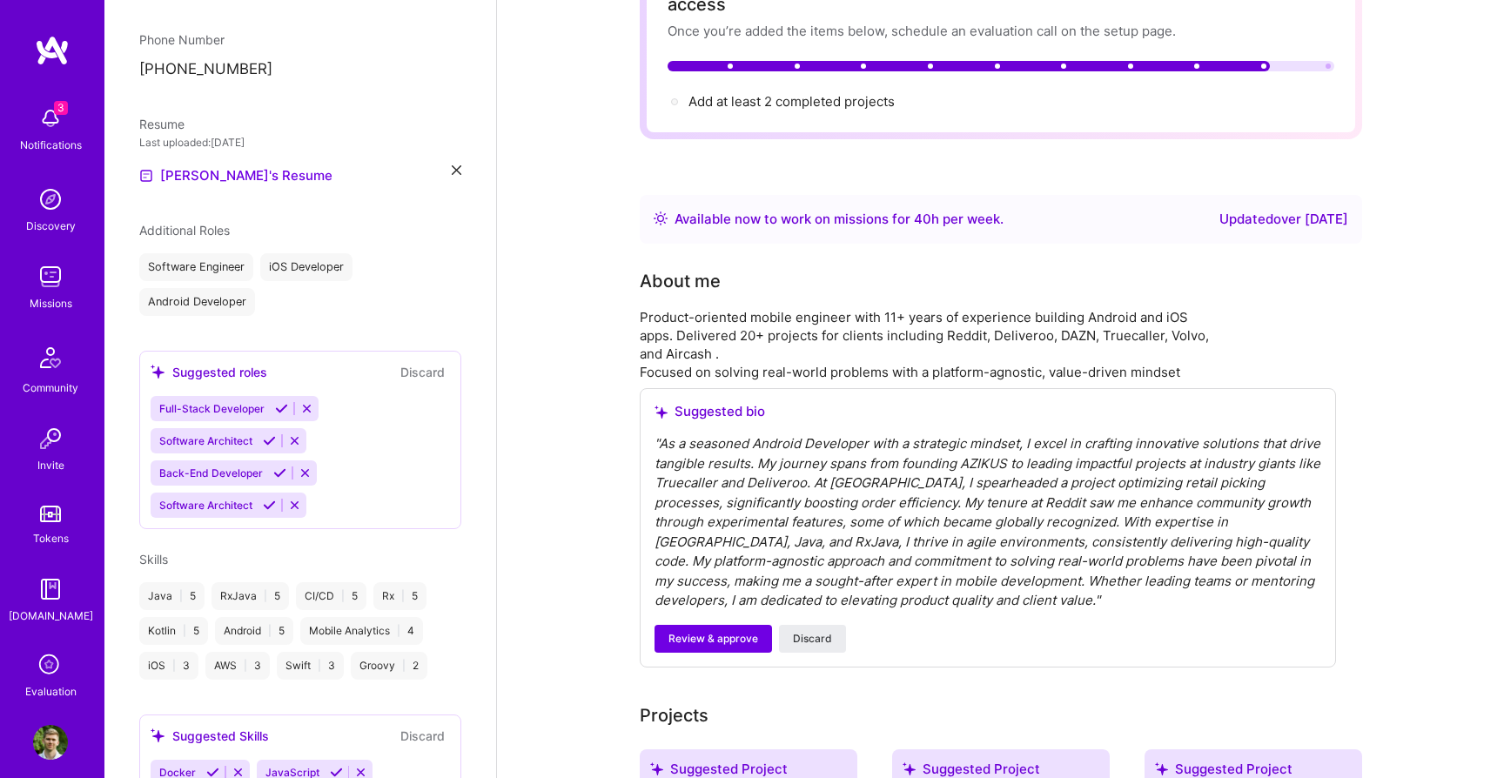
scroll to position [0, 0]
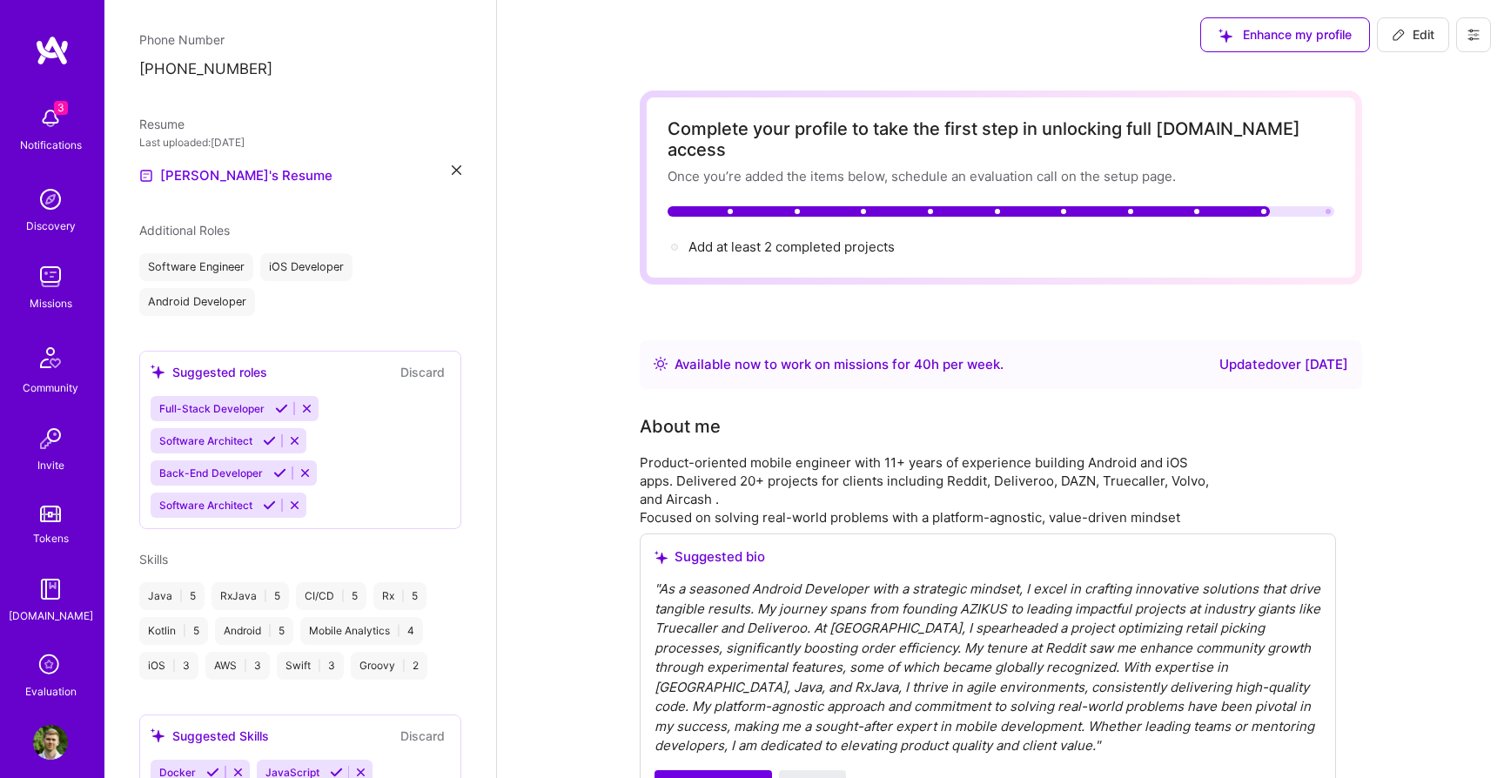
click at [1420, 29] on span "Edit" at bounding box center [1412, 34] width 43 height 17
select select "HR"
select select "Right Now"
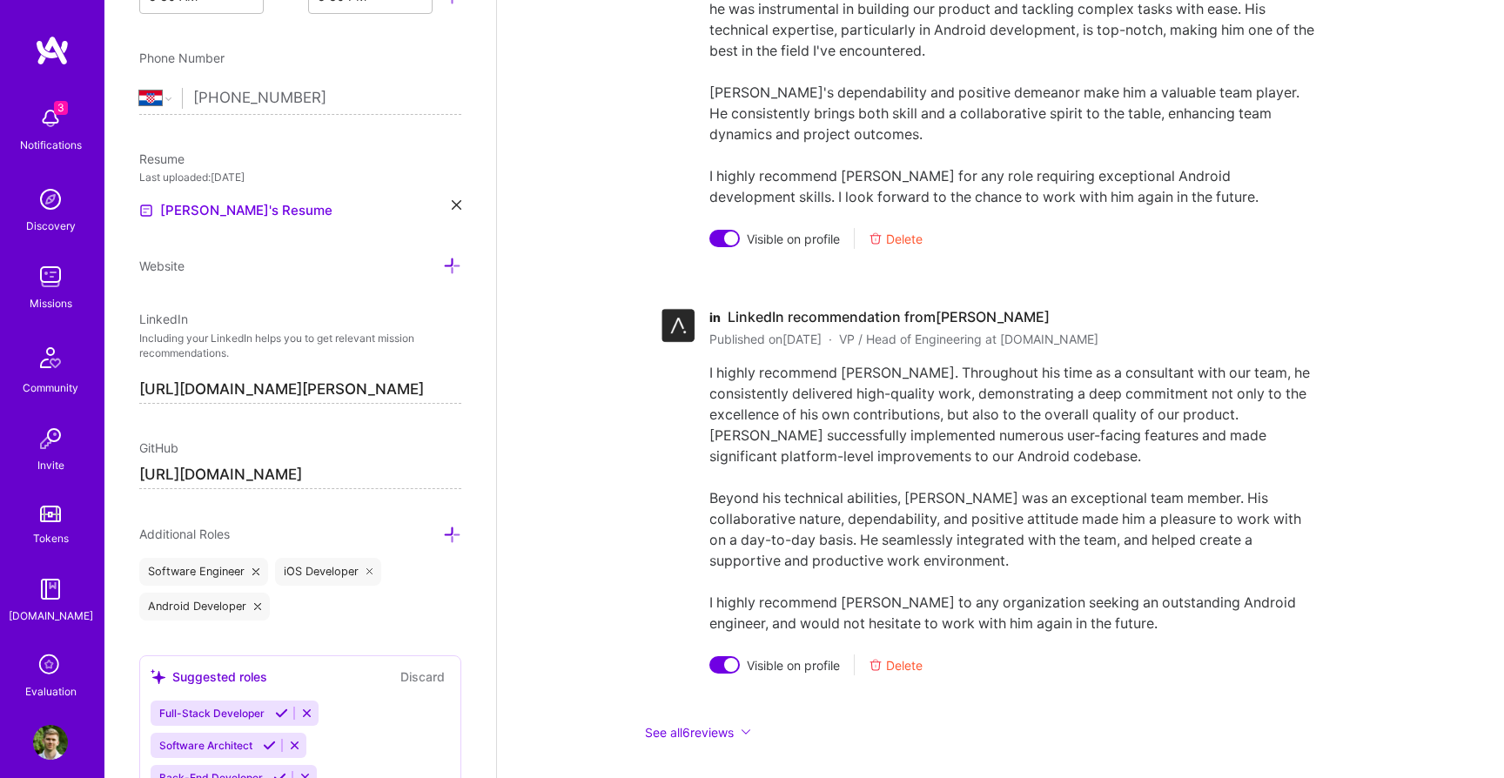
scroll to position [5958, 0]
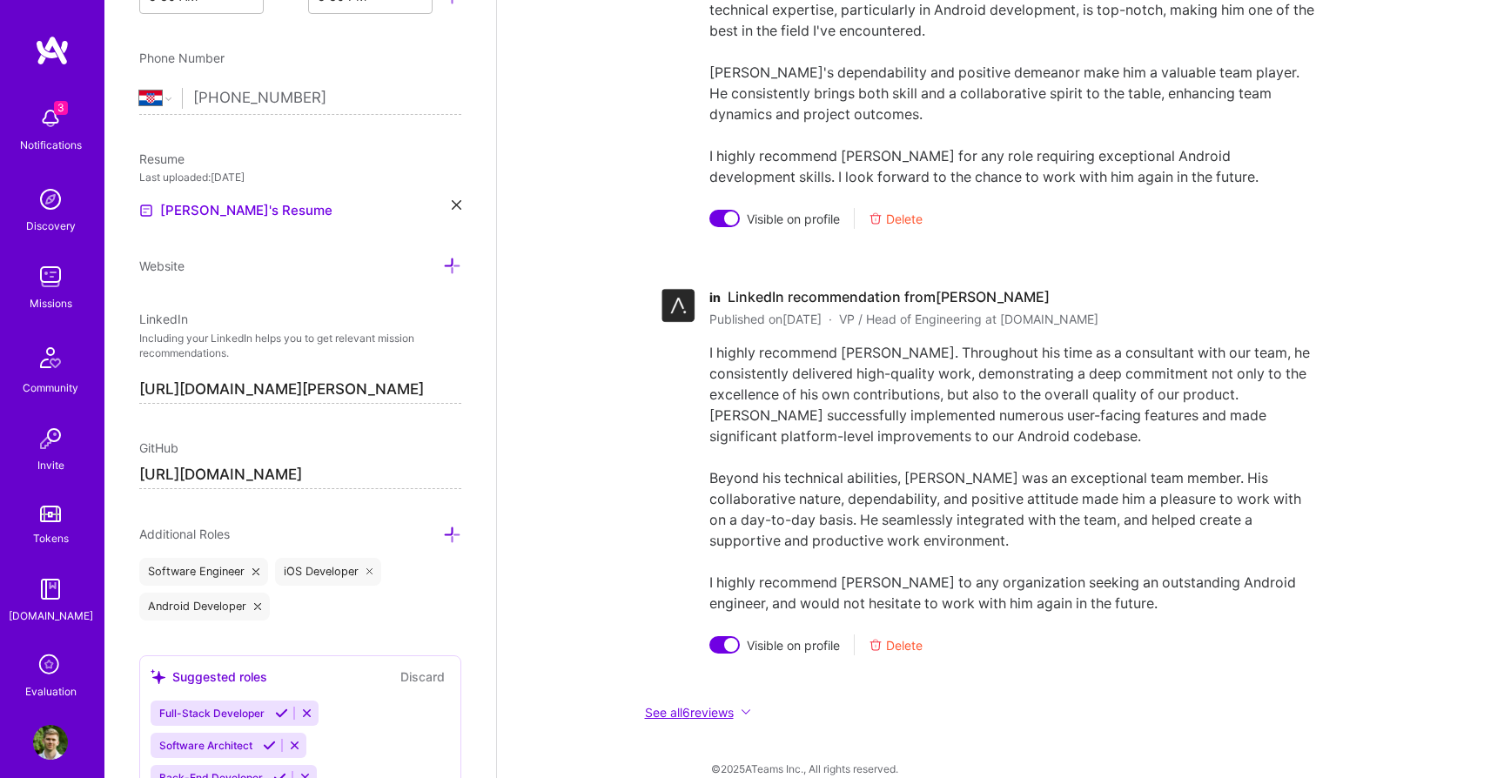
click at [688, 702] on button "See all 6 reviews" at bounding box center [988, 712] width 696 height 20
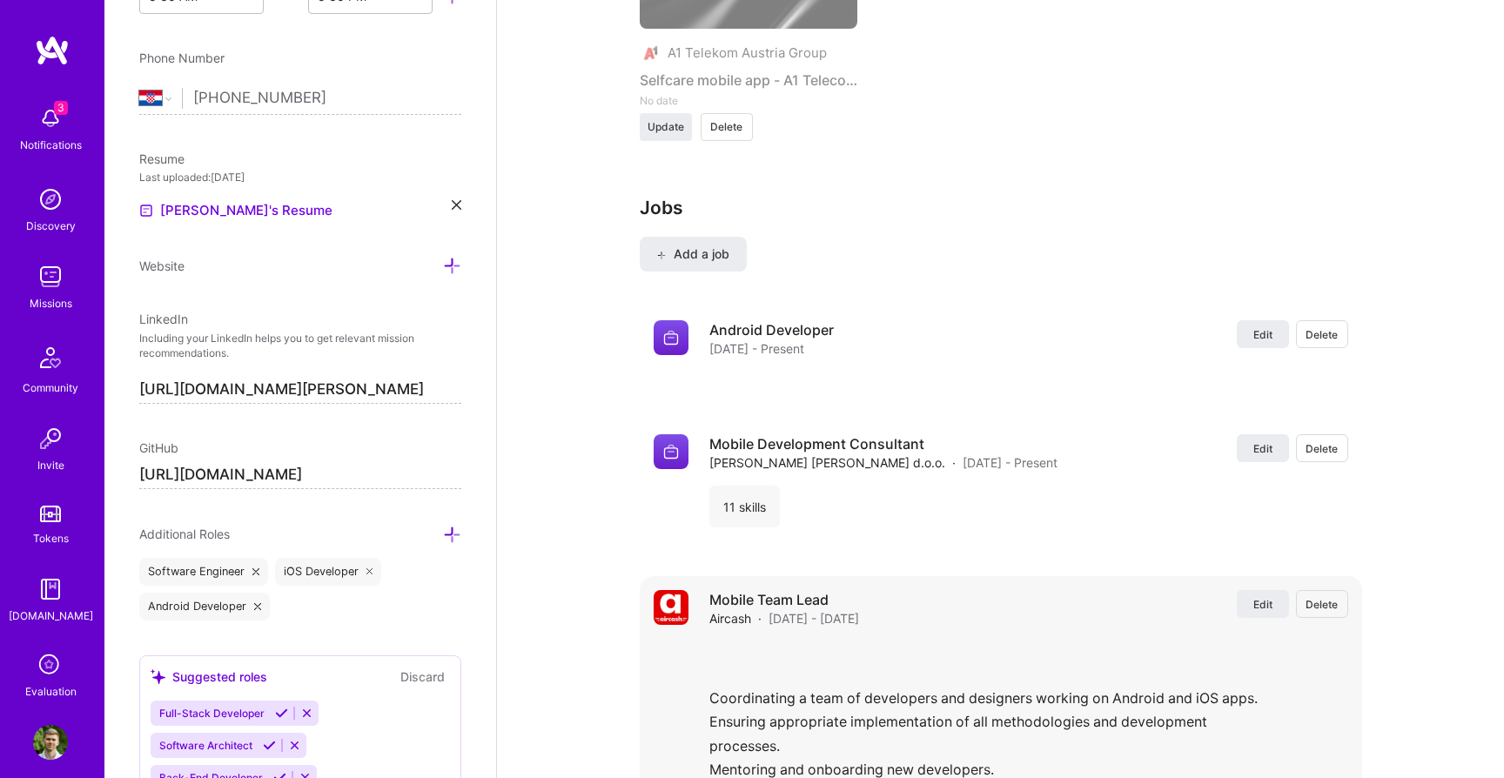
scroll to position [4302, 0]
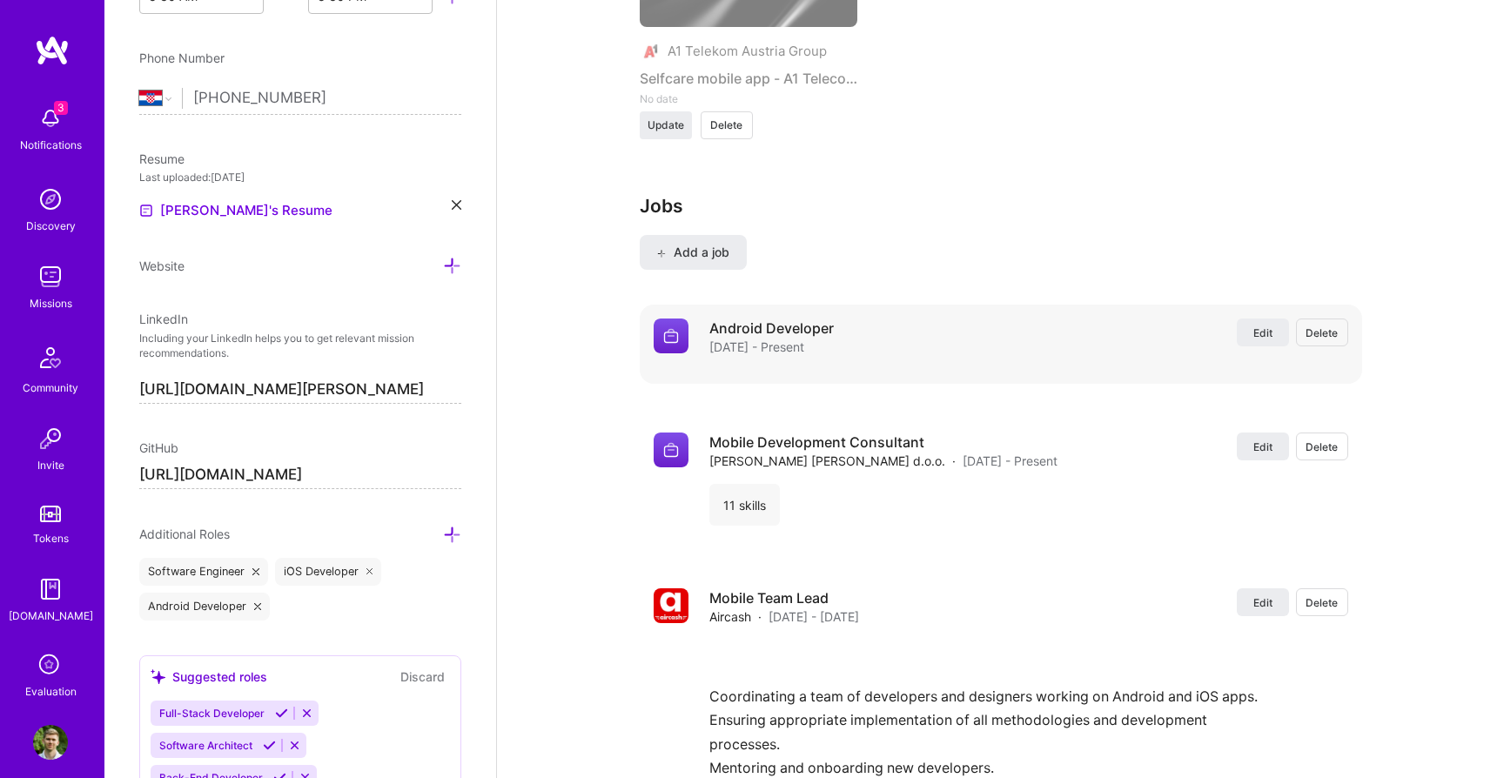
click at [1330, 325] on span "Delete" at bounding box center [1321, 332] width 32 height 15
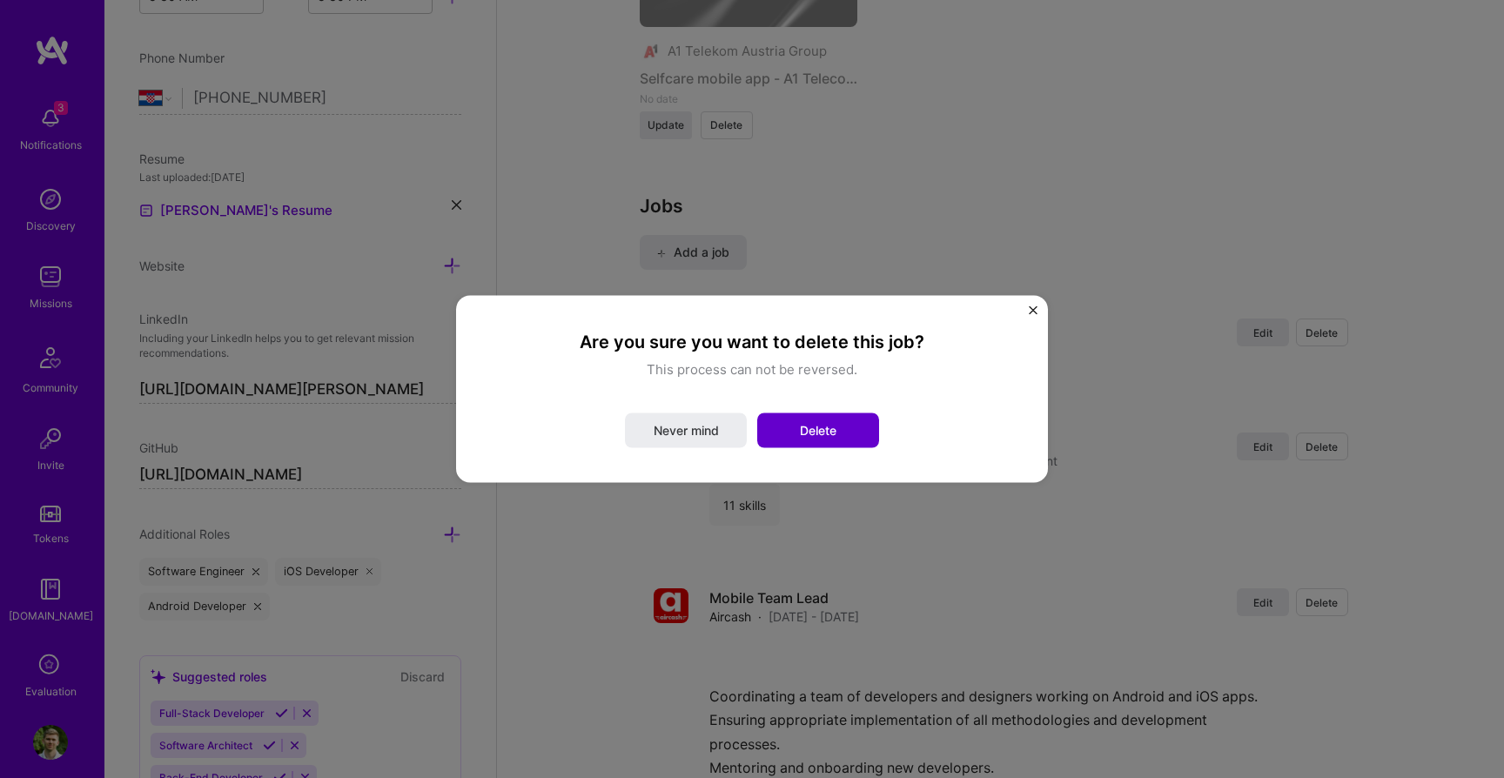
click at [838, 432] on button "Delete" at bounding box center [818, 430] width 122 height 35
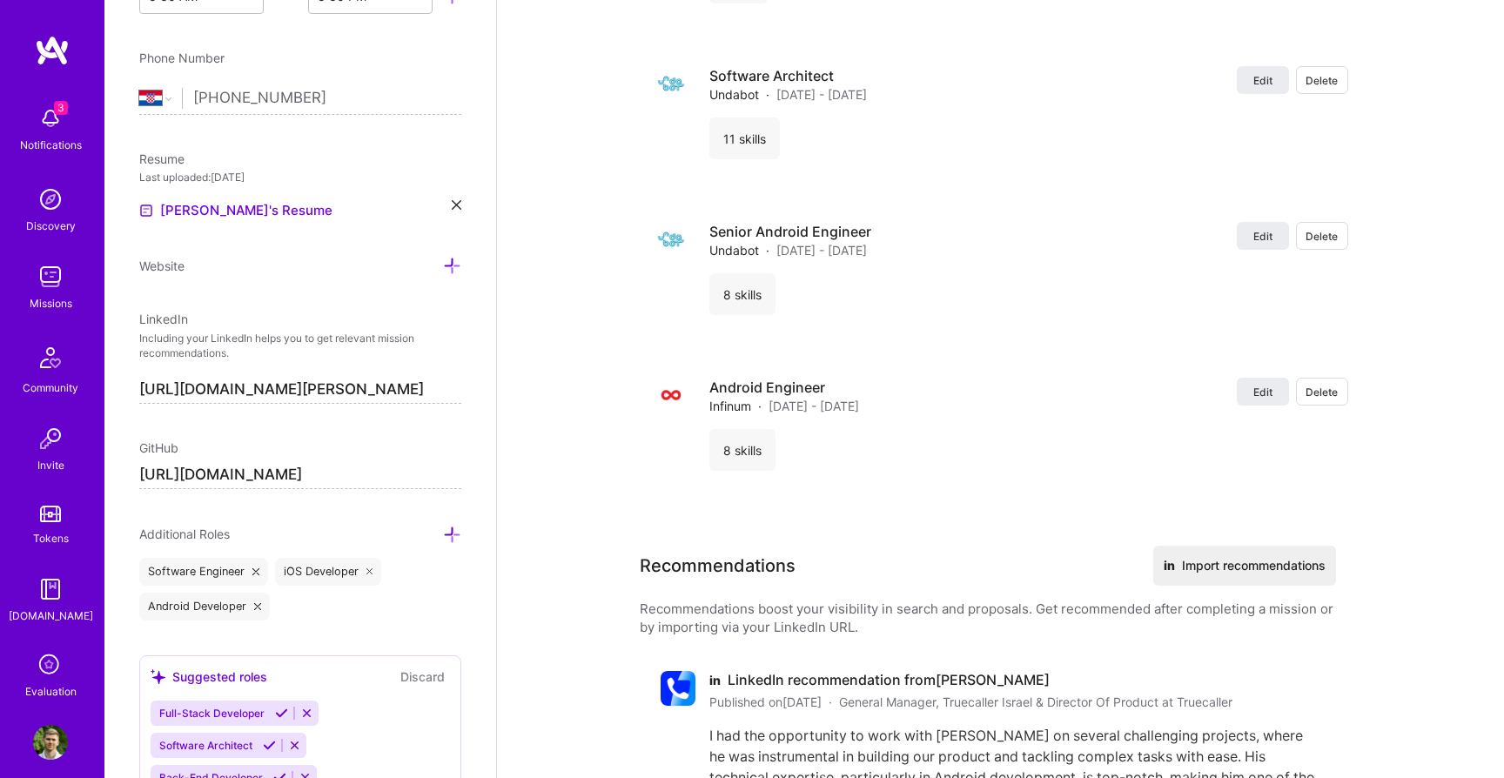
scroll to position [5078, 0]
click at [1268, 384] on span "Edit" at bounding box center [1262, 391] width 19 height 15
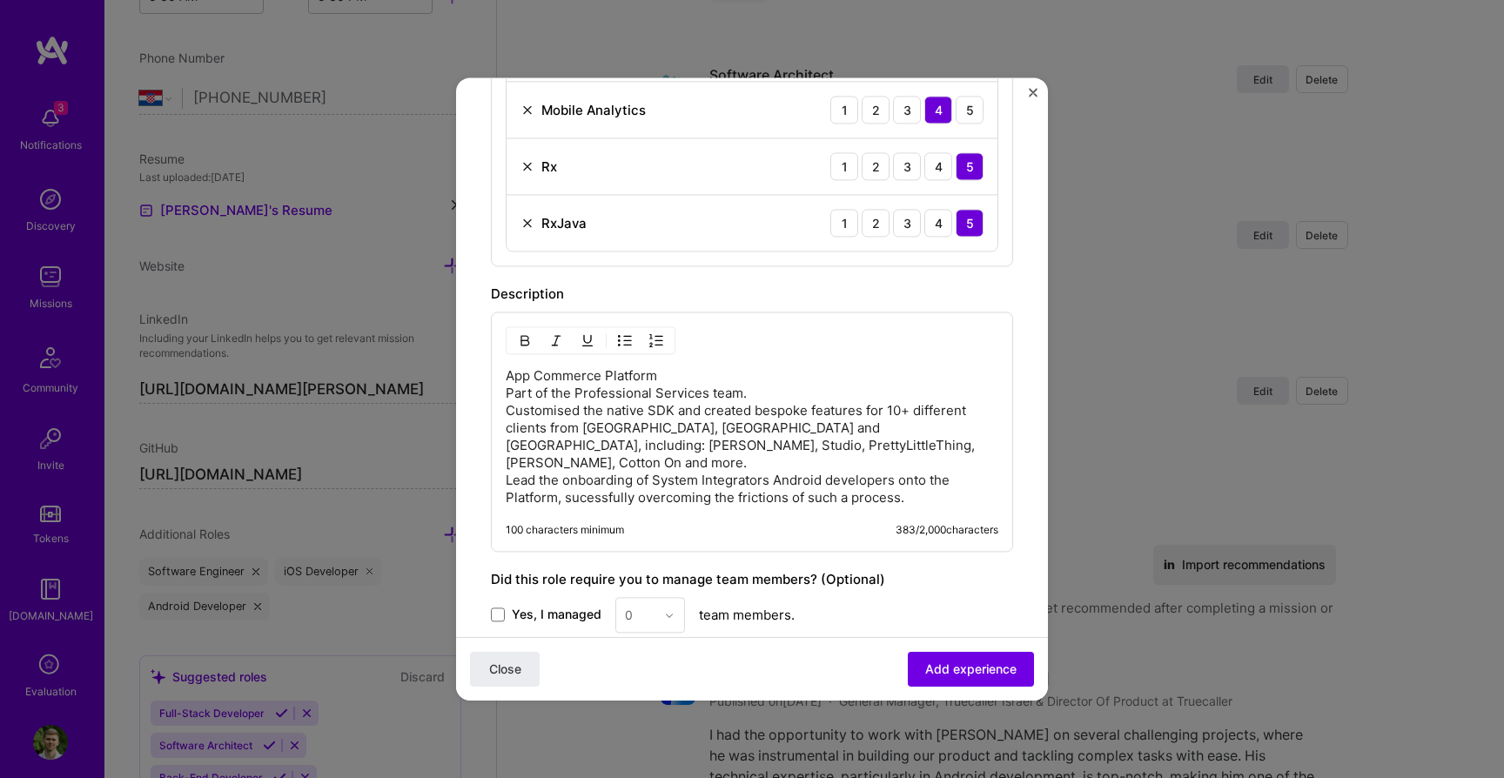
scroll to position [924, 0]
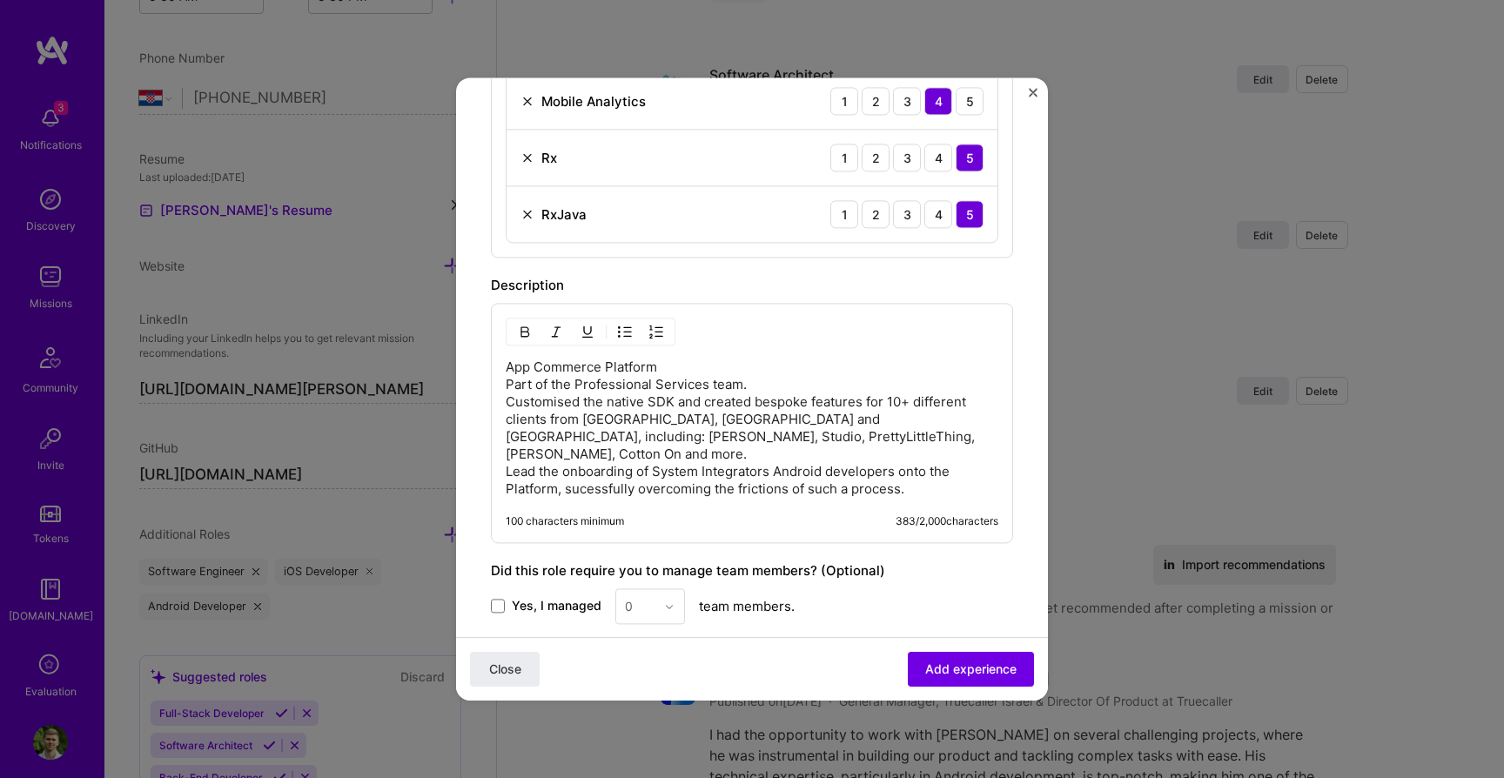
click at [609, 472] on p "App Commerce Platform Part of the Professional Services team. Customised the na…" at bounding box center [752, 427] width 492 height 139
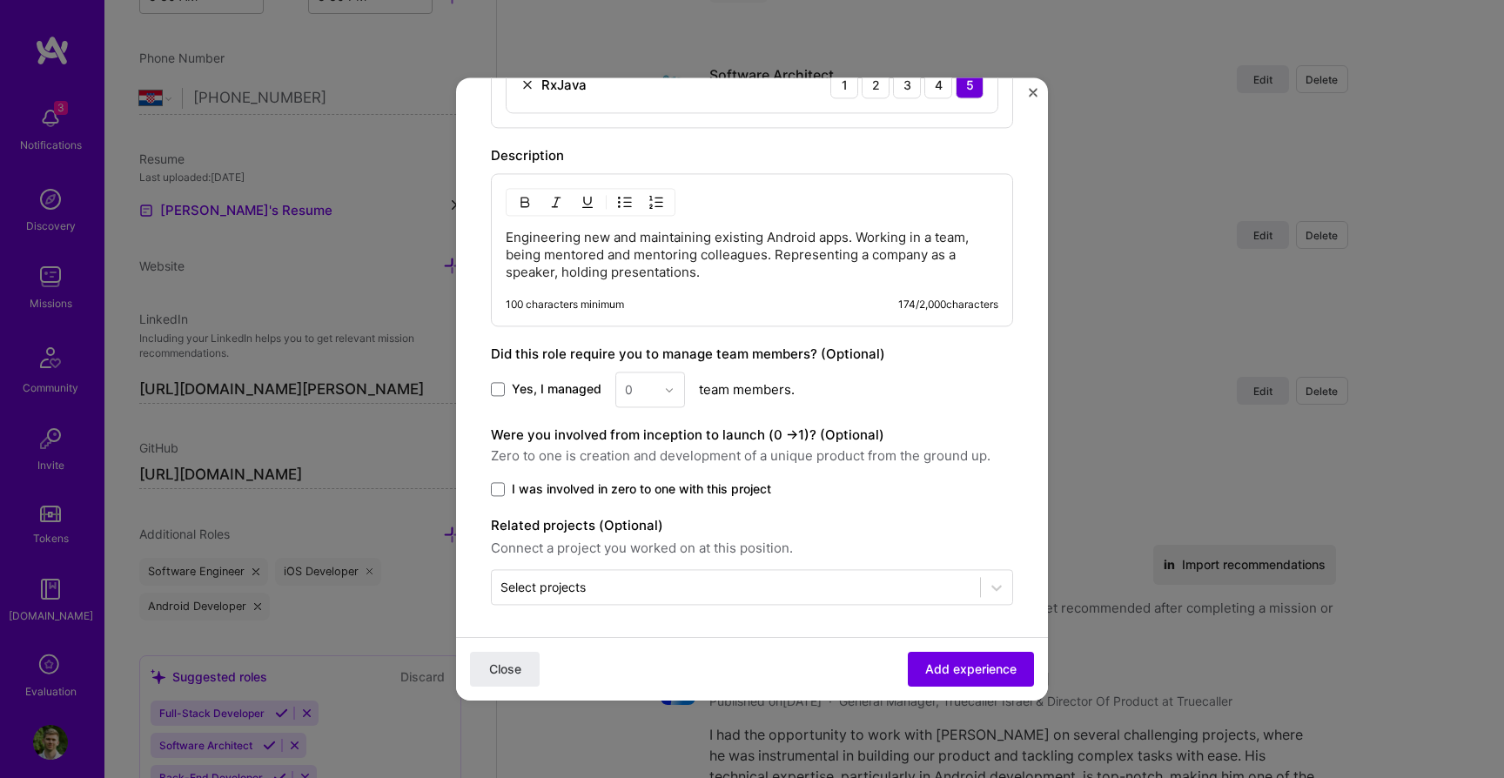
scroll to position [1057, 0]
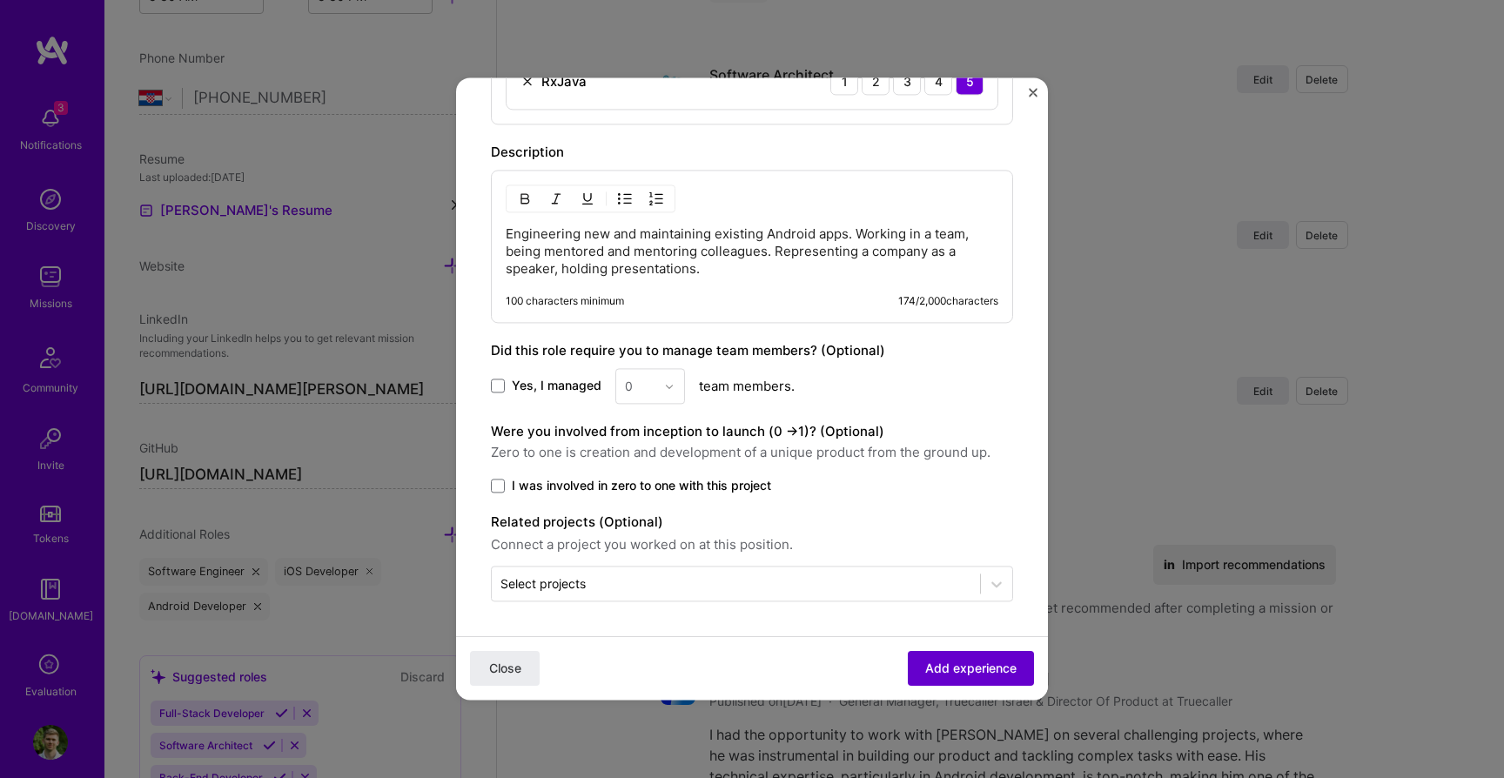
click at [931, 658] on button "Add experience" at bounding box center [970, 668] width 126 height 35
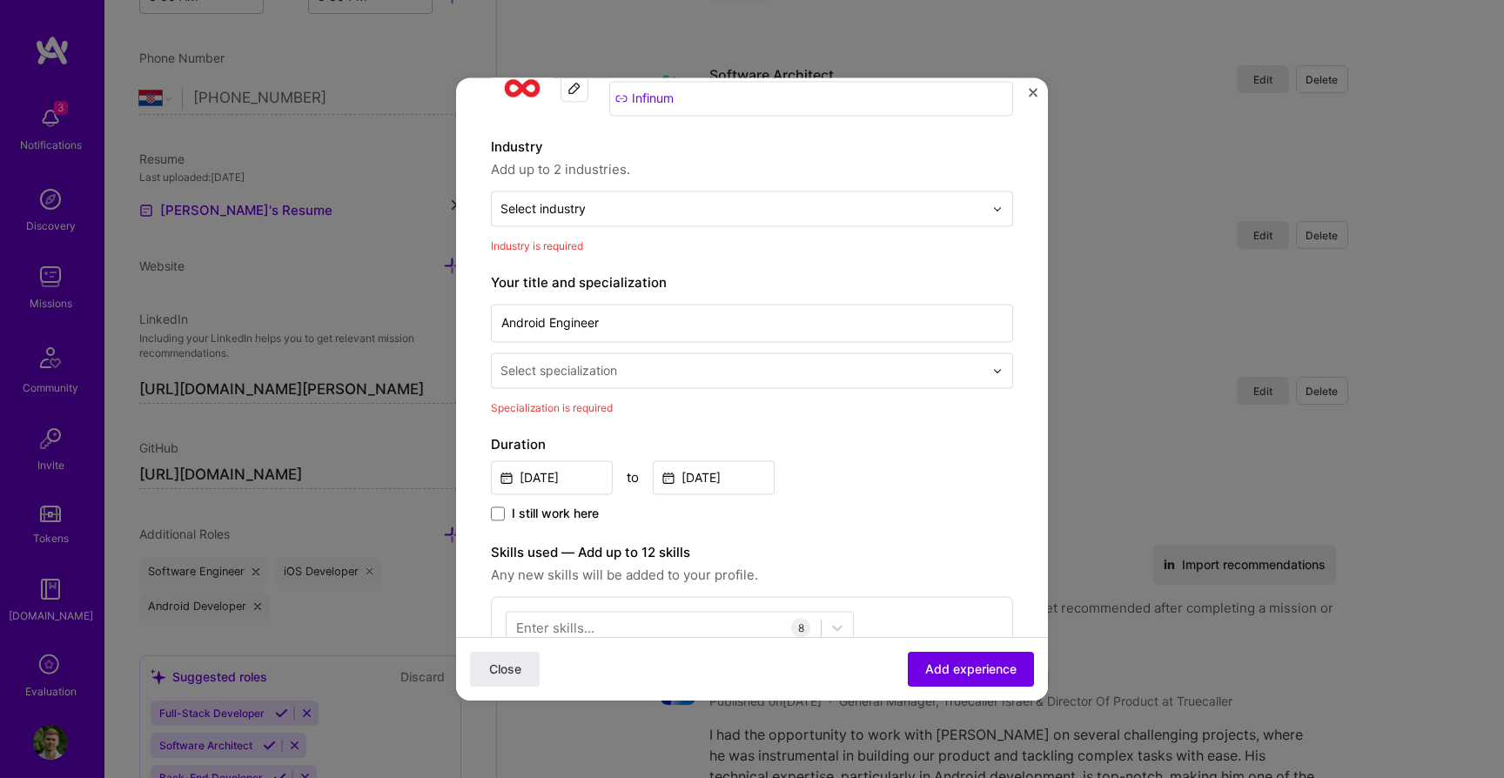
scroll to position [104, 0]
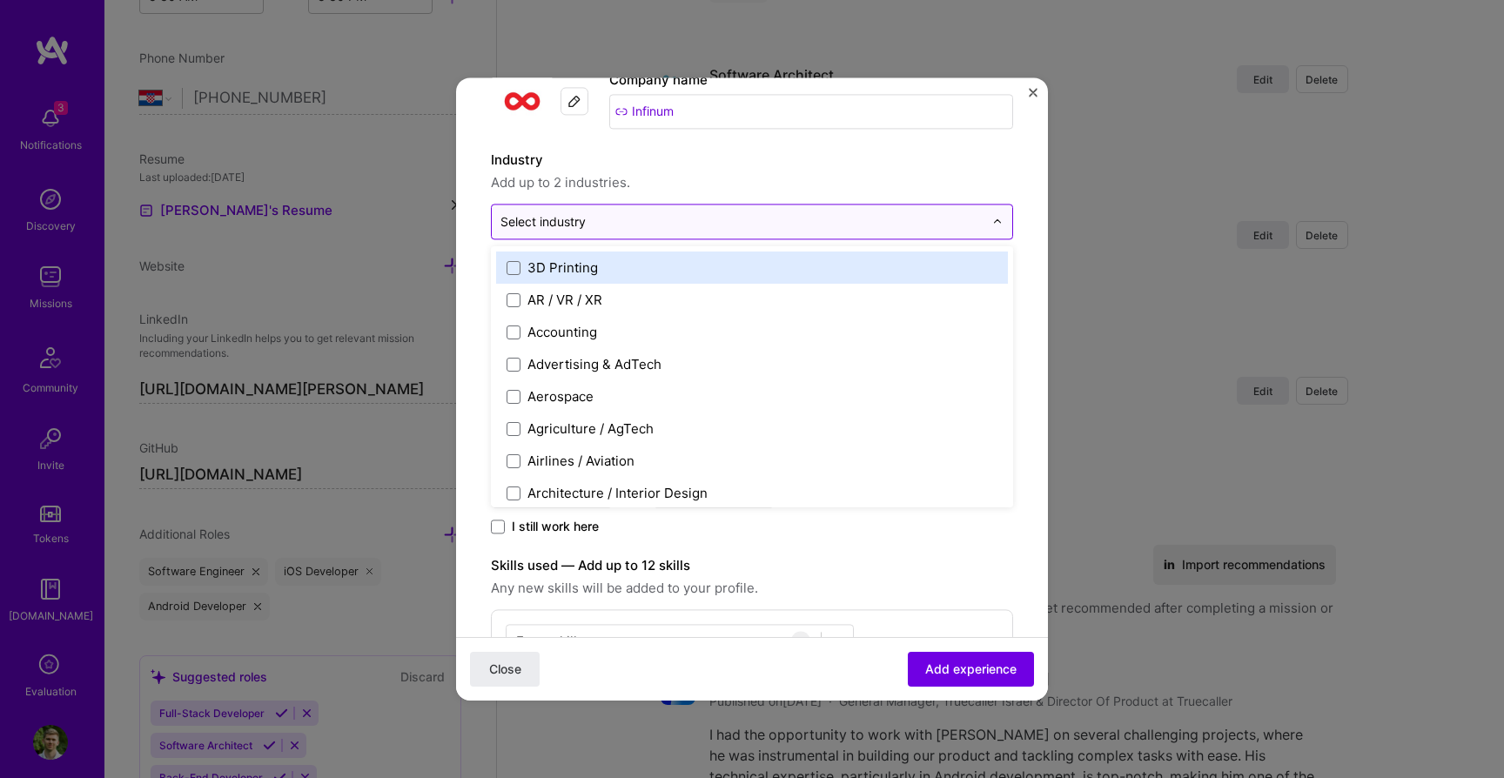
click at [545, 237] on div "Select industry 0" at bounding box center [742, 221] width 500 height 34
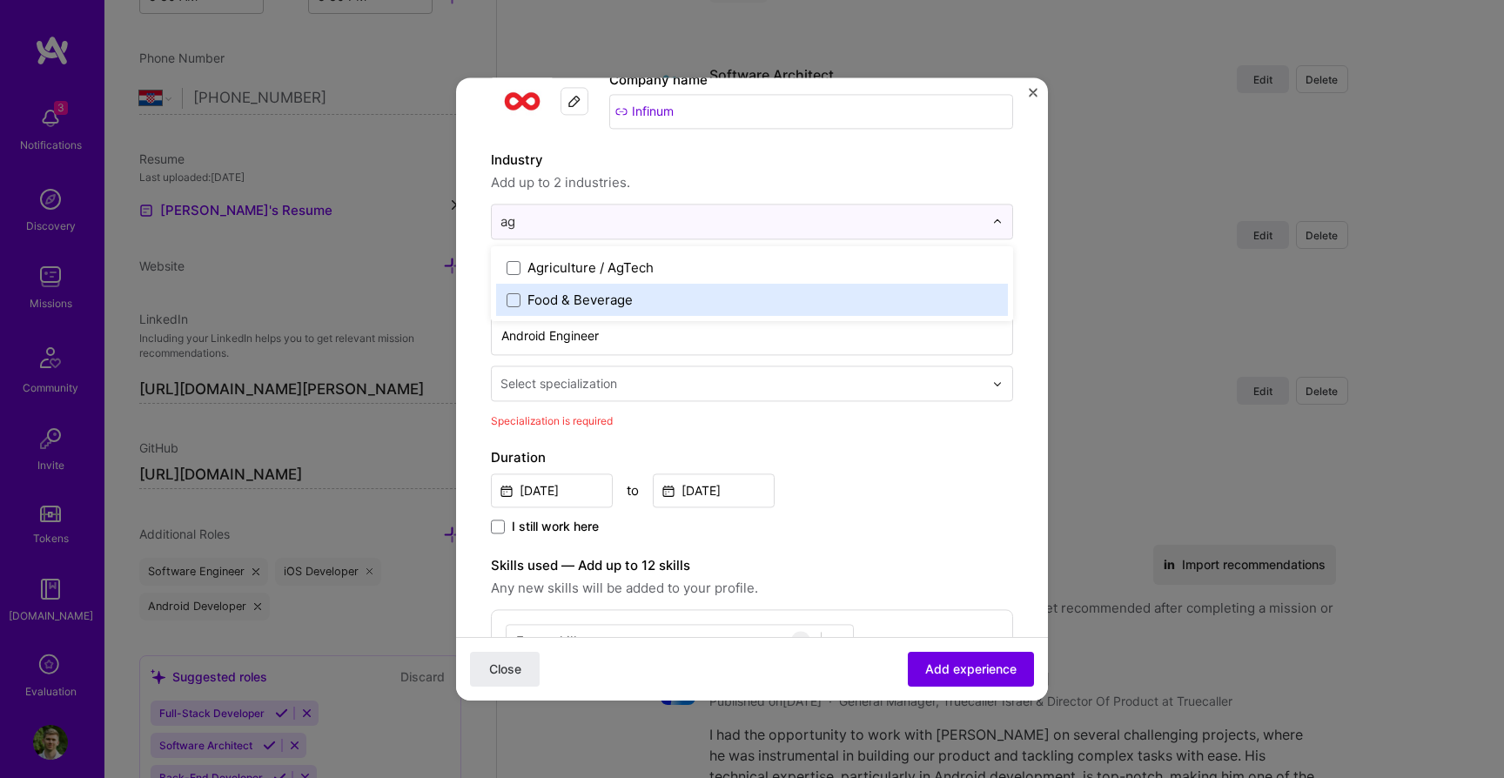
type input "a"
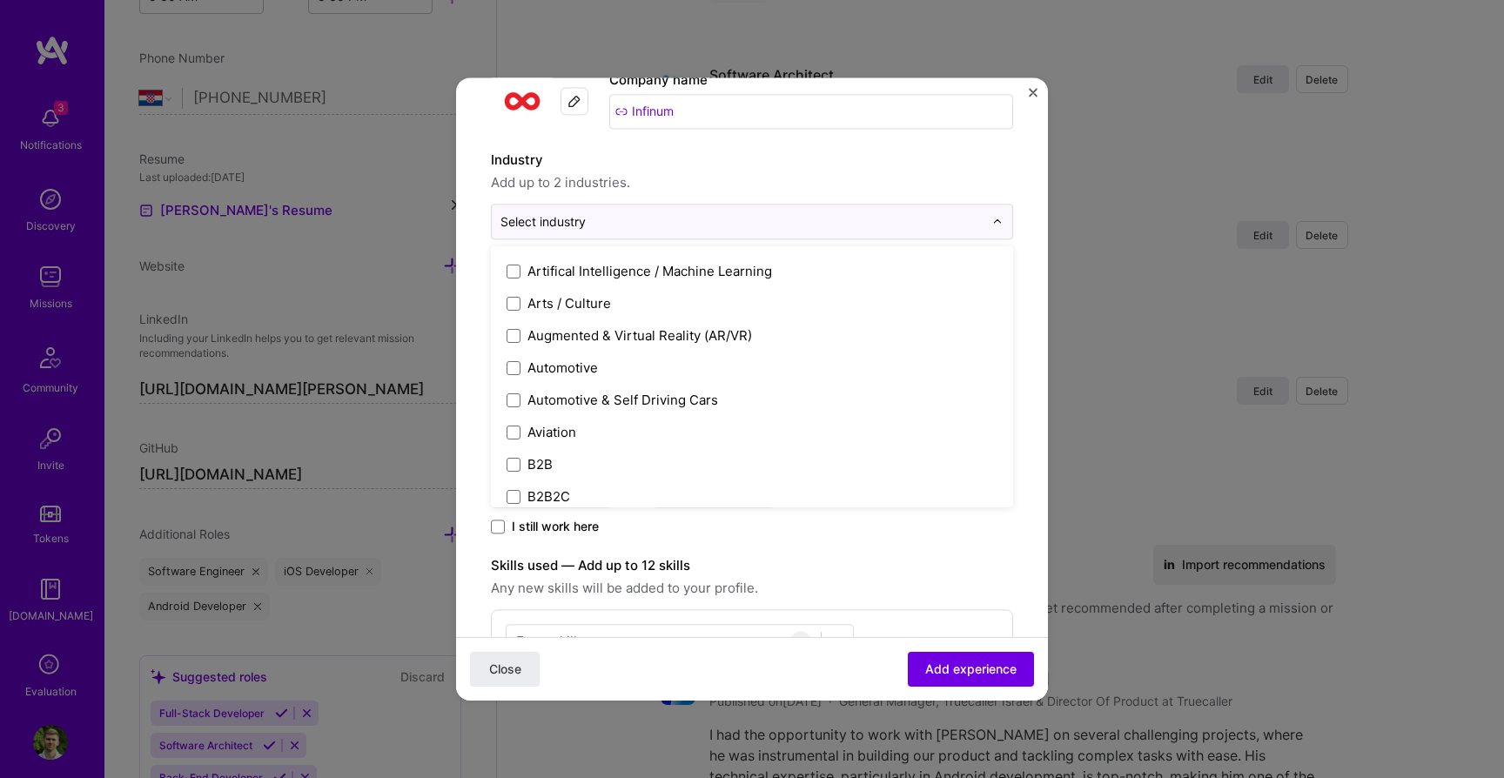
scroll to position [283, 0]
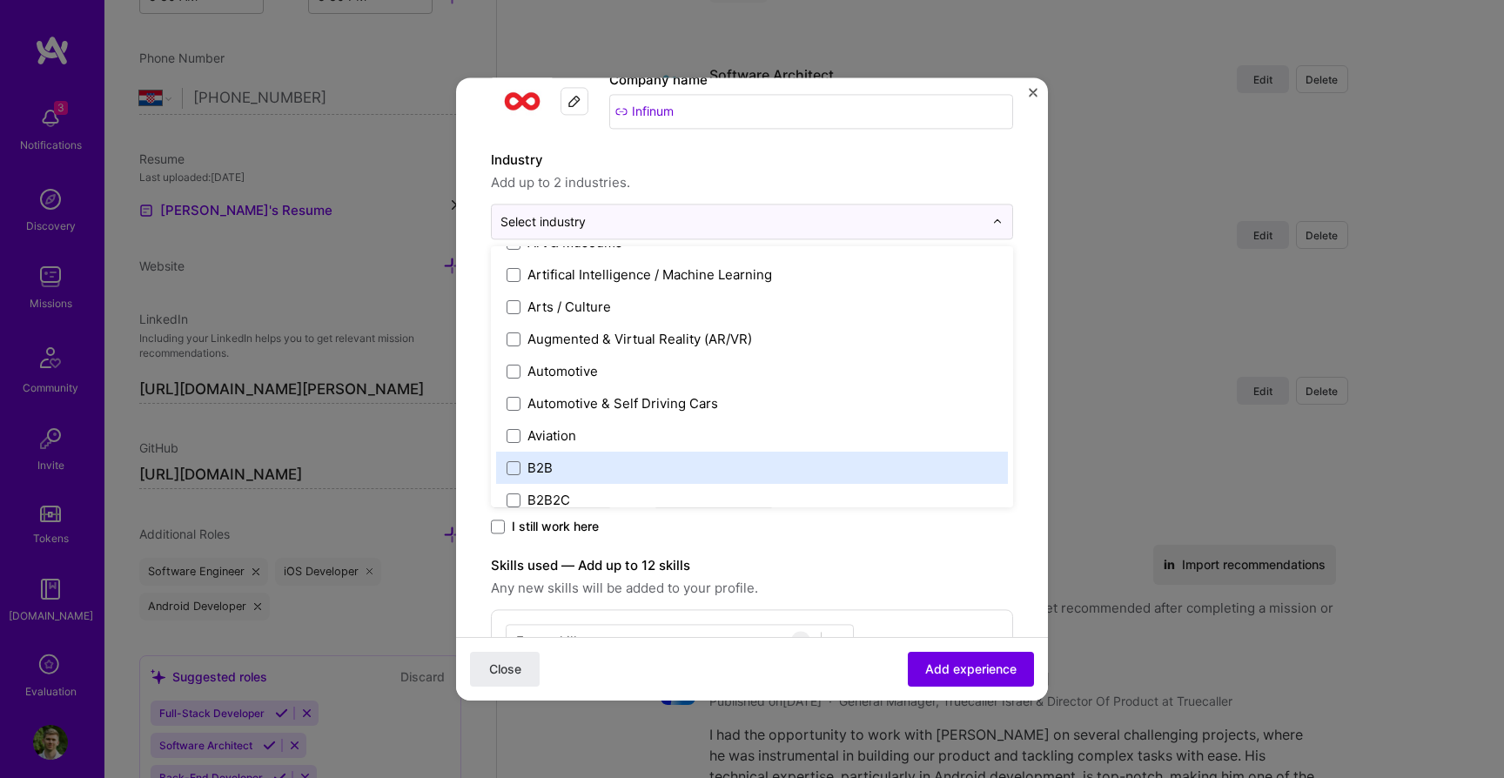
click at [518, 477] on div "B2B" at bounding box center [752, 468] width 512 height 32
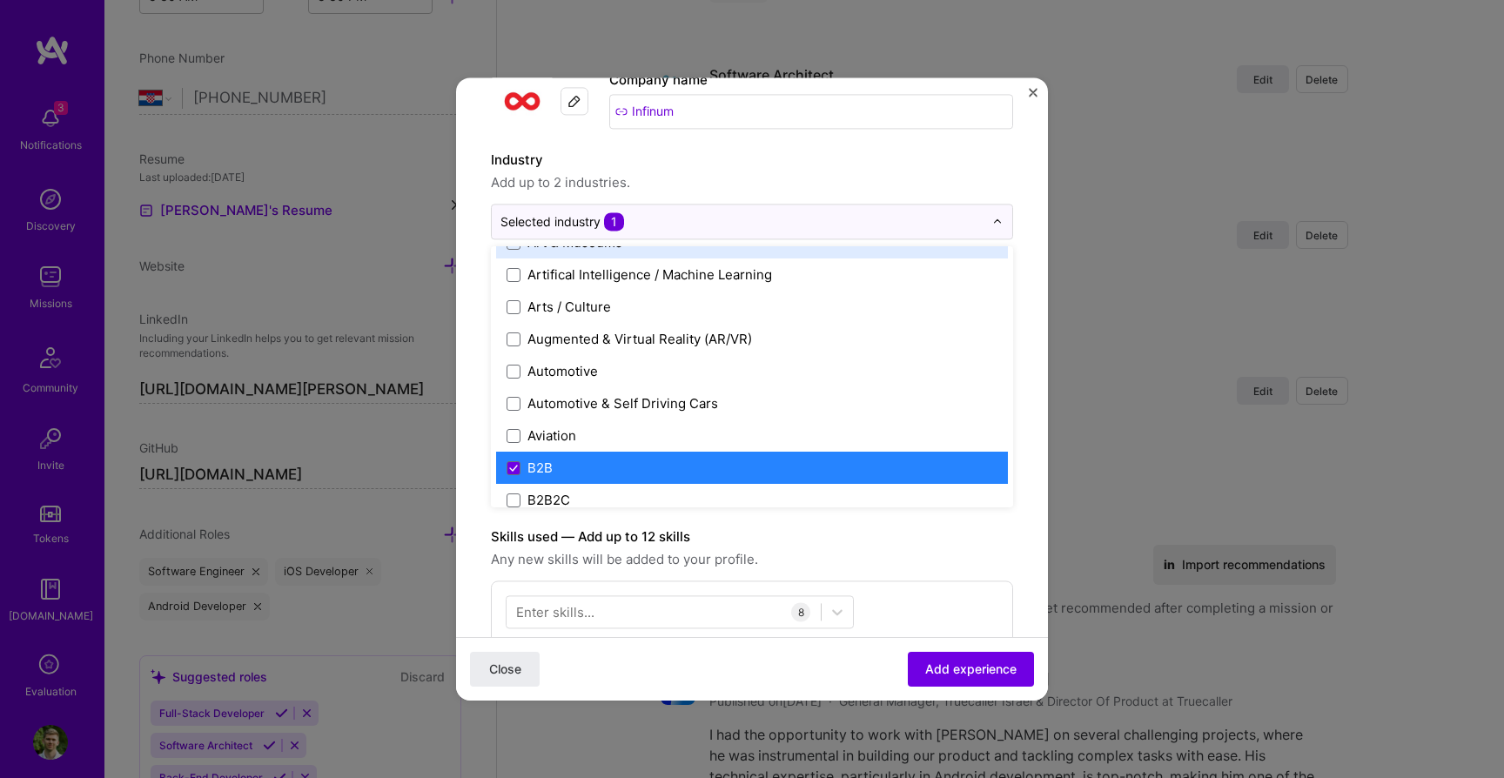
click at [799, 180] on span "Add up to 2 industries." at bounding box center [752, 182] width 522 height 21
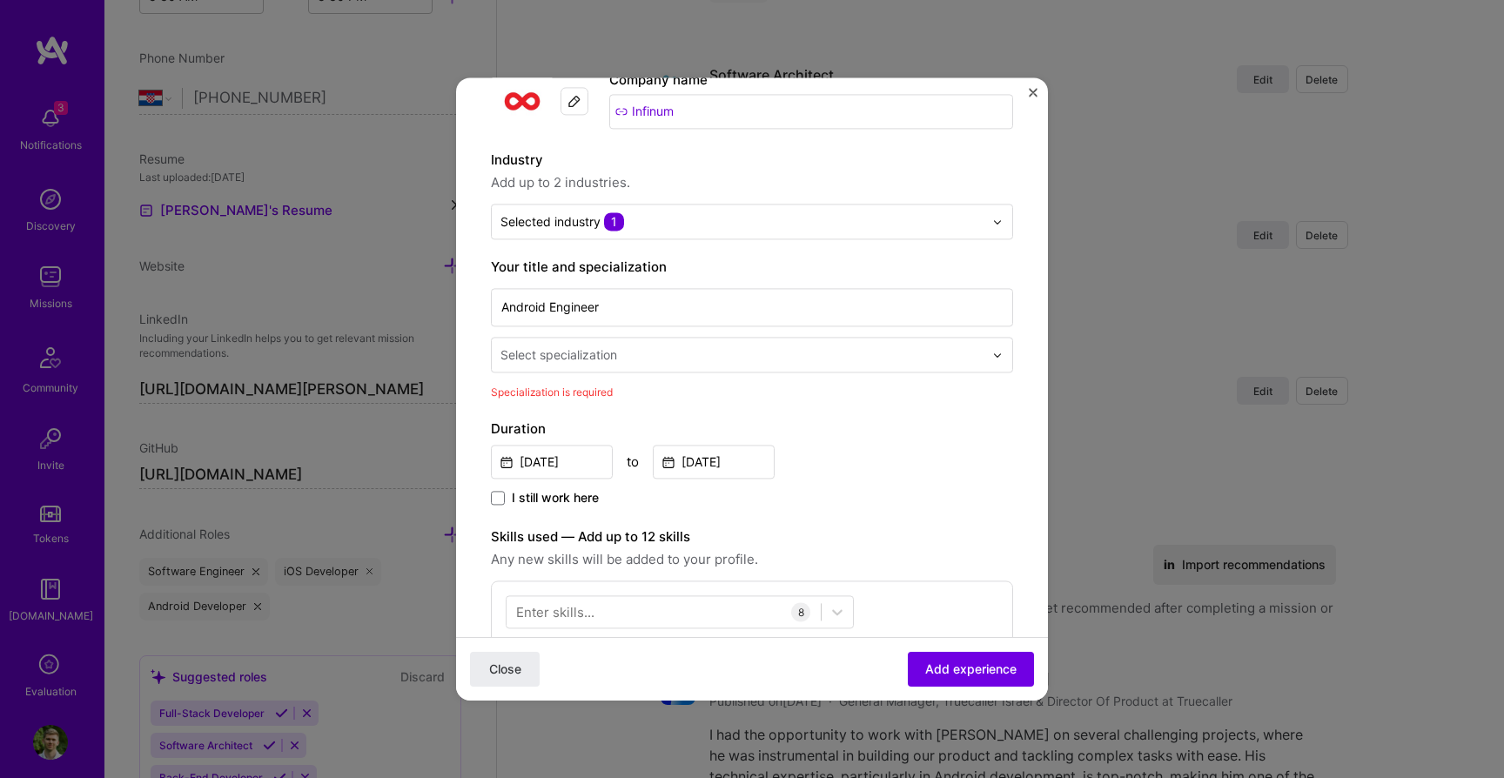
click at [593, 386] on span "Specialization is required" at bounding box center [552, 391] width 122 height 13
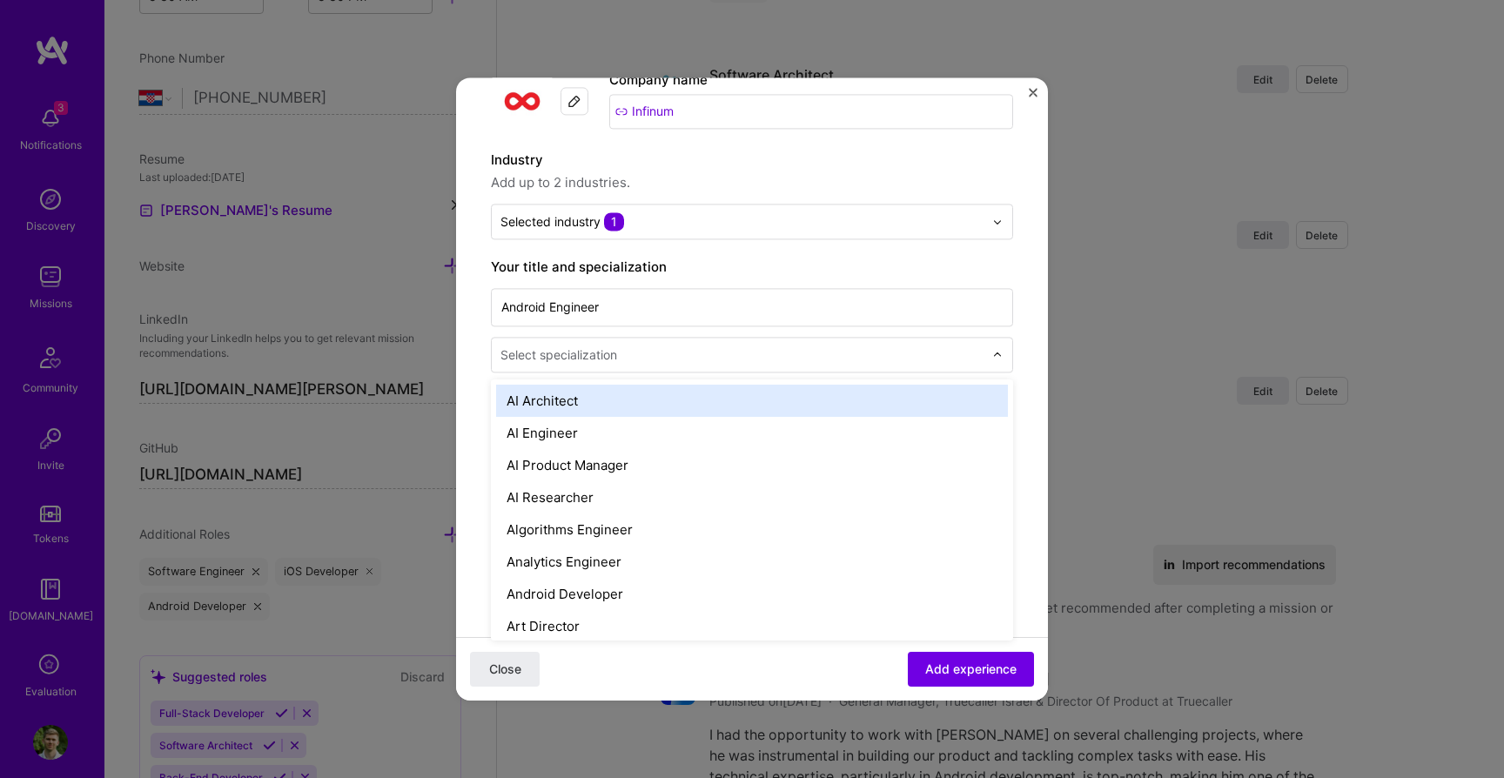
click at [599, 350] on div "Select specialization" at bounding box center [558, 354] width 117 height 18
type input "and"
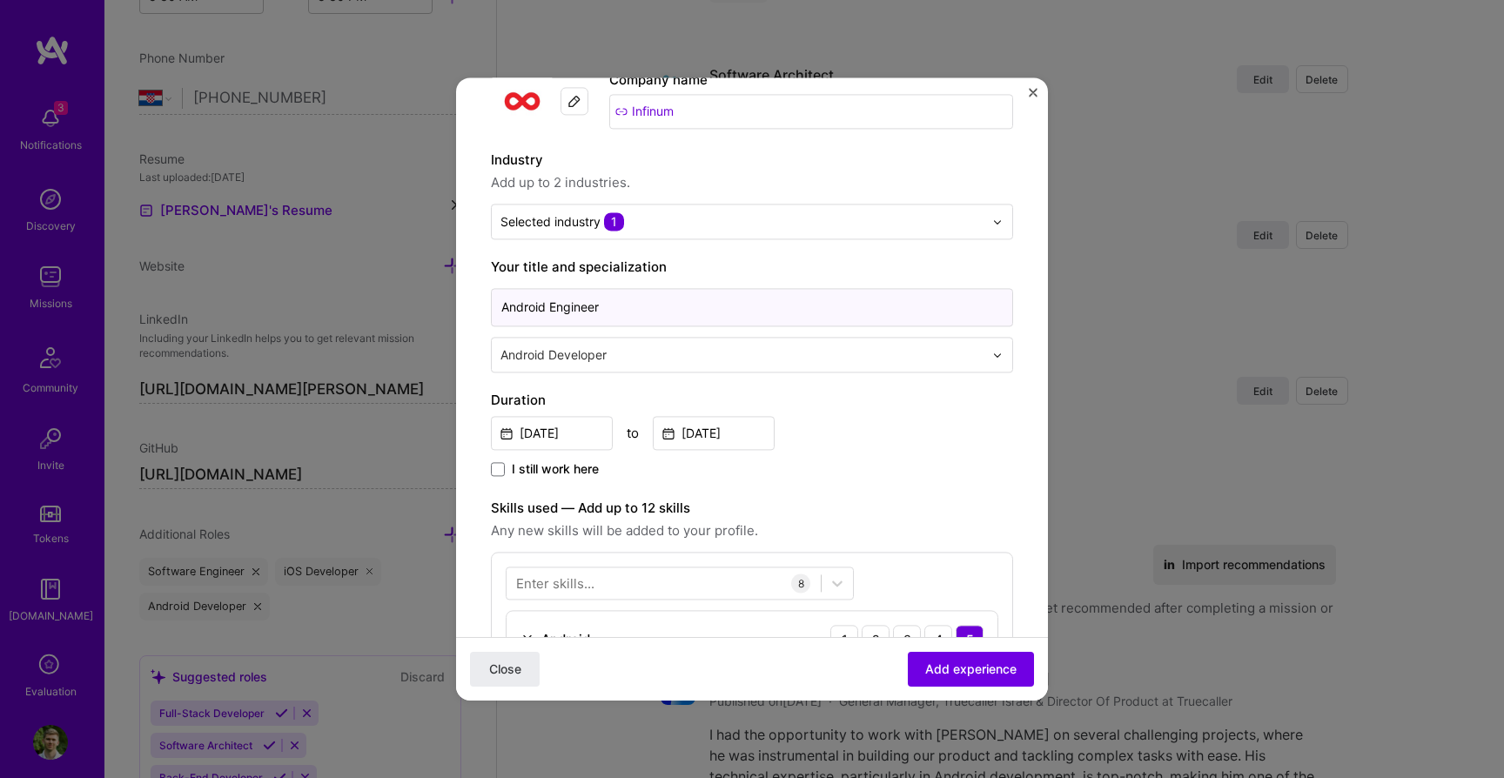
click at [866, 314] on input "Android Engineer" at bounding box center [752, 307] width 522 height 38
click at [964, 675] on span "Add experience" at bounding box center [970, 668] width 91 height 17
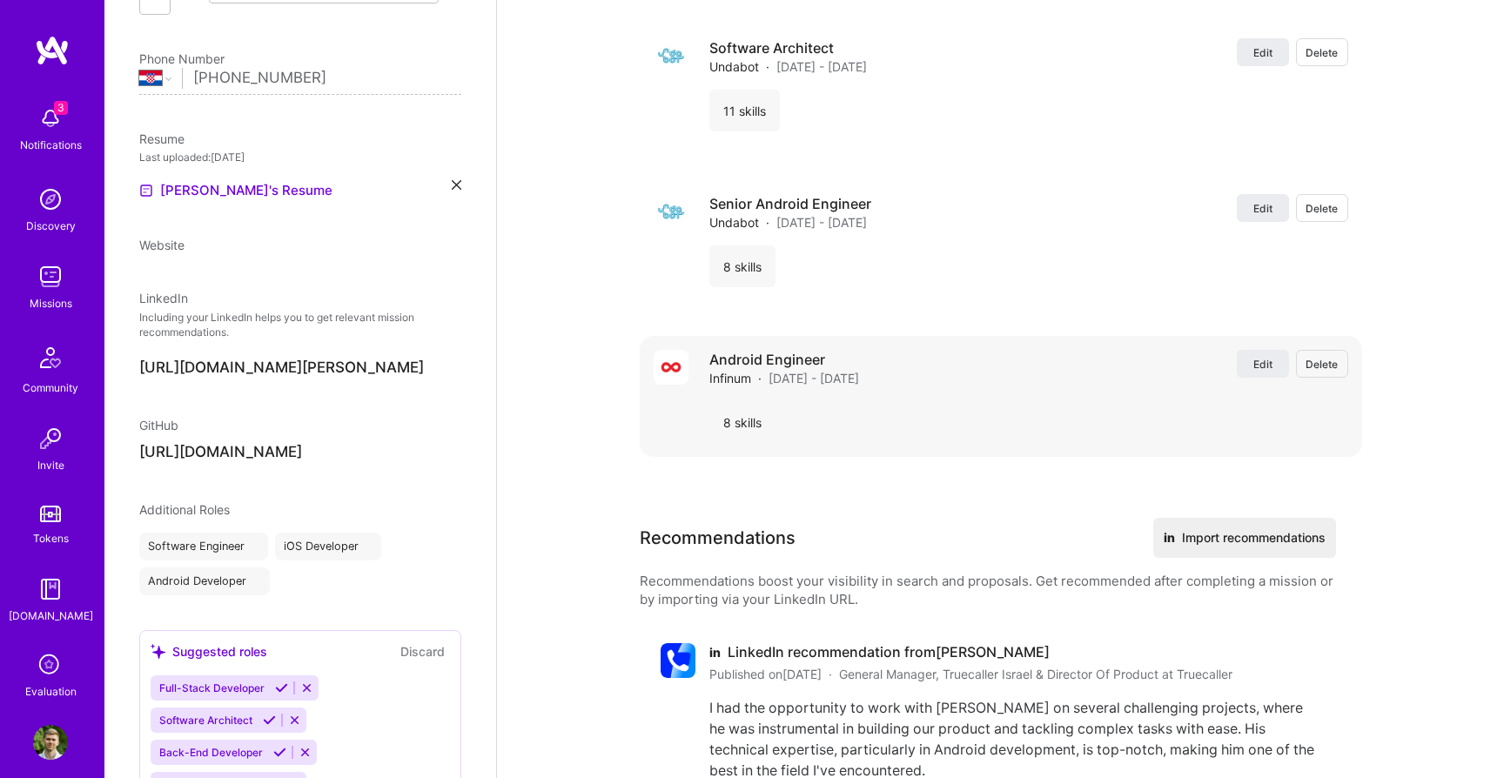
select select "HR"
select select "Right Now"
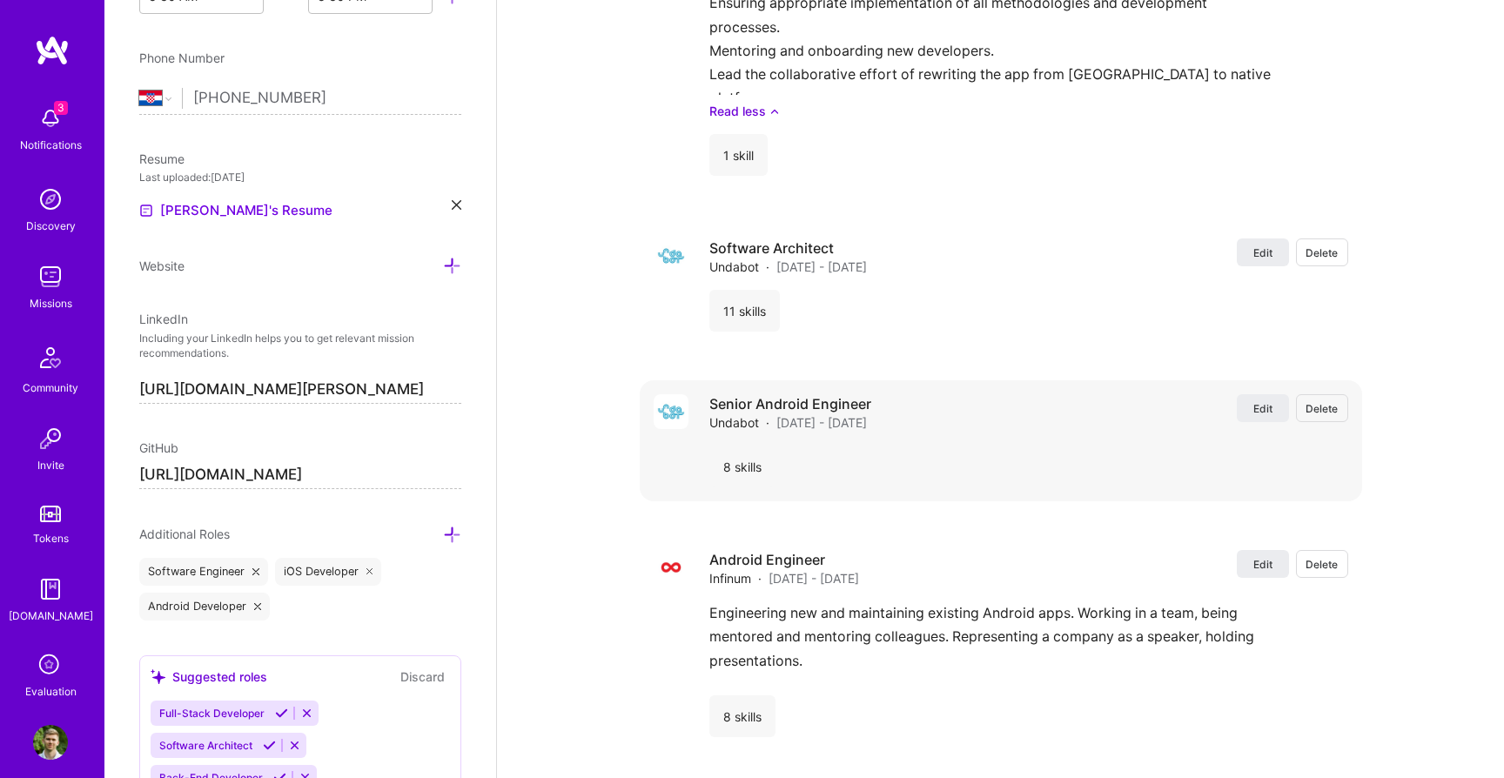
scroll to position [4899, 0]
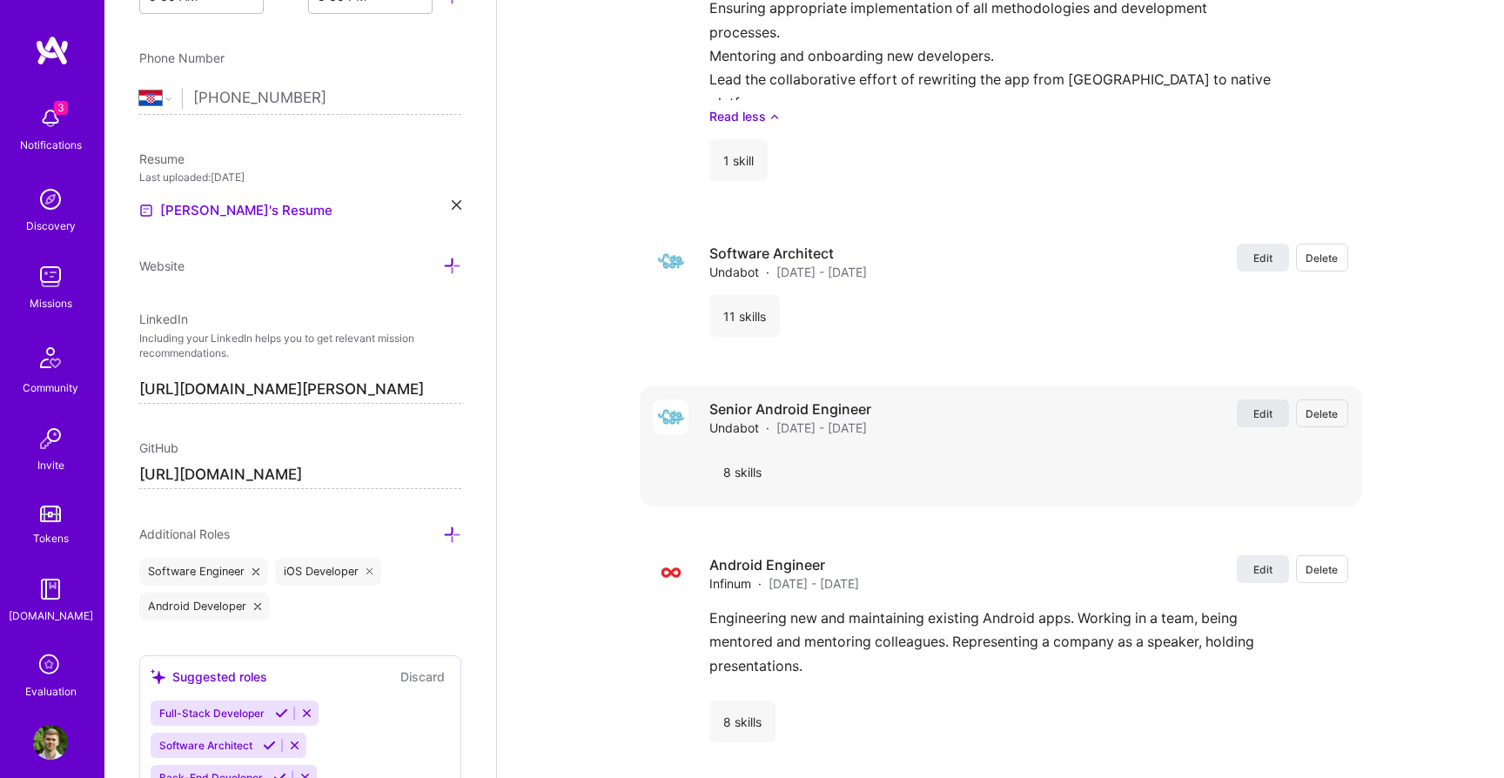
click at [1256, 406] on span "Edit" at bounding box center [1262, 413] width 19 height 15
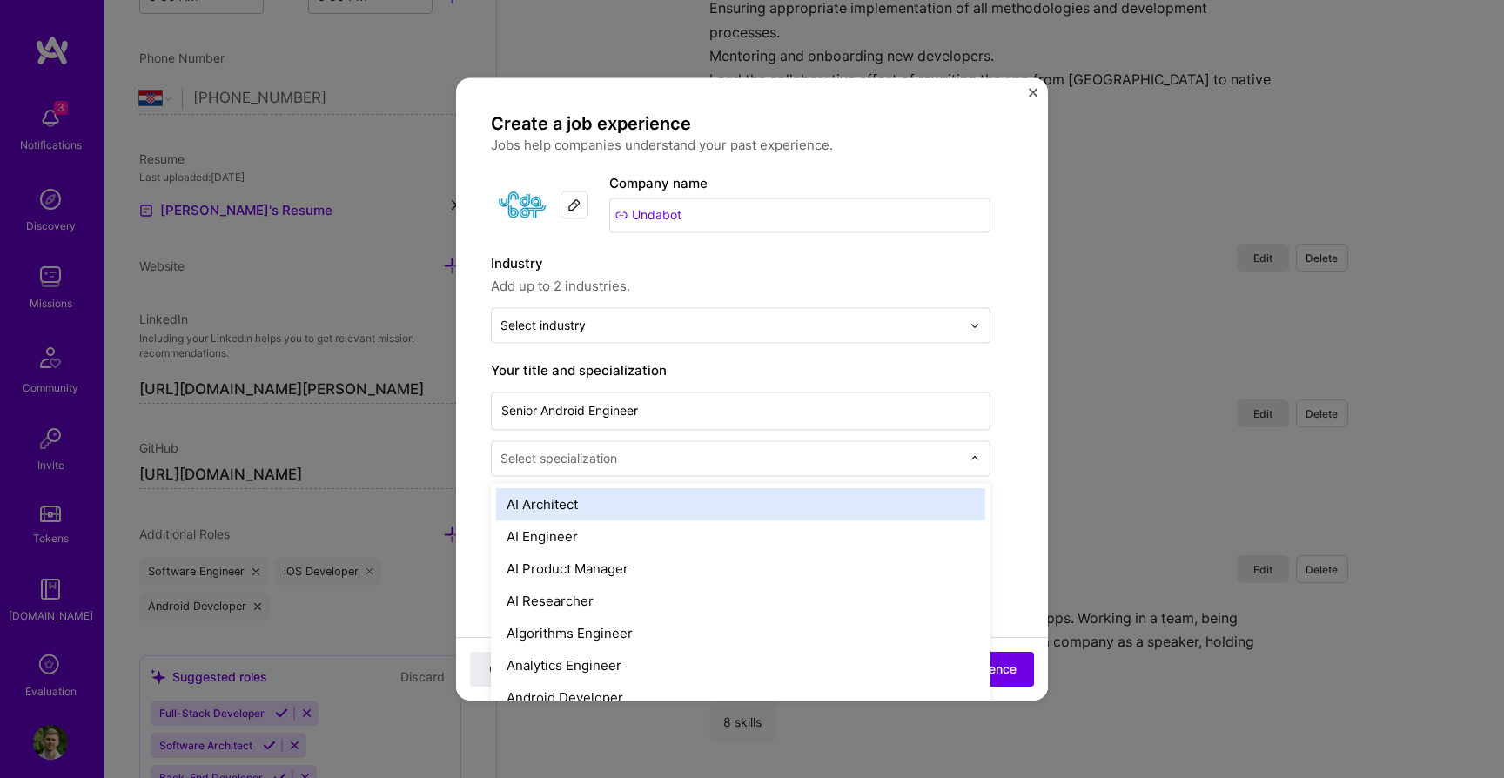
click at [777, 463] on input "text" at bounding box center [732, 458] width 464 height 18
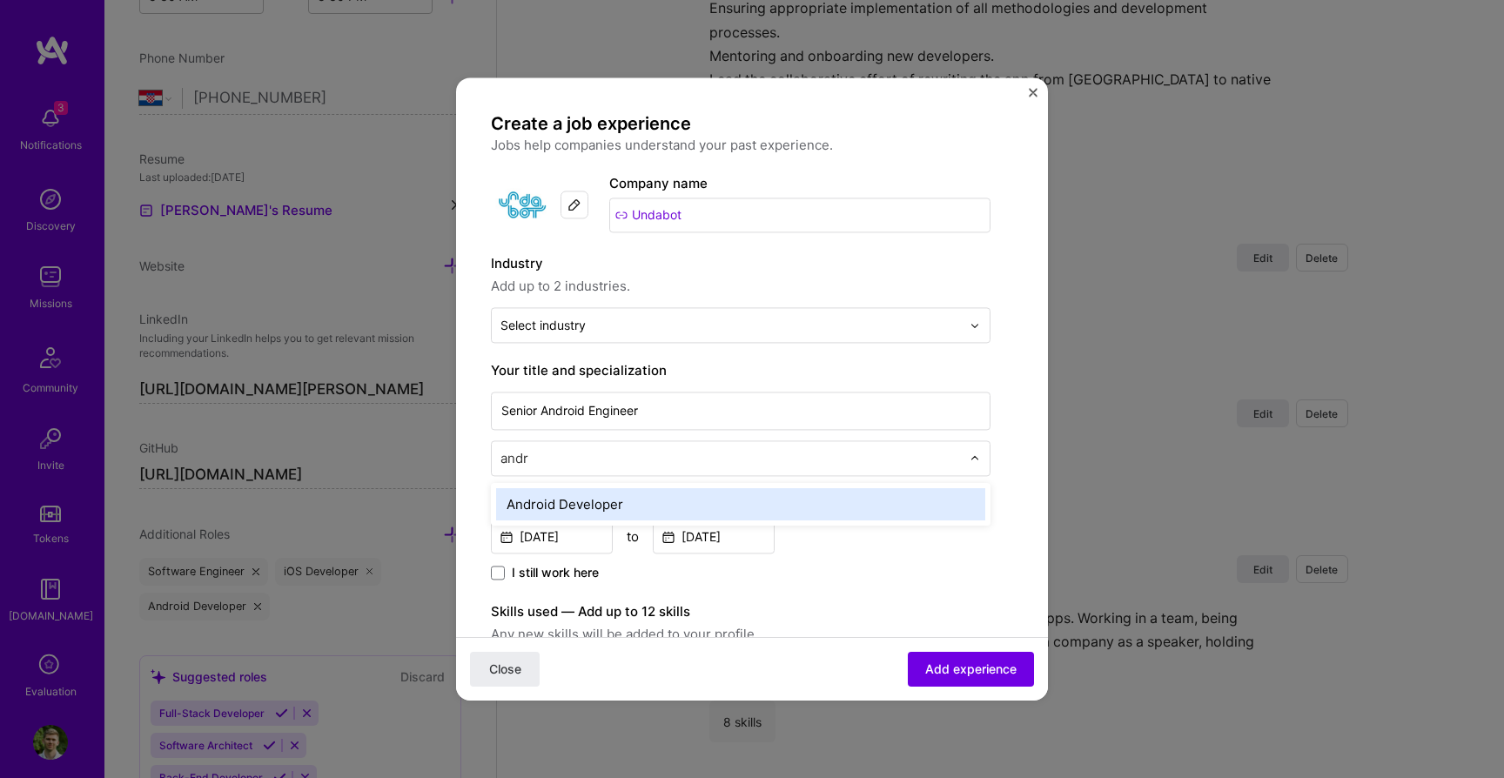
type input "andro"
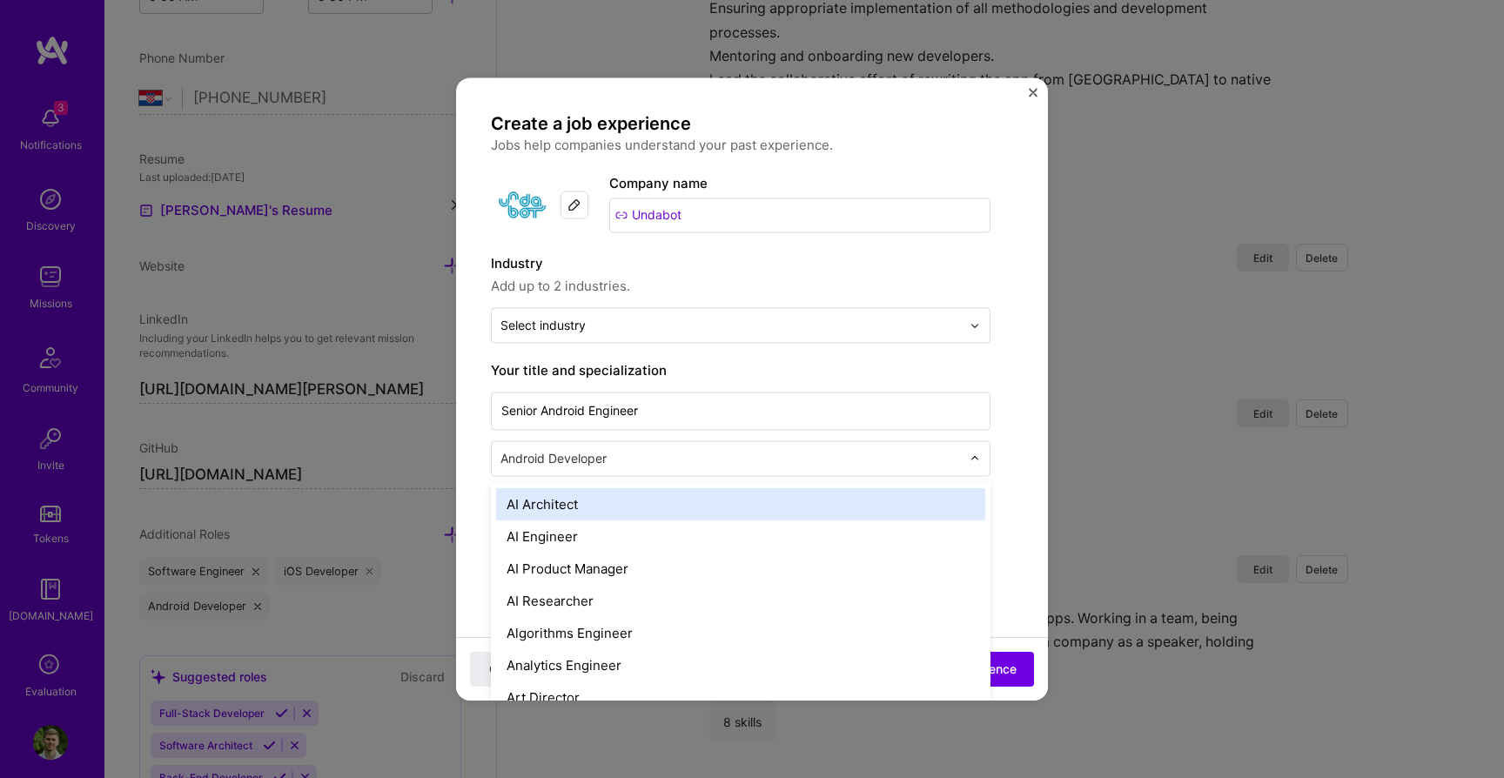
click at [774, 450] on input "text" at bounding box center [732, 458] width 464 height 18
type input "ios"
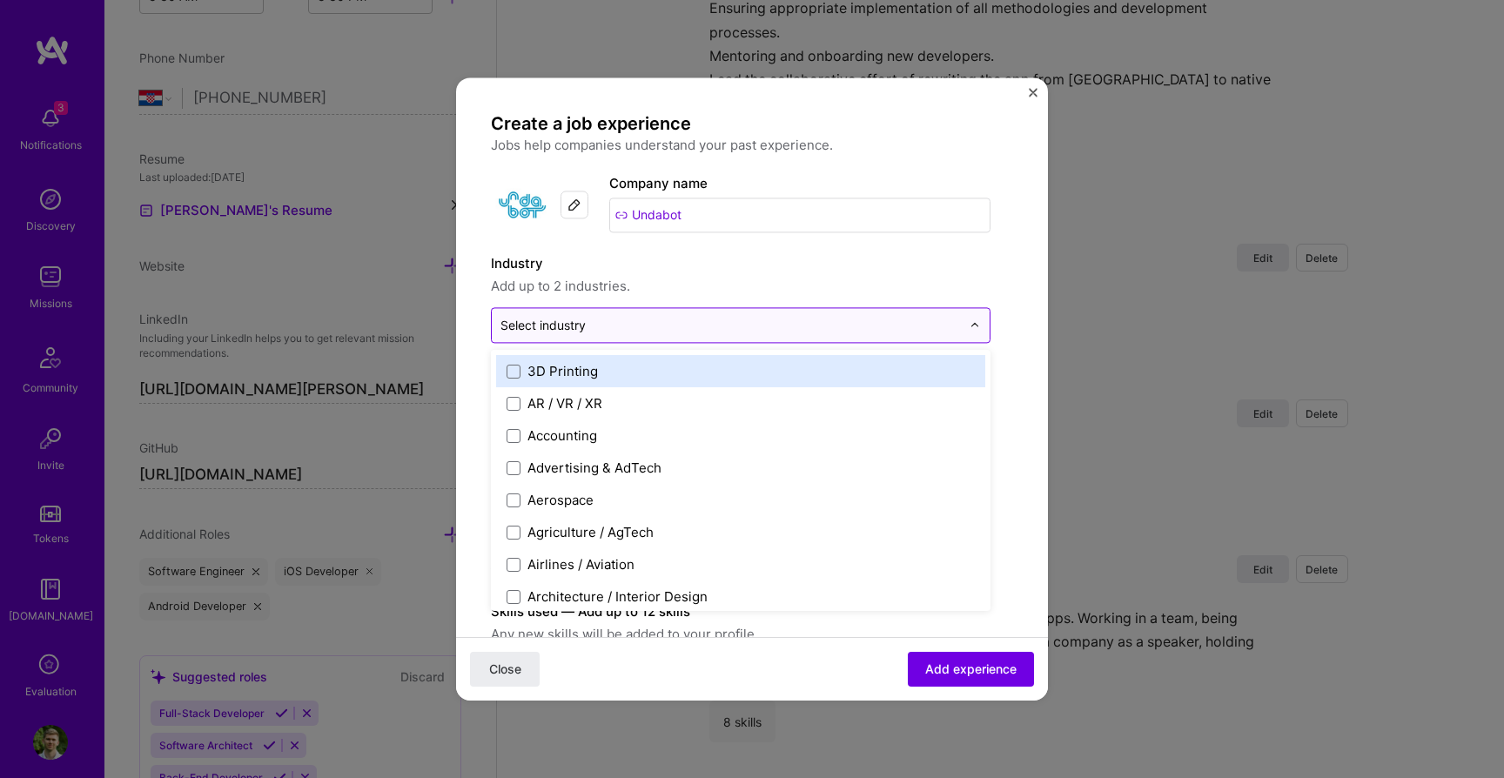
click at [617, 312] on div "Select industry 0" at bounding box center [731, 325] width 478 height 34
type input "b2c"
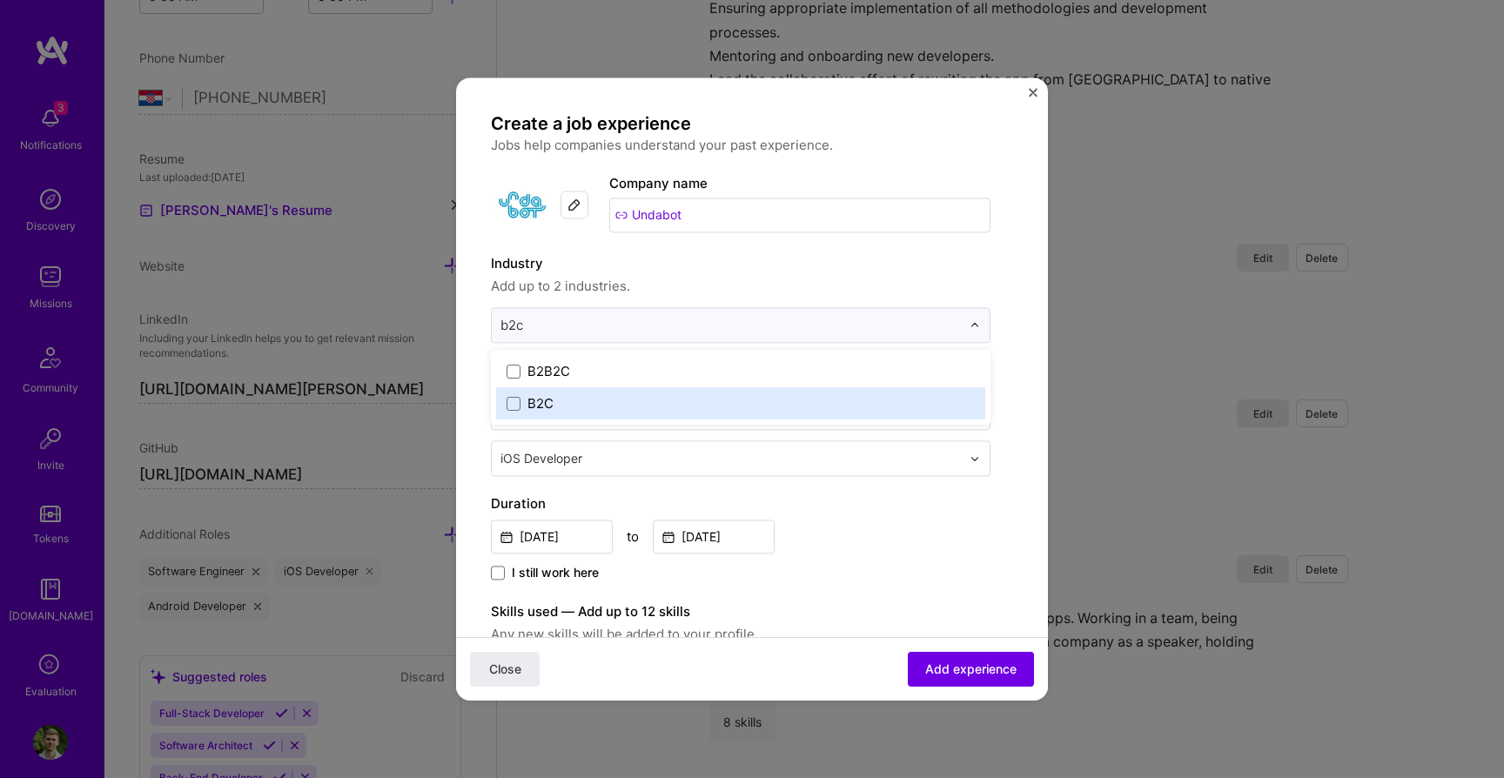
click at [539, 392] on div "B2C" at bounding box center [740, 403] width 489 height 32
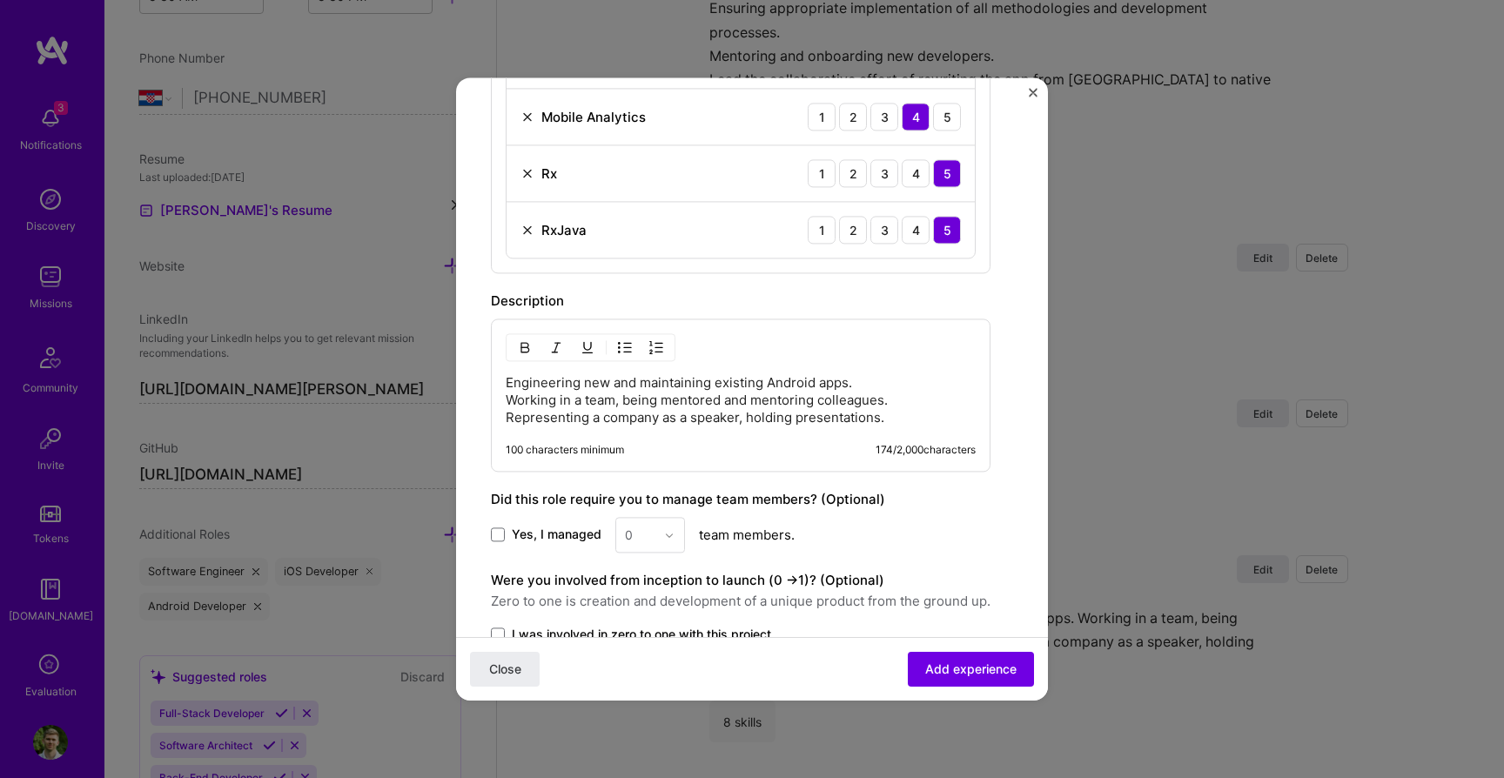
scroll to position [910, 0]
click at [779, 425] on div "Engineering new and maintaining existing Android apps. Working in a team, being…" at bounding box center [740, 393] width 499 height 153
click at [764, 408] on p "Engineering new and maintaining existing Android apps. Working in a team, being…" at bounding box center [741, 398] width 470 height 52
click at [527, 385] on p "Engineering new and maintaining existing Android apps. Working in a team, being…" at bounding box center [741, 398] width 470 height 52
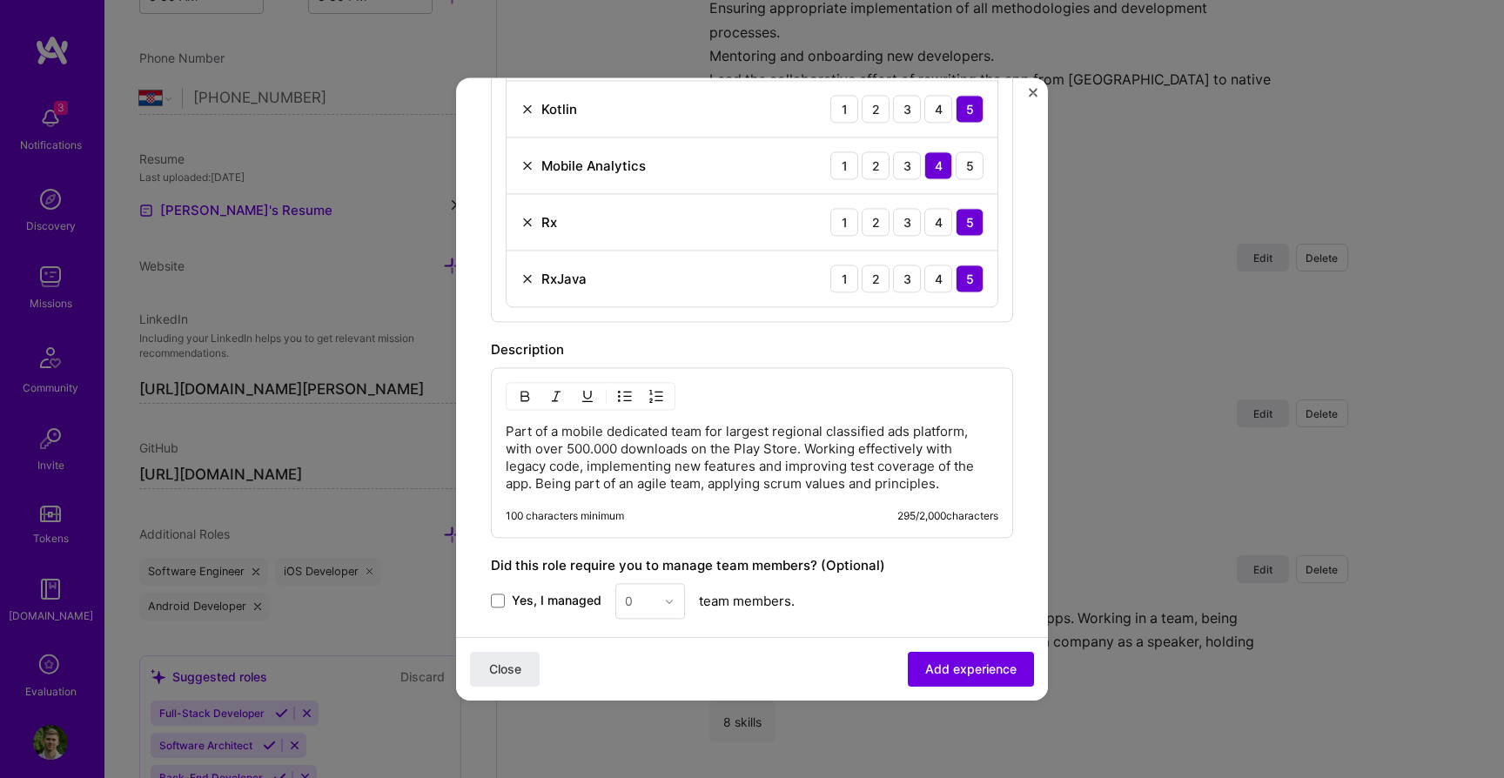
scroll to position [1075, 0]
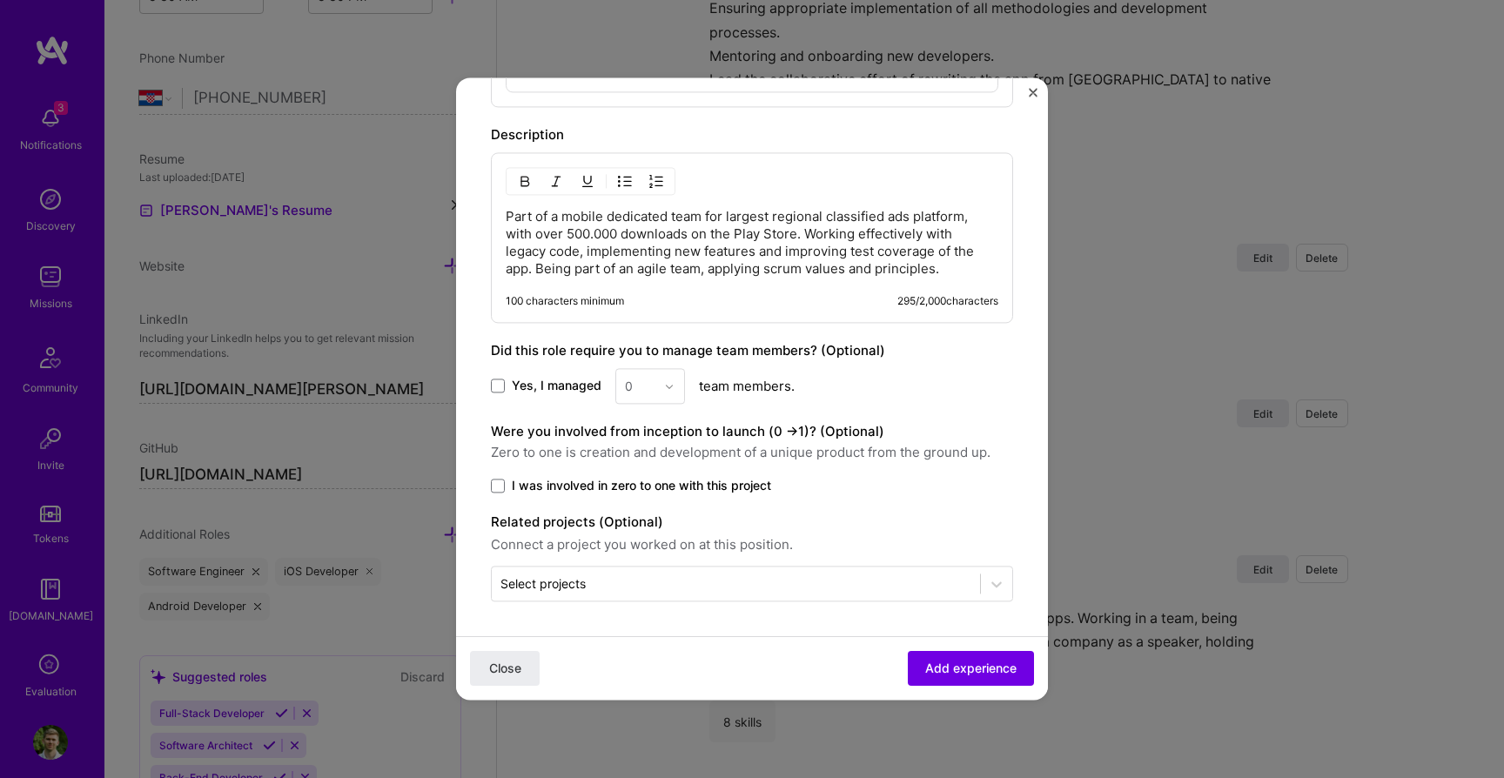
click at [626, 482] on span "I was involved in zero to one with this project" at bounding box center [641, 485] width 259 height 17
click at [0, 0] on input "I was involved in zero to one with this project" at bounding box center [0, 0] width 0 height 0
click at [655, 399] on div "0" at bounding box center [650, 386] width 70 height 36
click at [653, 396] on div "0" at bounding box center [650, 386] width 70 height 36
click at [532, 386] on span "Yes, I managed" at bounding box center [557, 386] width 90 height 17
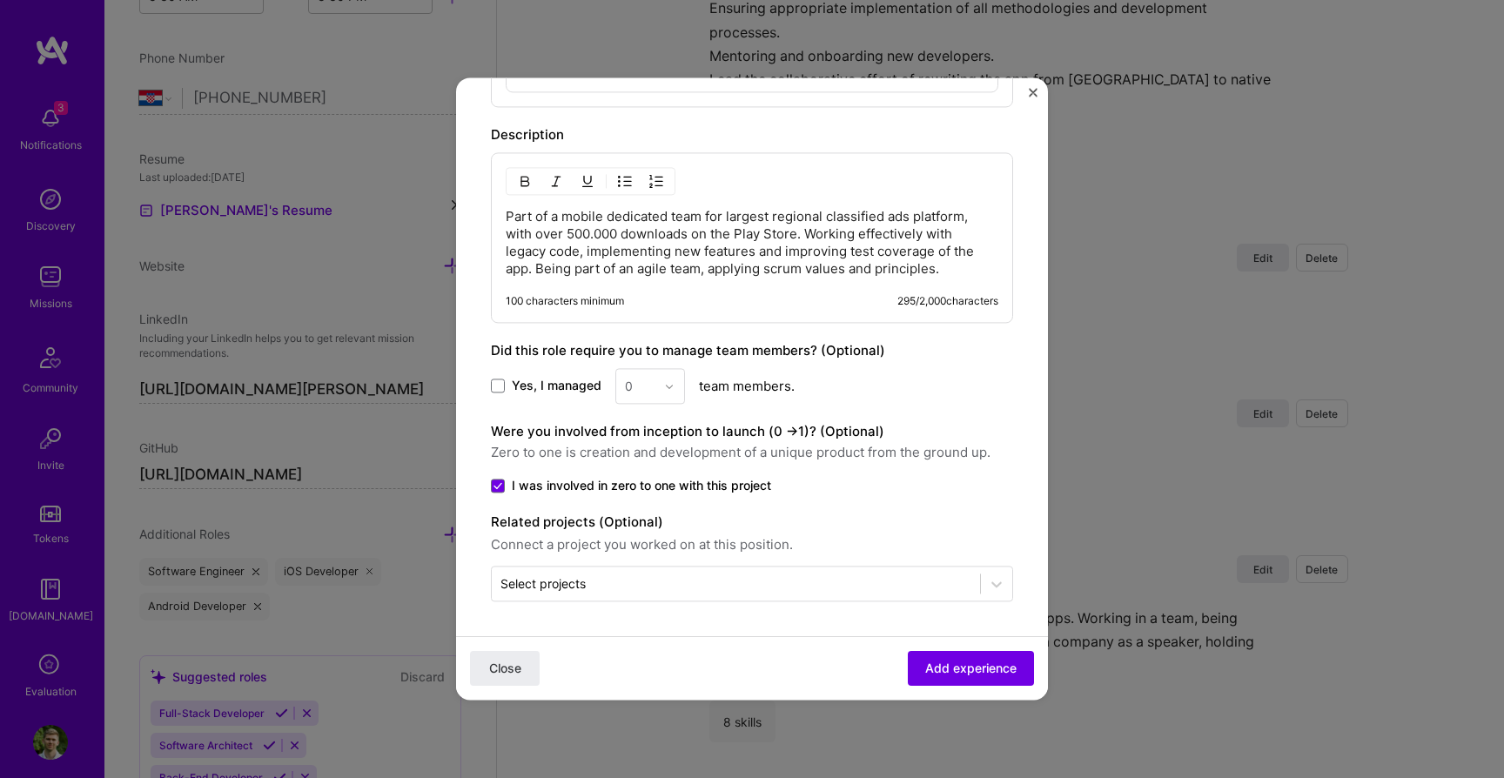
click at [0, 0] on input "Yes, I managed" at bounding box center [0, 0] width 0 height 0
click at [666, 386] on img at bounding box center [669, 386] width 10 height 10
click at [661, 535] on div "4" at bounding box center [649, 528] width 59 height 32
click at [961, 675] on span "Add experience" at bounding box center [970, 668] width 91 height 17
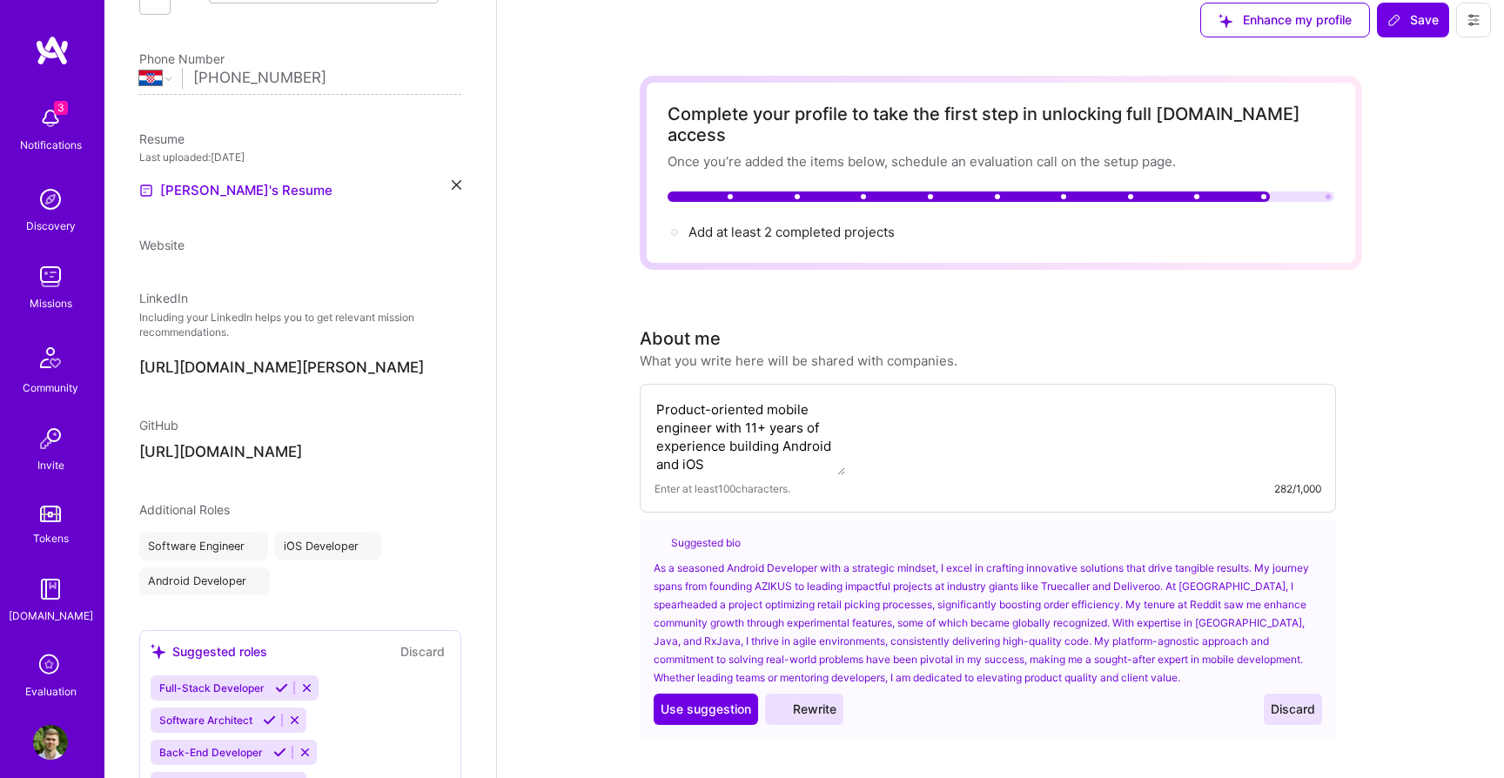
select select "HR"
select select "Right Now"
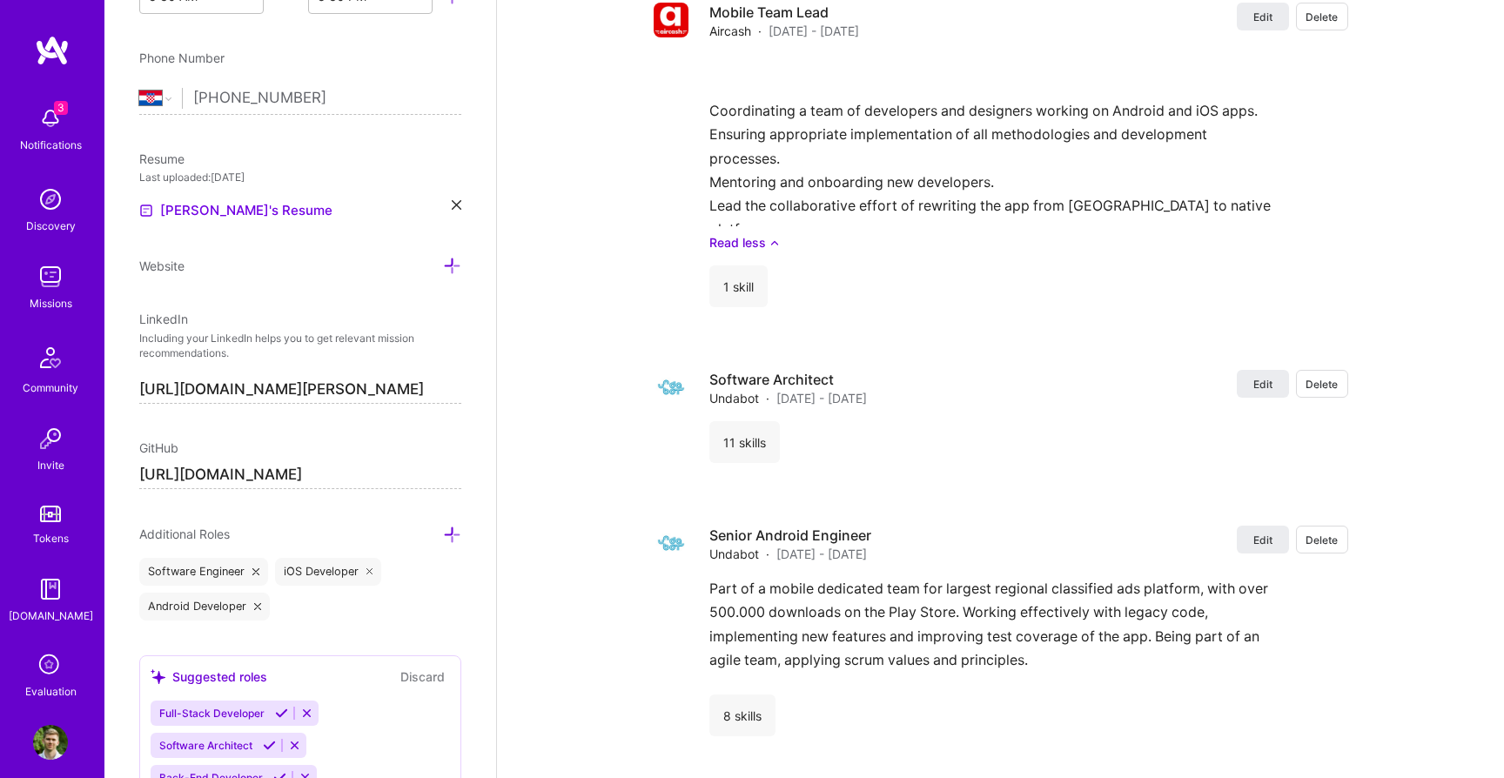
scroll to position [4770, 0]
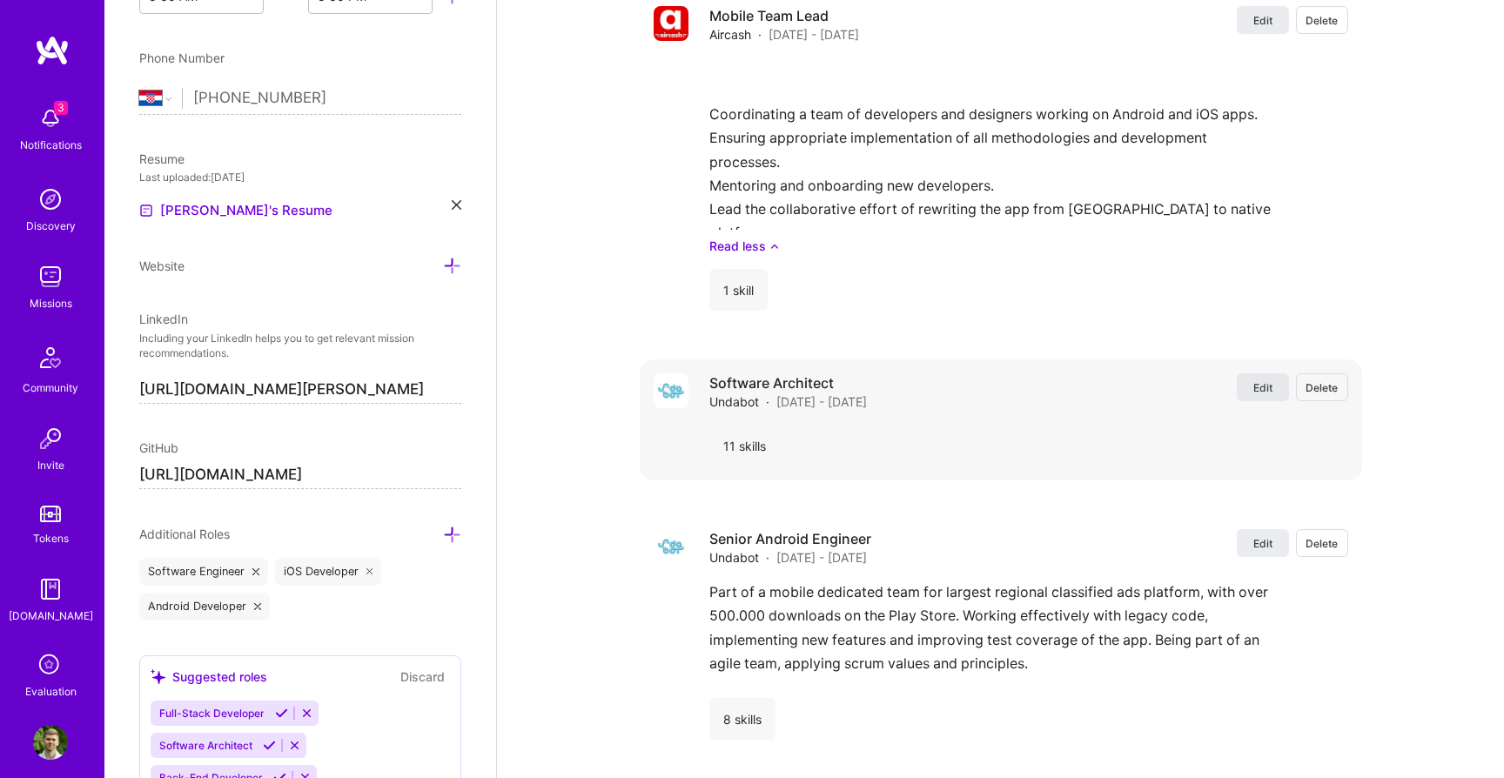
click at [1280, 373] on button "Edit" at bounding box center [1262, 387] width 52 height 28
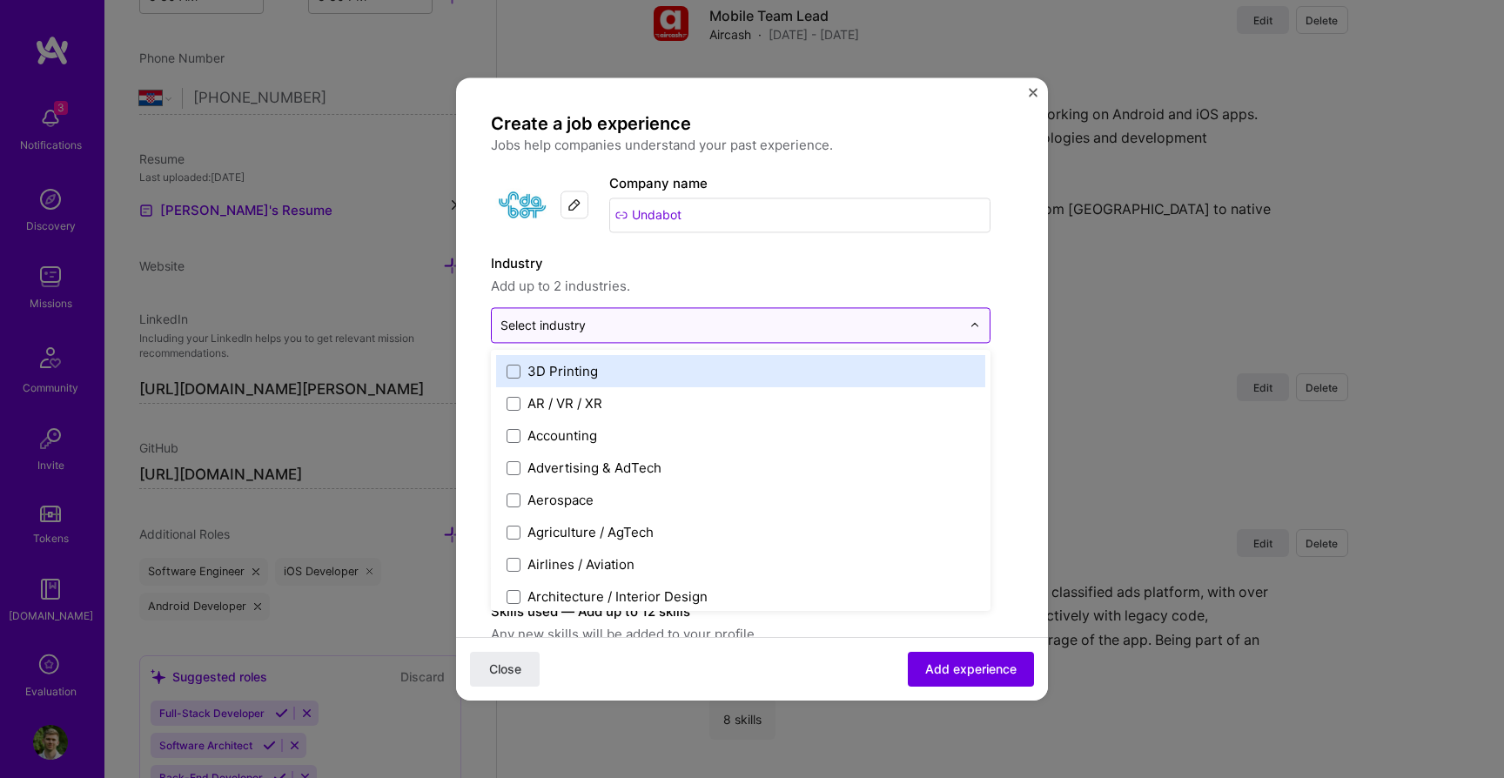
click at [599, 330] on input "text" at bounding box center [730, 325] width 460 height 18
type input "b2b"
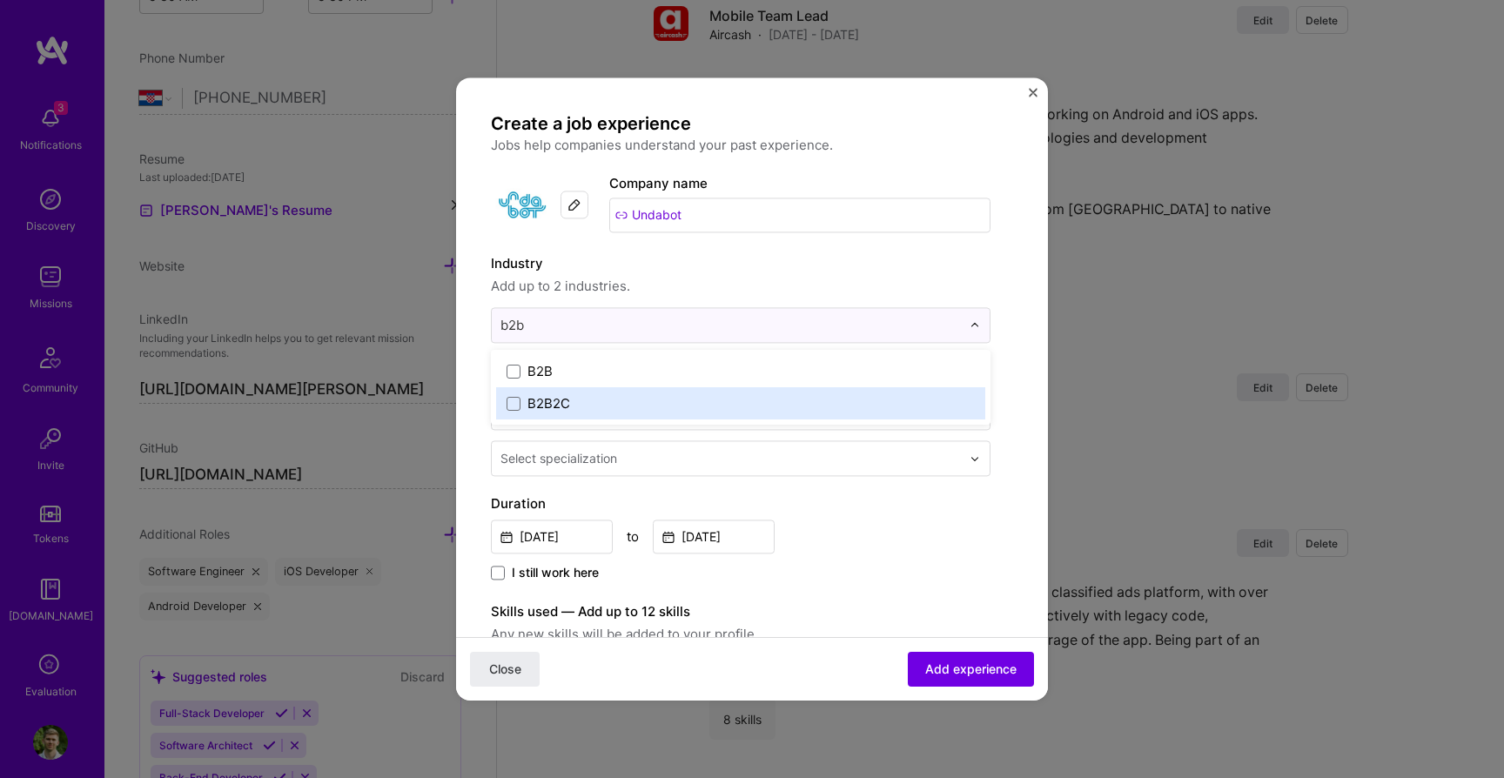
click at [555, 397] on div "B2B2C" at bounding box center [548, 403] width 43 height 18
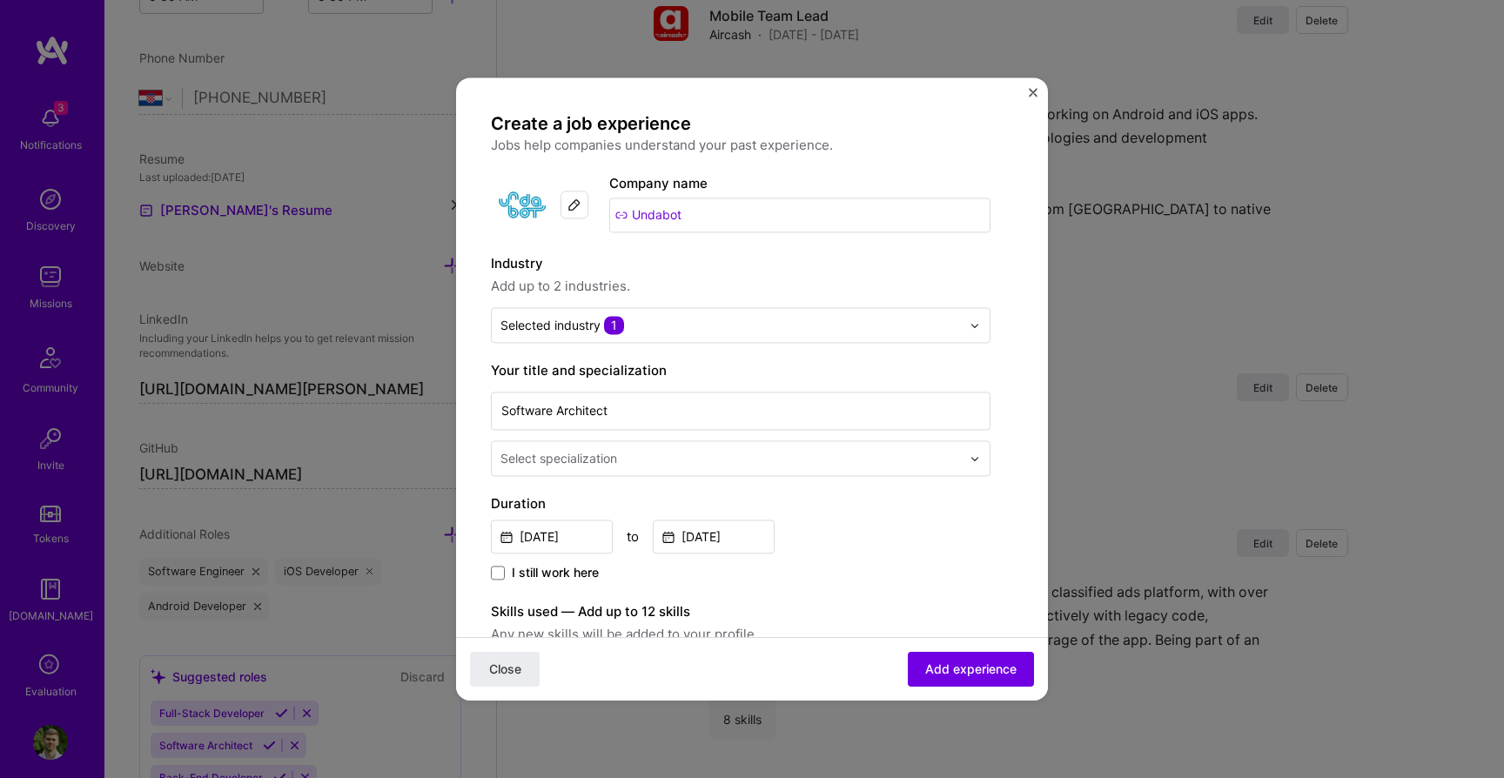
click at [673, 465] on input "text" at bounding box center [732, 458] width 464 height 18
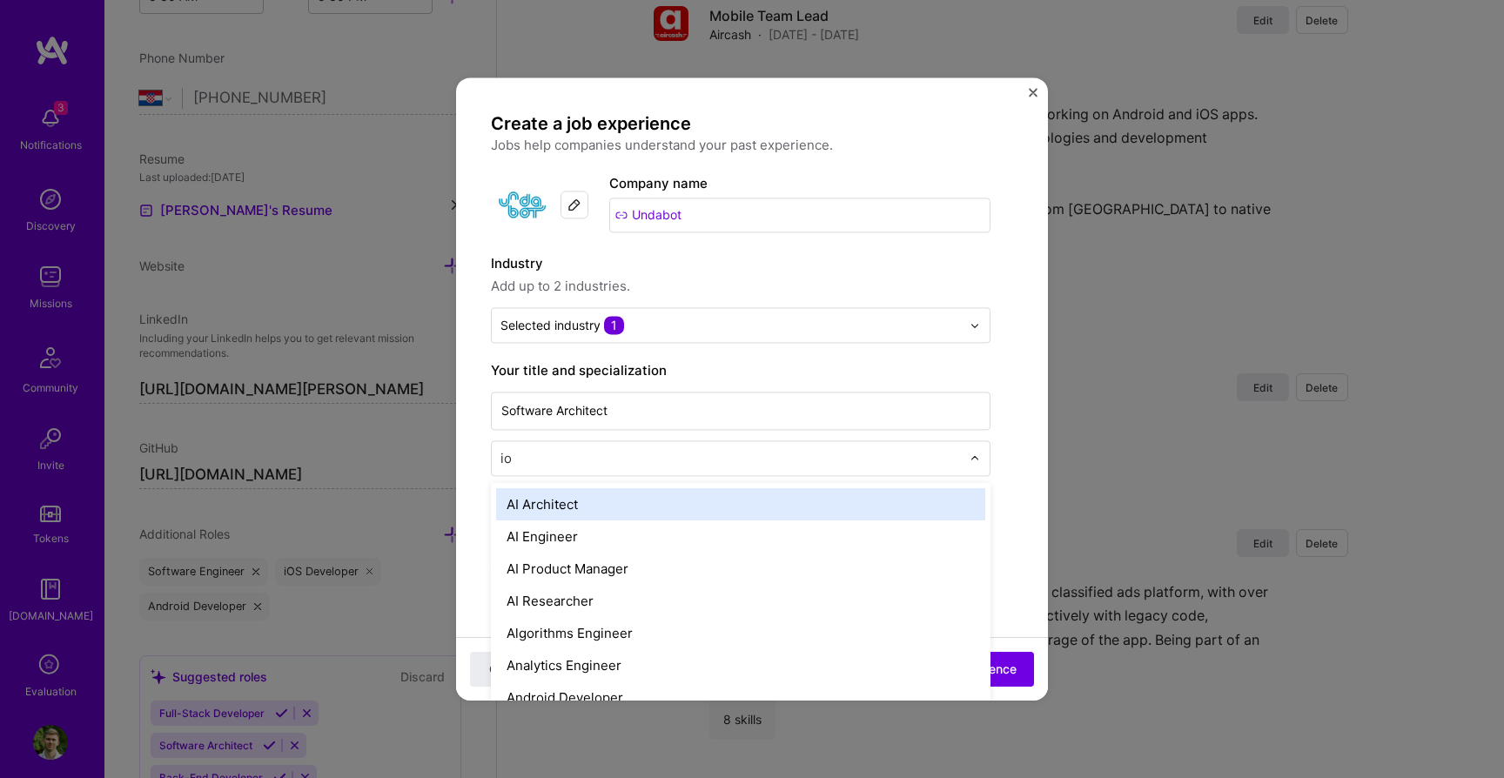
type input "ios"
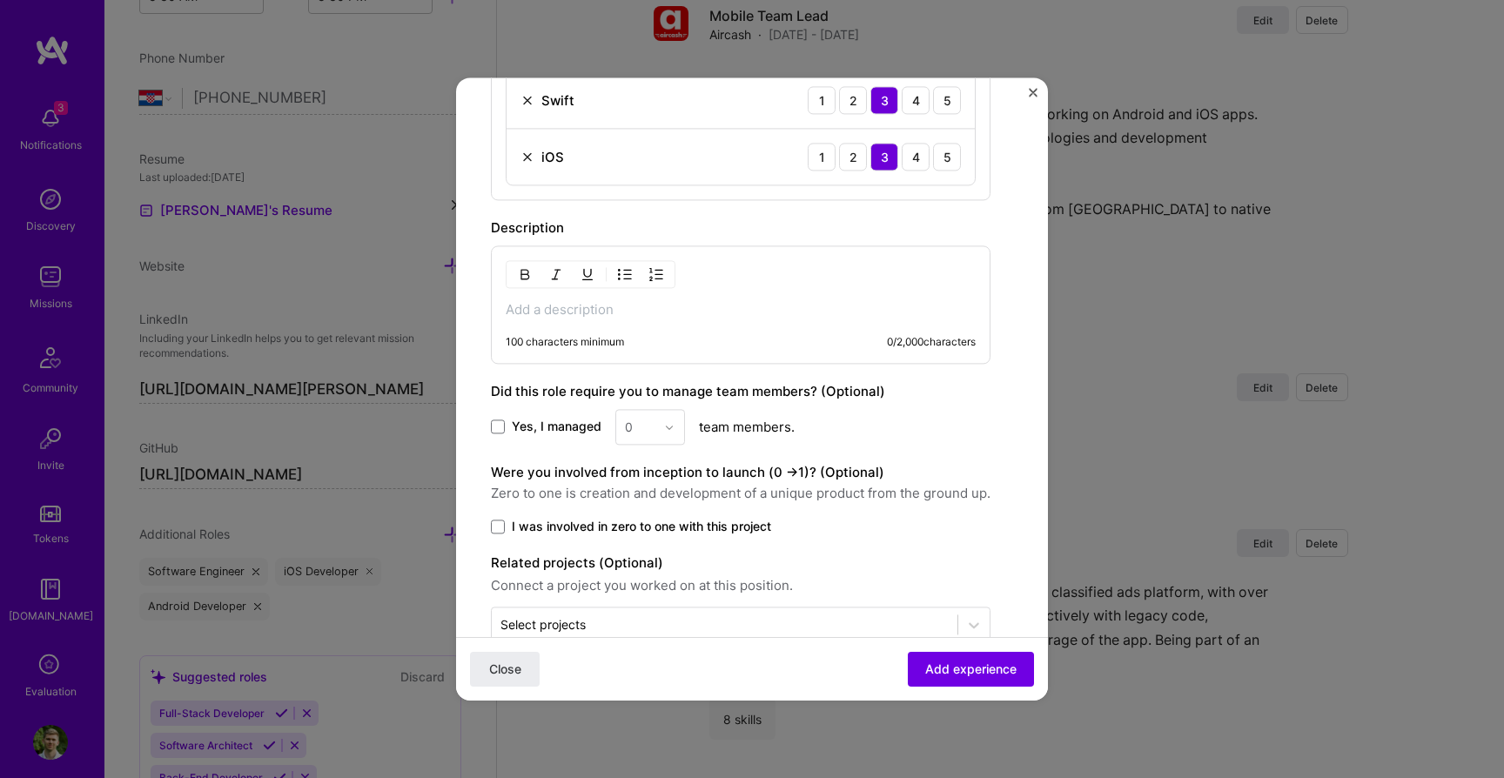
scroll to position [1158, 0]
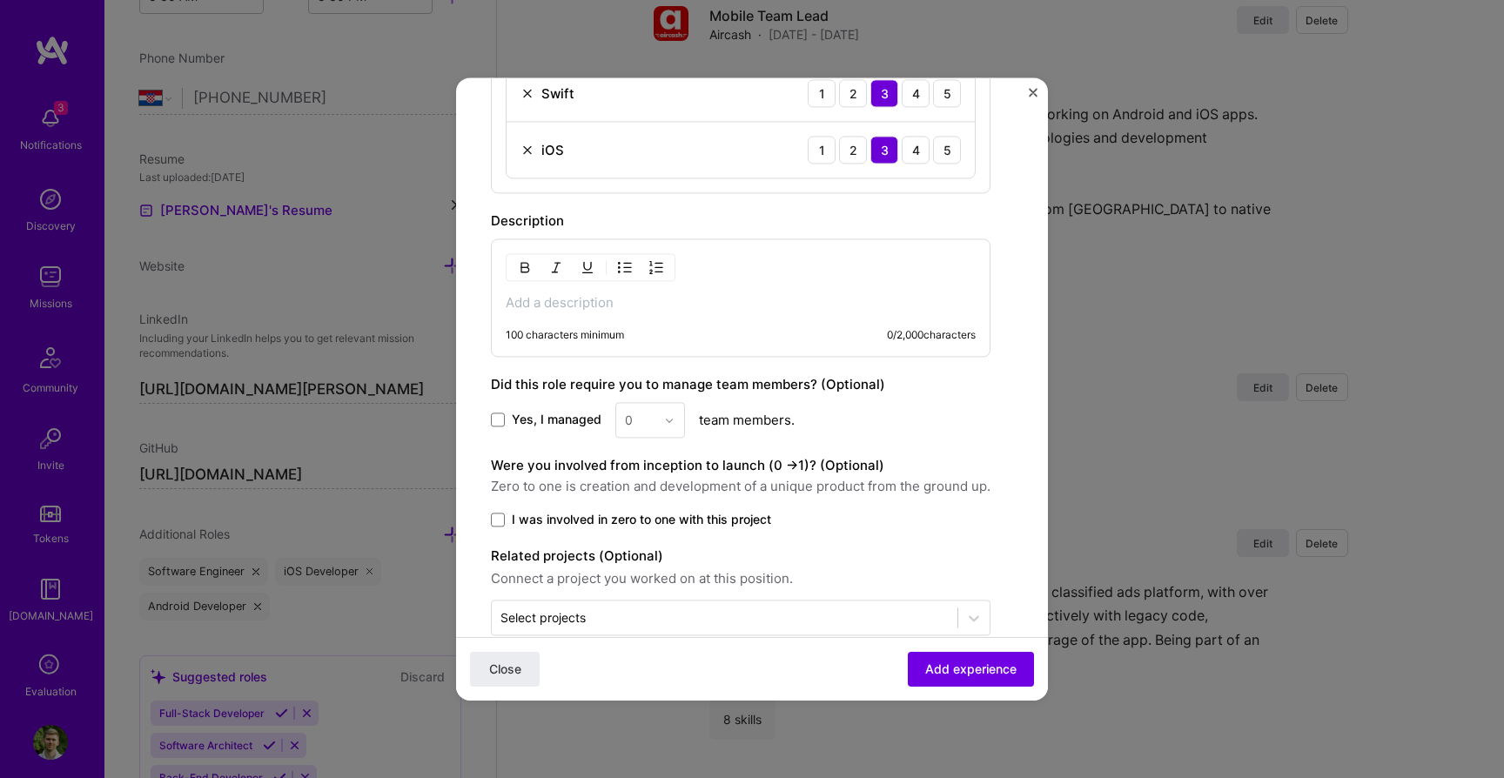
click at [610, 305] on p at bounding box center [741, 302] width 470 height 17
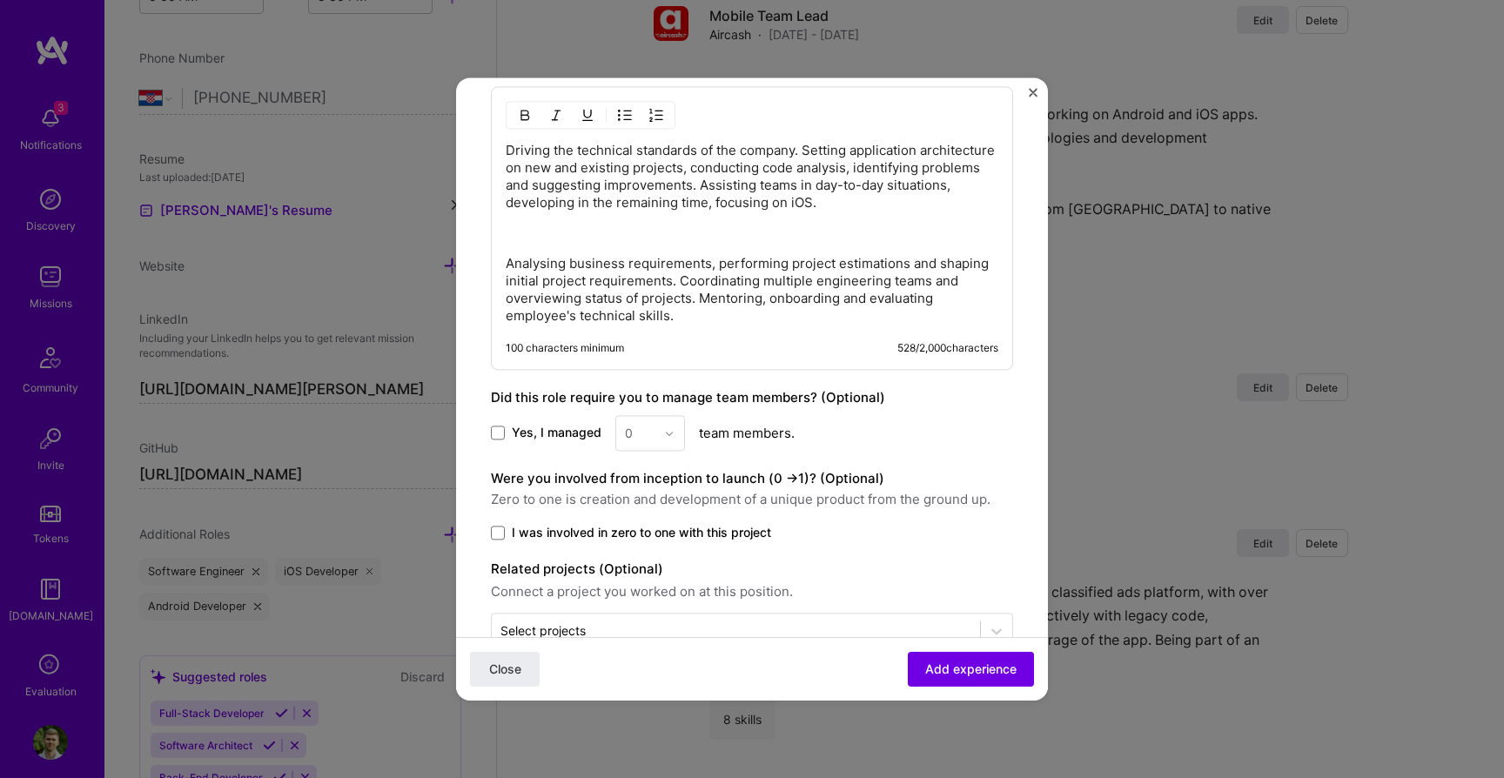
scroll to position [1357, 0]
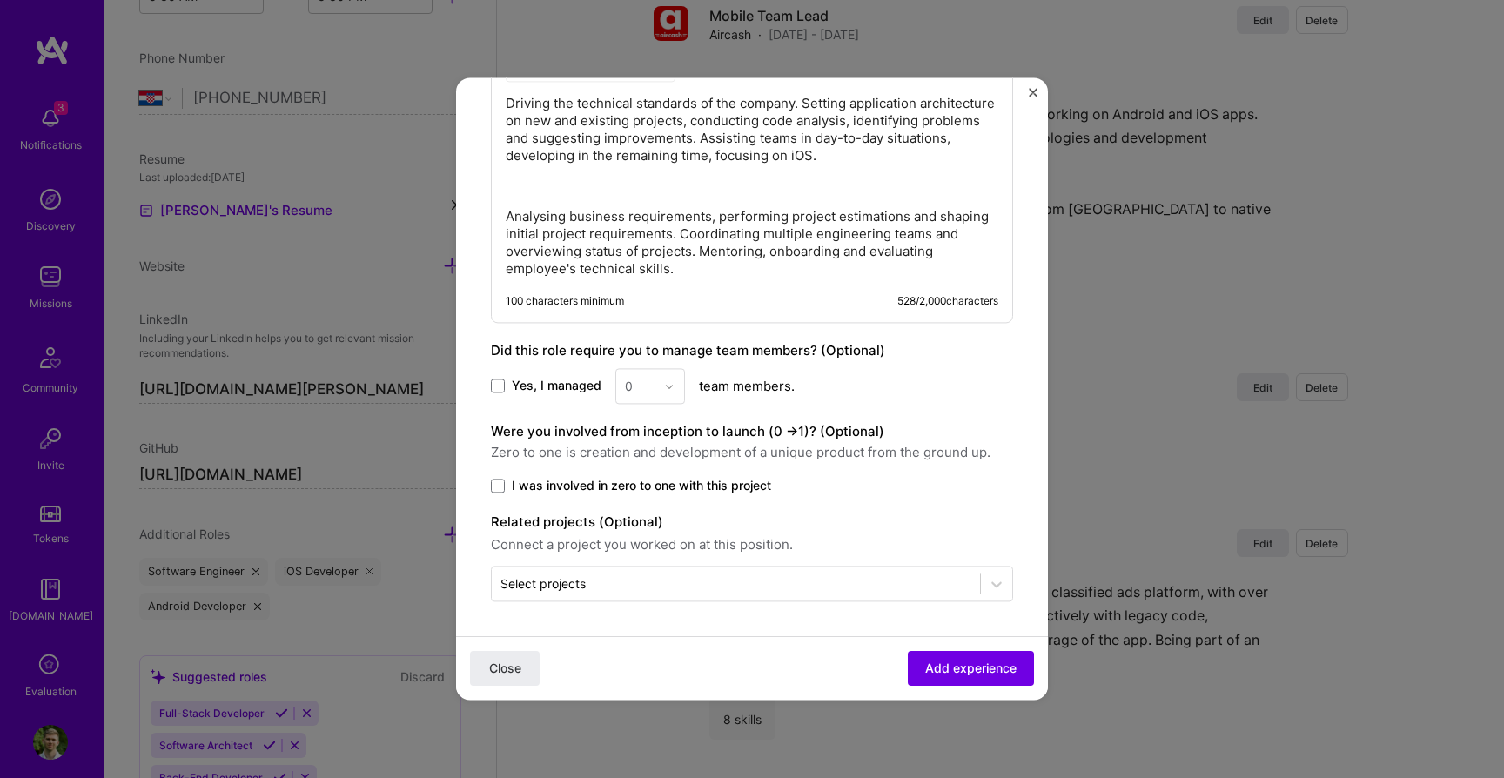
click at [617, 485] on span "I was involved in zero to one with this project" at bounding box center [641, 485] width 259 height 17
click at [0, 0] on input "I was involved in zero to one with this project" at bounding box center [0, 0] width 0 height 0
click at [564, 383] on span "Yes, I managed" at bounding box center [557, 386] width 90 height 17
click at [0, 0] on input "Yes, I managed" at bounding box center [0, 0] width 0 height 0
click at [646, 389] on input "text" at bounding box center [640, 386] width 30 height 18
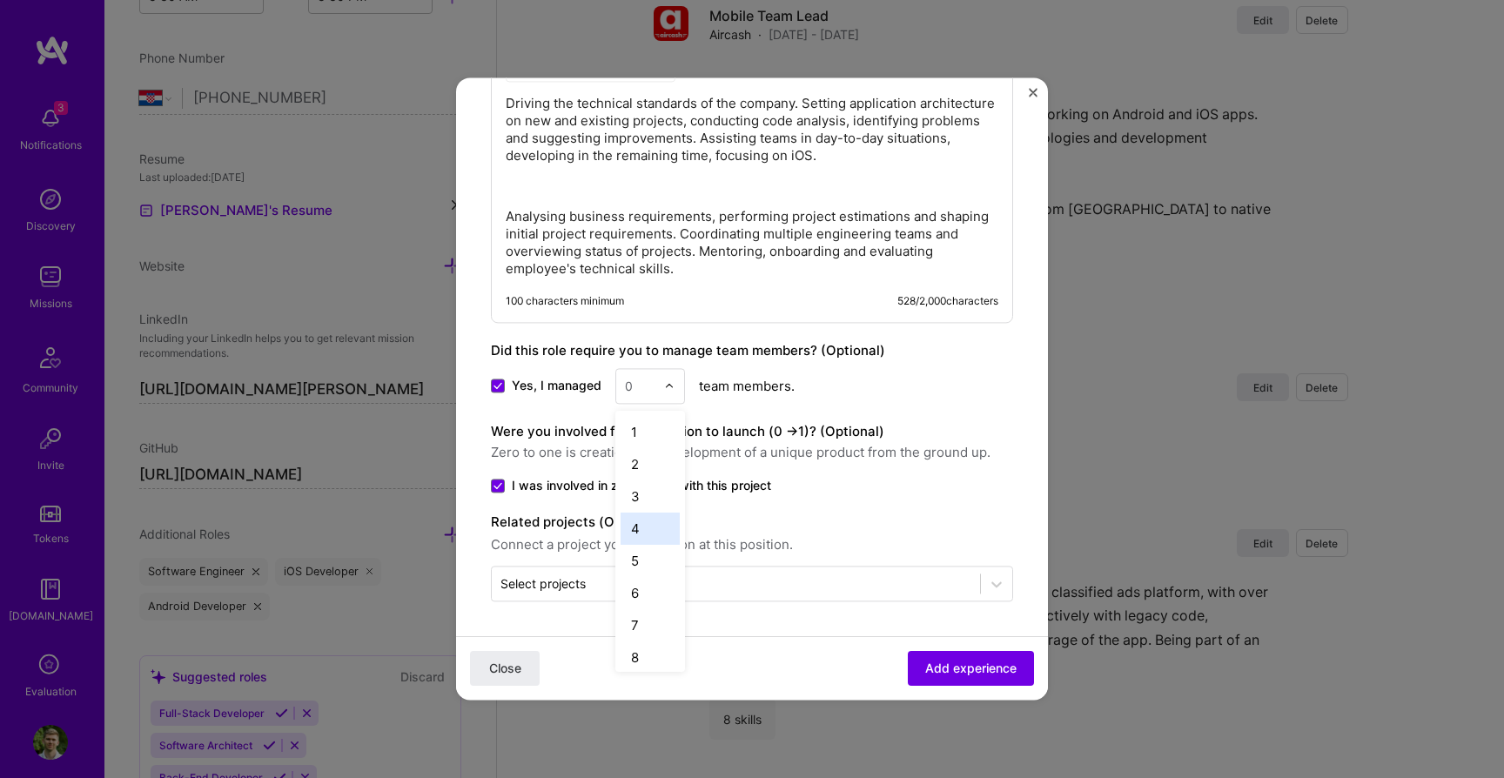
click at [641, 531] on div "4" at bounding box center [649, 528] width 59 height 32
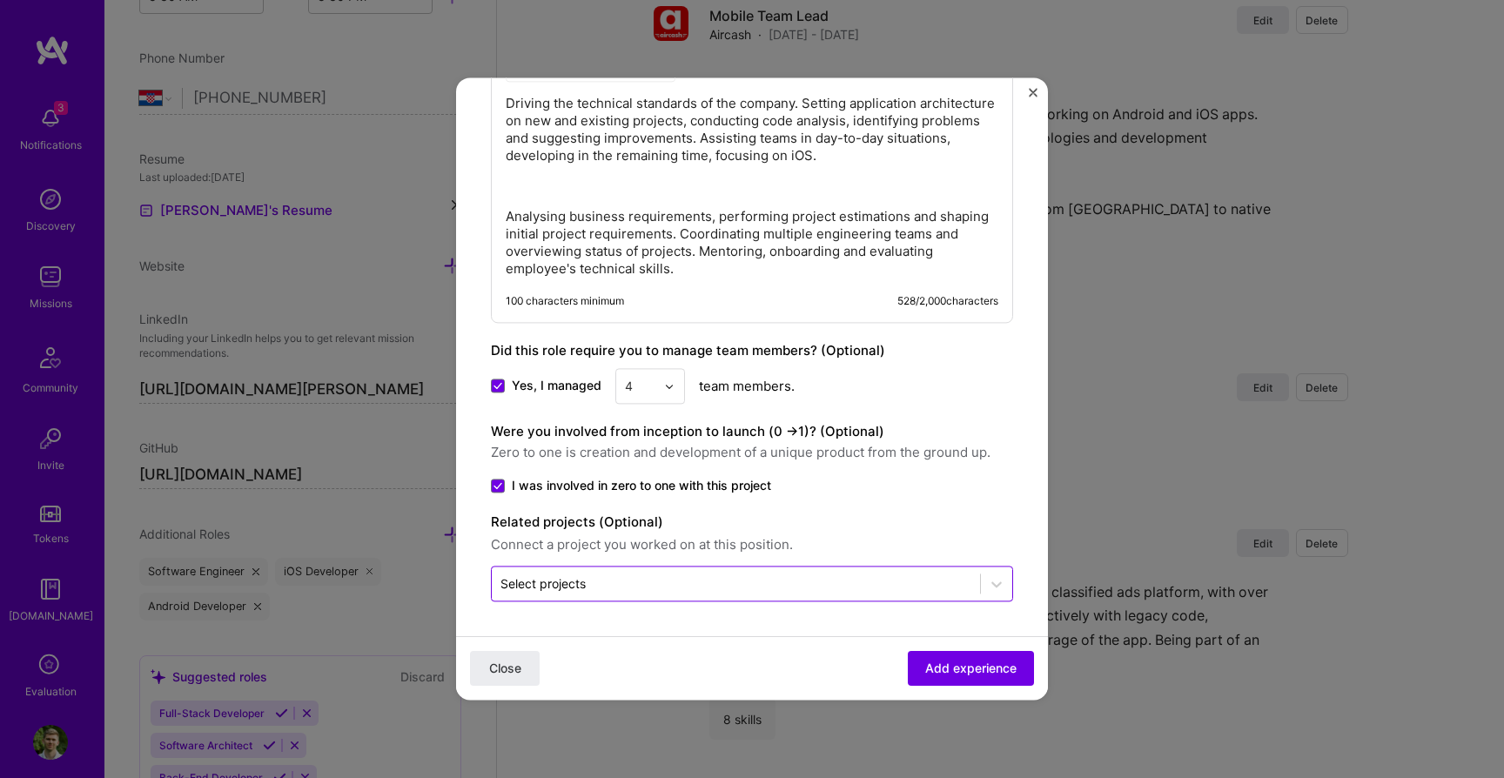
click at [705, 586] on input "text" at bounding box center [735, 583] width 471 height 18
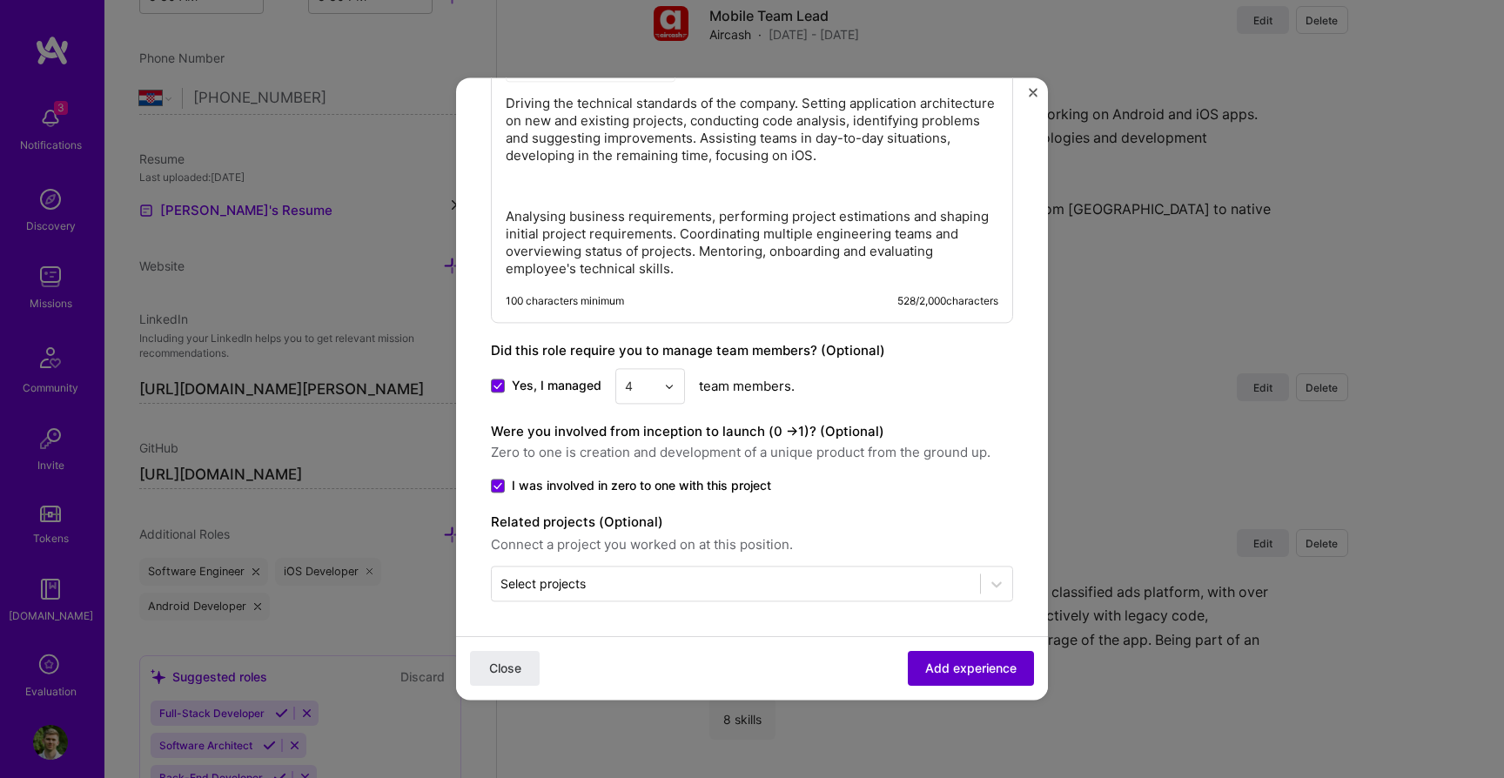
click at [937, 653] on button "Add experience" at bounding box center [970, 668] width 126 height 35
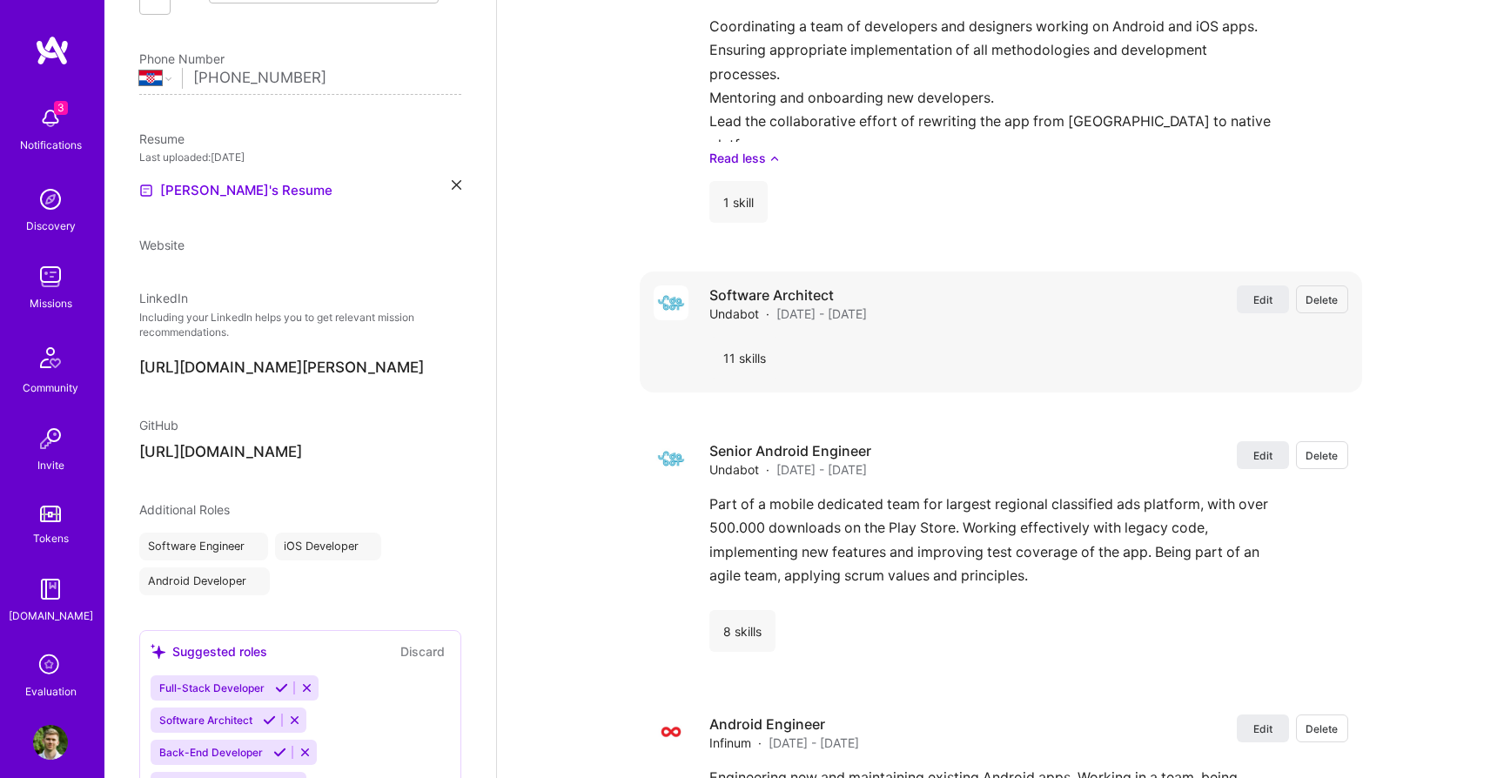
scroll to position [48, 0]
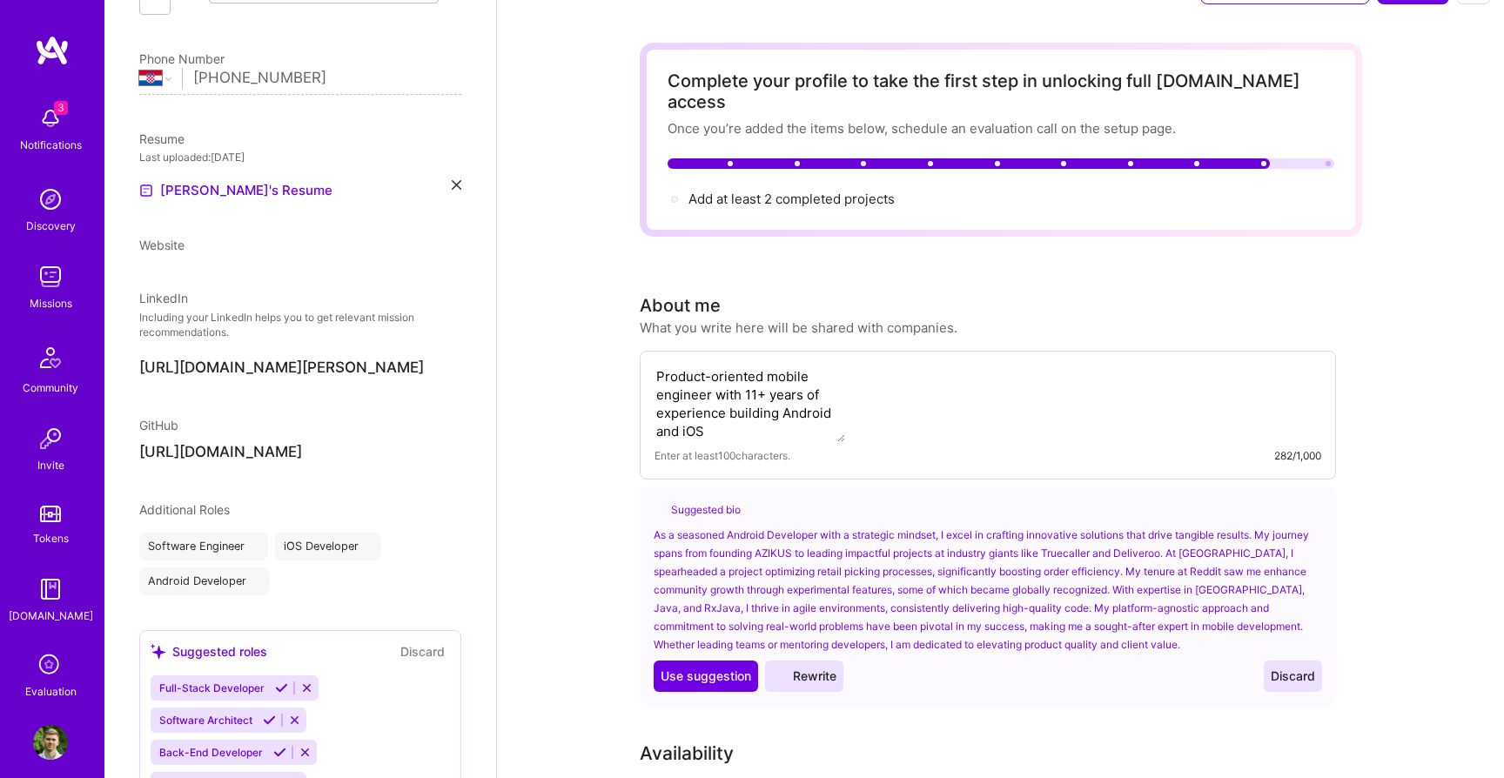
select select "HR"
select select "Right Now"
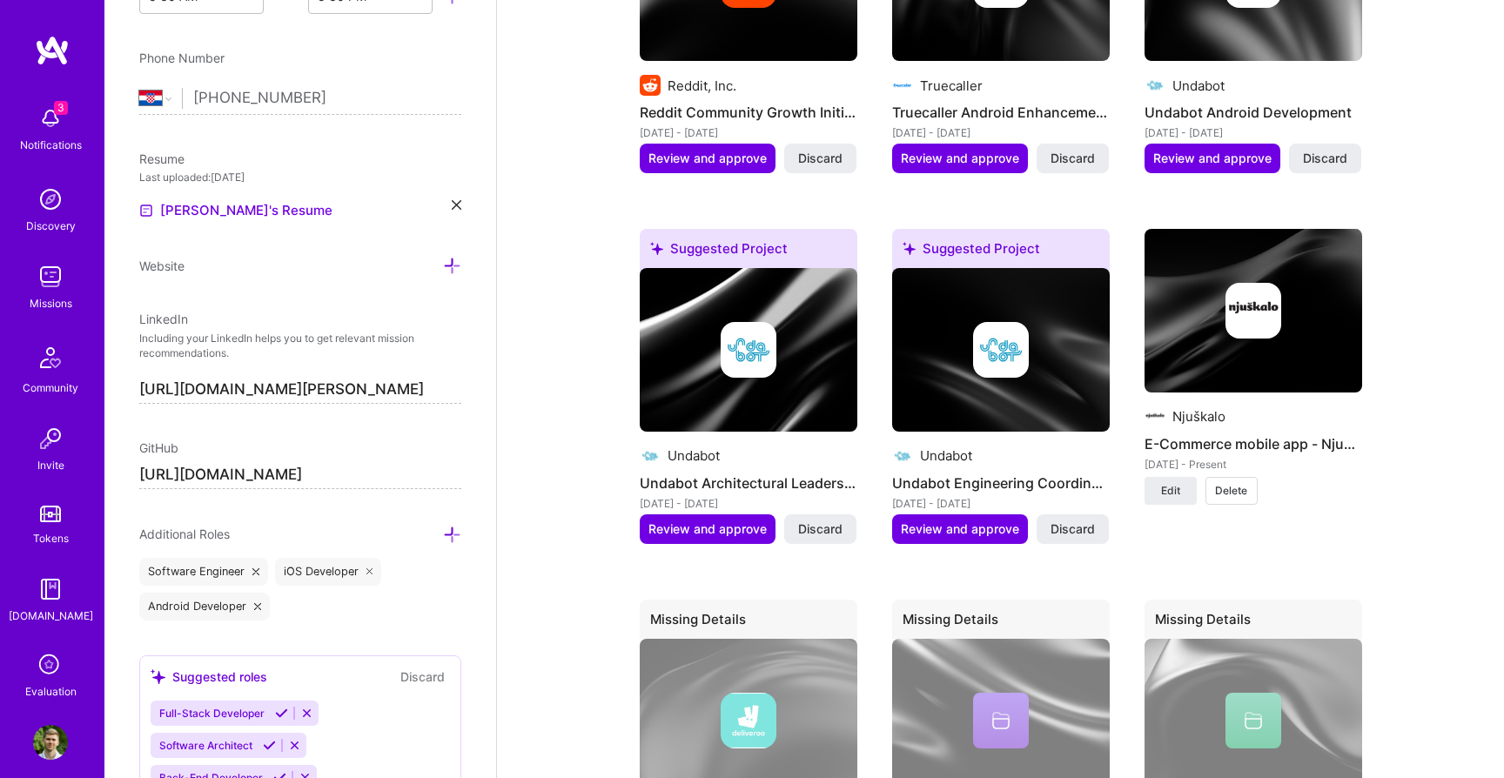
scroll to position [2423, 0]
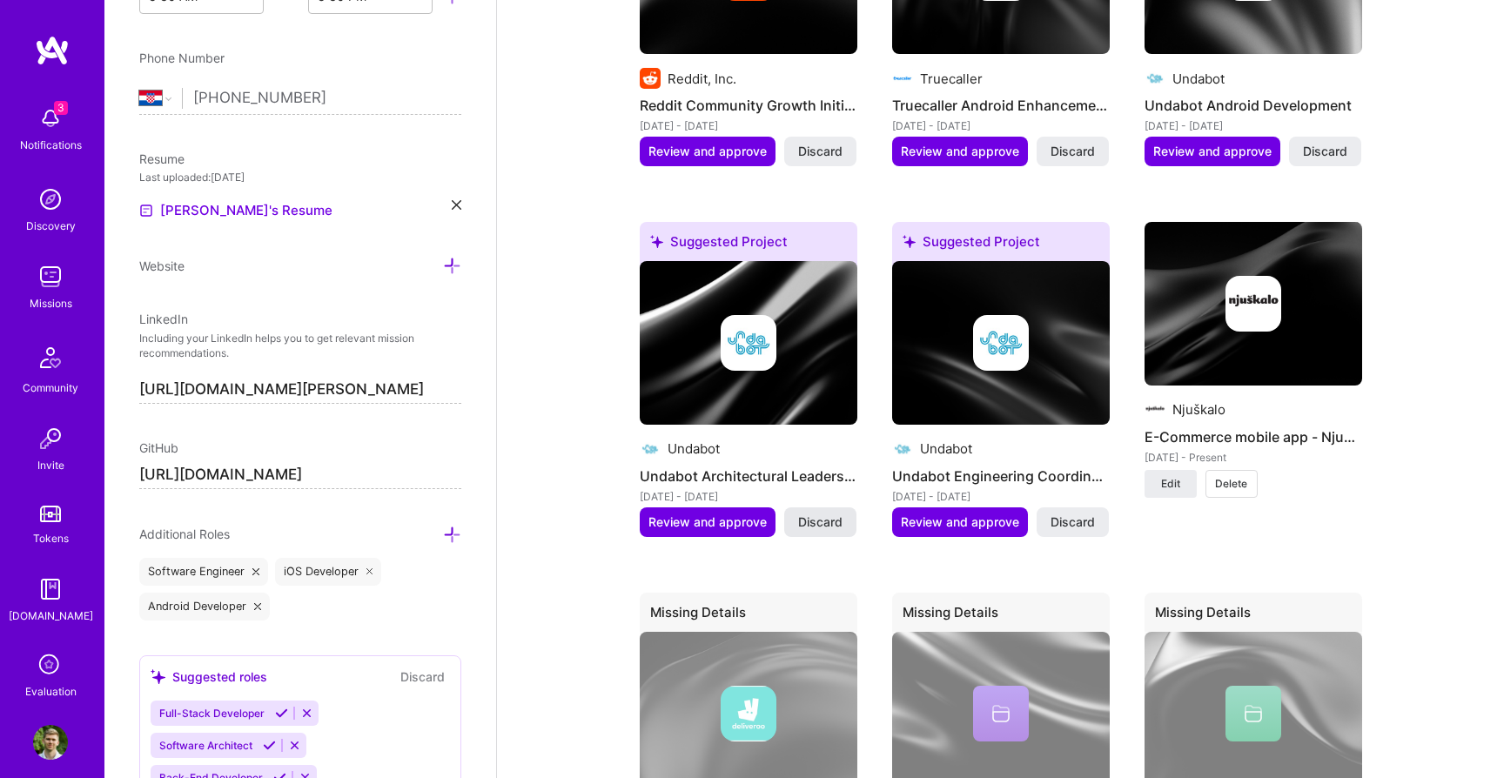
click at [803, 513] on span "Discard" at bounding box center [820, 521] width 44 height 17
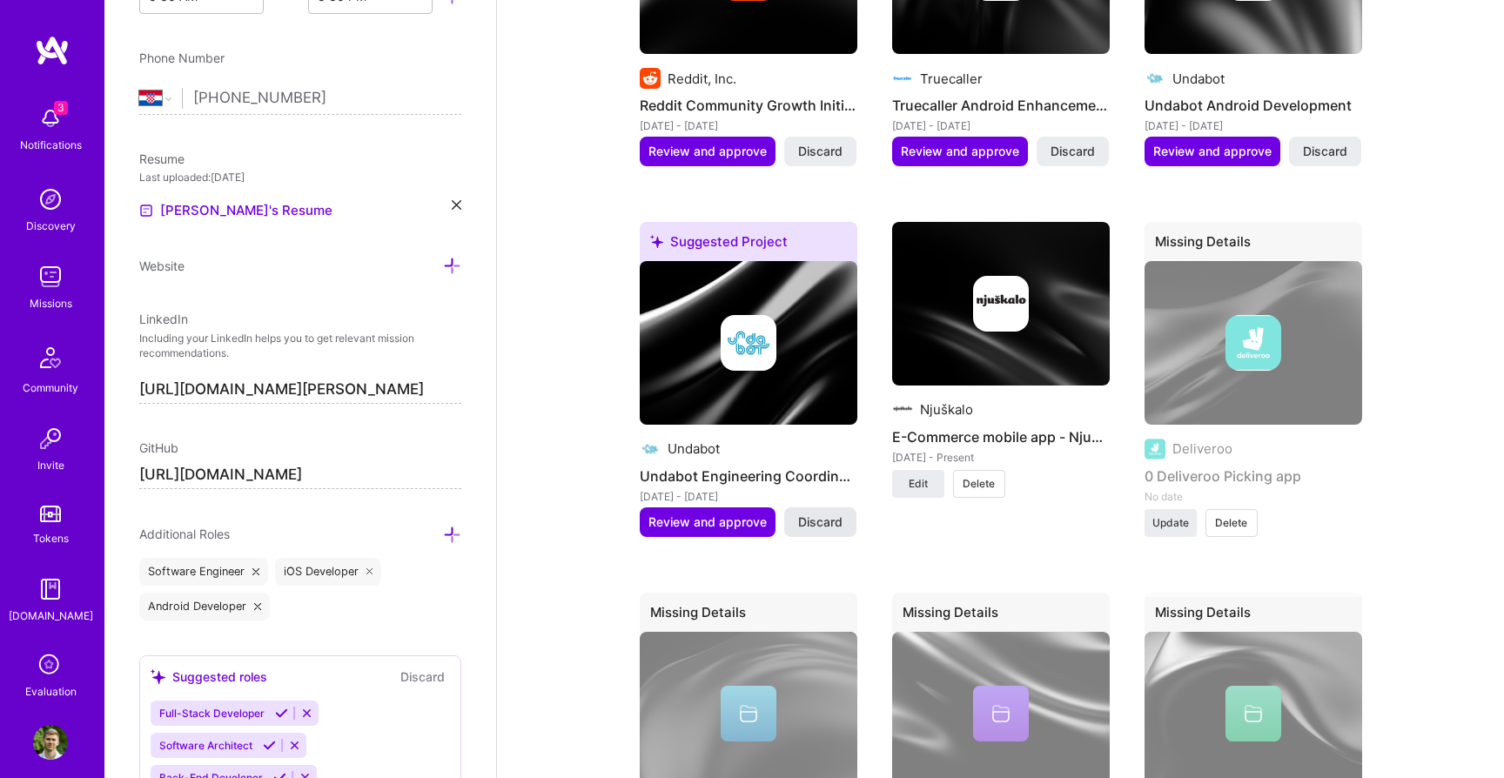
click at [804, 513] on span "Discard" at bounding box center [820, 521] width 44 height 17
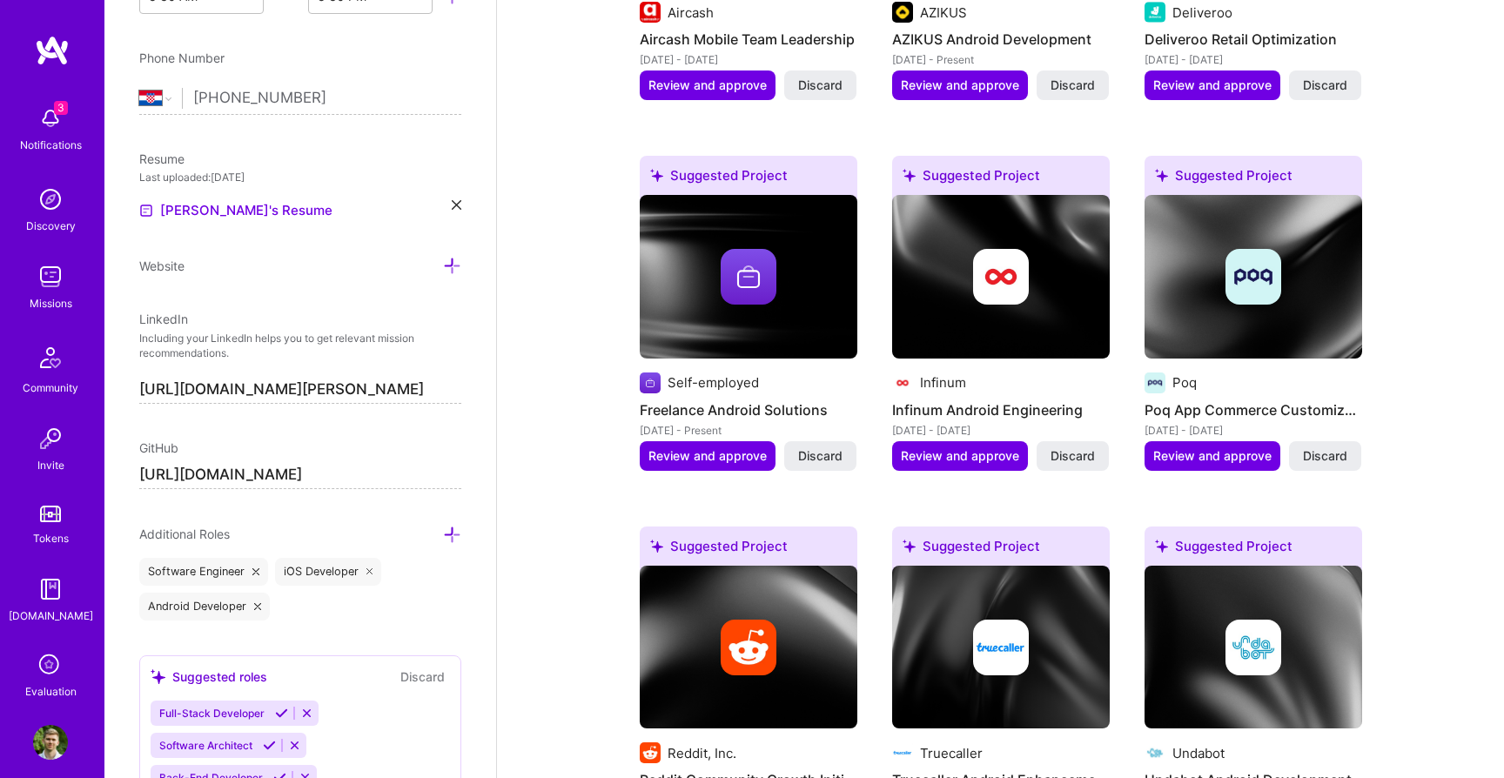
scroll to position [1797, 0]
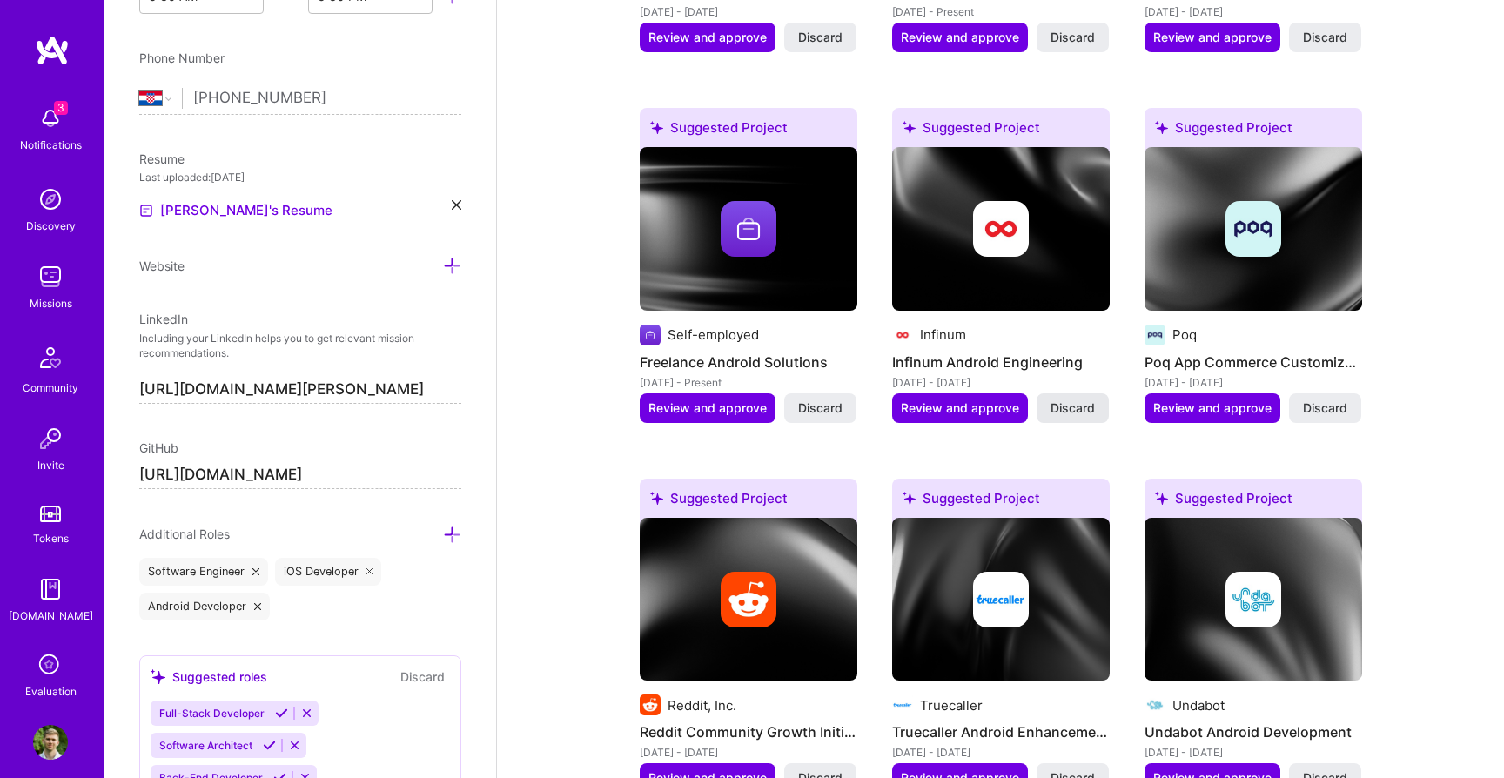
click at [1058, 399] on span "Discard" at bounding box center [1072, 407] width 44 height 17
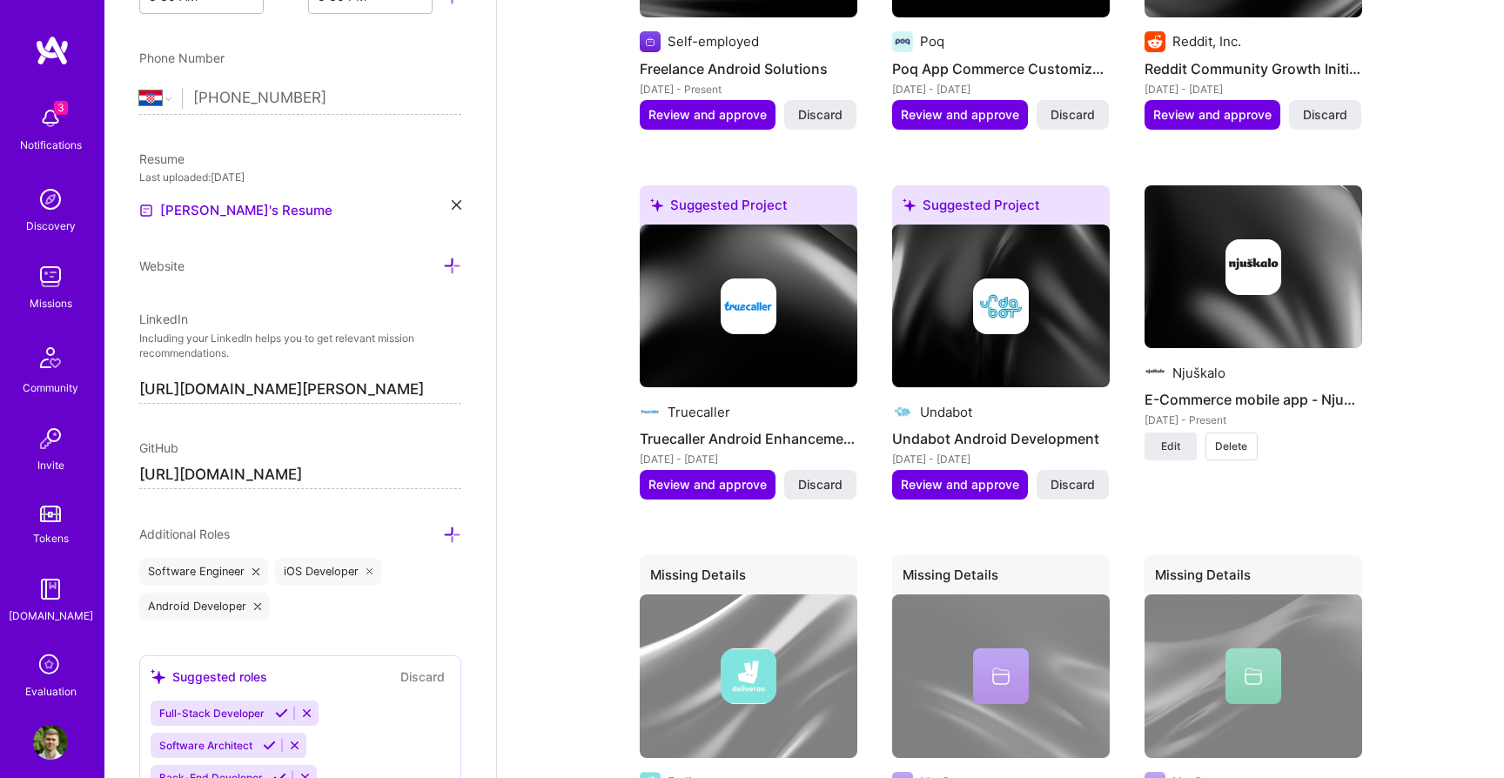
scroll to position [2093, 0]
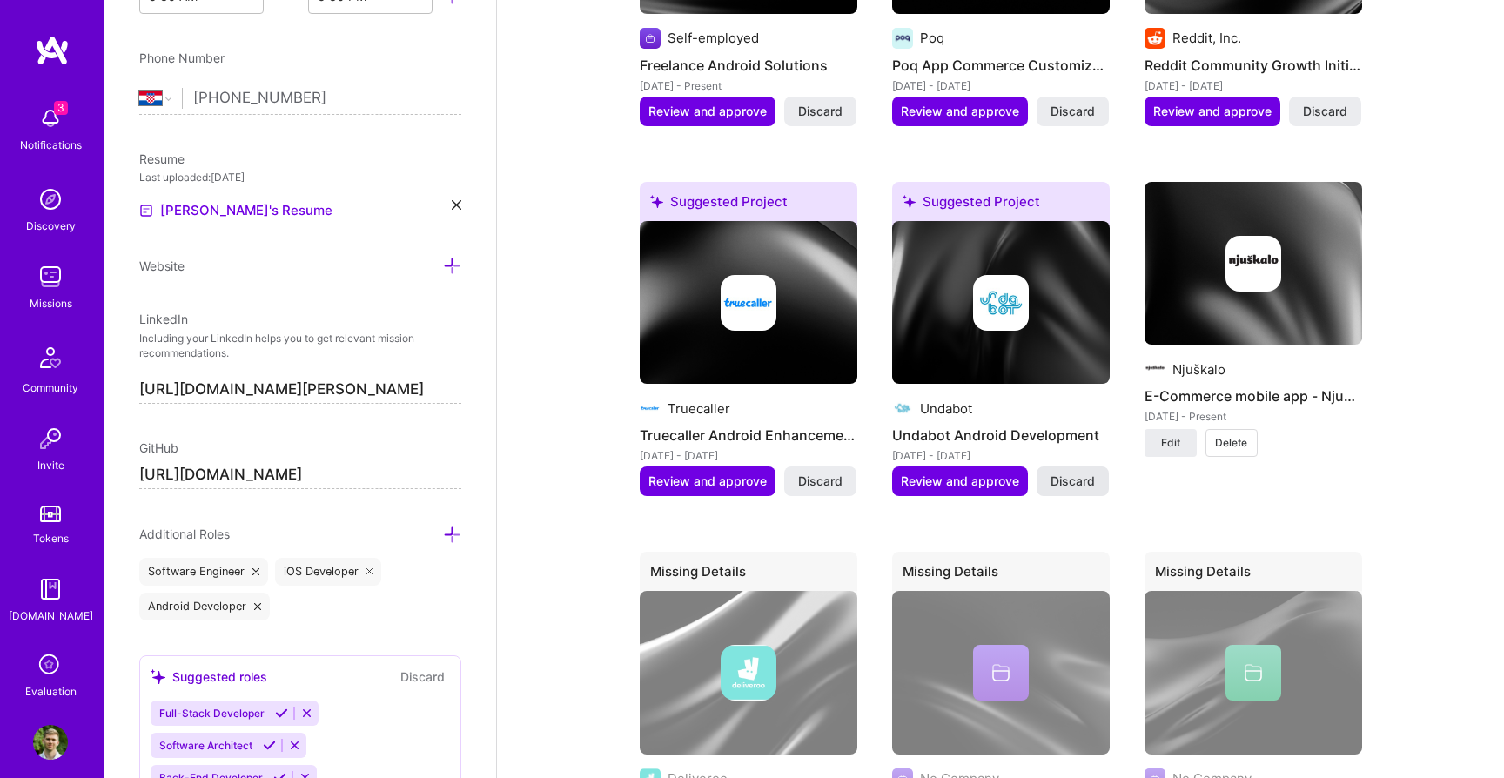
click at [1068, 472] on span "Discard" at bounding box center [1072, 480] width 44 height 17
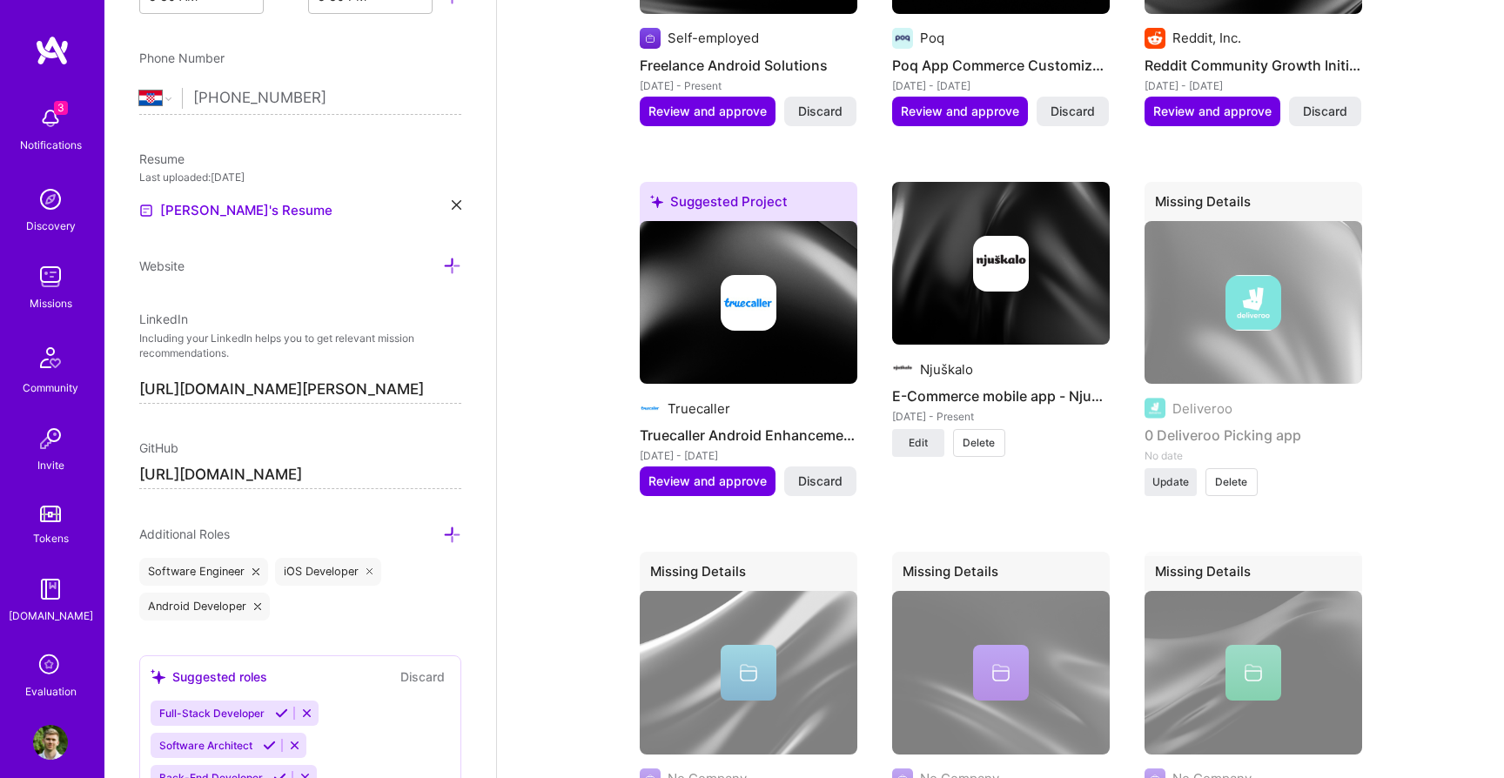
drag, startPoint x: 821, startPoint y: 465, endPoint x: 948, endPoint y: 480, distance: 127.9
click at [948, 480] on div "Suggested Project Aircash Aircash Mobile Team Leadership [DATE] - [DATE] Review…" at bounding box center [1001, 534] width 722 height 2187
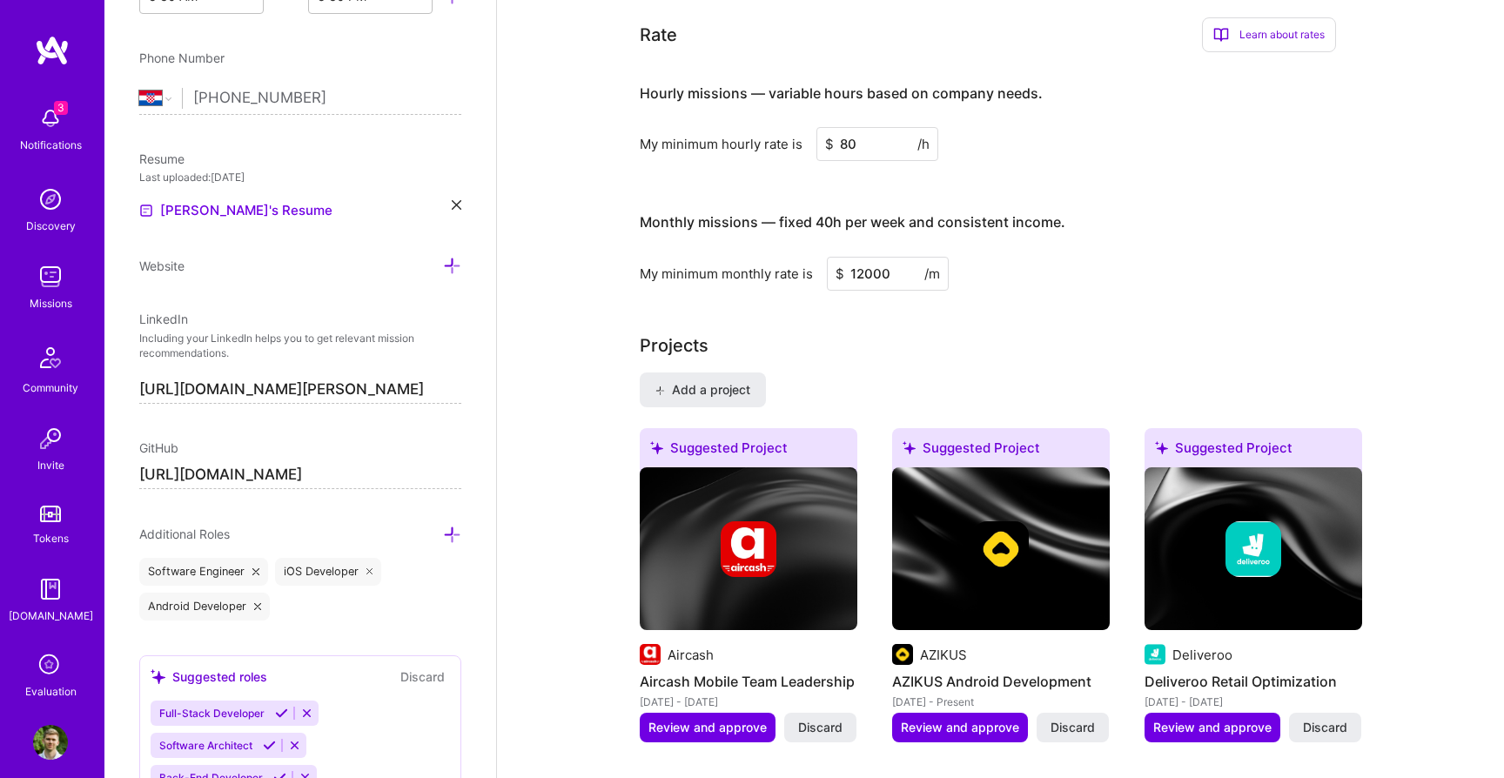
scroll to position [1102, 0]
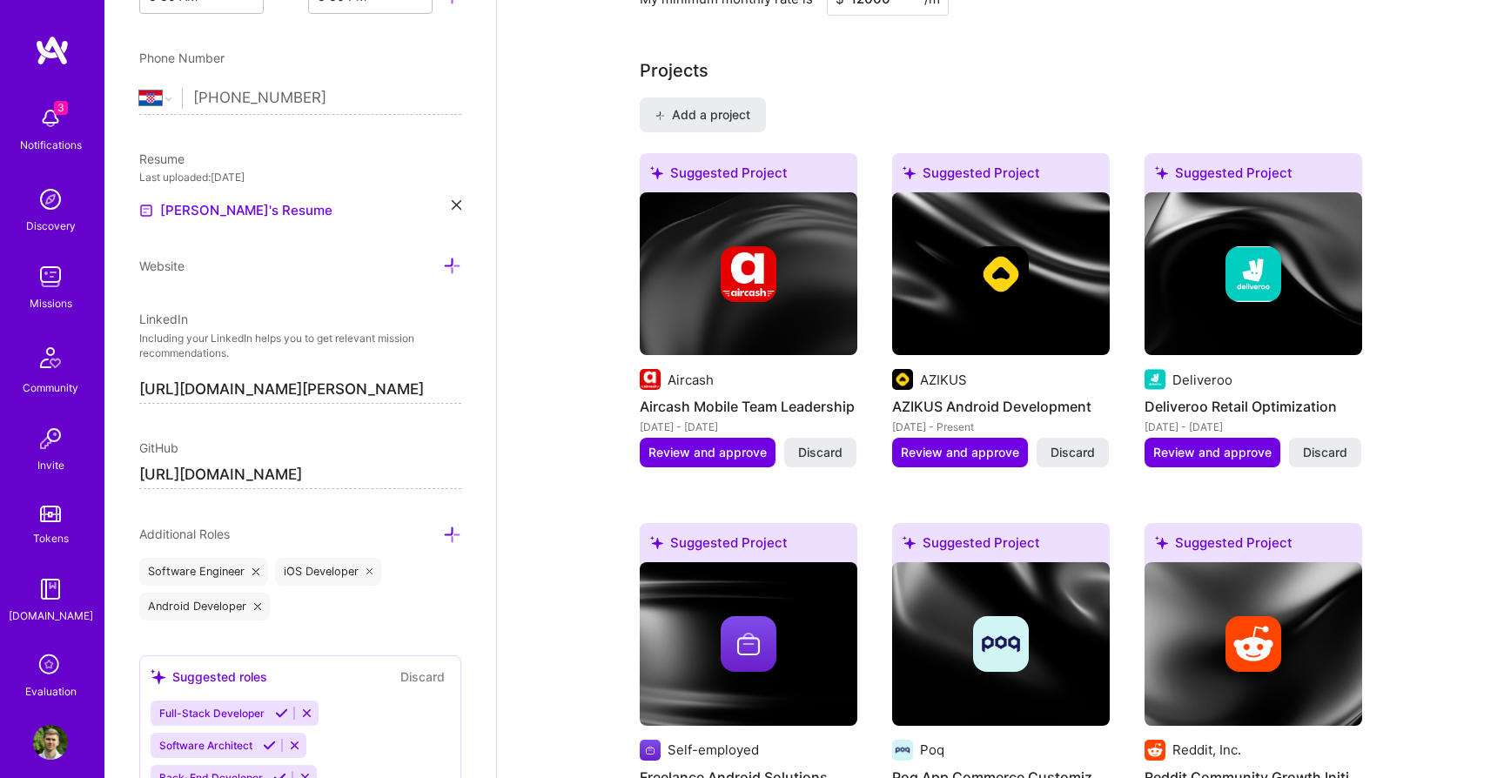
scroll to position [1389, 0]
